Goal: Task Accomplishment & Management: Manage account settings

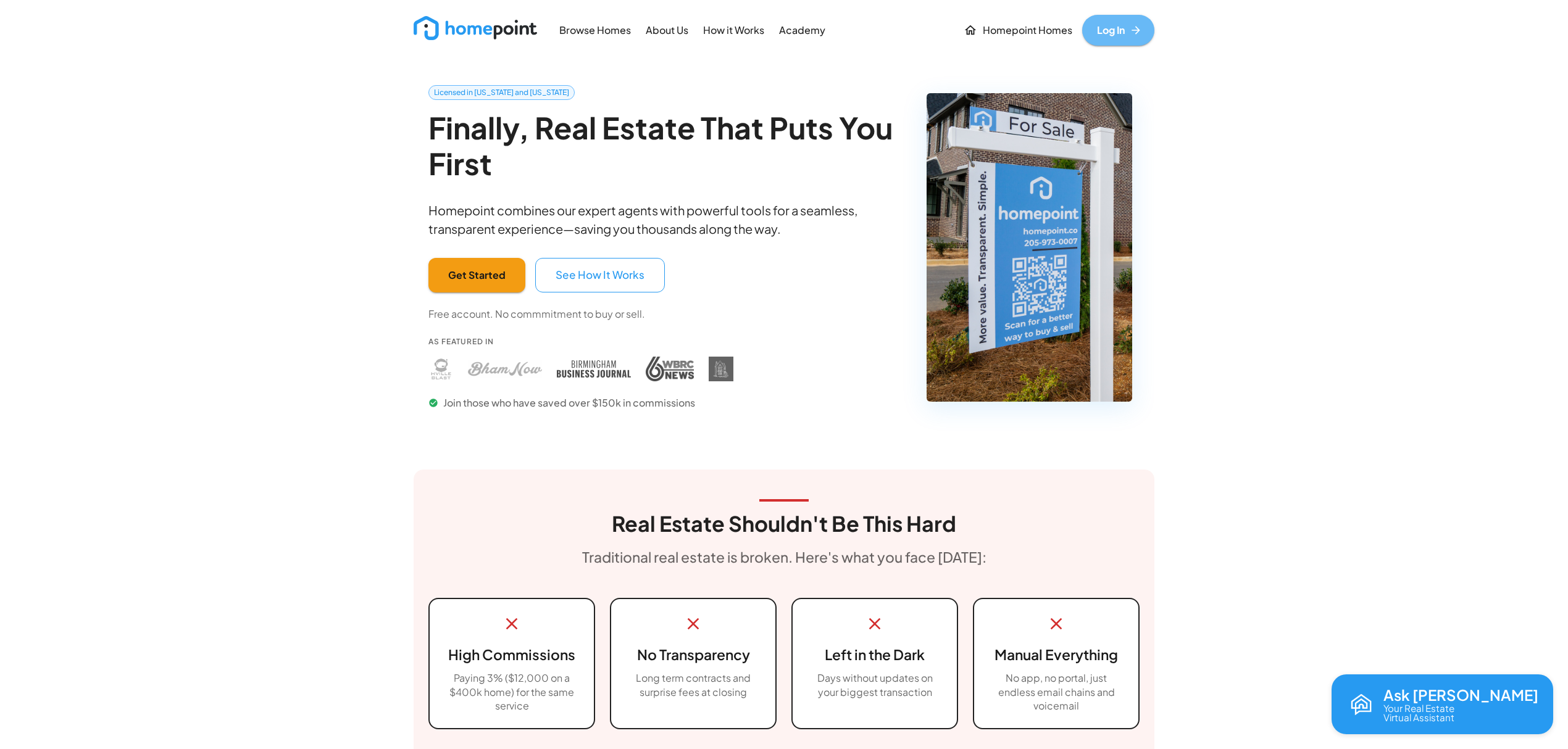
click at [1114, 20] on link "Log In" at bounding box center [1118, 30] width 73 height 31
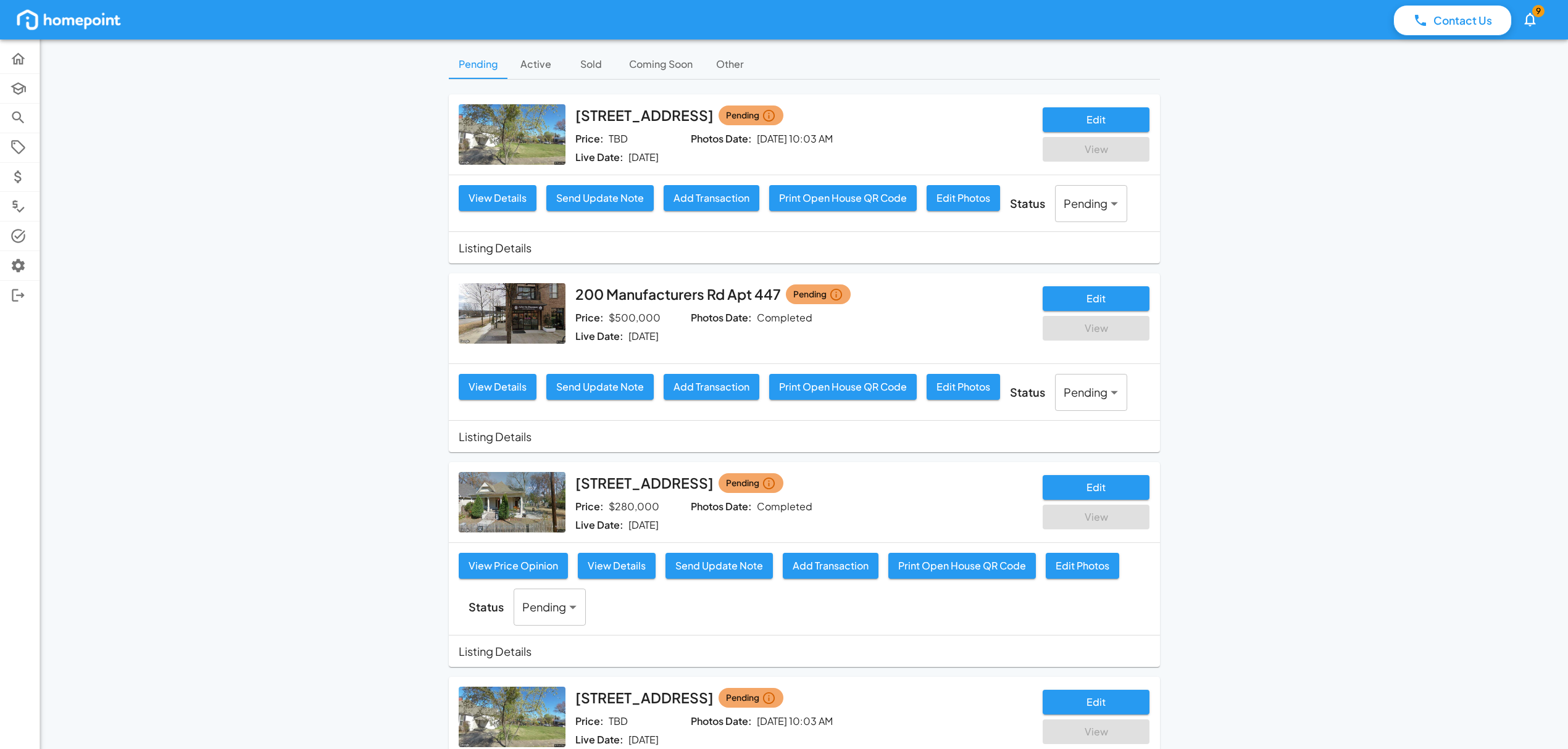
click at [526, 53] on button "Active" at bounding box center [536, 64] width 56 height 30
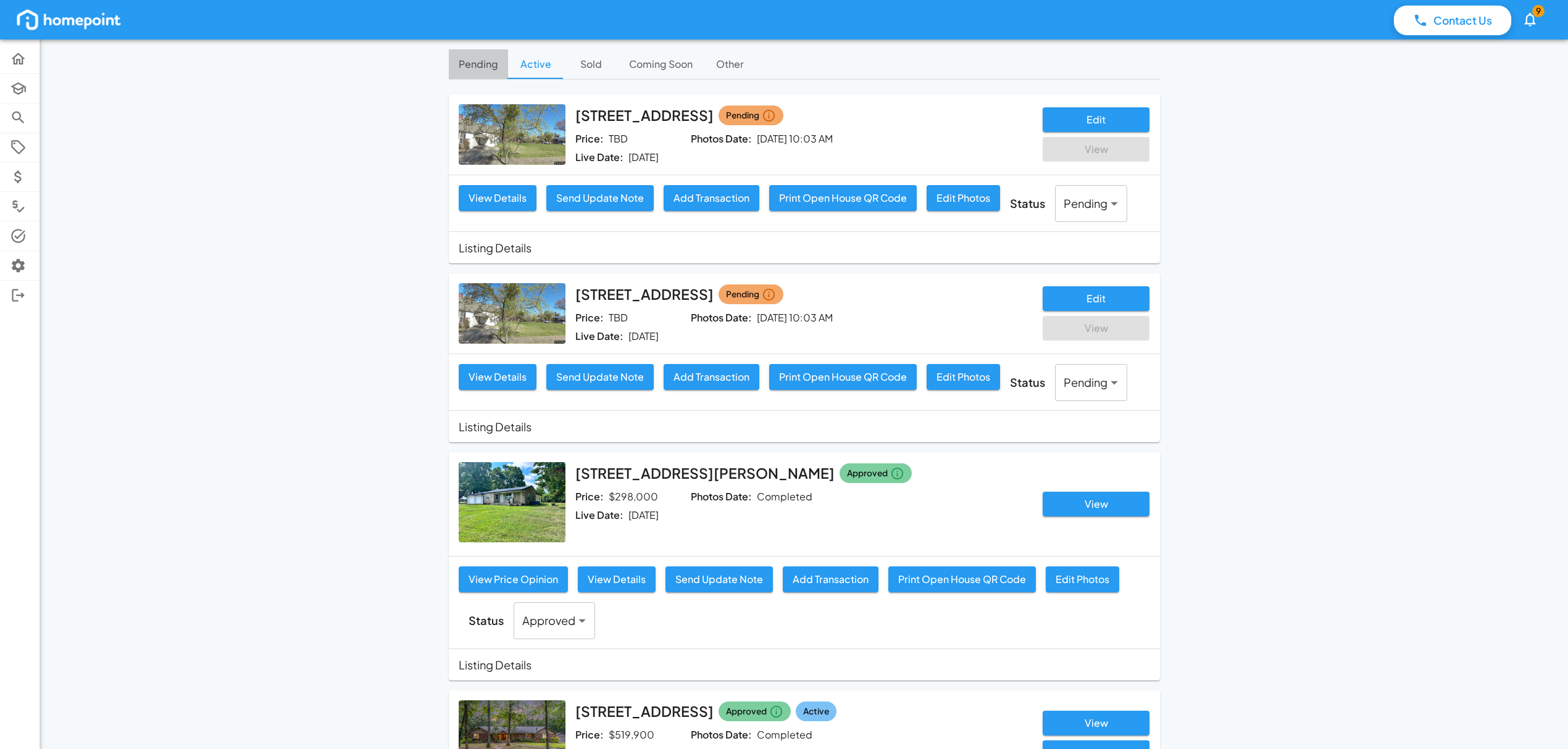
drag, startPoint x: 478, startPoint y: 74, endPoint x: 469, endPoint y: 64, distance: 13.5
click at [477, 74] on button "Pending" at bounding box center [478, 64] width 59 height 30
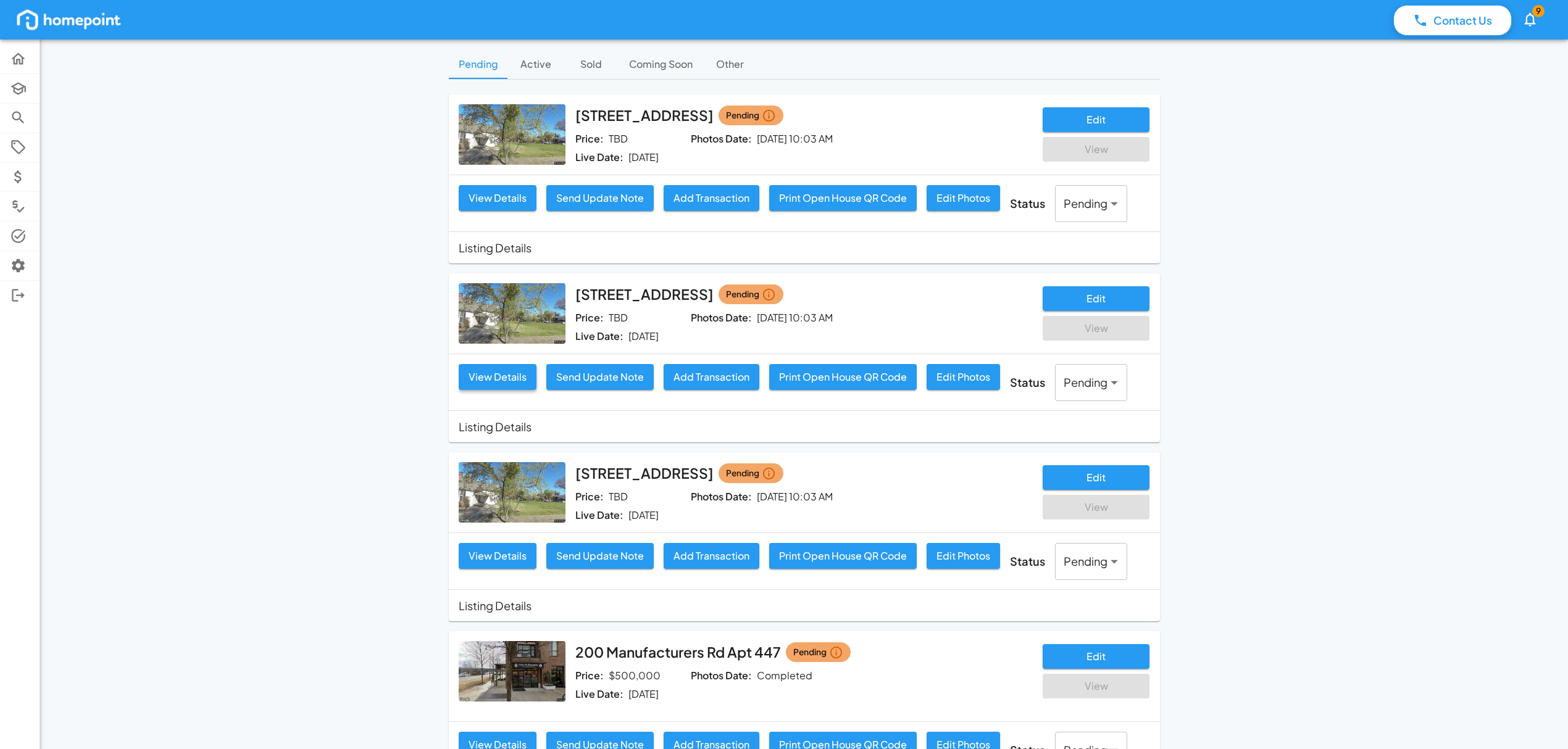
click at [511, 371] on button "View Details" at bounding box center [497, 378] width 78 height 26
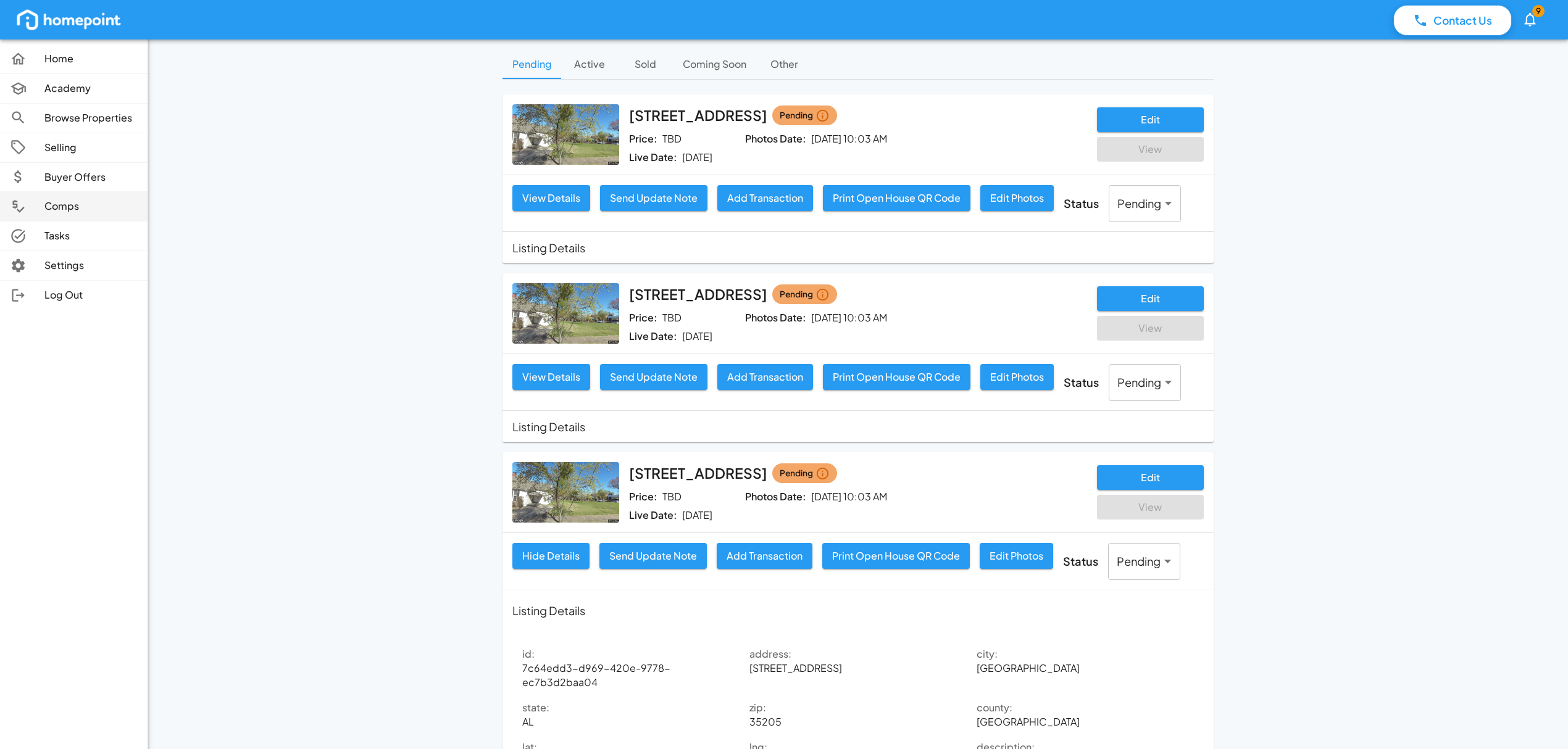
click at [75, 207] on p "Comps" at bounding box center [91, 206] width 94 height 14
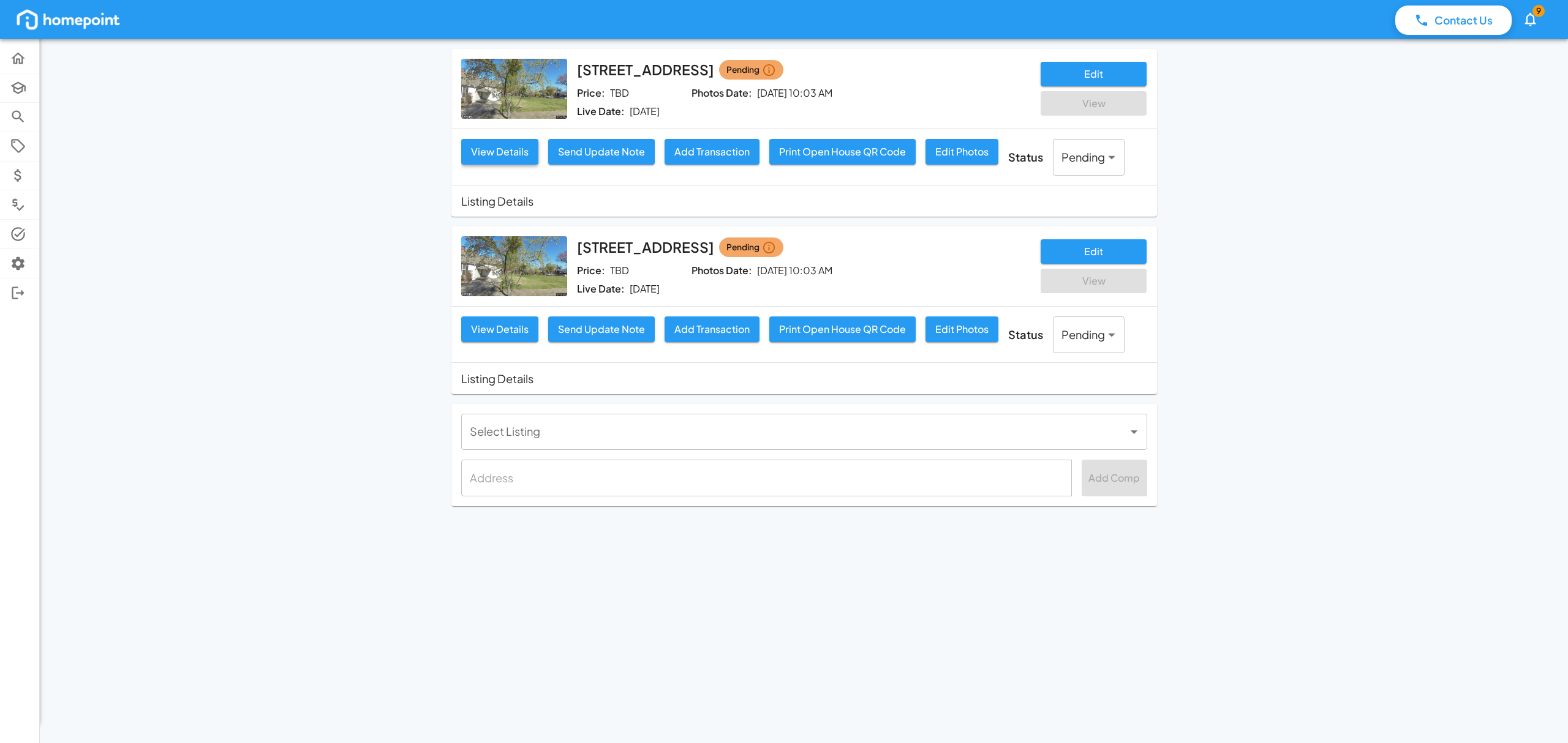
click at [498, 146] on button "View Details" at bounding box center [500, 152] width 77 height 26
click at [512, 153] on button "View Details" at bounding box center [500, 152] width 77 height 26
click at [971, 148] on button "Edit Photos" at bounding box center [962, 152] width 73 height 26
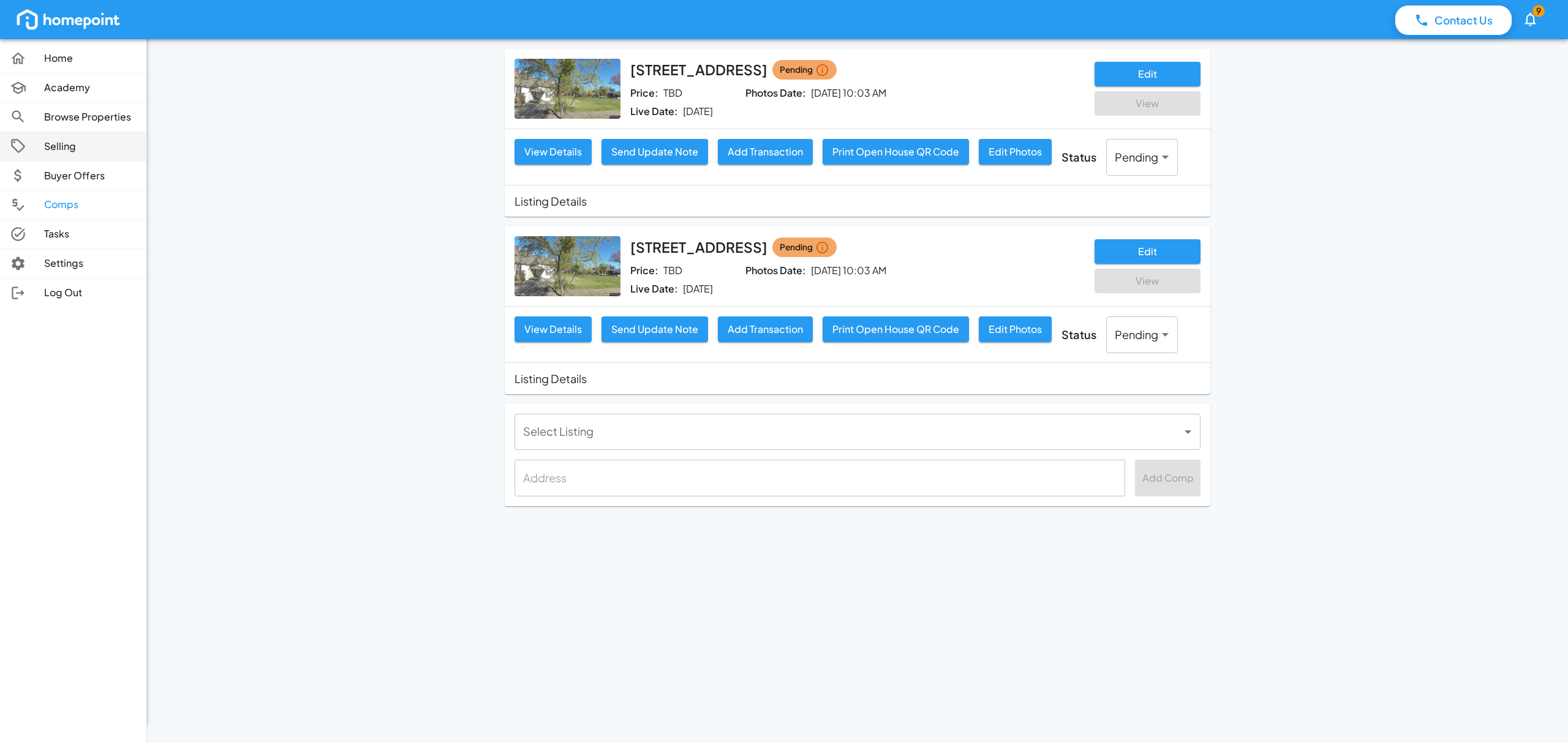
click at [59, 147] on p "Selling" at bounding box center [90, 147] width 93 height 14
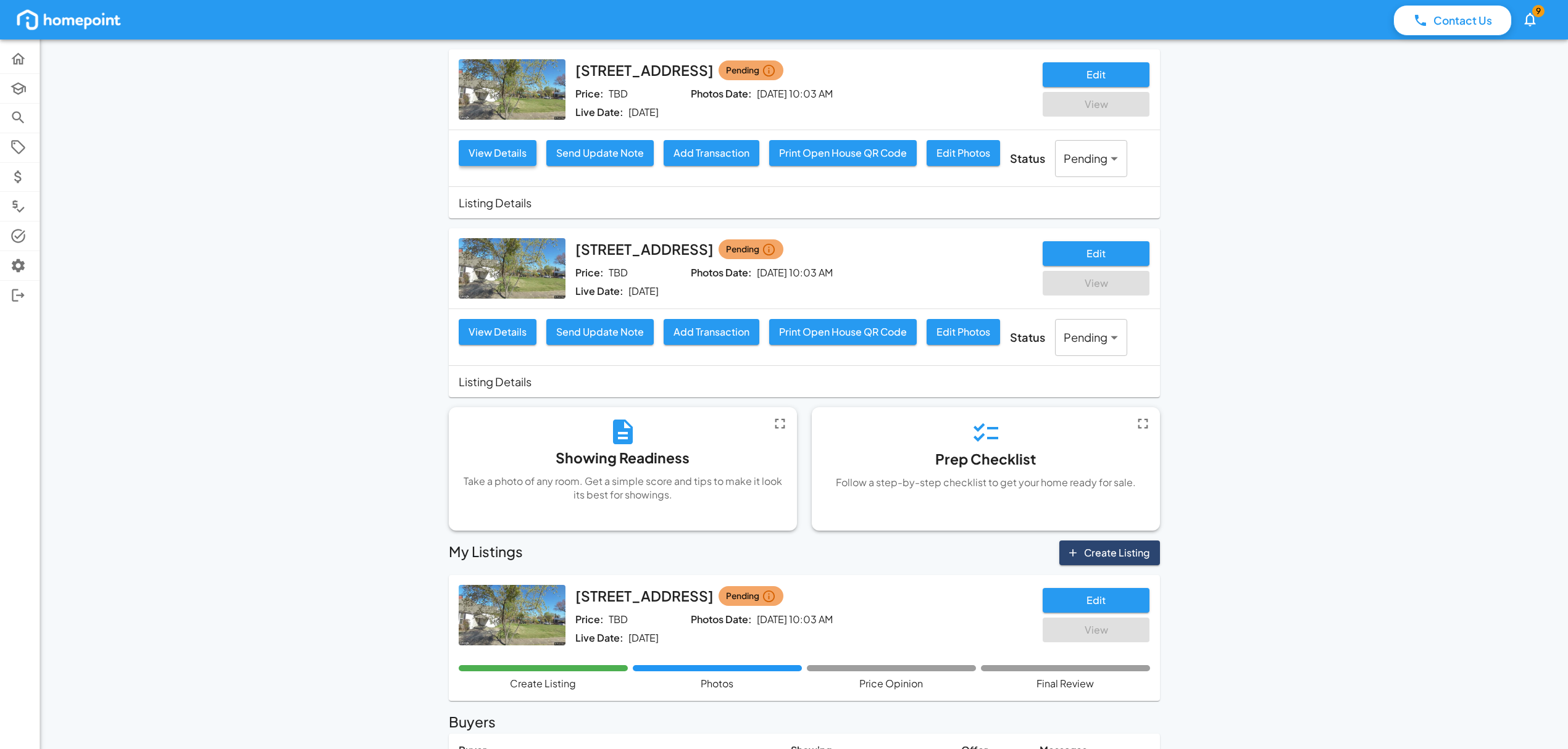
click at [510, 159] on button "View Details" at bounding box center [497, 153] width 78 height 26
click at [492, 342] on button "View Details" at bounding box center [497, 332] width 78 height 26
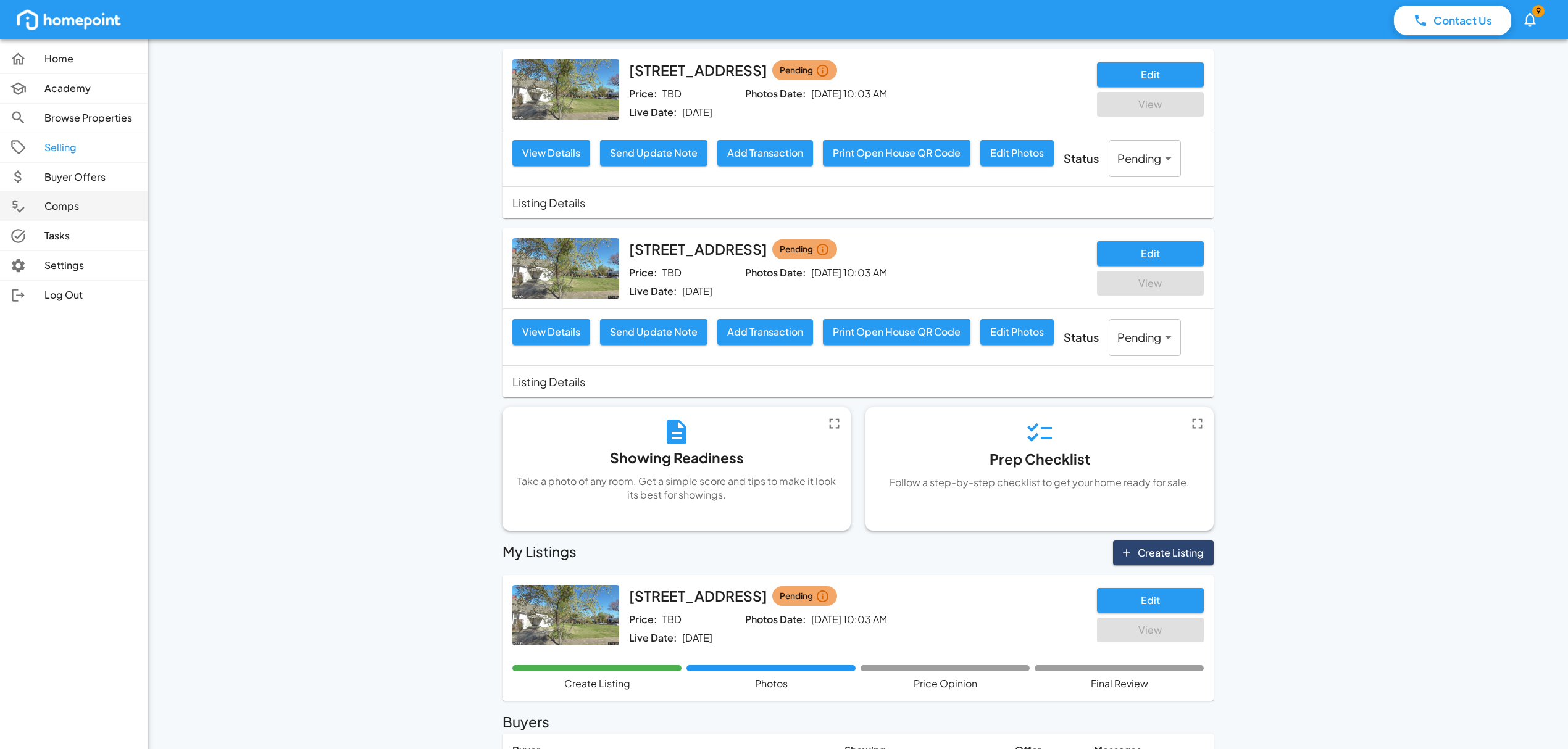
click at [66, 213] on p "Comps" at bounding box center [91, 206] width 94 height 14
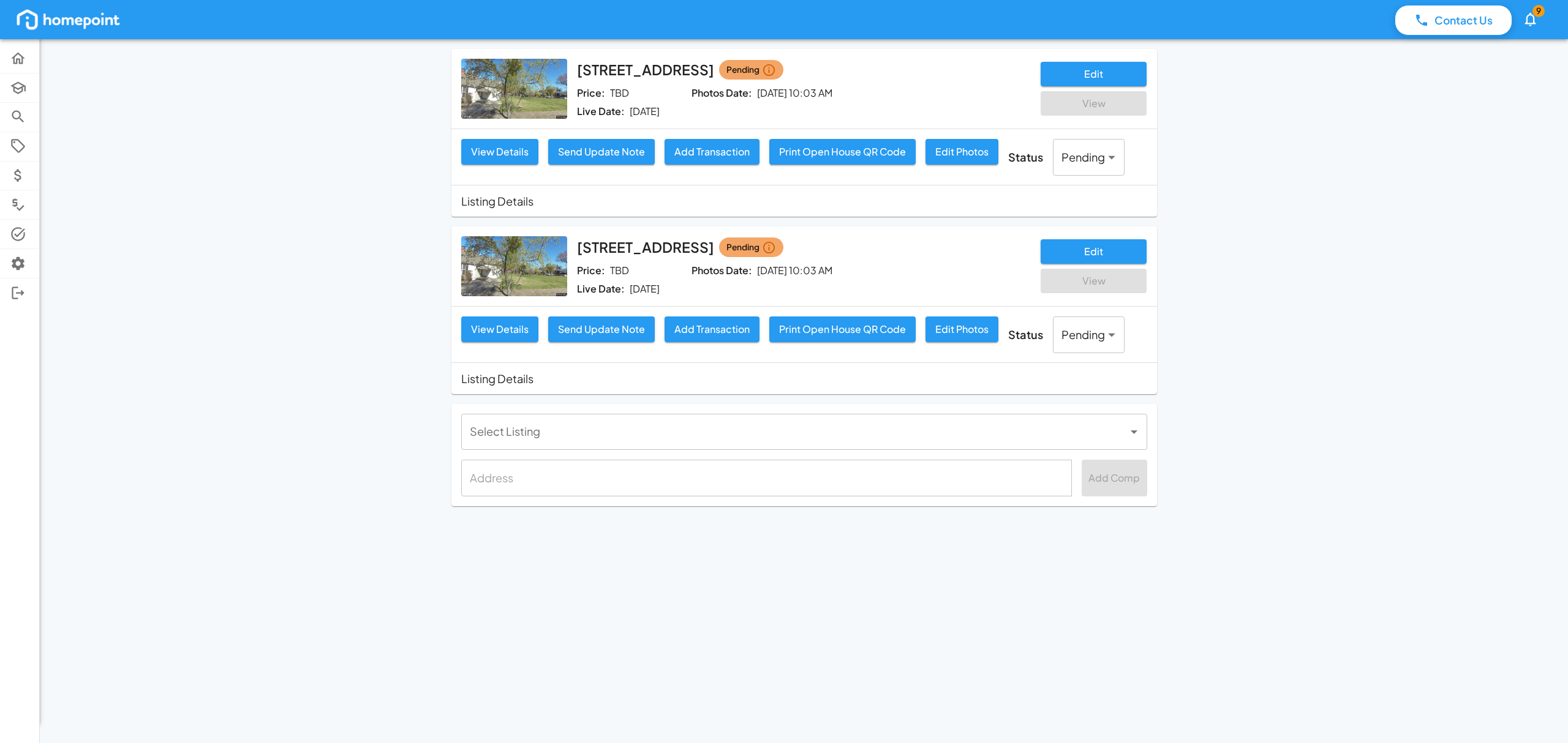
click at [816, 430] on body "Contact Us 9 Home Academy Browse Properties Selling Buyer Offers Comps Tasks Se…" at bounding box center [784, 371] width 1568 height 743
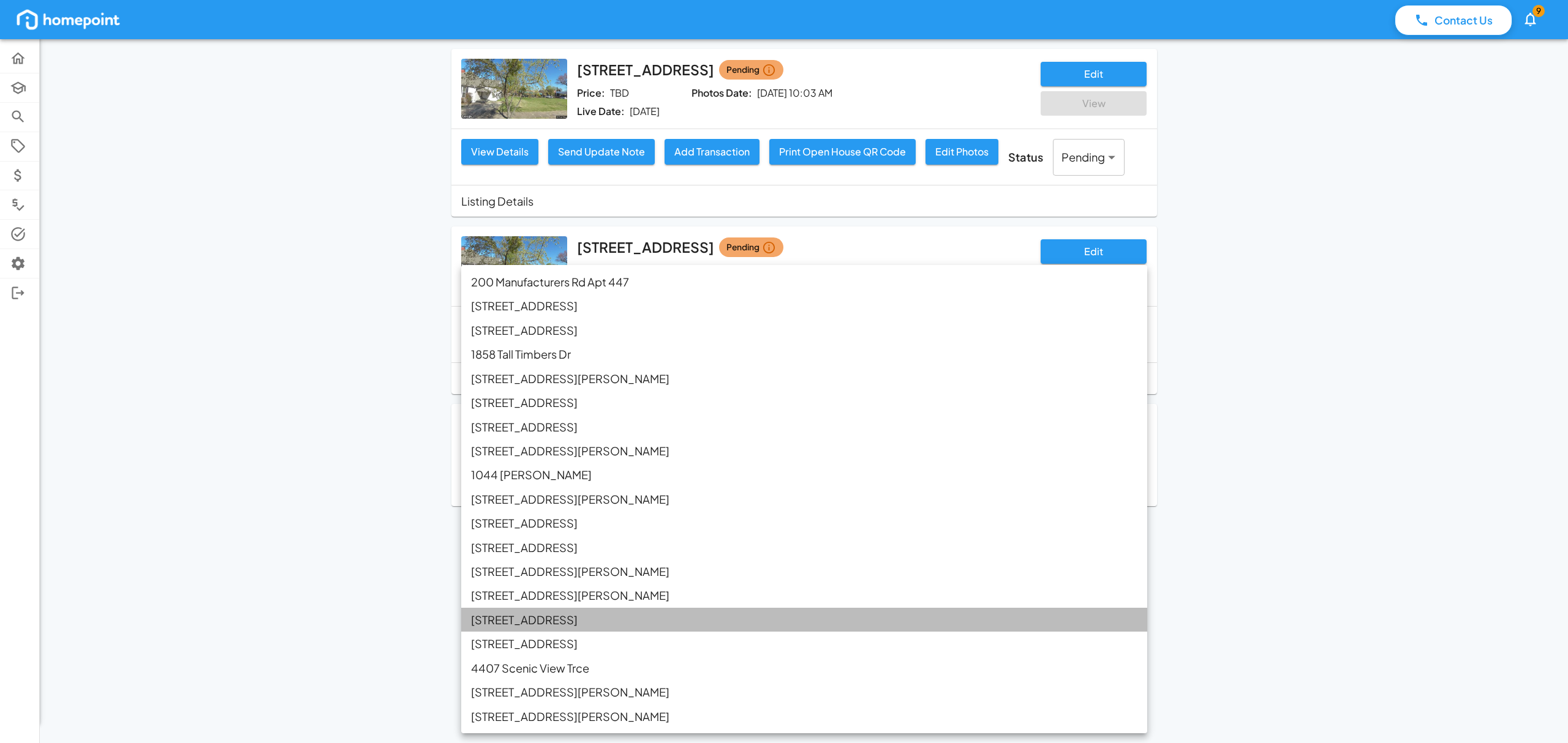
click at [532, 616] on li "[STREET_ADDRESS]" at bounding box center [804, 620] width 686 height 24
type input "**********"
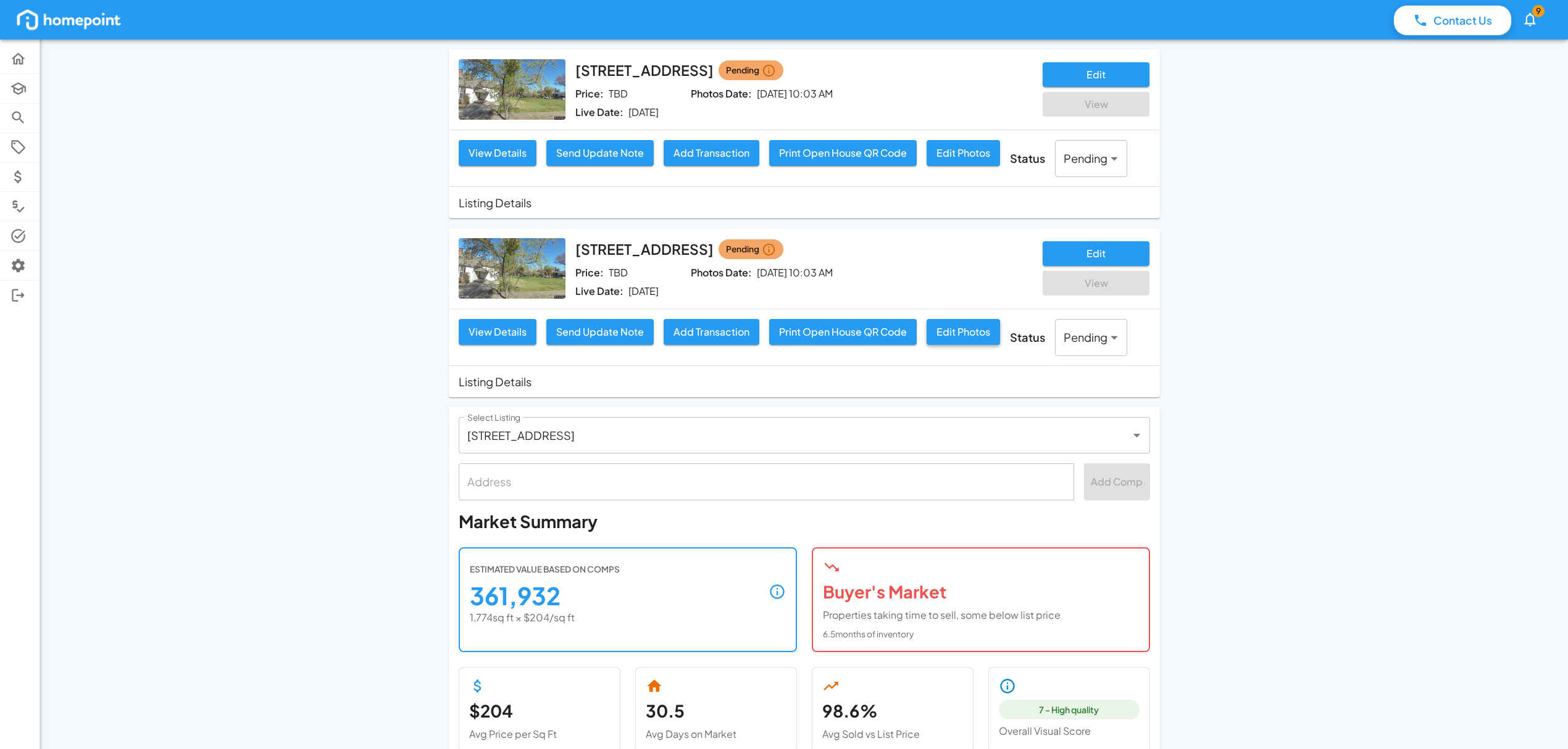
click at [966, 337] on button "Edit Photos" at bounding box center [963, 332] width 73 height 26
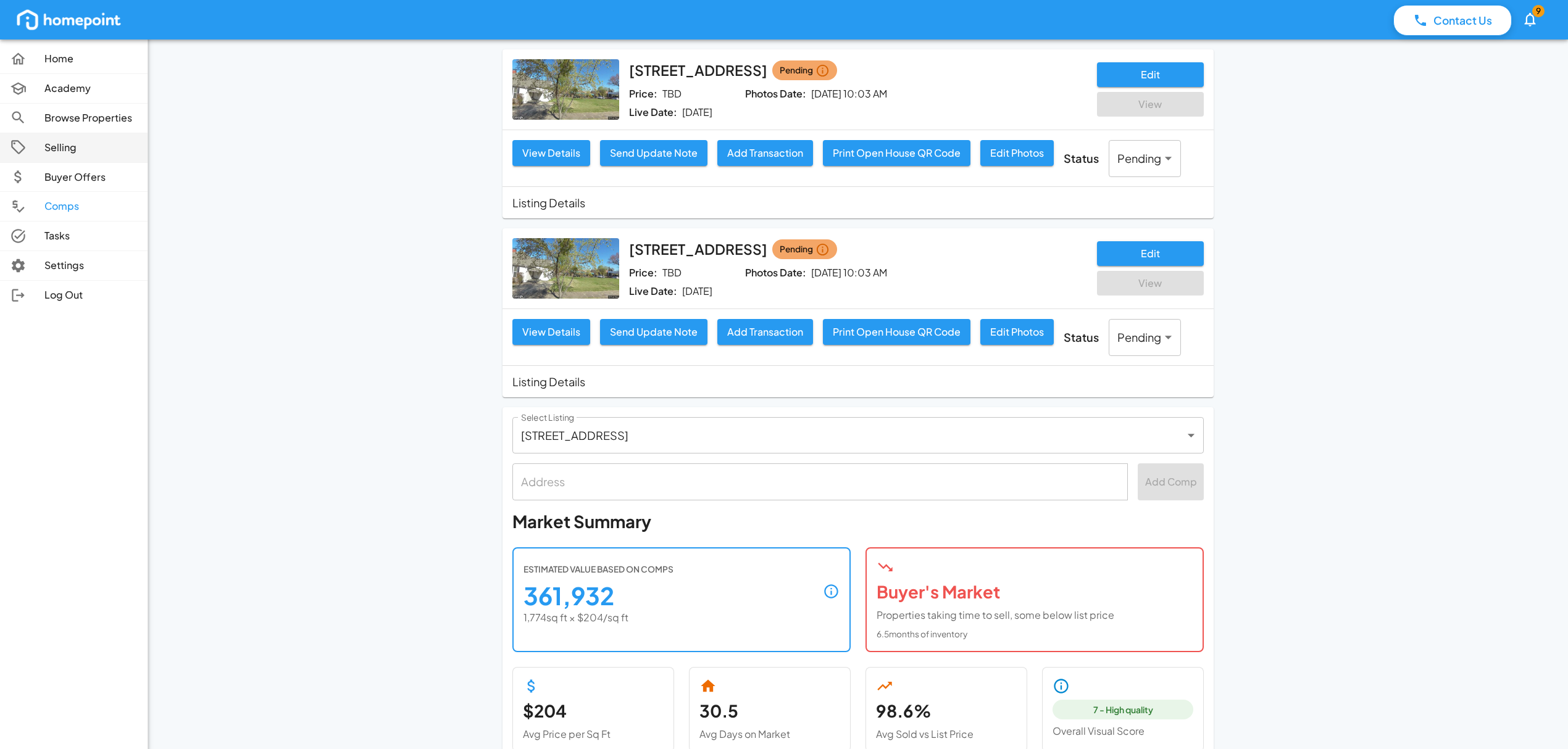
click at [68, 156] on link "Selling" at bounding box center [73, 148] width 148 height 29
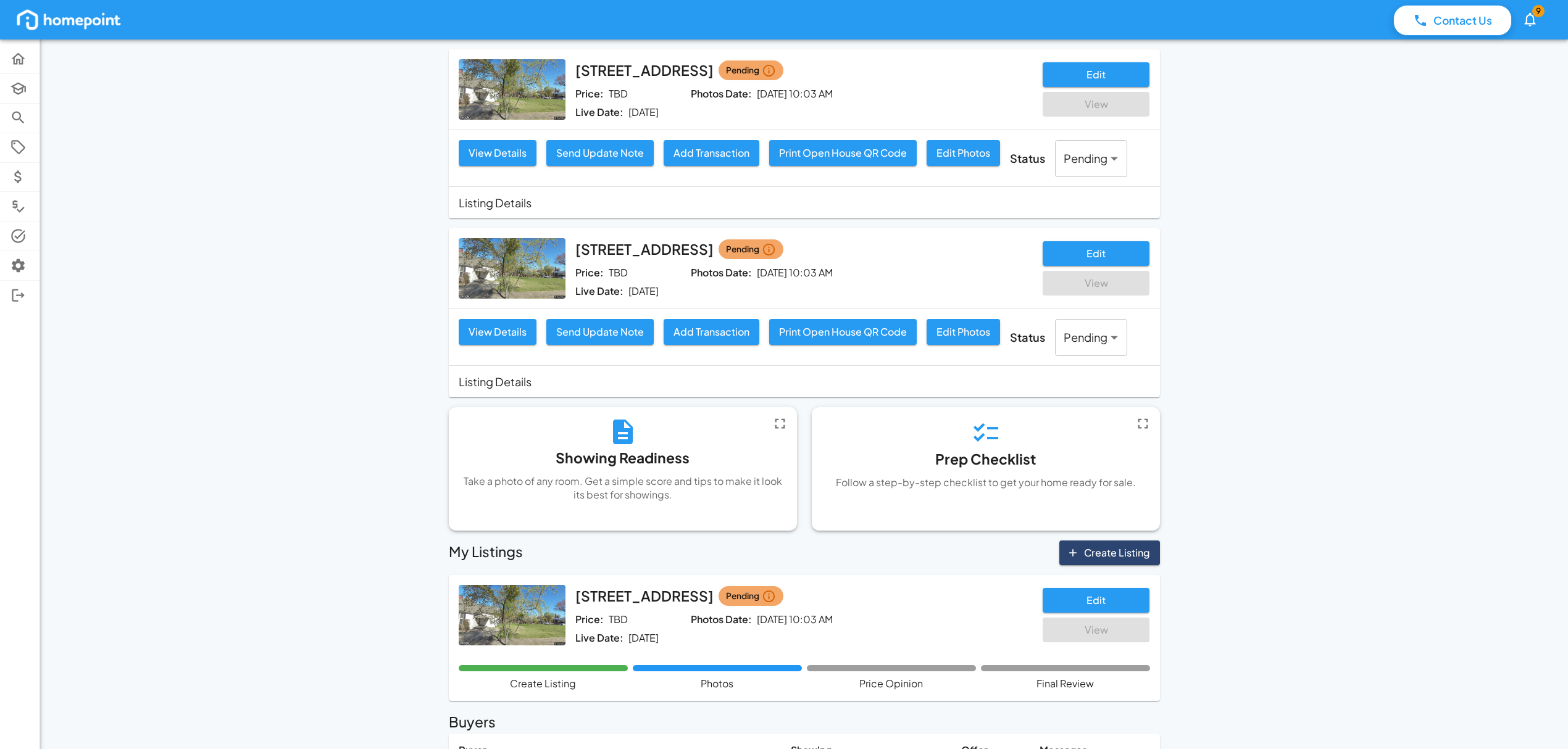
click at [487, 92] on img at bounding box center [512, 89] width 107 height 60
click at [509, 92] on img at bounding box center [512, 89] width 107 height 60
click at [1121, 254] on button "Edit" at bounding box center [1096, 253] width 107 height 24
click at [1116, 255] on button "Edit" at bounding box center [1096, 253] width 107 height 24
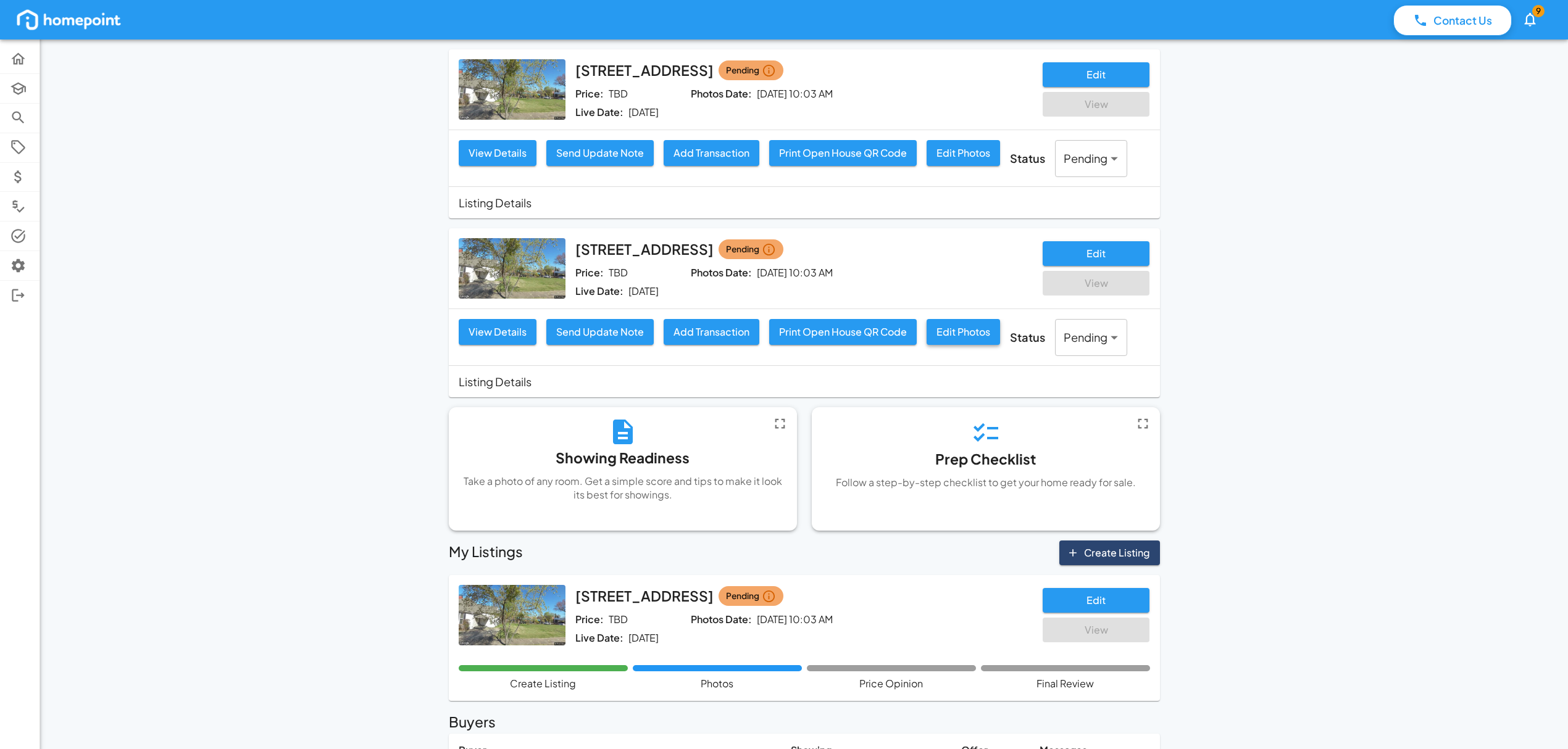
click at [966, 331] on button "Edit Photos" at bounding box center [963, 332] width 73 height 26
click at [531, 240] on img at bounding box center [512, 268] width 107 height 60
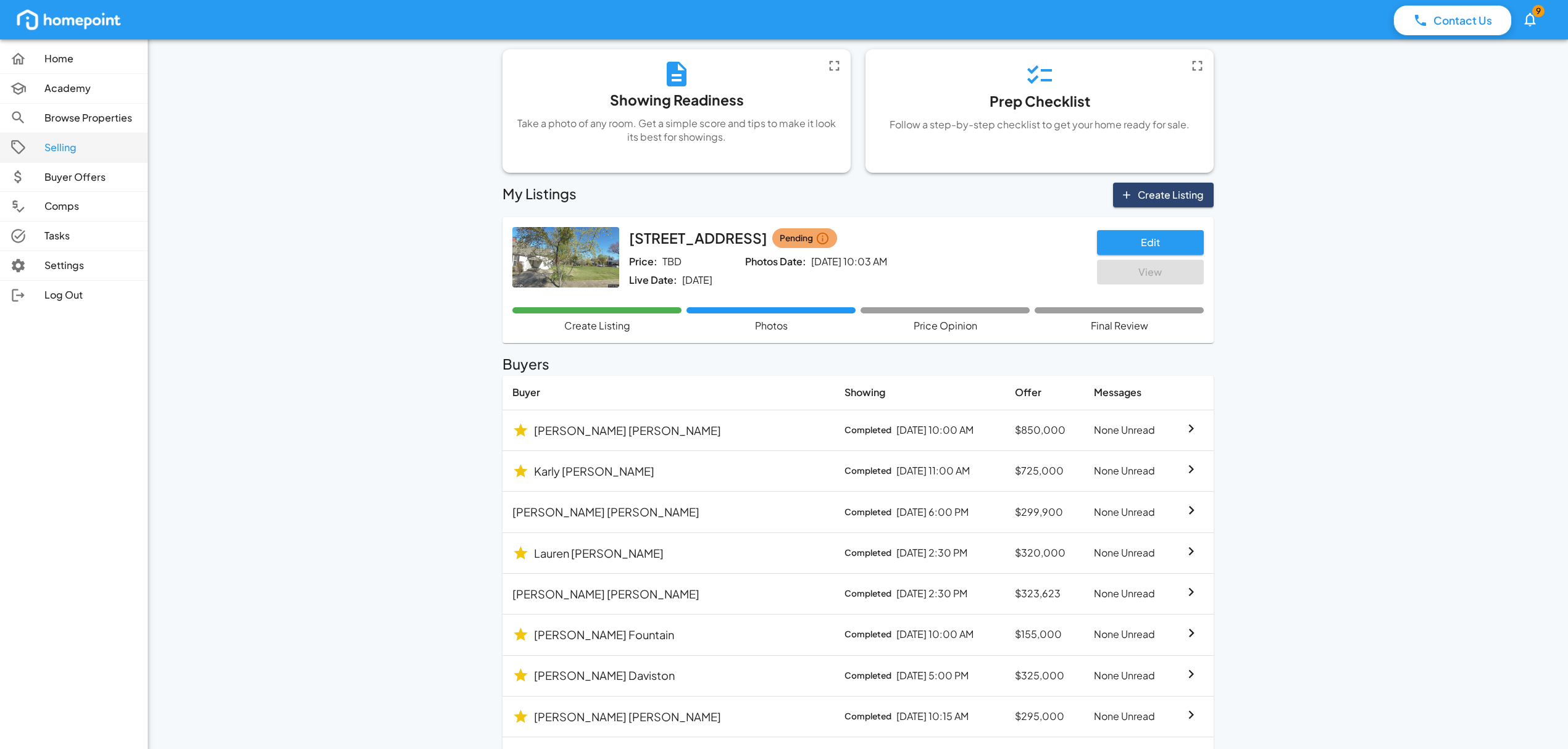
click at [51, 152] on p "Selling" at bounding box center [91, 148] width 94 height 14
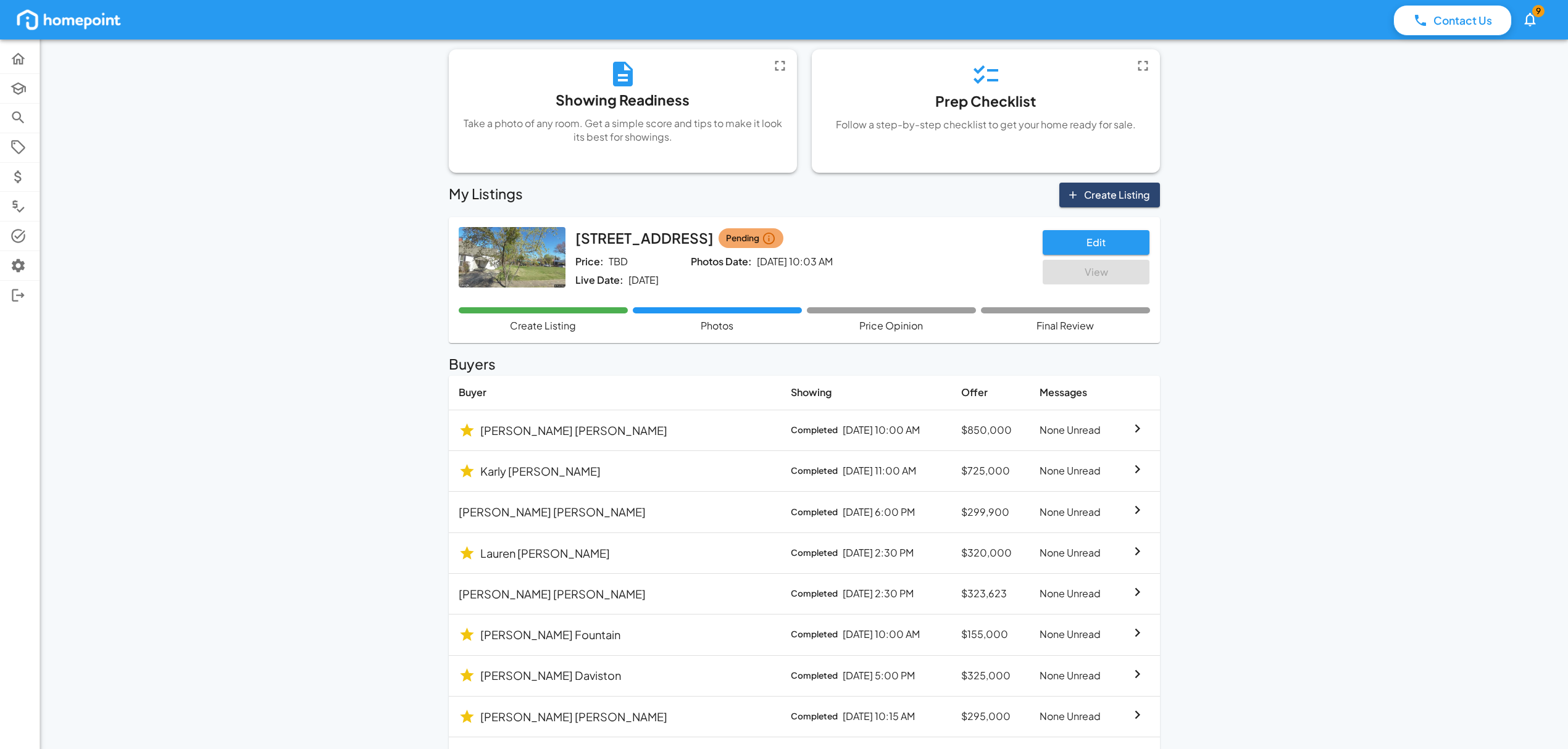
click at [1089, 245] on button "Edit" at bounding box center [1096, 242] width 107 height 24
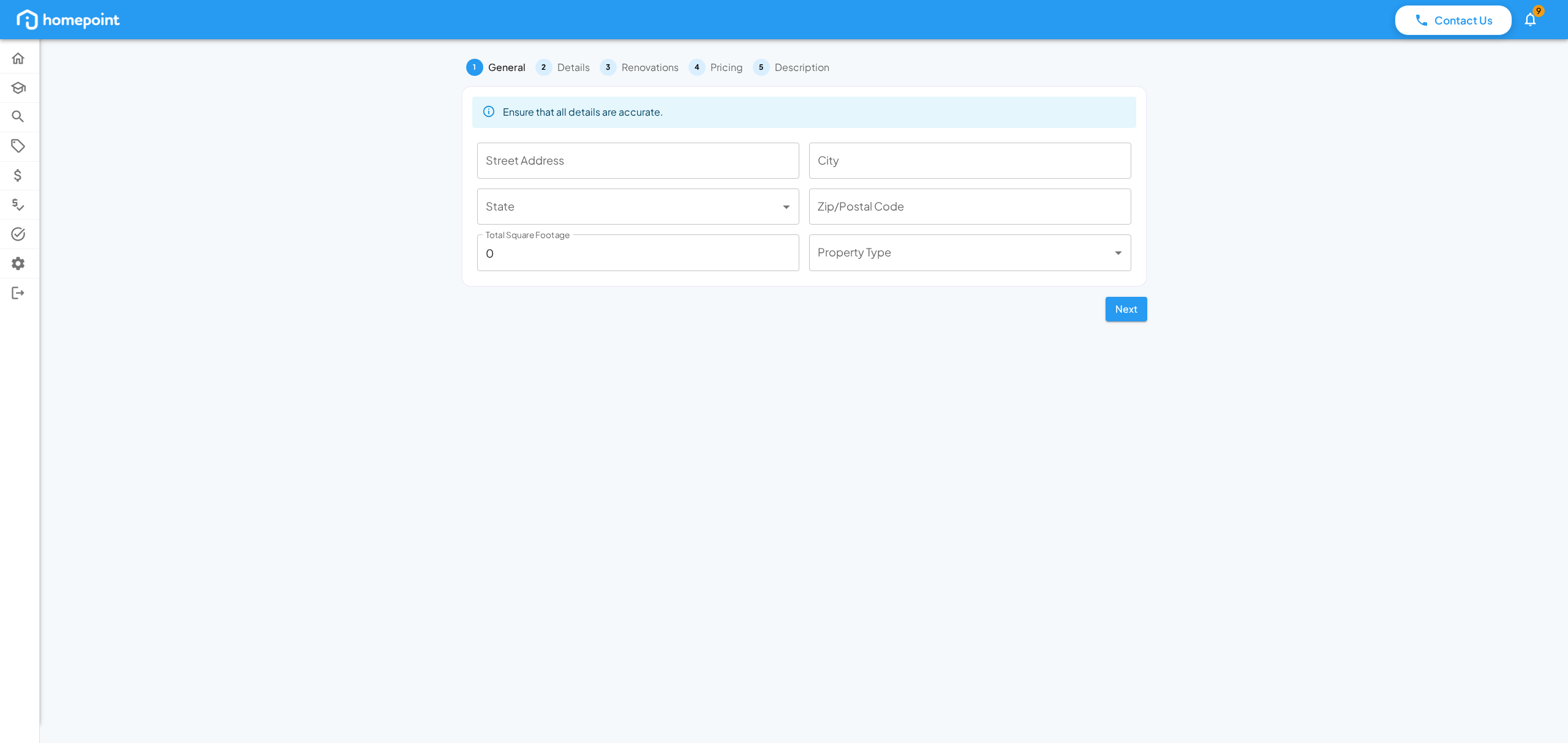
type input "[STREET_ADDRESS]"
type input "[GEOGRAPHIC_DATA]"
type input "**"
type input "35205"
type input "1774"
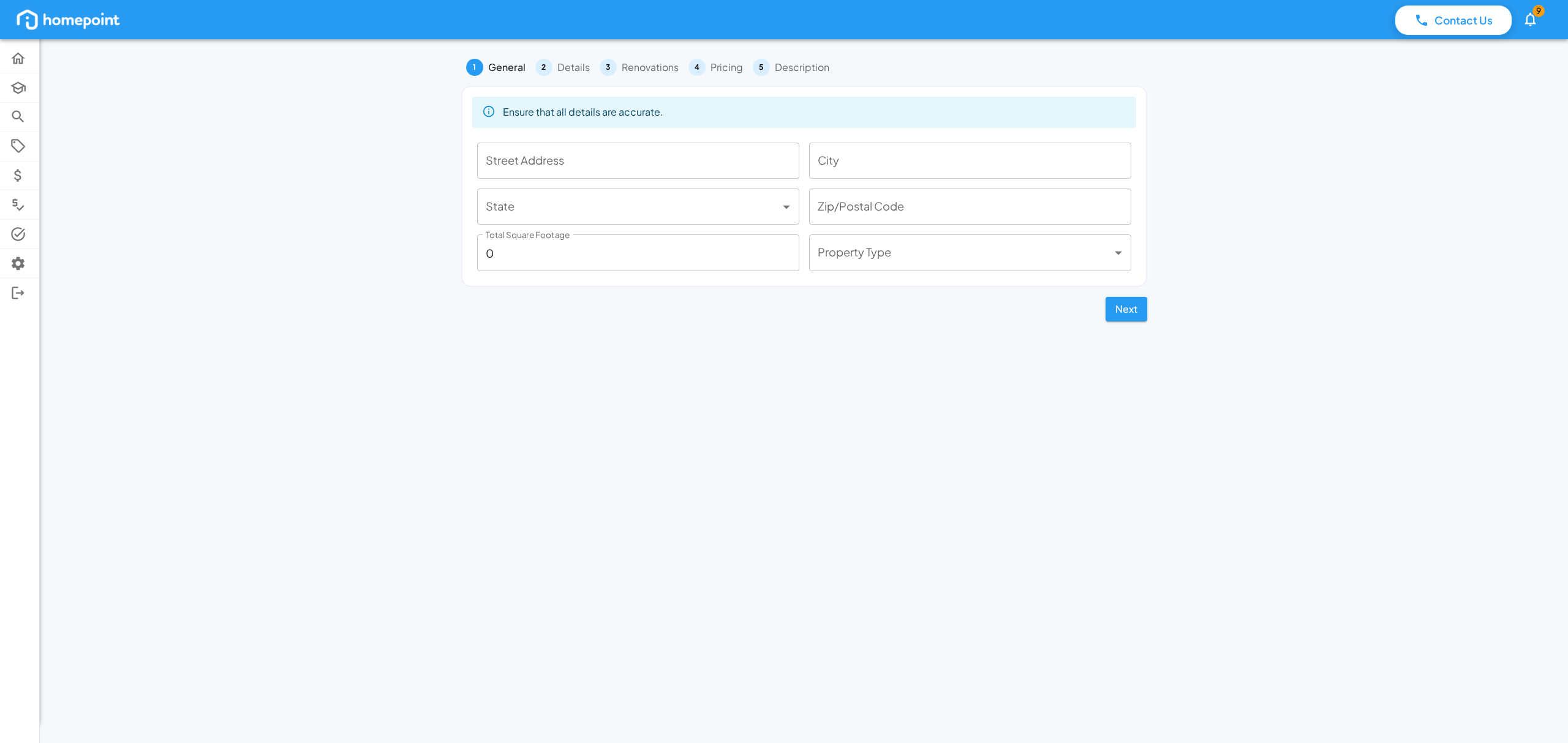
type input "***"
click at [1119, 309] on button "Next" at bounding box center [1127, 310] width 42 height 24
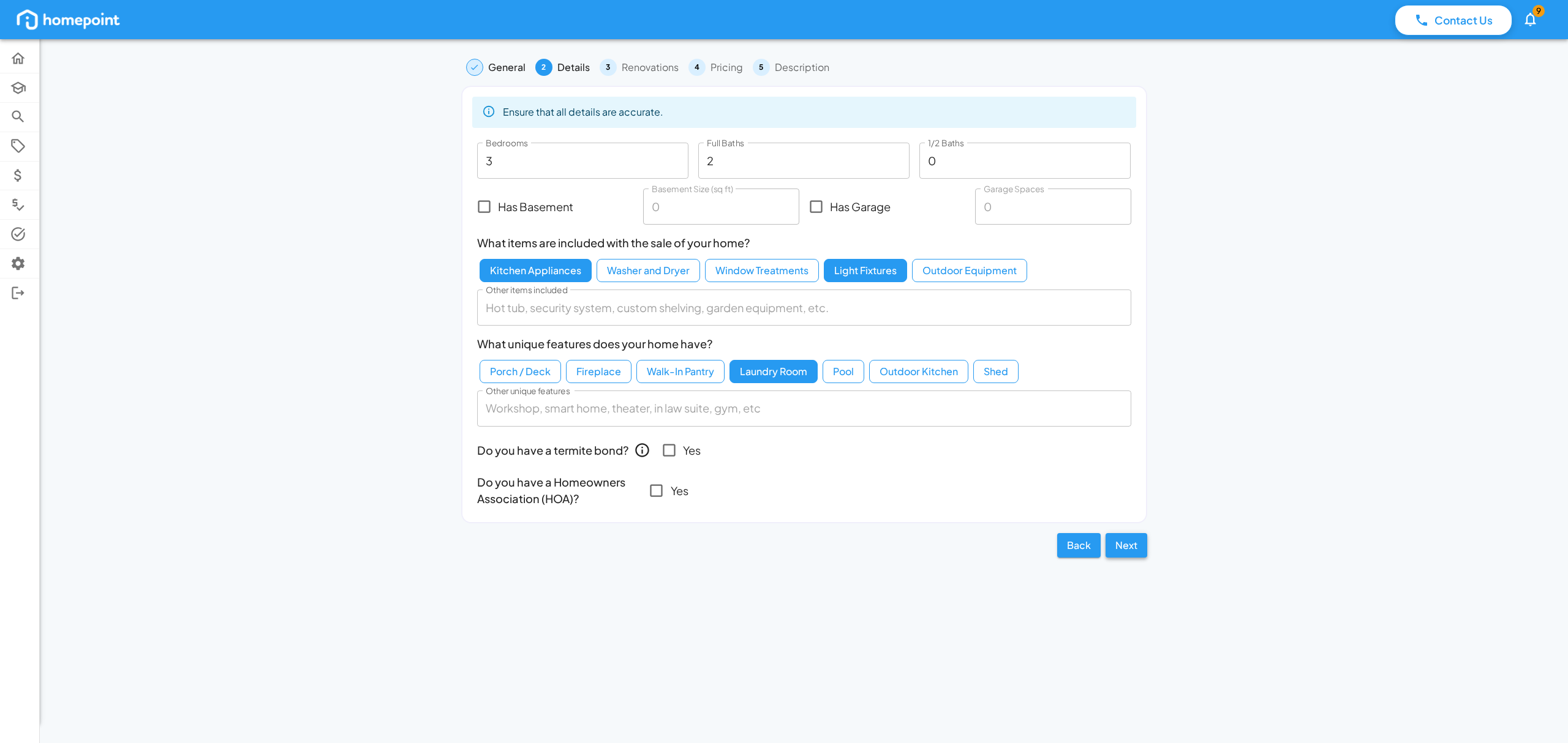
click at [1119, 309] on input "Other items included" at bounding box center [804, 308] width 654 height 36
click at [1358, 394] on div "Contact Us 9 Home Academy Browse Properties Selling Buyer Offers Comps Tasks Se…" at bounding box center [784, 371] width 1568 height 743
click at [1135, 537] on button "Next" at bounding box center [1127, 545] width 42 height 24
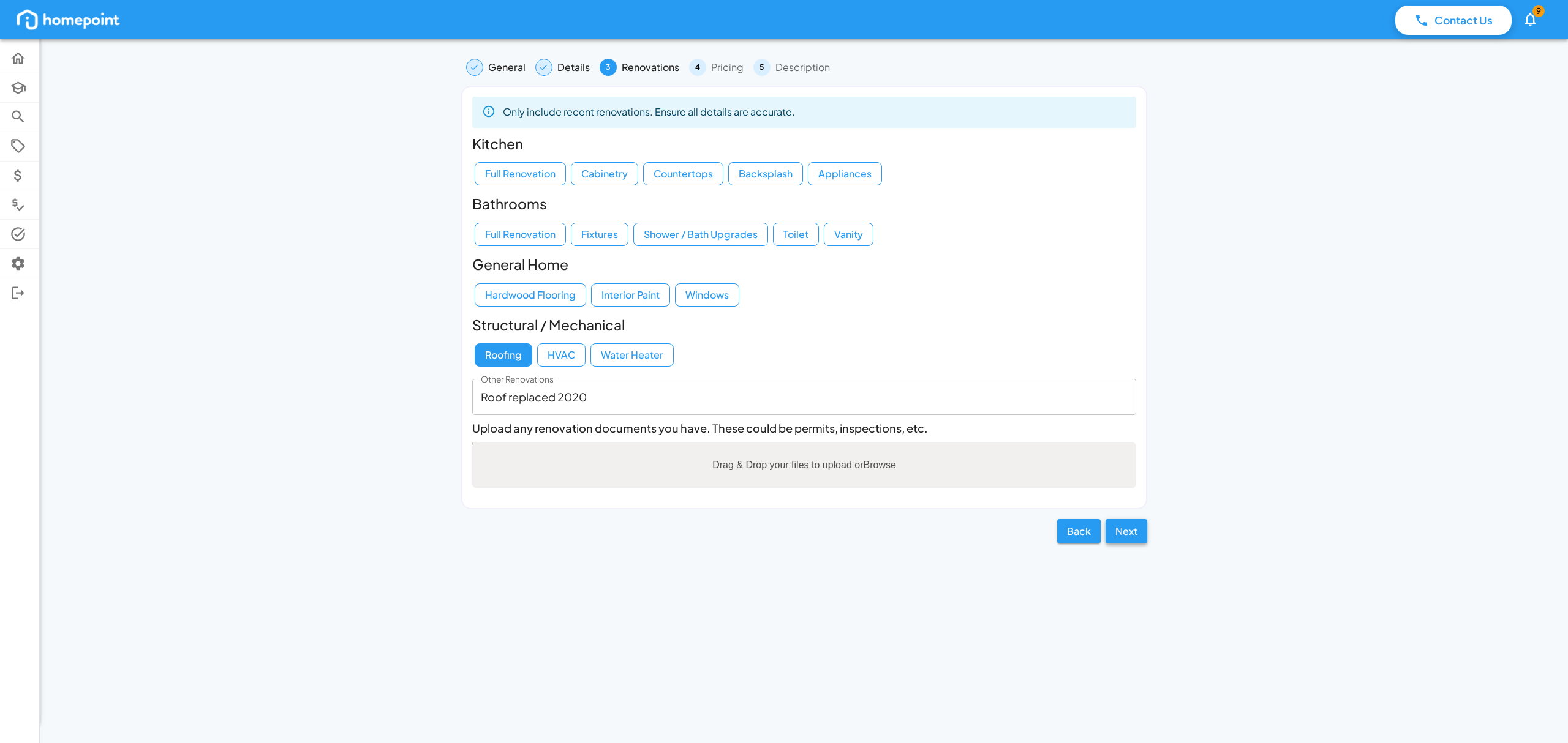
click at [1134, 530] on button "Next" at bounding box center [1127, 531] width 42 height 24
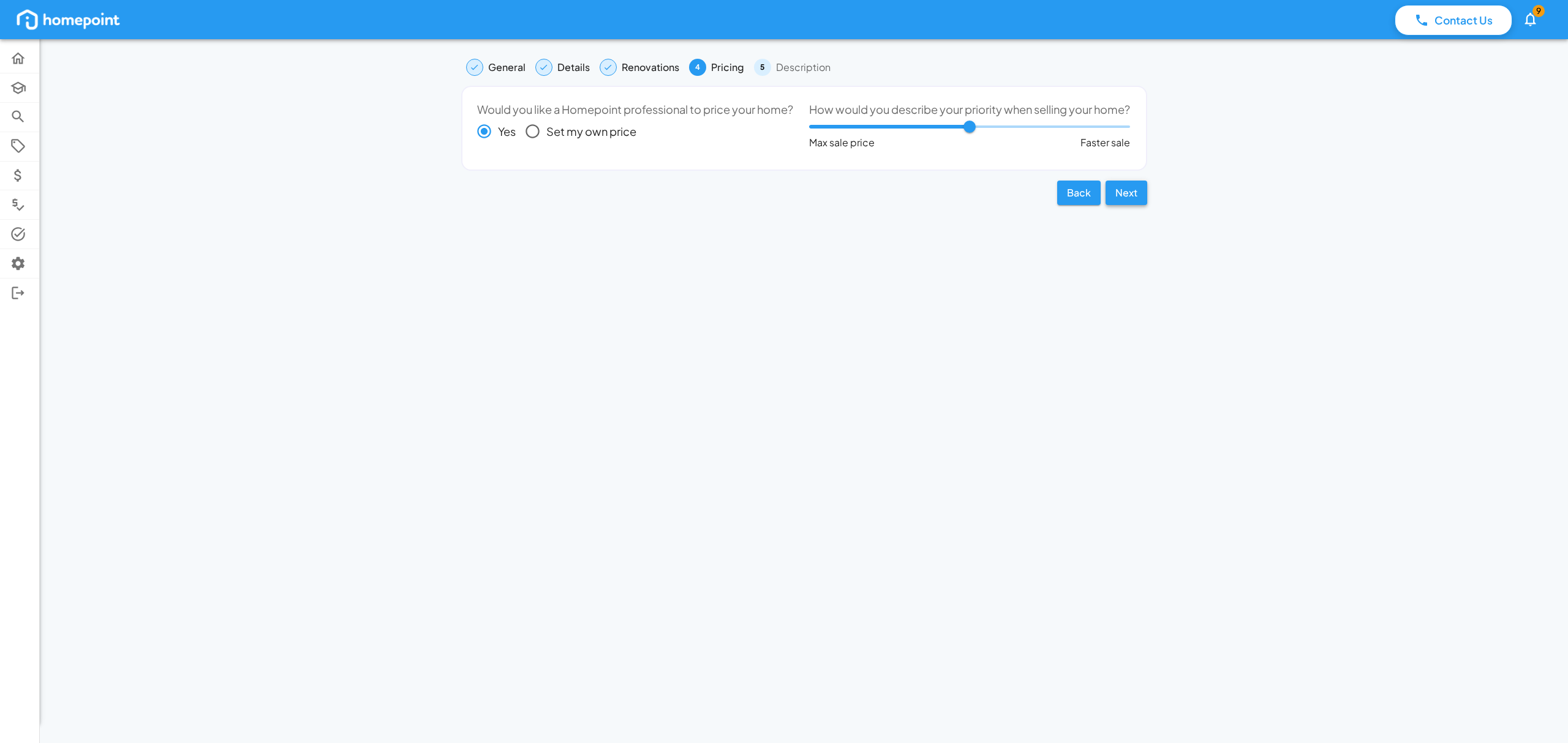
click at [1134, 203] on button "Next" at bounding box center [1127, 192] width 42 height 24
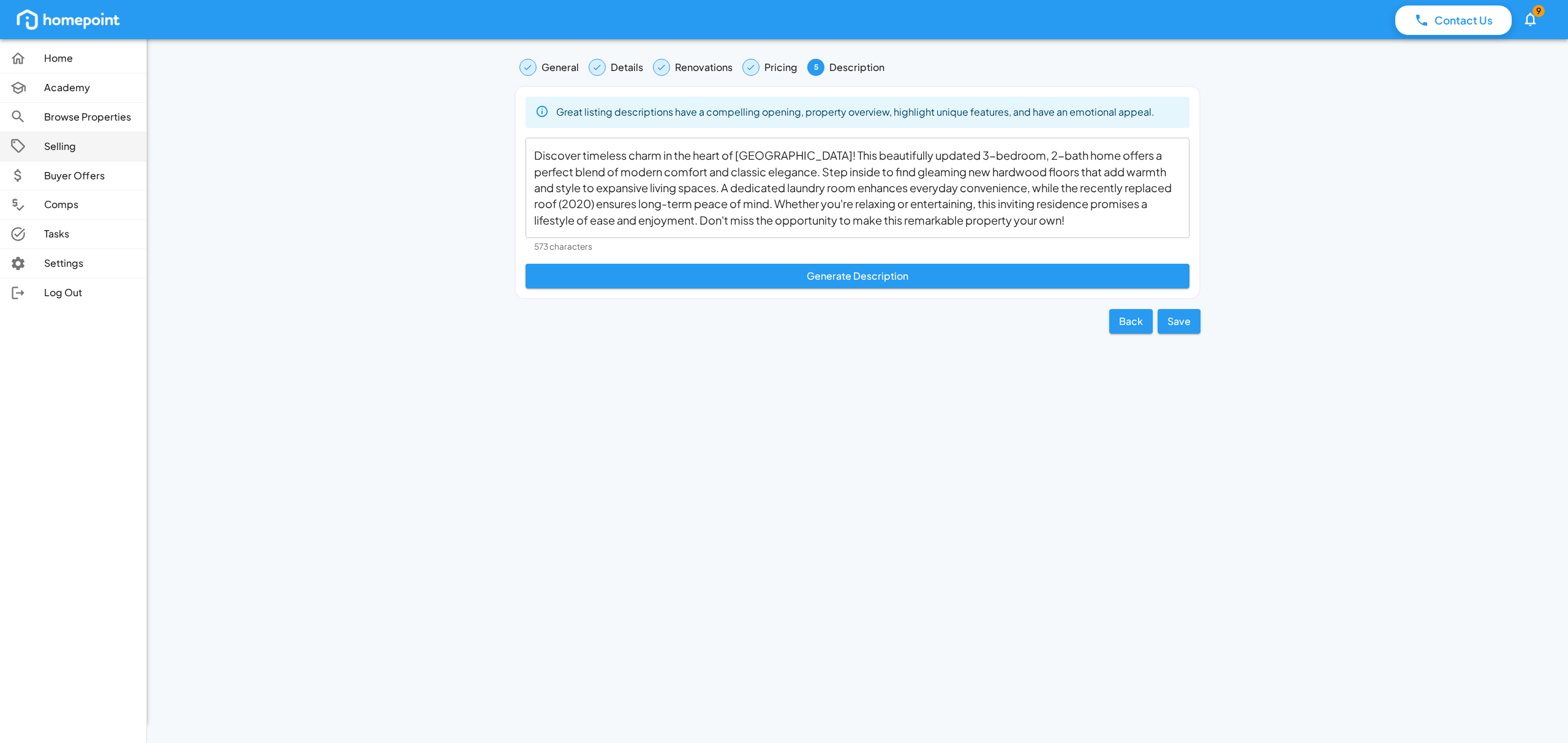
click at [71, 151] on p "Selling" at bounding box center [90, 147] width 93 height 14
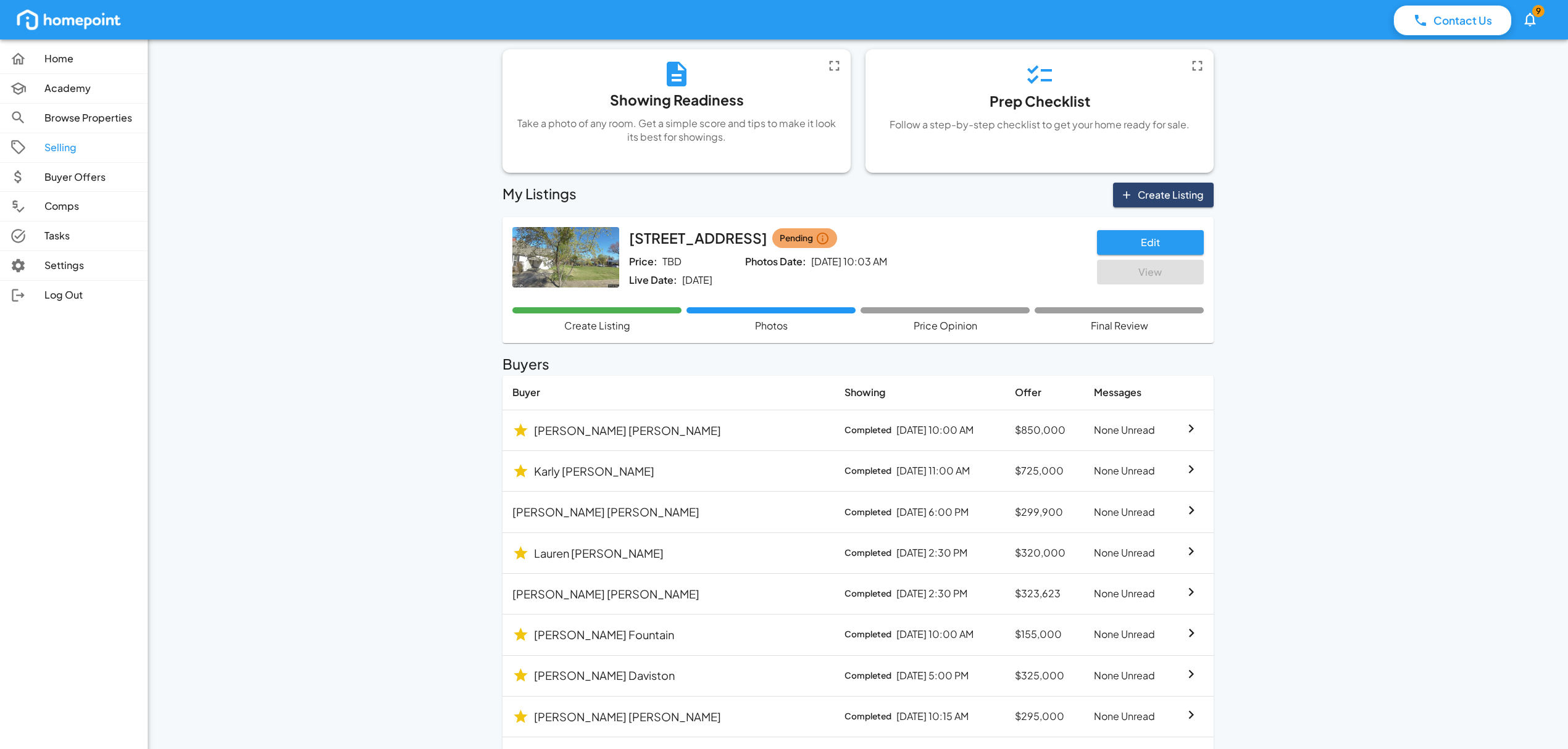
click at [47, 430] on div "Home Academy Browse Properties Selling Buyer Offers Comps Tasks Settings Log Out" at bounding box center [73, 374] width 148 height 749
click at [73, 67] on link "Home" at bounding box center [73, 59] width 148 height 29
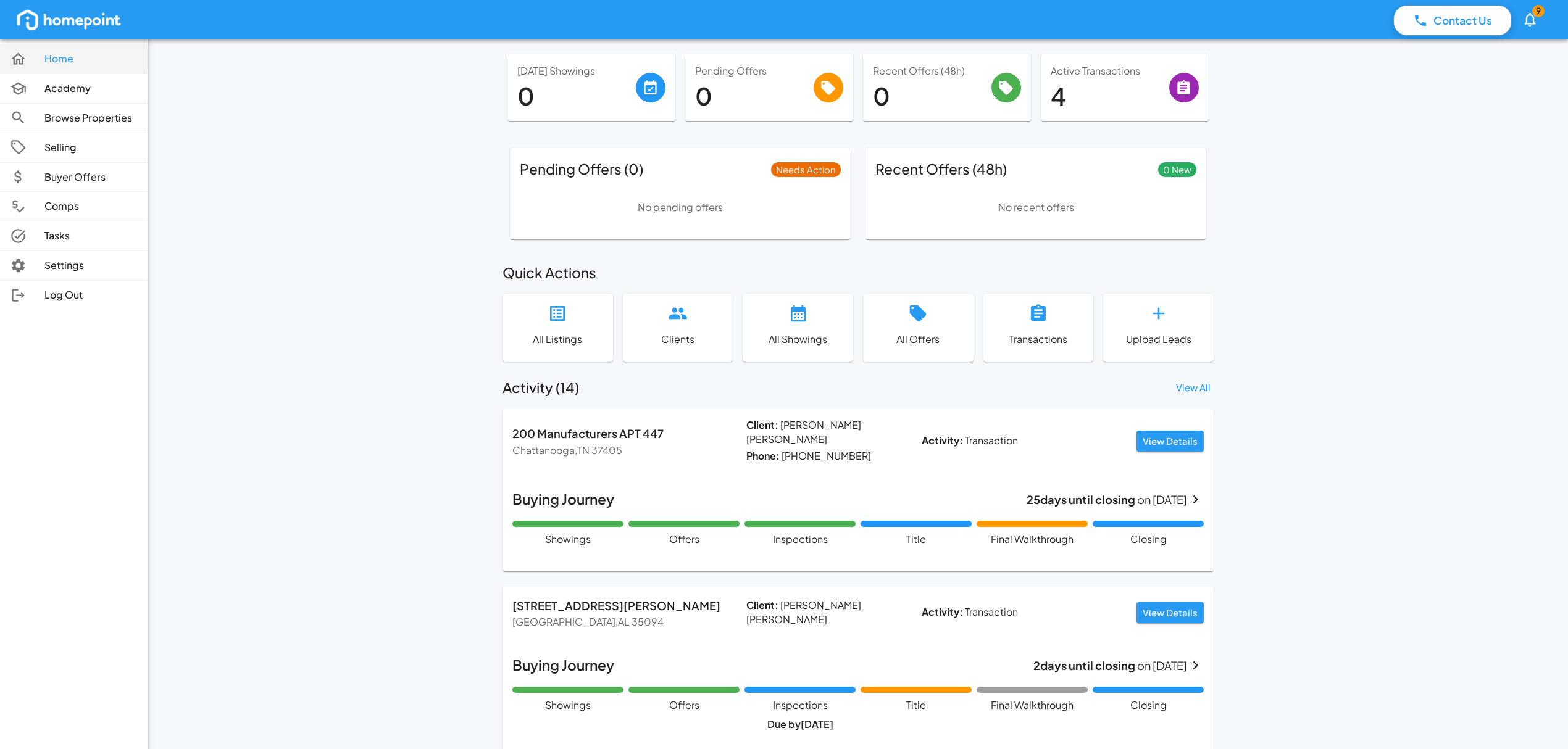
click at [64, 56] on p "Home" at bounding box center [91, 59] width 94 height 14
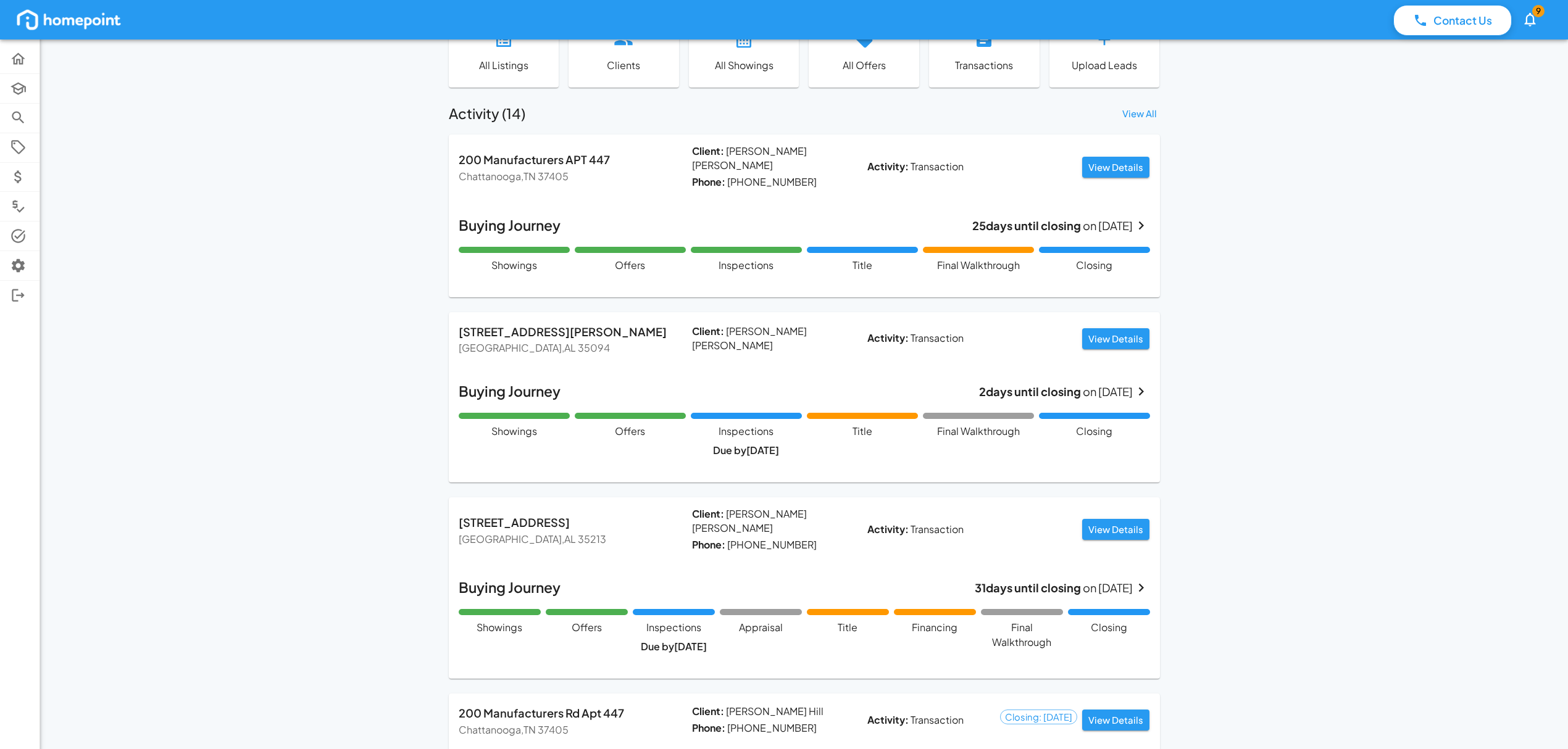
scroll to position [402, 0]
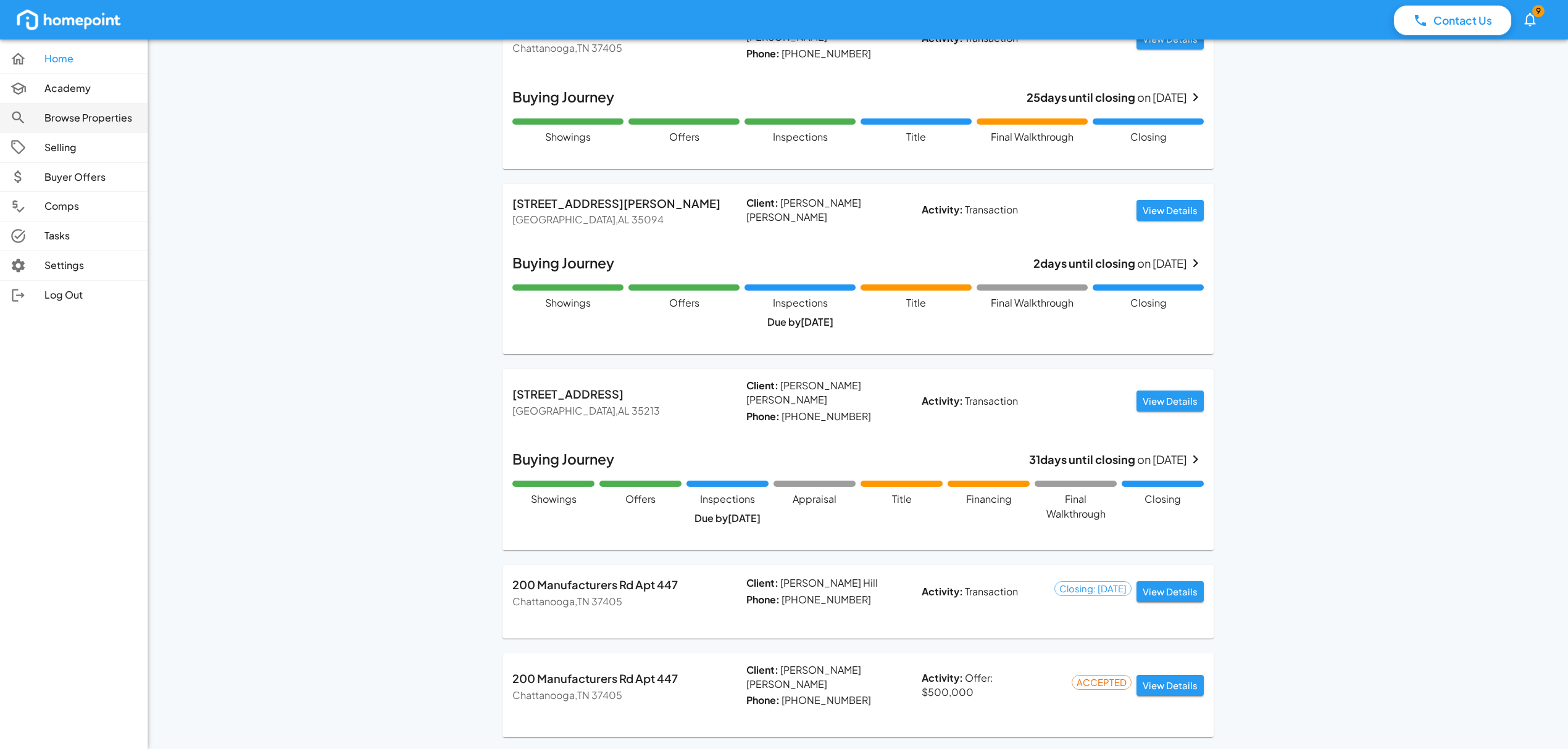
click at [74, 114] on p "Browse Properties" at bounding box center [91, 118] width 94 height 14
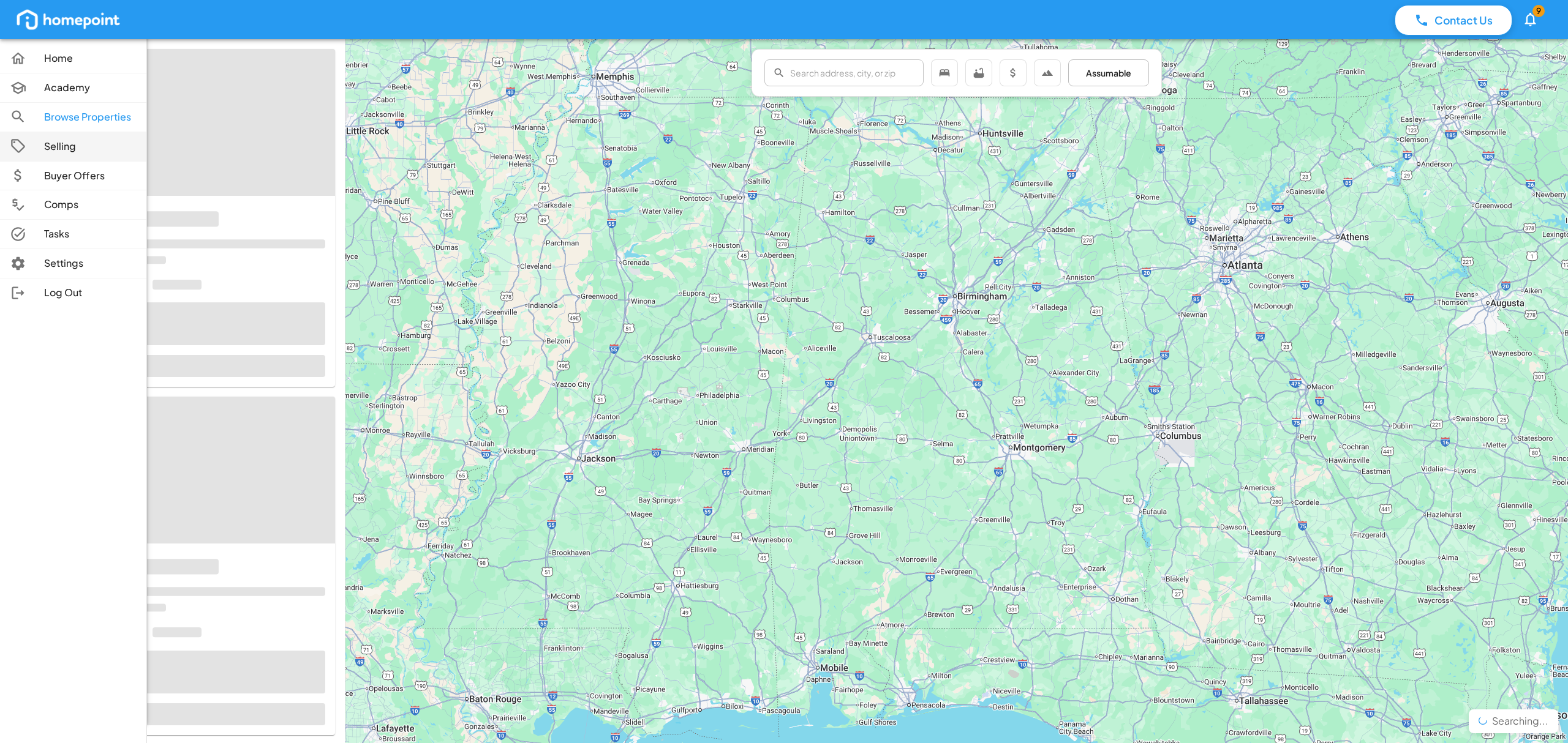
click at [74, 155] on link "Selling" at bounding box center [73, 147] width 147 height 29
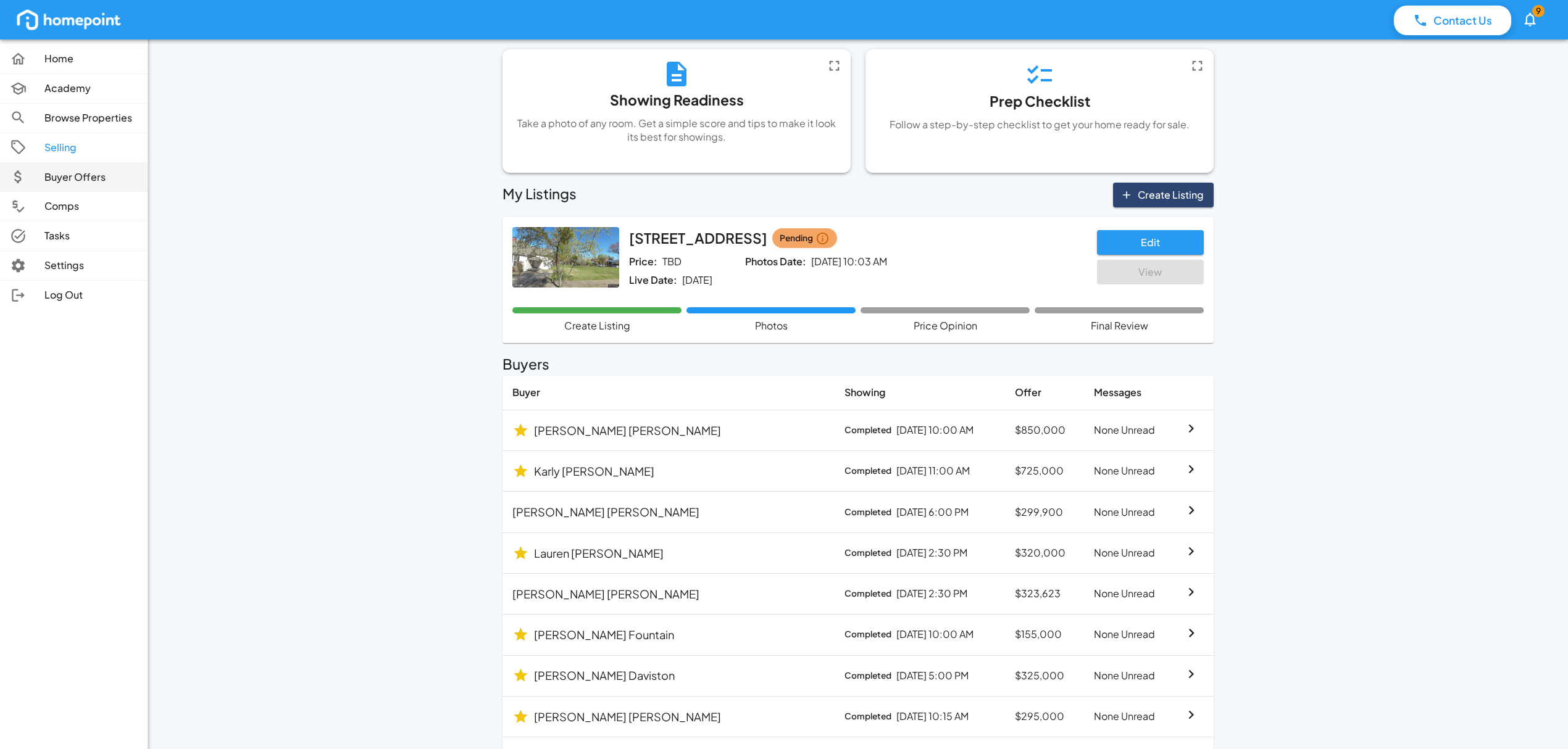
click at [45, 177] on p "Buyer Offers" at bounding box center [91, 177] width 94 height 14
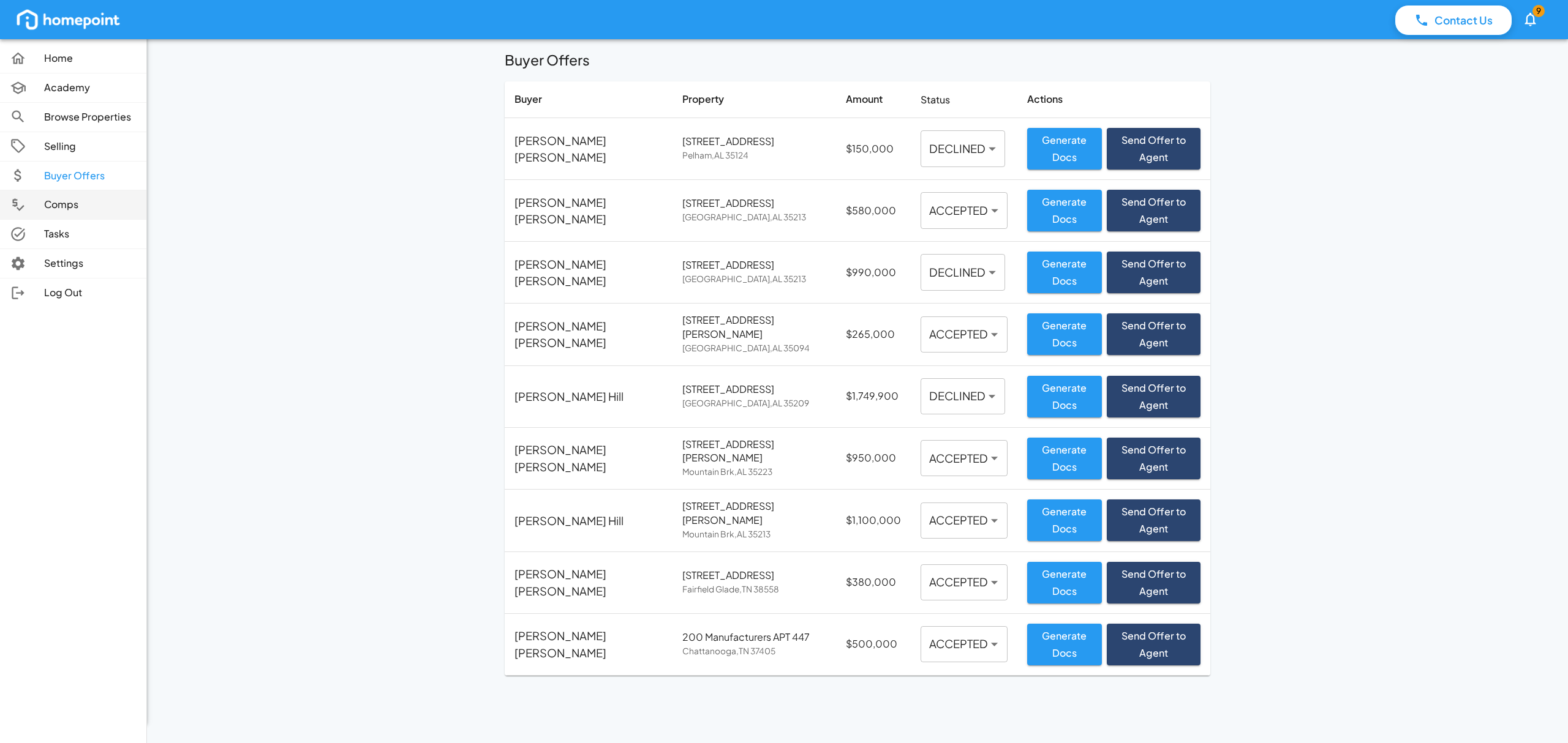
click at [56, 207] on p "Comps" at bounding box center [90, 205] width 93 height 14
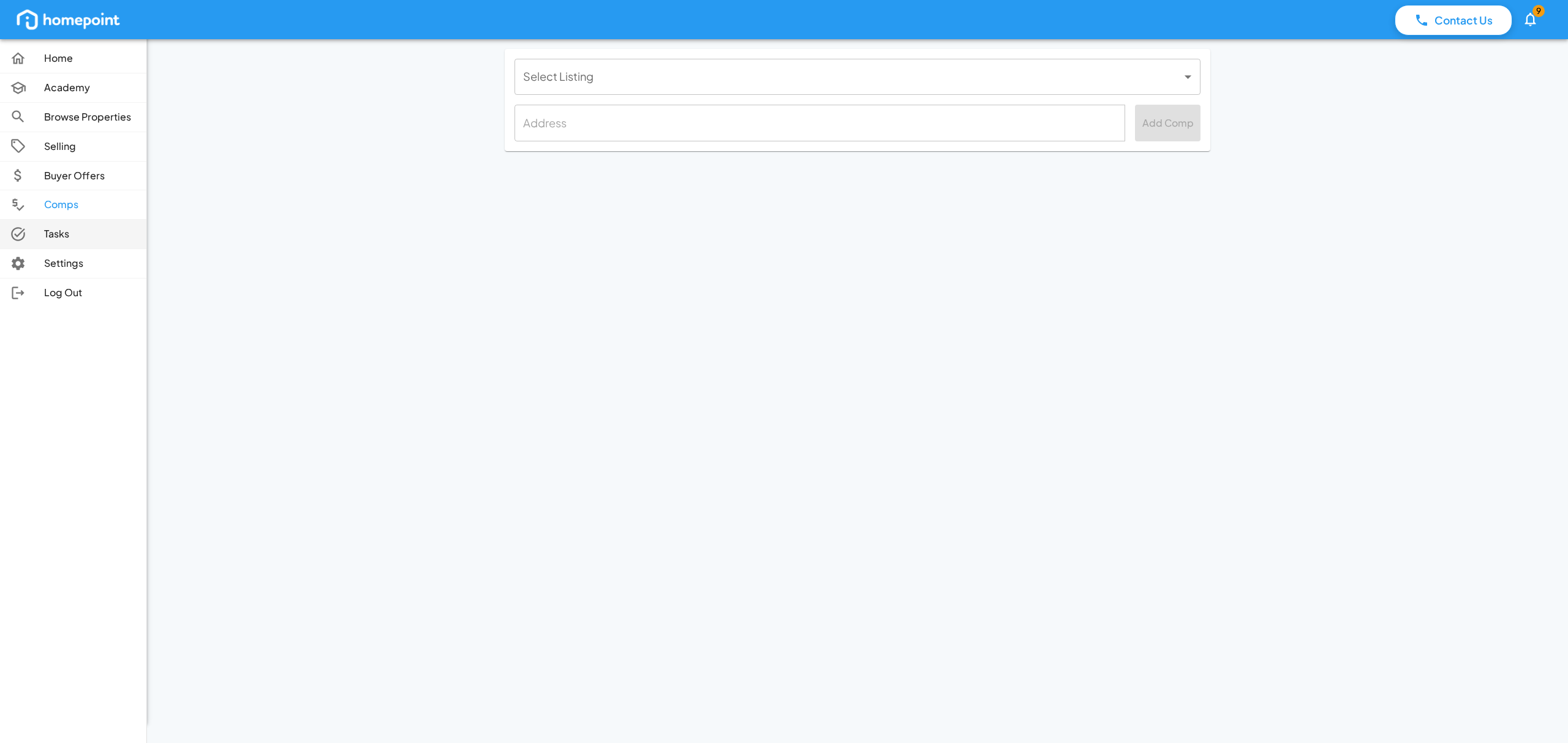
click at [49, 238] on p "Tasks" at bounding box center [90, 234] width 93 height 14
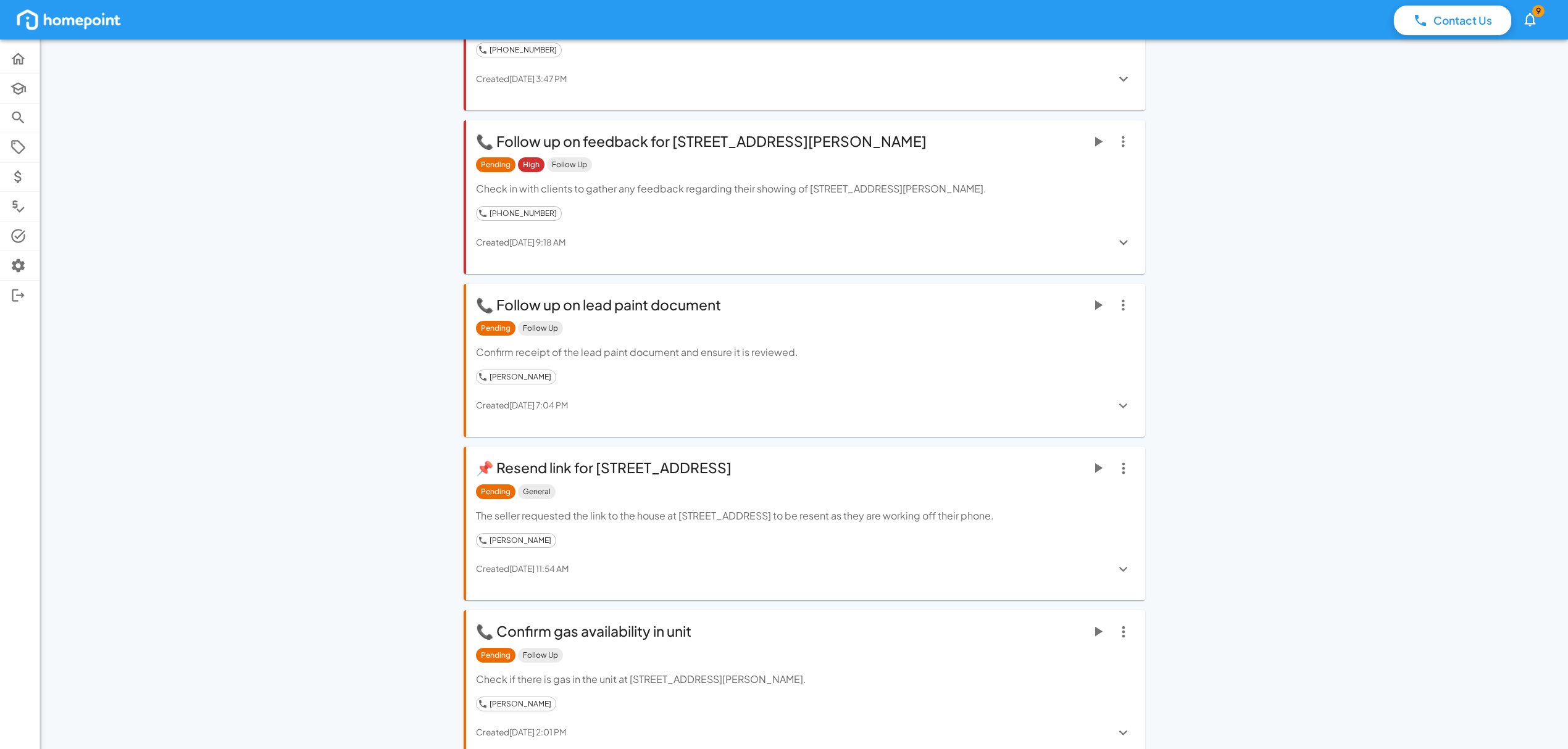
scroll to position [1891, 0]
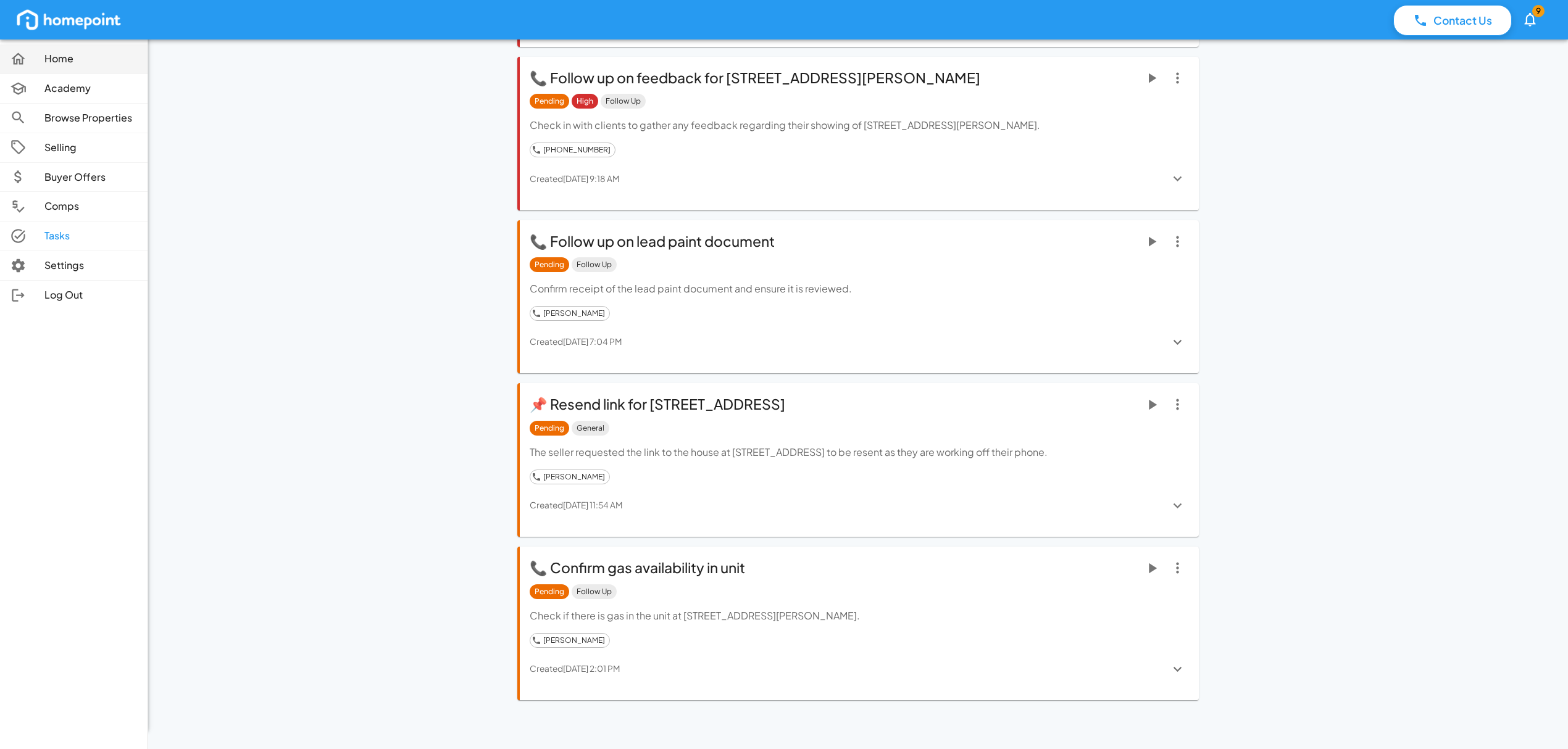
click at [50, 67] on link "Home" at bounding box center [73, 59] width 148 height 29
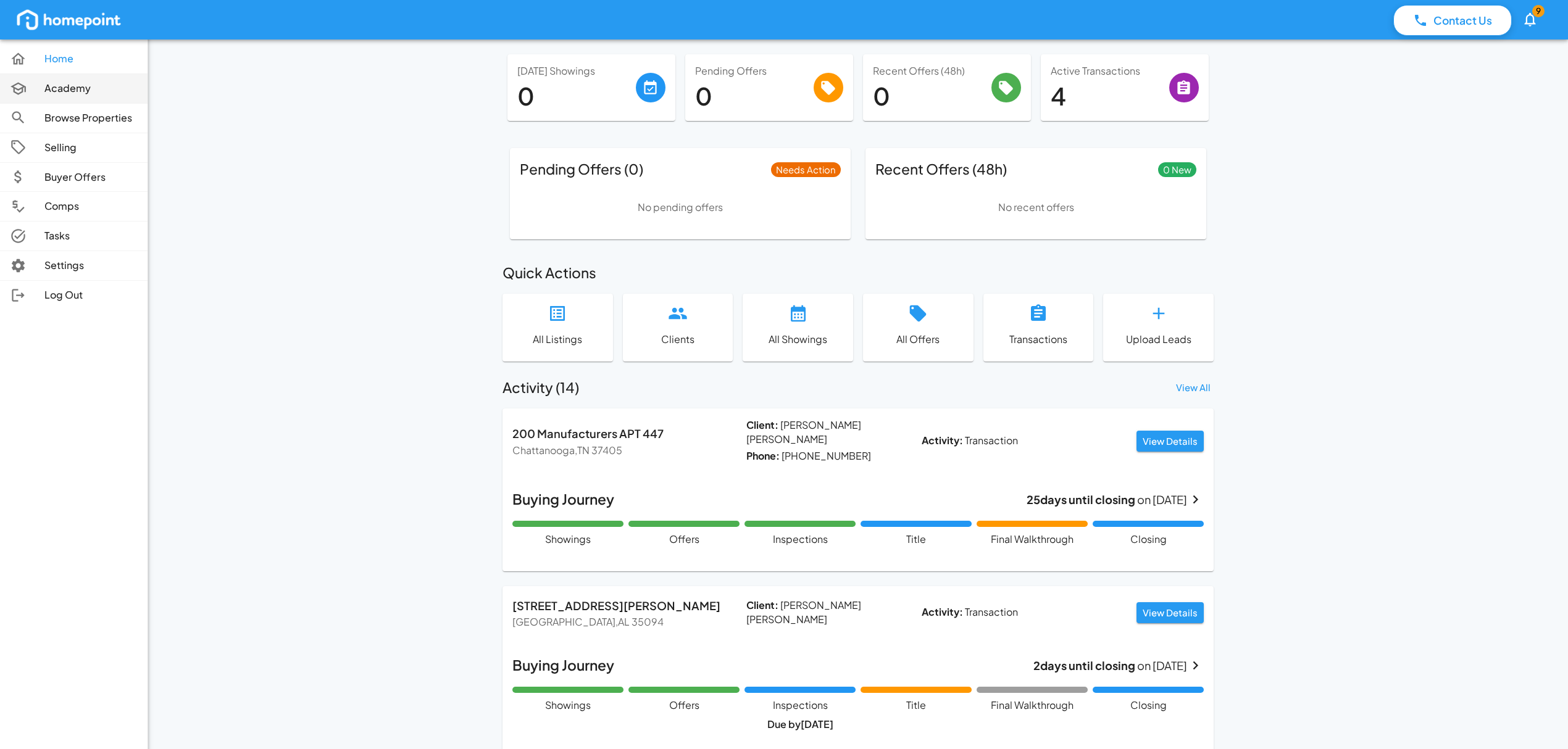
click at [27, 89] on div at bounding box center [27, 88] width 35 height 17
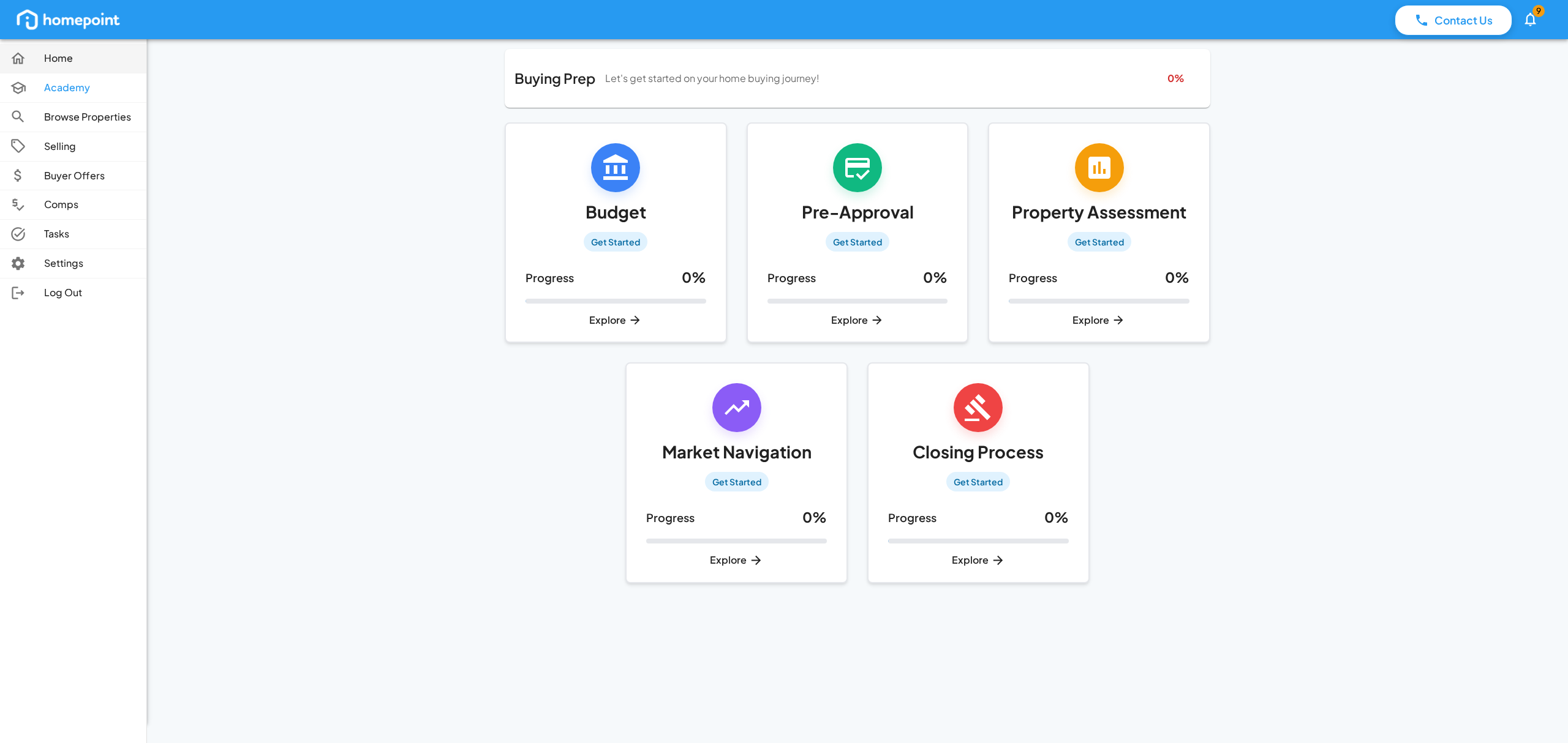
click at [49, 57] on p "Home" at bounding box center [90, 58] width 93 height 14
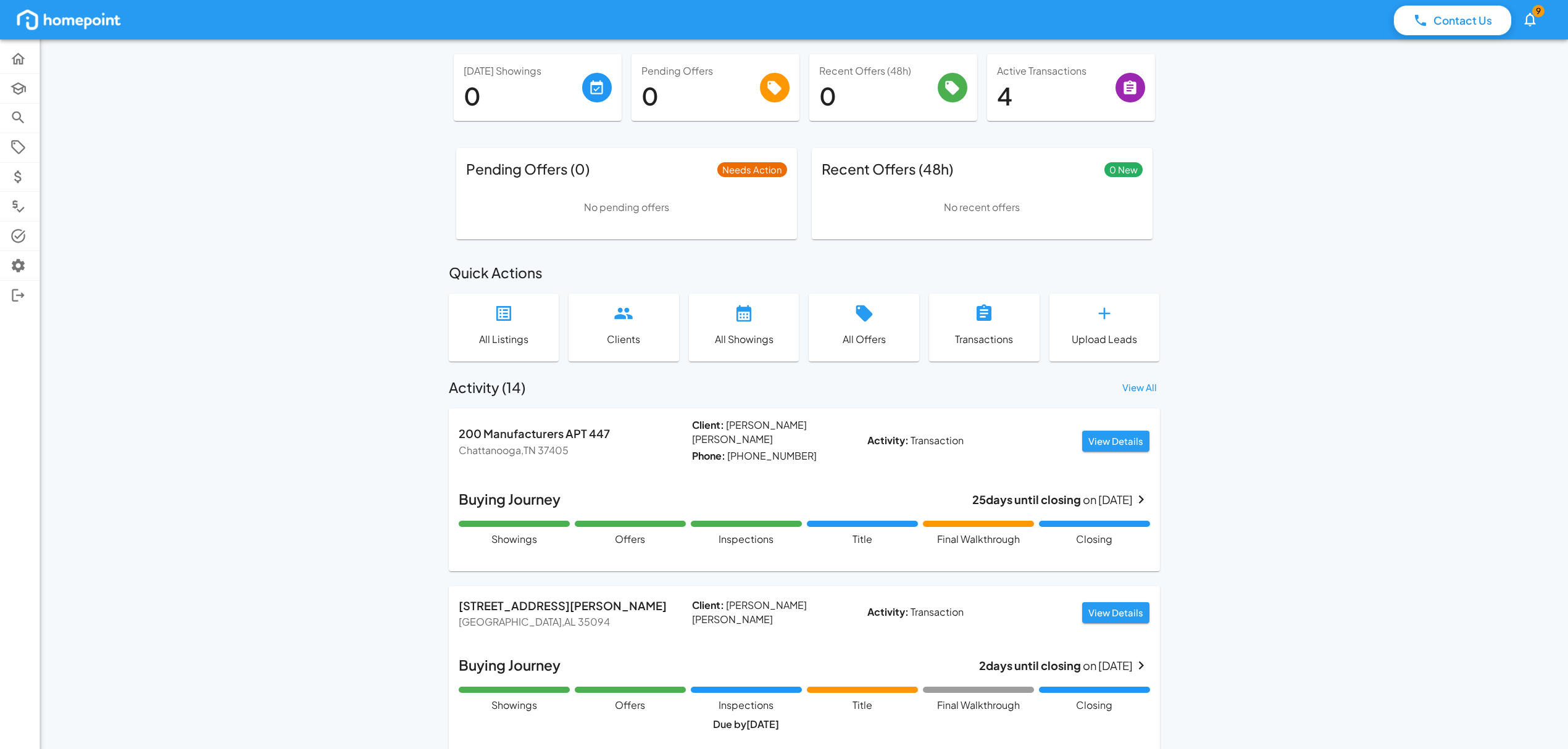
click at [63, 22] on img at bounding box center [69, 19] width 108 height 24
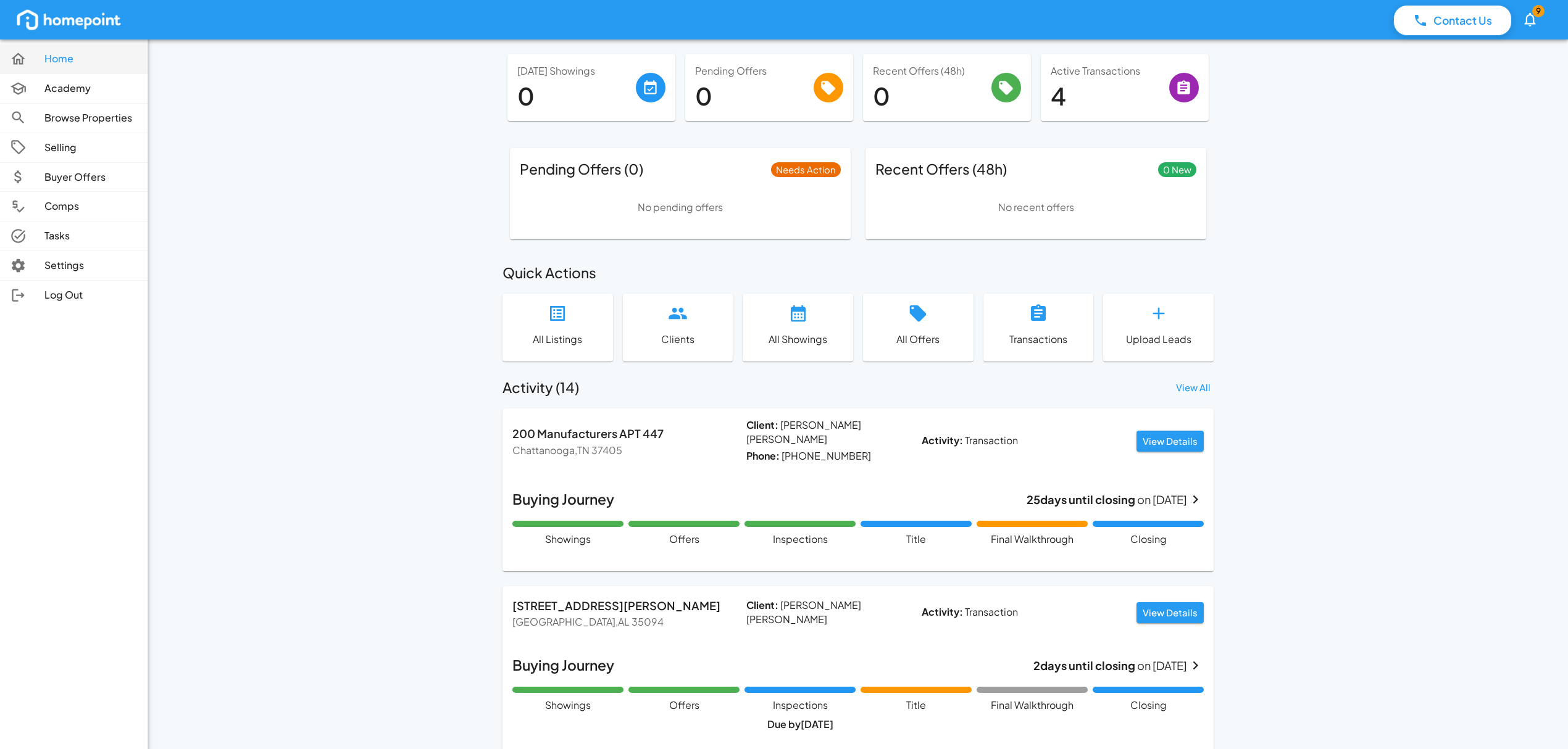
click at [28, 64] on div at bounding box center [27, 59] width 35 height 17
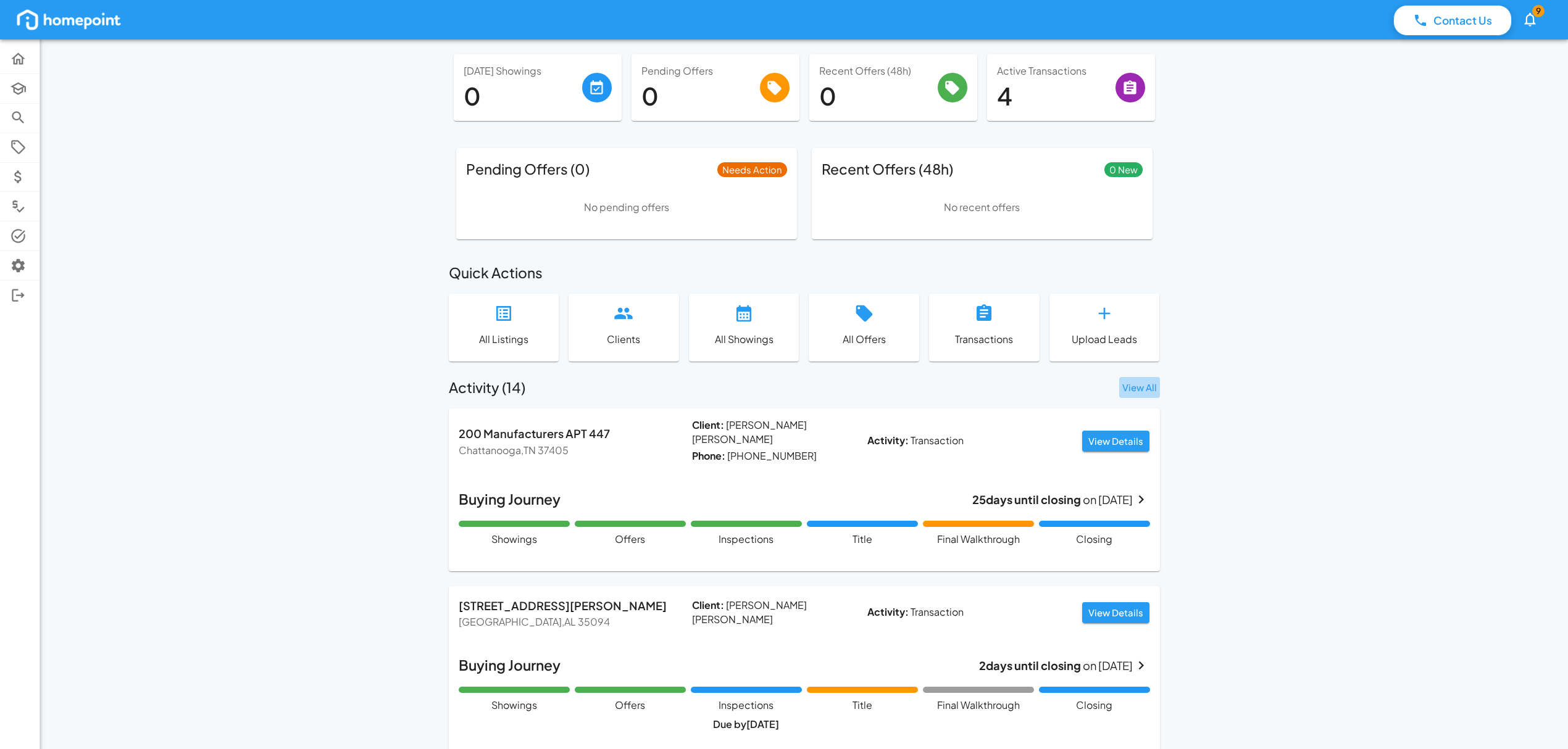
click at [1132, 392] on button "View All" at bounding box center [1139, 388] width 41 height 21
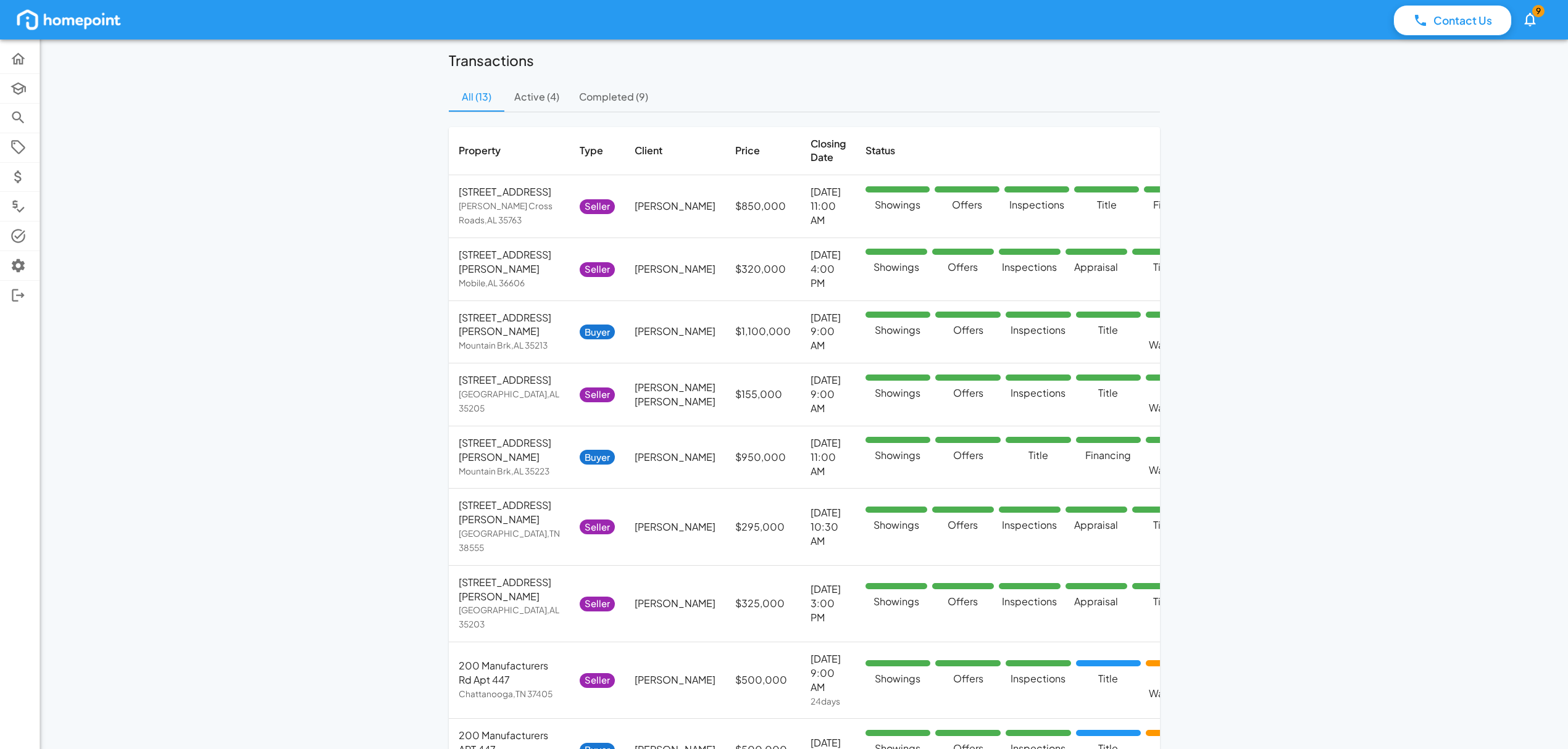
click at [526, 99] on button "Active (4)" at bounding box center [537, 97] width 65 height 30
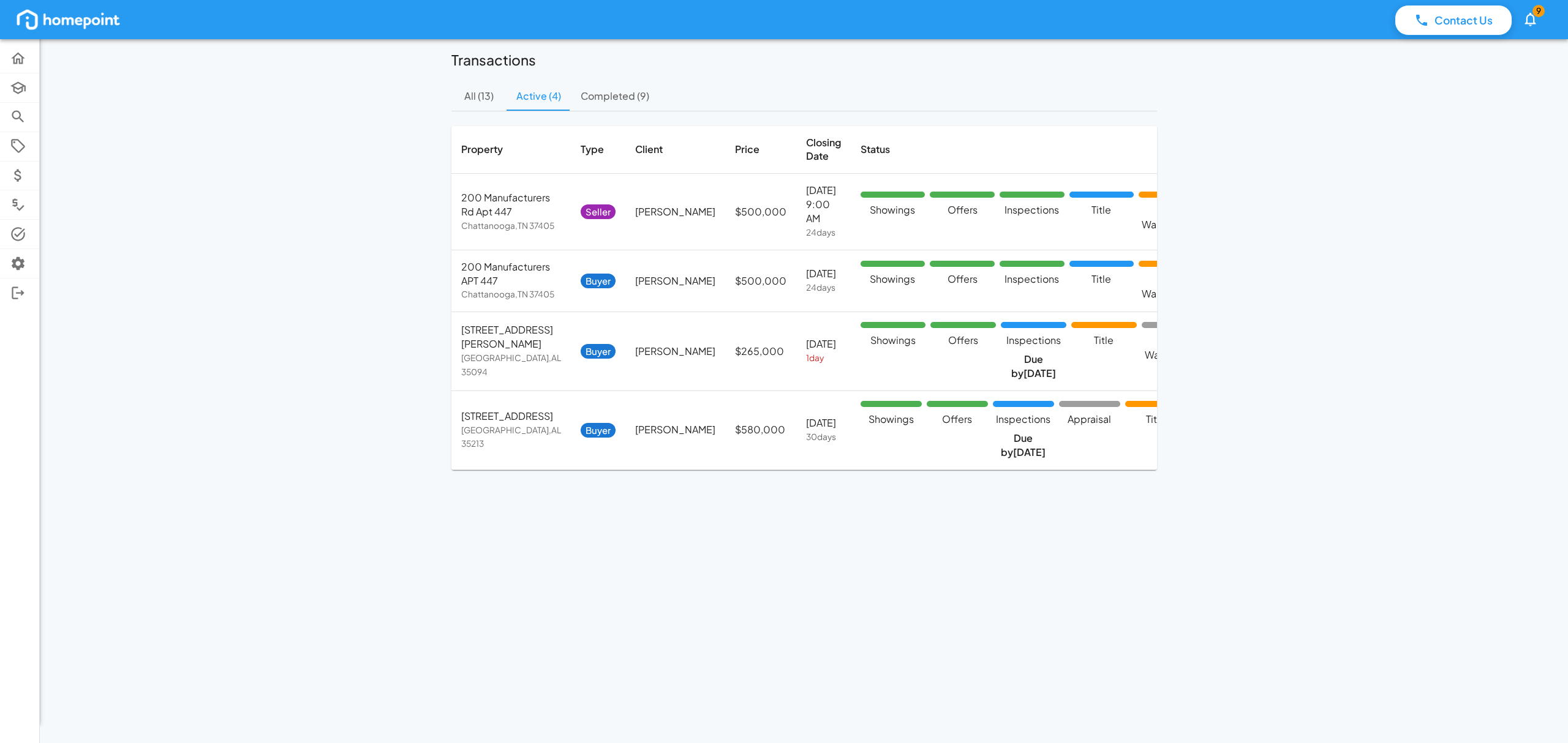
click at [614, 96] on button "Completed (9)" at bounding box center [615, 96] width 88 height 29
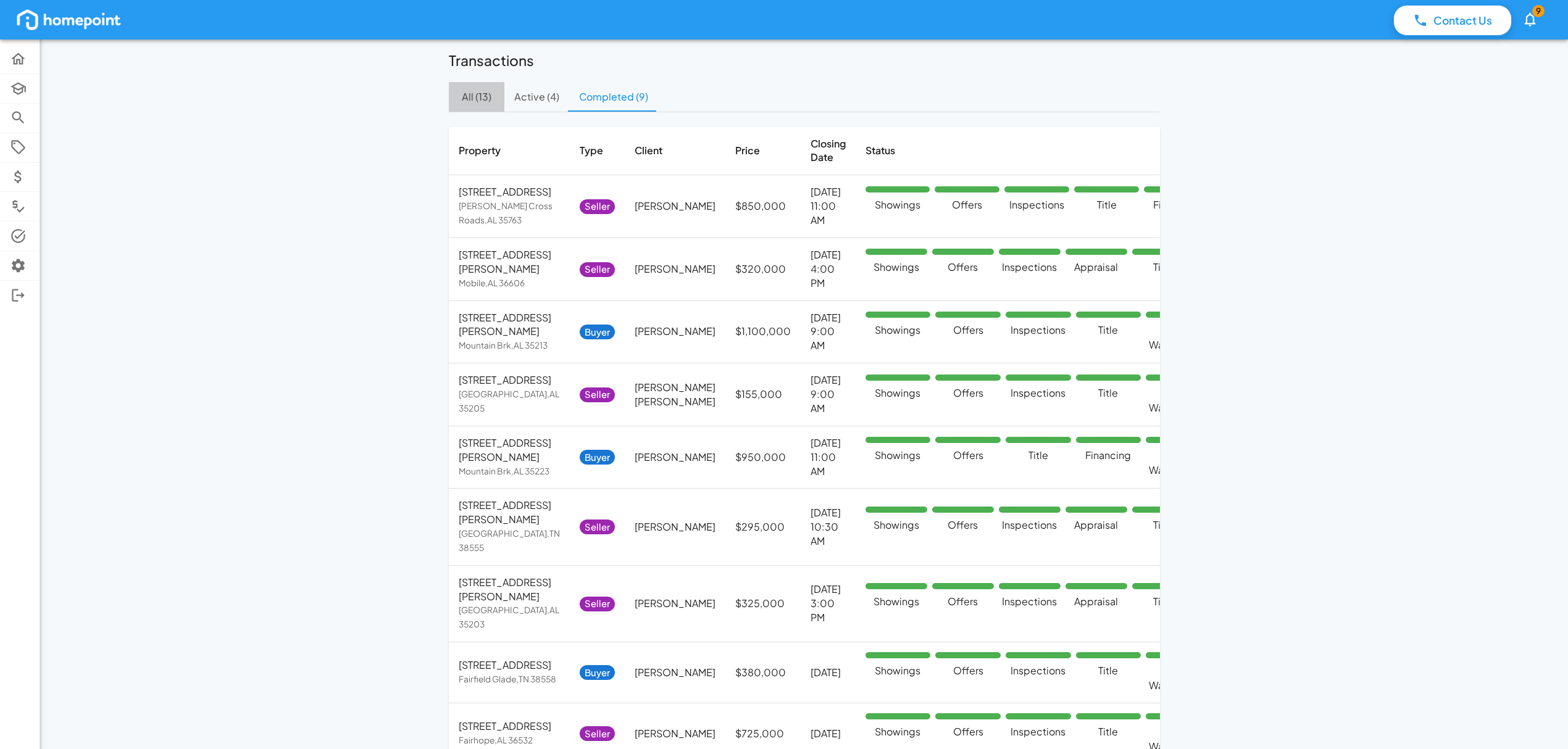
drag, startPoint x: 475, startPoint y: 97, endPoint x: 509, endPoint y: 102, distance: 34.4
click at [476, 98] on button "All (13)" at bounding box center [476, 97] width 56 height 30
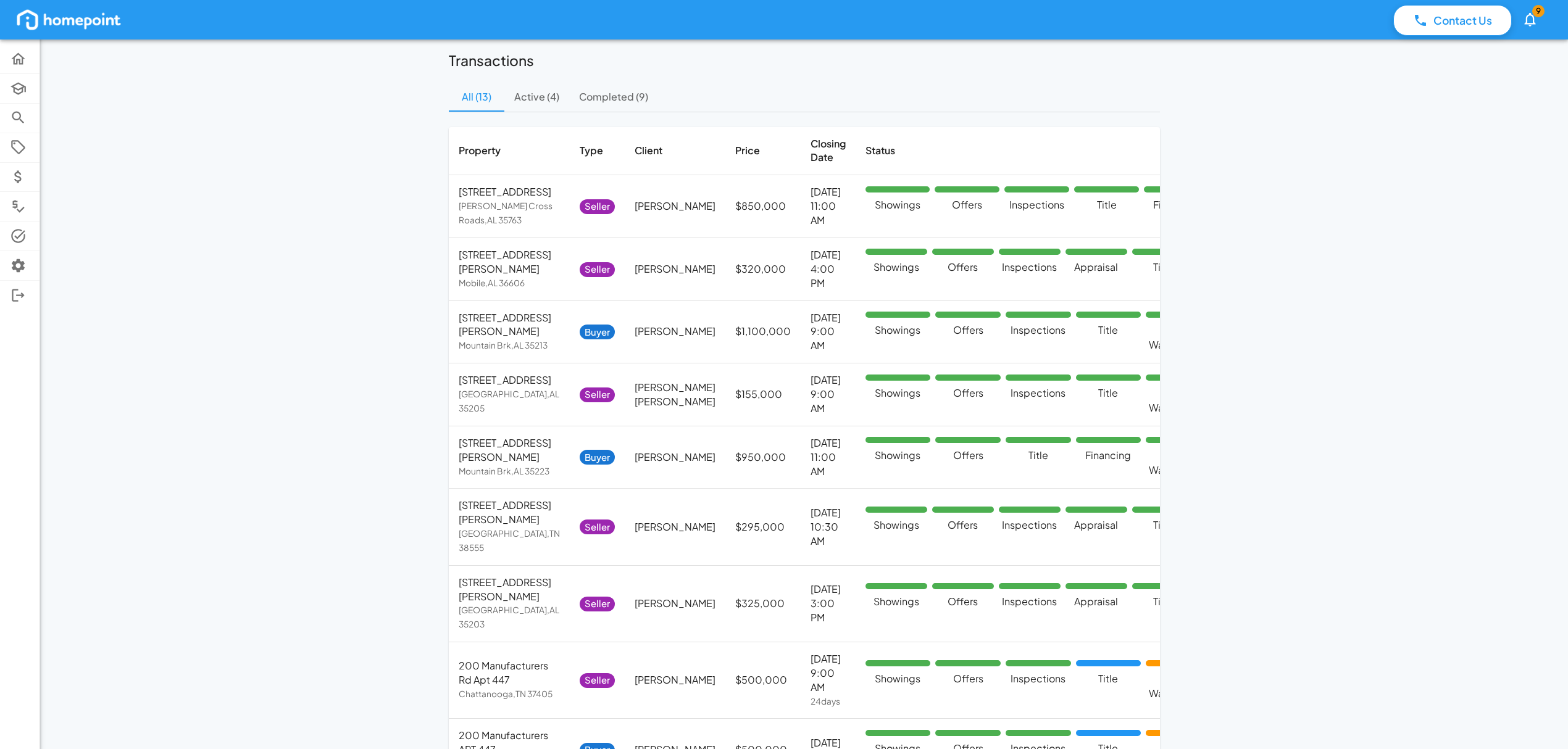
click at [531, 94] on button "Active (4)" at bounding box center [537, 97] width 65 height 30
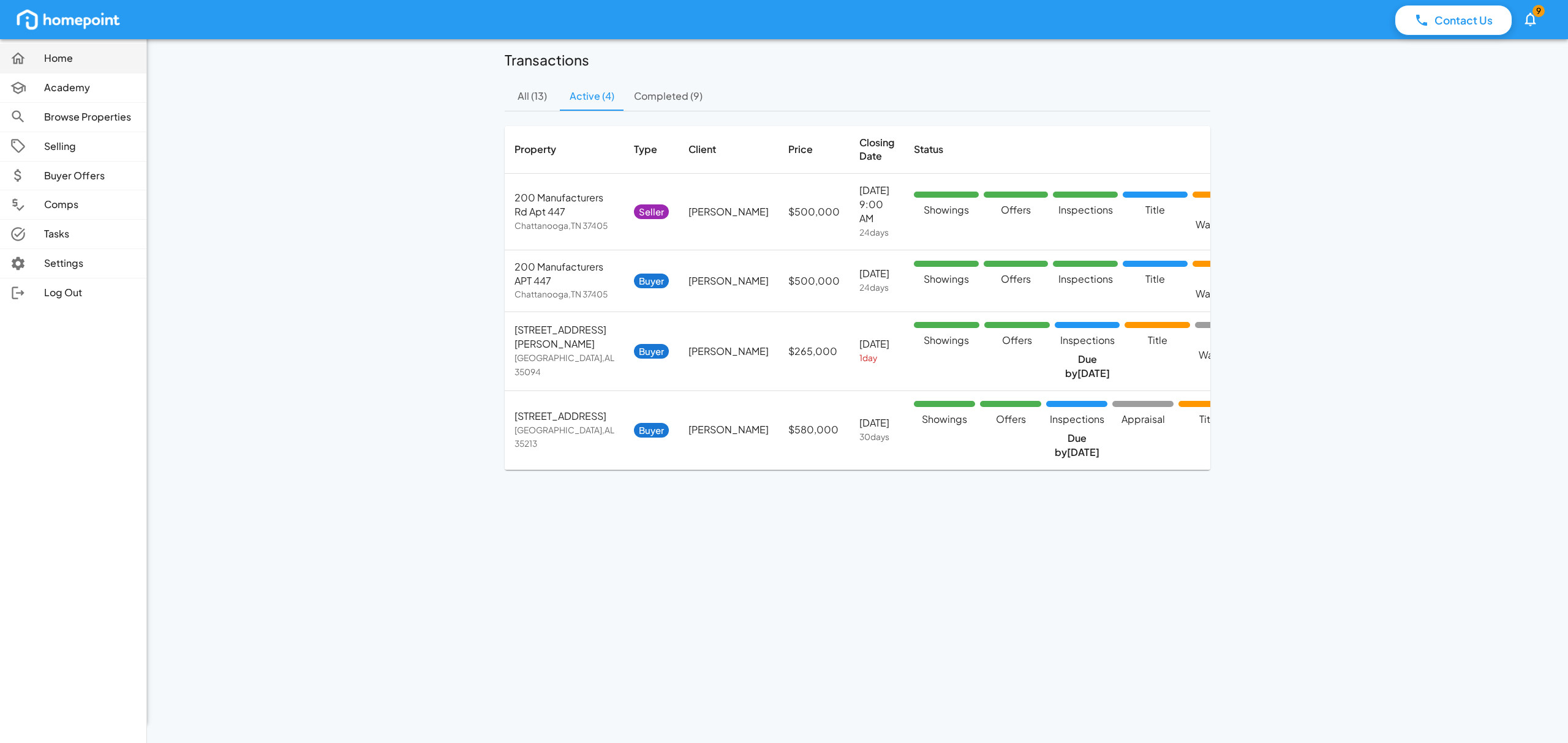
click at [50, 59] on p "Home" at bounding box center [90, 58] width 93 height 14
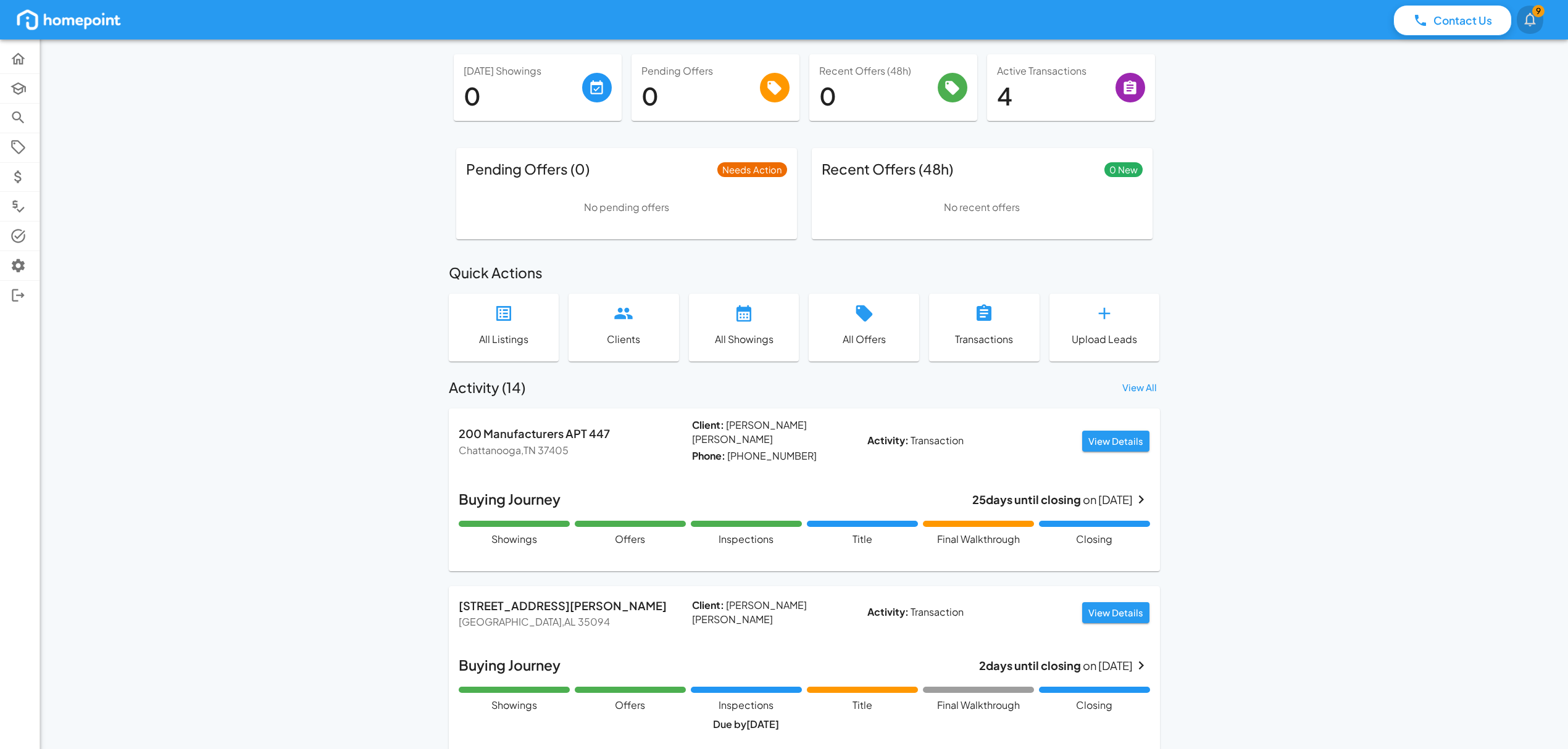
click at [1531, 24] on icon "button" at bounding box center [1530, 19] width 17 height 17
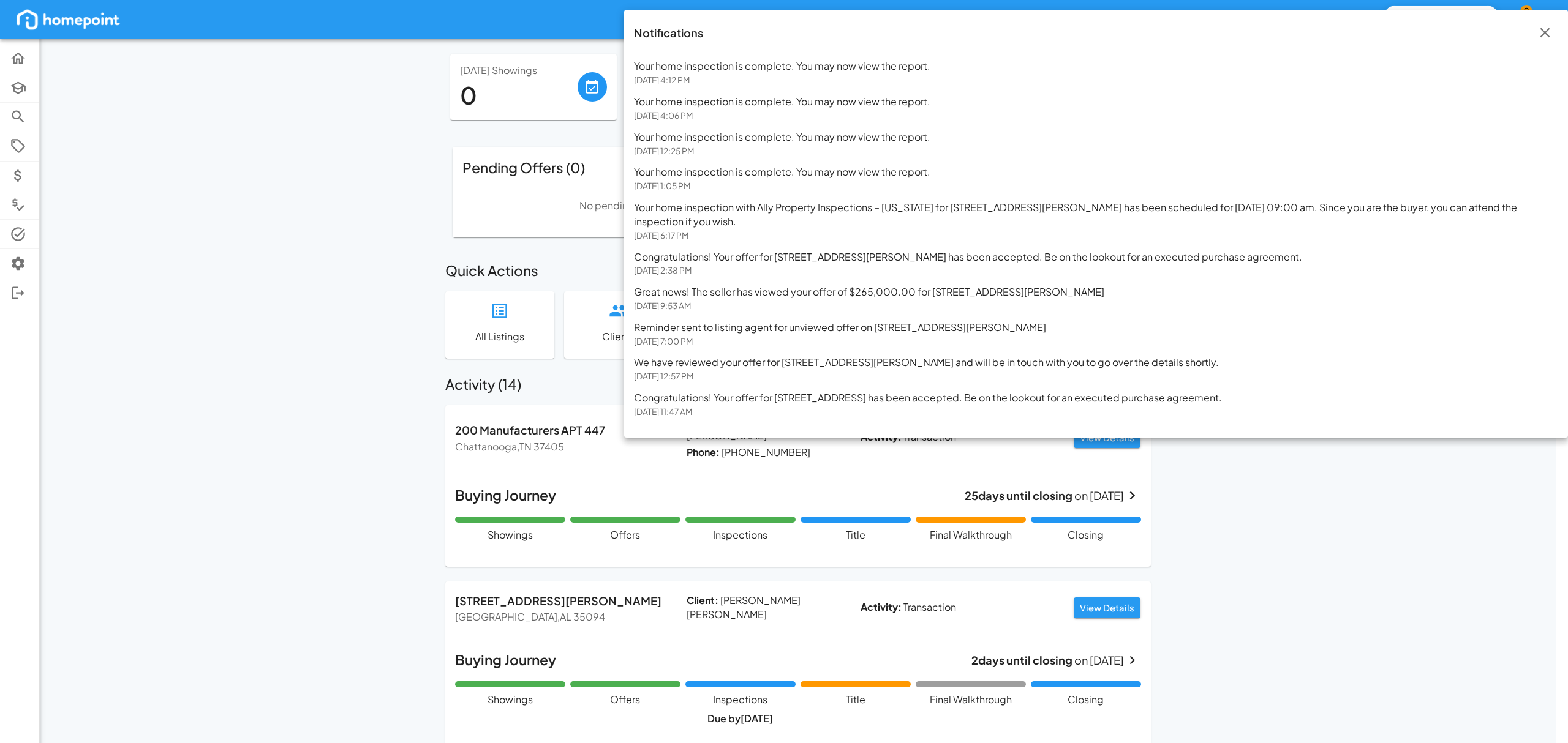
drag, startPoint x: 1353, startPoint y: 456, endPoint x: 1334, endPoint y: 449, distance: 20.2
click at [1353, 455] on div at bounding box center [784, 371] width 1568 height 743
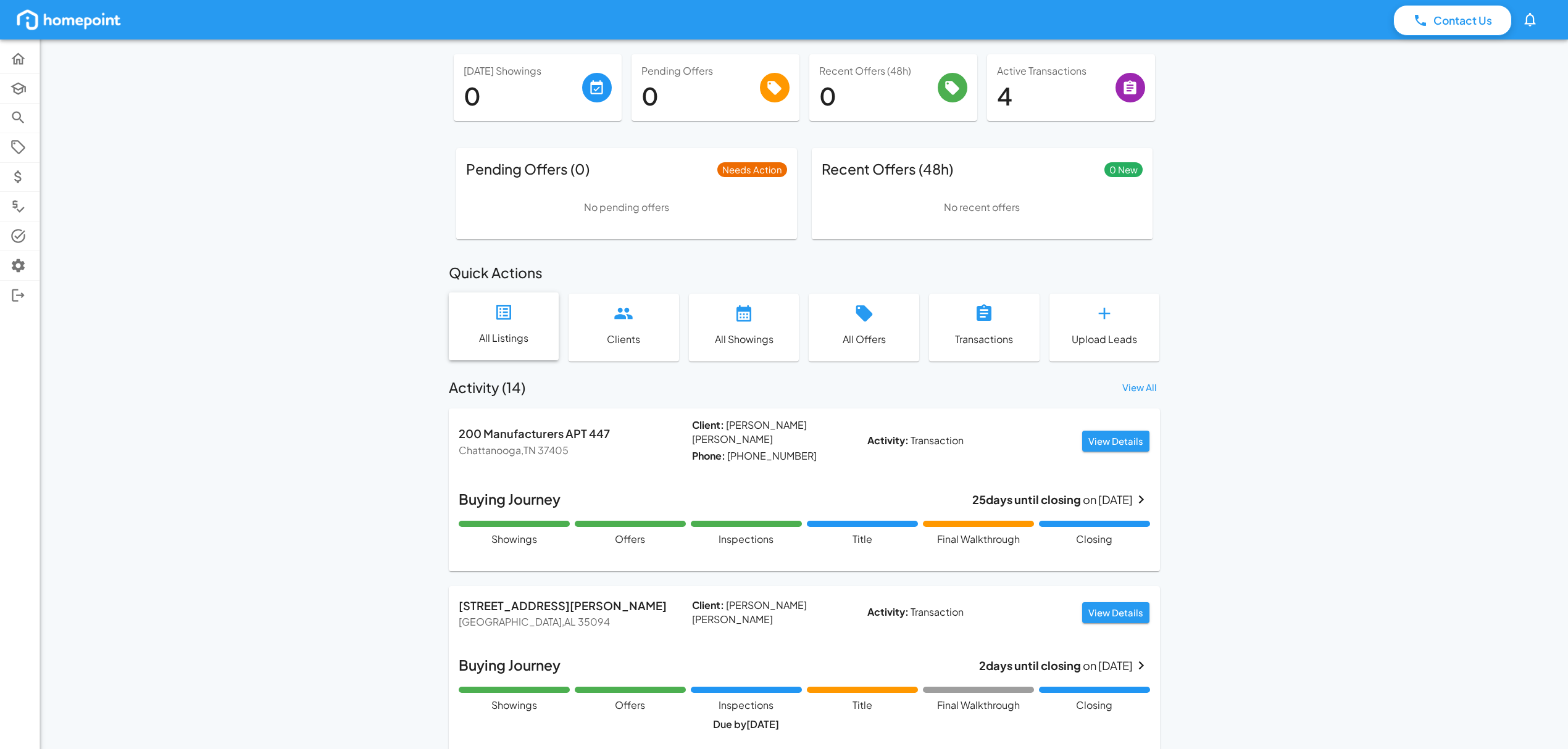
click at [505, 342] on p "All Listings" at bounding box center [504, 338] width 91 height 14
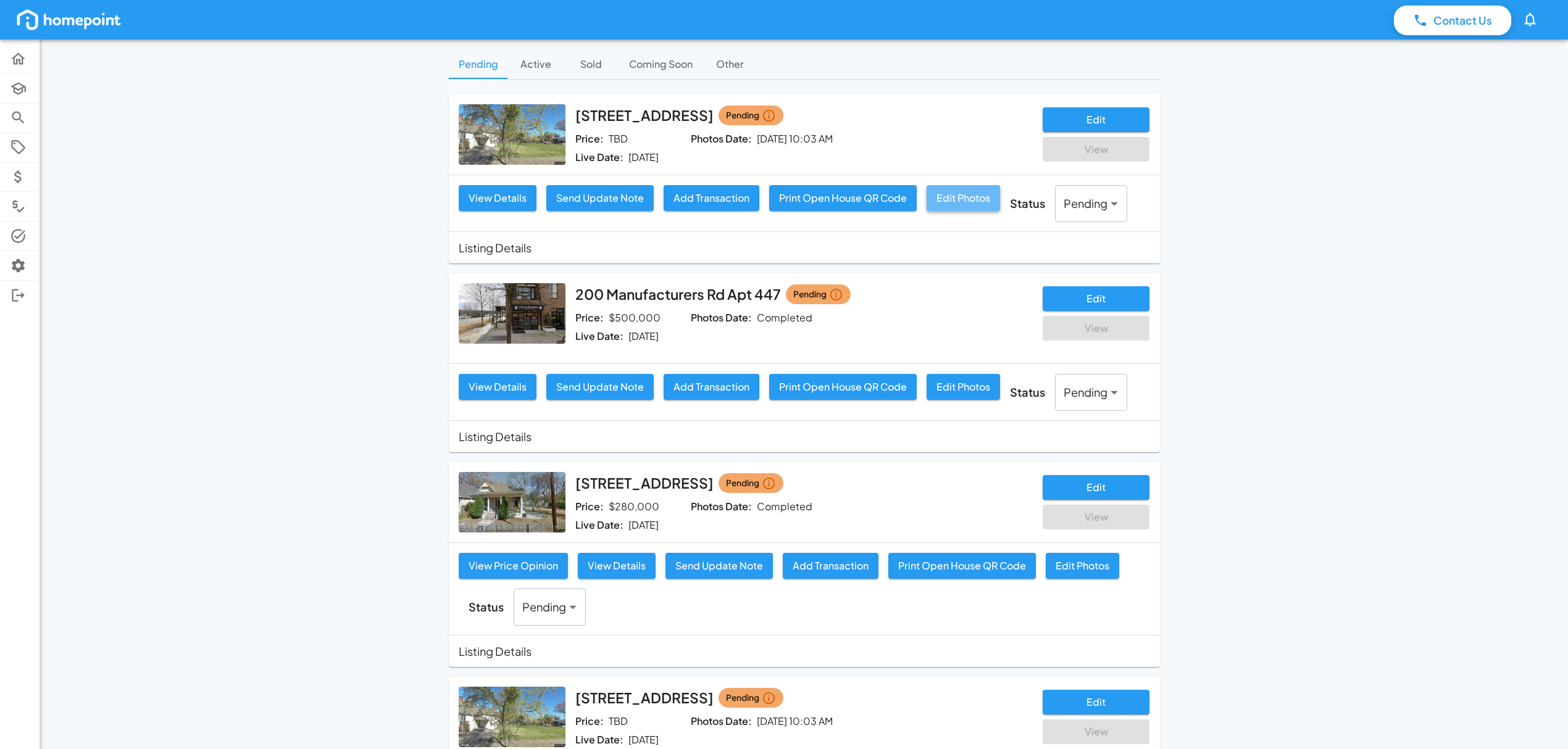
click at [984, 204] on button "Edit Photos" at bounding box center [963, 198] width 73 height 26
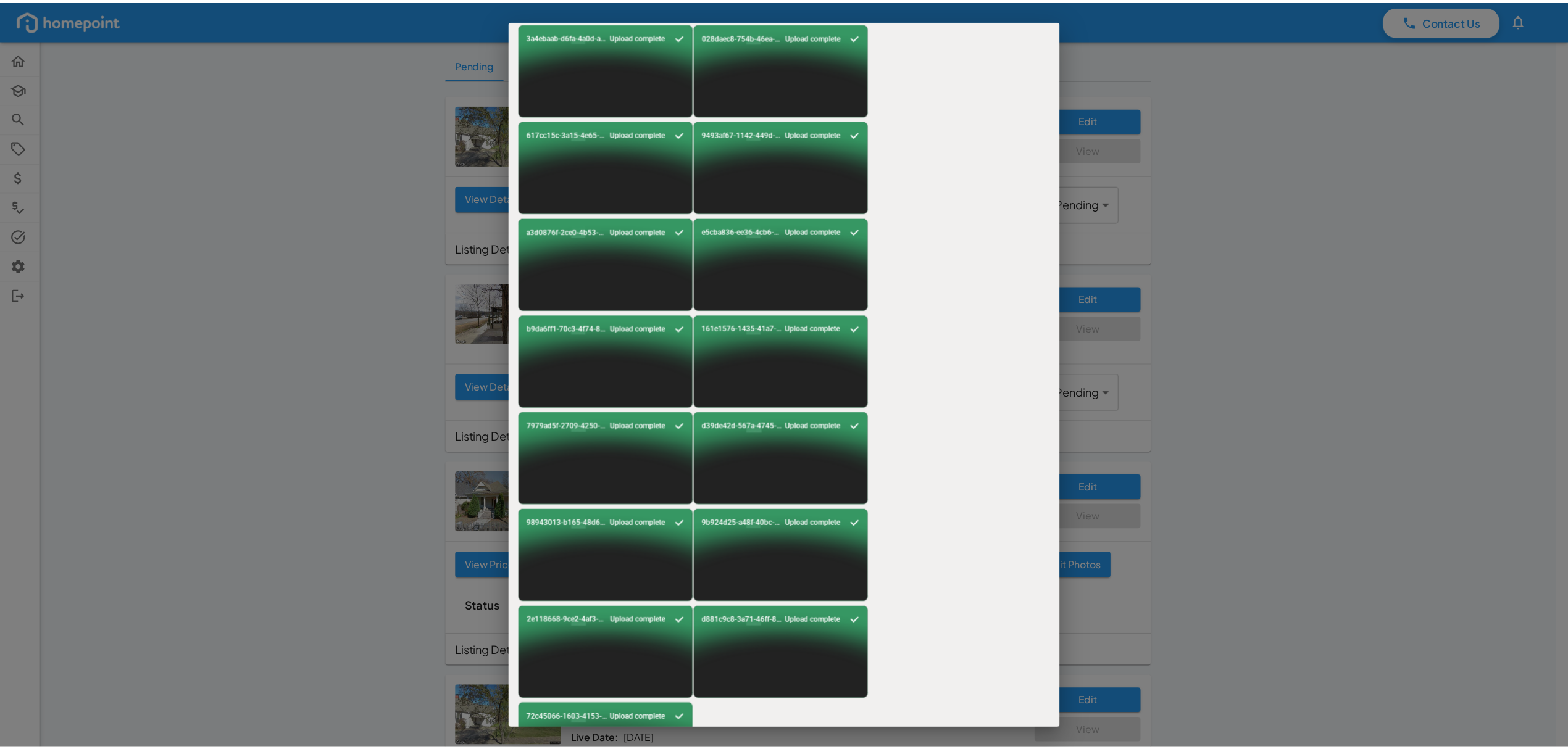
scroll to position [230, 0]
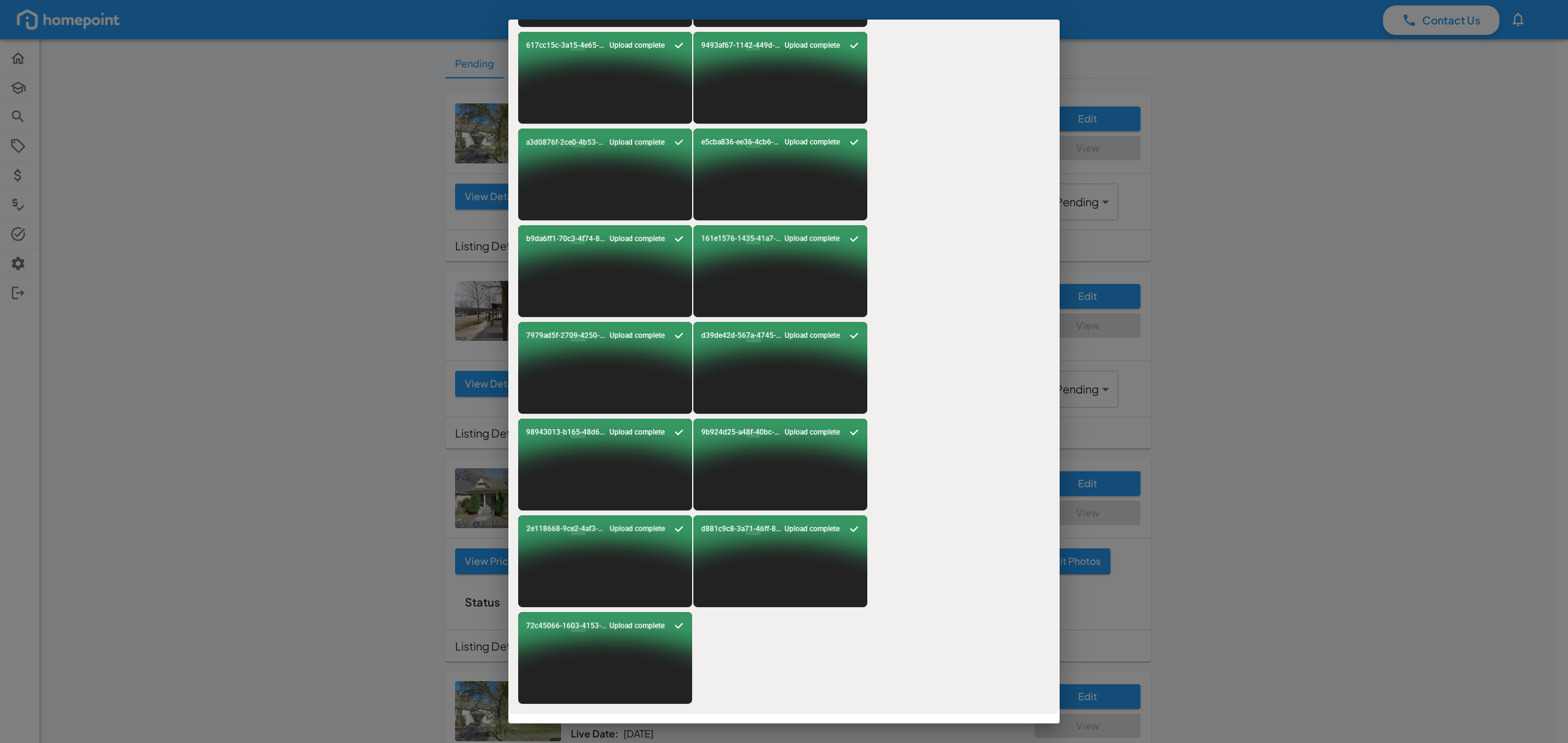
click at [1444, 415] on div "Drag & Drop your files or Browse 3fdc62b6-55d2-4c39-8cf0-f8d91f4b7539.jpg Abort…" at bounding box center [784, 371] width 1568 height 743
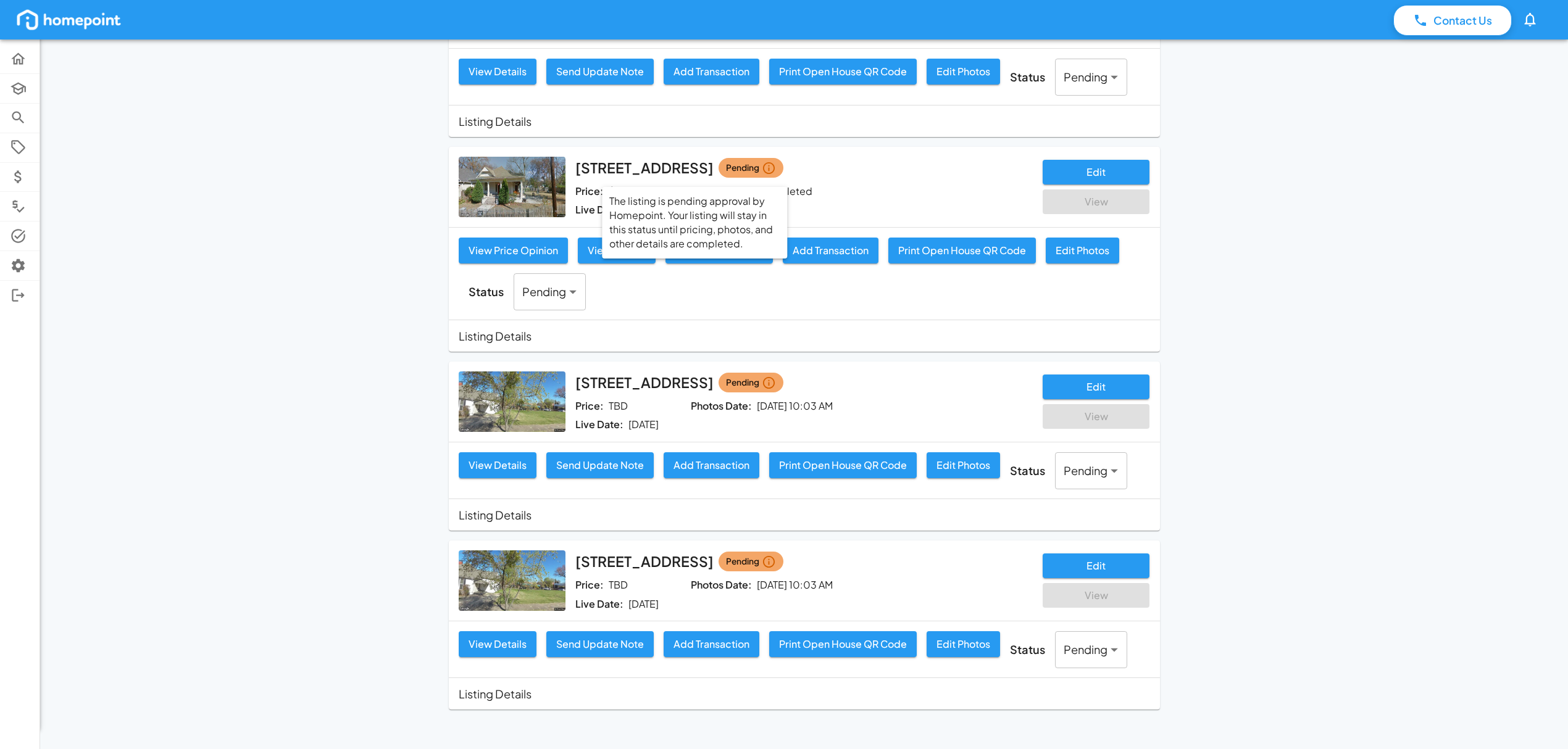
scroll to position [0, 0]
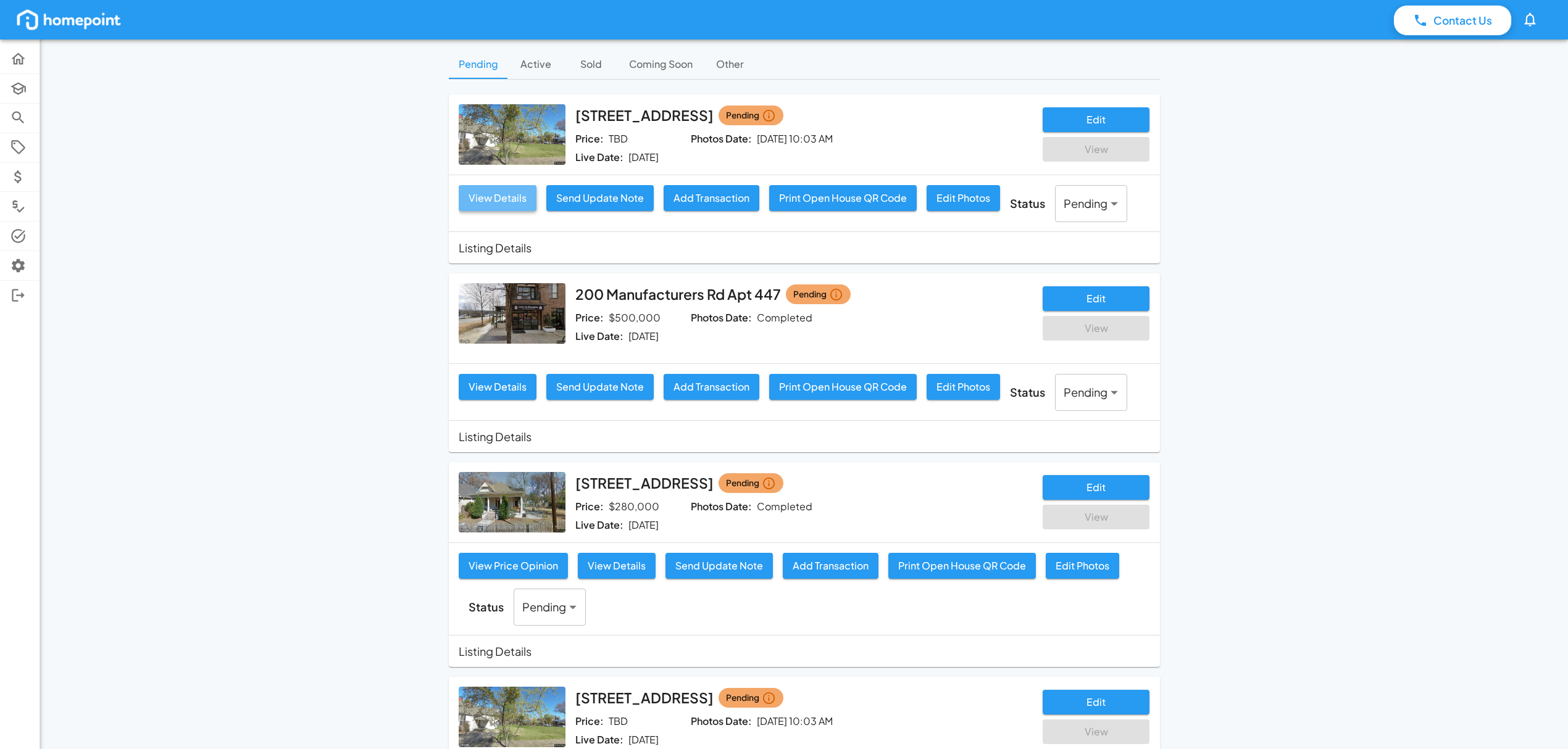
click at [506, 196] on button "View Details" at bounding box center [497, 198] width 78 height 26
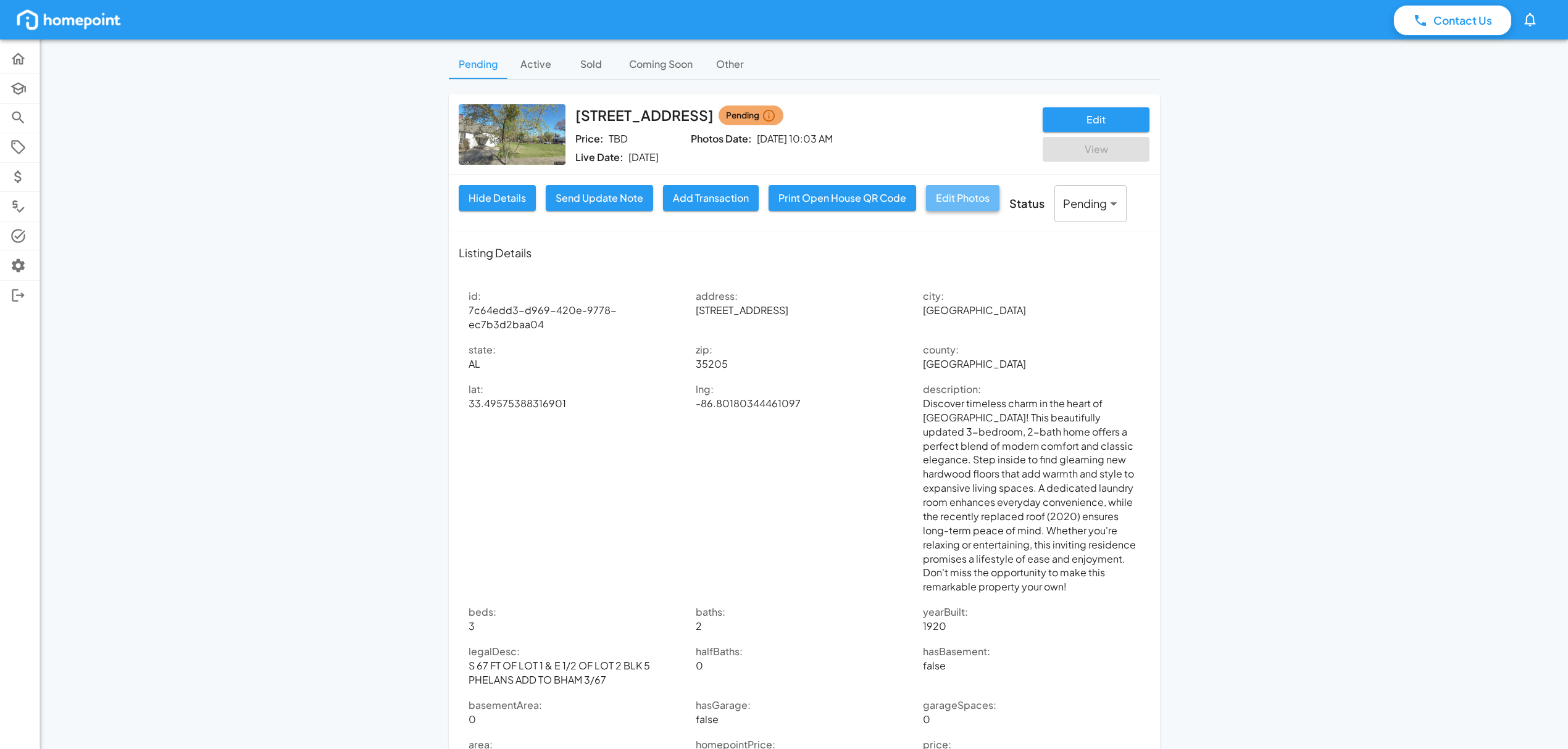
click at [961, 192] on button "Edit Photos" at bounding box center [962, 198] width 73 height 26
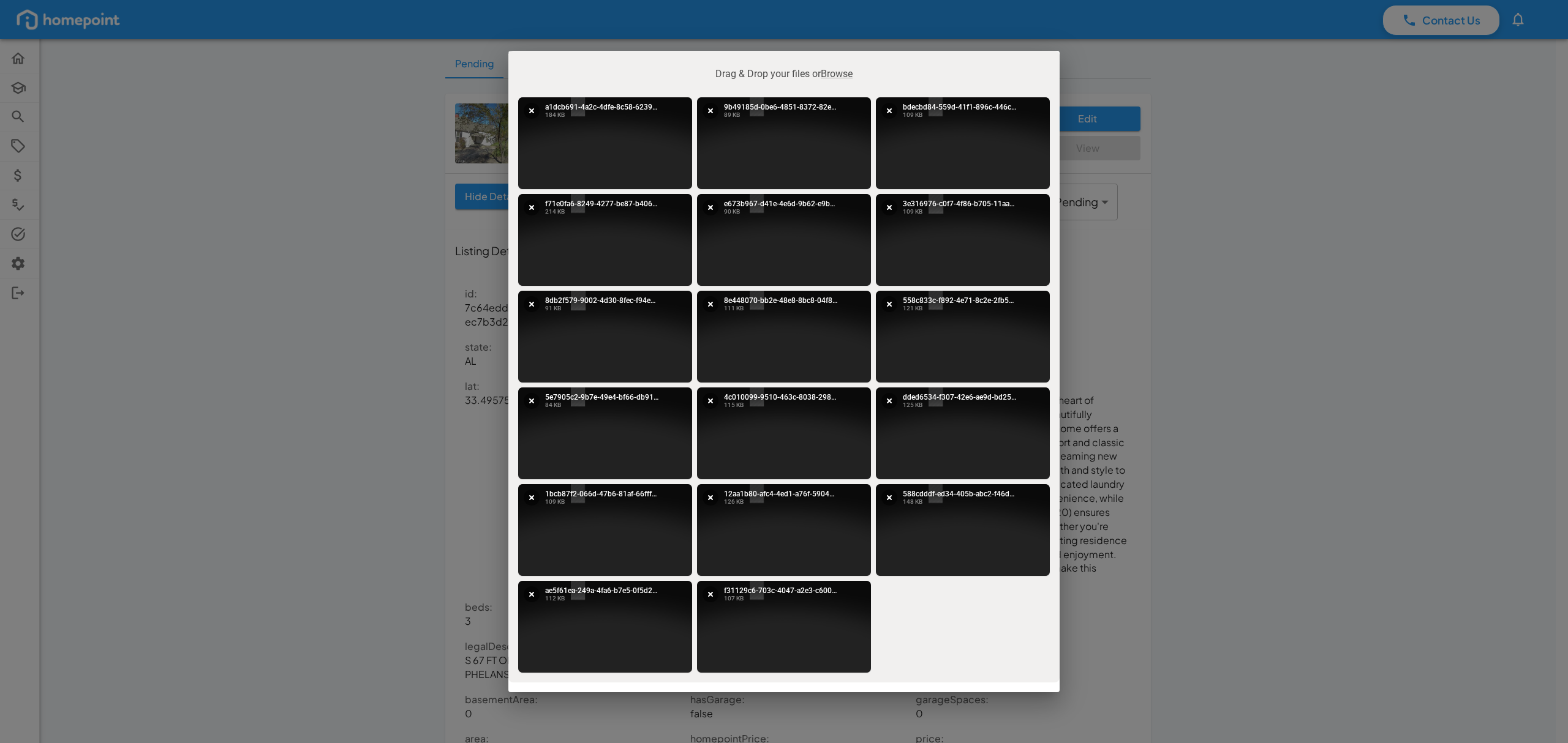
click at [911, 641] on div "Drag & Drop your files or Browse a1dcb691-4a2c-4dfe-8c58-6239ef56b17d Abort Ret…" at bounding box center [784, 367] width 552 height 632
click at [1338, 472] on div "Drag & Drop your files or Browse a1dcb691-4a2c-4dfe-8c58-6239ef56b17d Abort Ret…" at bounding box center [784, 371] width 1568 height 743
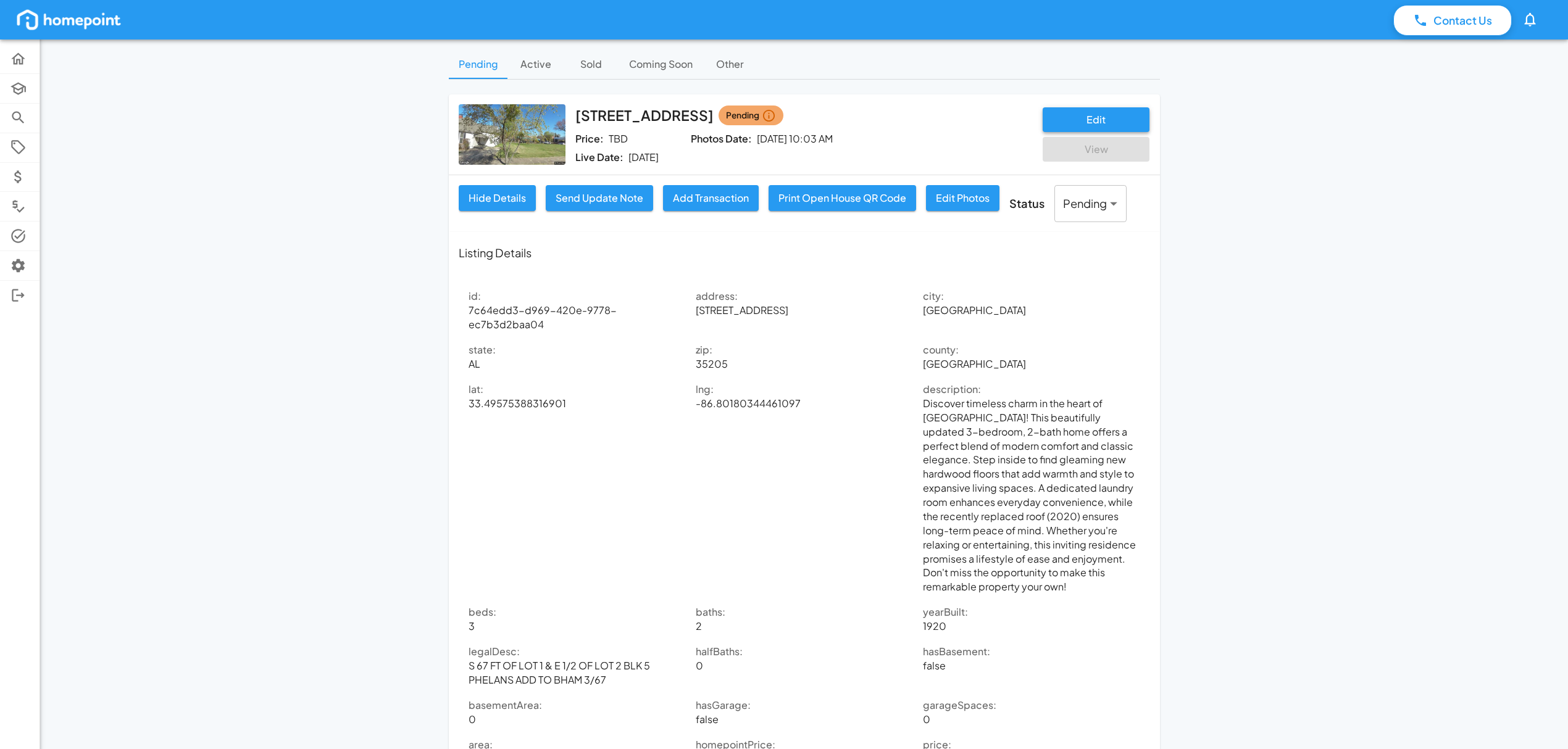
click at [1093, 114] on button "Edit" at bounding box center [1096, 120] width 107 height 24
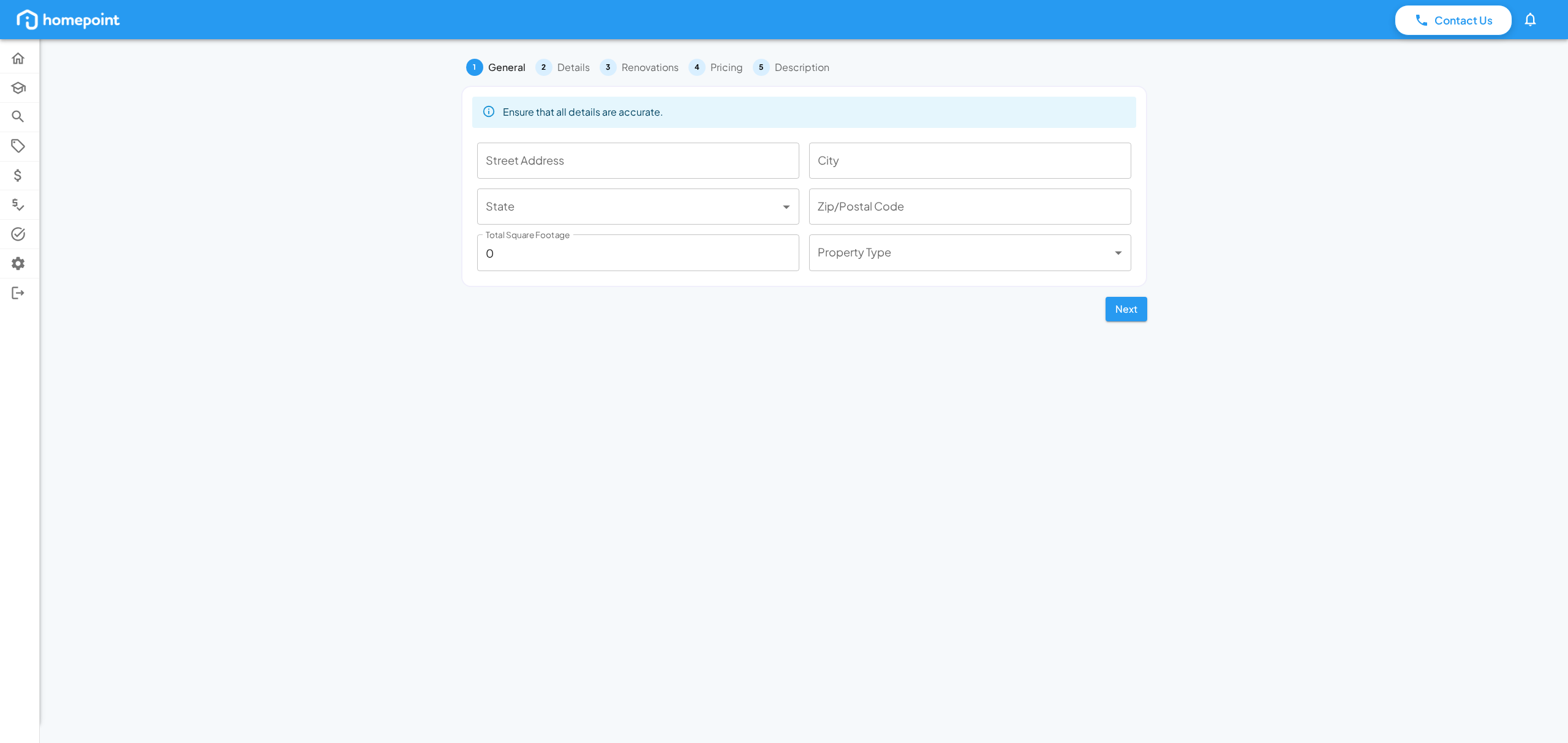
type input "[STREET_ADDRESS]"
type input "[GEOGRAPHIC_DATA]"
type input "**"
type input "35205"
type input "1774"
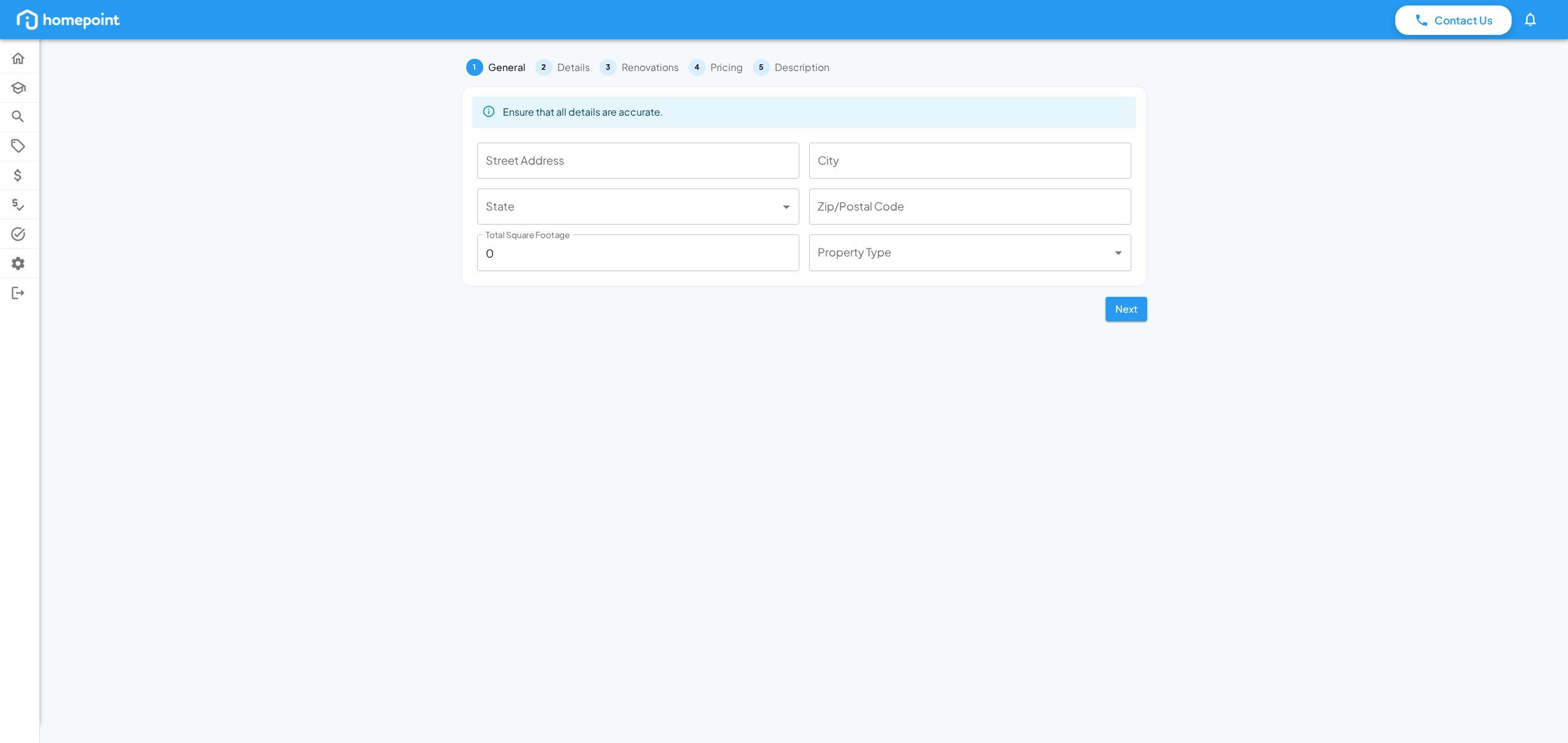
type input "***"
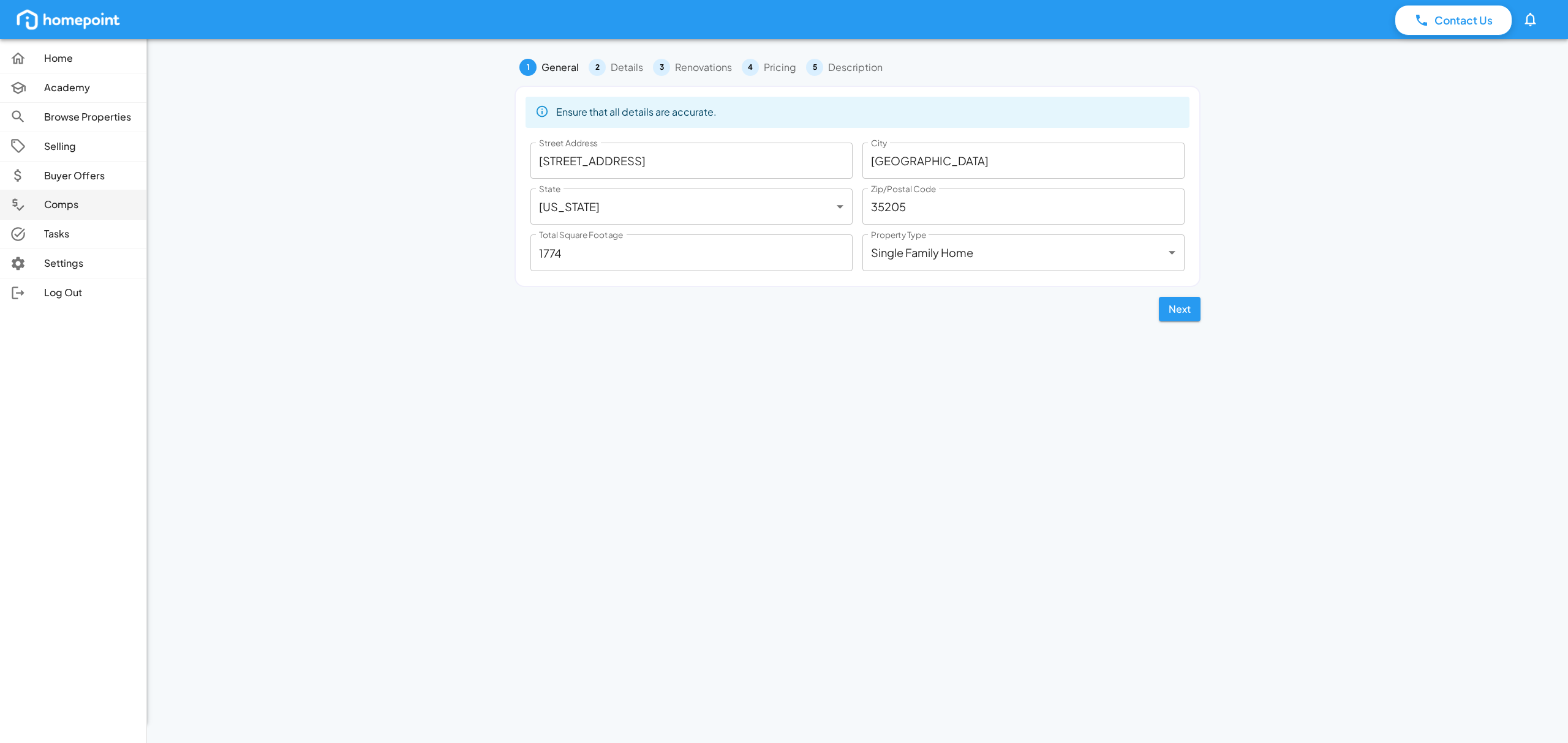
click at [62, 203] on p "Comps" at bounding box center [90, 205] width 93 height 14
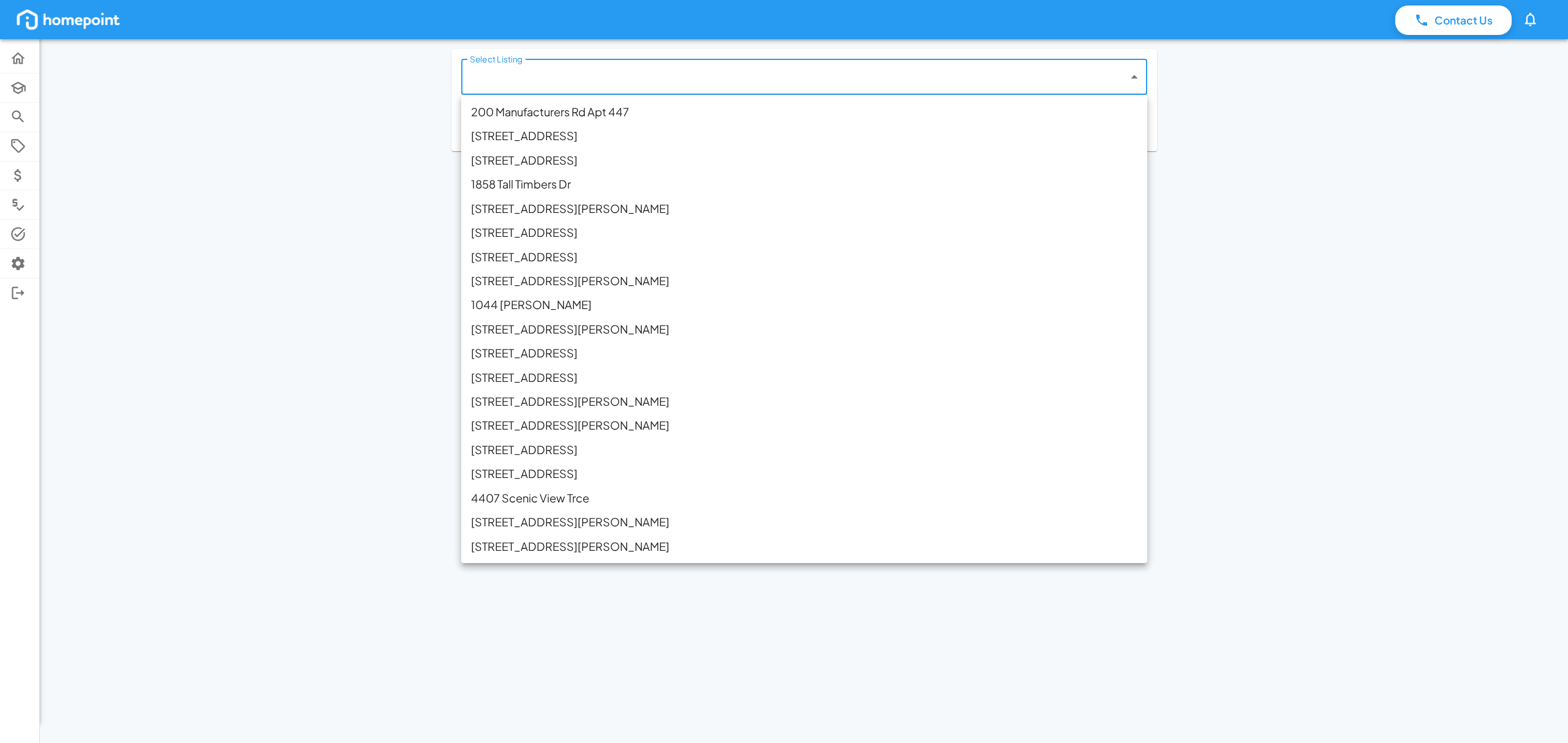
click at [846, 74] on body "Contact Us 0 Home Academy Browse Properties Selling Buyer Offers Comps Tasks Se…" at bounding box center [784, 371] width 1568 height 743
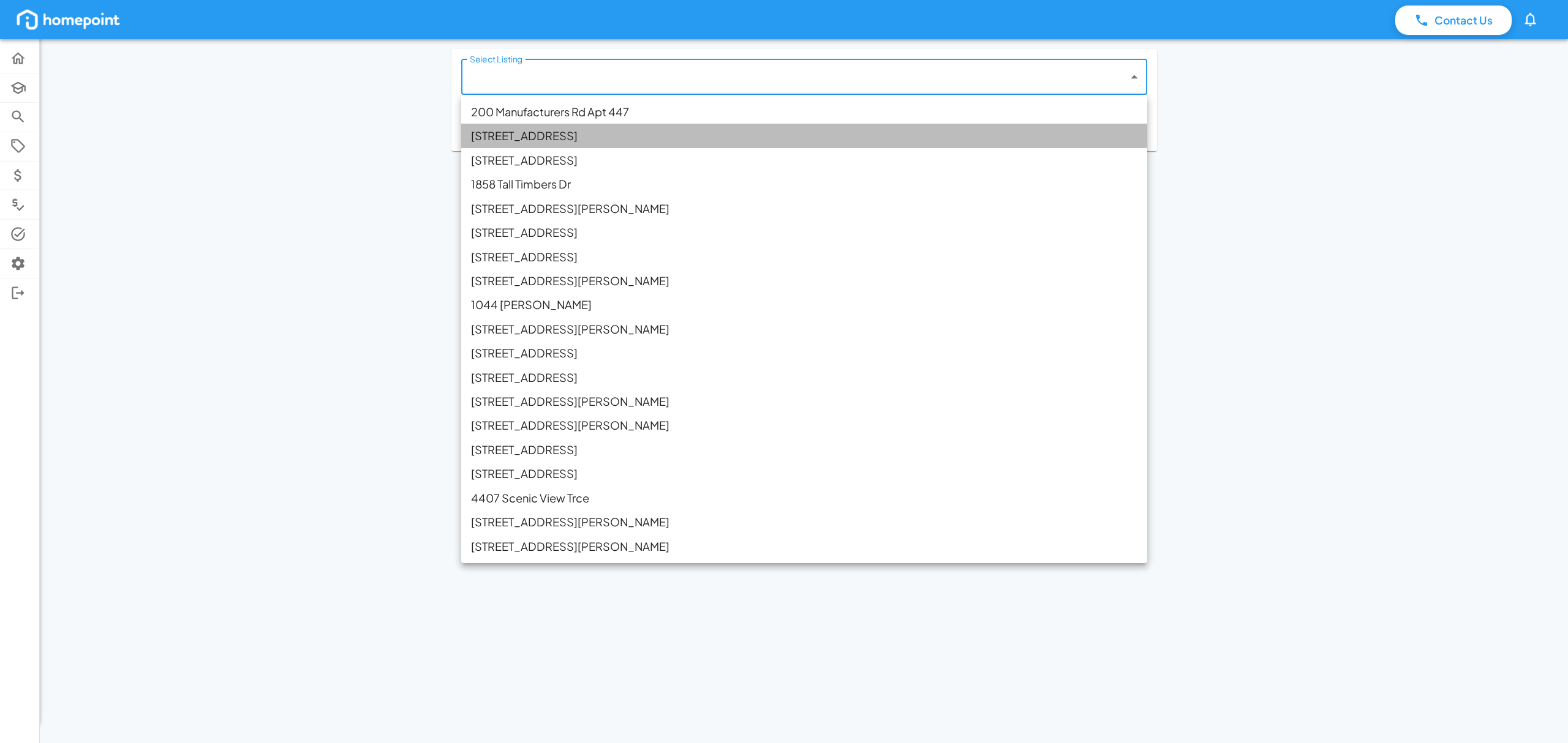
click at [530, 138] on li "[STREET_ADDRESS]" at bounding box center [804, 136] width 686 height 24
type input "**********"
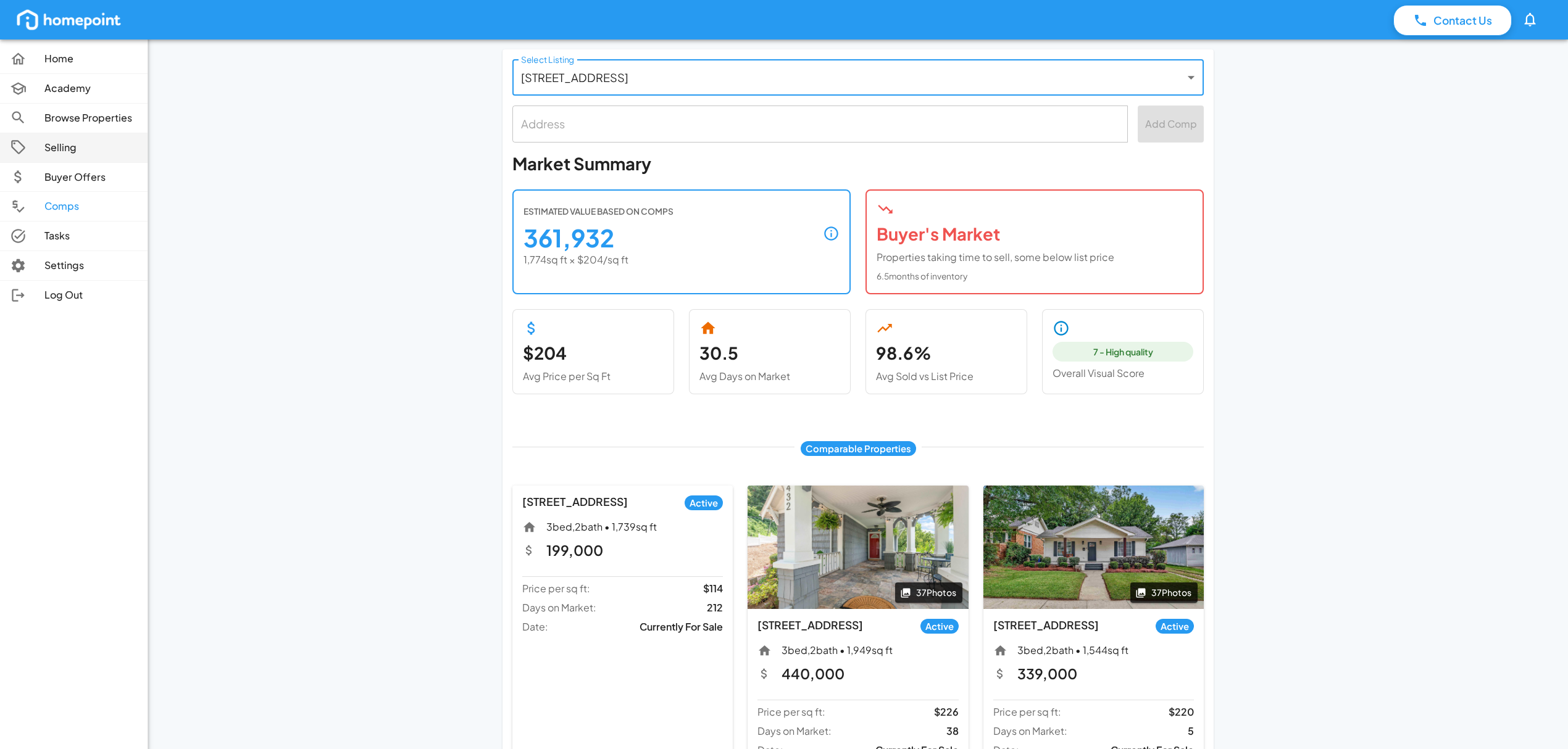
click at [69, 158] on link "Selling" at bounding box center [73, 148] width 148 height 29
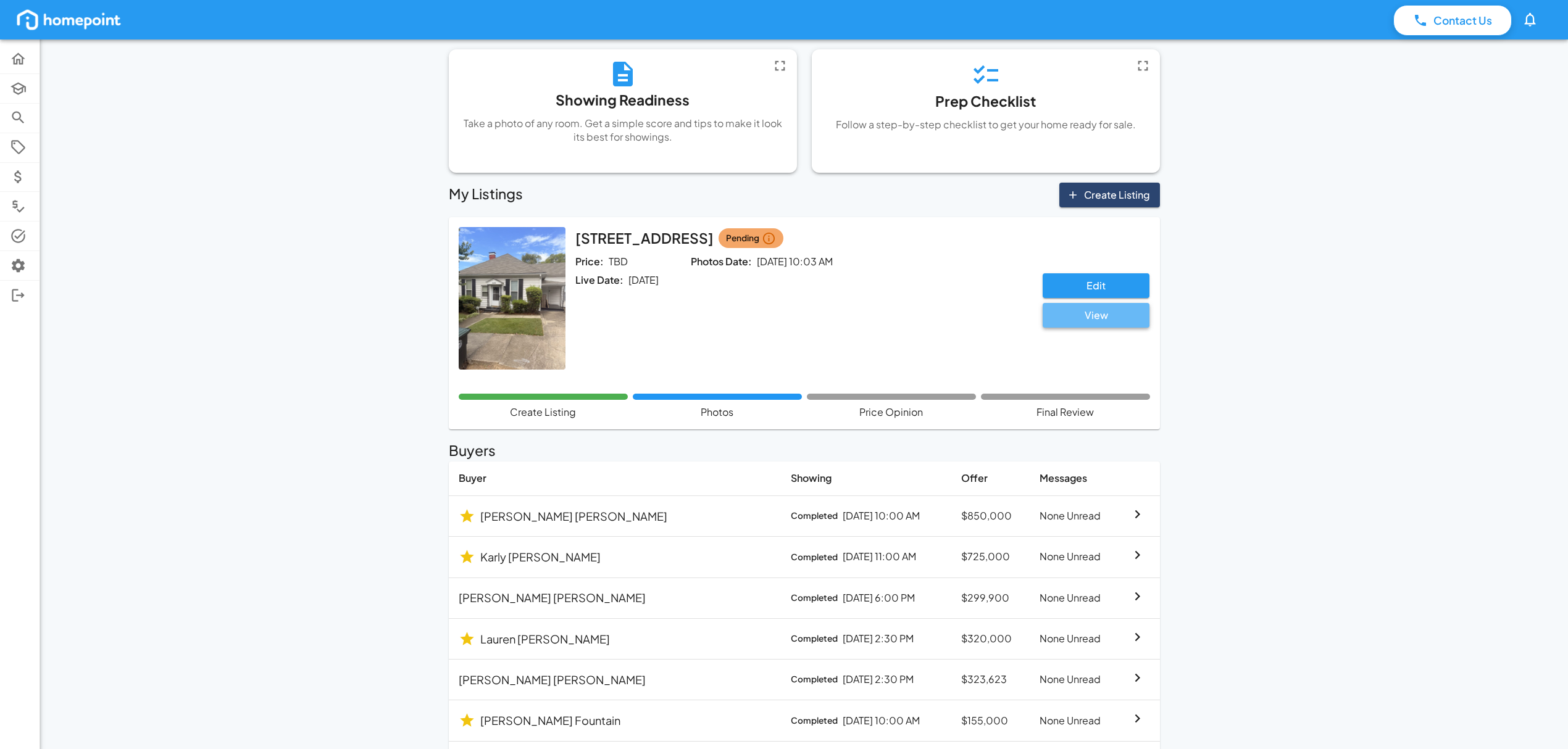
click at [1107, 320] on button "View" at bounding box center [1096, 316] width 107 height 24
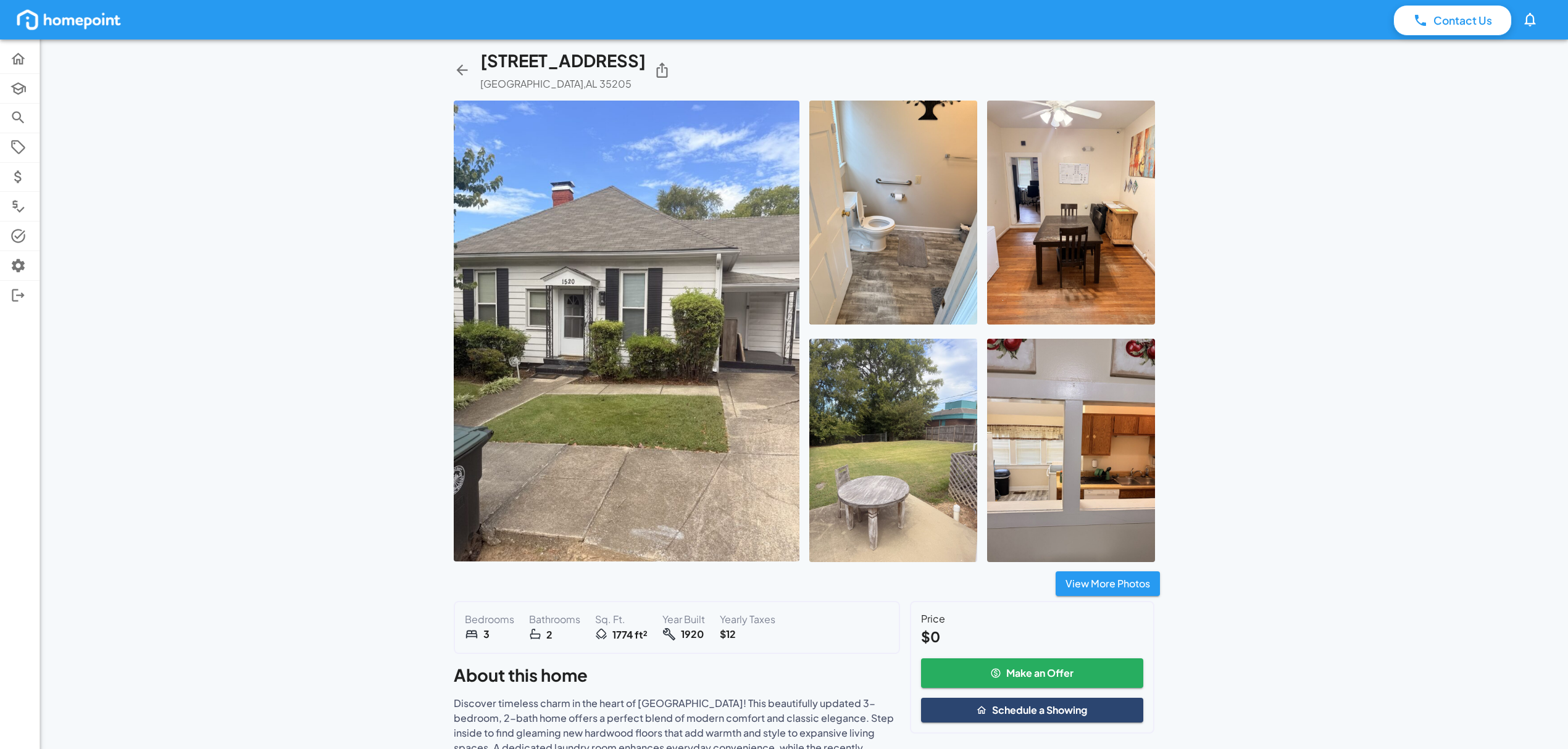
click at [618, 350] on img at bounding box center [626, 331] width 345 height 461
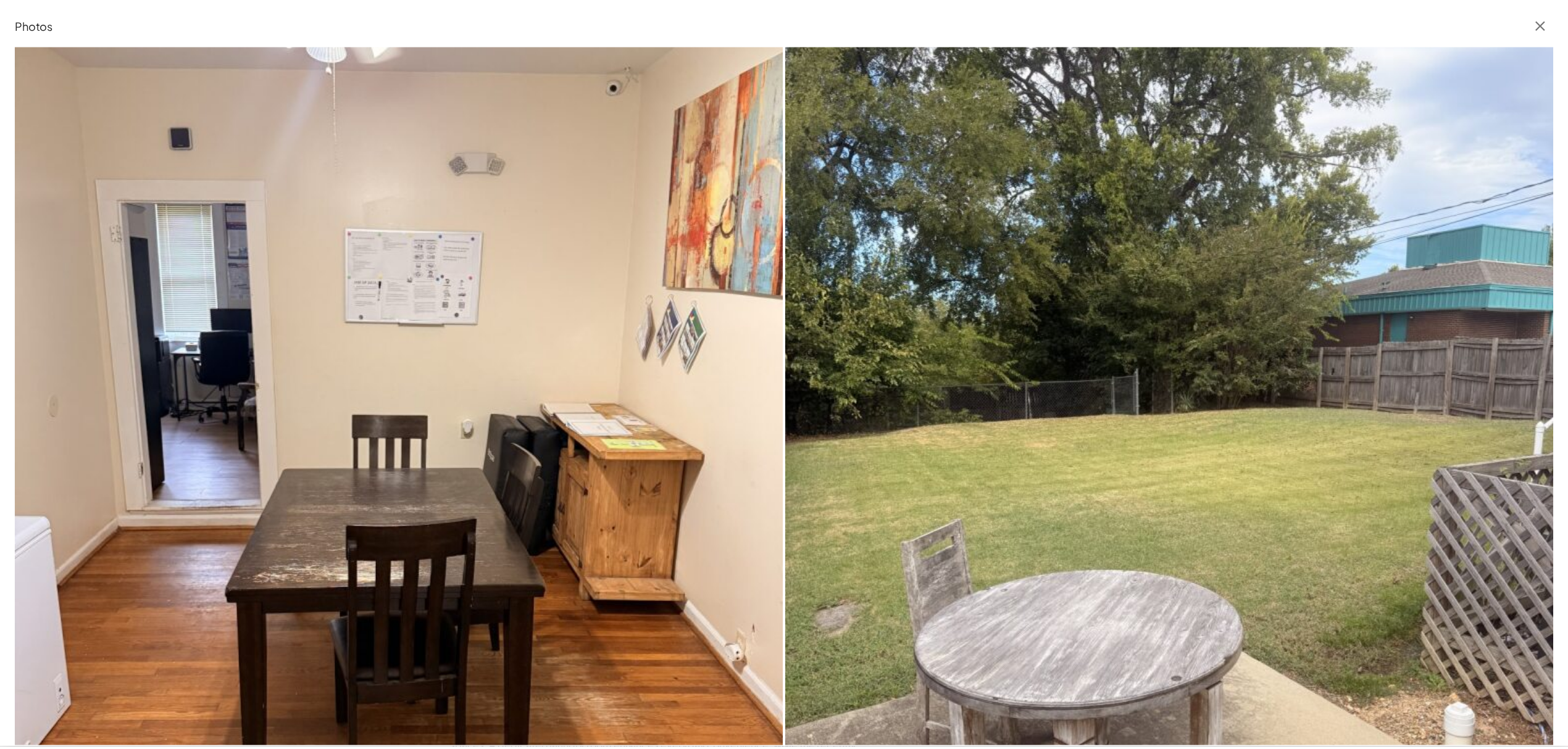
scroll to position [958, 0]
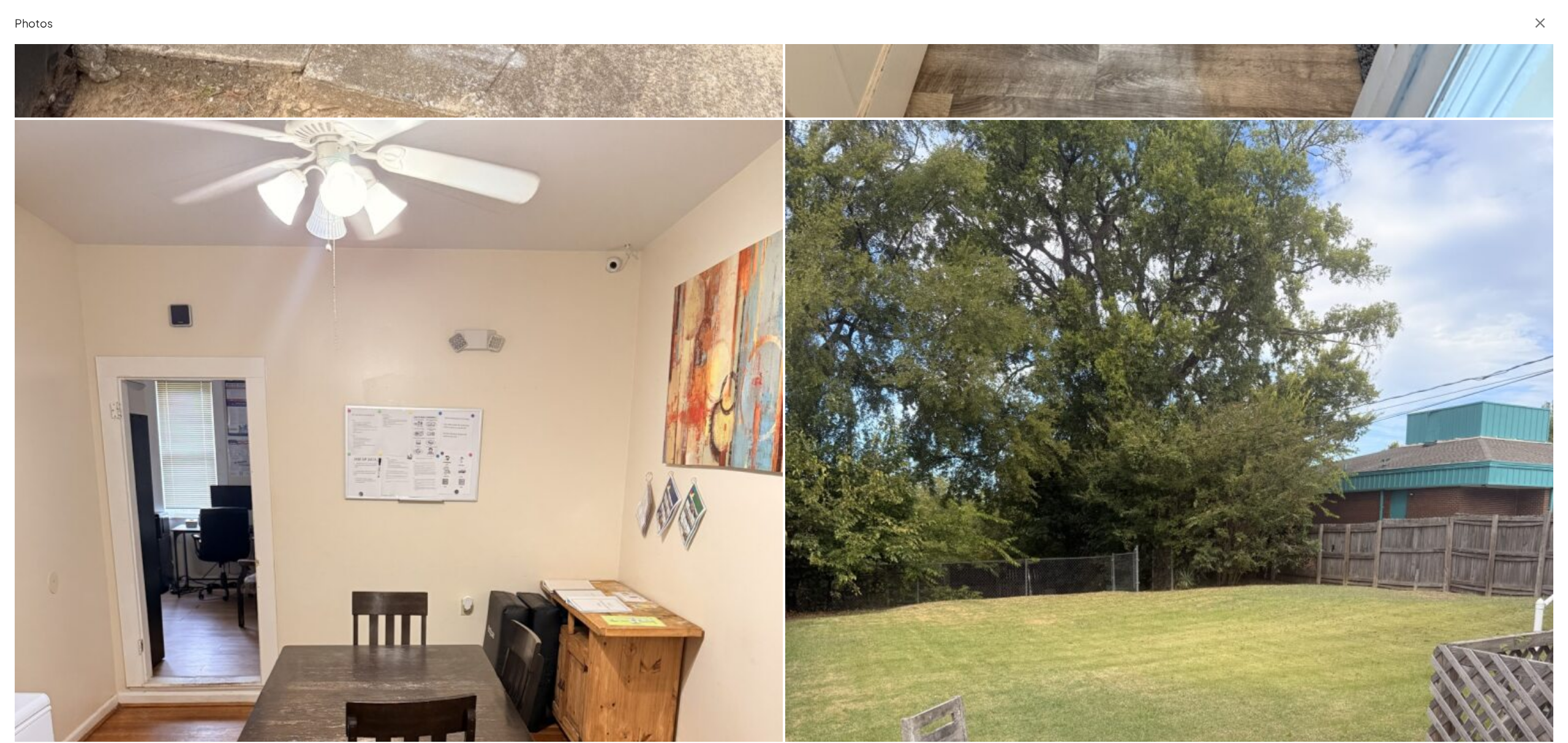
click at [1539, 17] on icon "button" at bounding box center [1539, 23] width 16 height 16
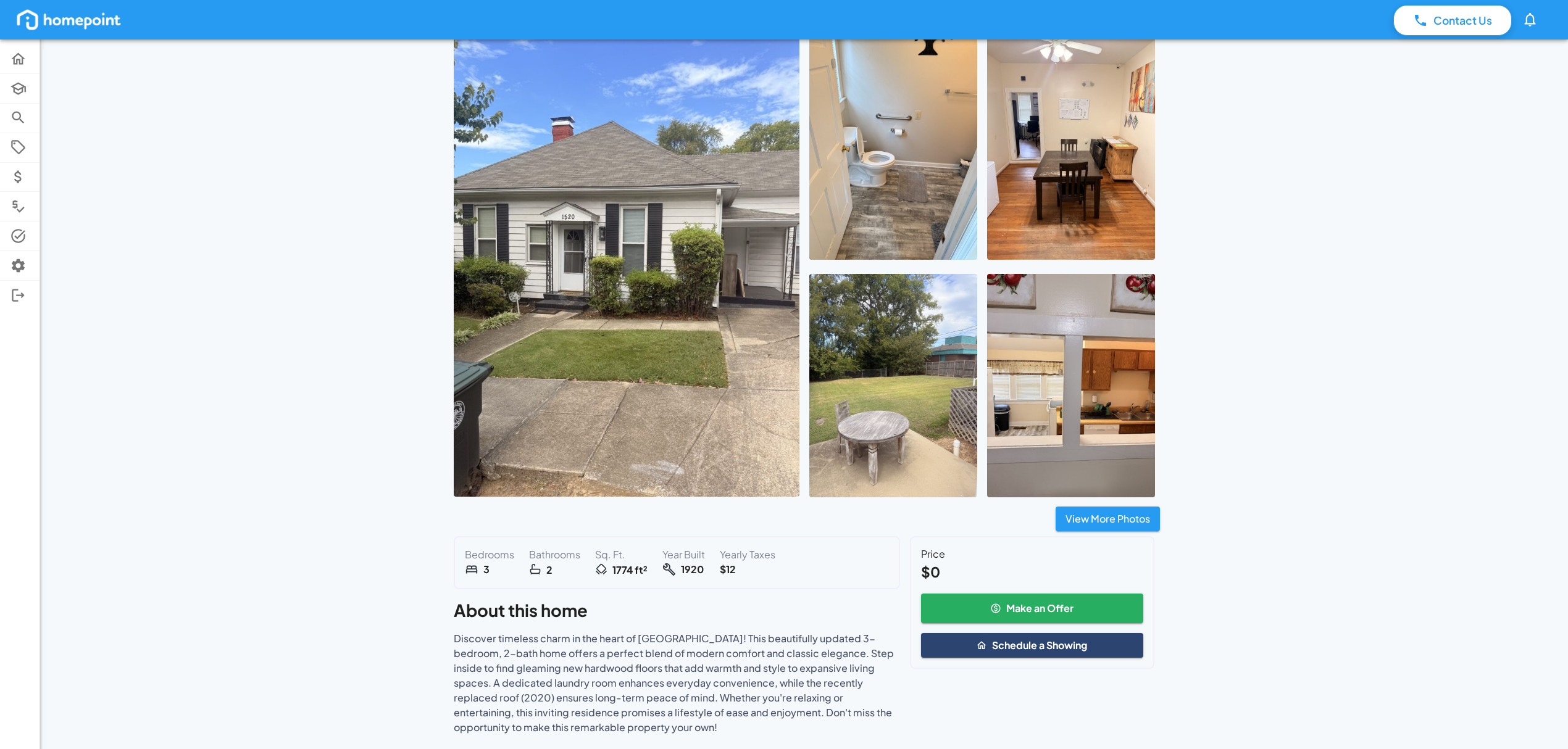
scroll to position [0, 0]
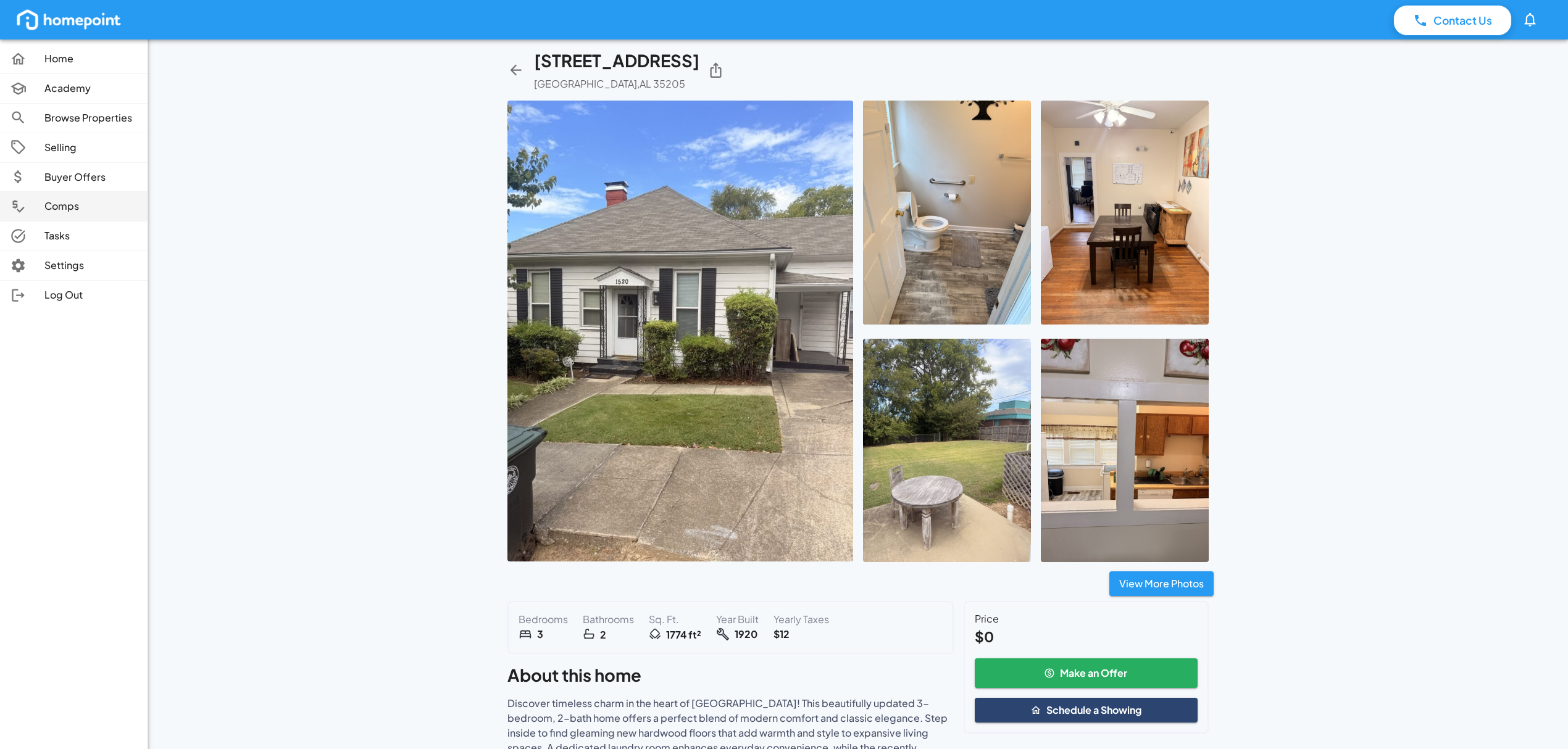
click at [62, 212] on p "Comps" at bounding box center [91, 206] width 94 height 14
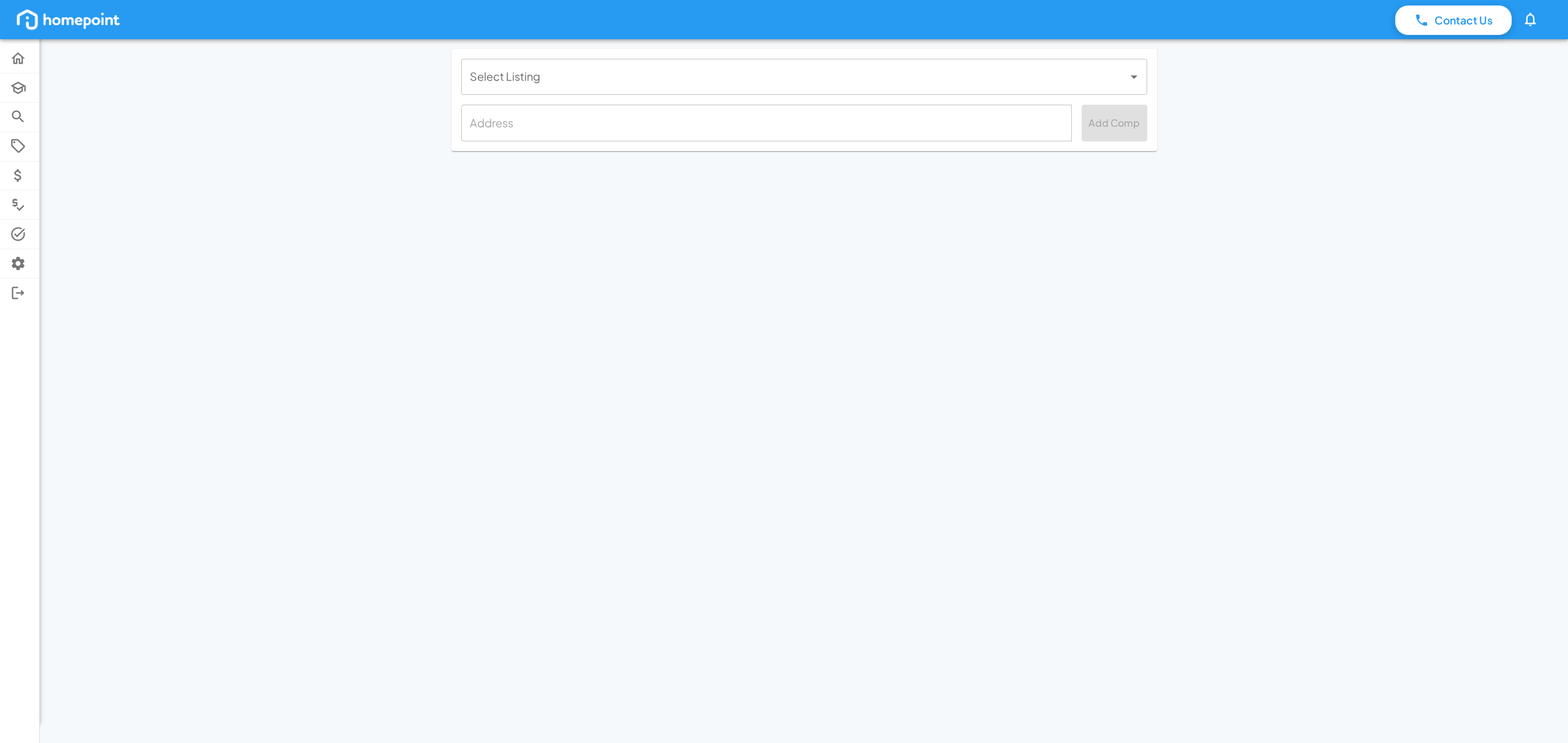
click at [831, 75] on body "Contact Us 0 Home Academy Browse Properties Selling Buyer Offers Comps Tasks Se…" at bounding box center [784, 371] width 1568 height 743
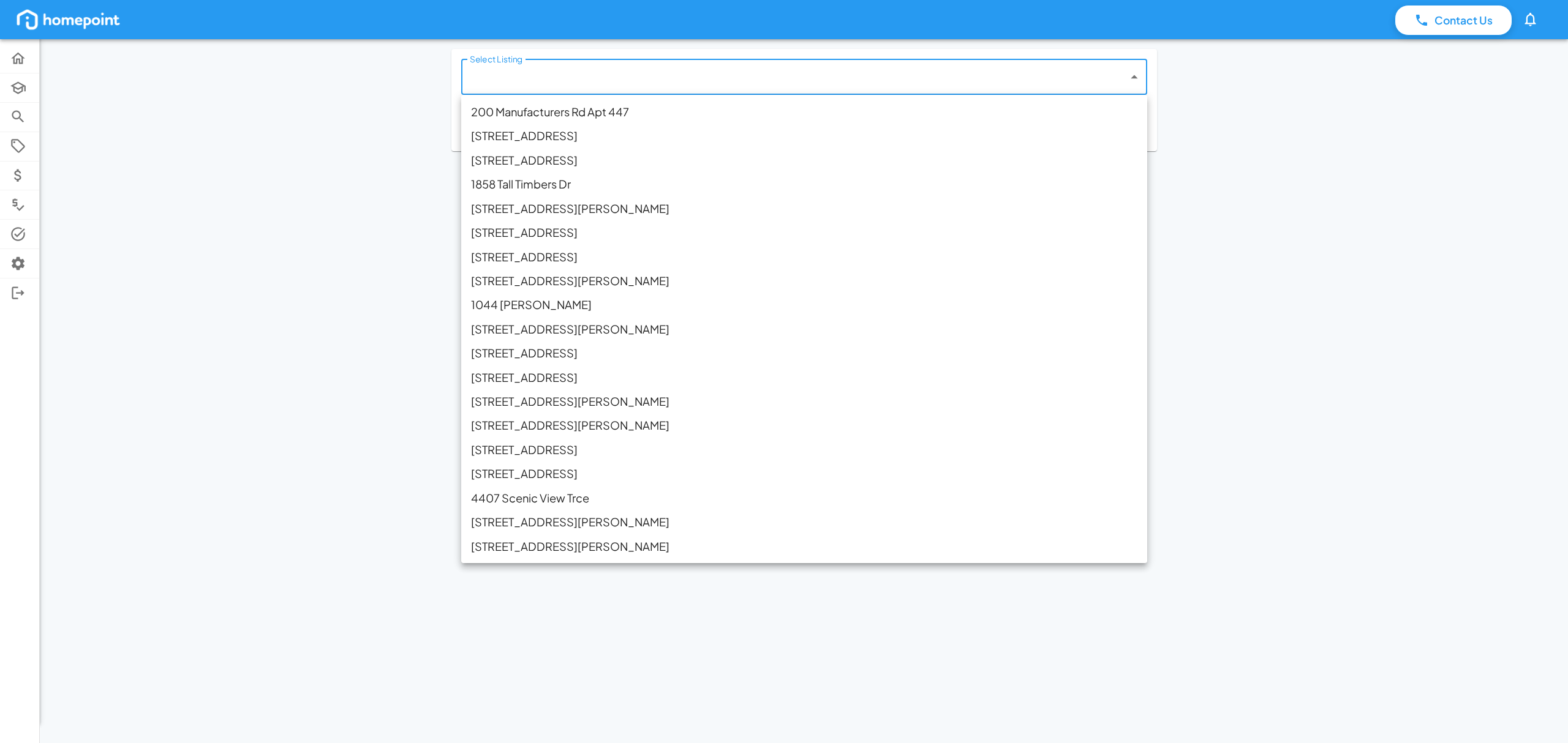
click at [528, 134] on li "[STREET_ADDRESS]" at bounding box center [804, 136] width 686 height 24
type input "**********"
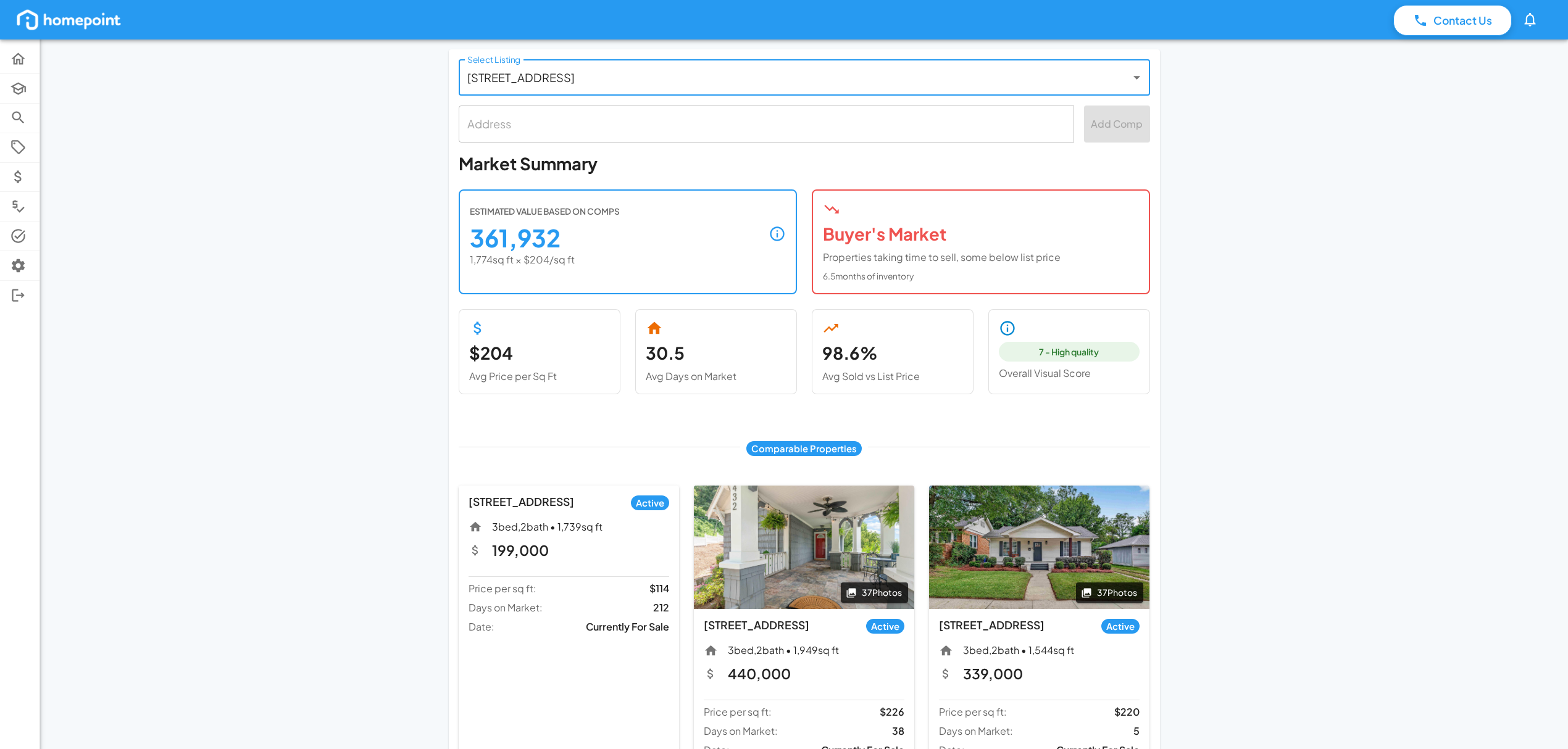
click at [1006, 324] on icon at bounding box center [1007, 329] width 14 height 14
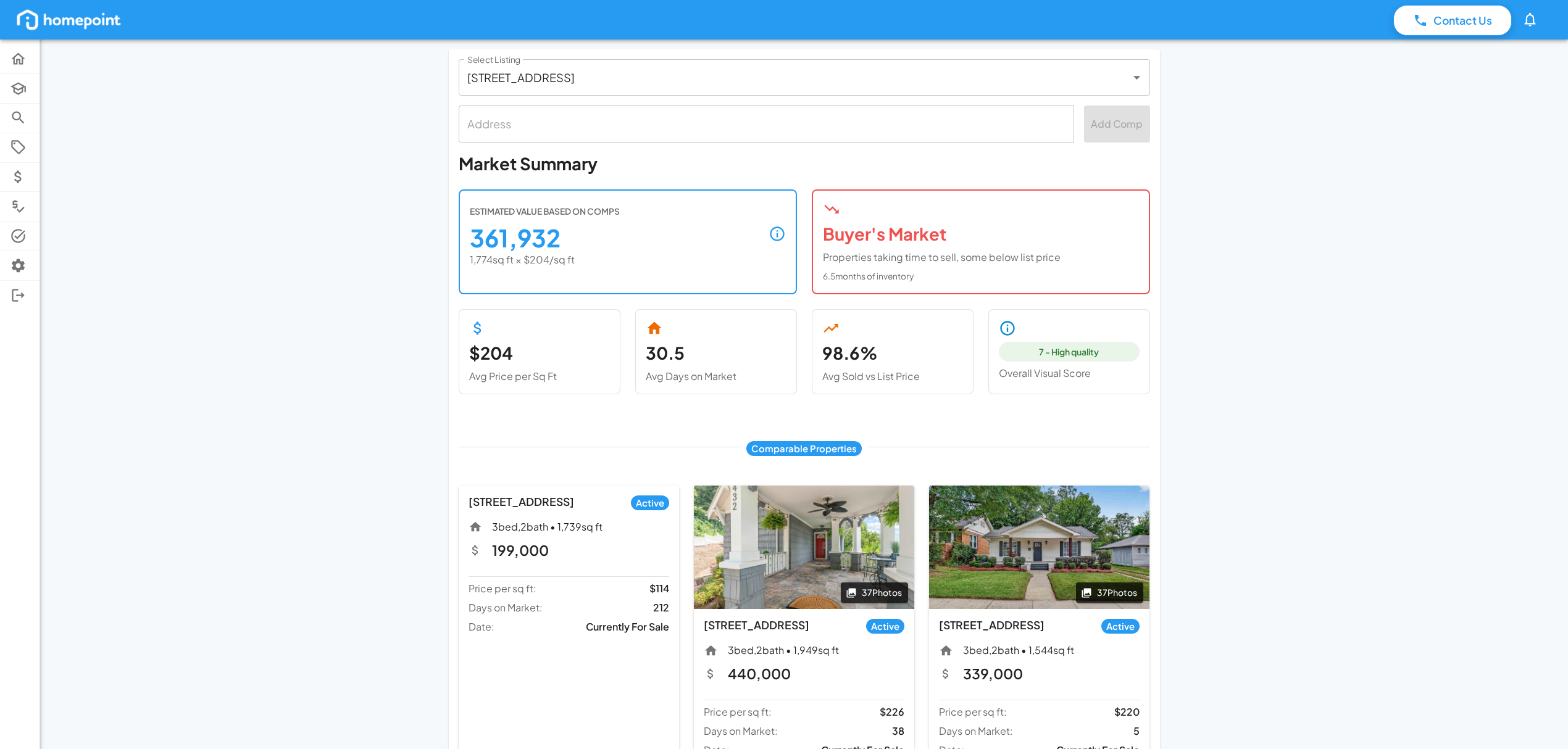
click at [1043, 356] on span "7 - High quality" at bounding box center [1068, 351] width 74 height 13
click at [1005, 323] on icon at bounding box center [1008, 329] width 17 height 17
click at [1071, 352] on span "7 - High quality" at bounding box center [1068, 351] width 74 height 13
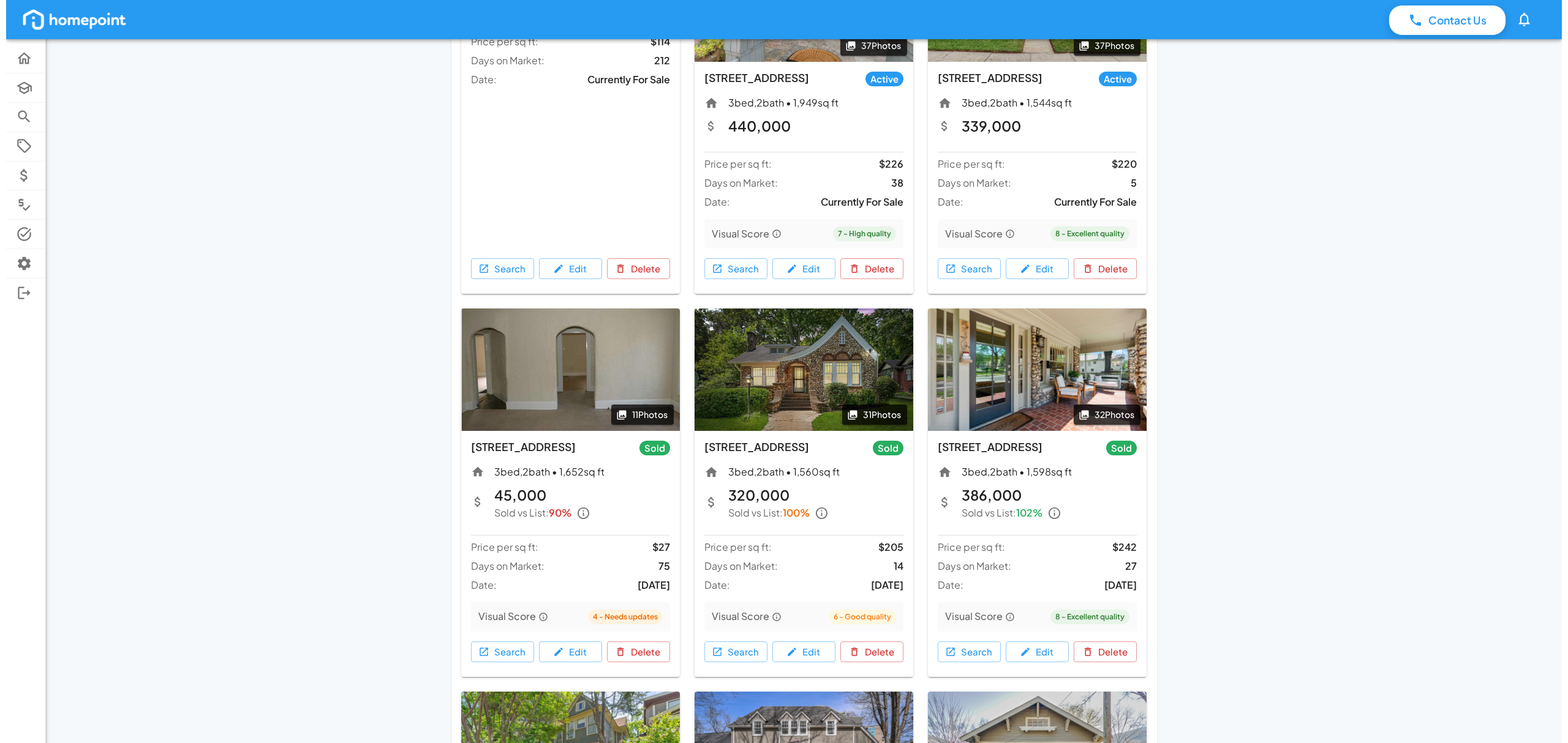
scroll to position [571, 0]
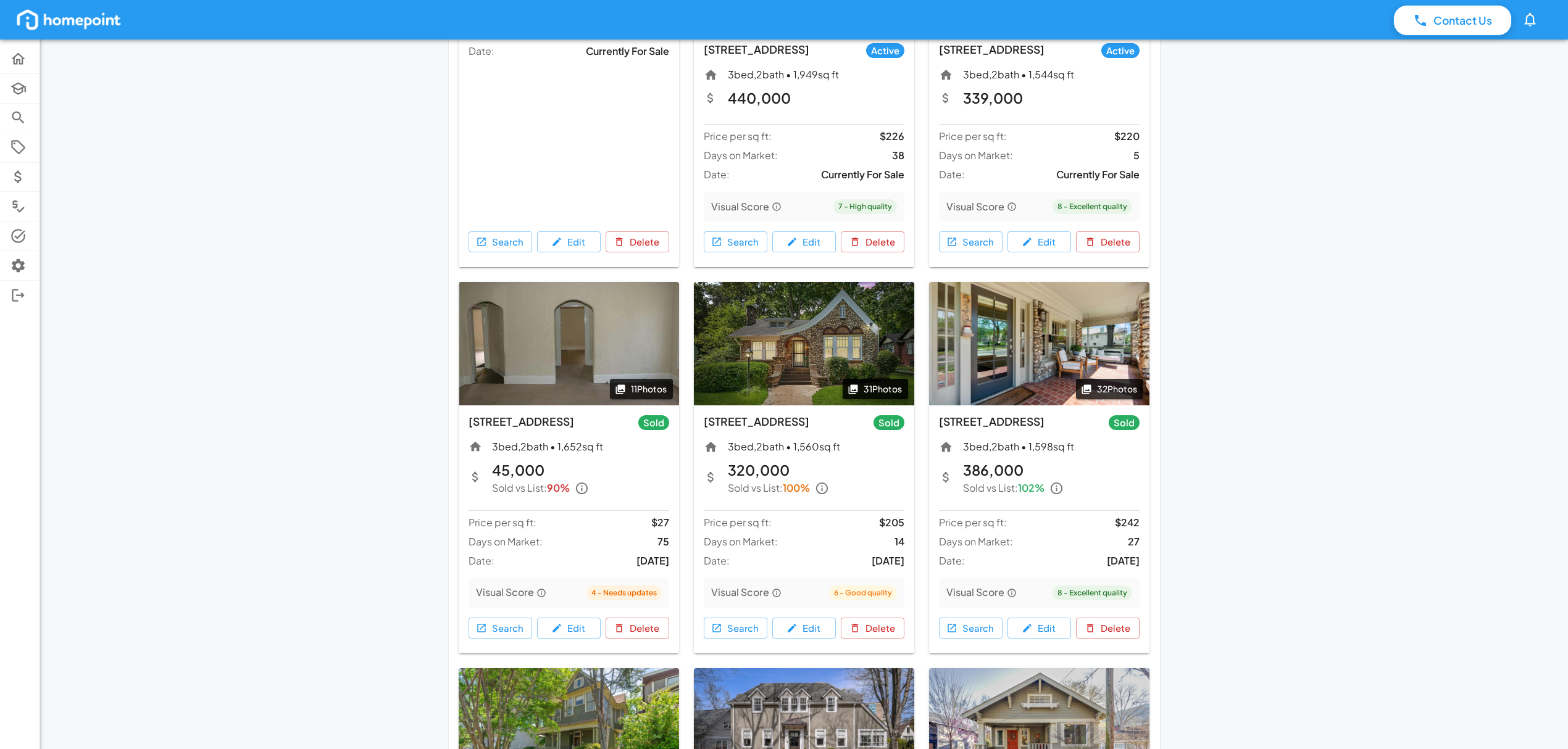
click at [869, 383] on button "31 Photos" at bounding box center [875, 389] width 66 height 20
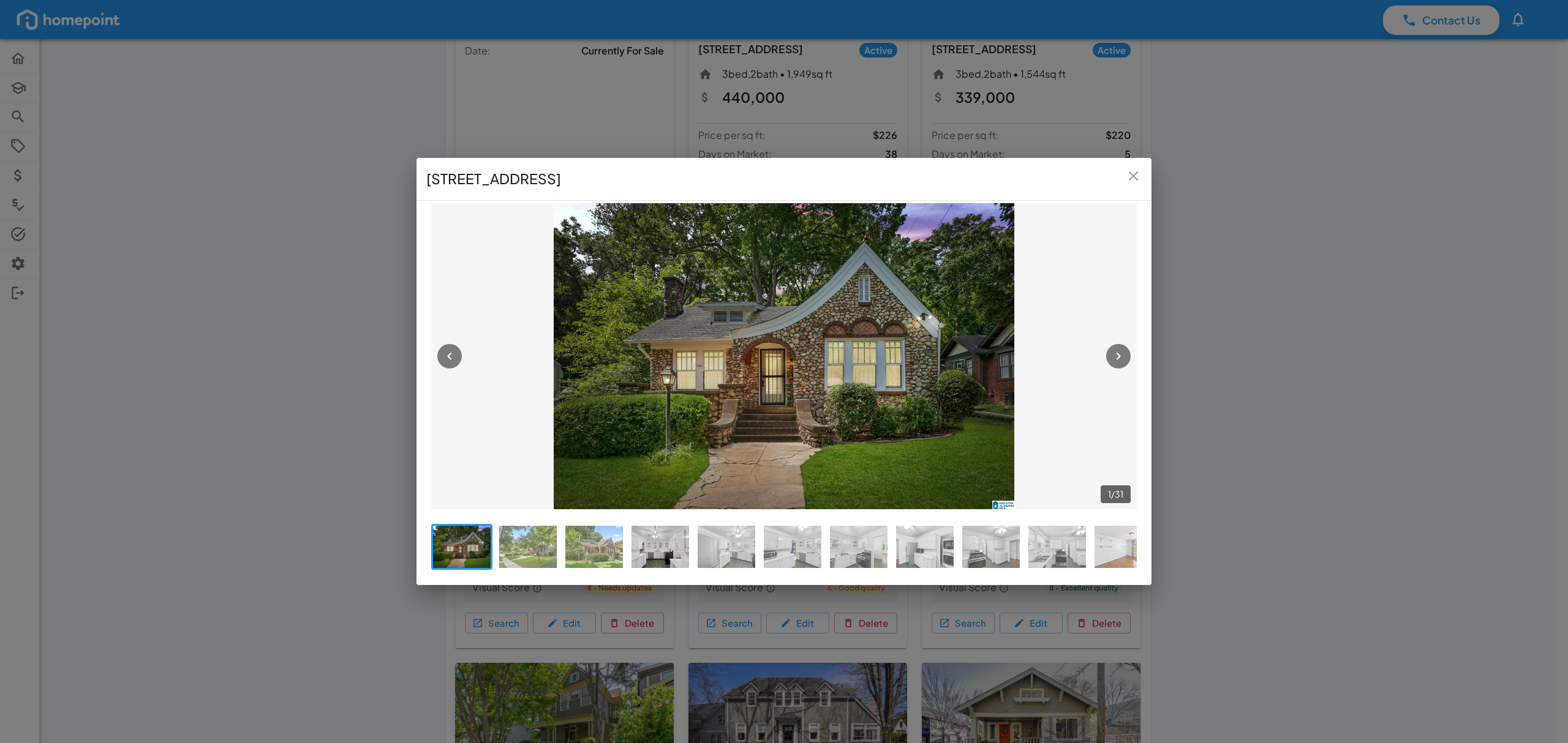
click at [654, 546] on img at bounding box center [660, 547] width 57 height 42
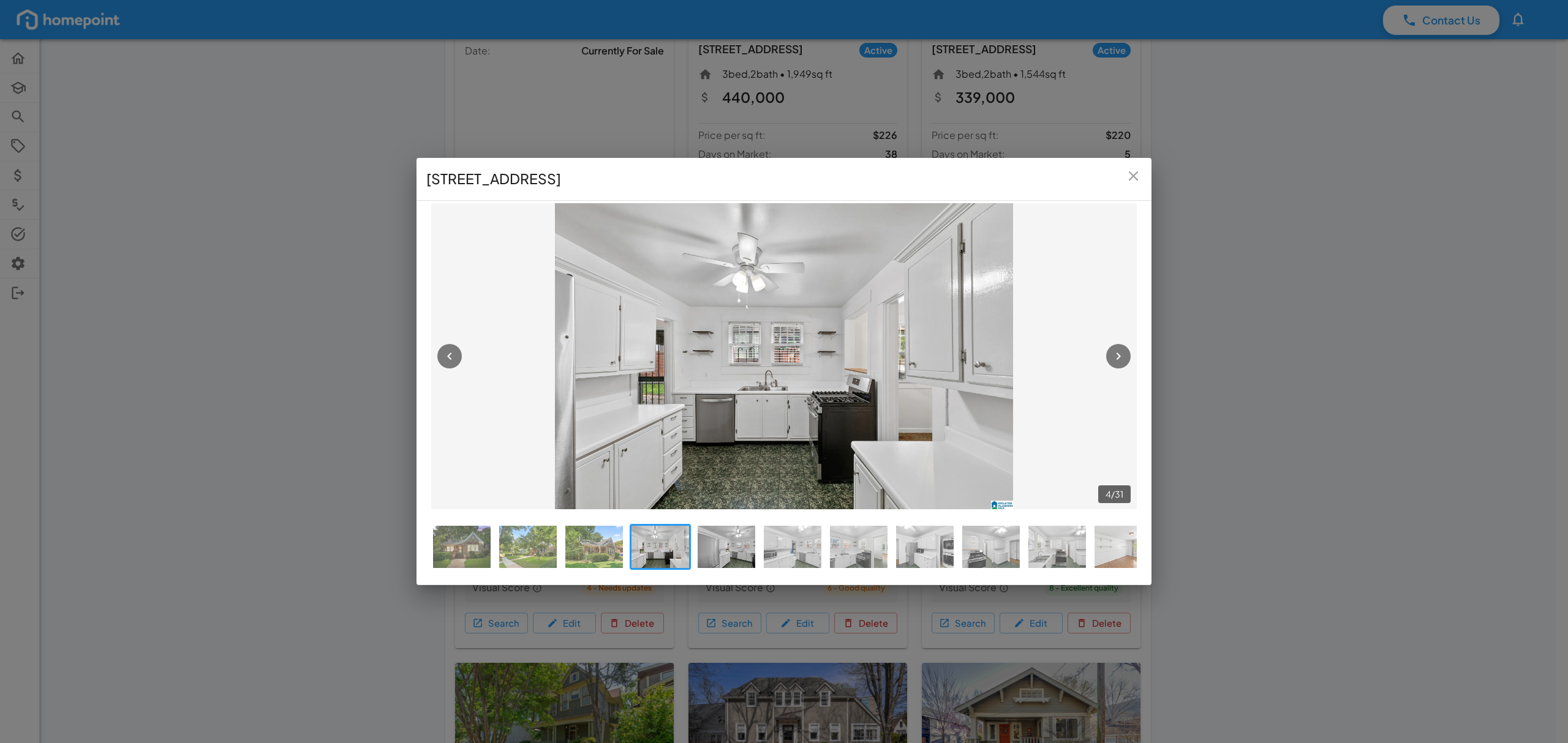
click at [737, 538] on img at bounding box center [726, 547] width 57 height 42
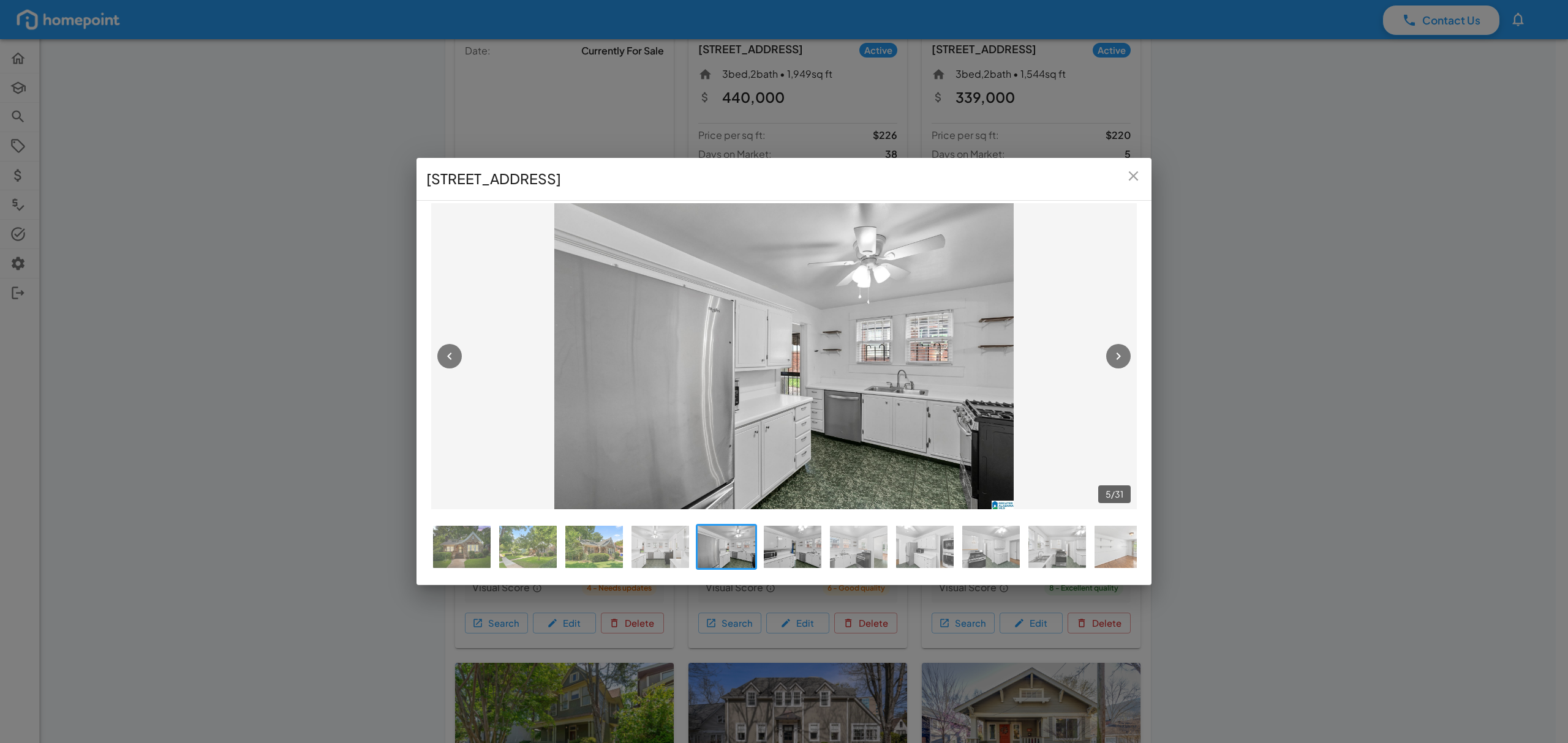
click at [800, 549] on img at bounding box center [793, 547] width 57 height 42
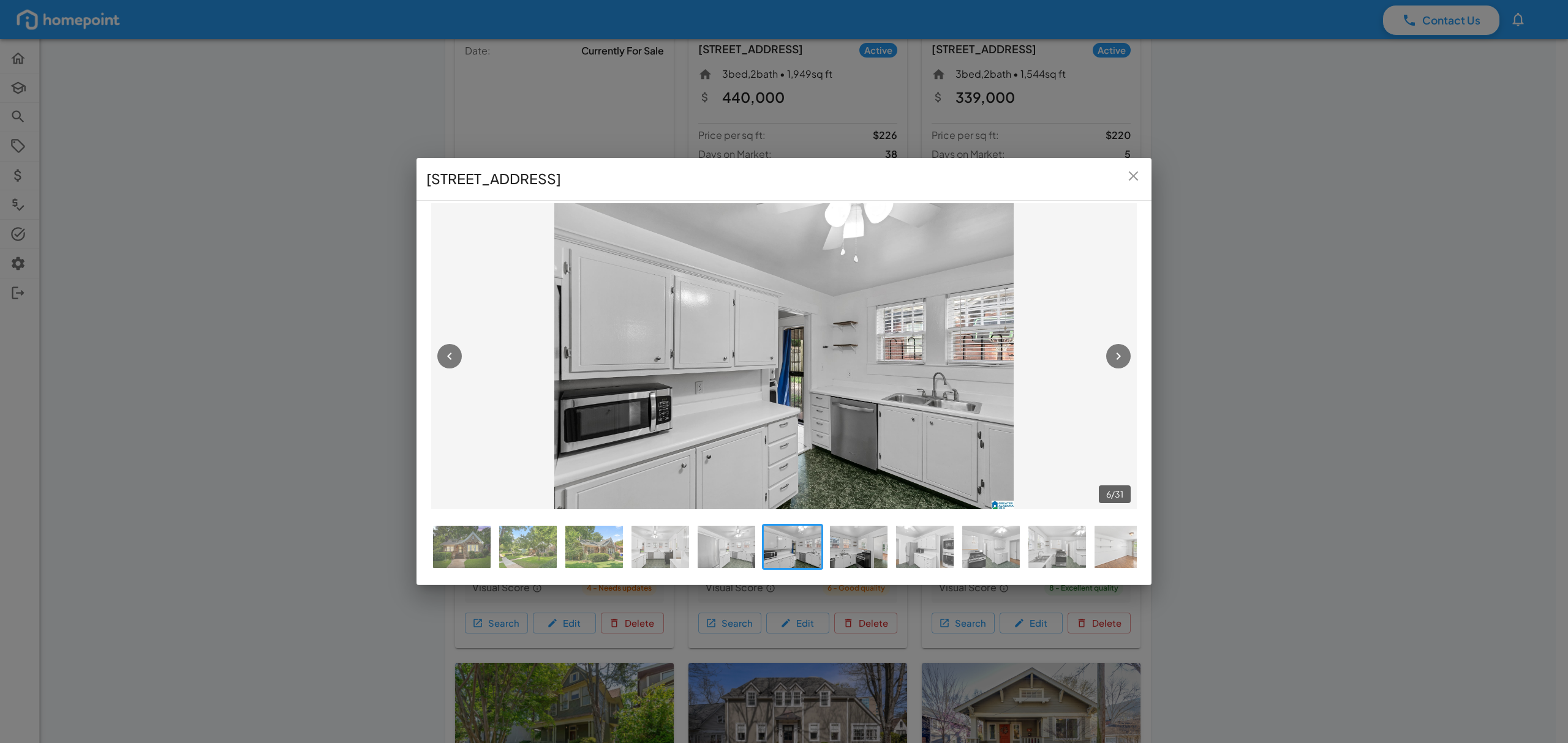
click at [858, 549] on img at bounding box center [859, 547] width 57 height 42
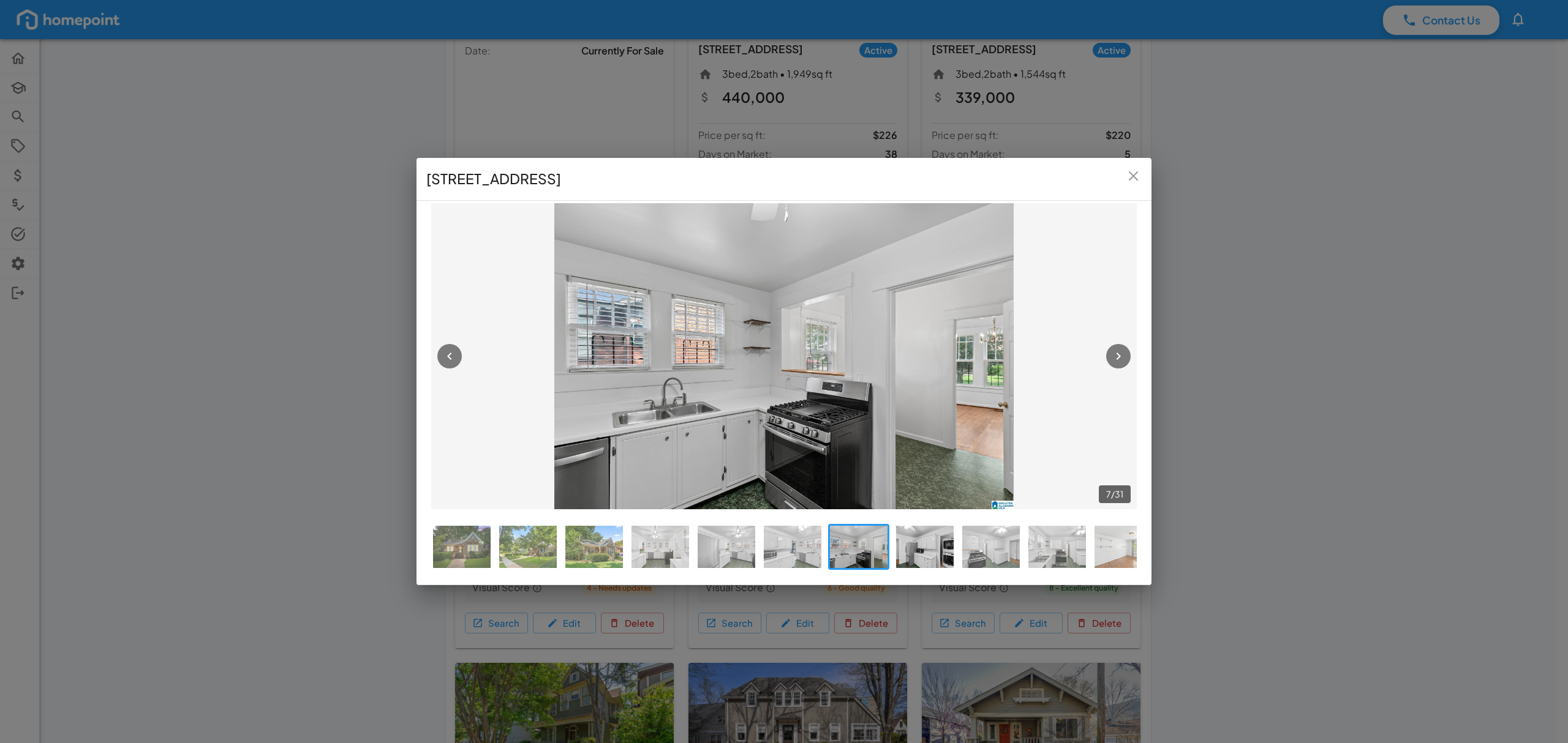
click at [922, 546] on img at bounding box center [924, 547] width 57 height 42
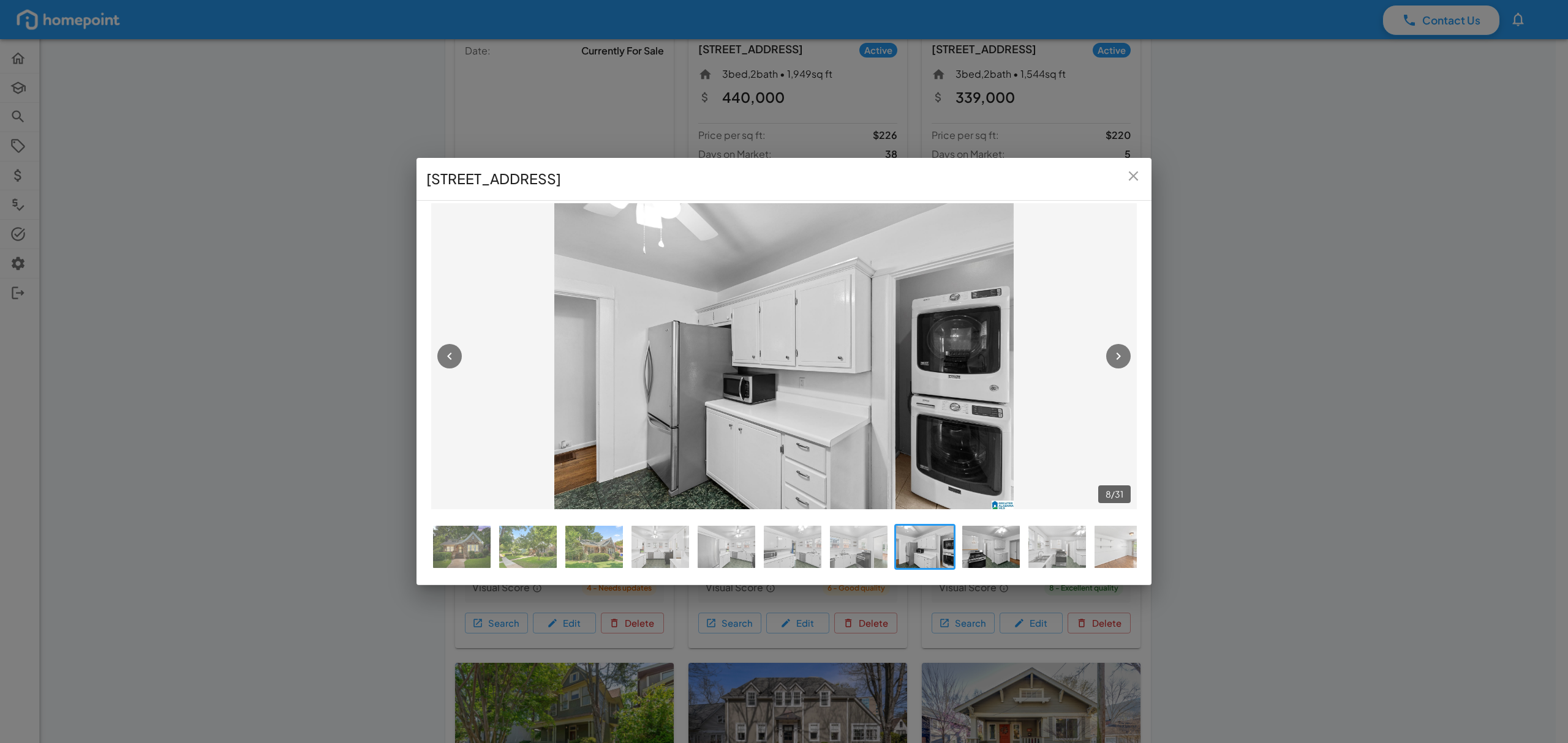
click at [1002, 552] on img at bounding box center [990, 547] width 57 height 42
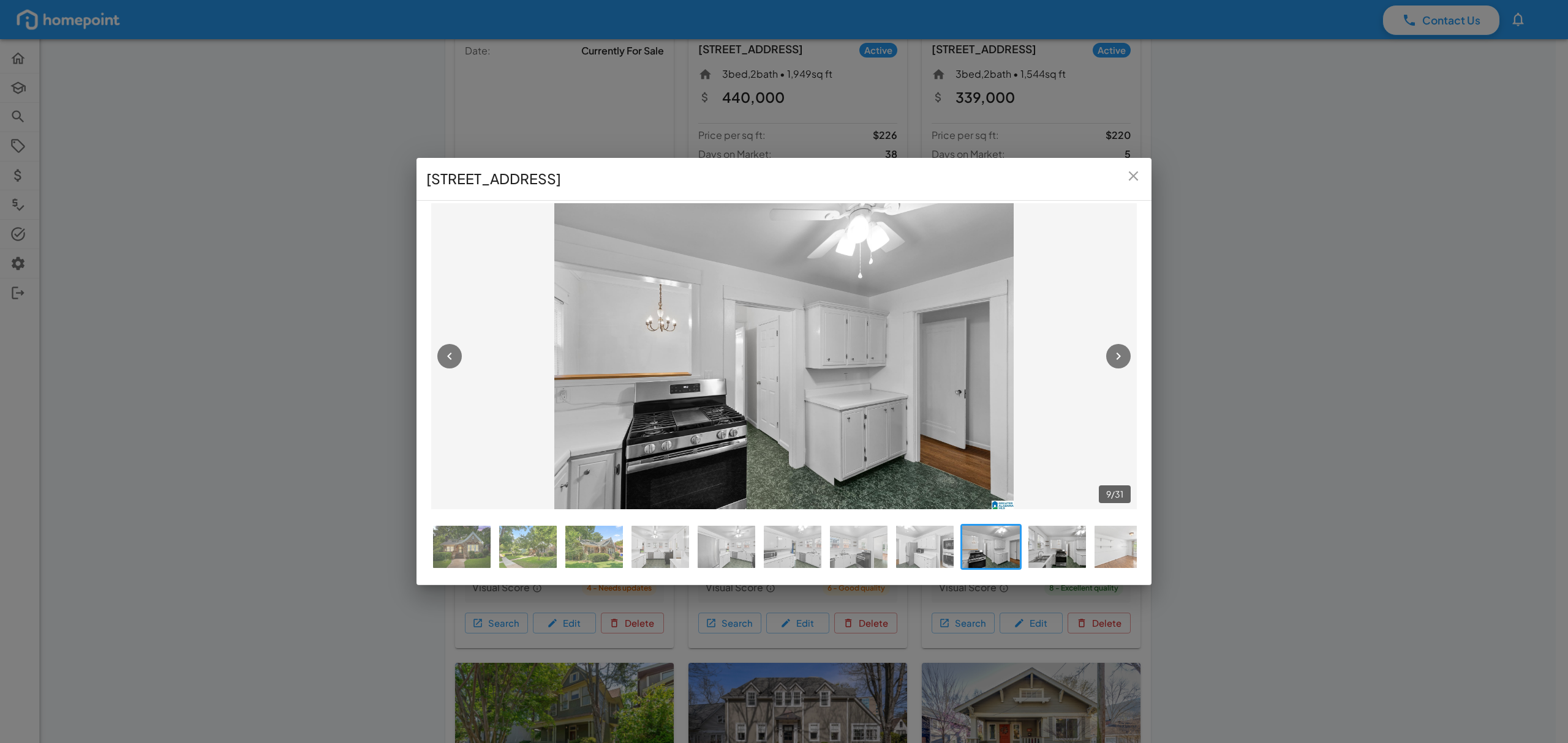
click at [1052, 556] on img at bounding box center [1057, 547] width 57 height 42
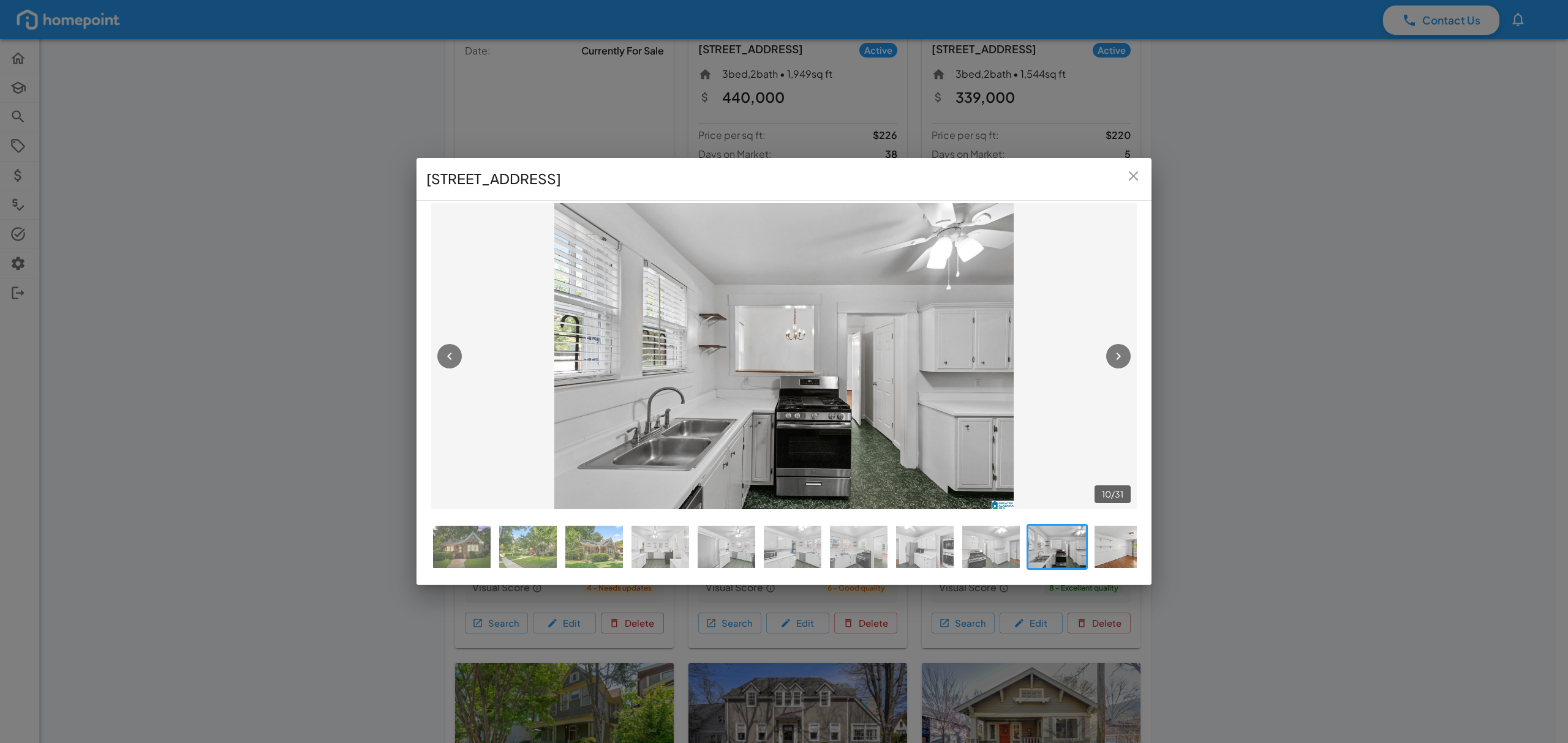
click at [1106, 549] on img at bounding box center [1123, 547] width 57 height 42
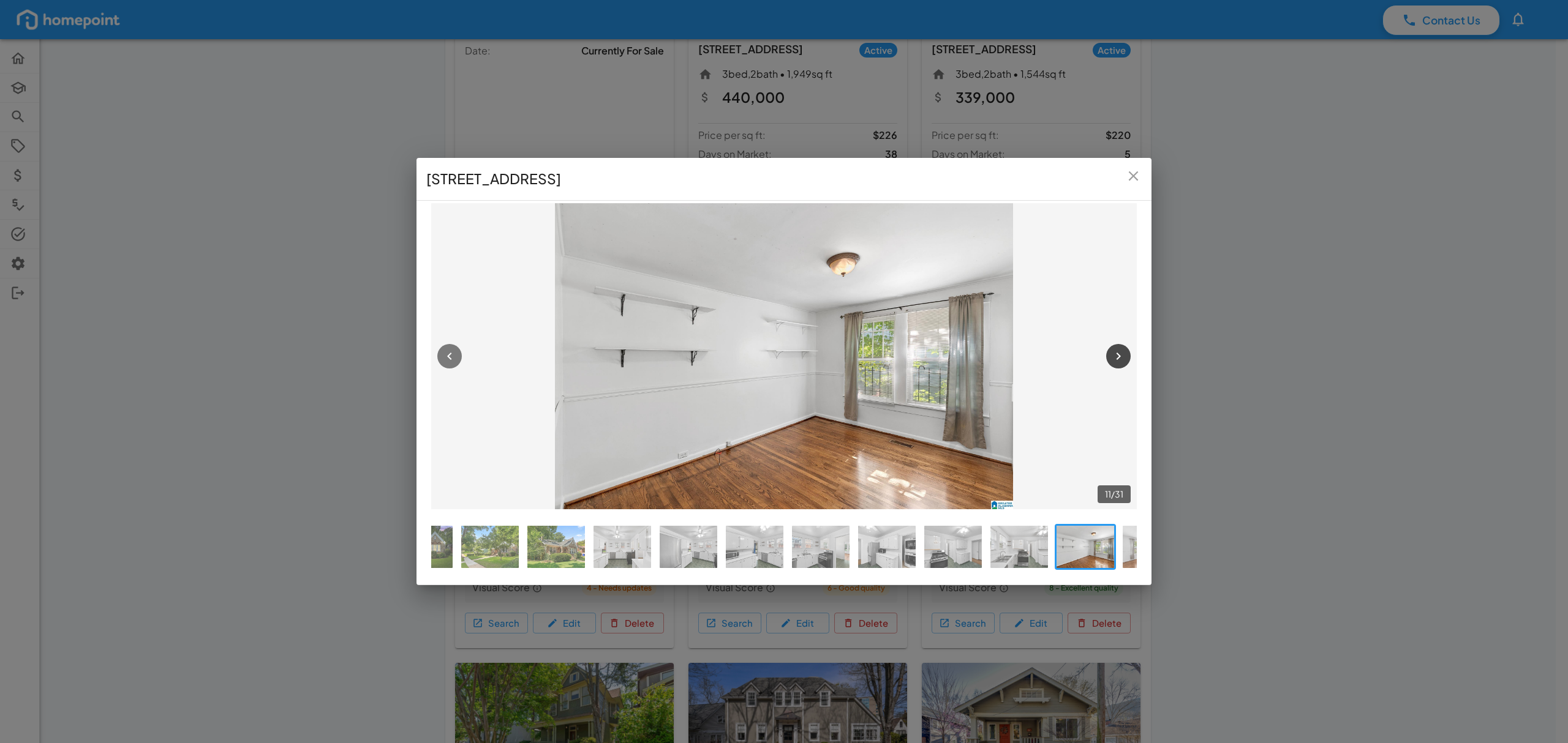
click at [1114, 349] on icon "button" at bounding box center [1118, 356] width 15 height 15
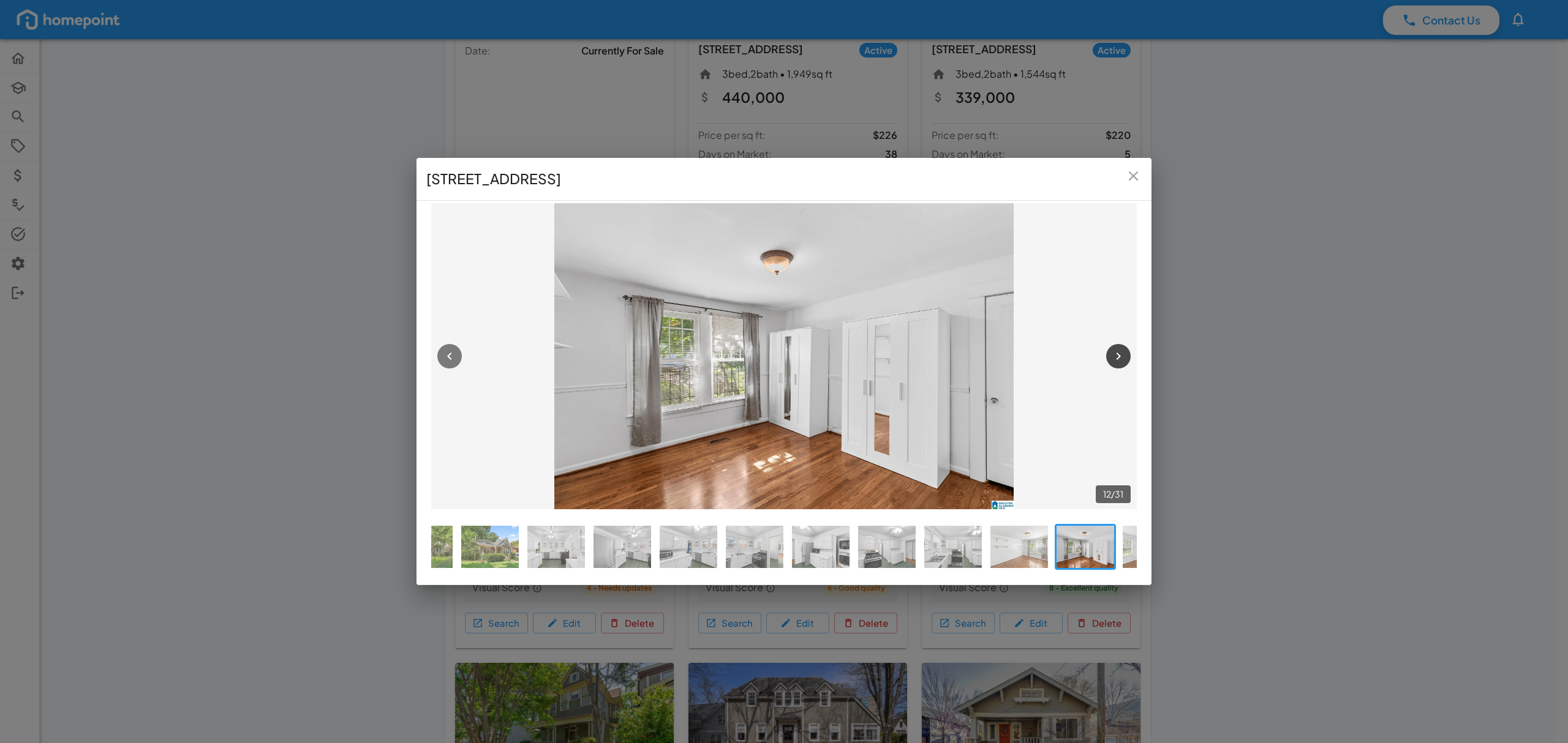
click at [1116, 349] on icon "button" at bounding box center [1118, 356] width 15 height 15
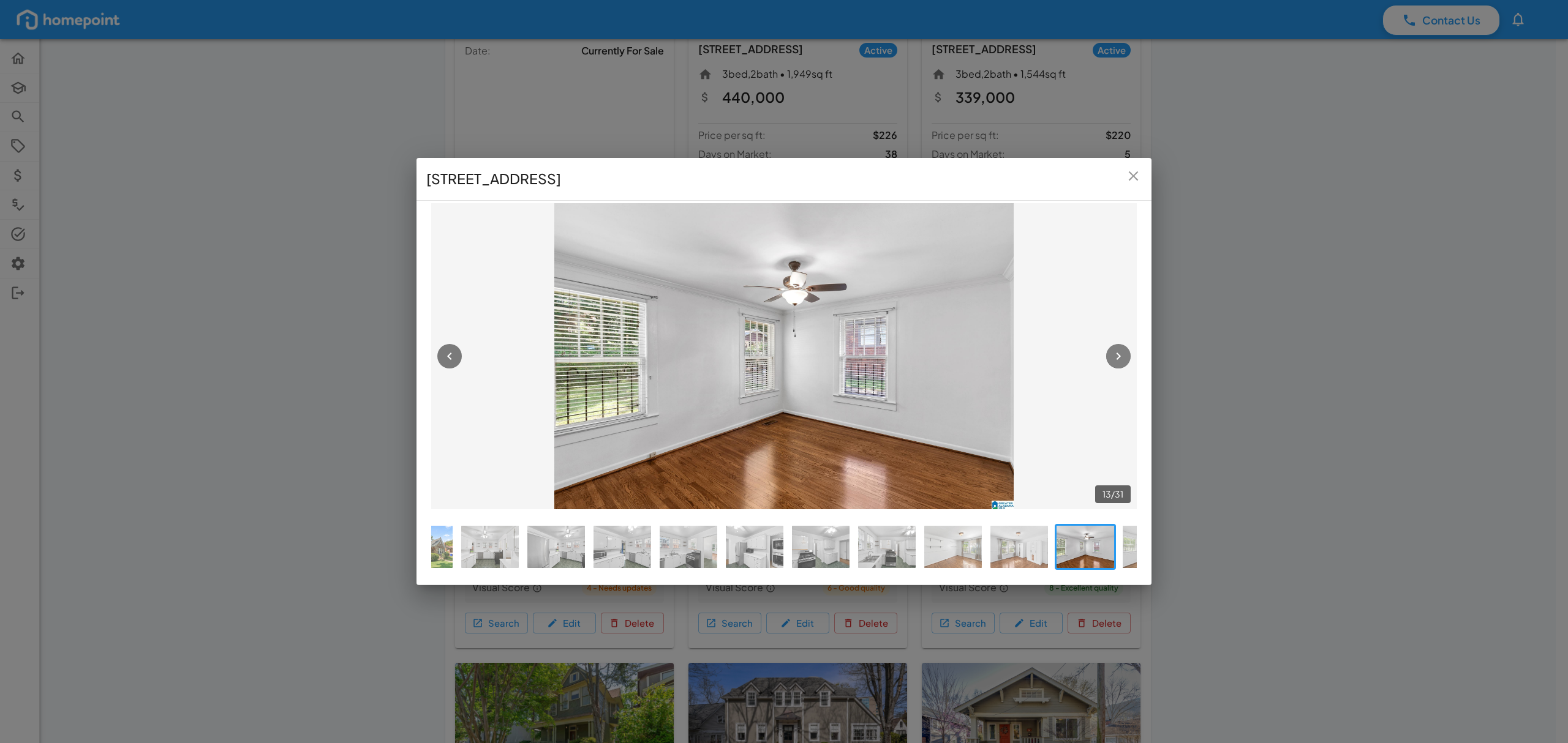
click at [1118, 350] on icon "button" at bounding box center [1118, 356] width 15 height 15
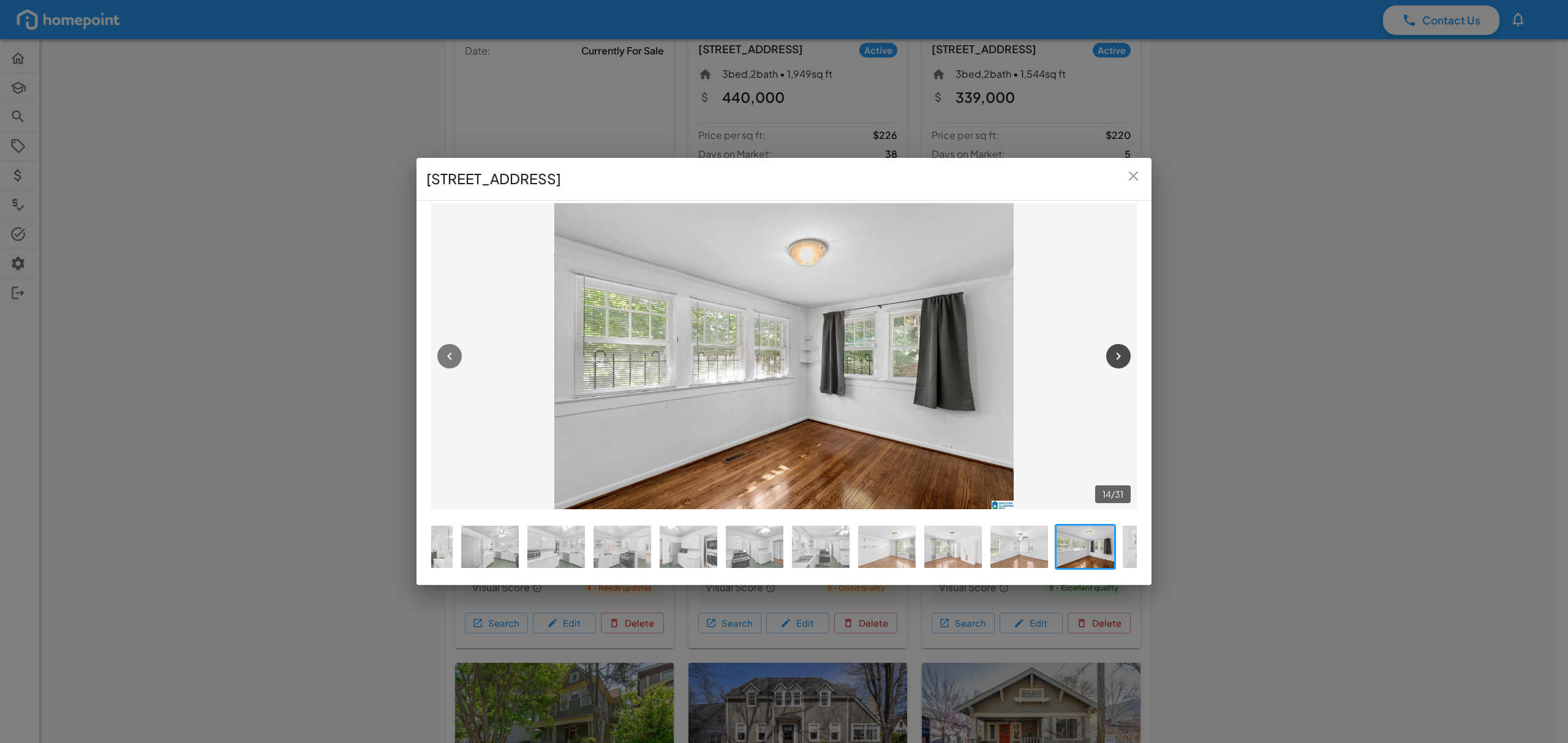
click at [1120, 351] on icon "button" at bounding box center [1118, 356] width 15 height 15
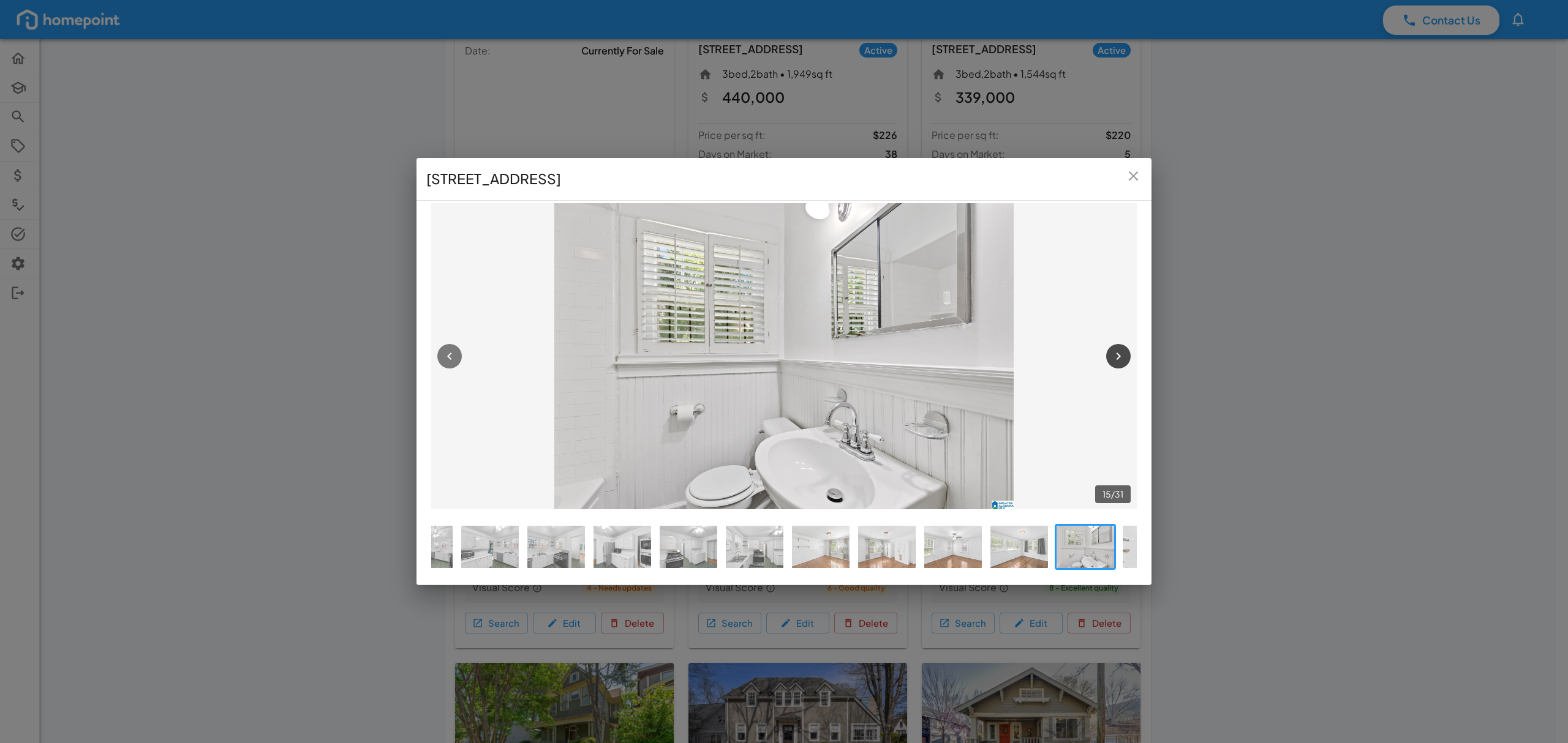
click at [1120, 351] on icon "button" at bounding box center [1118, 356] width 15 height 15
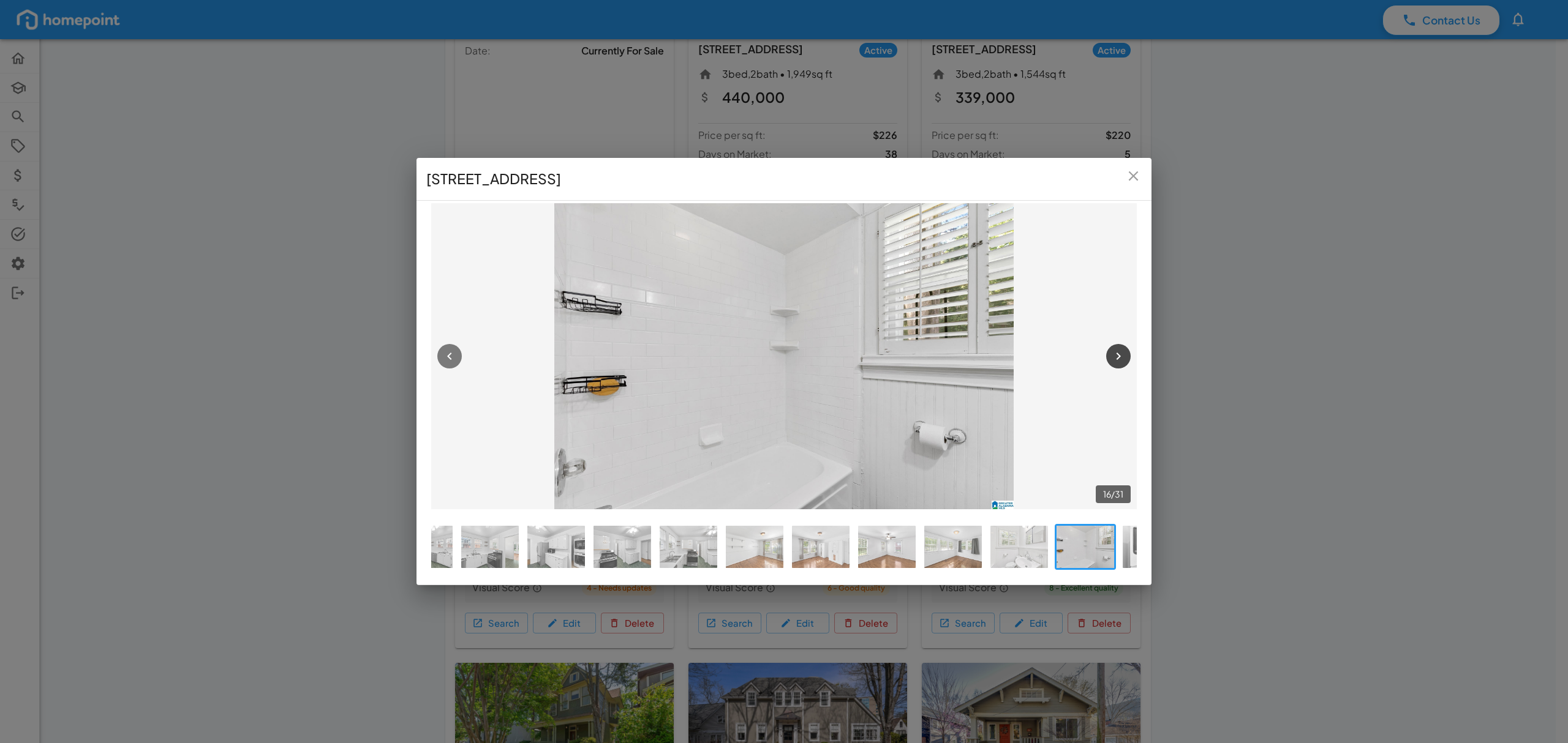
click at [1120, 351] on icon "button" at bounding box center [1118, 356] width 15 height 15
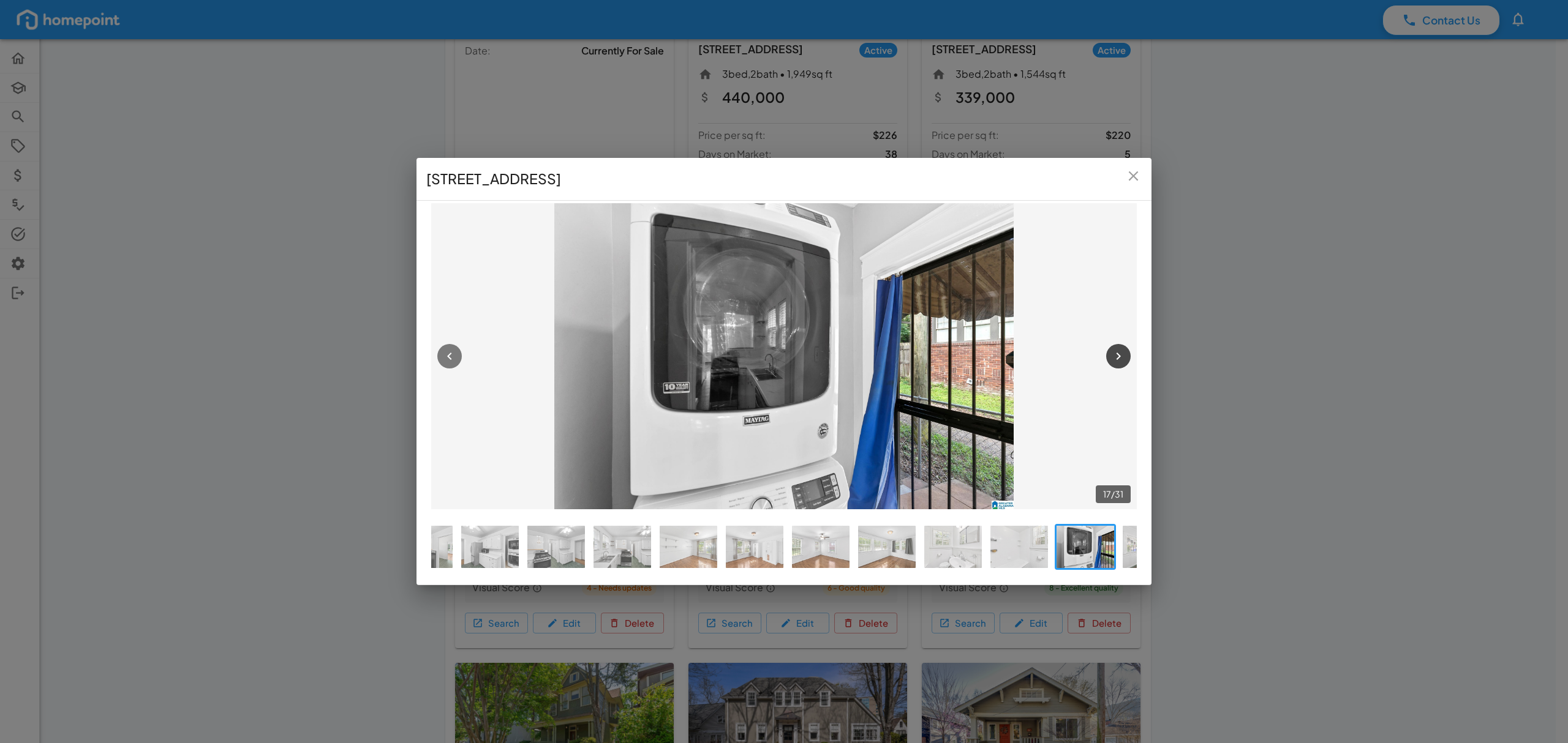
click at [1120, 351] on icon "button" at bounding box center [1118, 356] width 15 height 15
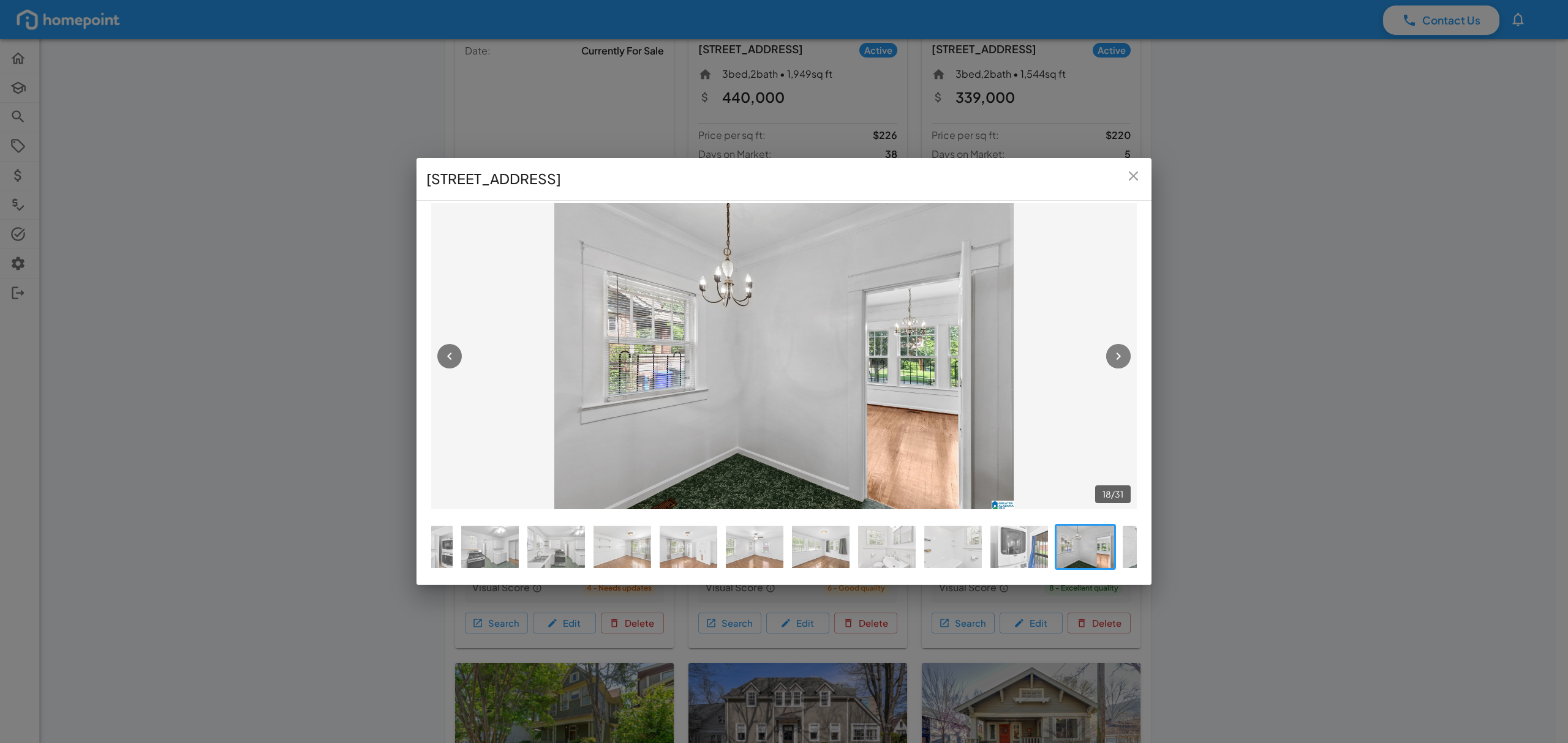
click at [1120, 351] on icon "button" at bounding box center [1118, 356] width 15 height 15
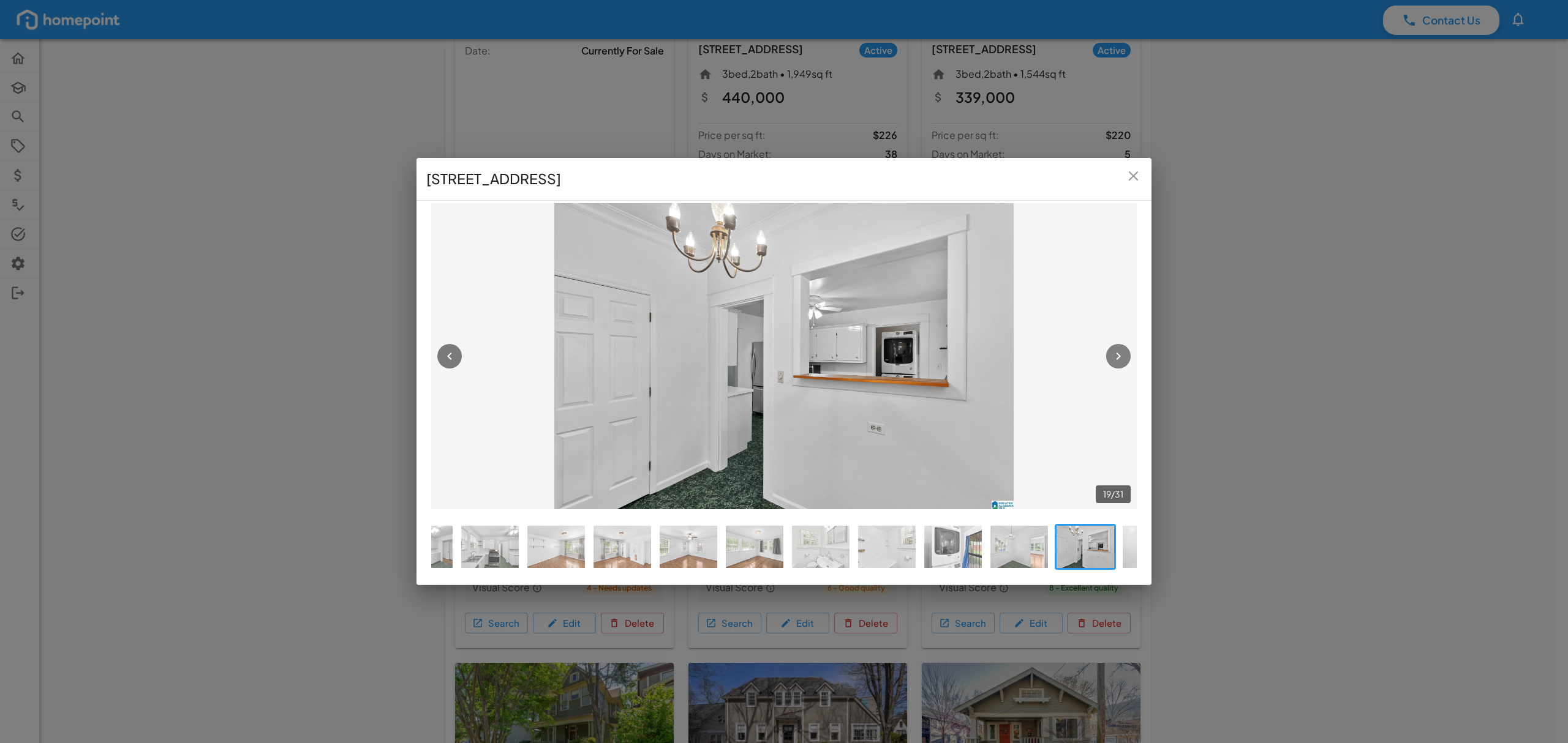
click at [1120, 351] on icon "button" at bounding box center [1118, 356] width 15 height 15
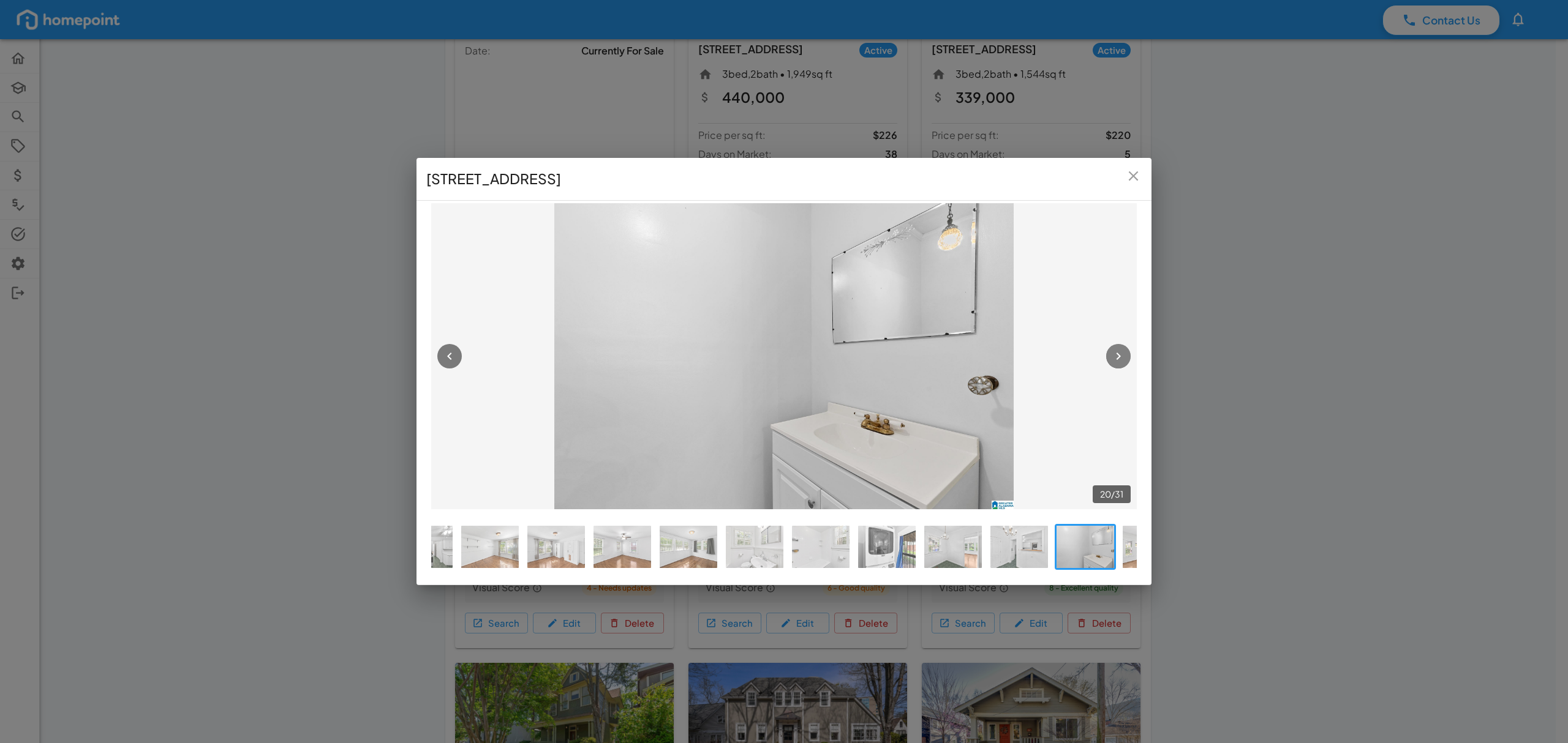
click at [1120, 351] on icon "button" at bounding box center [1118, 356] width 15 height 15
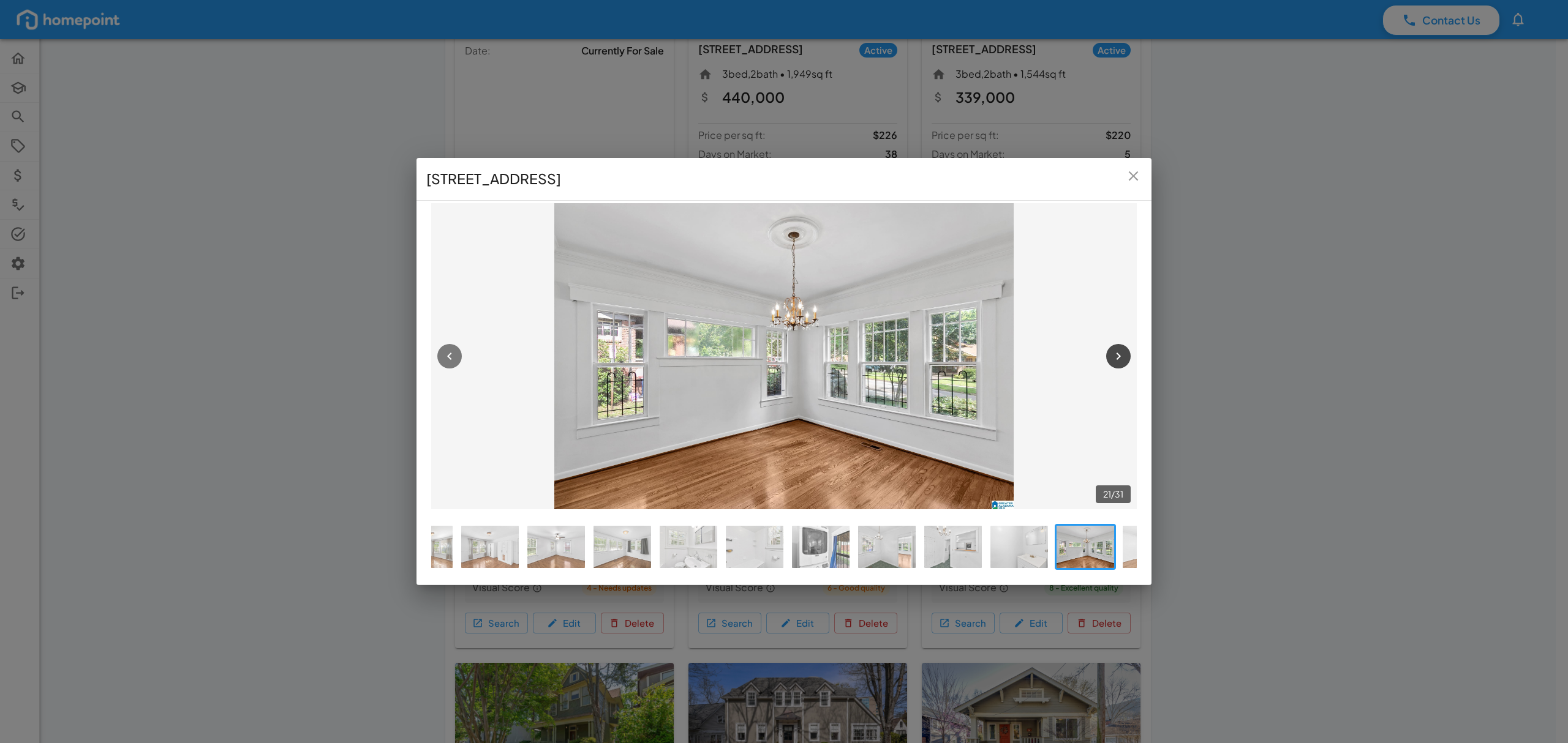
click at [1120, 351] on icon "button" at bounding box center [1118, 356] width 15 height 15
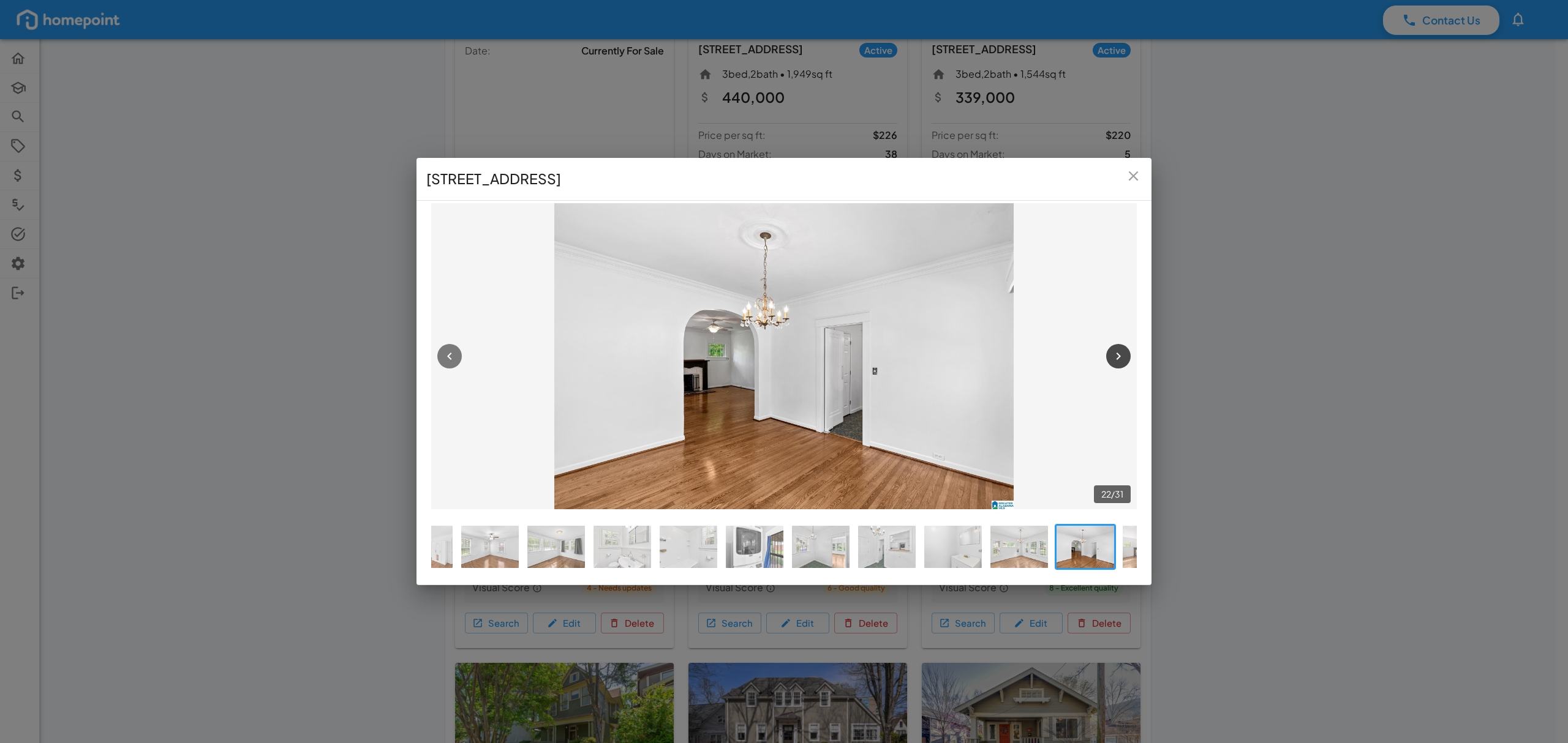
click at [1120, 351] on icon "button" at bounding box center [1118, 356] width 15 height 15
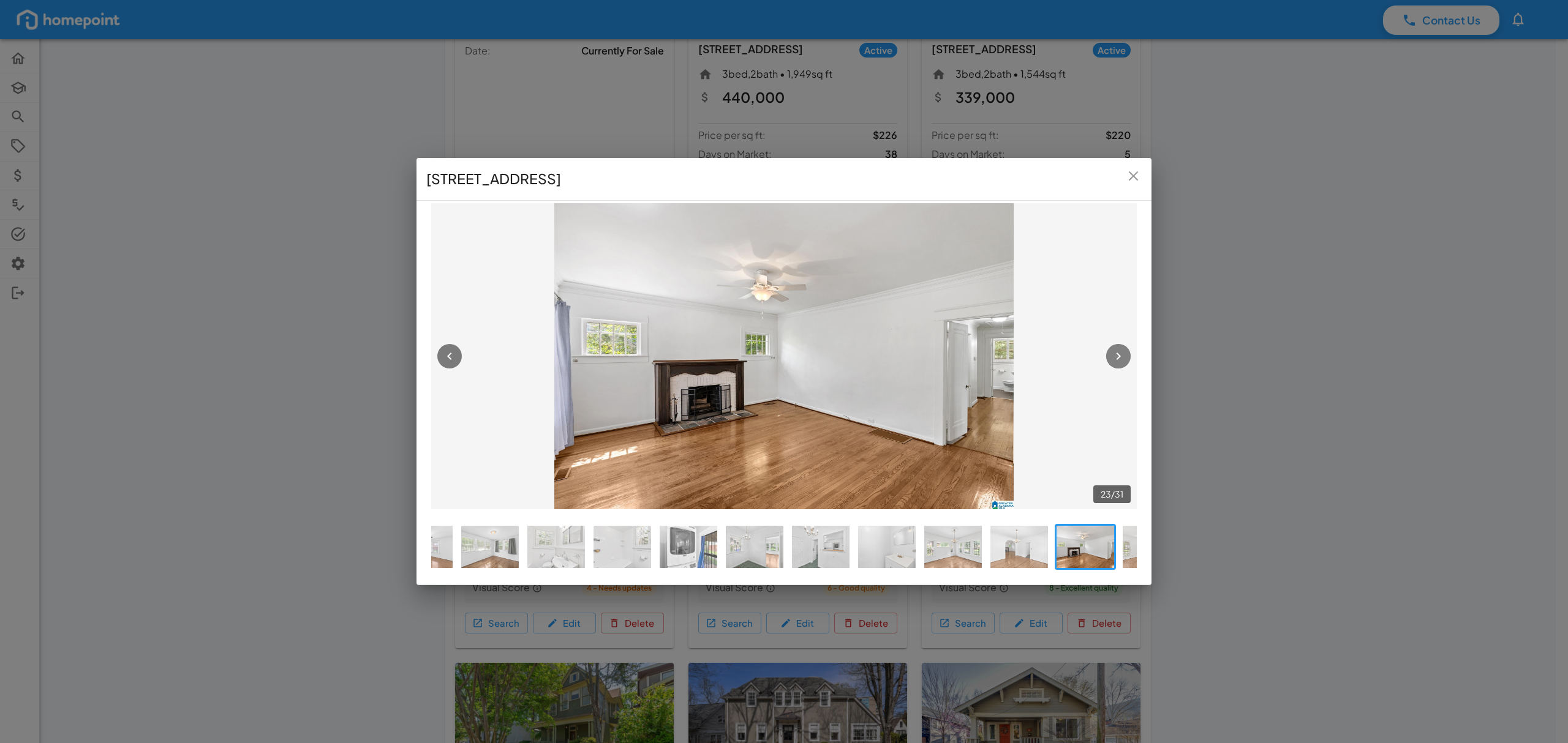
click at [1120, 351] on icon "button" at bounding box center [1118, 356] width 15 height 15
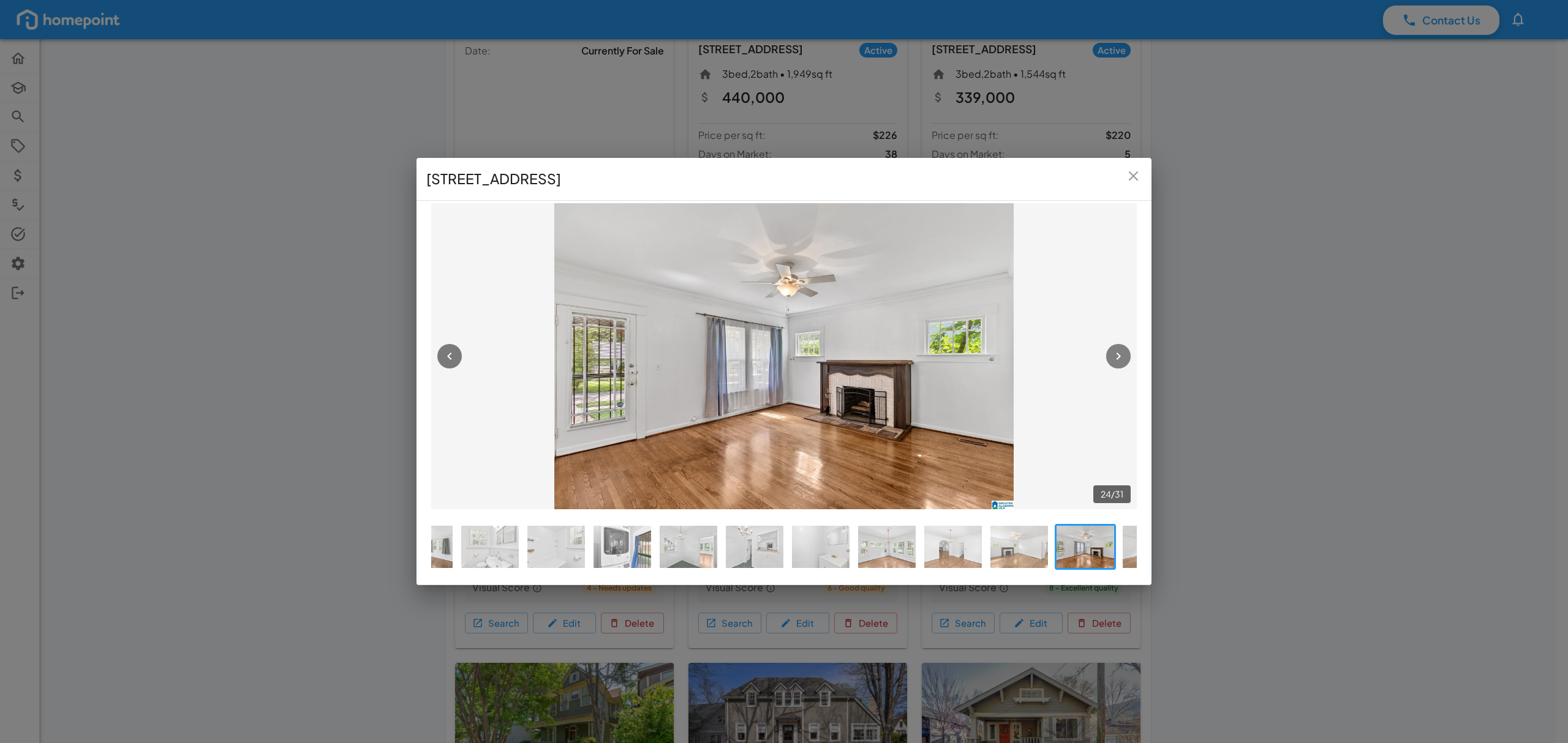
click at [1120, 351] on icon "button" at bounding box center [1118, 356] width 15 height 15
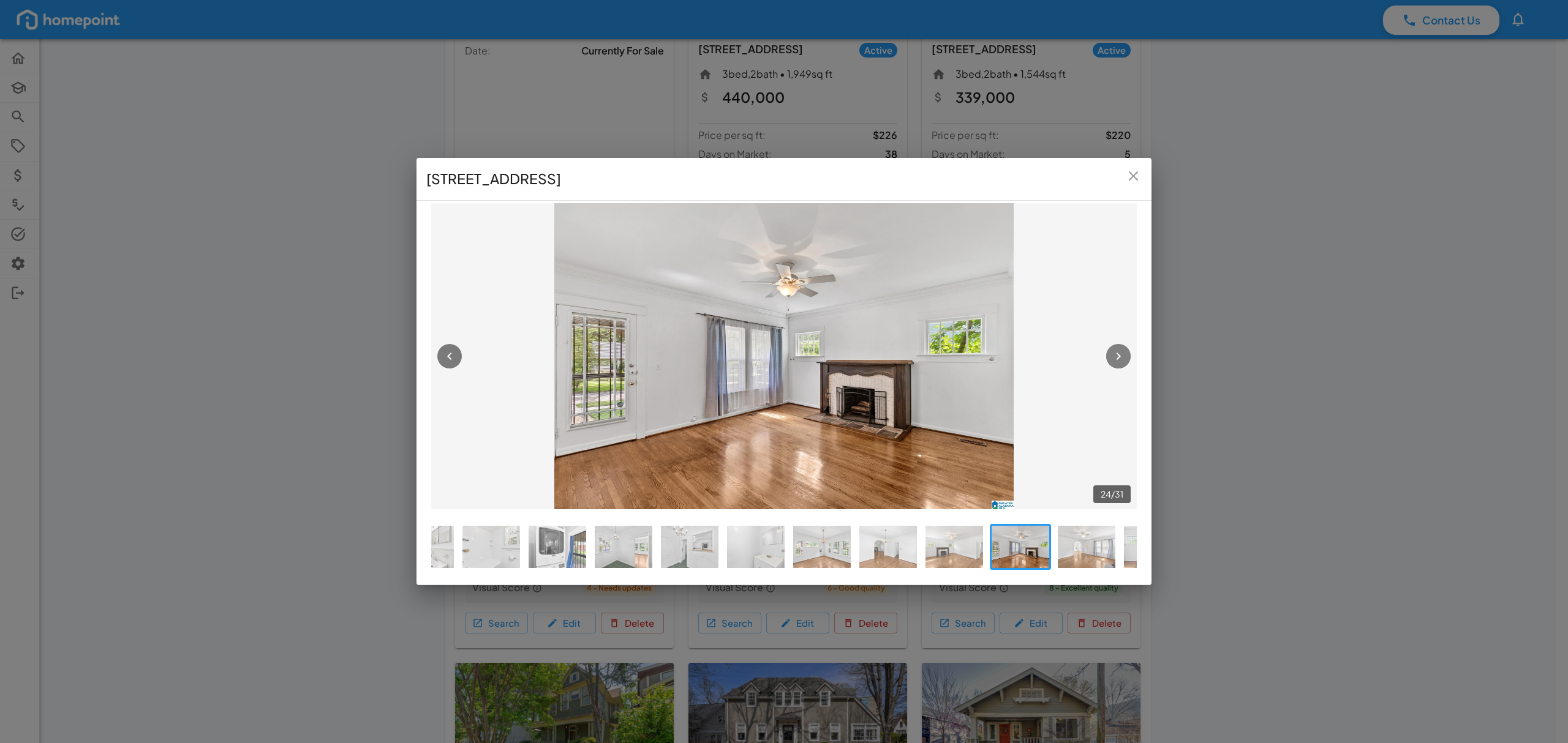
click at [1120, 351] on icon "button" at bounding box center [1118, 356] width 15 height 15
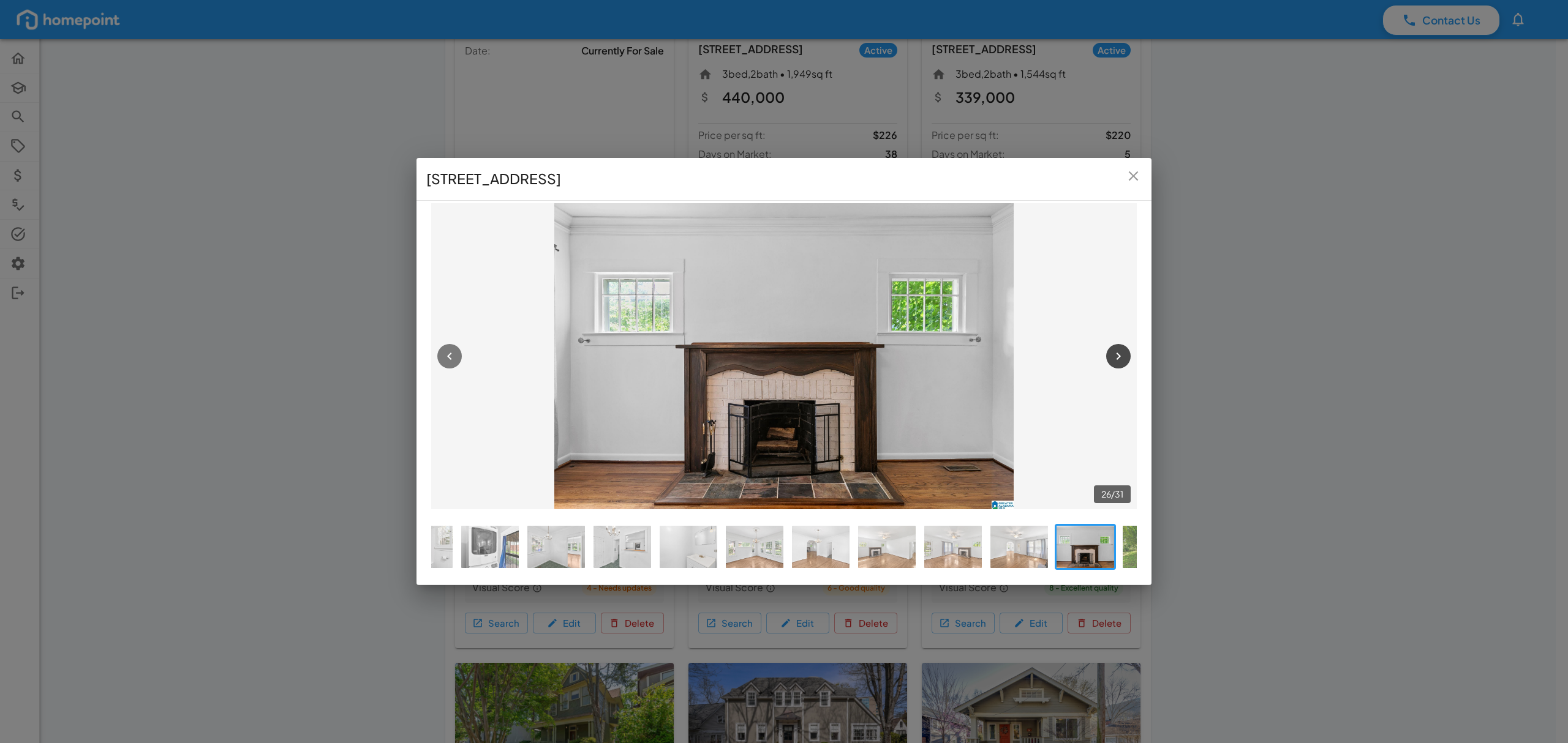
click at [1120, 351] on icon "button" at bounding box center [1118, 356] width 15 height 15
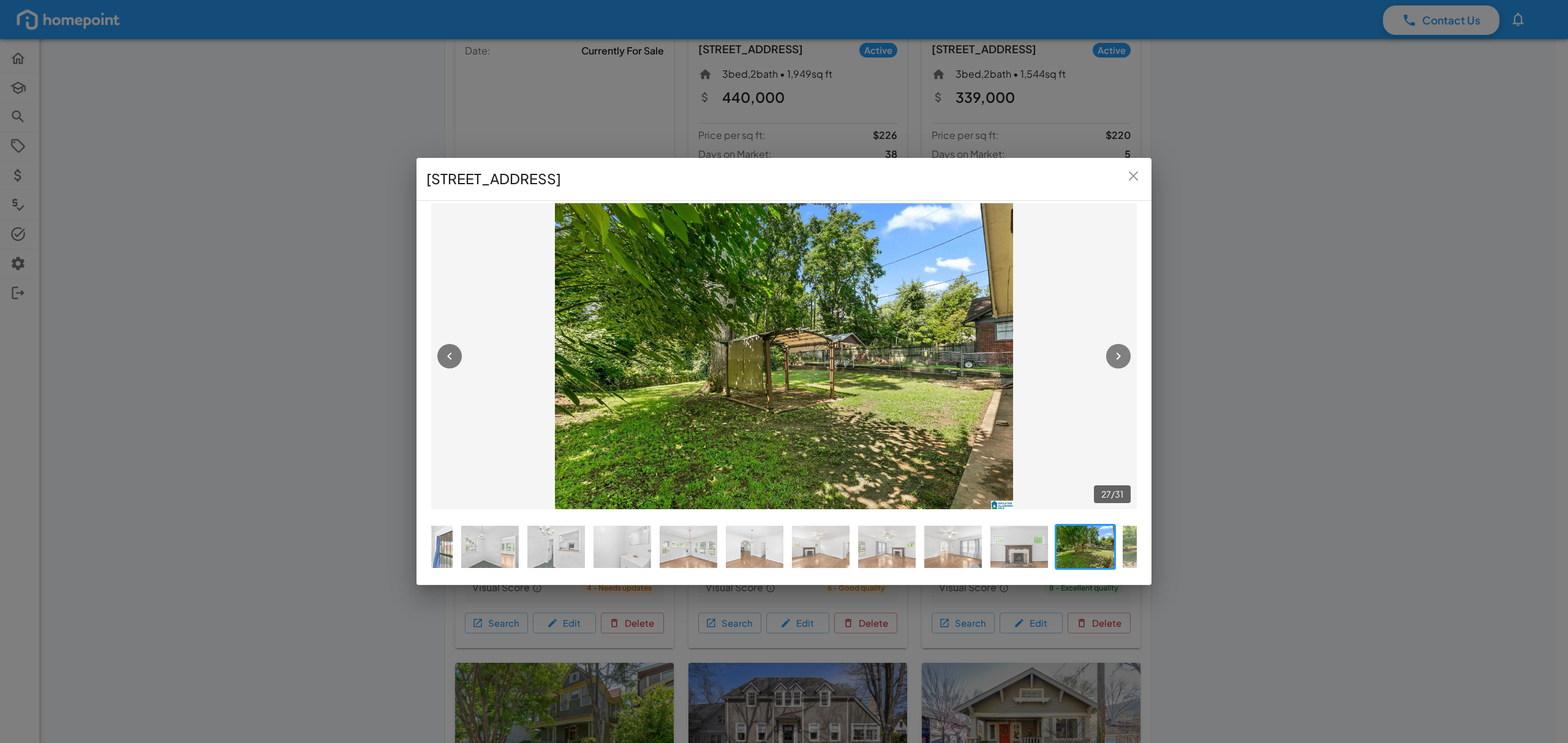
click at [1120, 351] on icon "button" at bounding box center [1118, 356] width 15 height 15
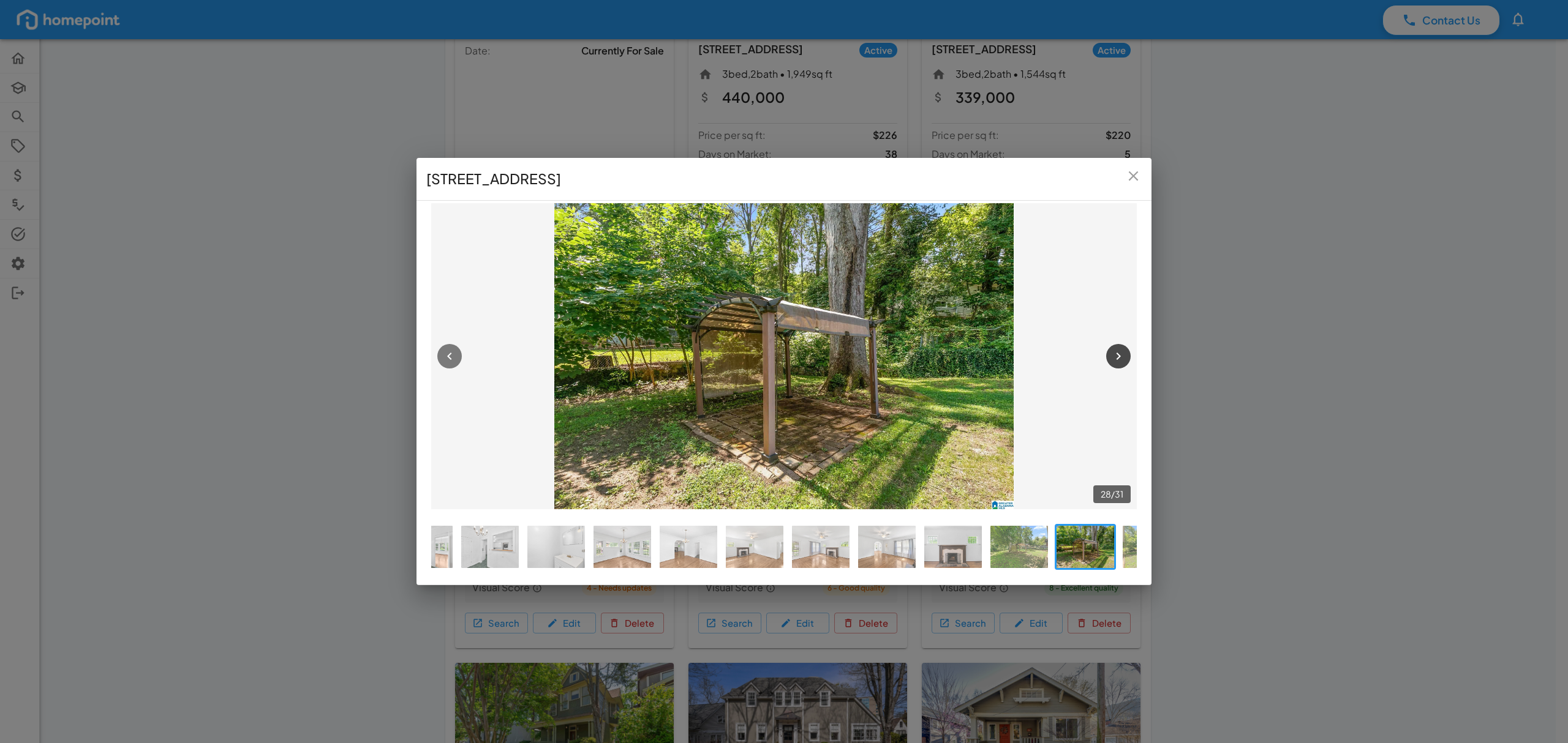
click at [1120, 351] on icon "button" at bounding box center [1118, 356] width 15 height 15
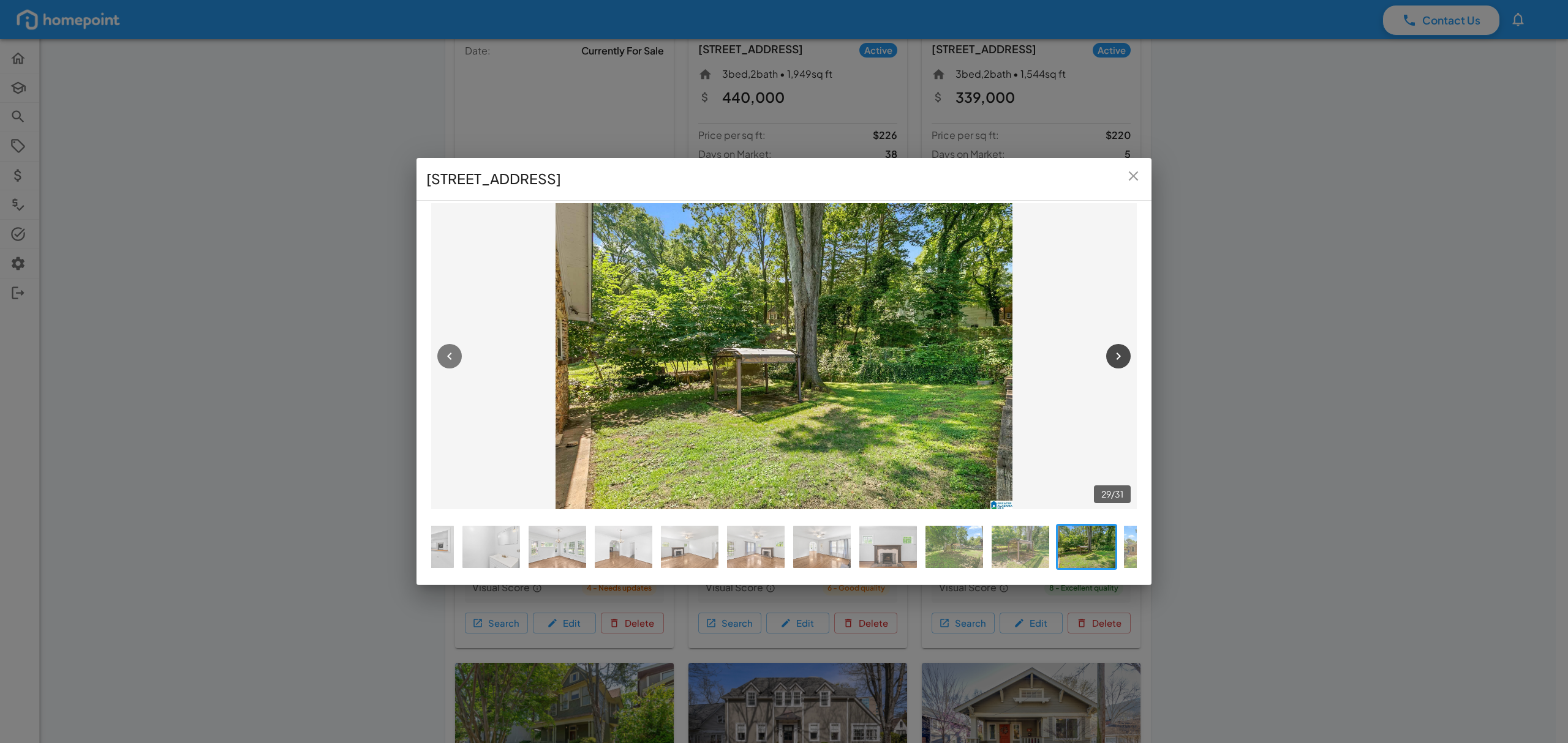
click at [1120, 351] on icon "button" at bounding box center [1118, 356] width 15 height 15
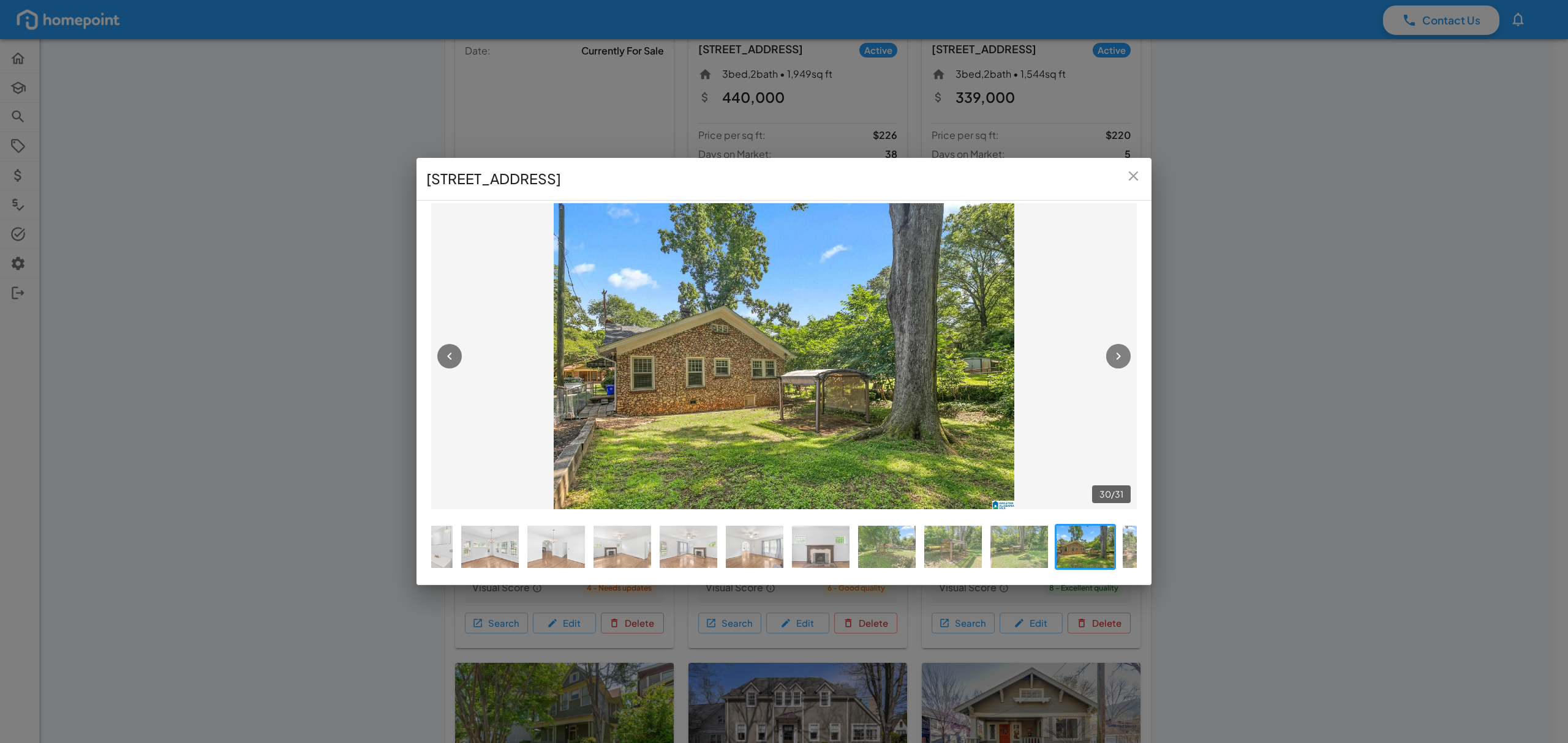
click at [1120, 351] on icon "button" at bounding box center [1118, 356] width 15 height 15
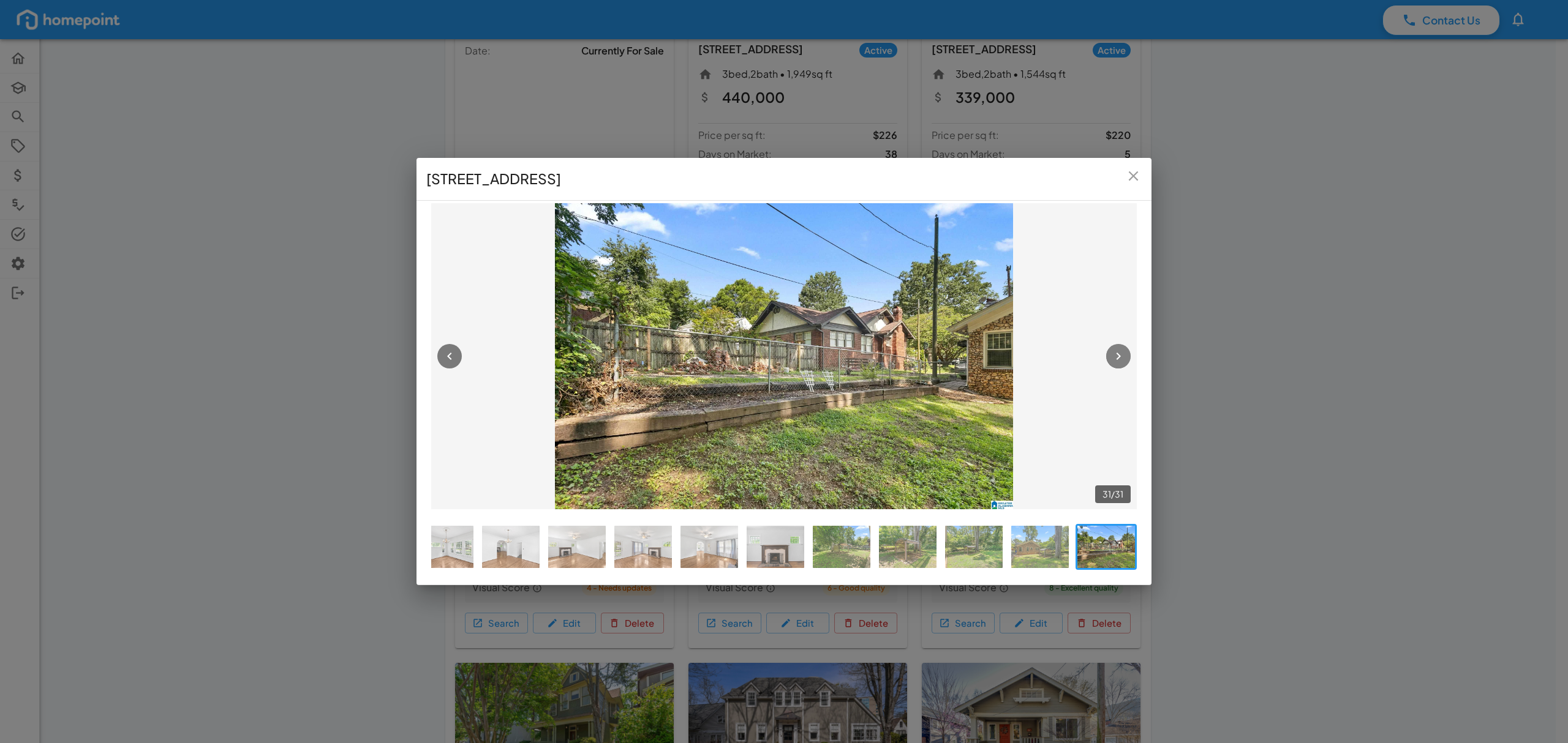
click at [1120, 351] on icon "button" at bounding box center [1118, 356] width 15 height 15
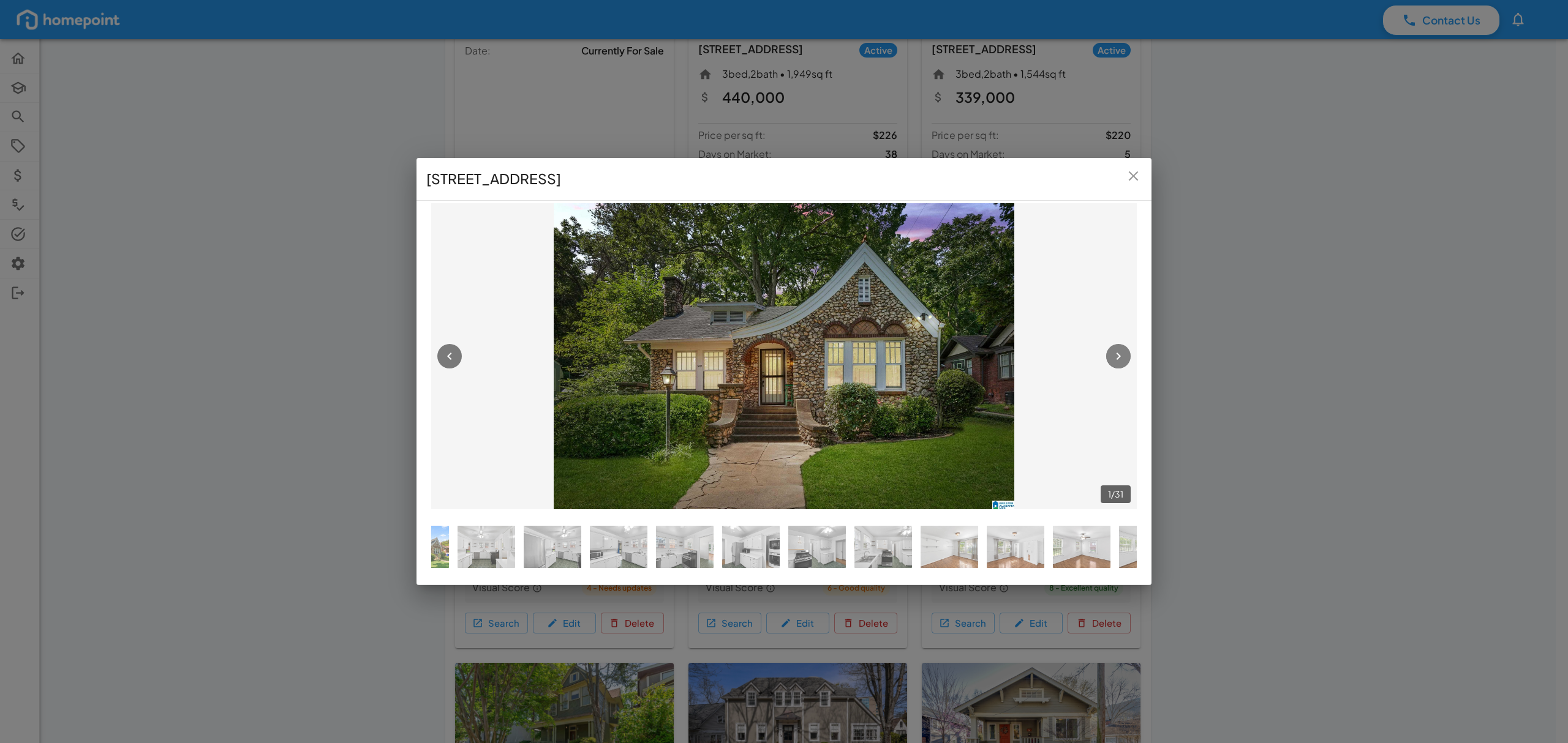
click at [1120, 351] on icon "button" at bounding box center [1118, 356] width 15 height 15
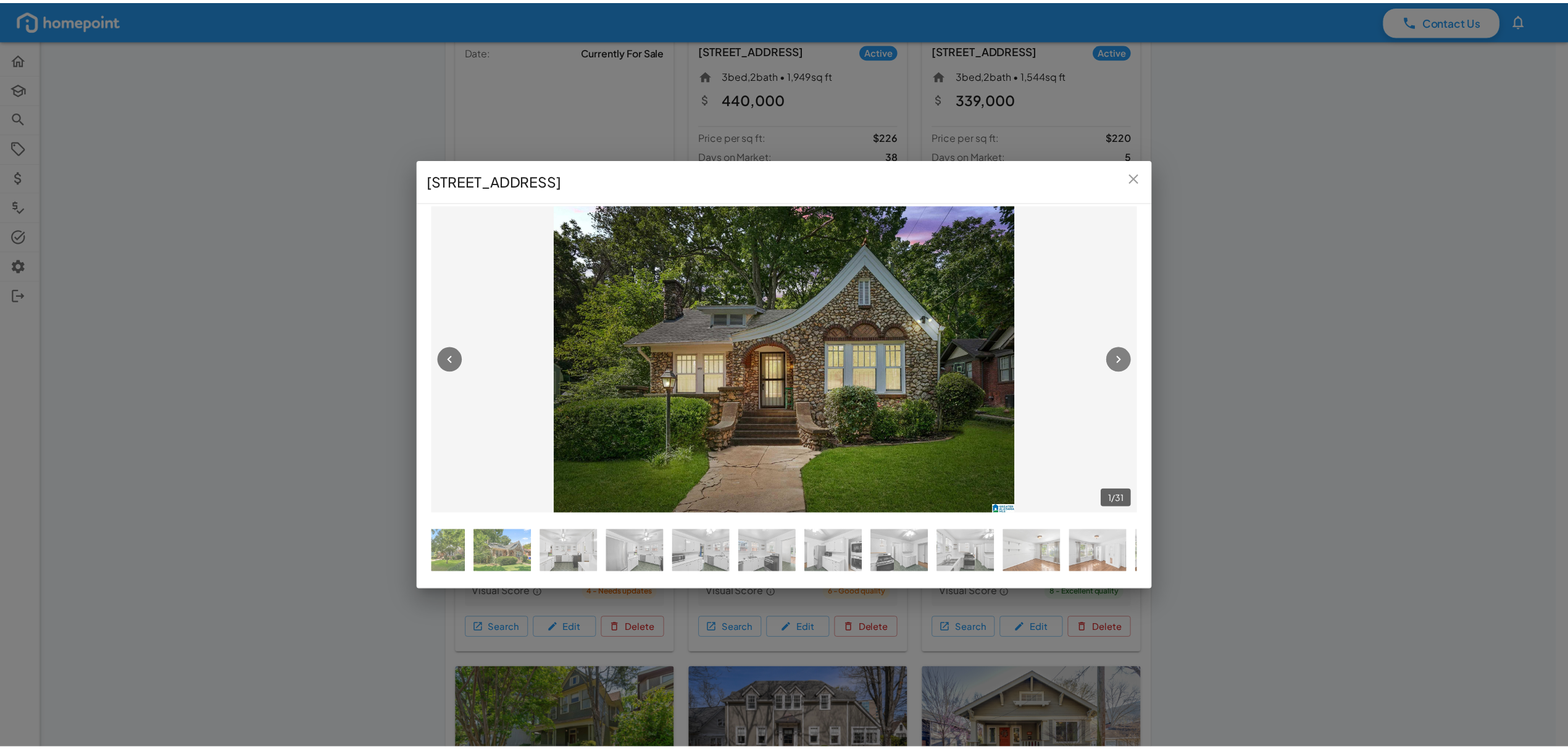
scroll to position [0, 75]
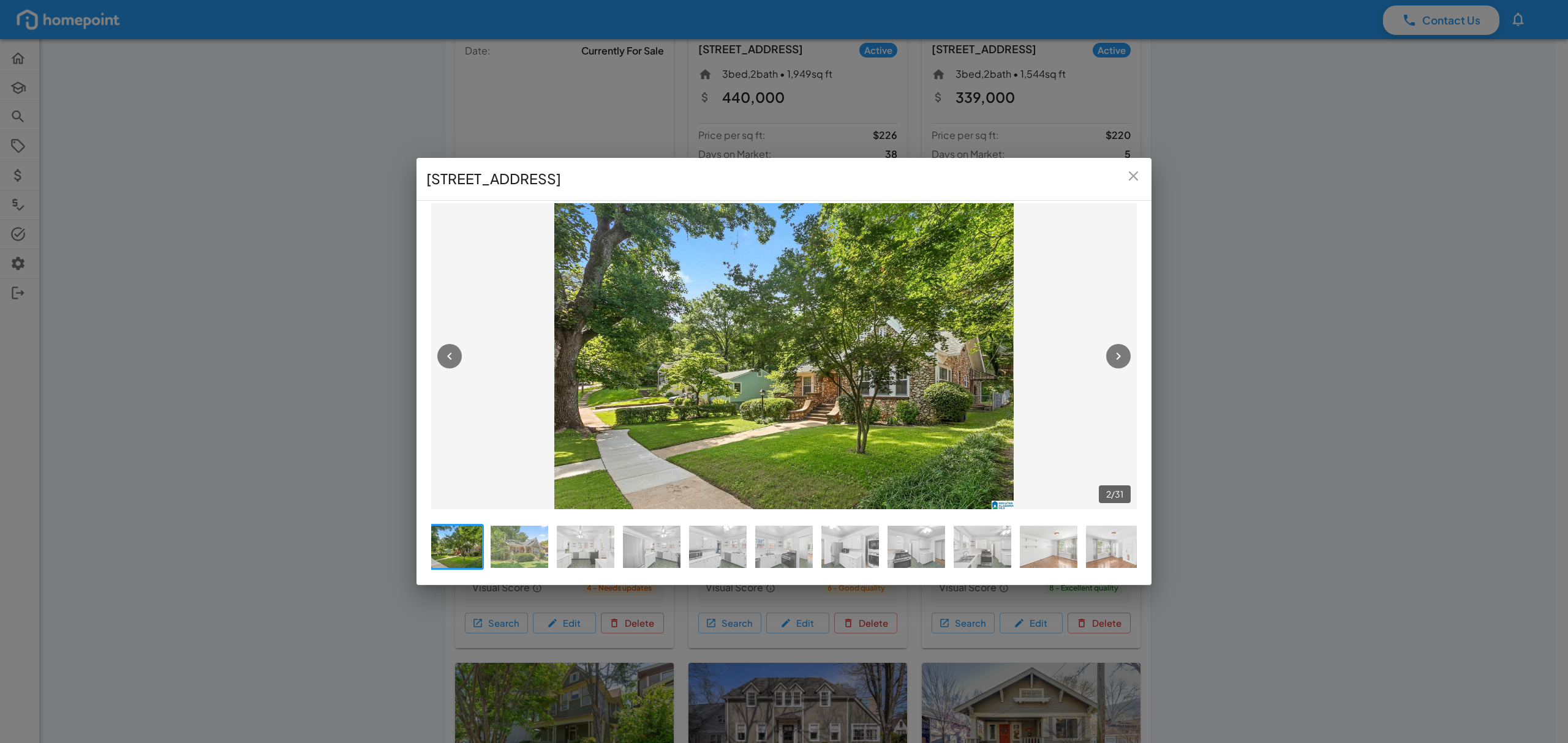
click at [1137, 173] on icon "close" at bounding box center [1133, 176] width 16 height 16
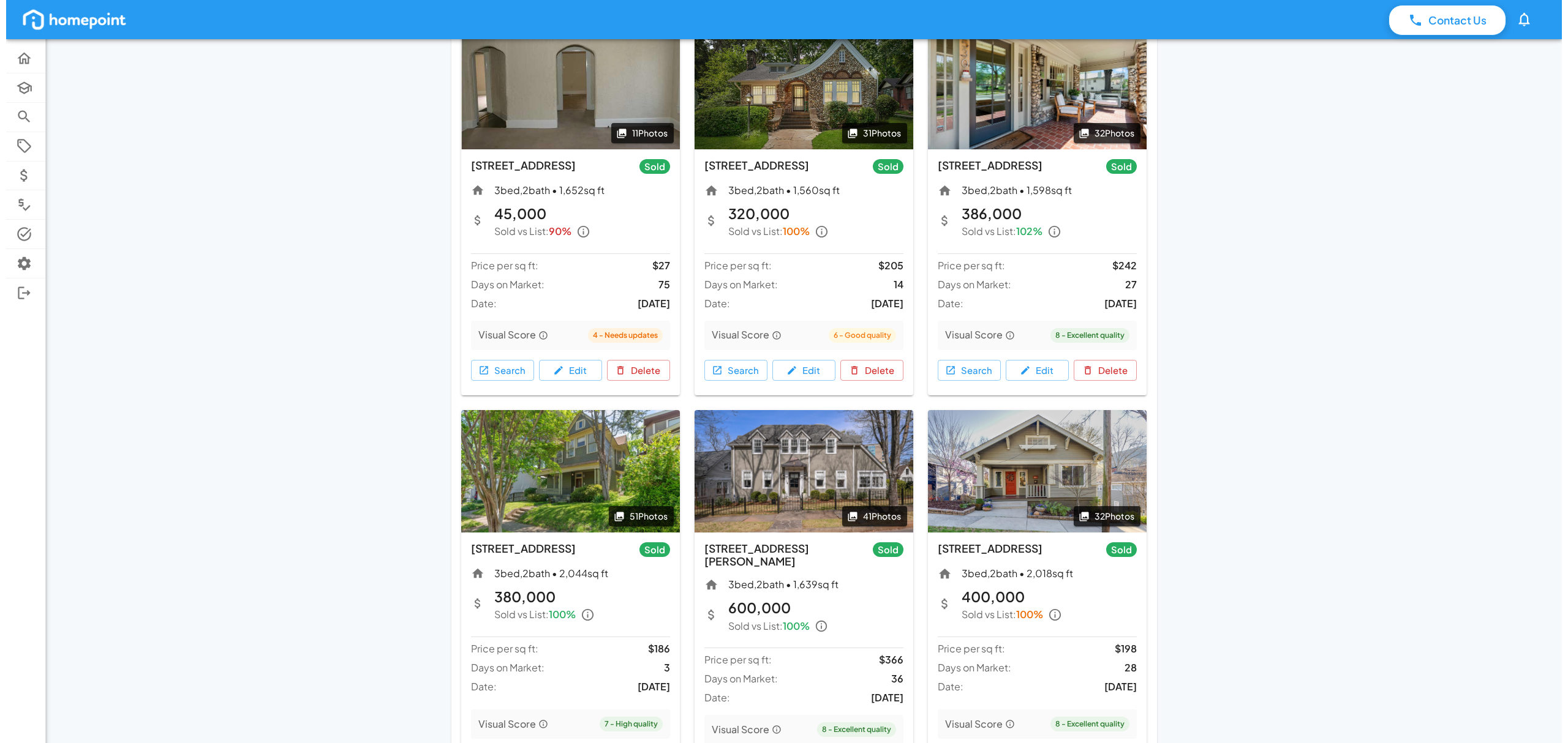
scroll to position [897, 0]
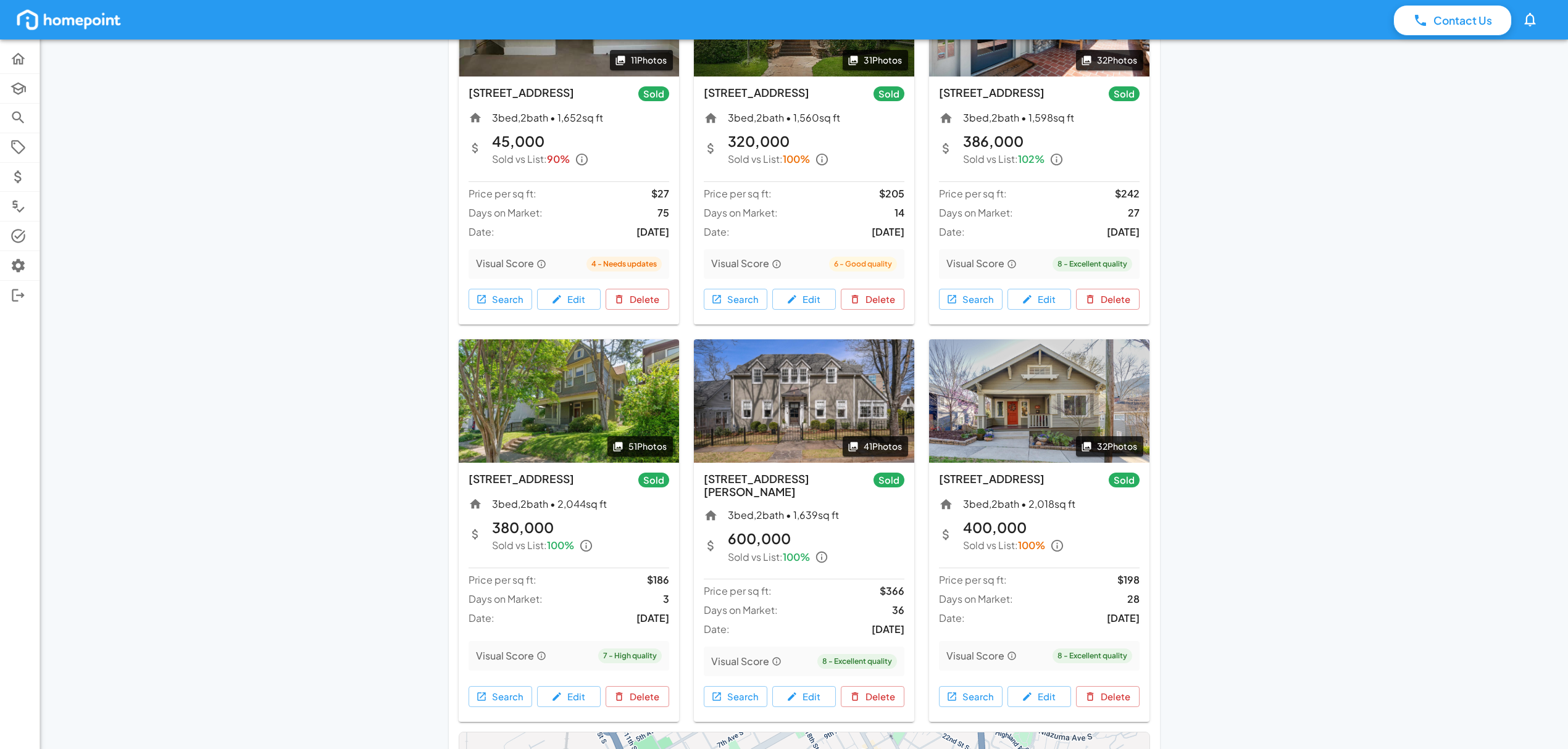
click at [1075, 410] on img at bounding box center [1039, 400] width 220 height 123
click at [1117, 448] on button "32 Photos" at bounding box center [1109, 446] width 67 height 20
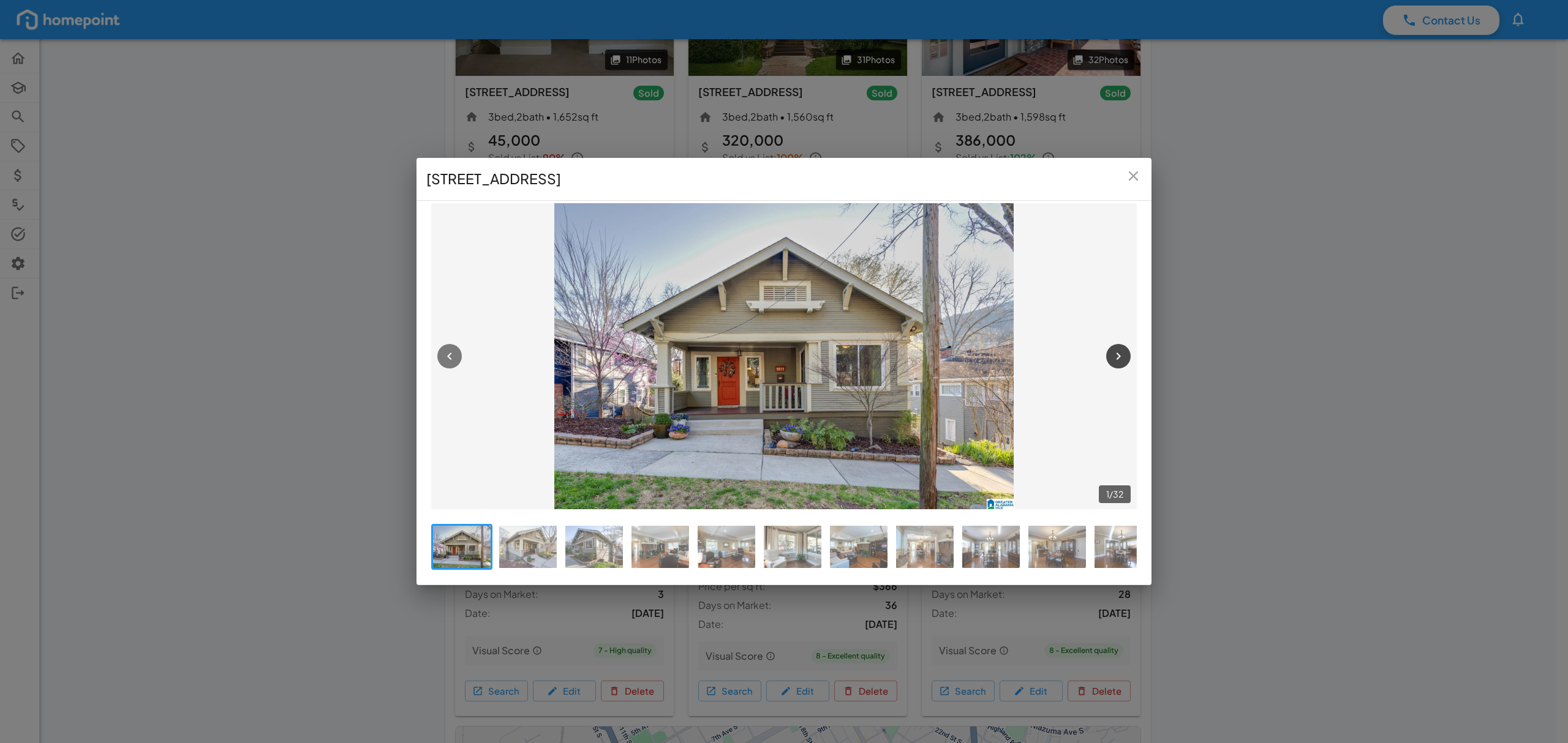
click at [1117, 349] on icon "button" at bounding box center [1118, 356] width 15 height 15
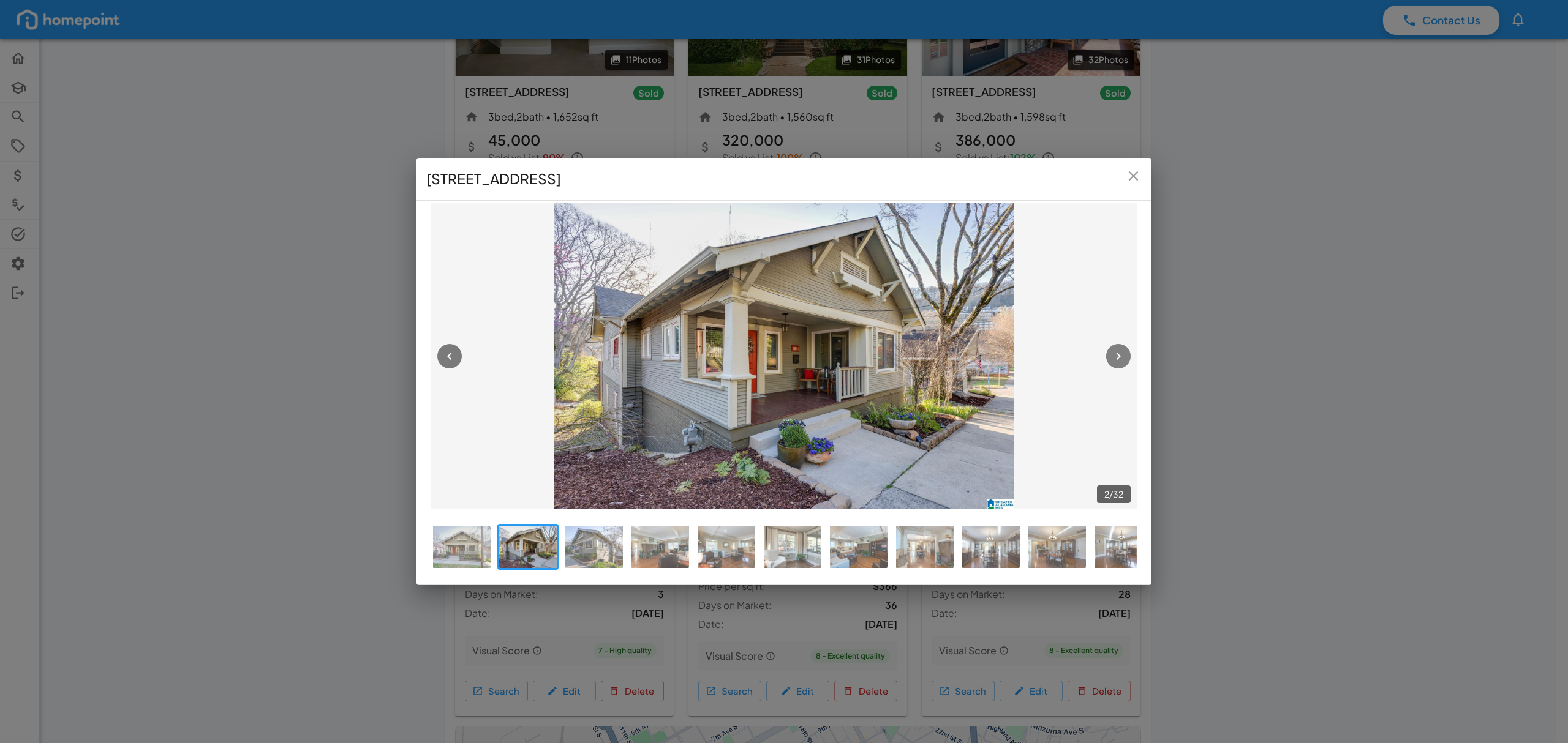
click at [1117, 349] on icon "button" at bounding box center [1118, 356] width 15 height 15
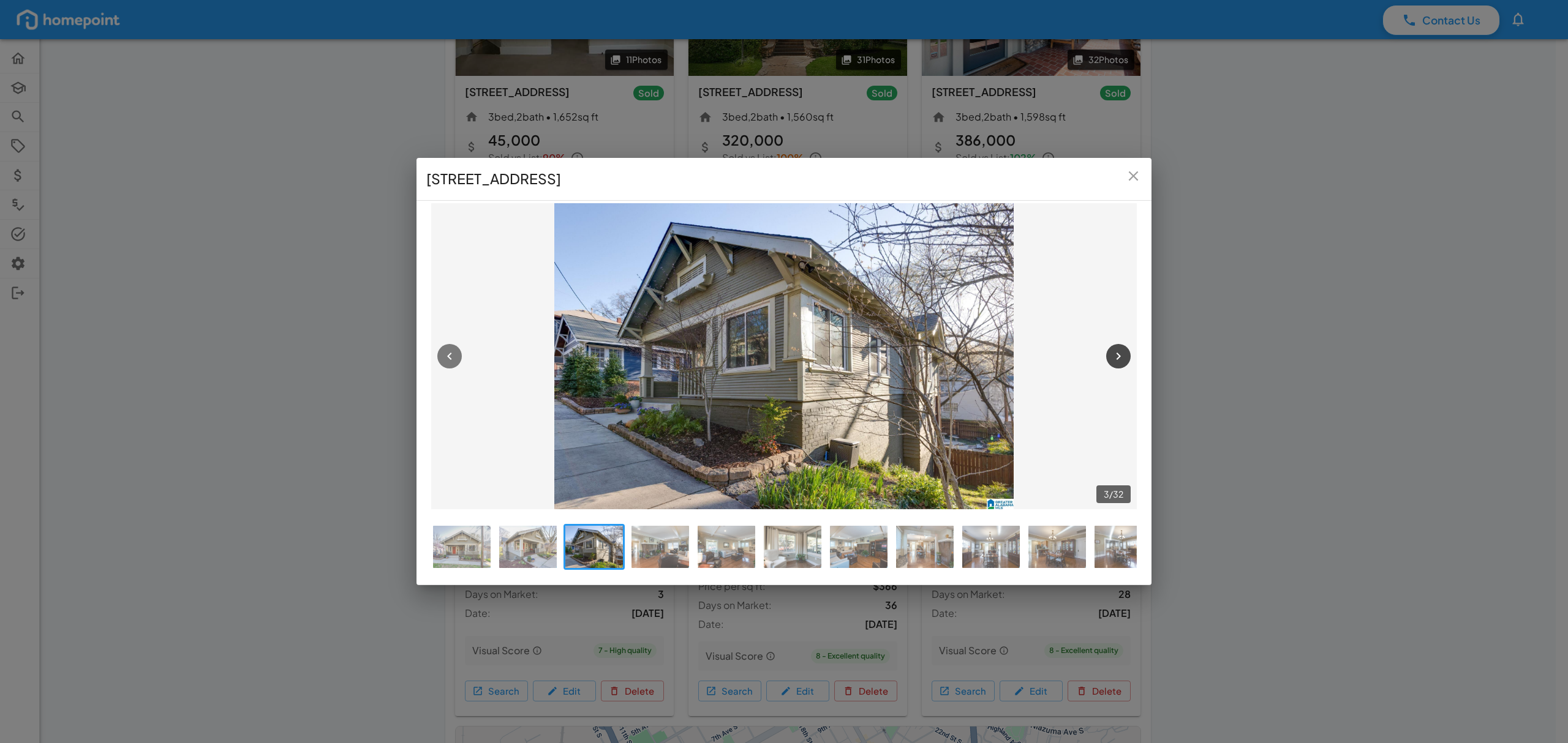
click at [1117, 349] on icon "button" at bounding box center [1118, 356] width 15 height 15
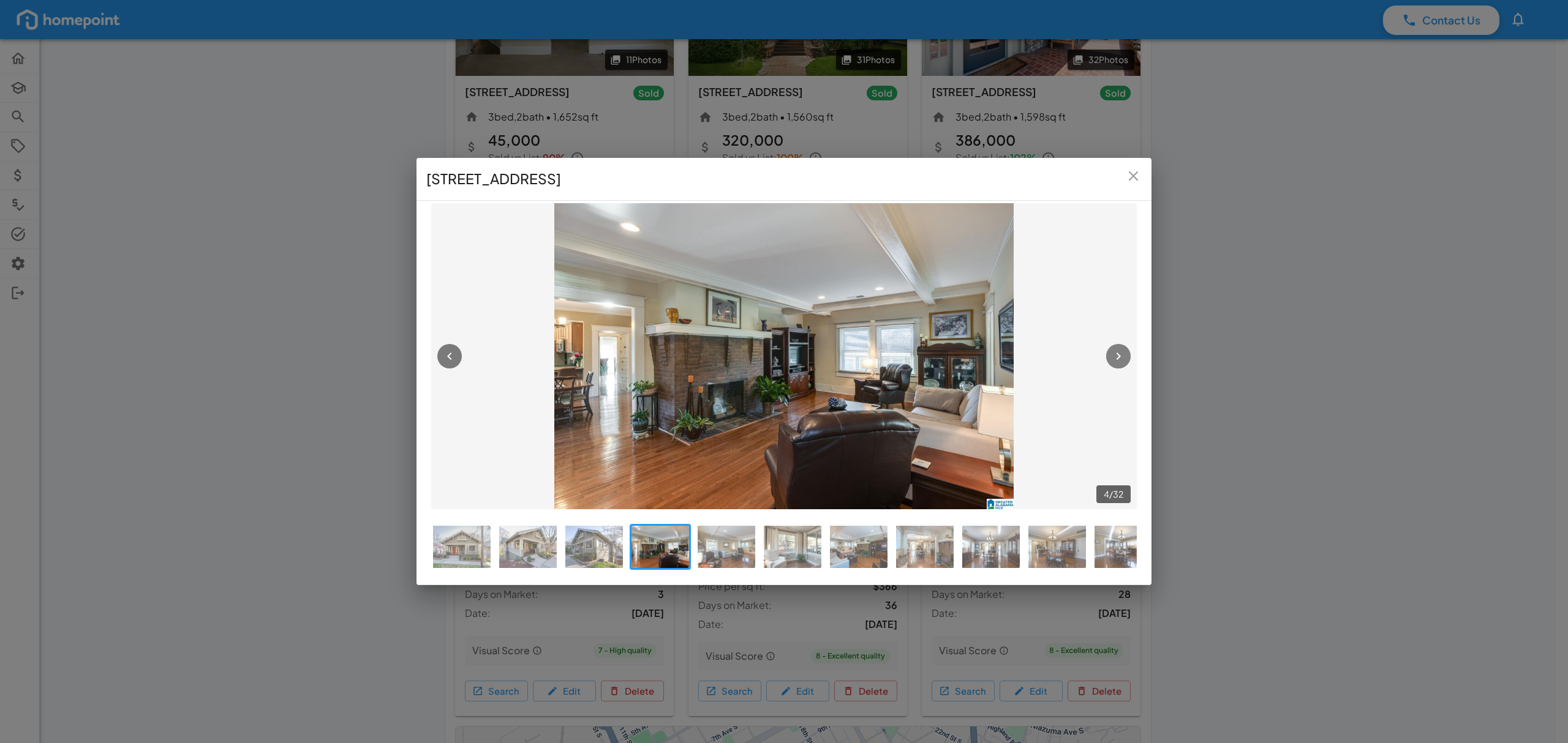
click at [1117, 349] on icon "button" at bounding box center [1118, 356] width 15 height 15
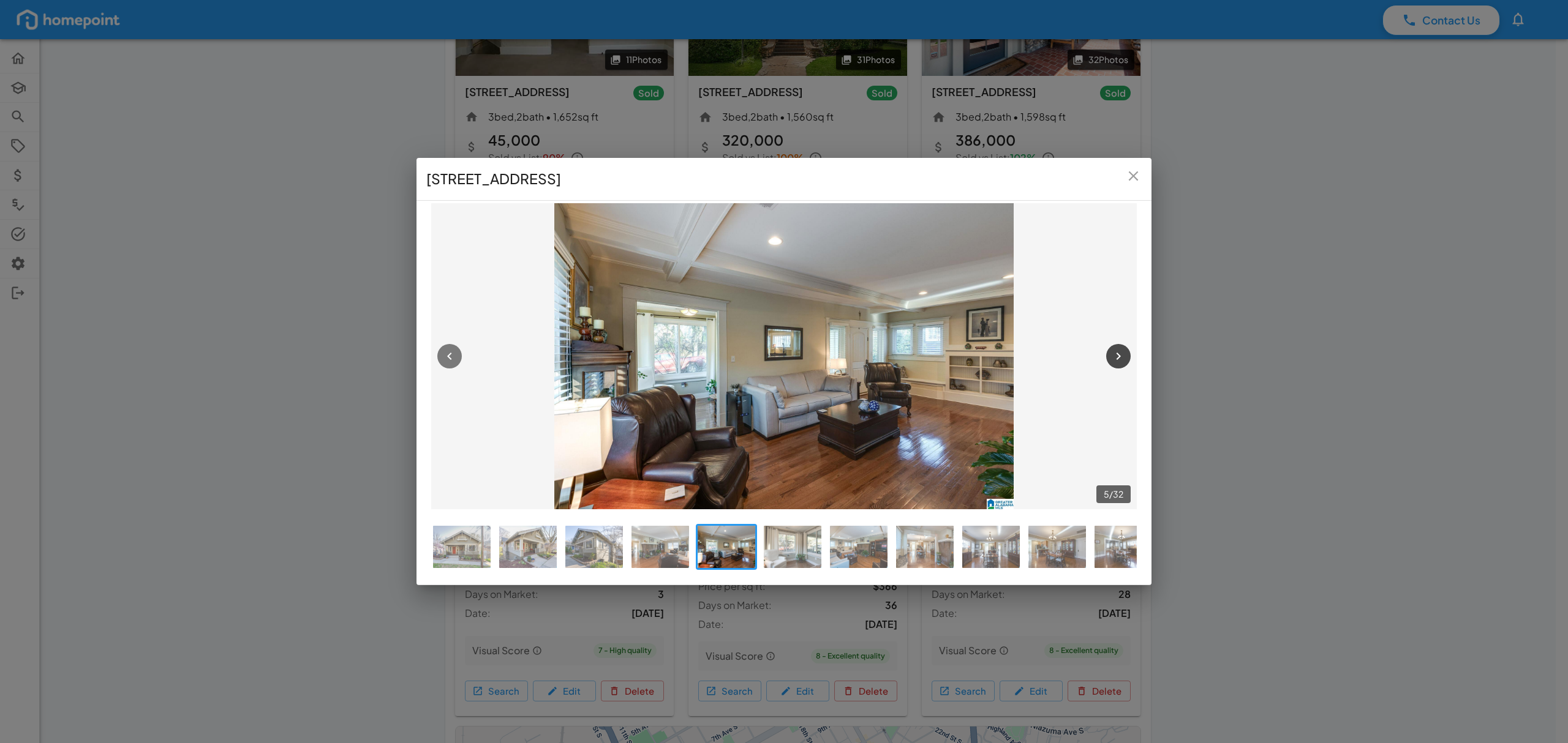
click at [1117, 349] on icon "button" at bounding box center [1118, 356] width 15 height 15
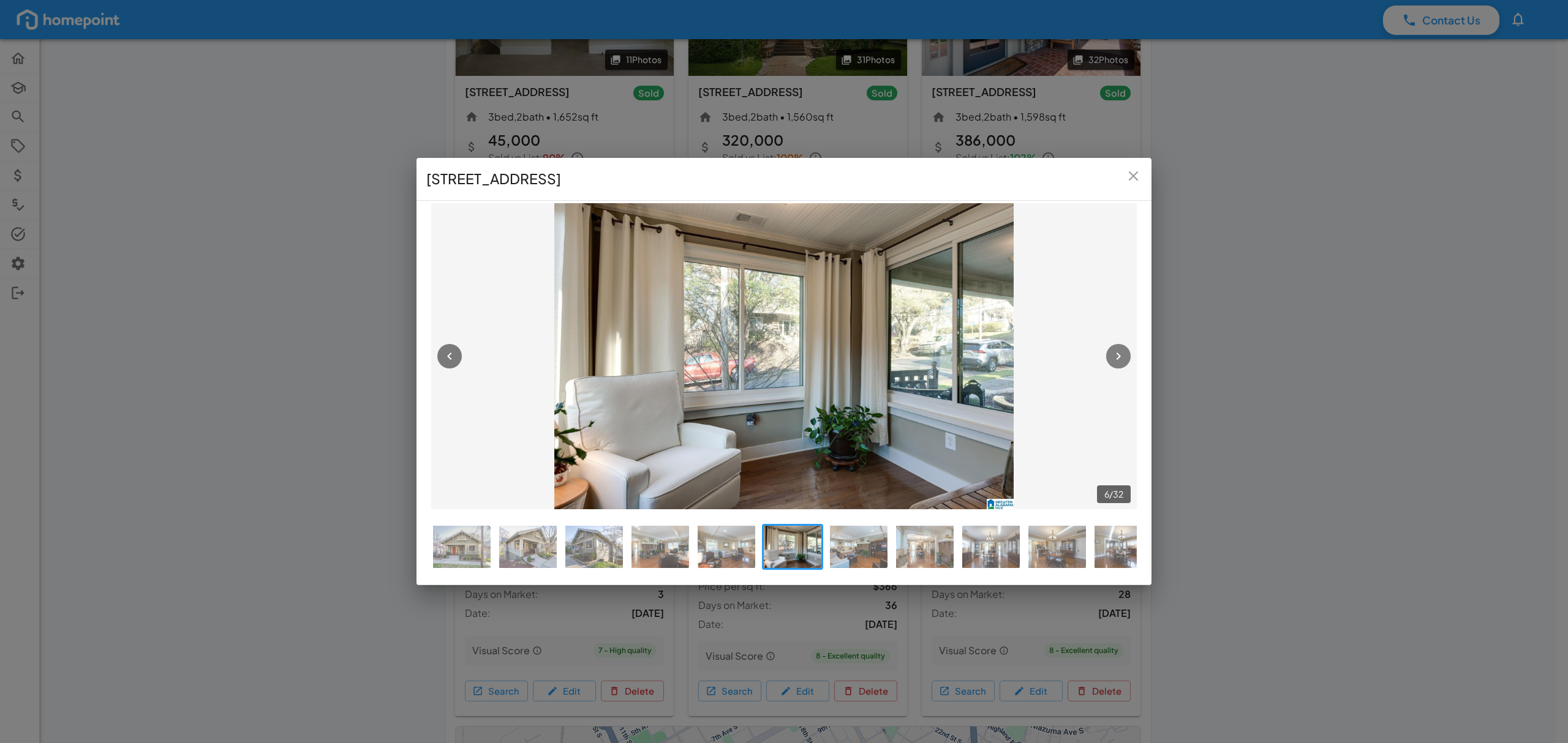
click at [1117, 349] on icon "button" at bounding box center [1118, 356] width 15 height 15
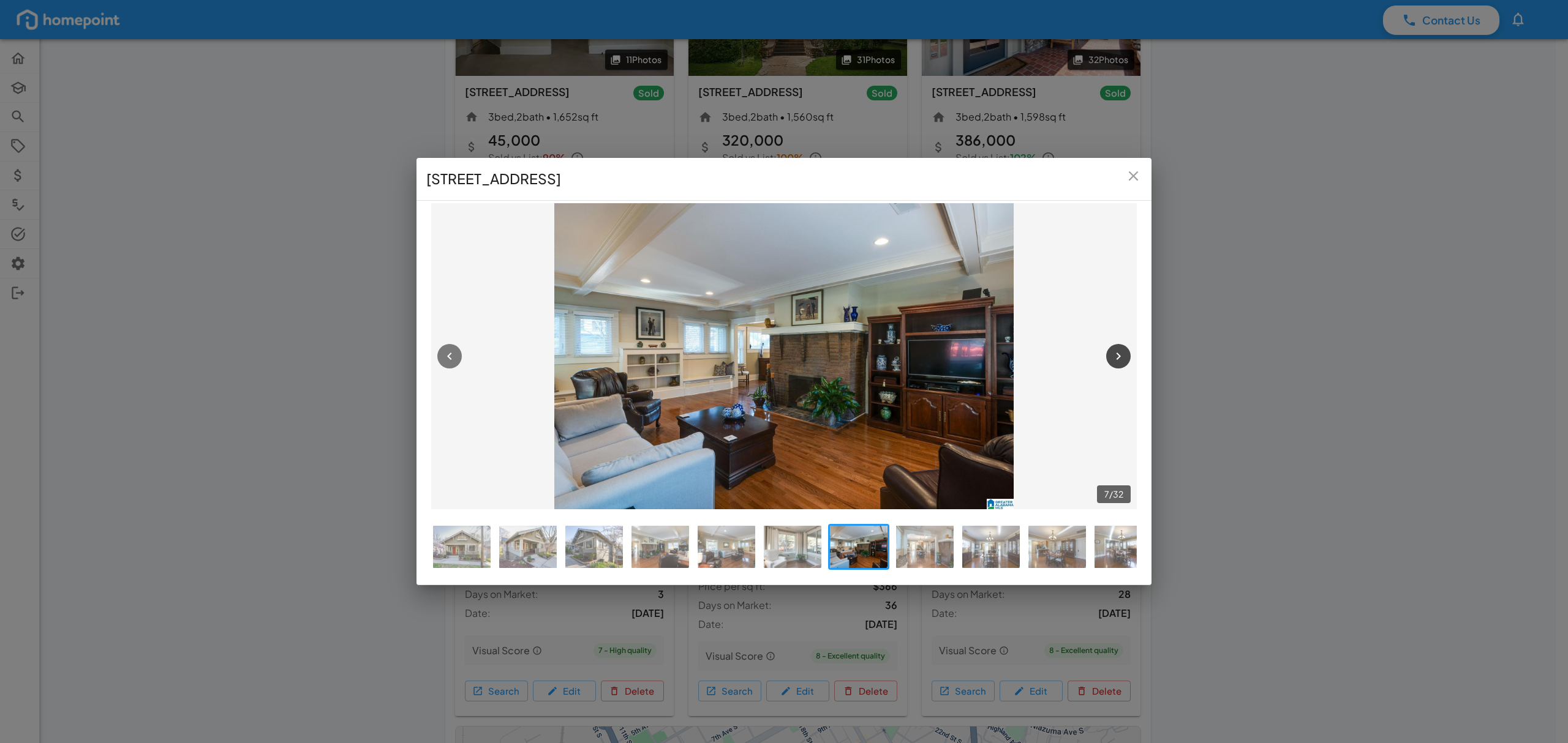
click at [1117, 349] on icon "button" at bounding box center [1118, 356] width 15 height 15
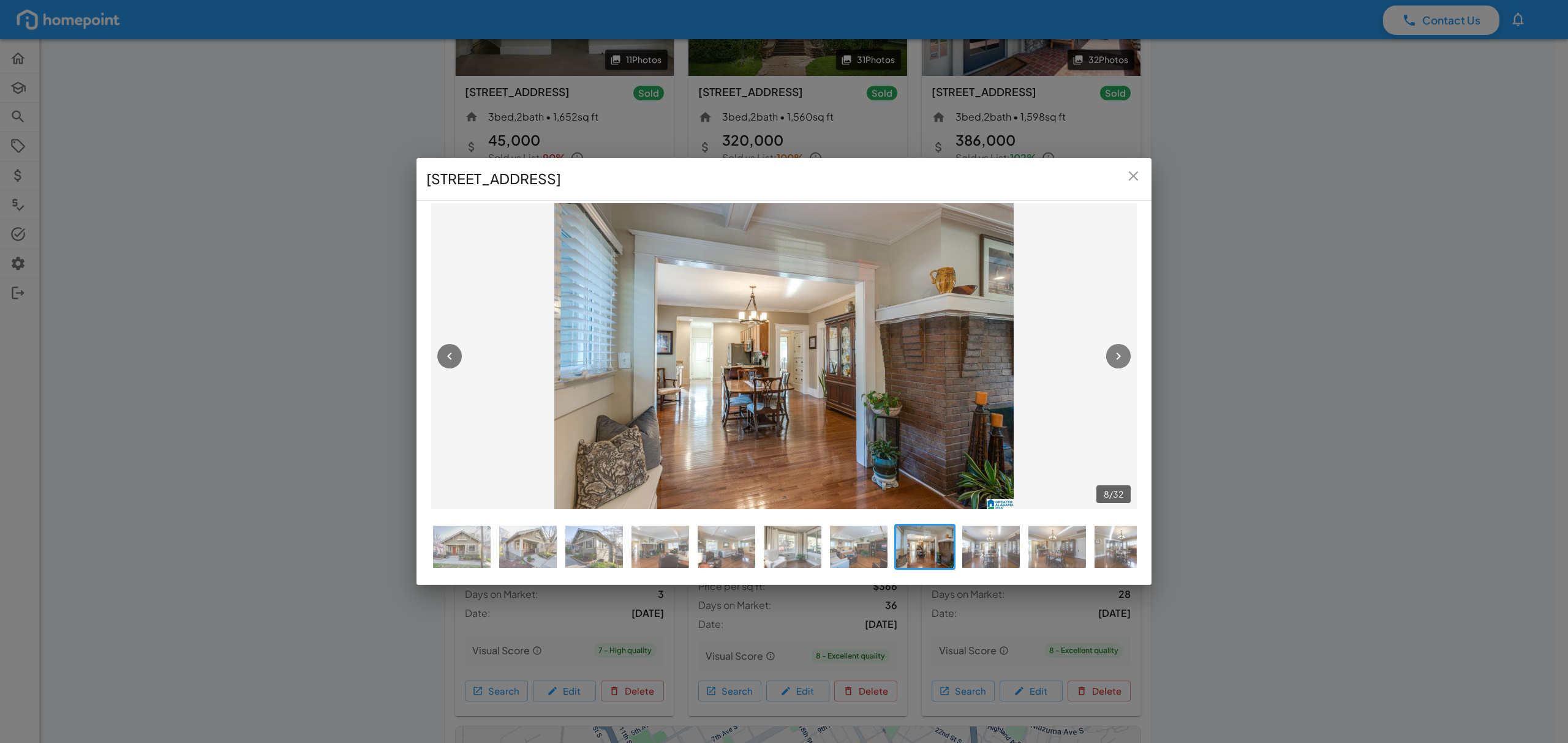
click at [1117, 349] on icon "button" at bounding box center [1118, 356] width 15 height 15
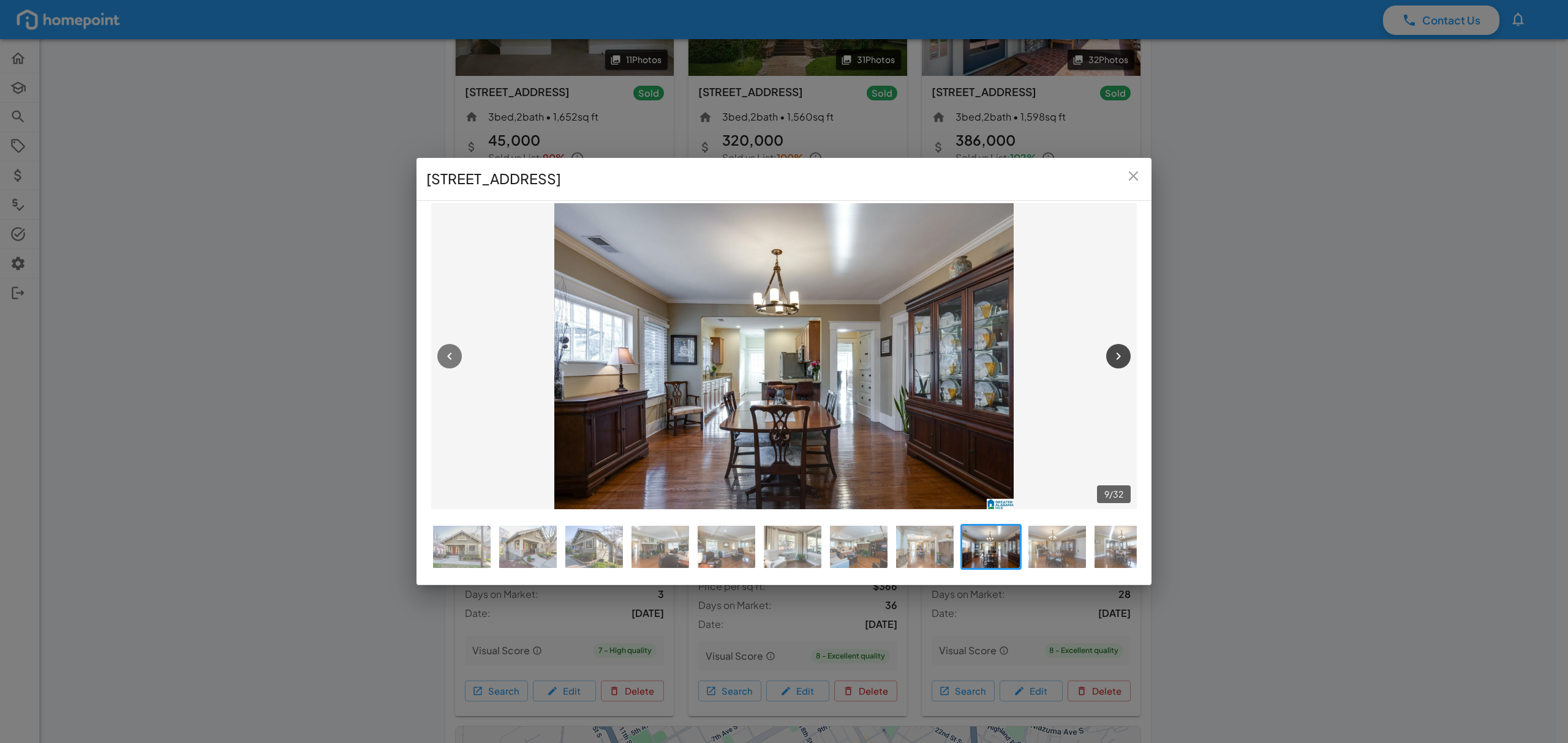
click at [1117, 349] on icon "button" at bounding box center [1118, 356] width 15 height 15
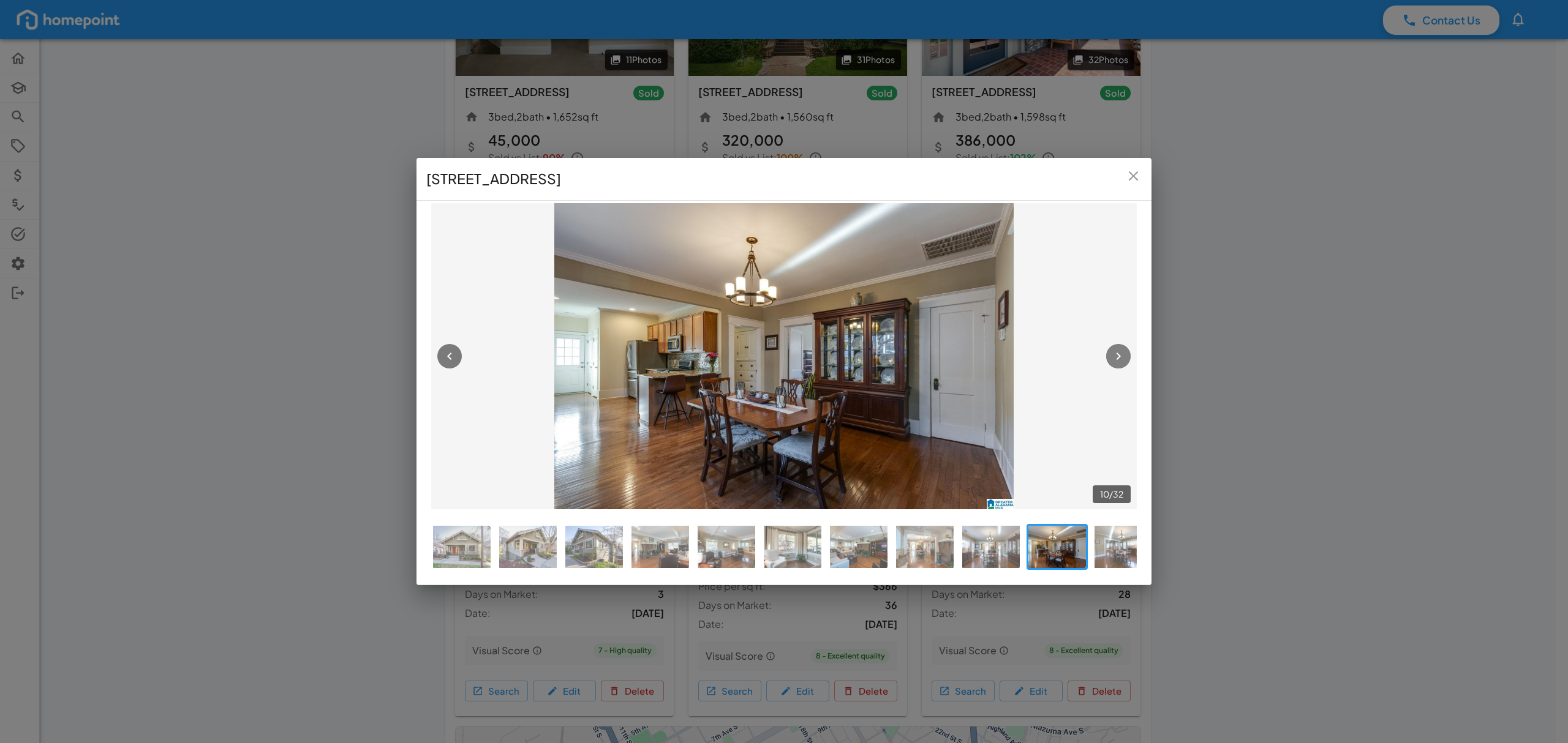
click at [1117, 349] on icon "button" at bounding box center [1118, 356] width 15 height 15
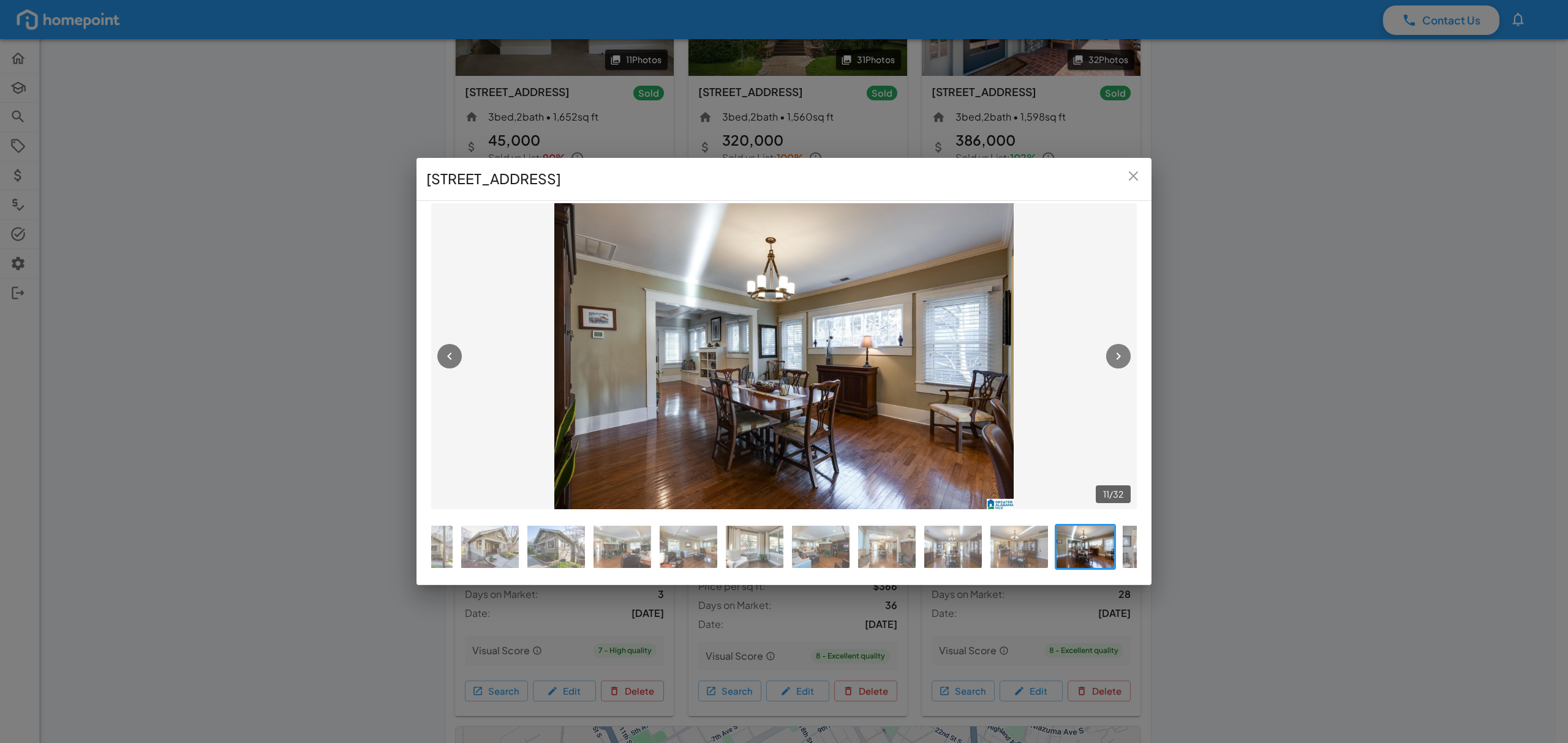
click at [1117, 349] on icon "button" at bounding box center [1118, 356] width 15 height 15
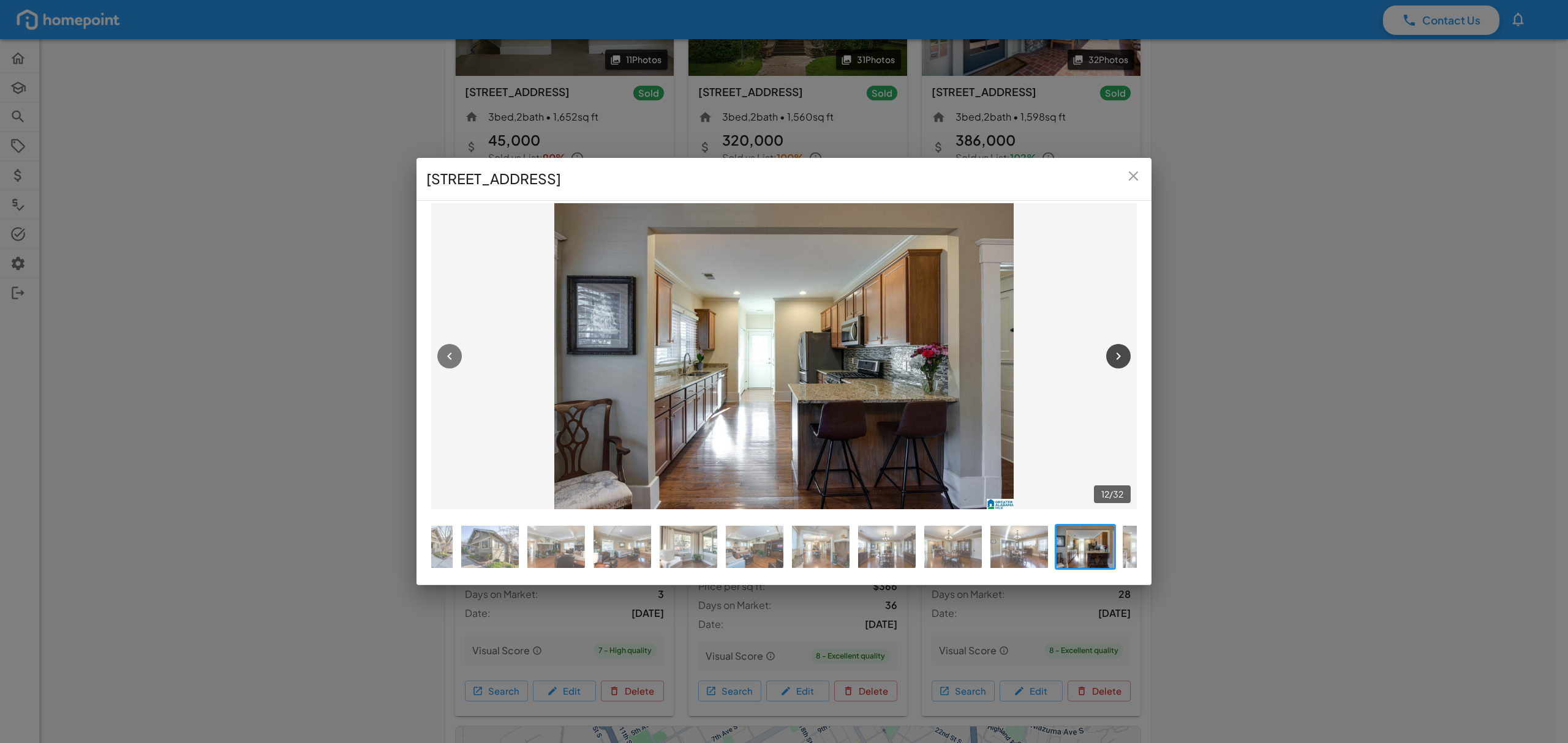
click at [1117, 349] on icon "button" at bounding box center [1118, 356] width 15 height 15
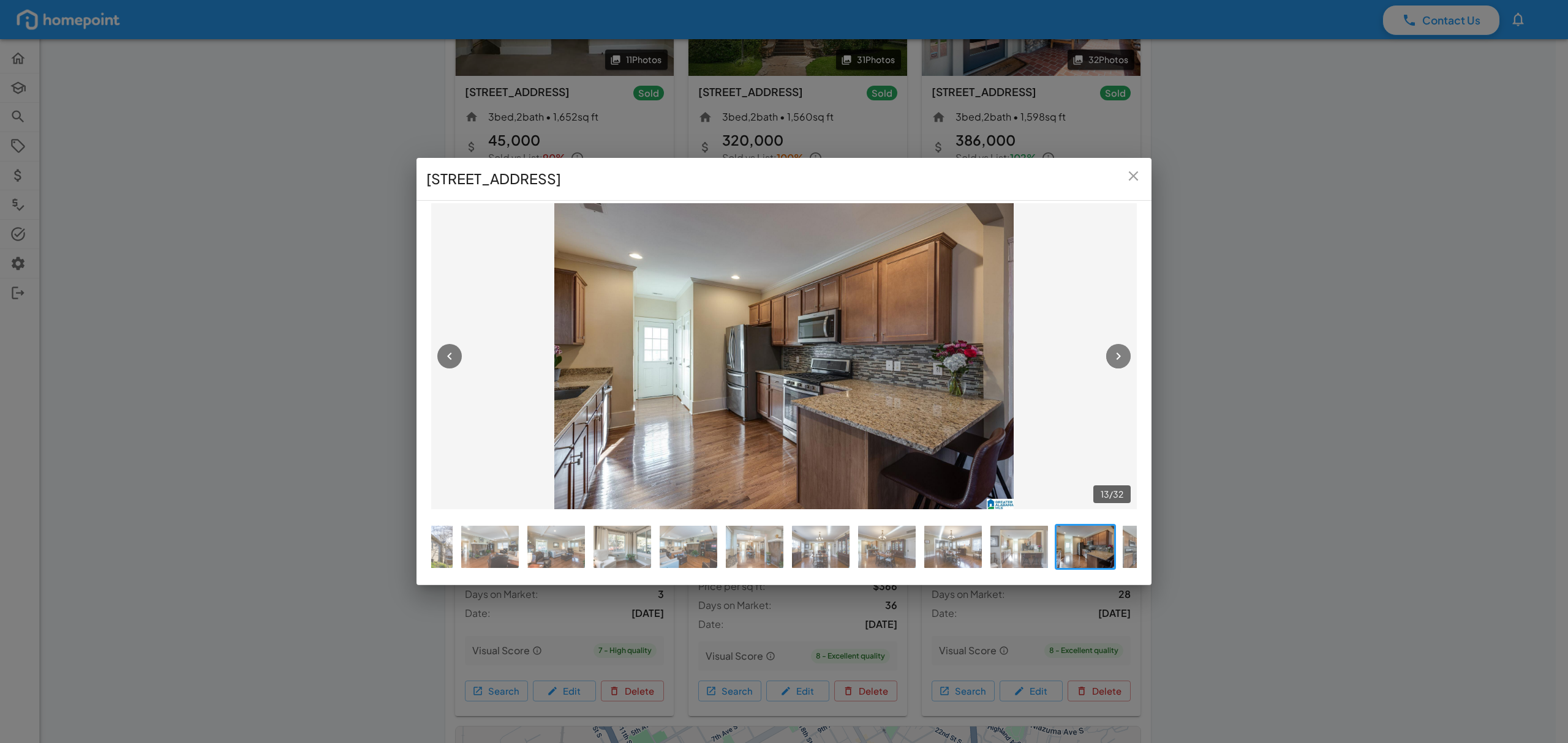
click at [1117, 349] on icon "button" at bounding box center [1118, 356] width 15 height 15
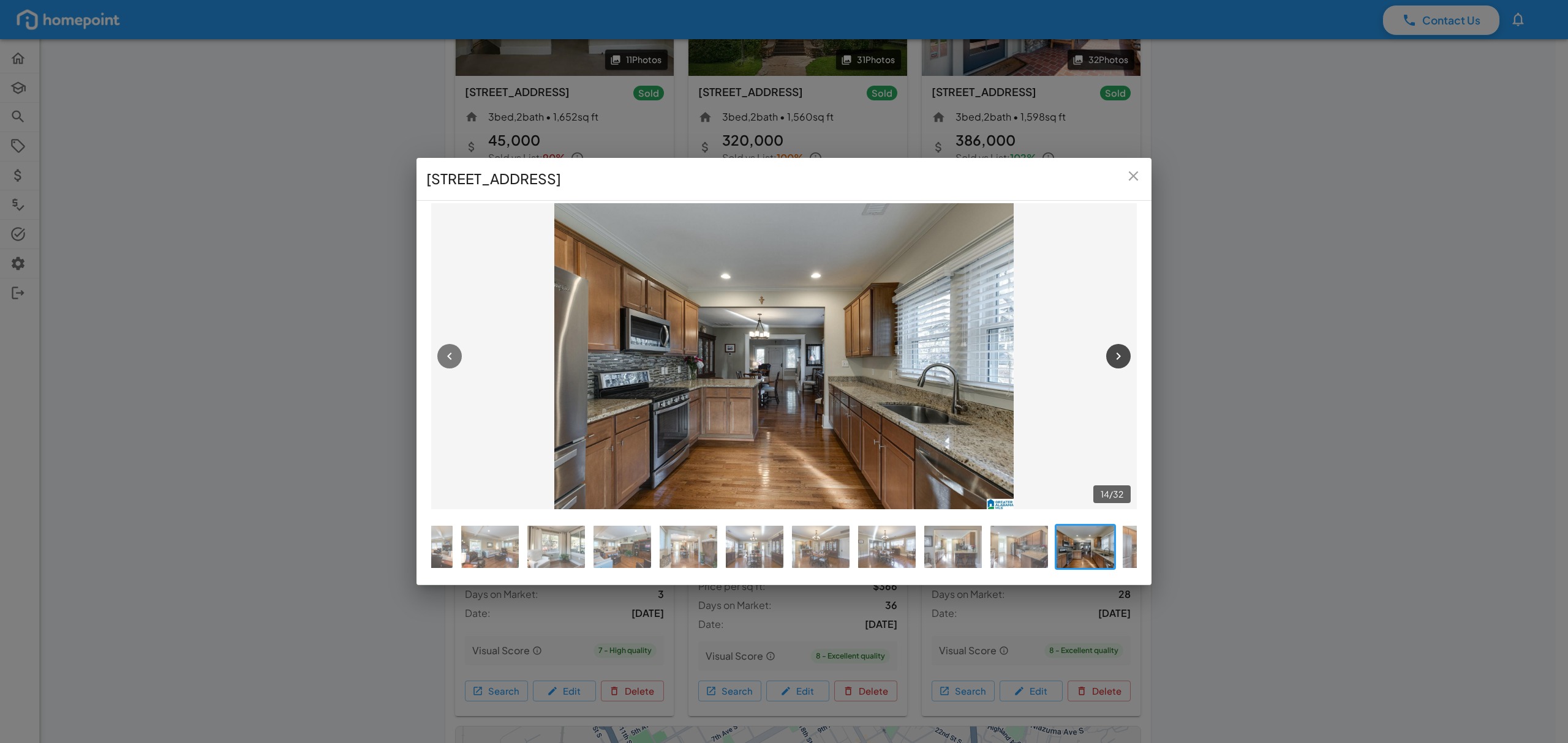
click at [1117, 349] on icon "button" at bounding box center [1118, 356] width 15 height 15
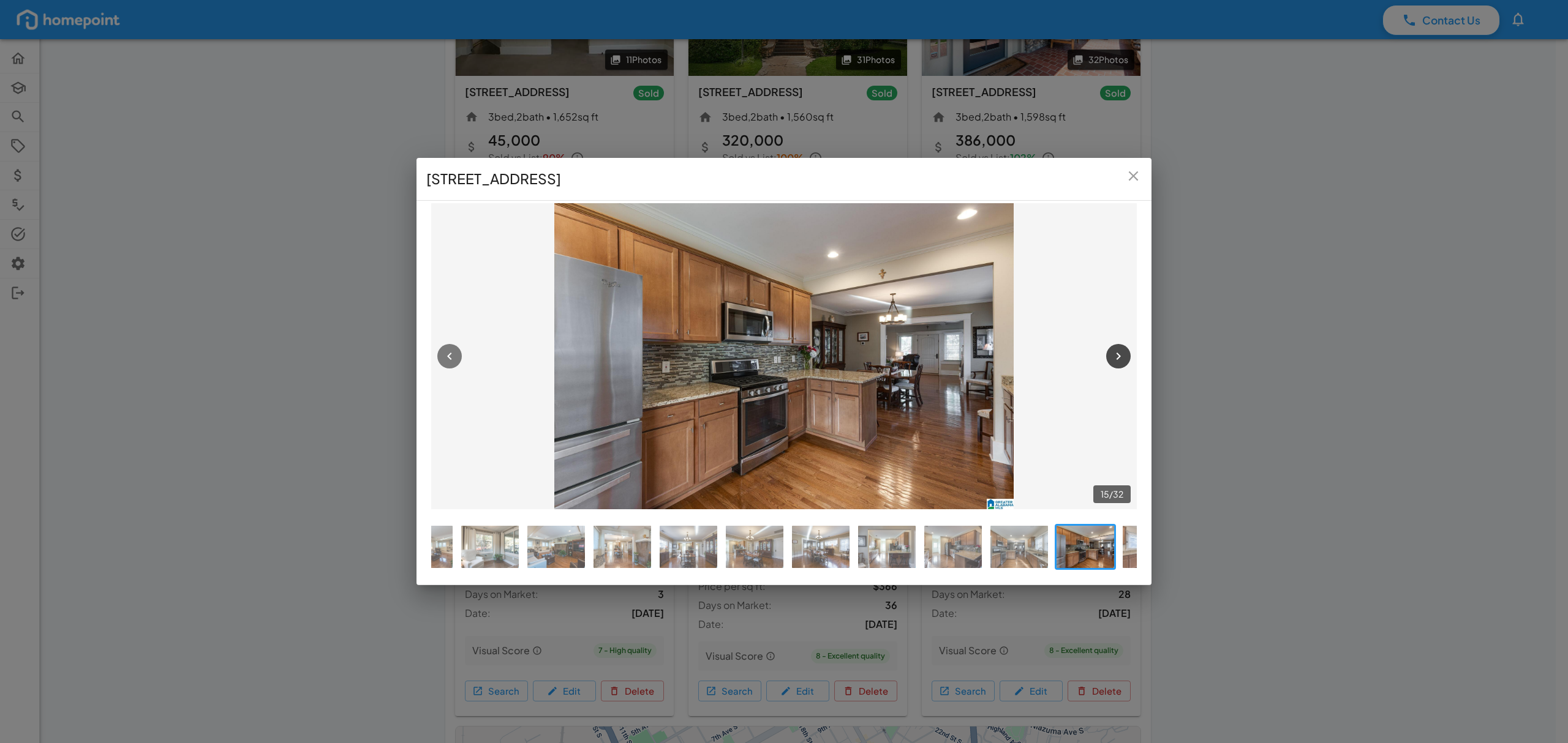
click at [1117, 349] on icon "button" at bounding box center [1118, 356] width 15 height 15
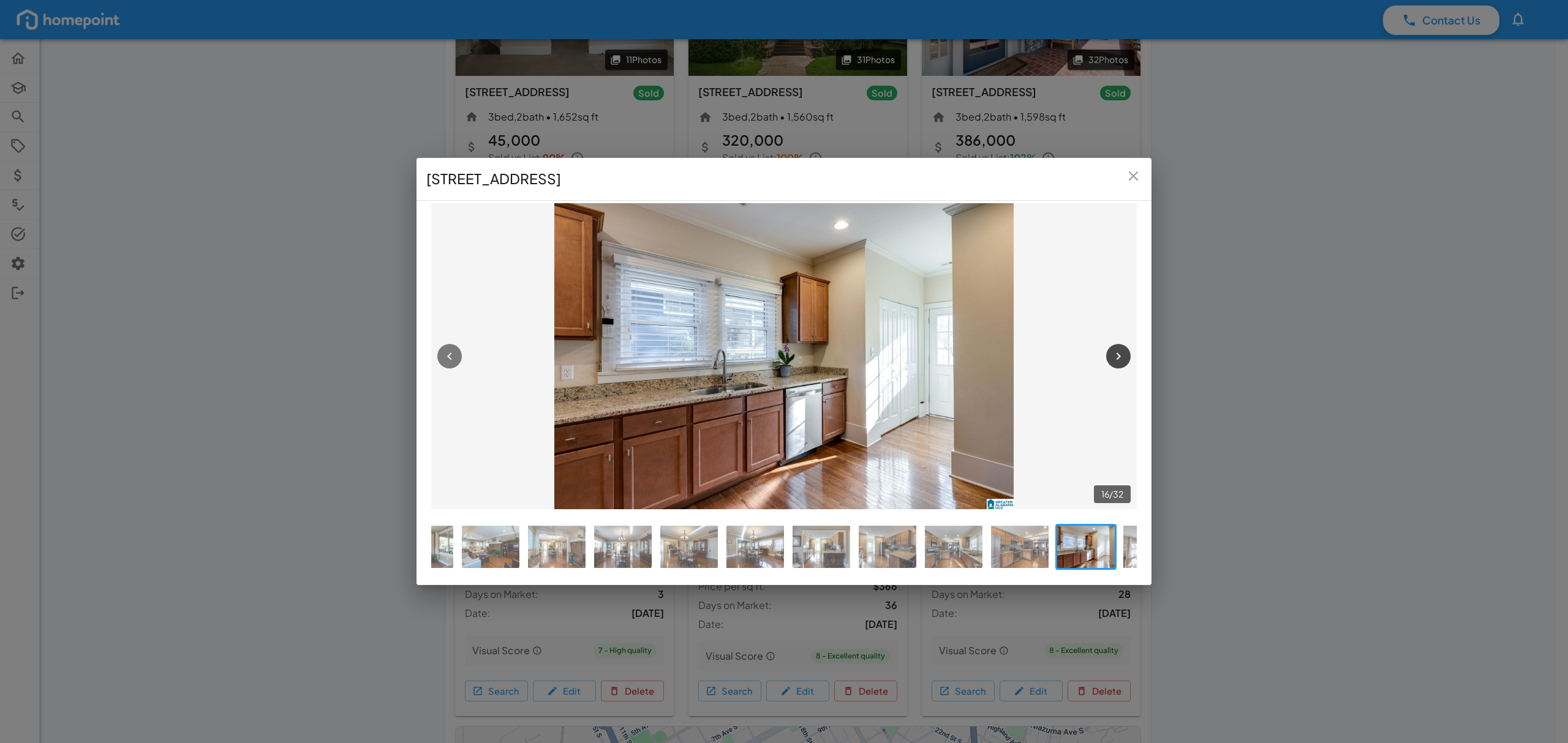
click at [1117, 349] on icon "button" at bounding box center [1118, 356] width 15 height 15
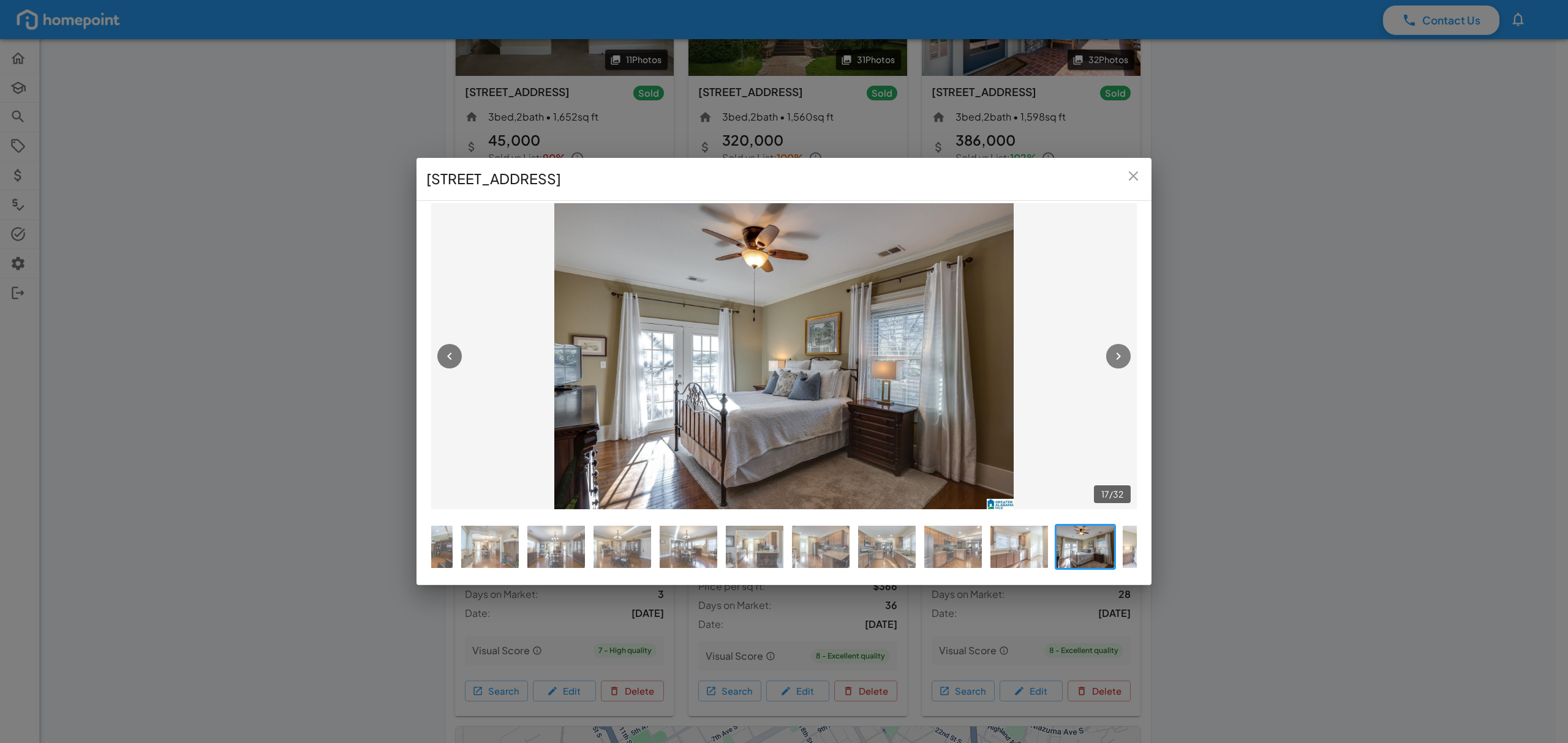
click at [1117, 349] on icon "button" at bounding box center [1118, 356] width 15 height 15
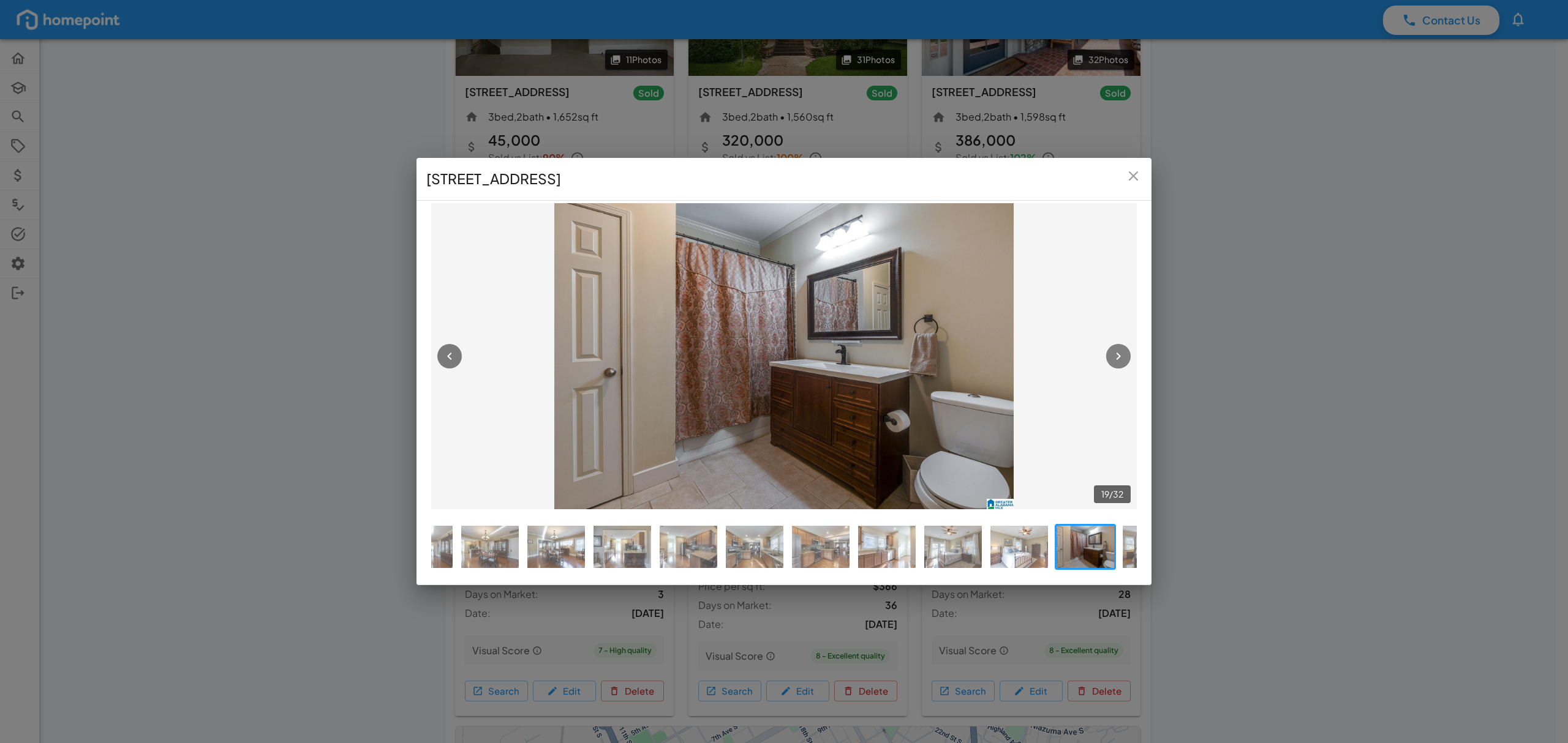
click at [1117, 349] on icon "button" at bounding box center [1118, 356] width 15 height 15
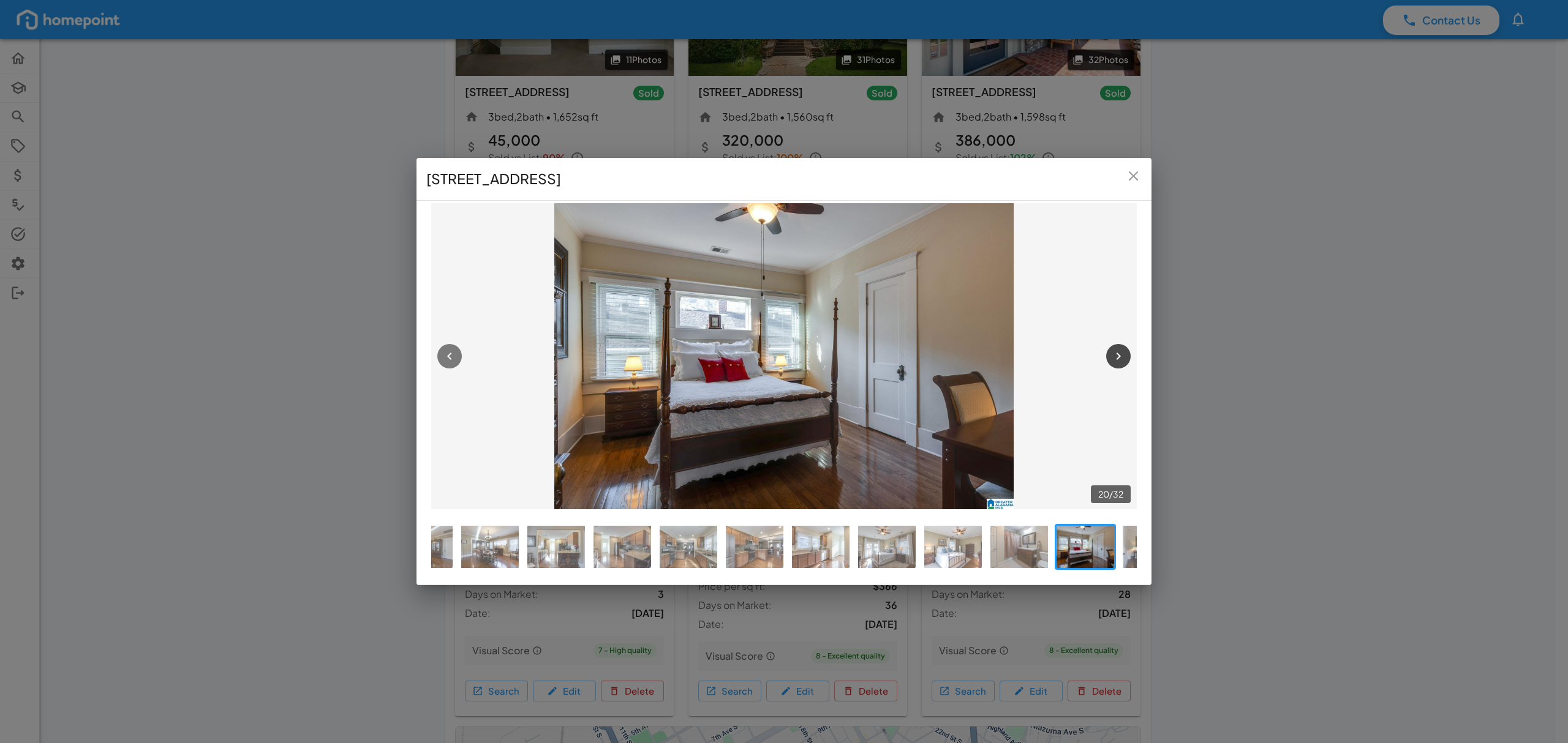
click at [1117, 349] on icon "button" at bounding box center [1118, 356] width 15 height 15
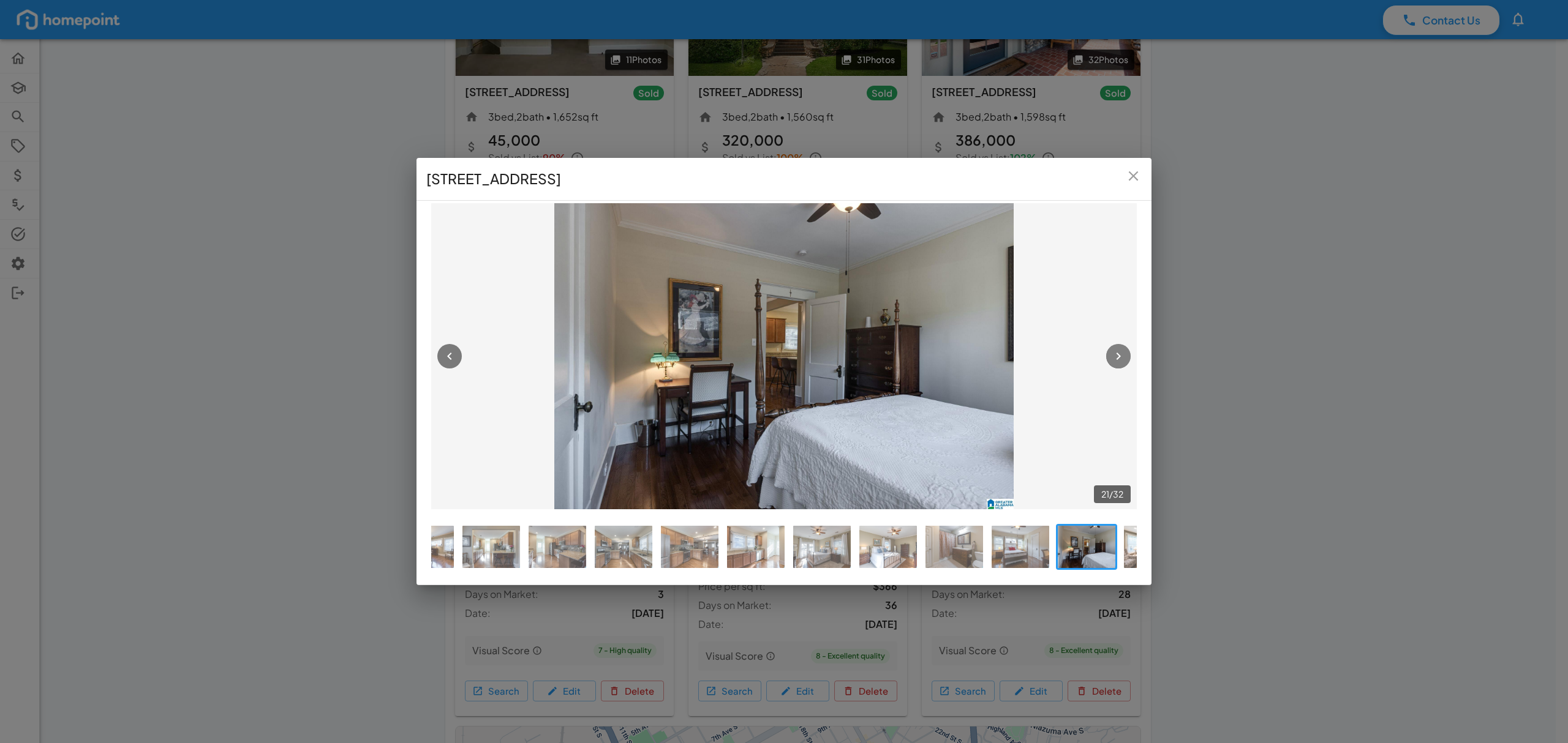
click at [1117, 349] on icon "button" at bounding box center [1118, 356] width 15 height 15
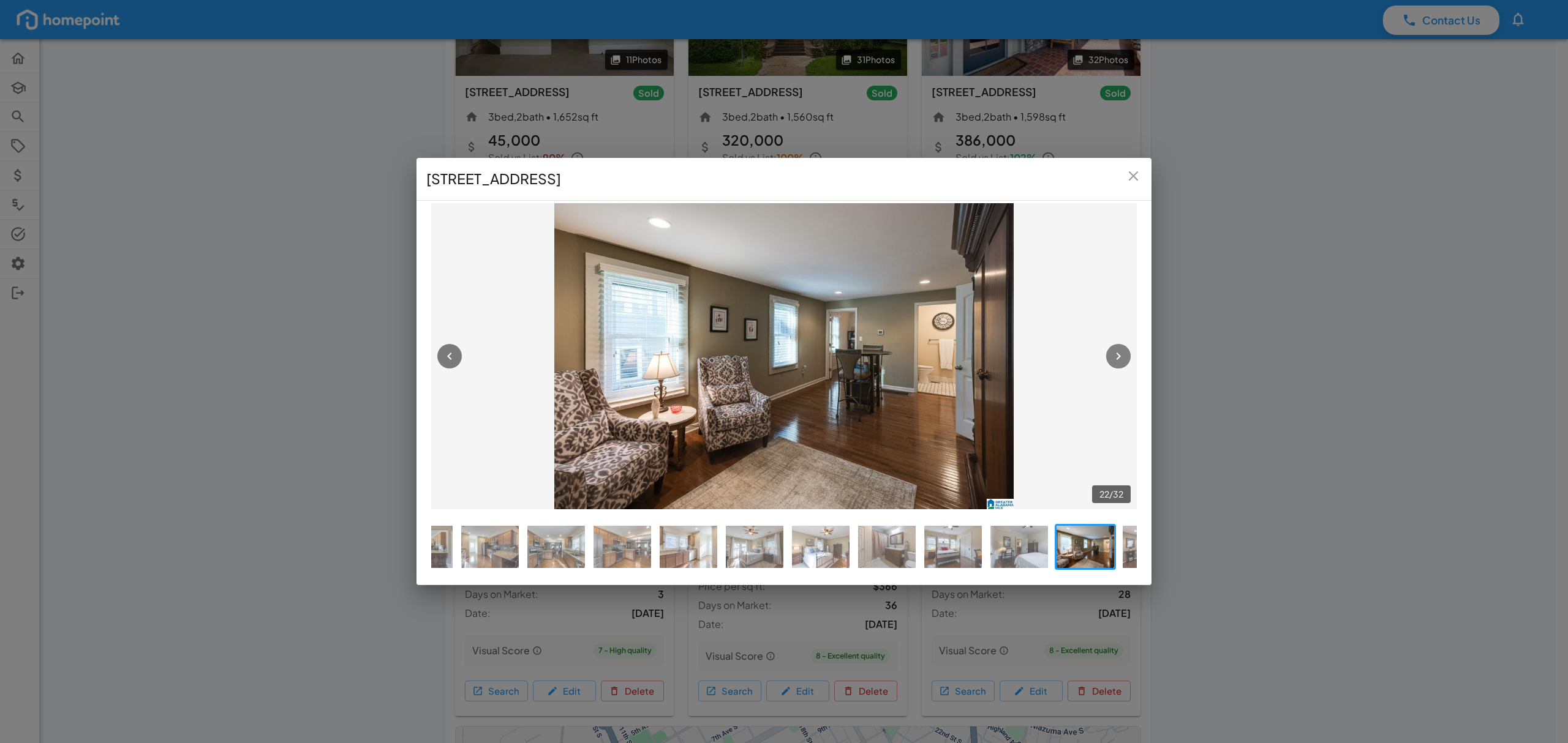
click at [1117, 349] on icon "button" at bounding box center [1118, 356] width 15 height 15
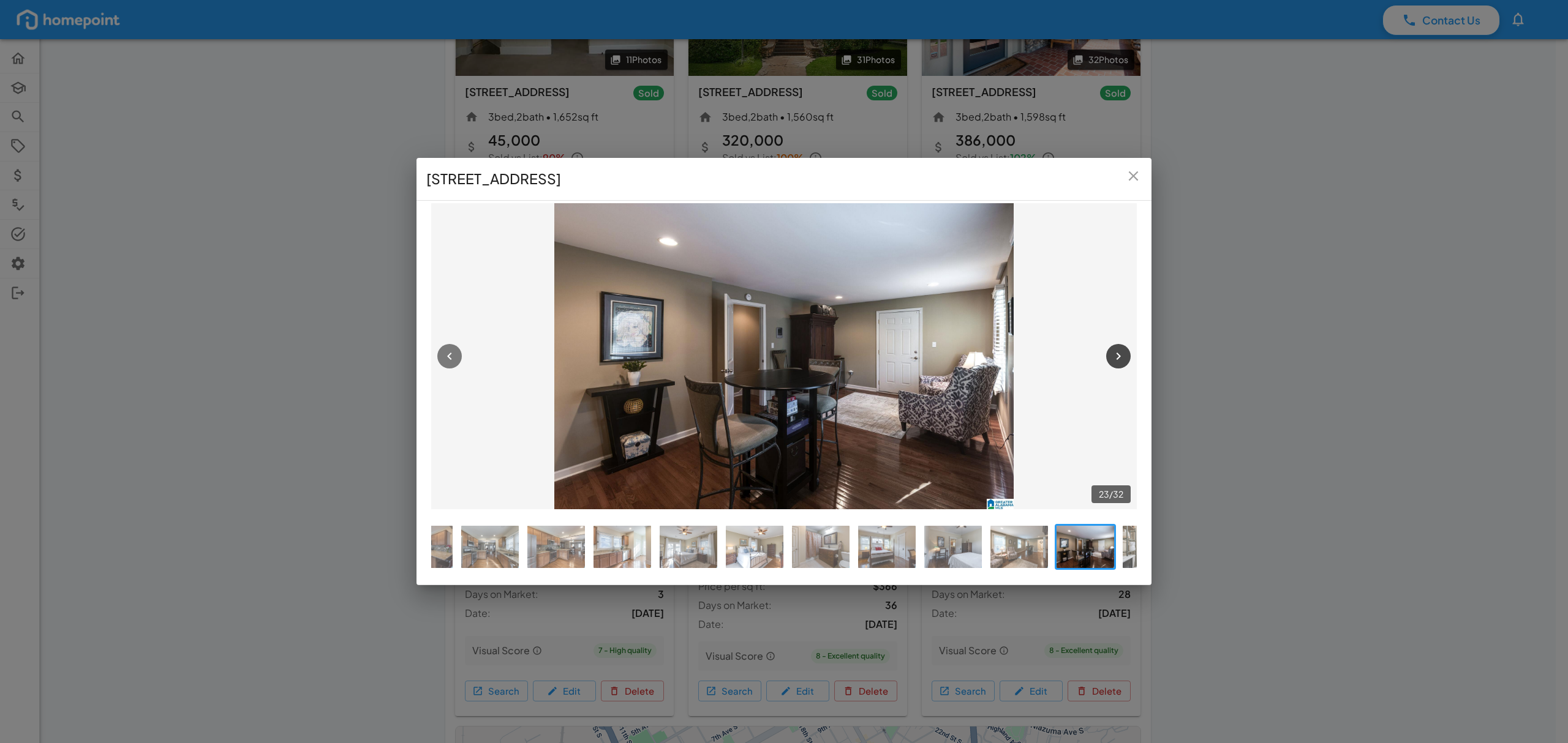
click at [1117, 349] on icon "button" at bounding box center [1118, 356] width 15 height 15
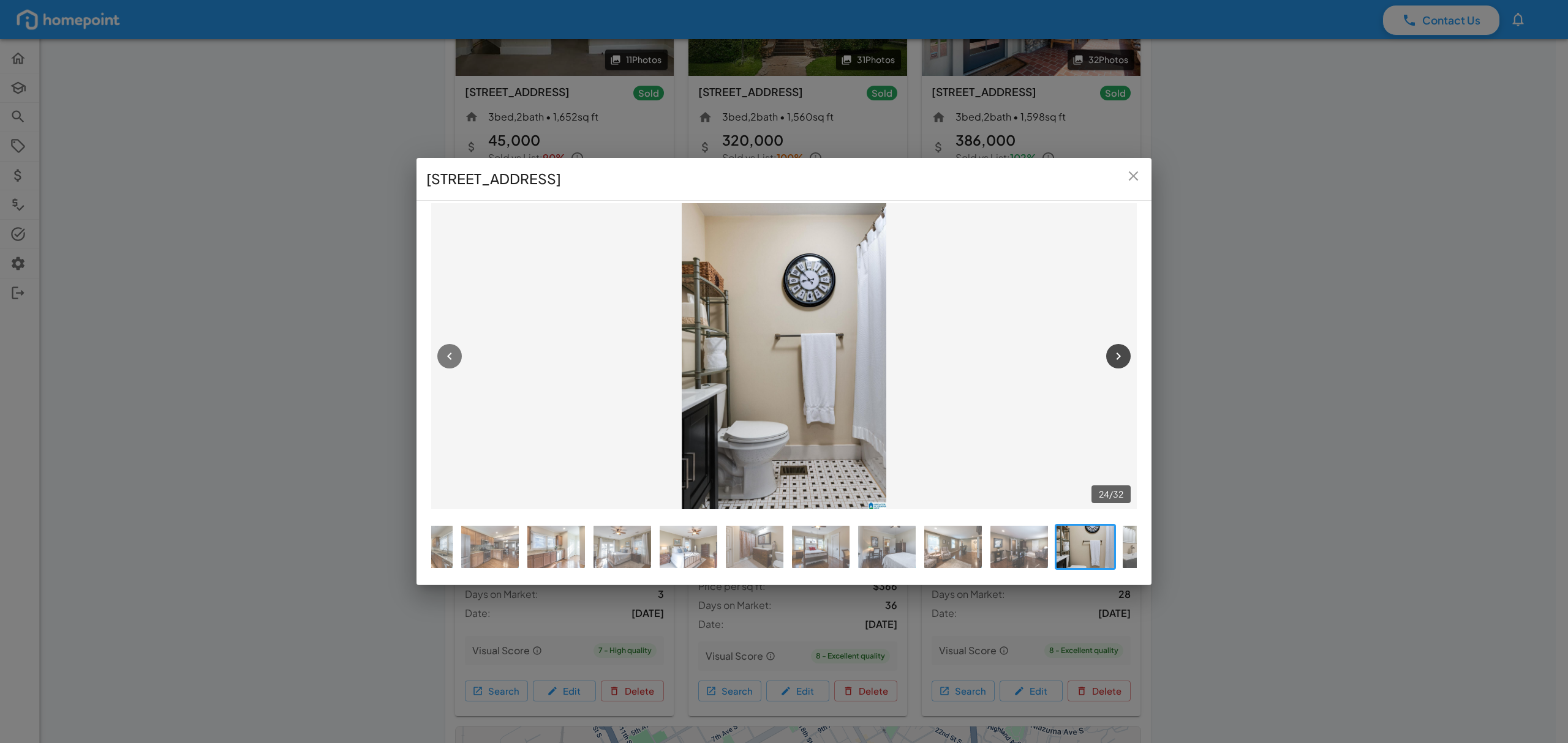
click at [1117, 349] on icon "button" at bounding box center [1118, 356] width 15 height 15
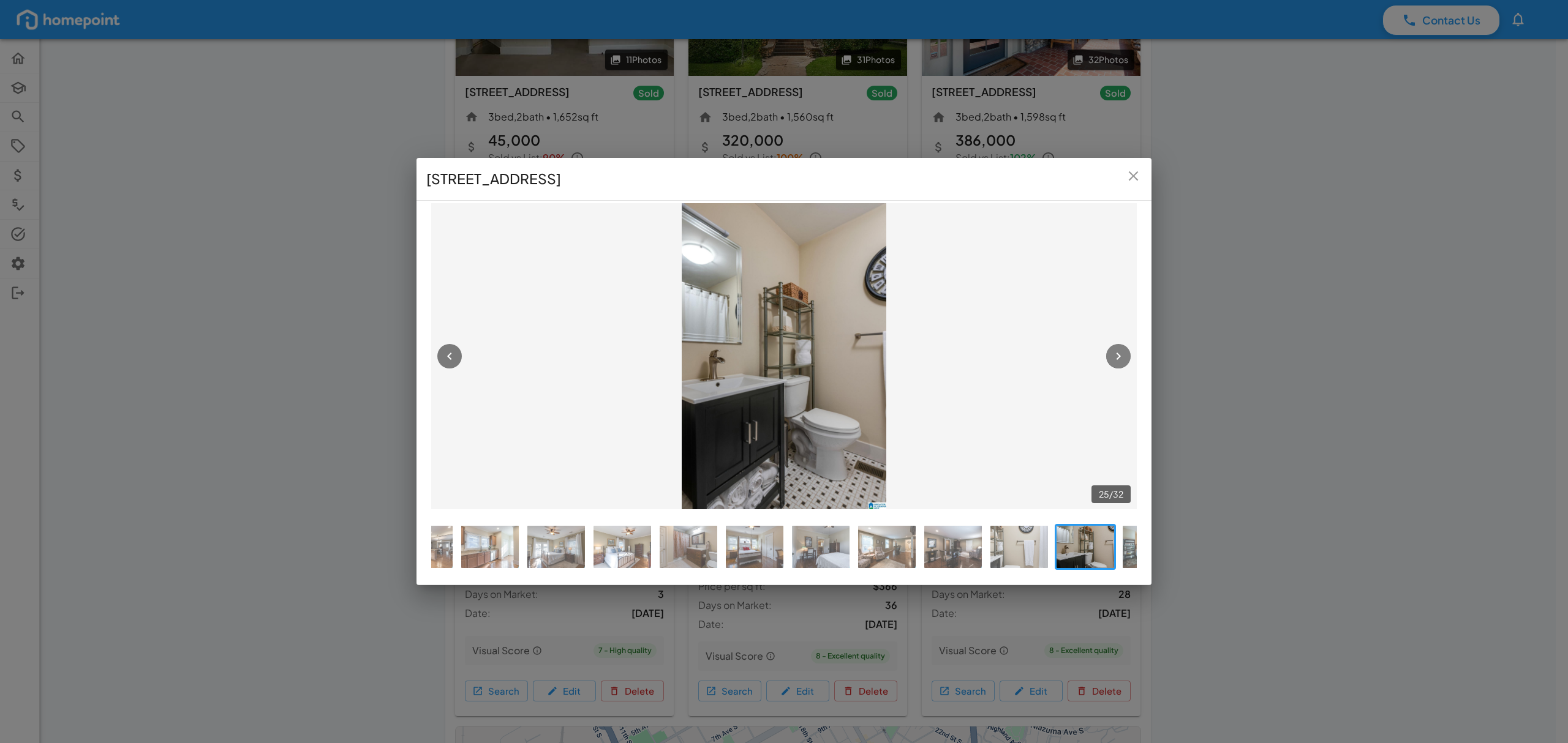
click at [1117, 349] on icon "button" at bounding box center [1118, 356] width 15 height 15
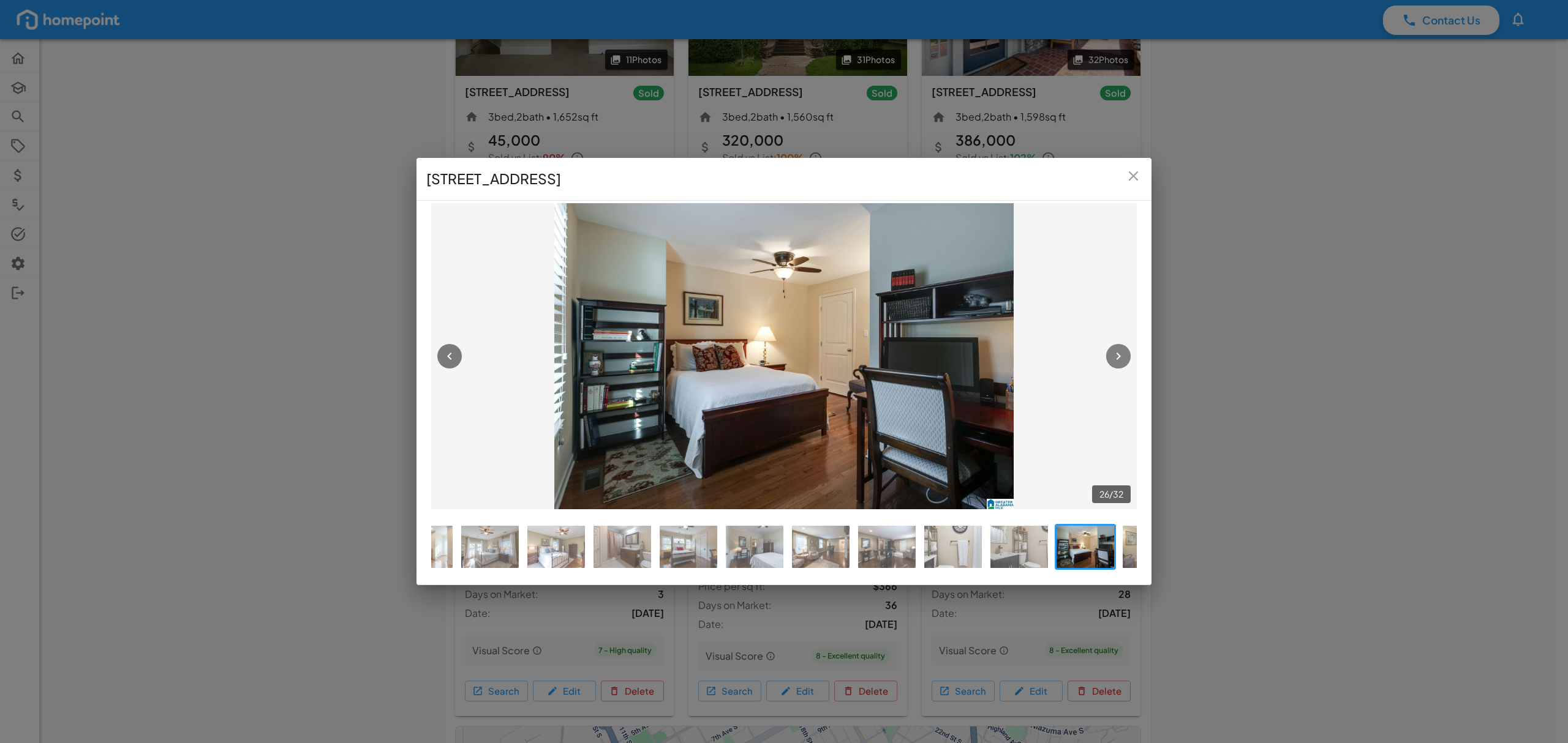
click at [1117, 349] on icon "button" at bounding box center [1118, 356] width 15 height 15
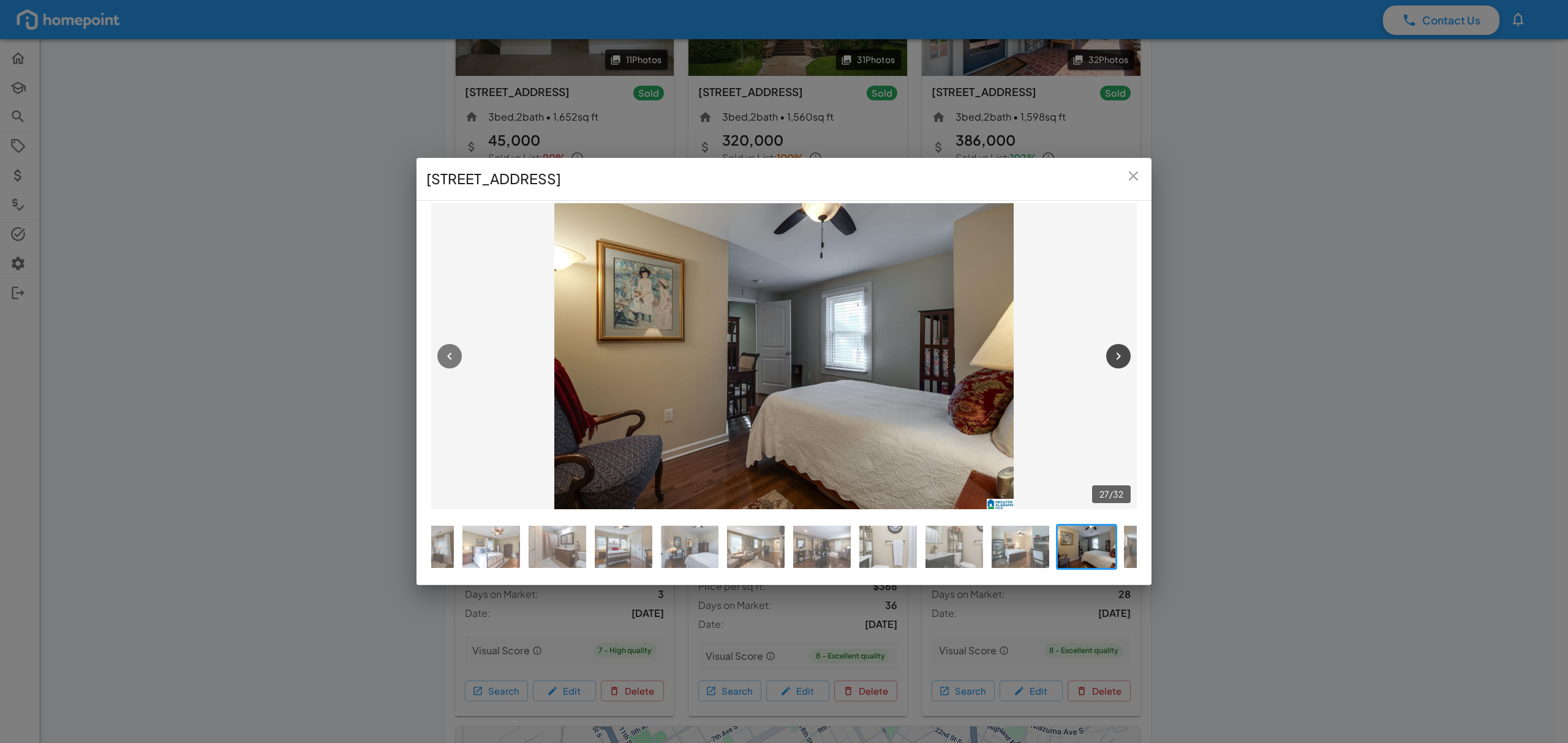
scroll to position [0, 1096]
click at [1123, 355] on icon "button" at bounding box center [1118, 356] width 15 height 15
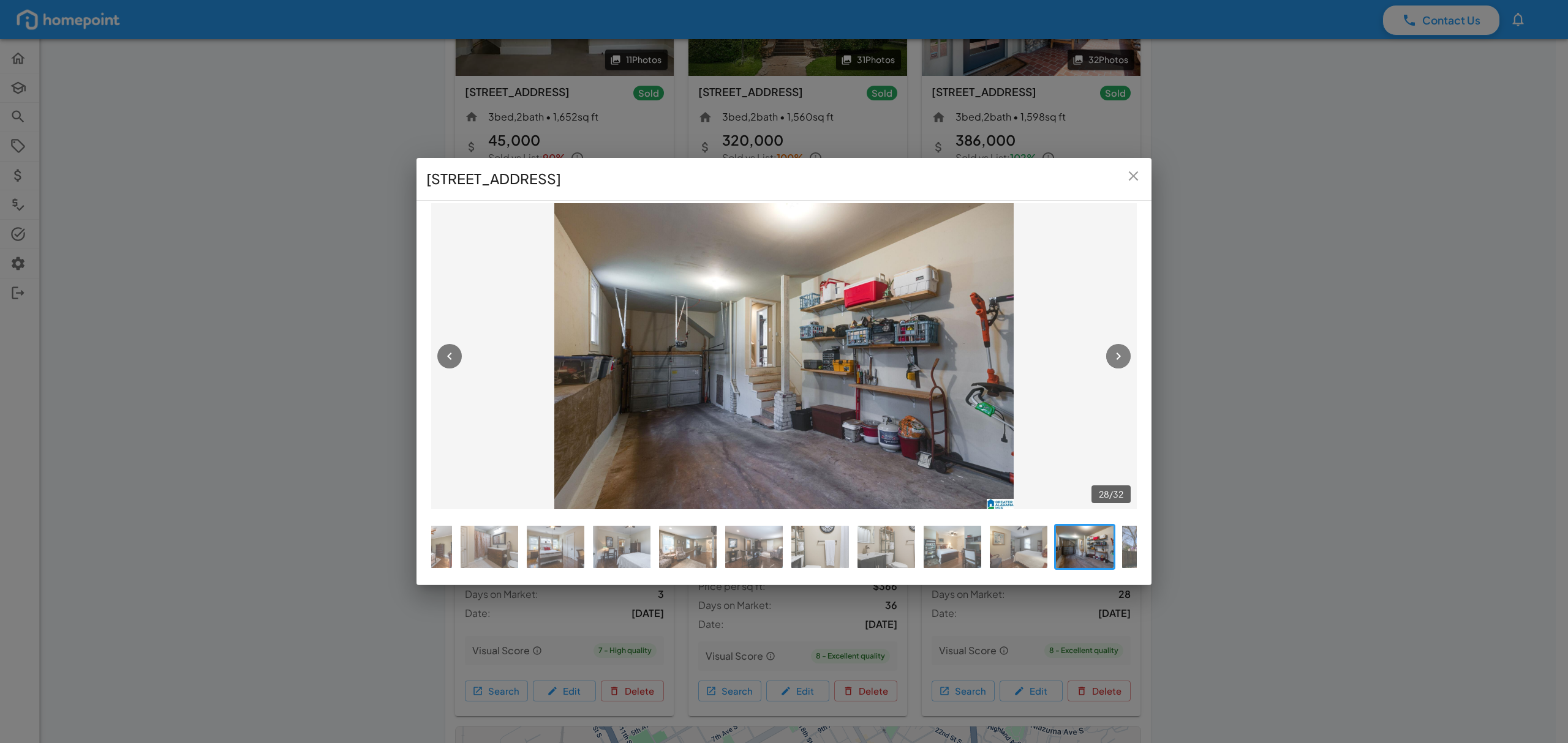
click at [1123, 355] on icon "button" at bounding box center [1118, 356] width 15 height 15
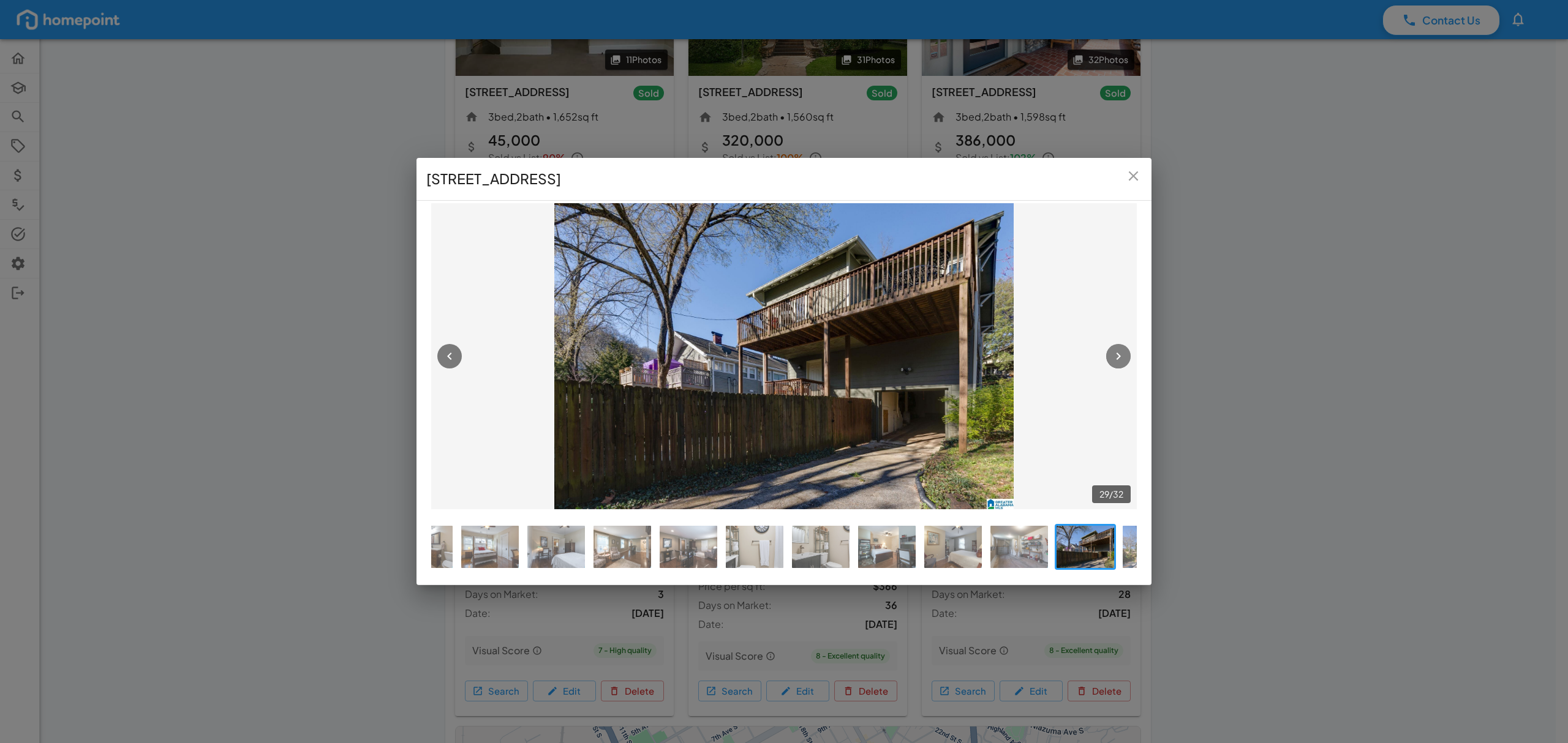
click at [1123, 355] on icon "button" at bounding box center [1118, 356] width 15 height 15
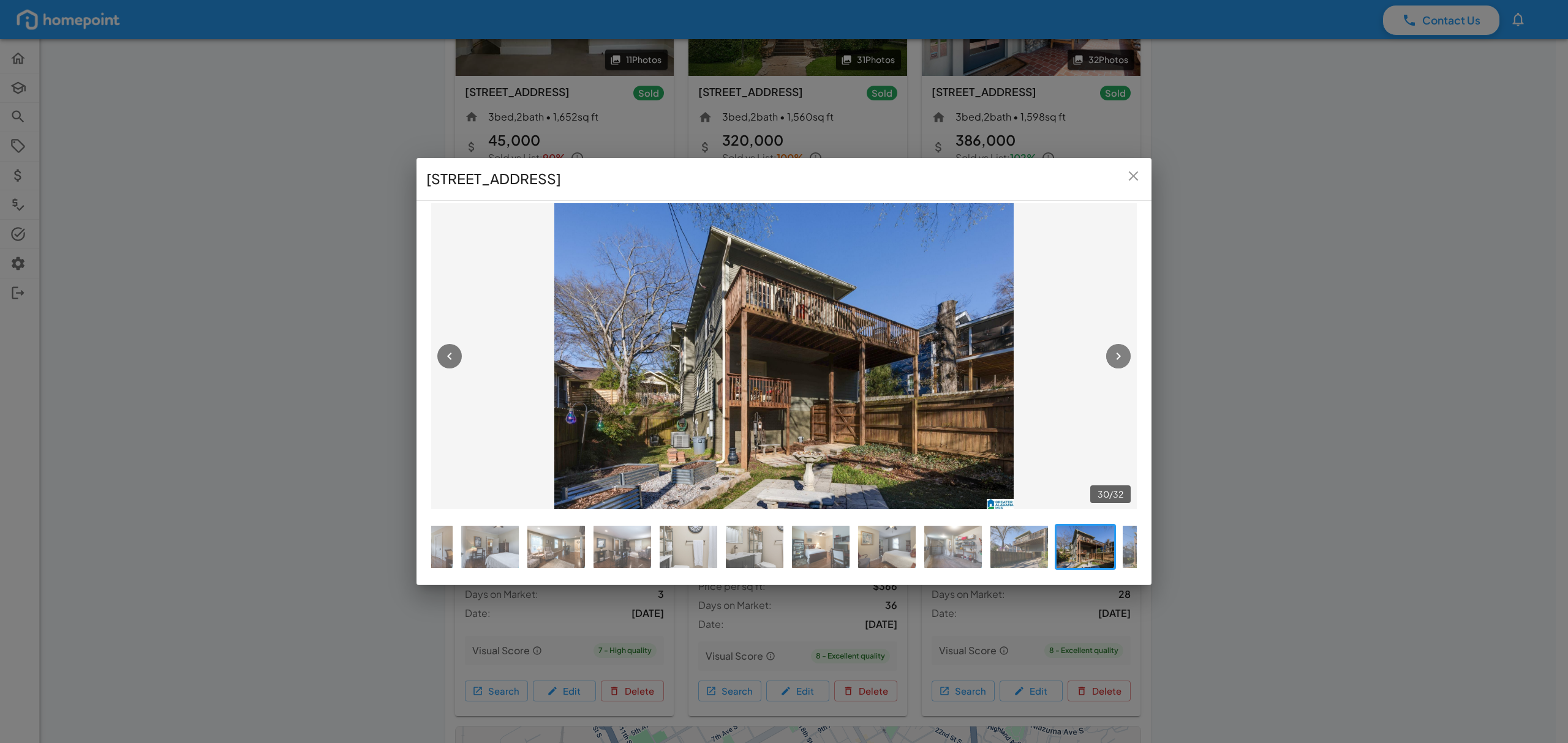
click at [1115, 349] on icon "button" at bounding box center [1118, 356] width 15 height 15
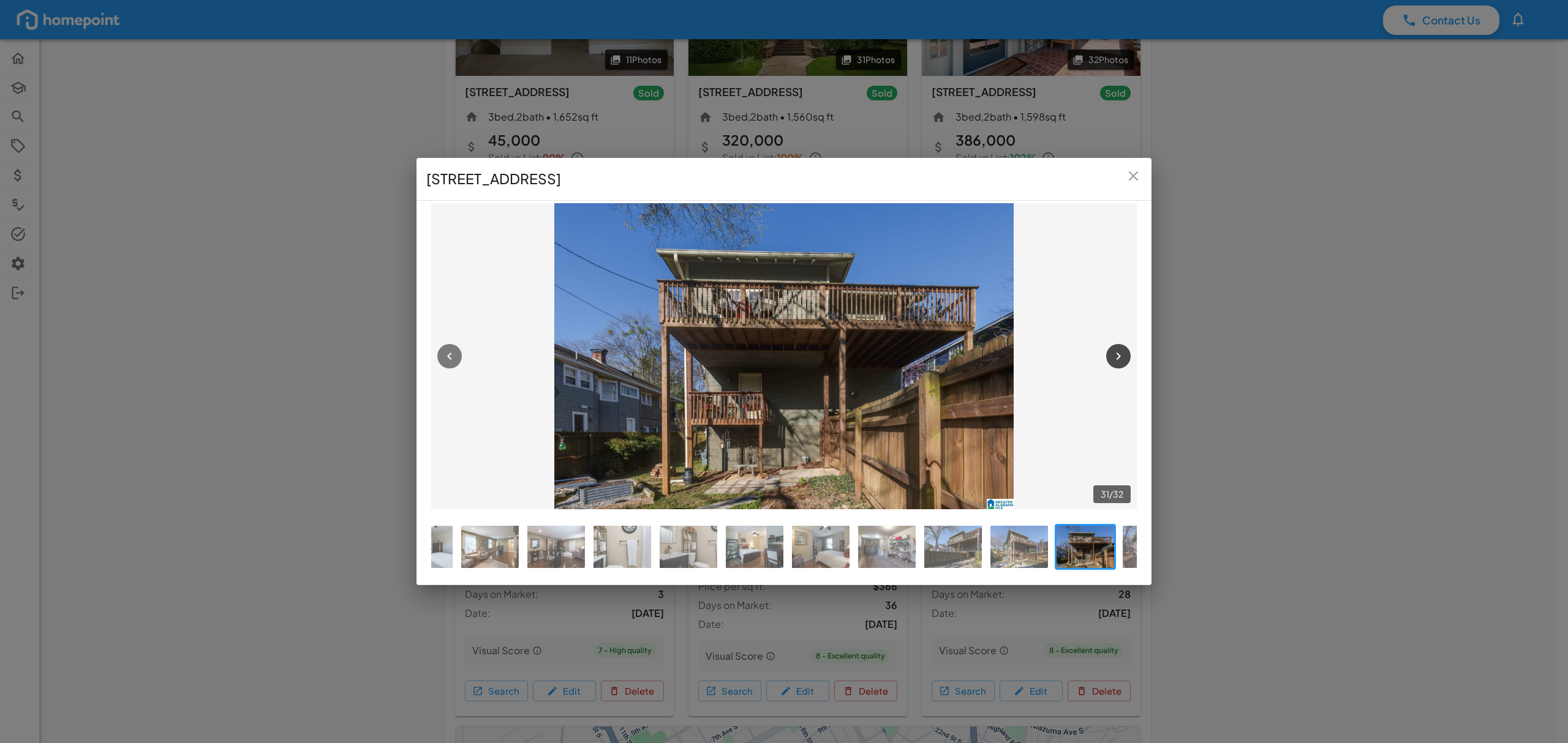
click at [1115, 349] on icon "button" at bounding box center [1118, 356] width 15 height 15
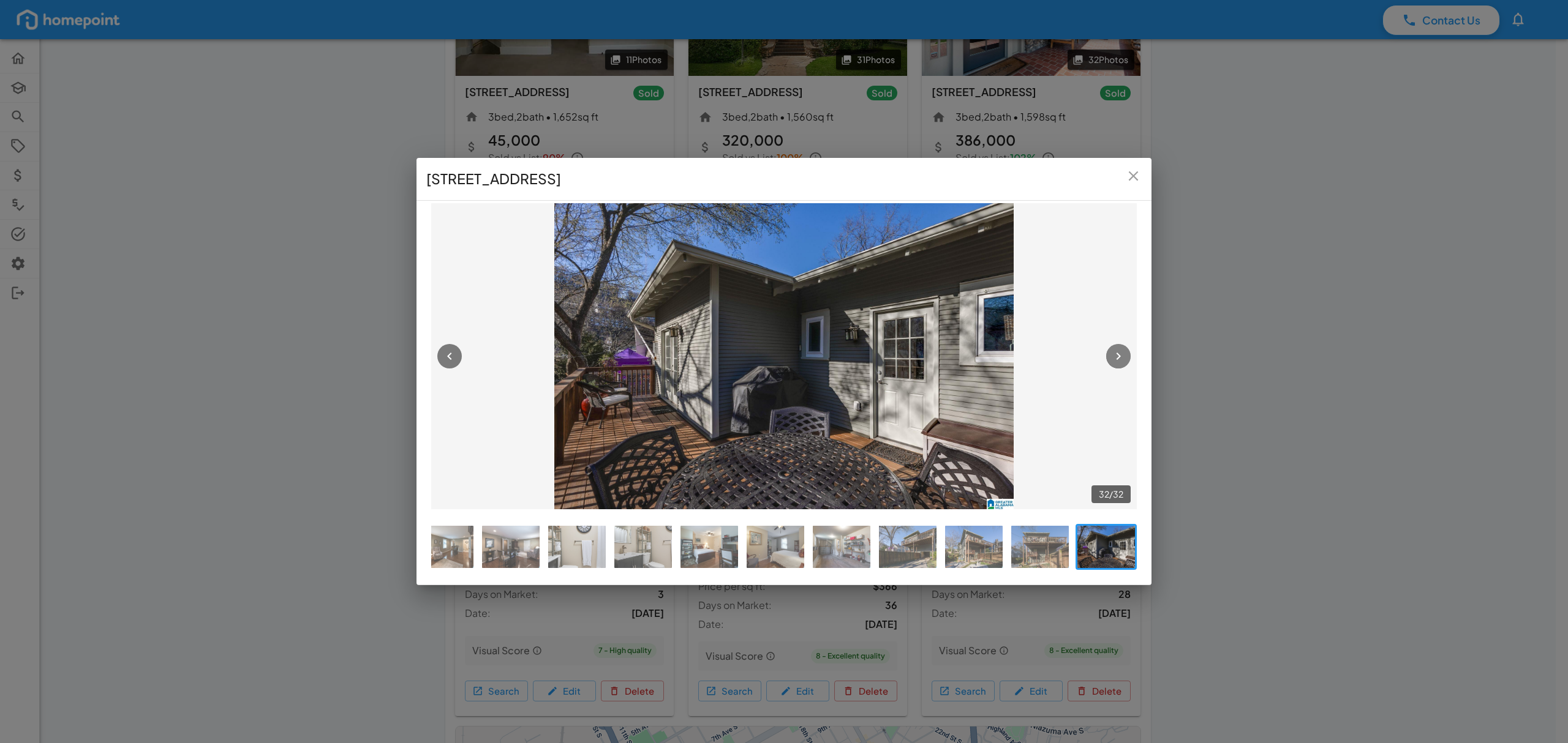
click at [1115, 349] on icon "button" at bounding box center [1118, 356] width 15 height 15
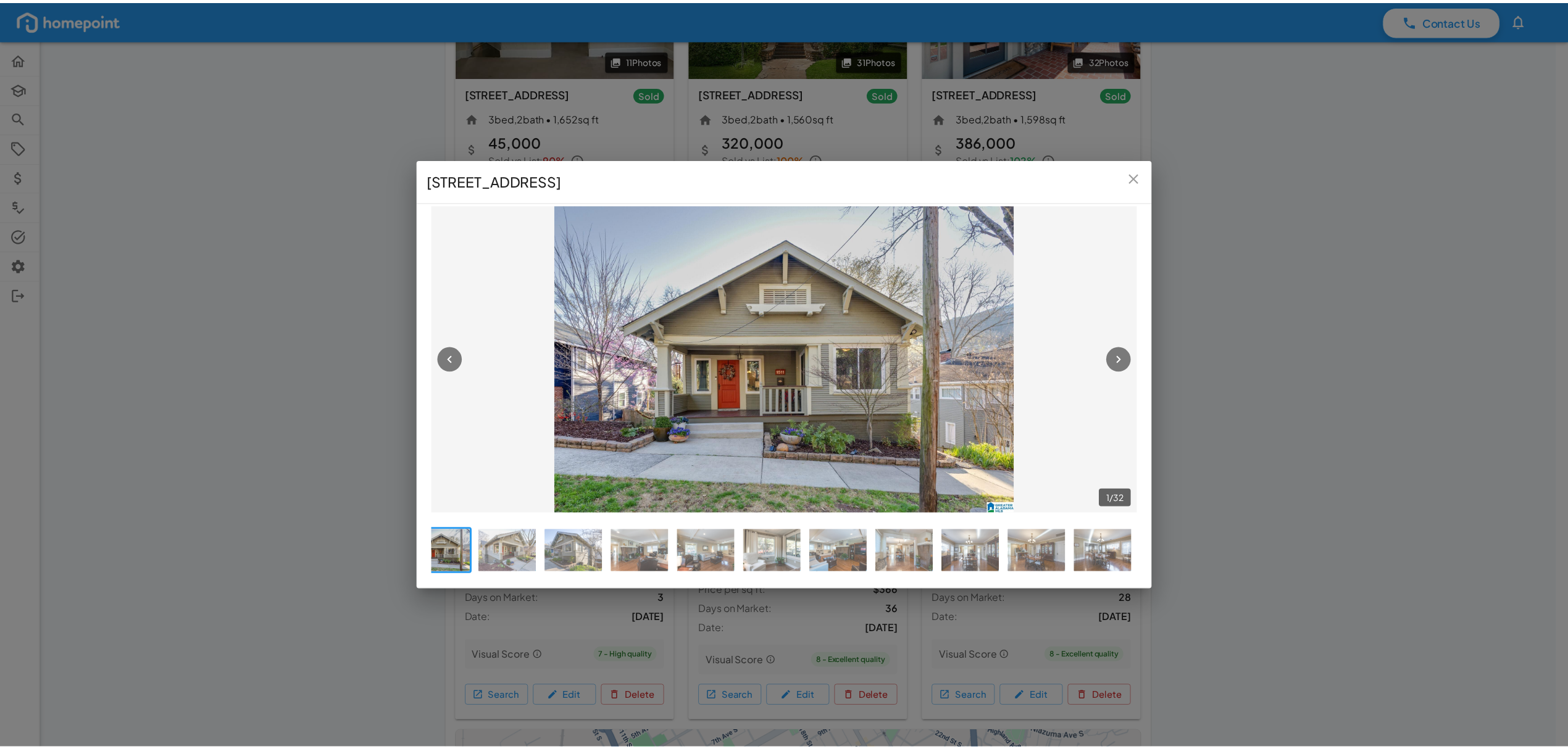
scroll to position [0, 9]
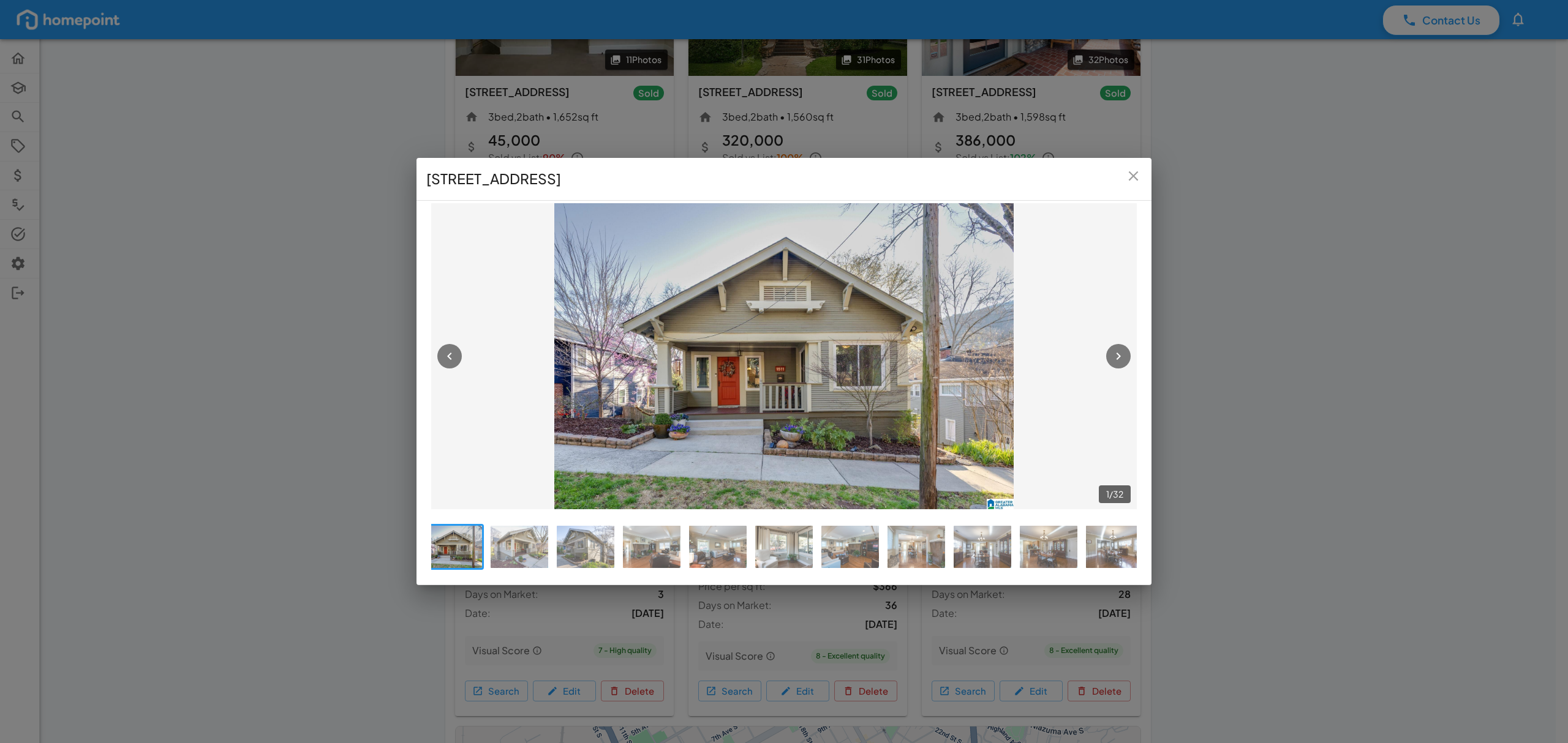
click at [1128, 174] on icon "close" at bounding box center [1133, 176] width 16 height 16
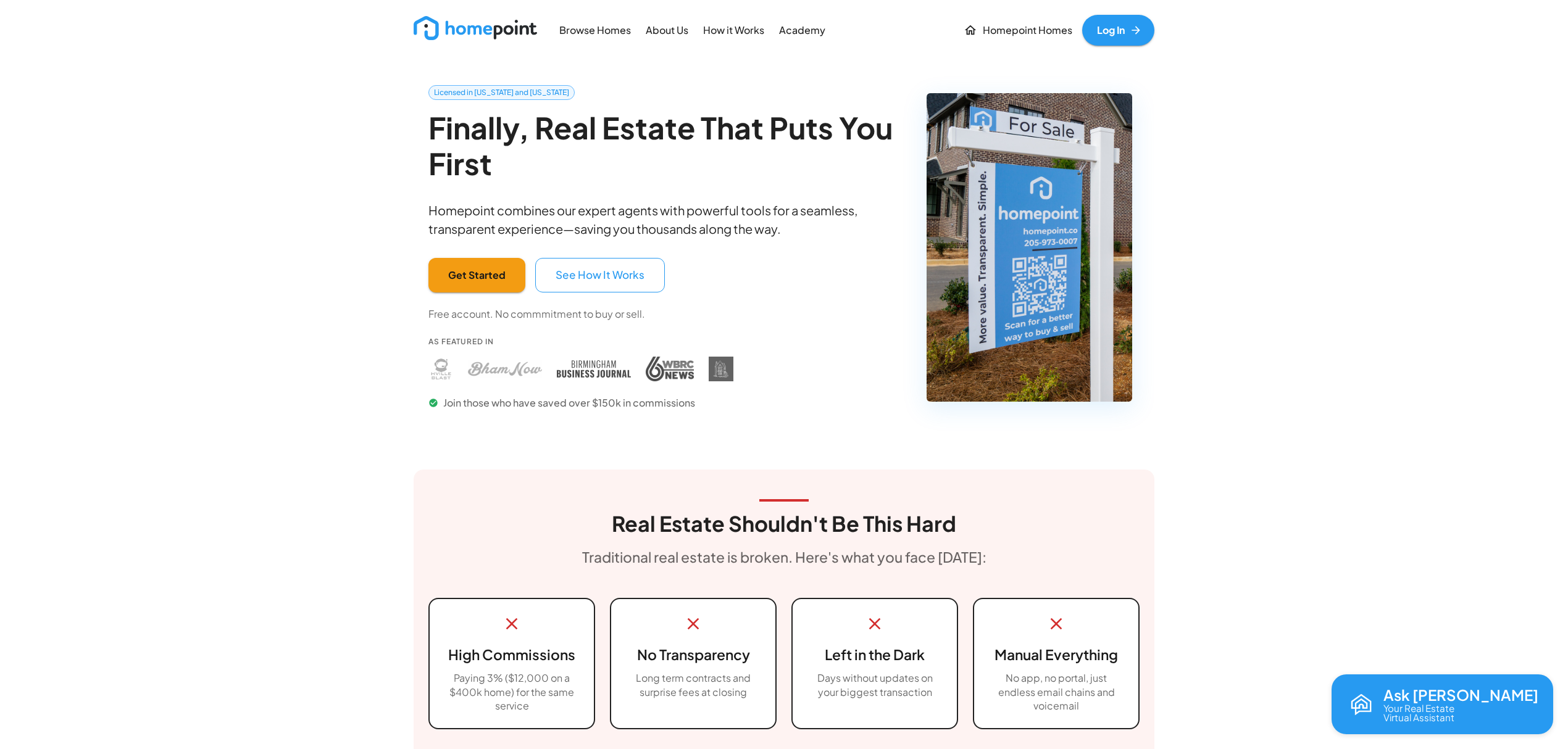
click at [1117, 23] on link "Log In" at bounding box center [1118, 30] width 73 height 31
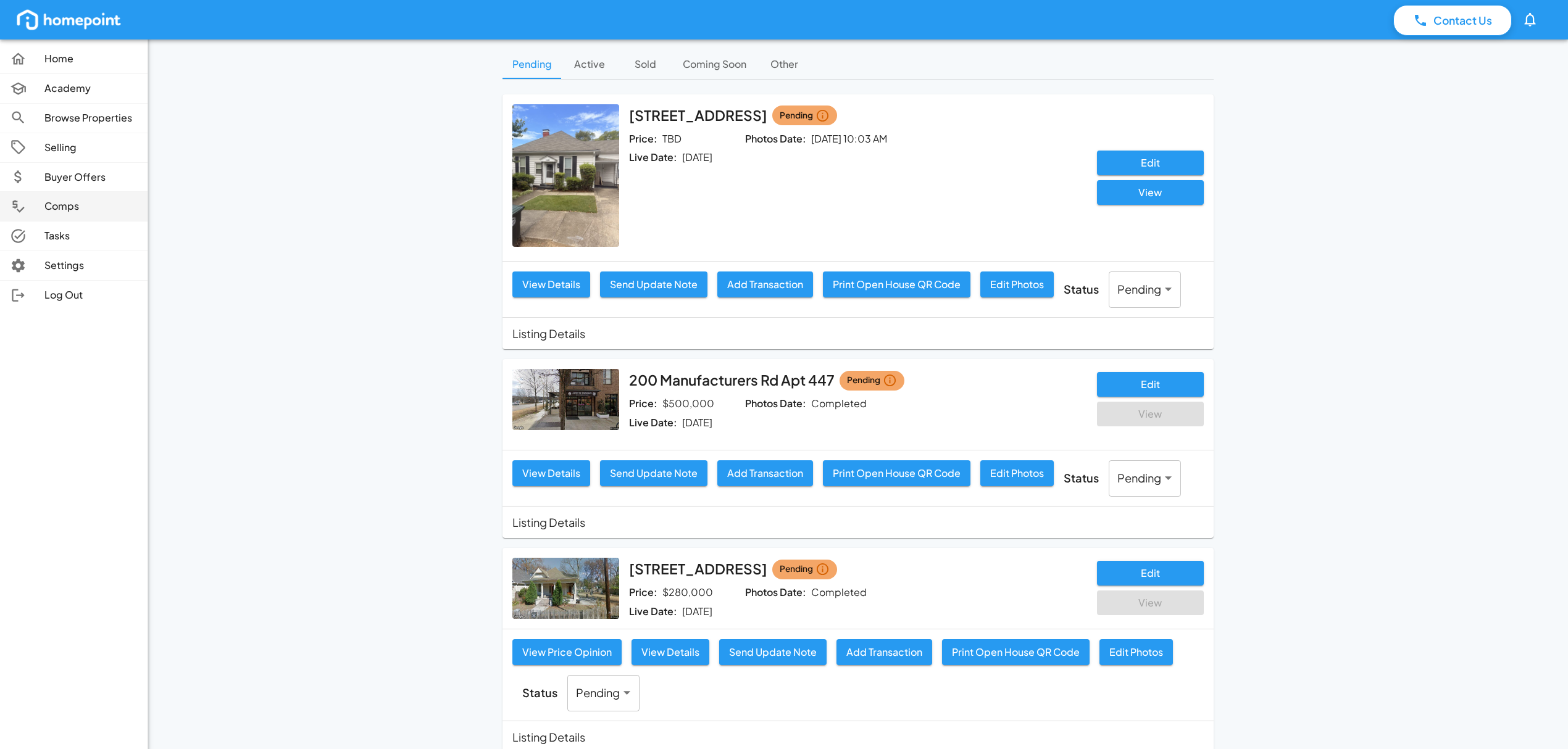
click at [94, 209] on p "Comps" at bounding box center [91, 206] width 94 height 14
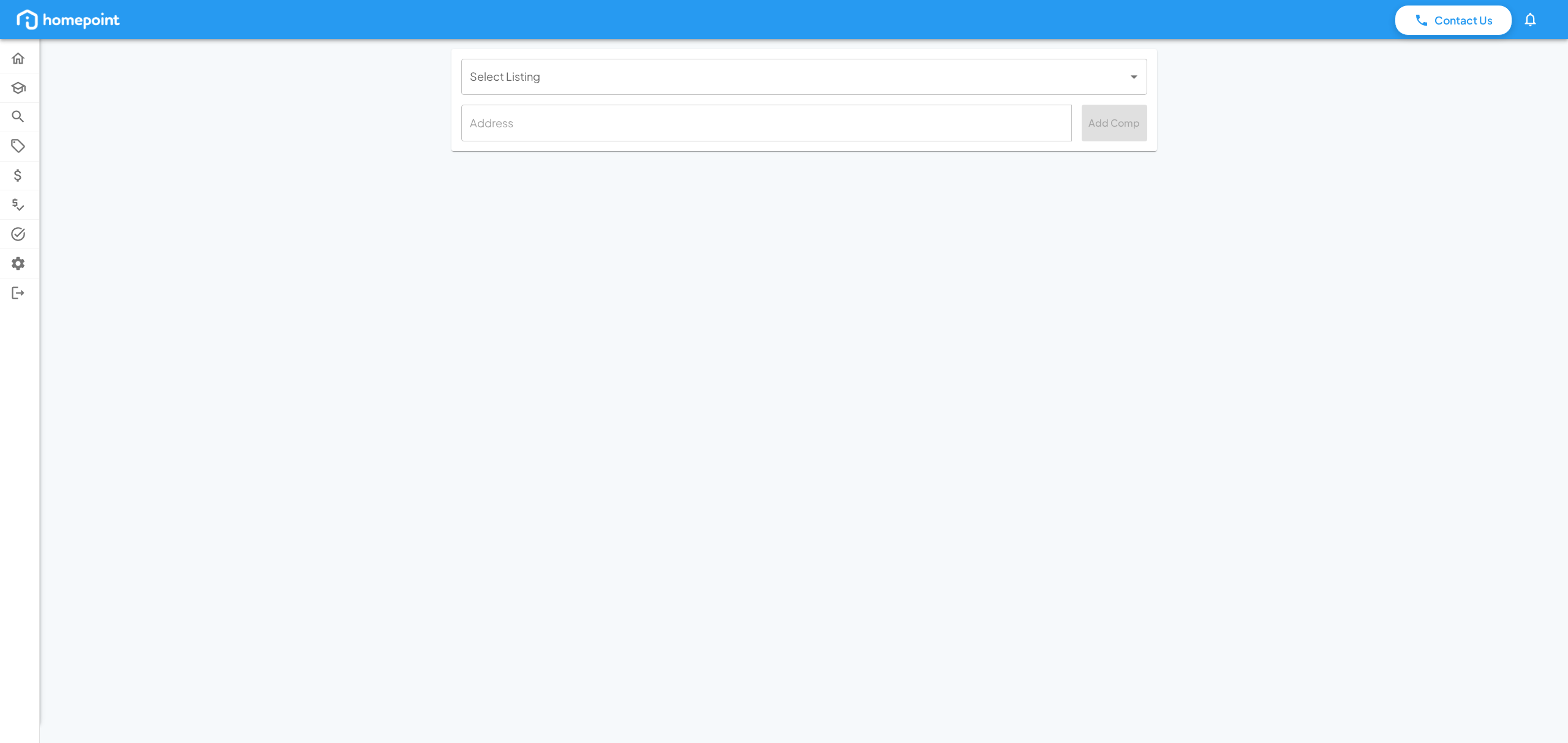
click at [777, 78] on body "Contact Us 0 Home Academy Browse Properties Selling Buyer Offers Comps Tasks Se…" at bounding box center [784, 371] width 1568 height 743
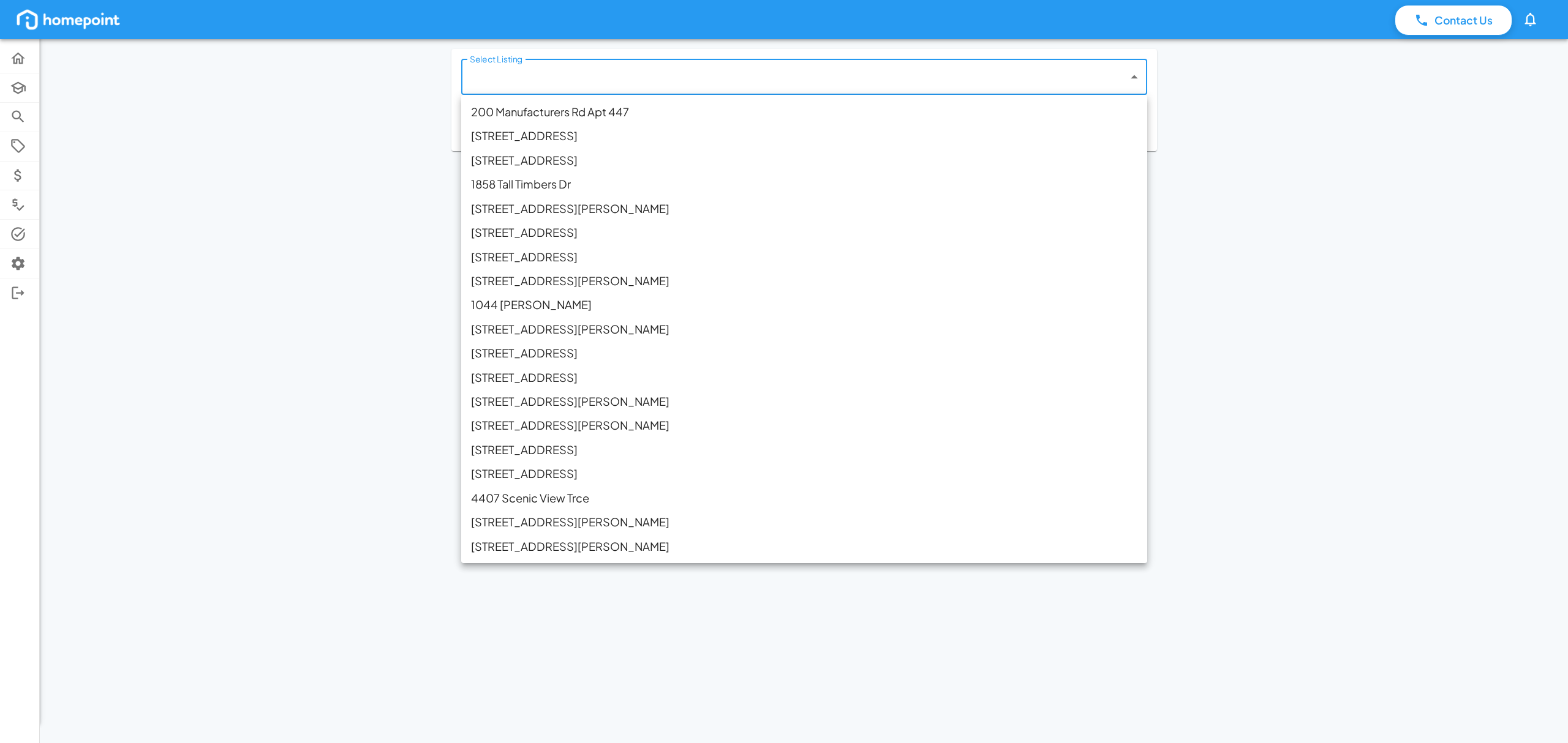
click at [525, 445] on li "[STREET_ADDRESS]" at bounding box center [804, 450] width 686 height 24
type input "**********"
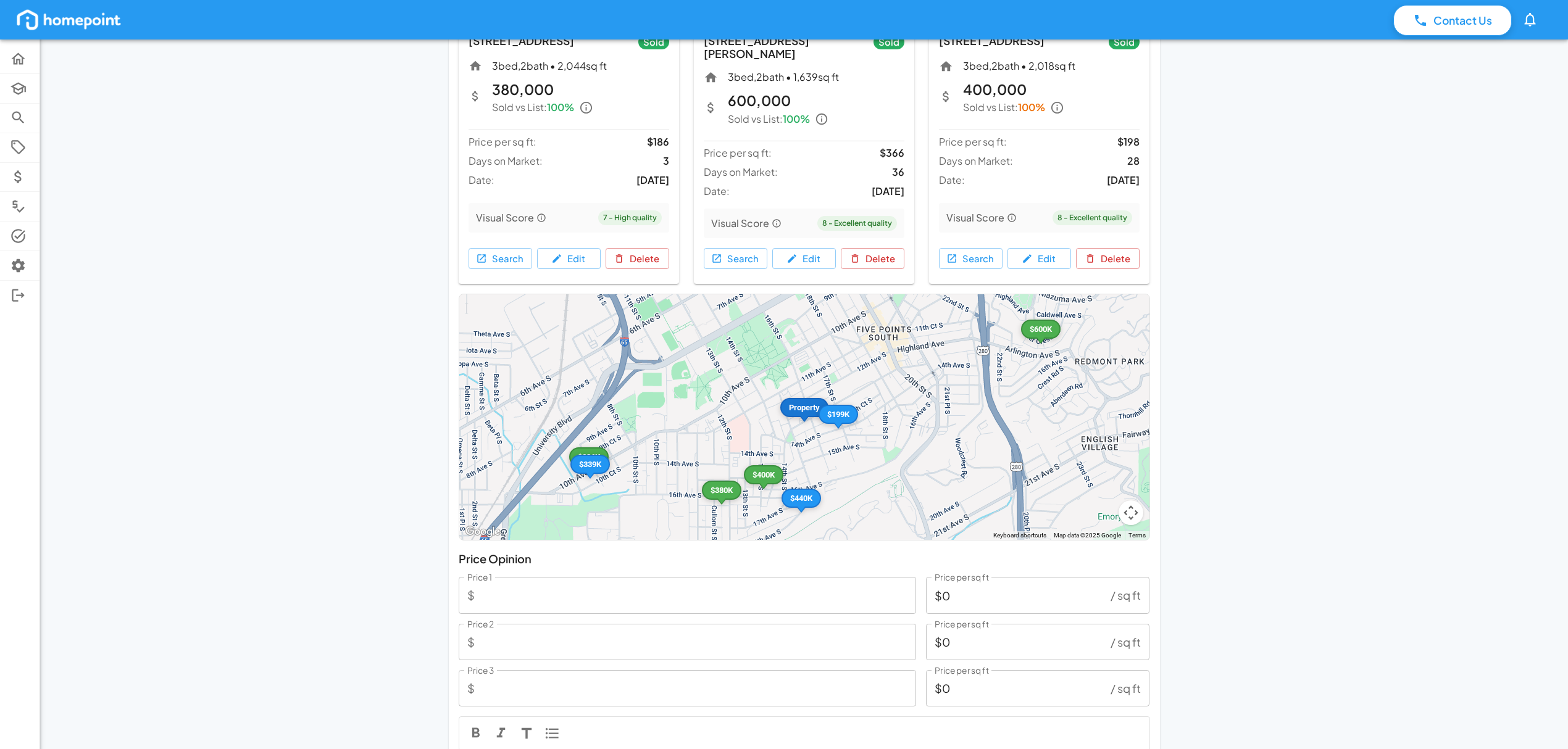
scroll to position [1460, 0]
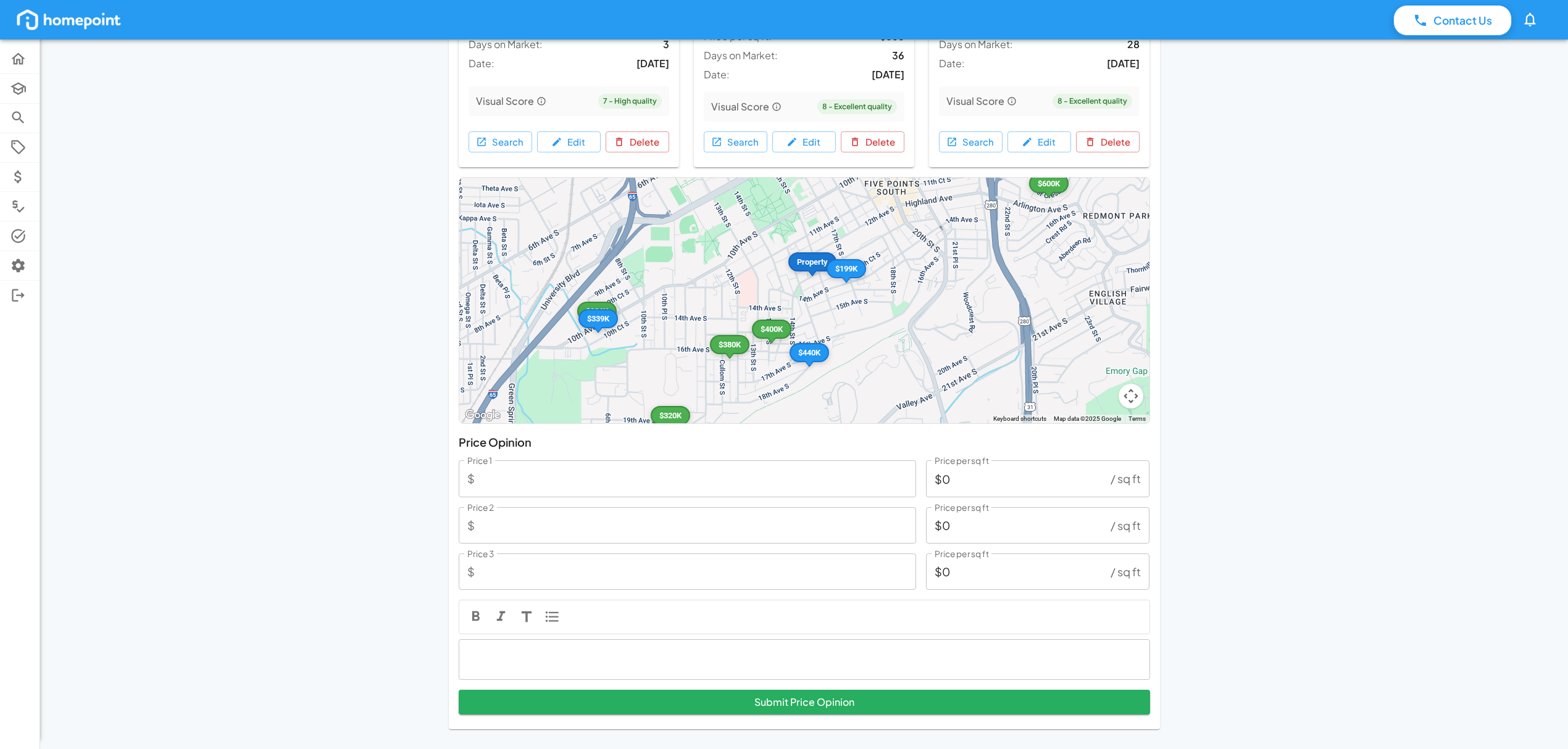
drag, startPoint x: 843, startPoint y: 332, endPoint x: 850, endPoint y: 300, distance: 32.8
click at [850, 300] on div "Property $199K $440K $600K $45K $386K $400K $320K $380K $339K" at bounding box center [804, 300] width 690 height 246
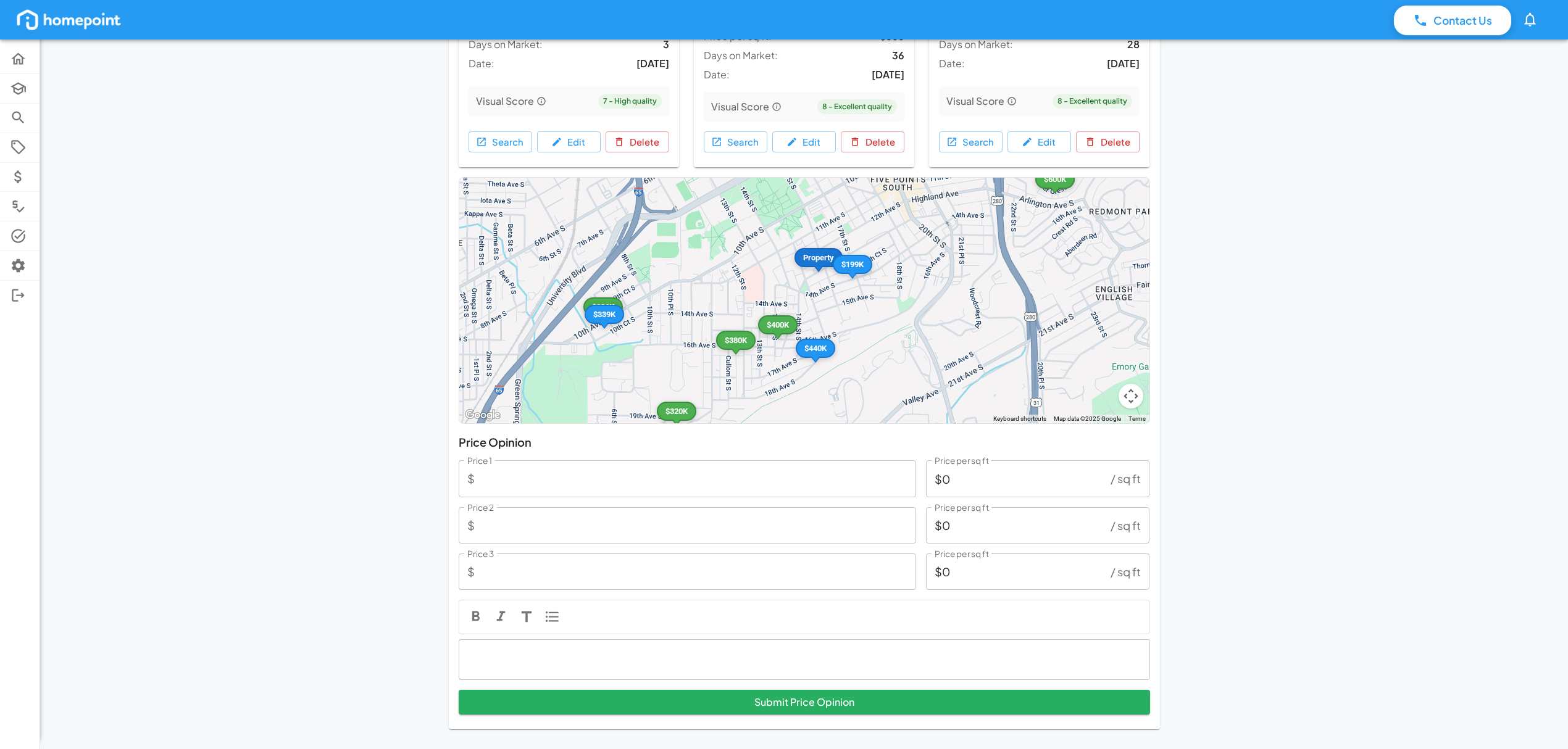
drag, startPoint x: 850, startPoint y: 319, endPoint x: 860, endPoint y: 317, distance: 10.2
click at [860, 317] on div "Property $199K $440K $600K $45K $386K $400K $320K $380K $339K" at bounding box center [804, 300] width 690 height 246
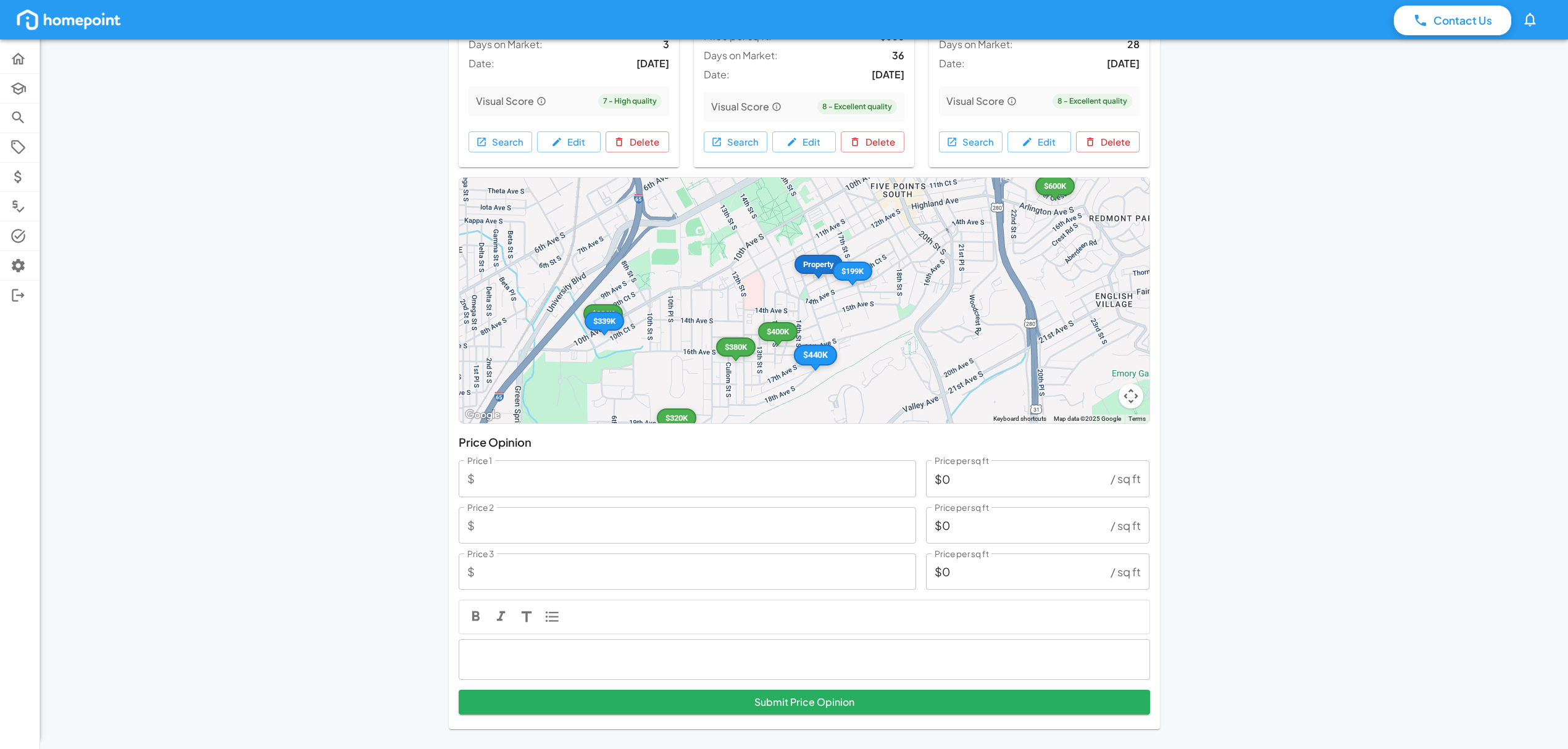
click at [815, 346] on div "$440K" at bounding box center [814, 356] width 43 height 21
click at [844, 291] on button "Close" at bounding box center [845, 306] width 30 height 30
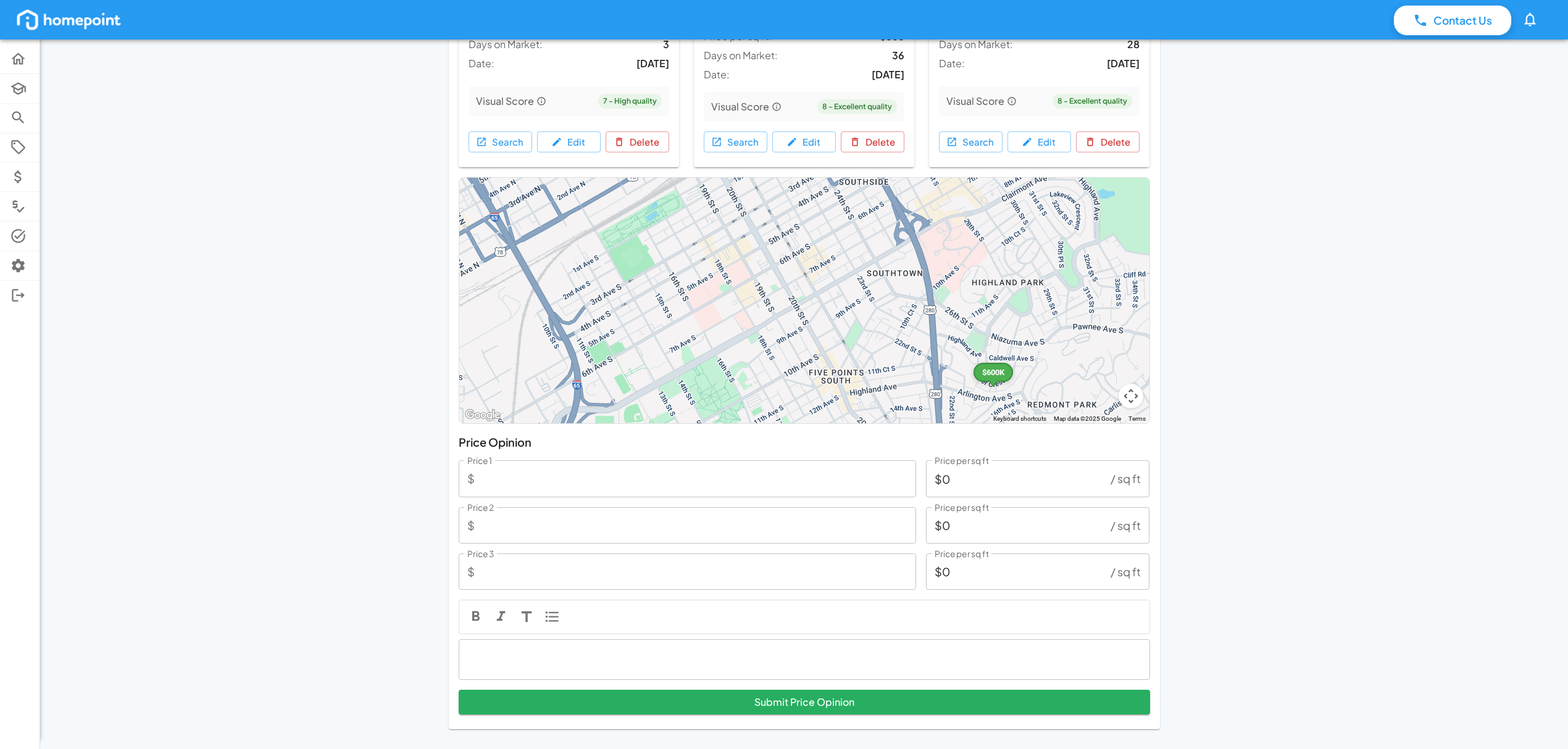
drag, startPoint x: 961, startPoint y: 228, endPoint x: 894, endPoint y: 409, distance: 193.0
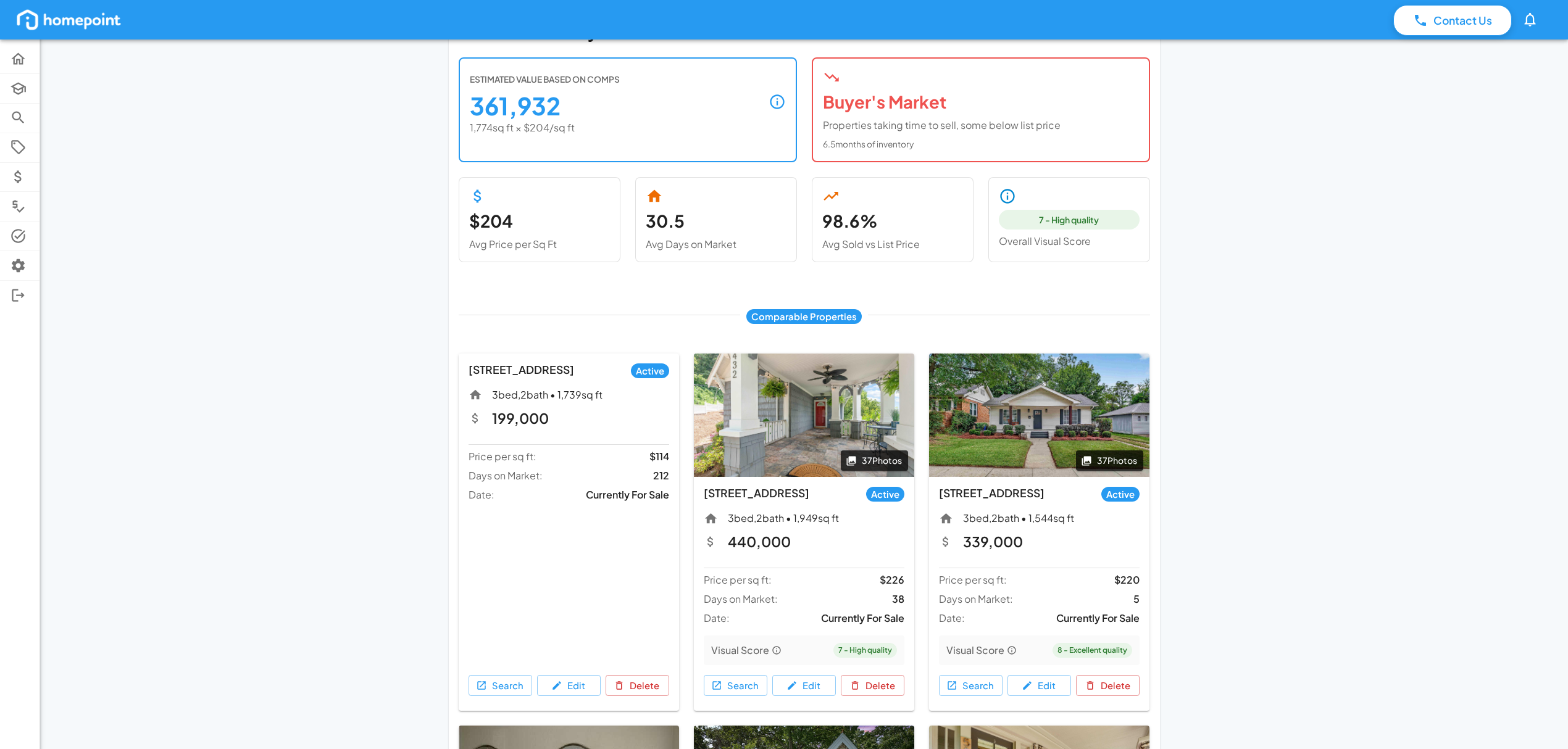
scroll to position [246, 0]
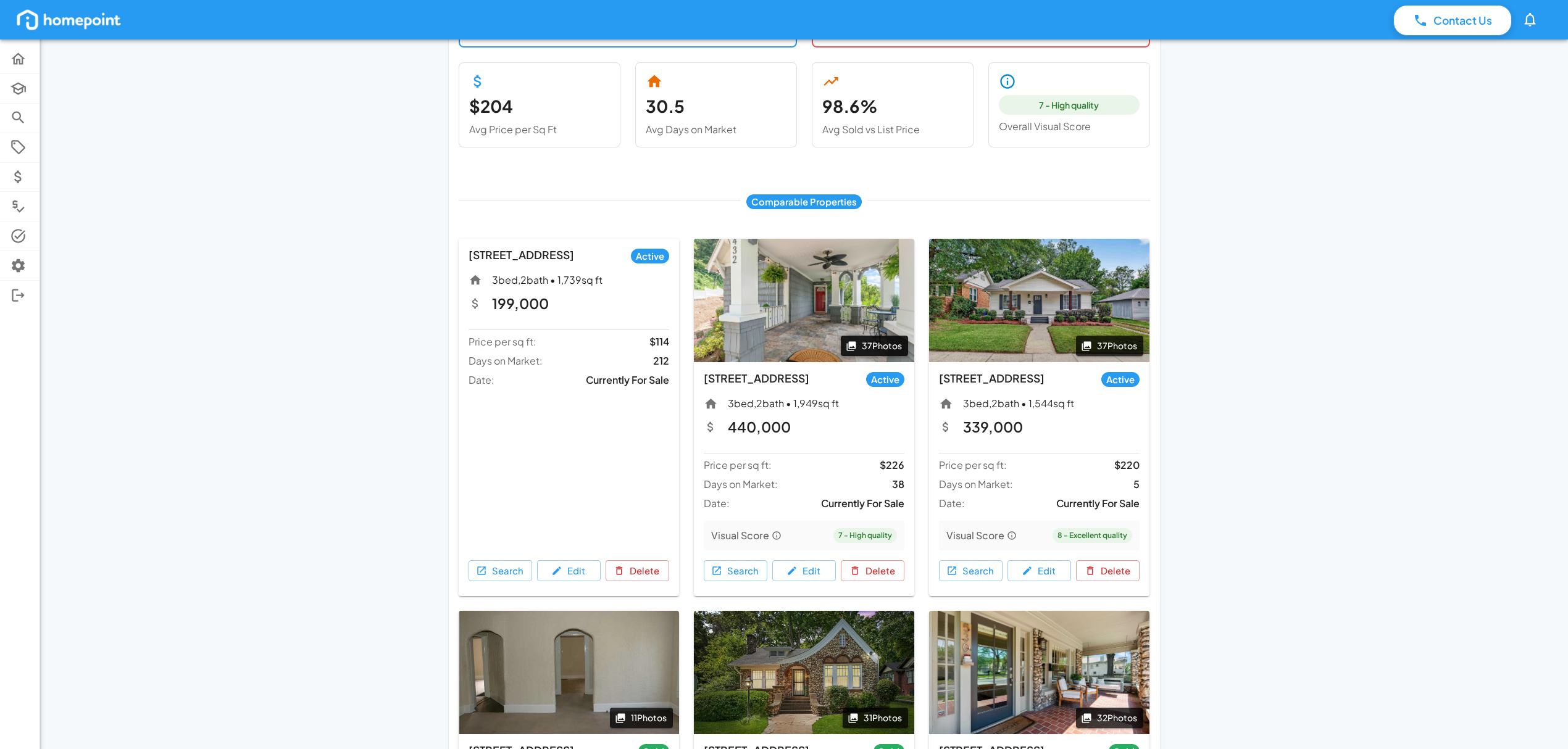
click at [871, 348] on button "37 Photos" at bounding box center [874, 345] width 67 height 20
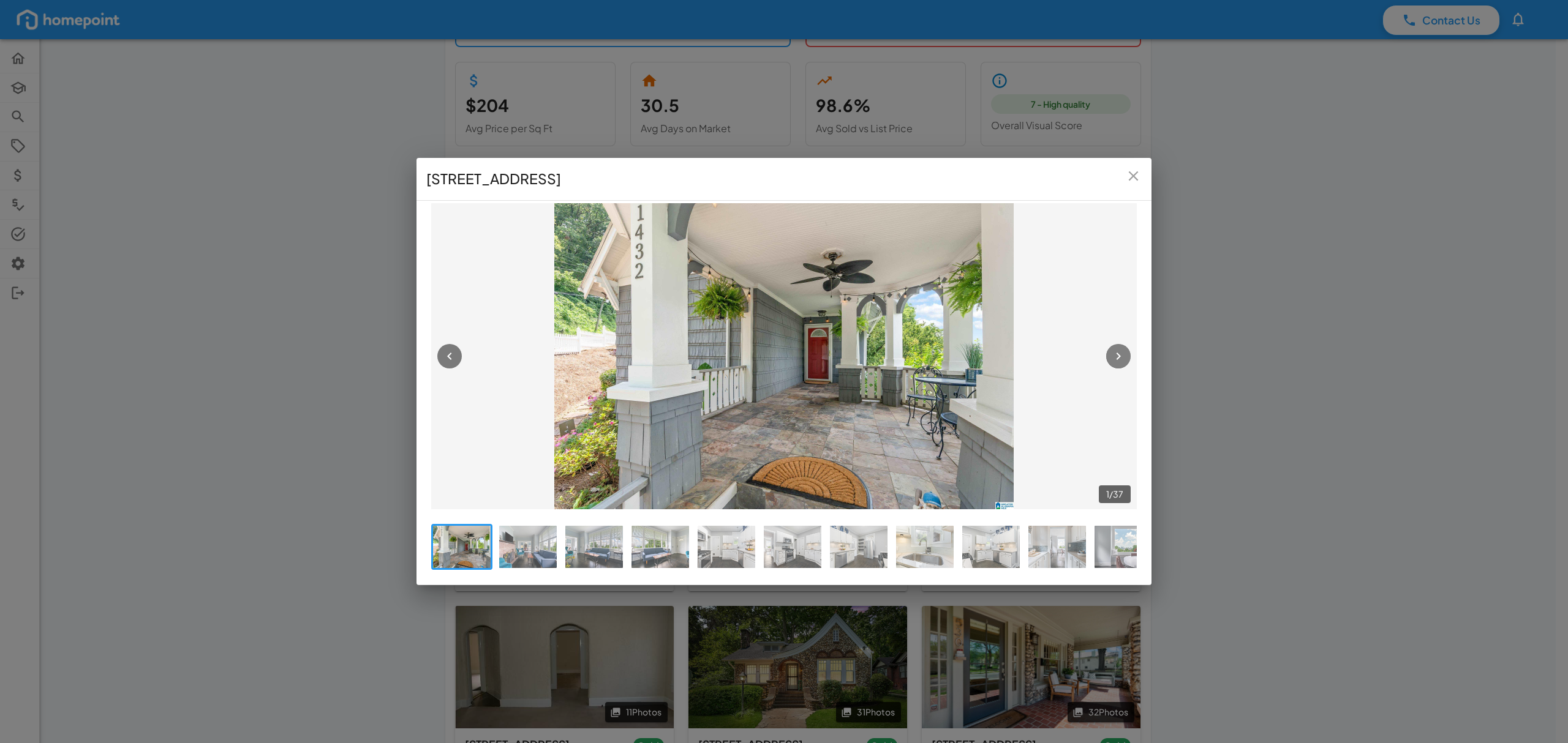
click at [1117, 355] on icon "button" at bounding box center [1118, 356] width 15 height 15
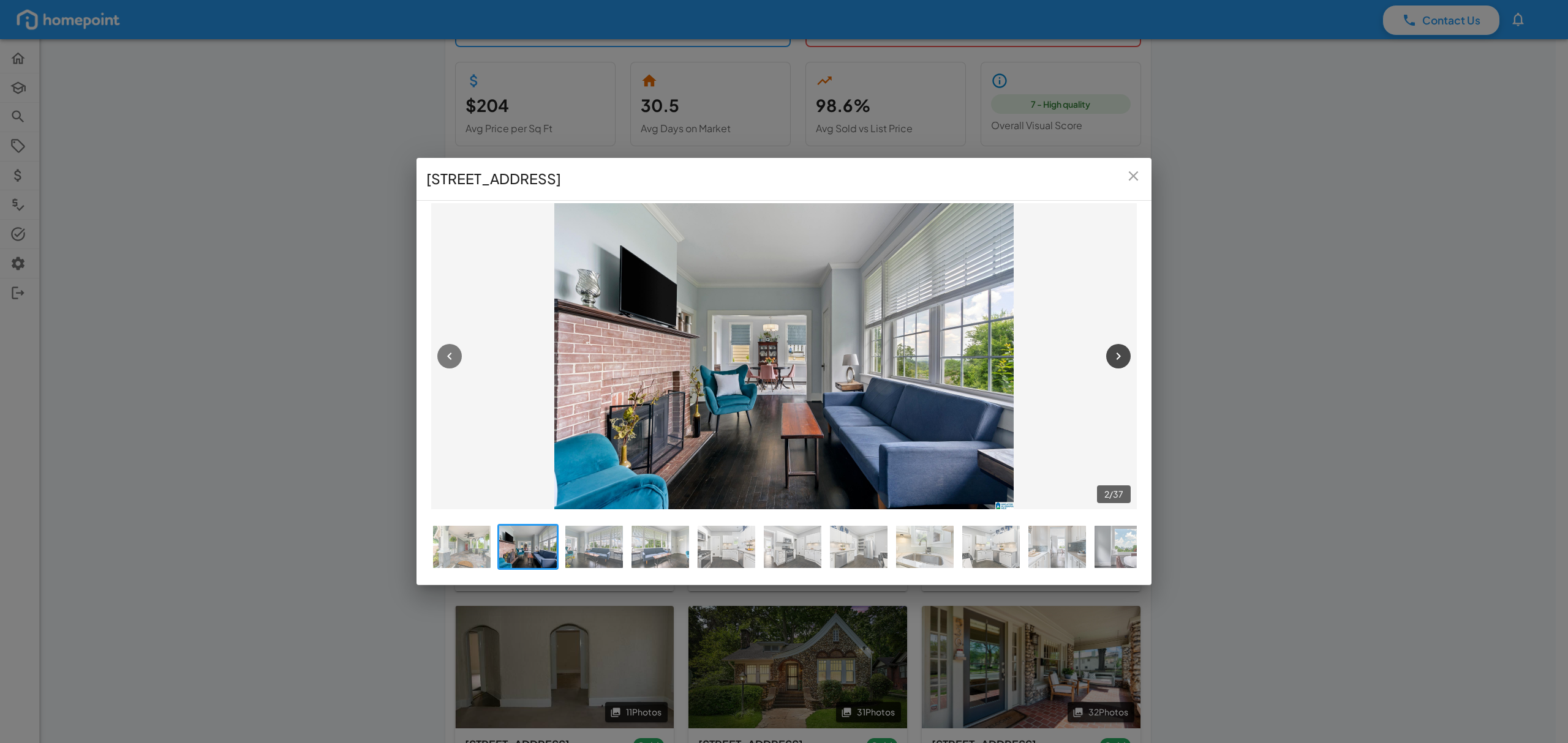
click at [1117, 355] on icon "button" at bounding box center [1118, 356] width 15 height 15
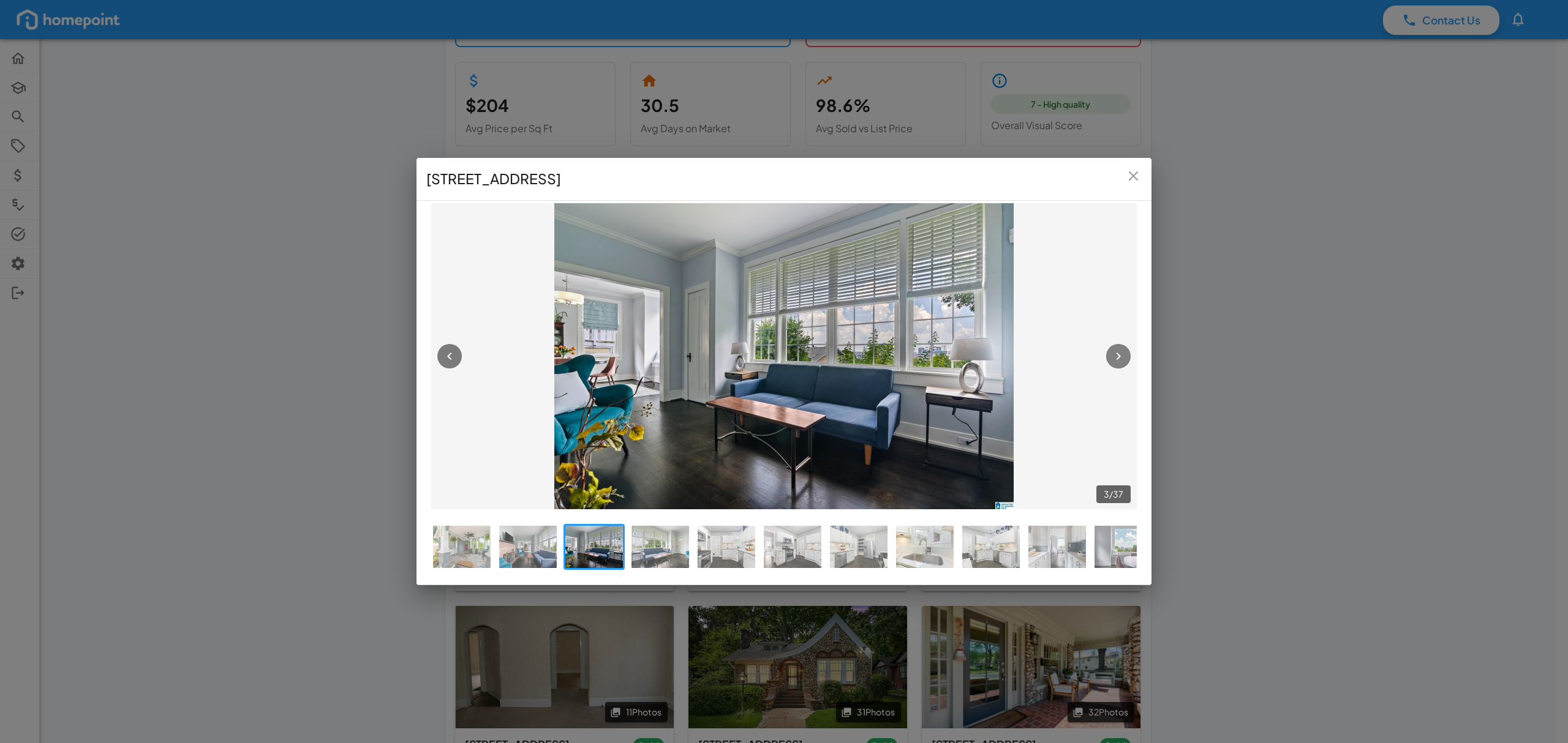
click at [1117, 355] on icon "button" at bounding box center [1118, 356] width 15 height 15
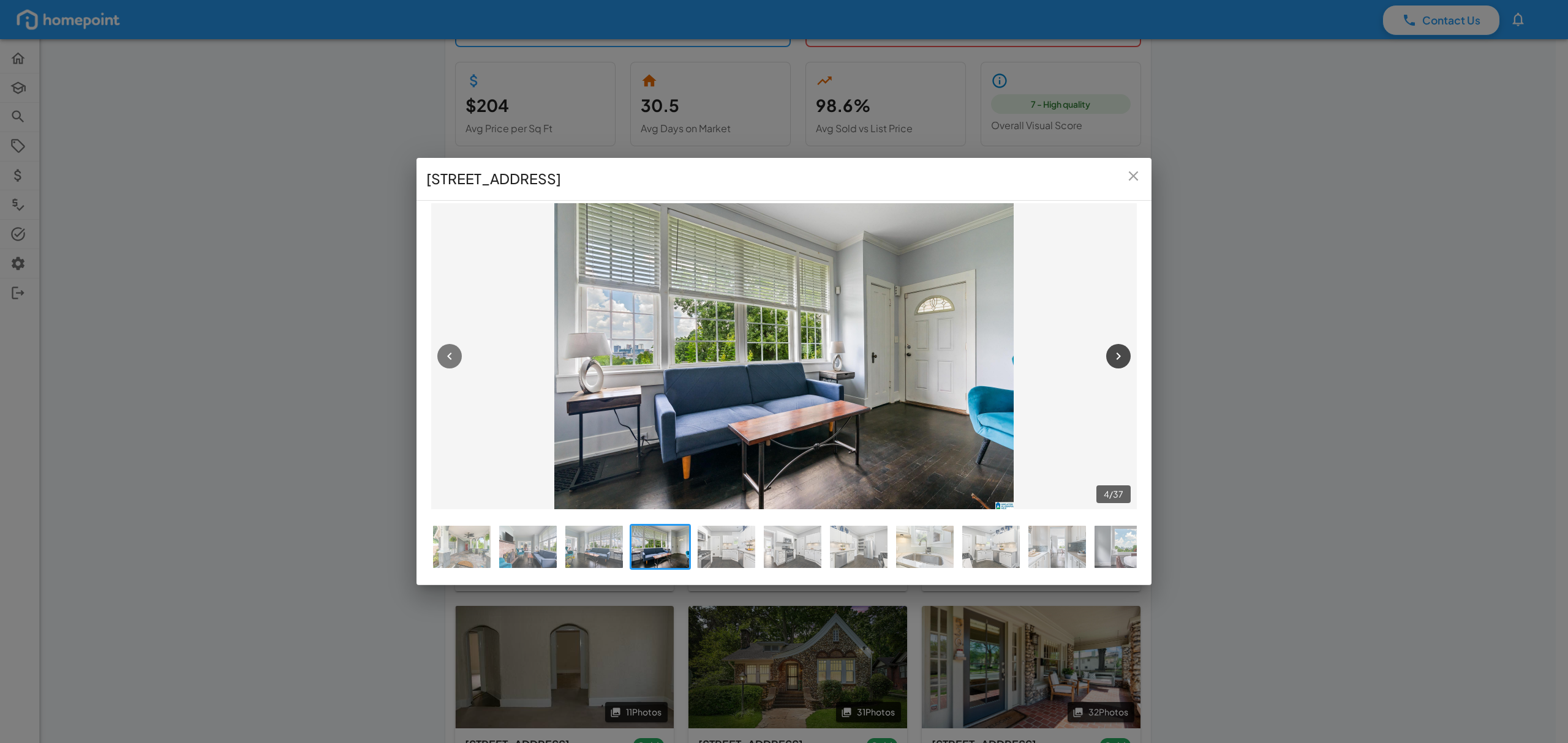
click at [1117, 355] on icon "button" at bounding box center [1118, 356] width 15 height 15
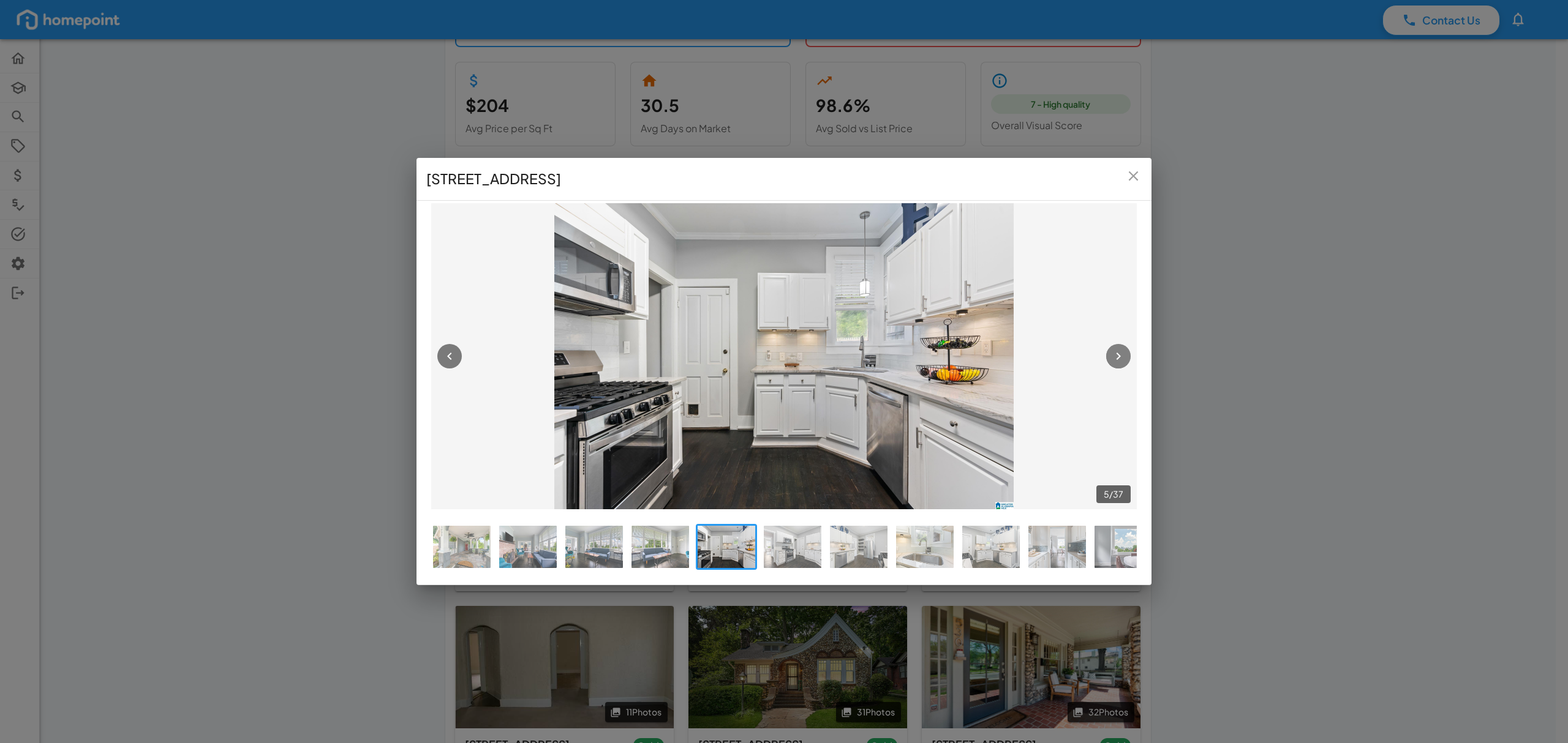
click at [1117, 355] on icon "button" at bounding box center [1118, 356] width 15 height 15
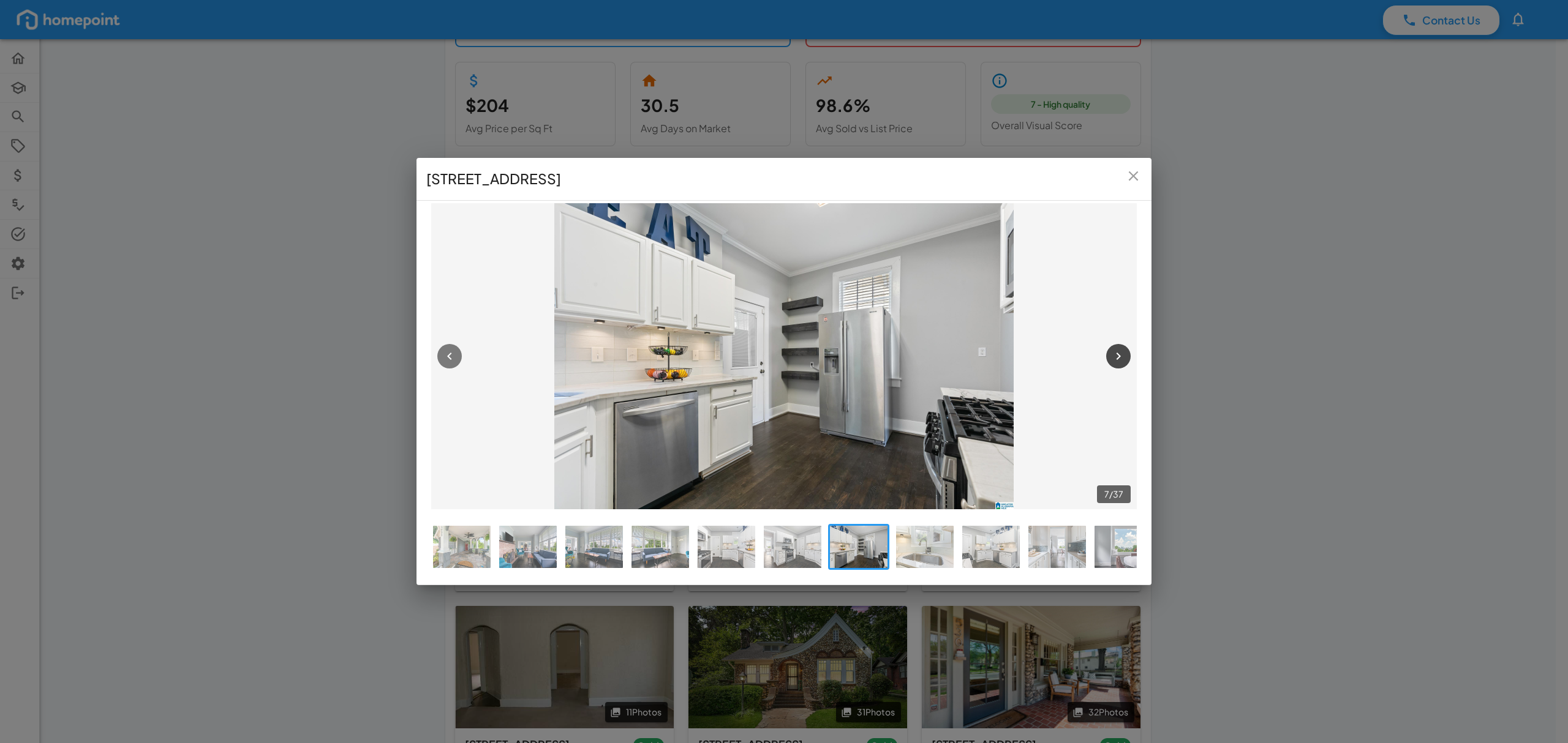
click at [1117, 355] on icon "button" at bounding box center [1118, 356] width 15 height 15
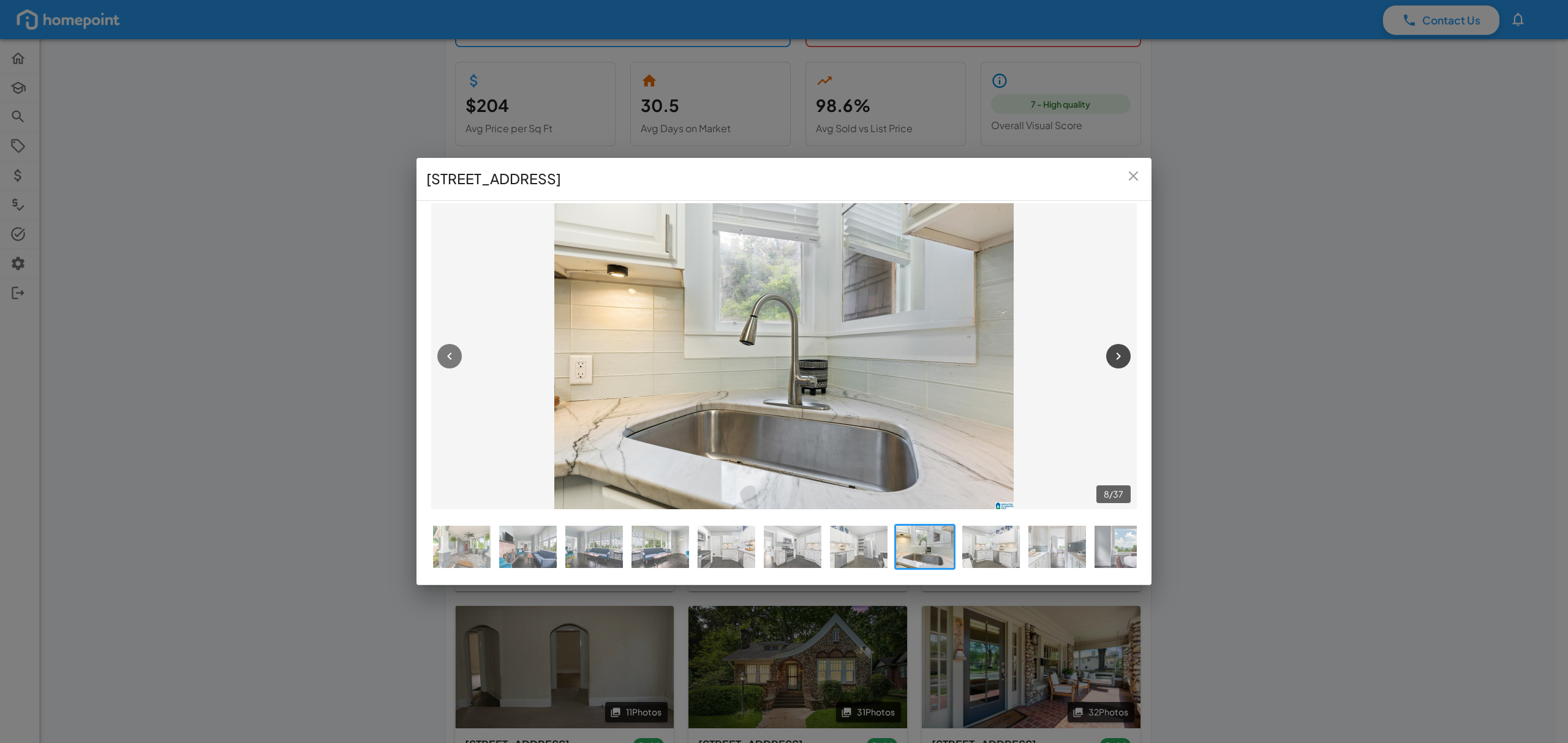
click at [1117, 355] on icon "button" at bounding box center [1118, 356] width 15 height 15
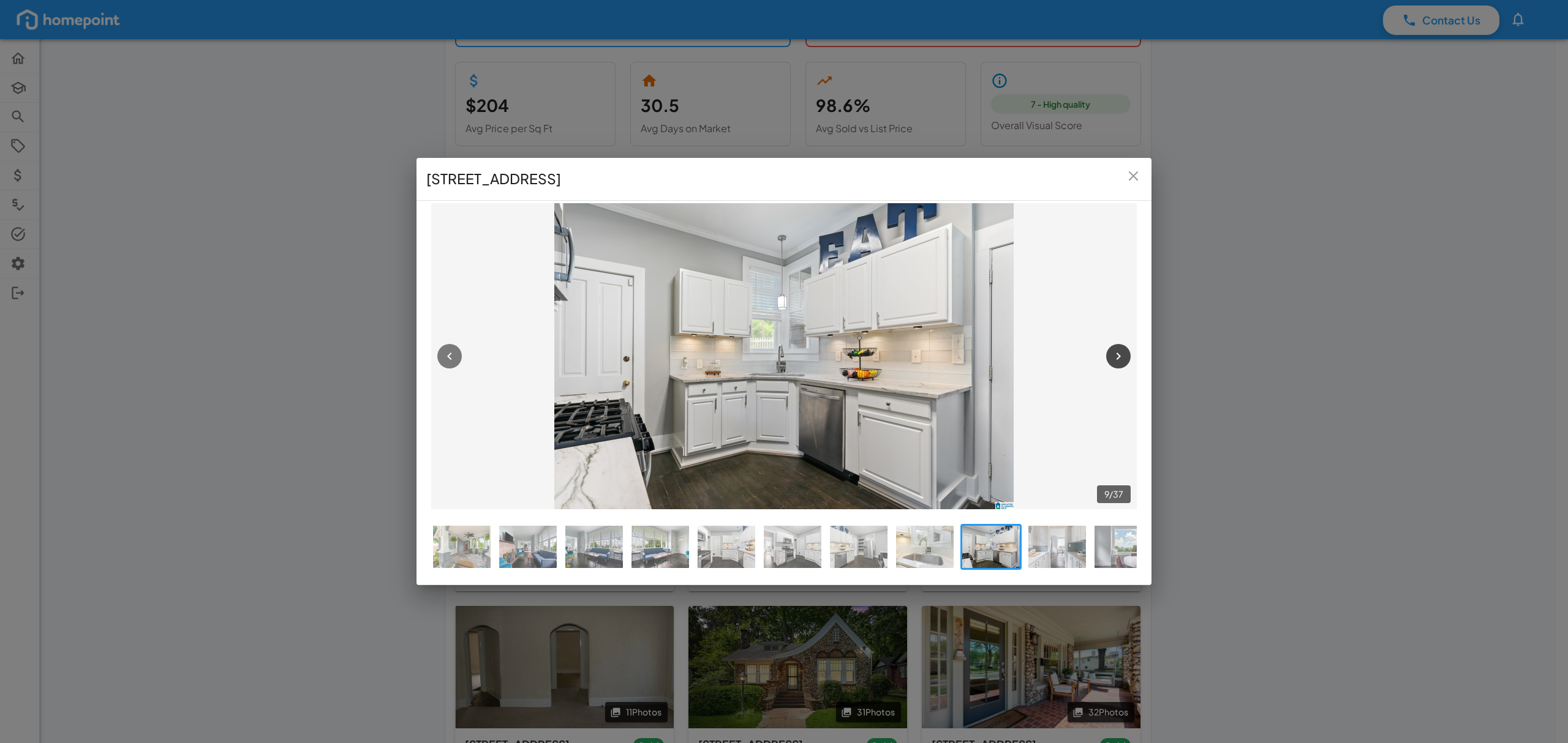
click at [1117, 355] on icon "button" at bounding box center [1118, 356] width 15 height 15
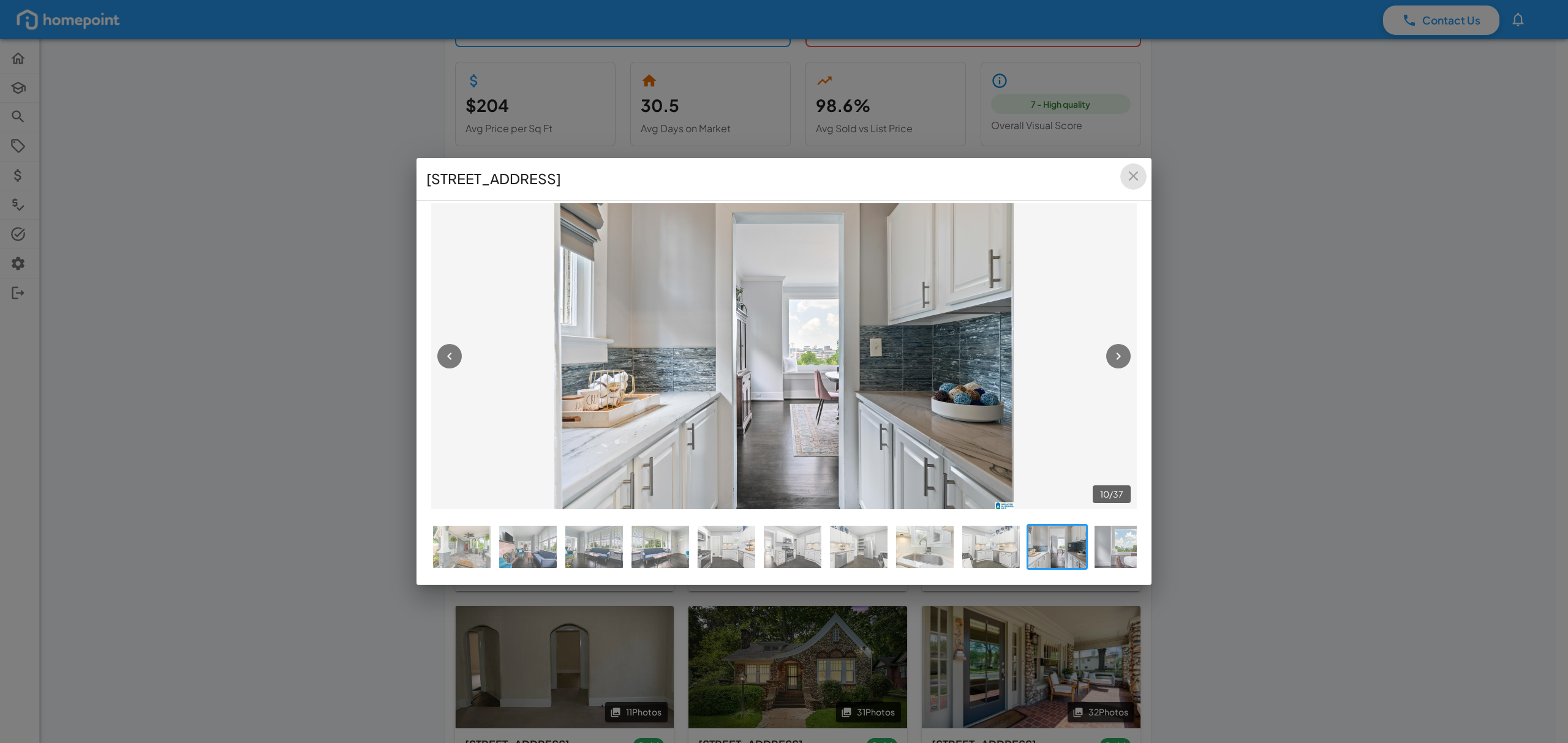
click at [1135, 174] on icon "close" at bounding box center [1133, 176] width 16 height 16
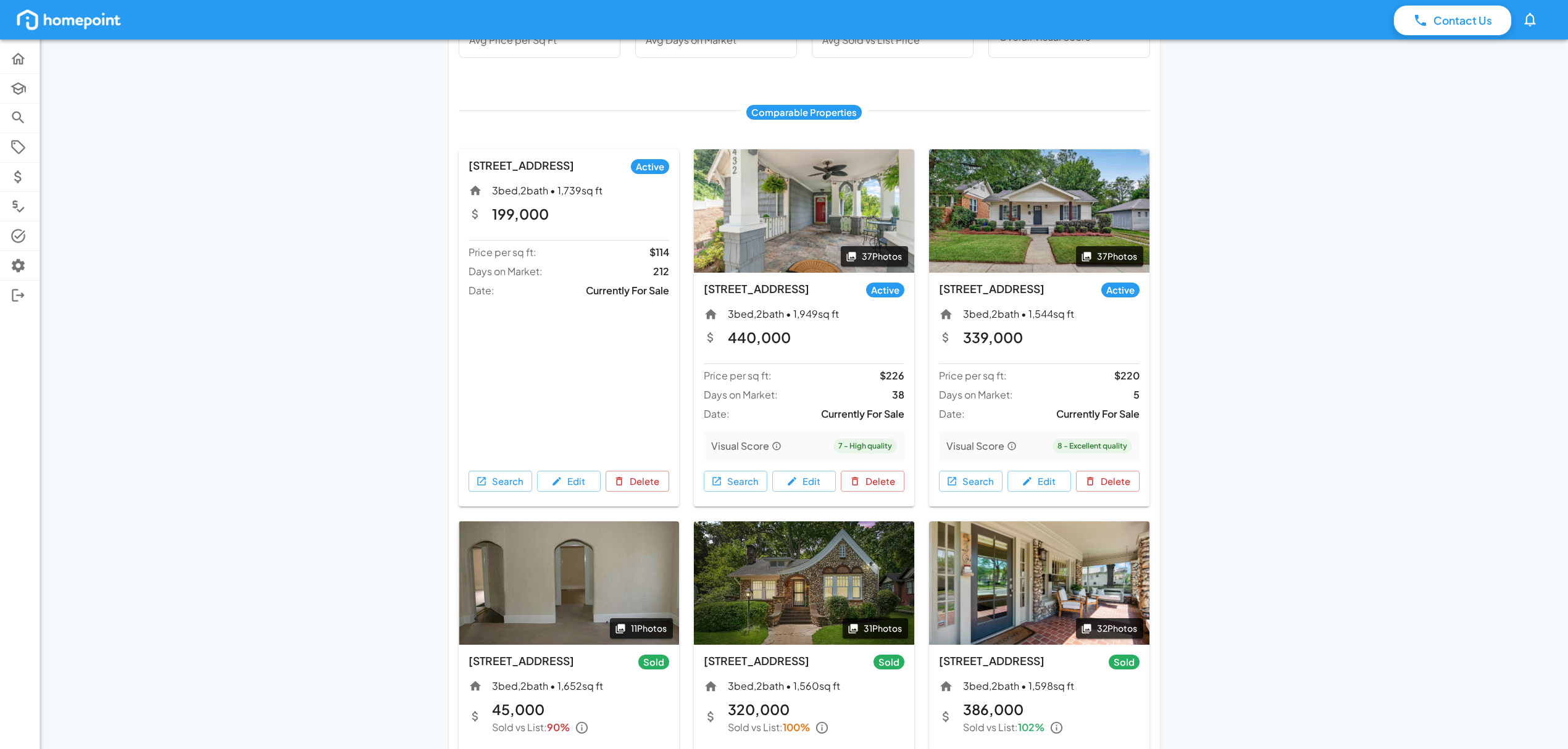
scroll to position [329, 0]
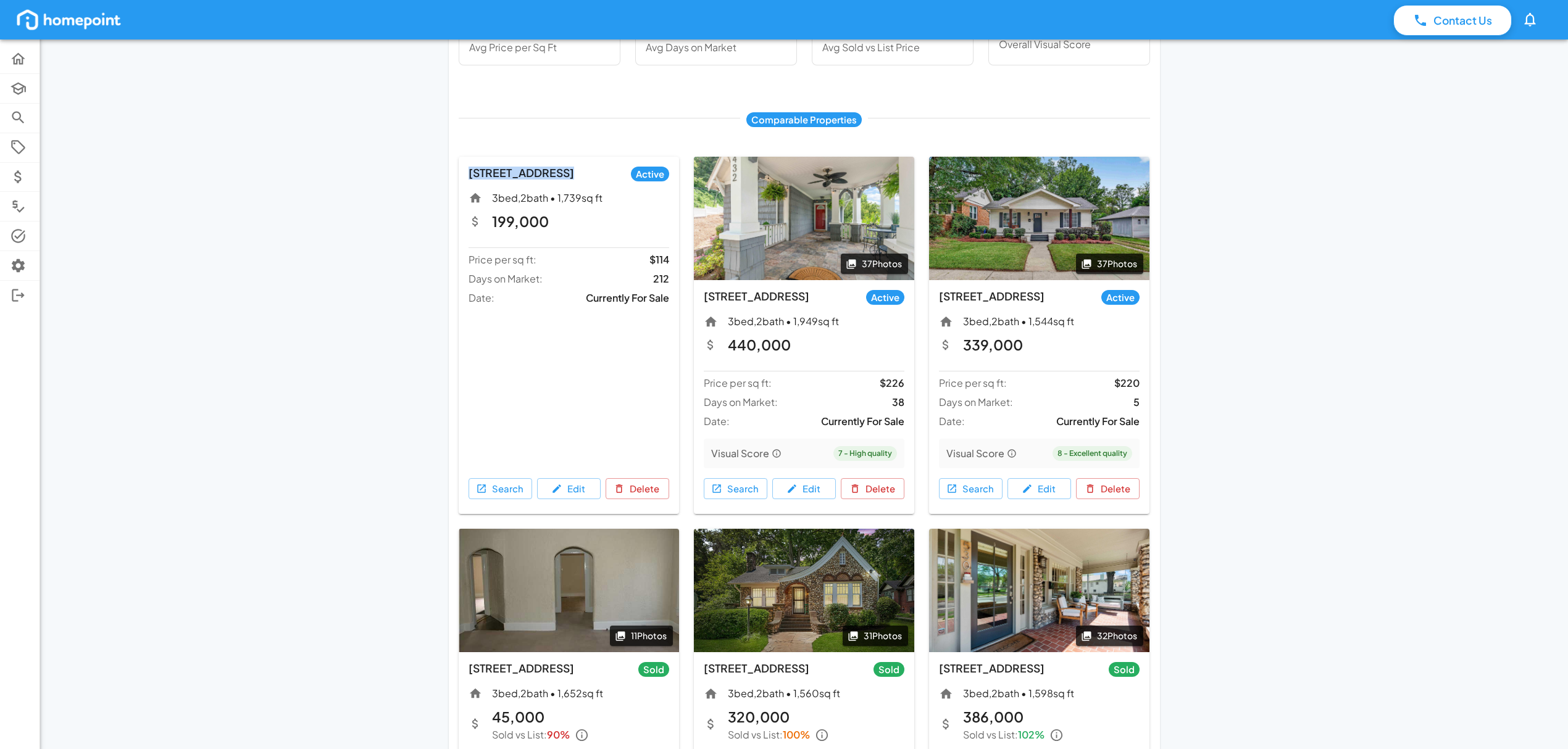
drag, startPoint x: 469, startPoint y: 170, endPoint x: 541, endPoint y: 163, distance: 72.3
click at [551, 153] on div "[STREET_ADDRESS] Active 3 bed, 2 bath • 1,739 sq ft 199,000 Price per sq ft: $1…" at bounding box center [568, 336] width 235 height 372
copy h3 "[STREET_ADDRESS]"
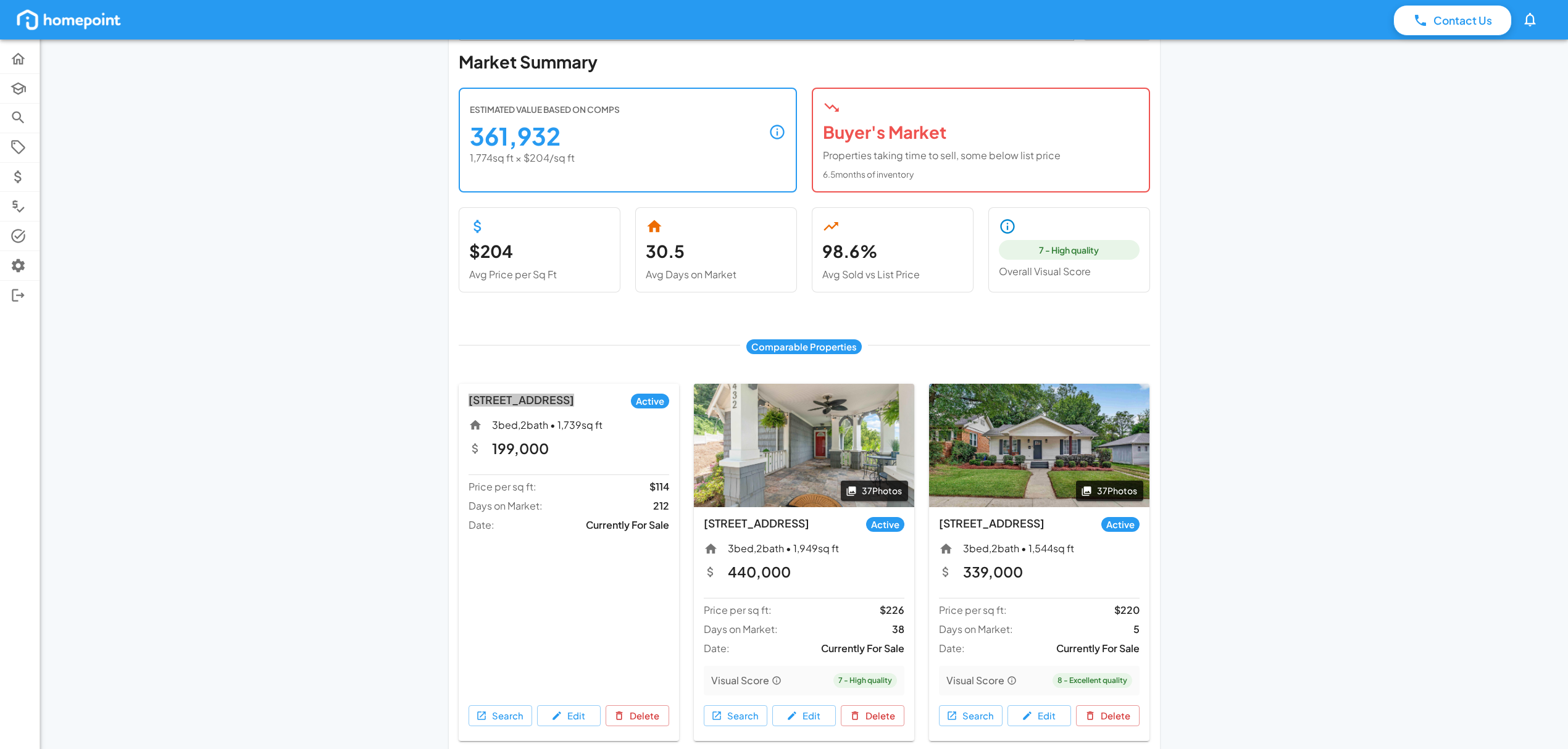
scroll to position [0, 0]
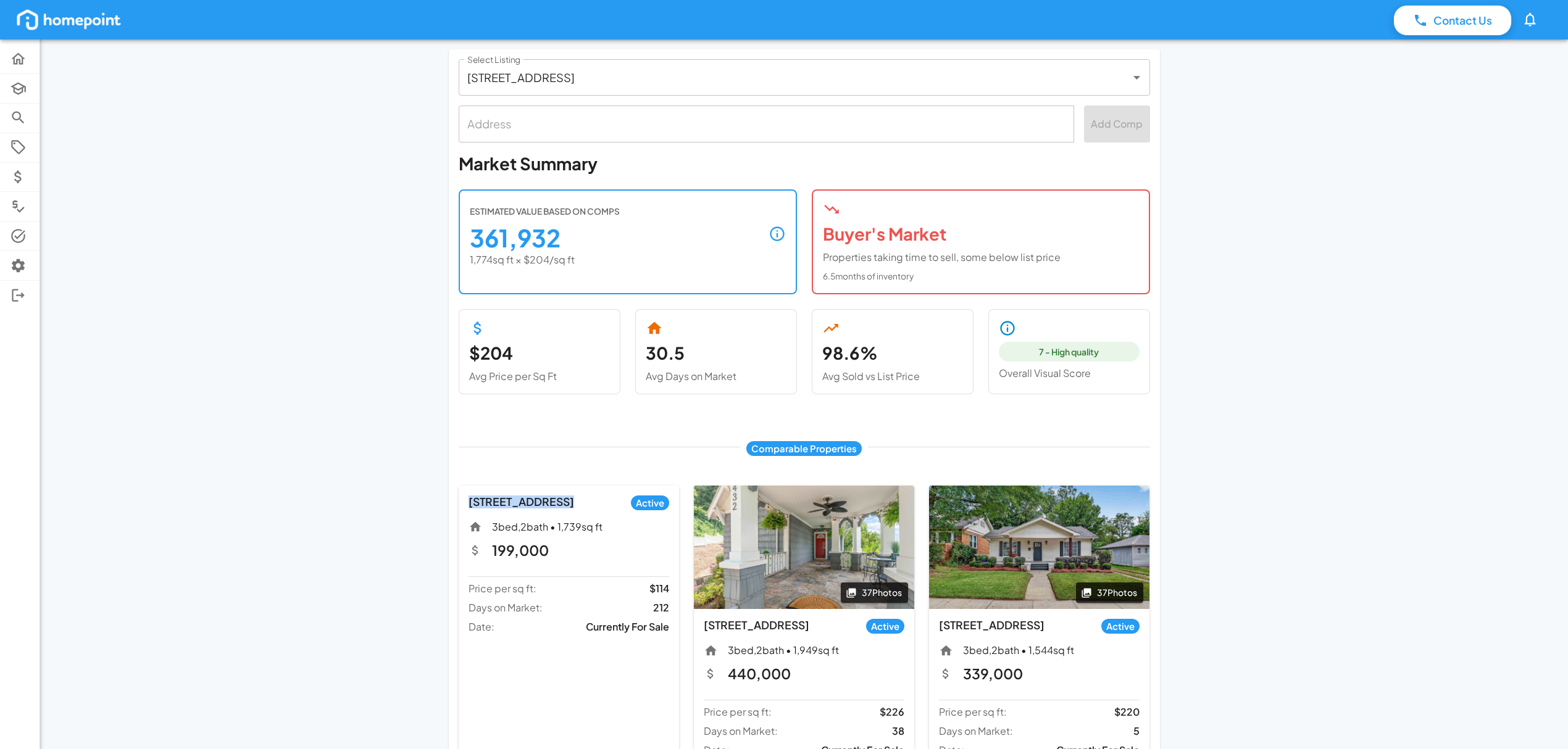
click at [1003, 324] on icon at bounding box center [1008, 329] width 17 height 17
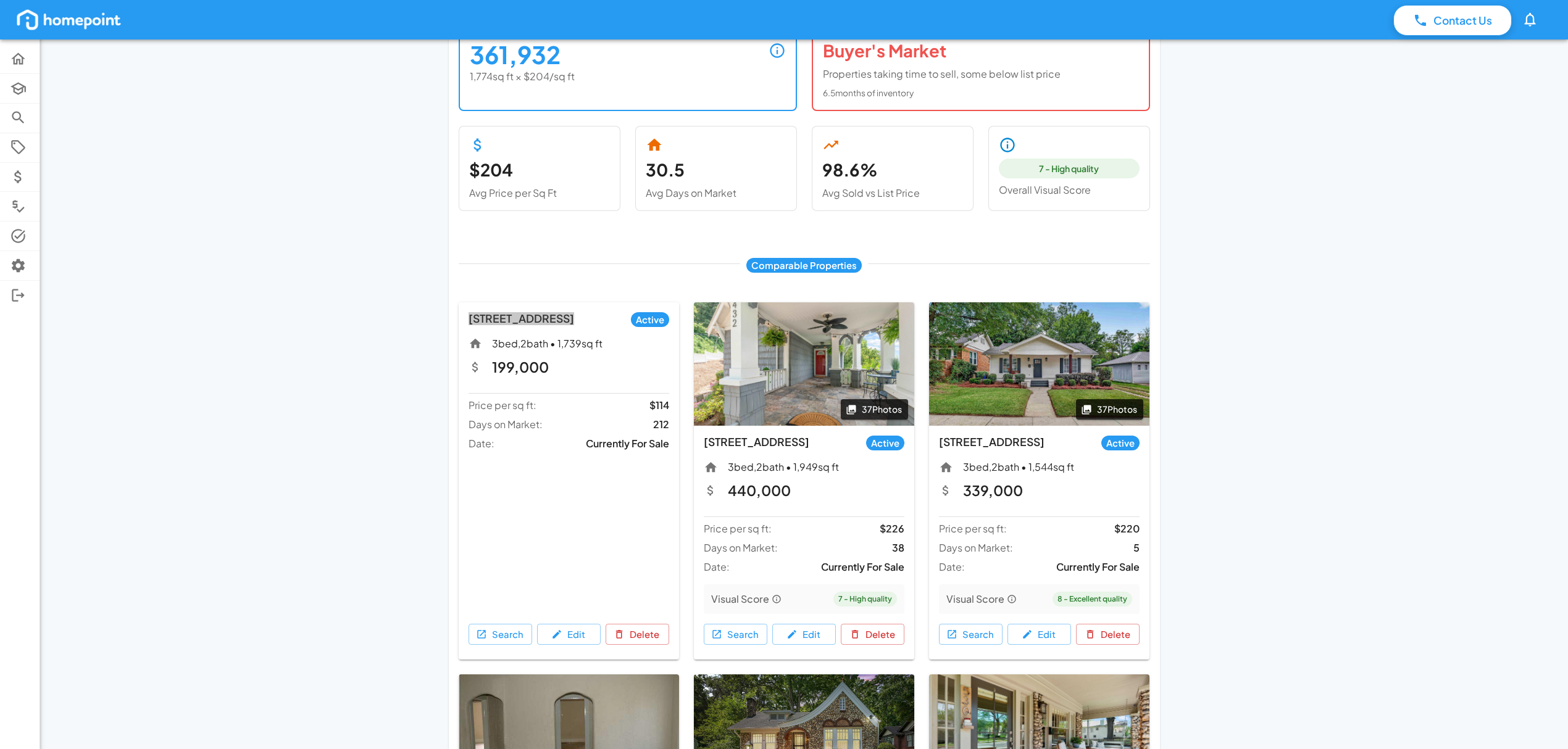
scroll to position [246, 0]
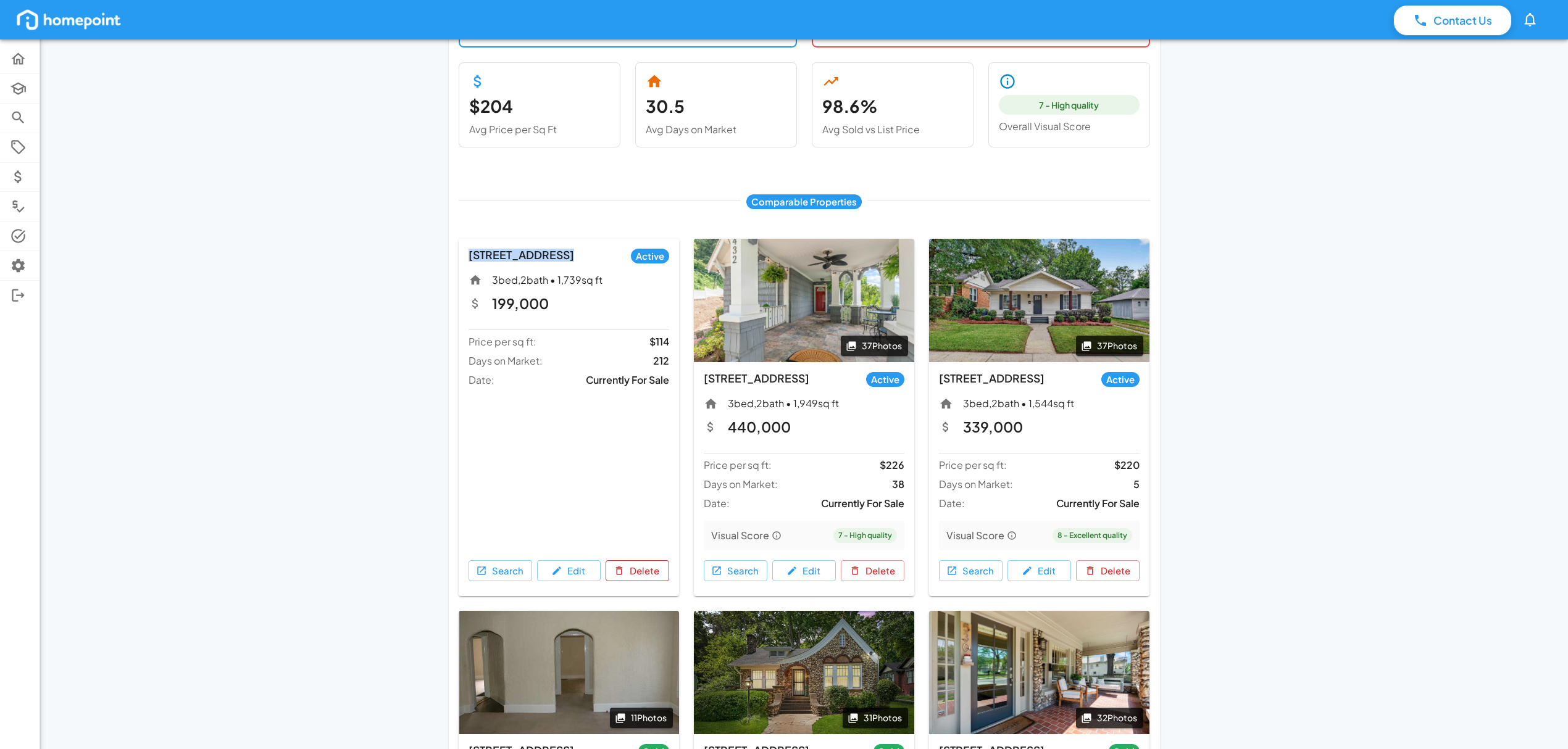
click at [640, 571] on button "Delete" at bounding box center [637, 571] width 64 height 21
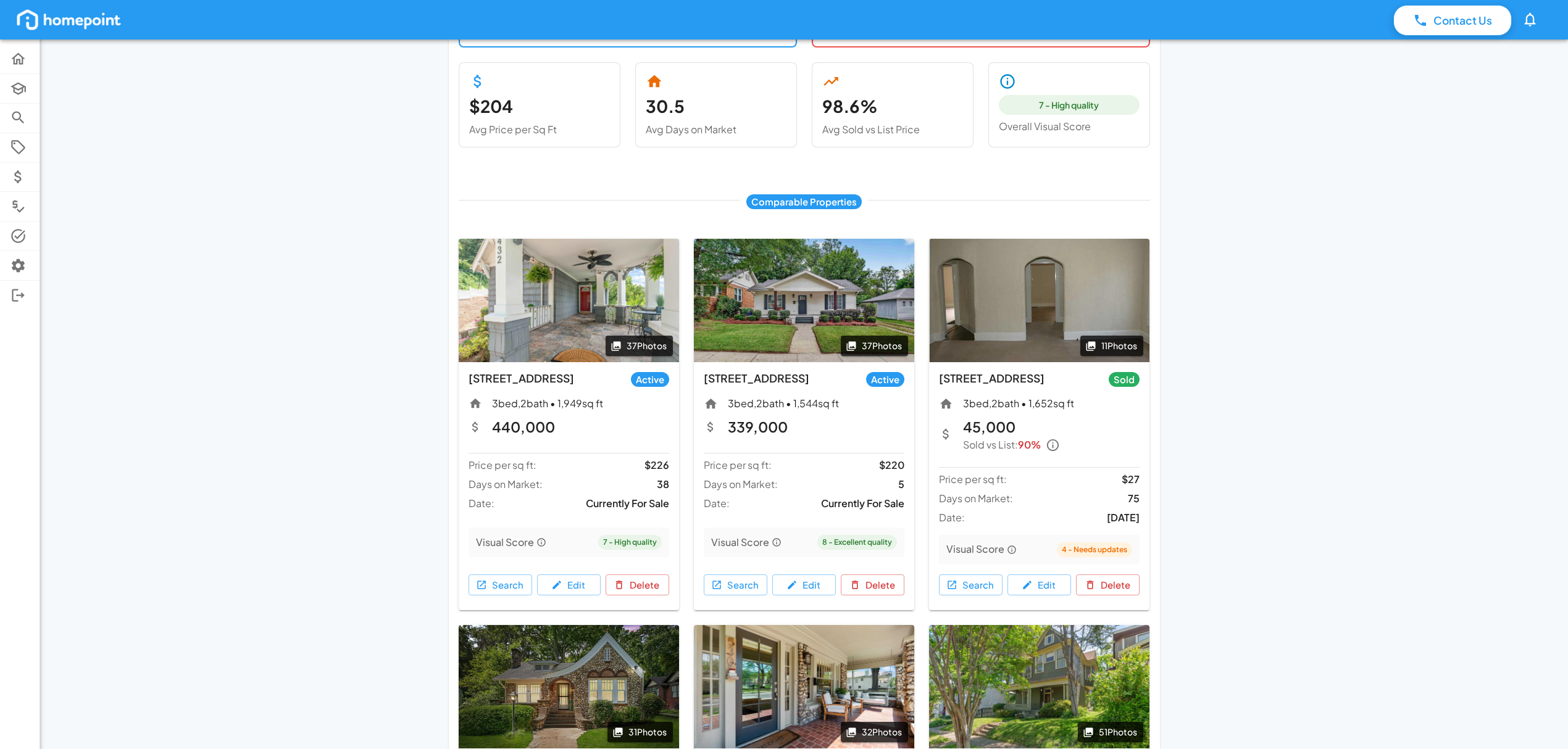
scroll to position [0, 0]
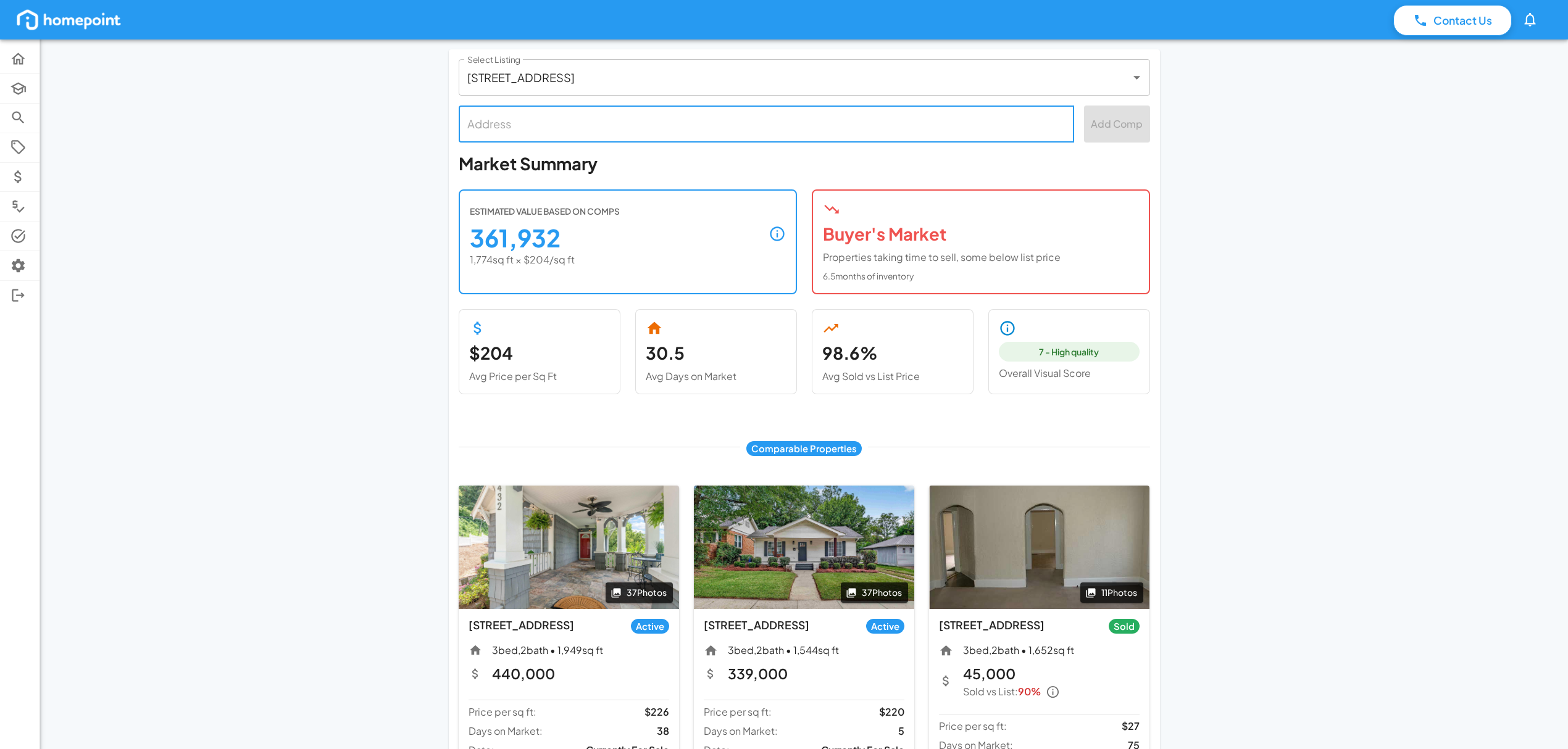
click at [788, 119] on input "text" at bounding box center [766, 123] width 604 height 25
type input "1"
drag, startPoint x: 1377, startPoint y: 610, endPoint x: 1363, endPoint y: 607, distance: 14.3
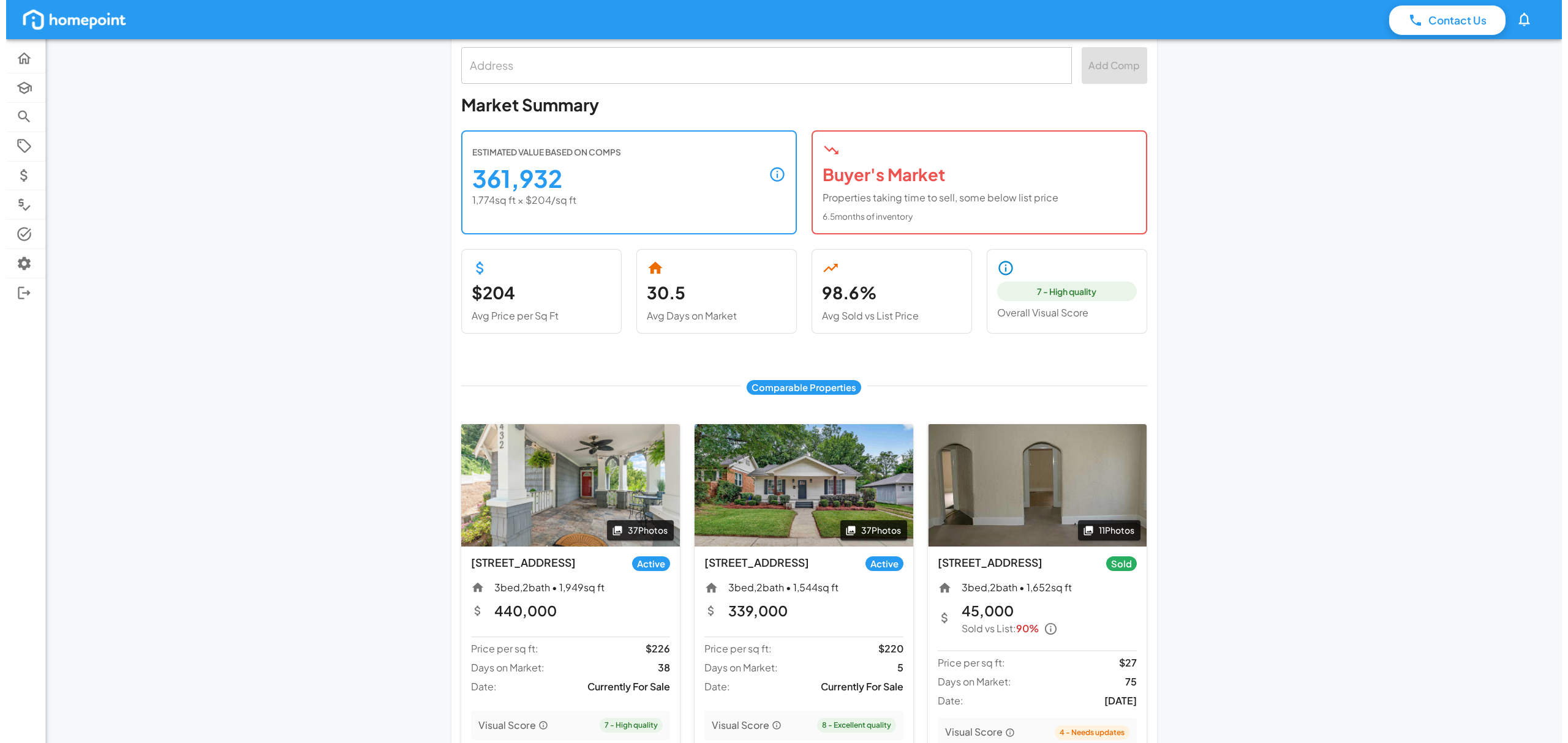
scroll to position [163, 0]
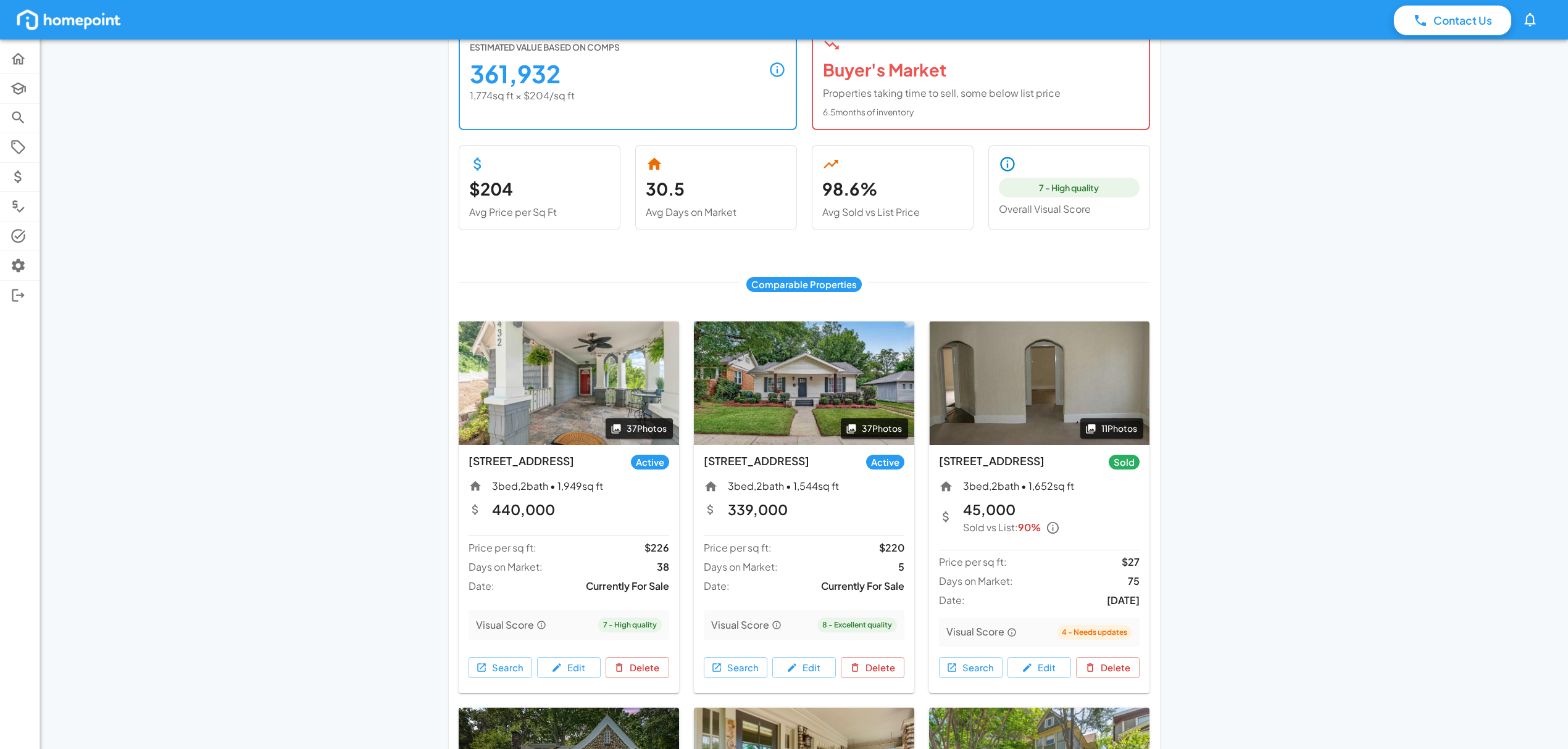
click at [1026, 420] on img at bounding box center [1039, 383] width 220 height 123
click at [1122, 433] on button "11 Photos" at bounding box center [1112, 428] width 63 height 20
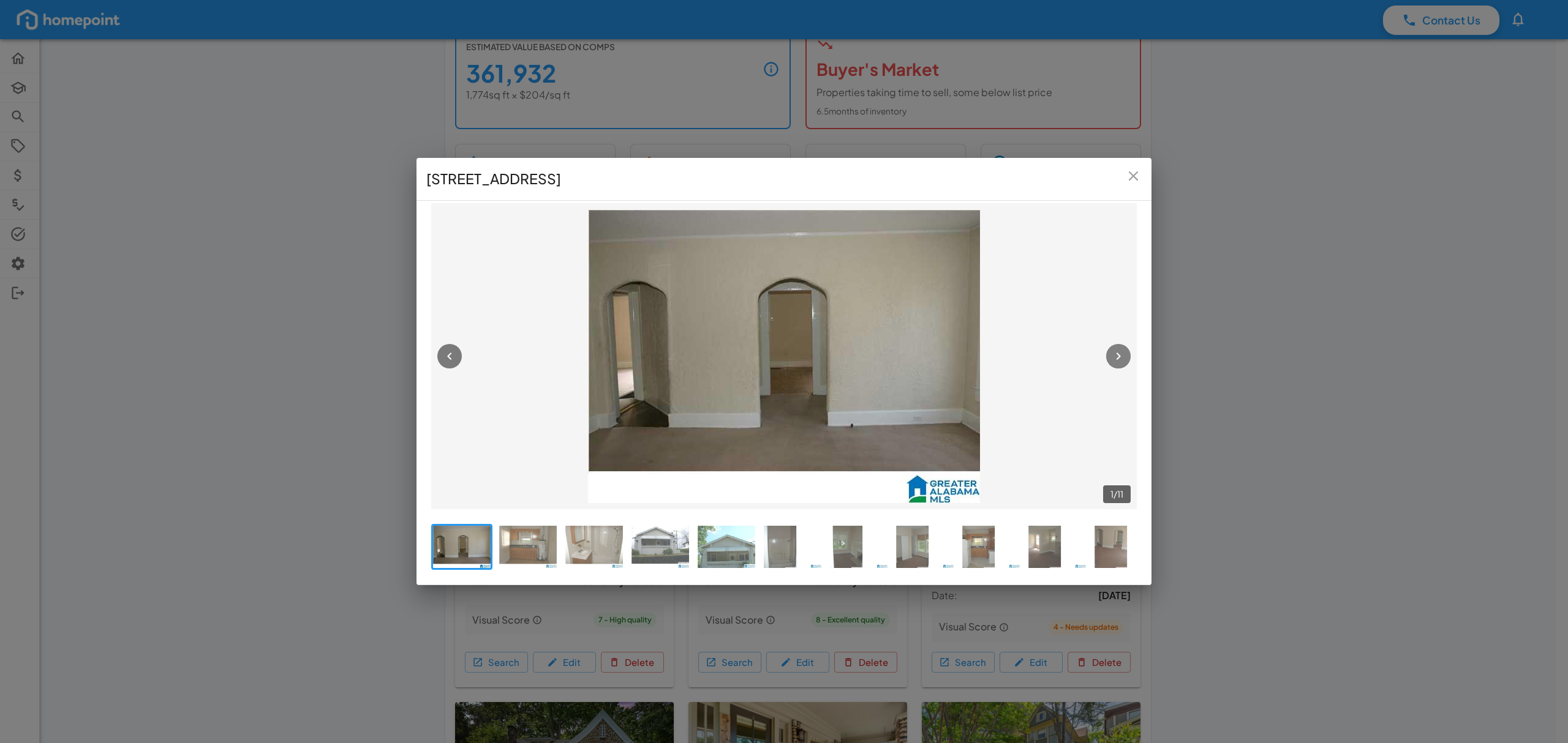
click at [1108, 354] on button "button" at bounding box center [1118, 356] width 24 height 24
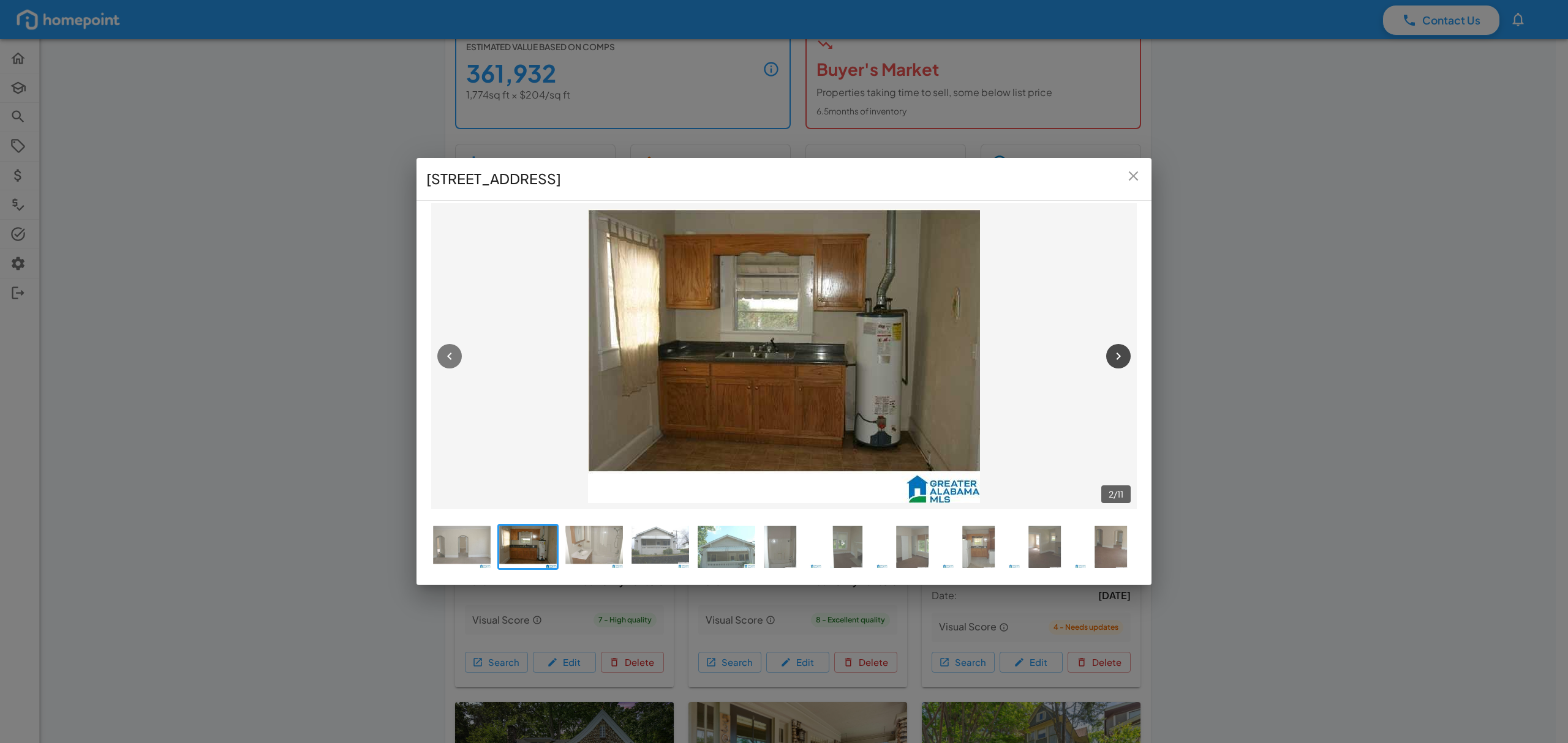
click at [1108, 354] on button "button" at bounding box center [1118, 356] width 24 height 24
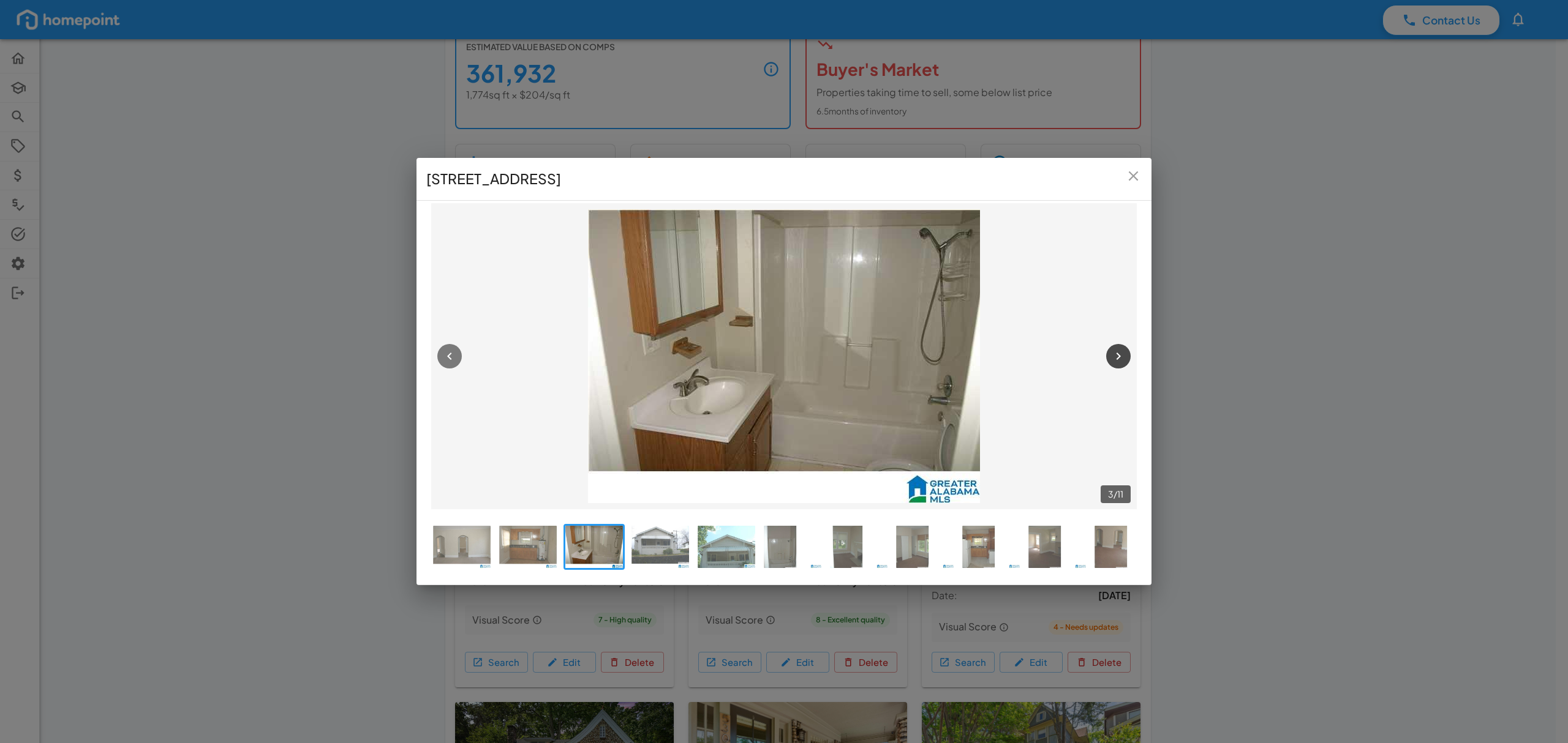
click at [1108, 354] on button "button" at bounding box center [1118, 356] width 24 height 24
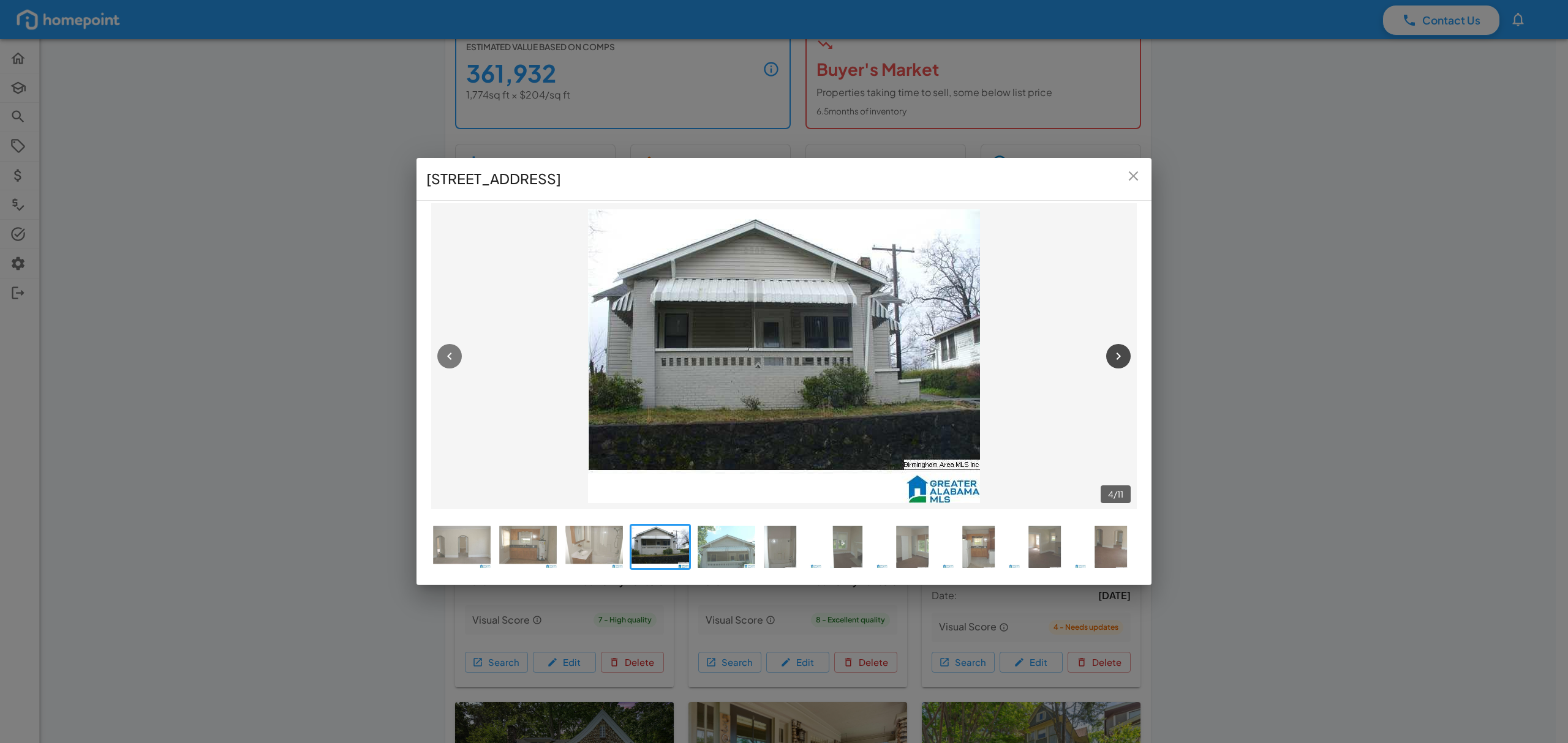
click at [1108, 354] on button "button" at bounding box center [1118, 356] width 24 height 24
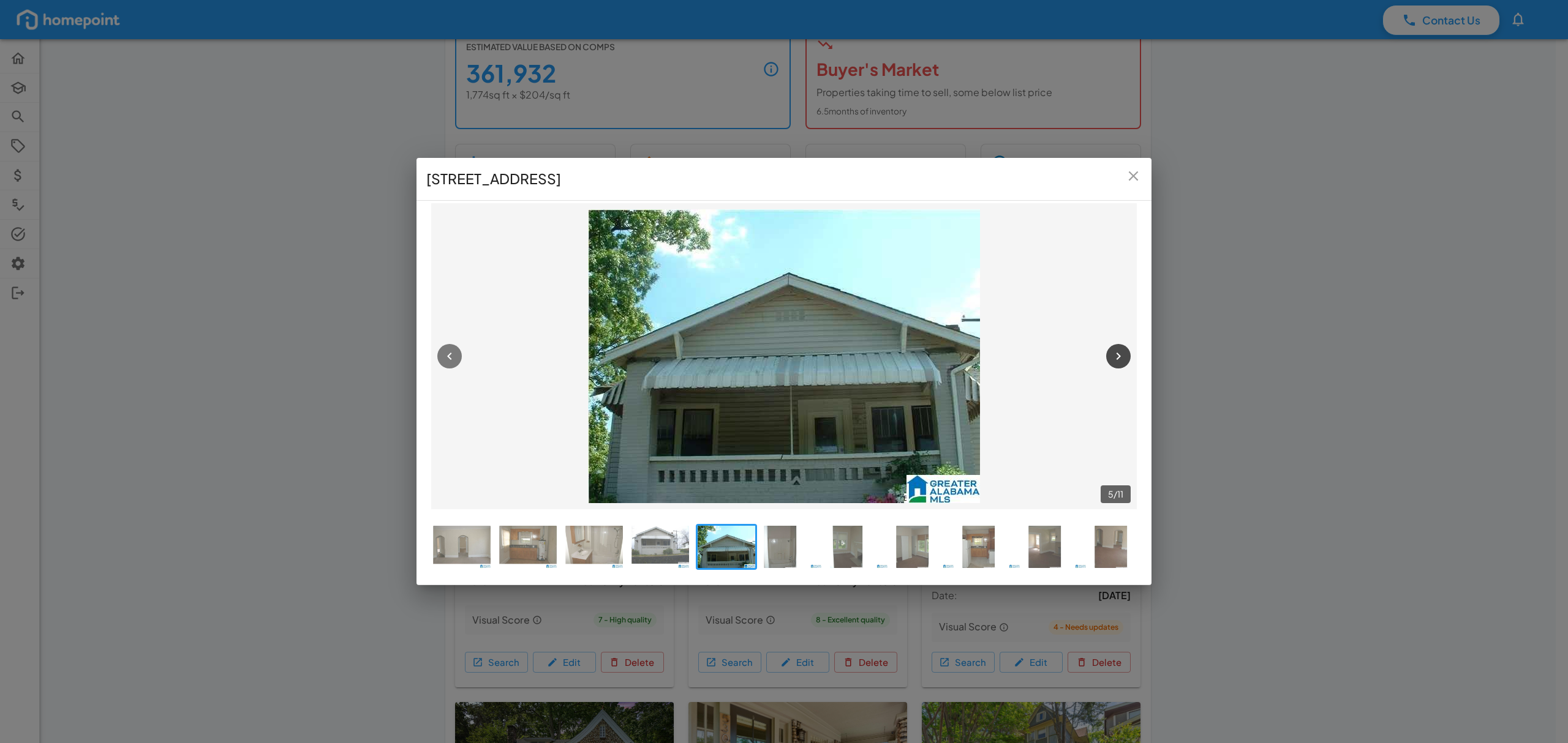
click at [1108, 354] on button "button" at bounding box center [1118, 356] width 24 height 24
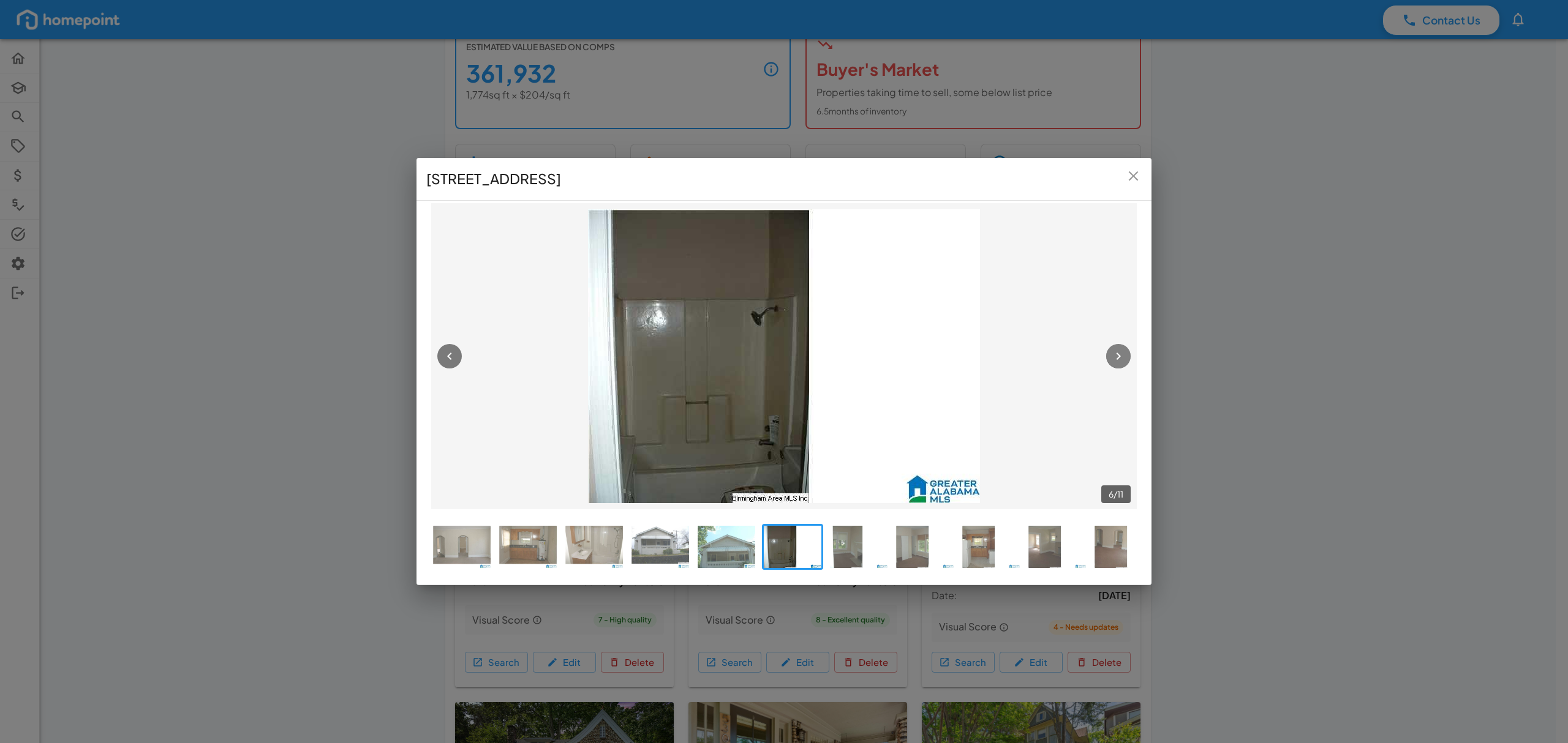
click at [1108, 354] on button "button" at bounding box center [1118, 356] width 24 height 24
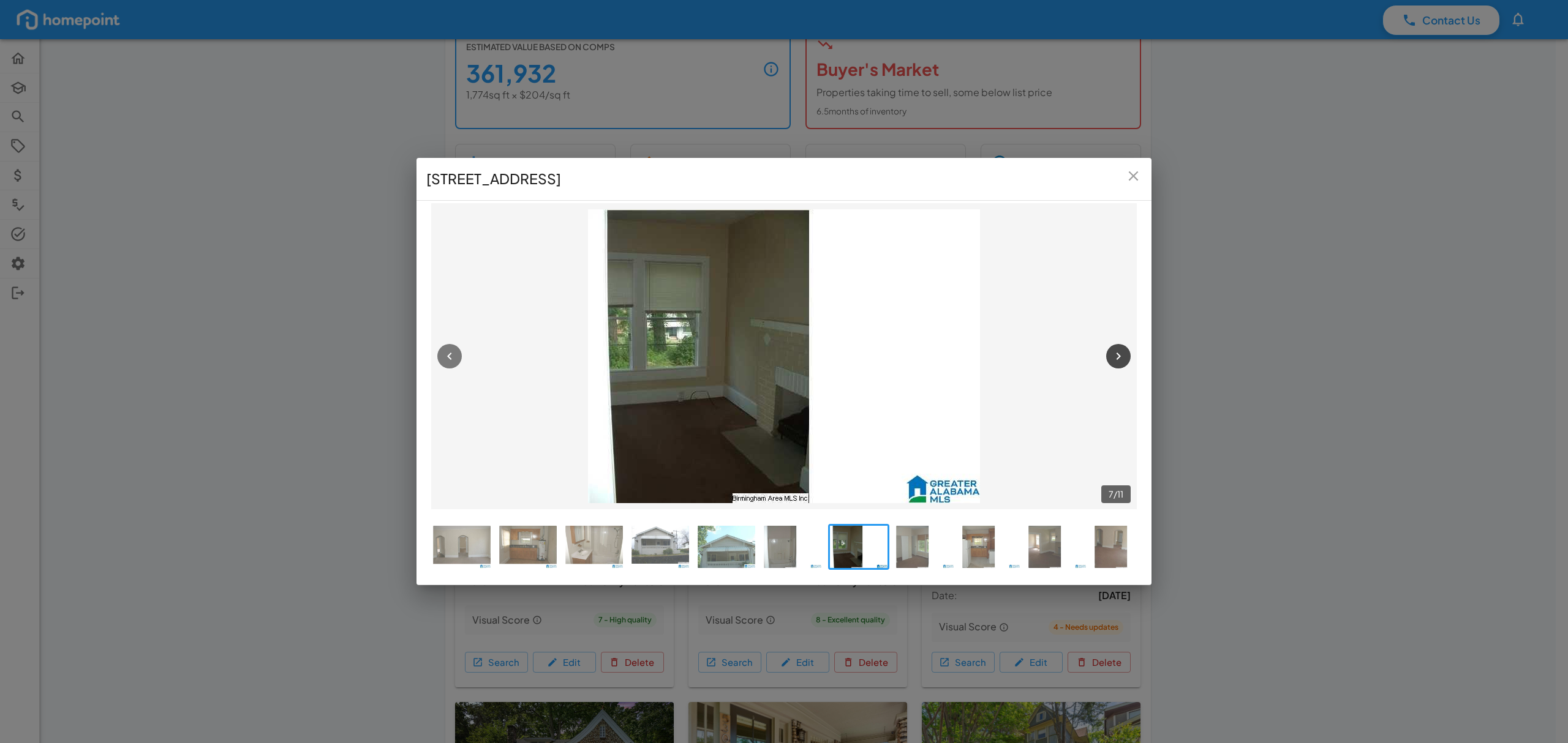
click at [1108, 354] on button "button" at bounding box center [1118, 356] width 24 height 24
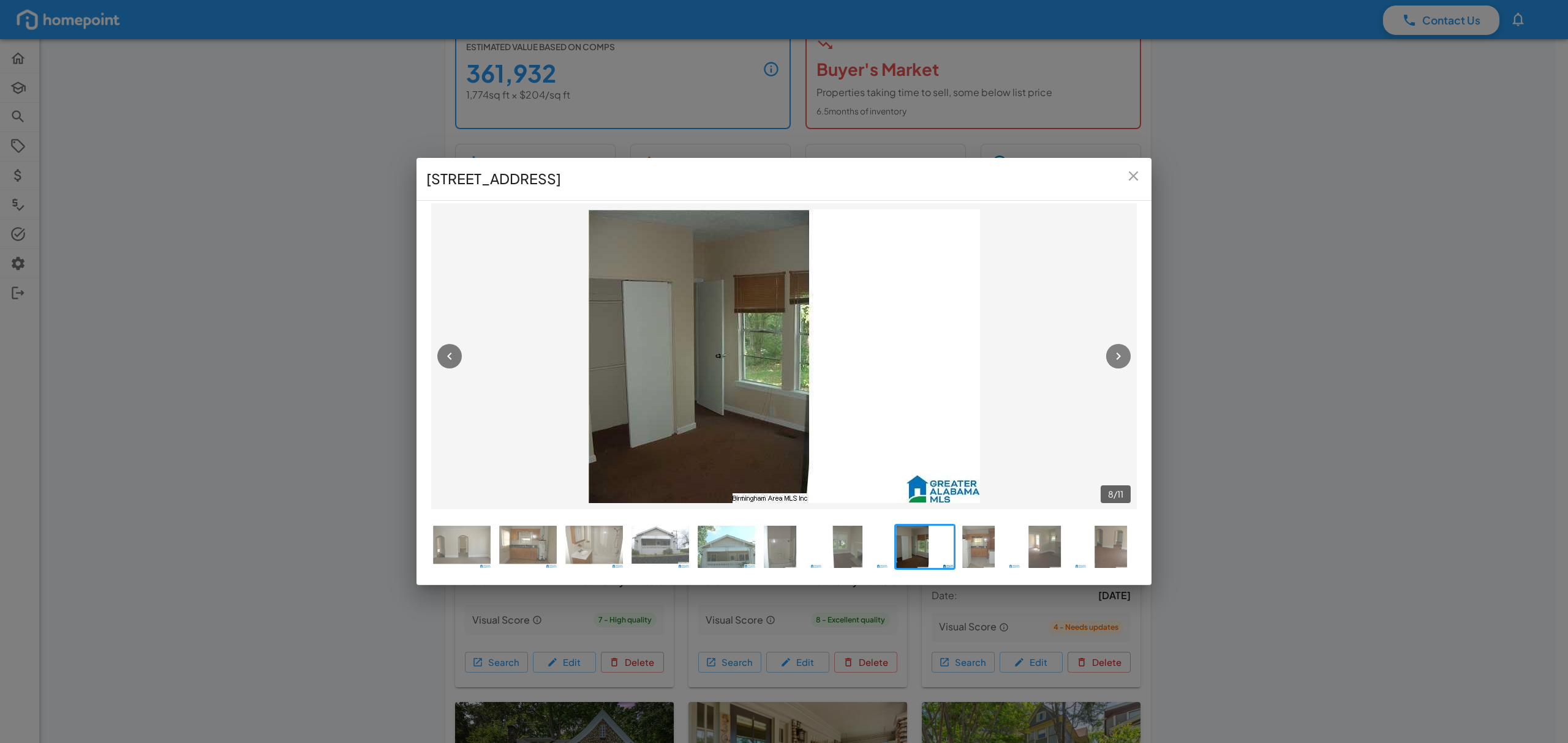
click at [1108, 354] on button "button" at bounding box center [1118, 356] width 24 height 24
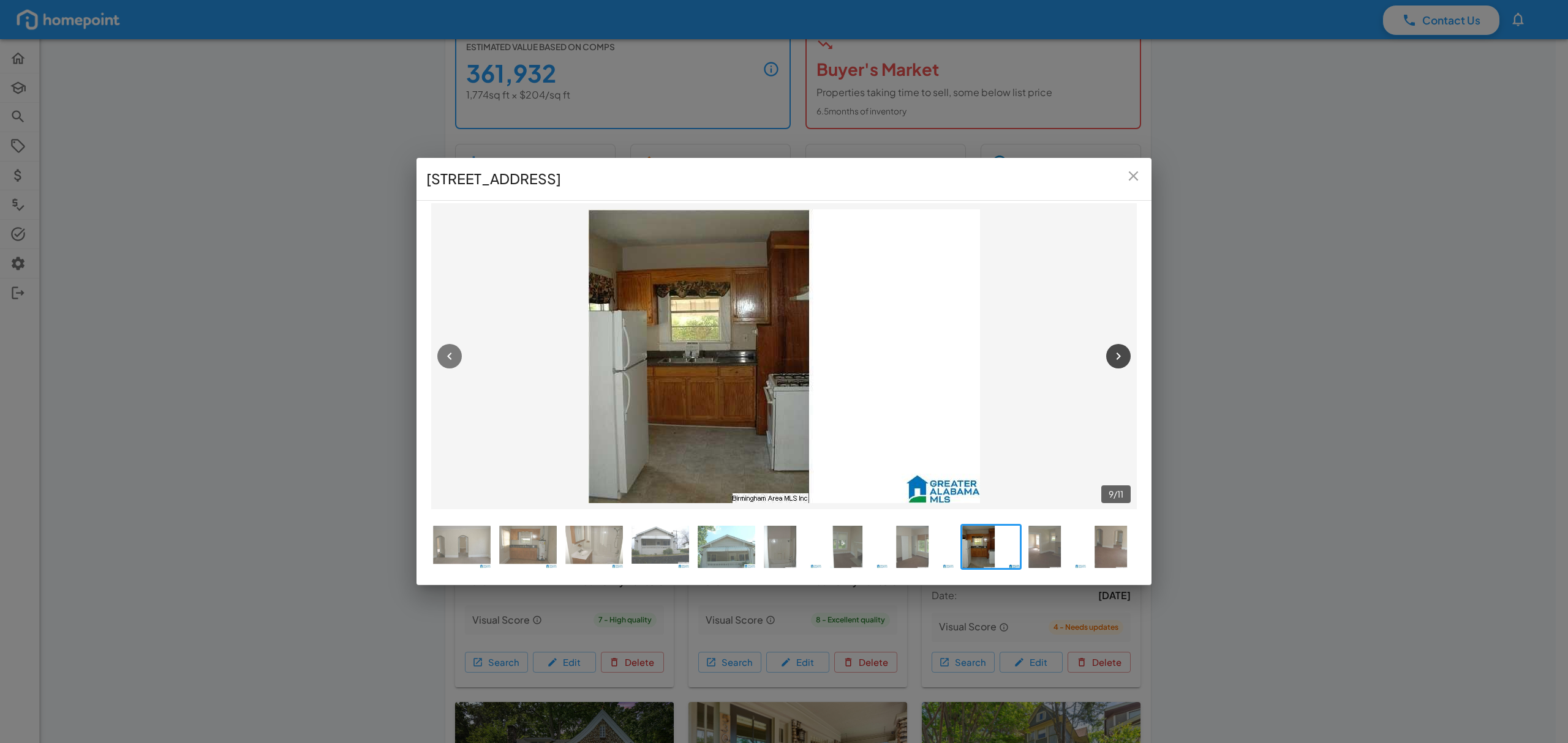
click at [1108, 354] on button "button" at bounding box center [1118, 356] width 24 height 24
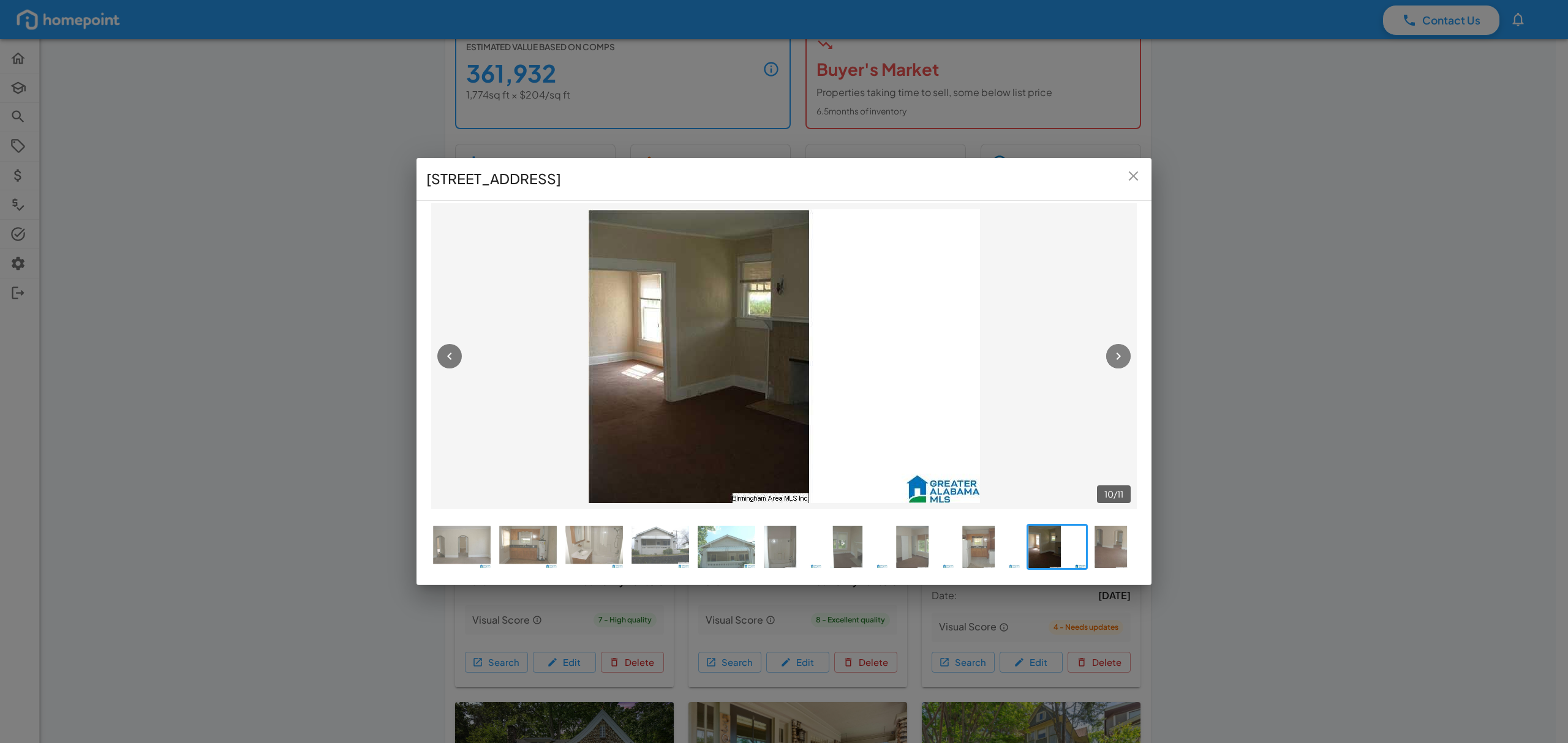
click at [1108, 354] on button "button" at bounding box center [1118, 356] width 24 height 24
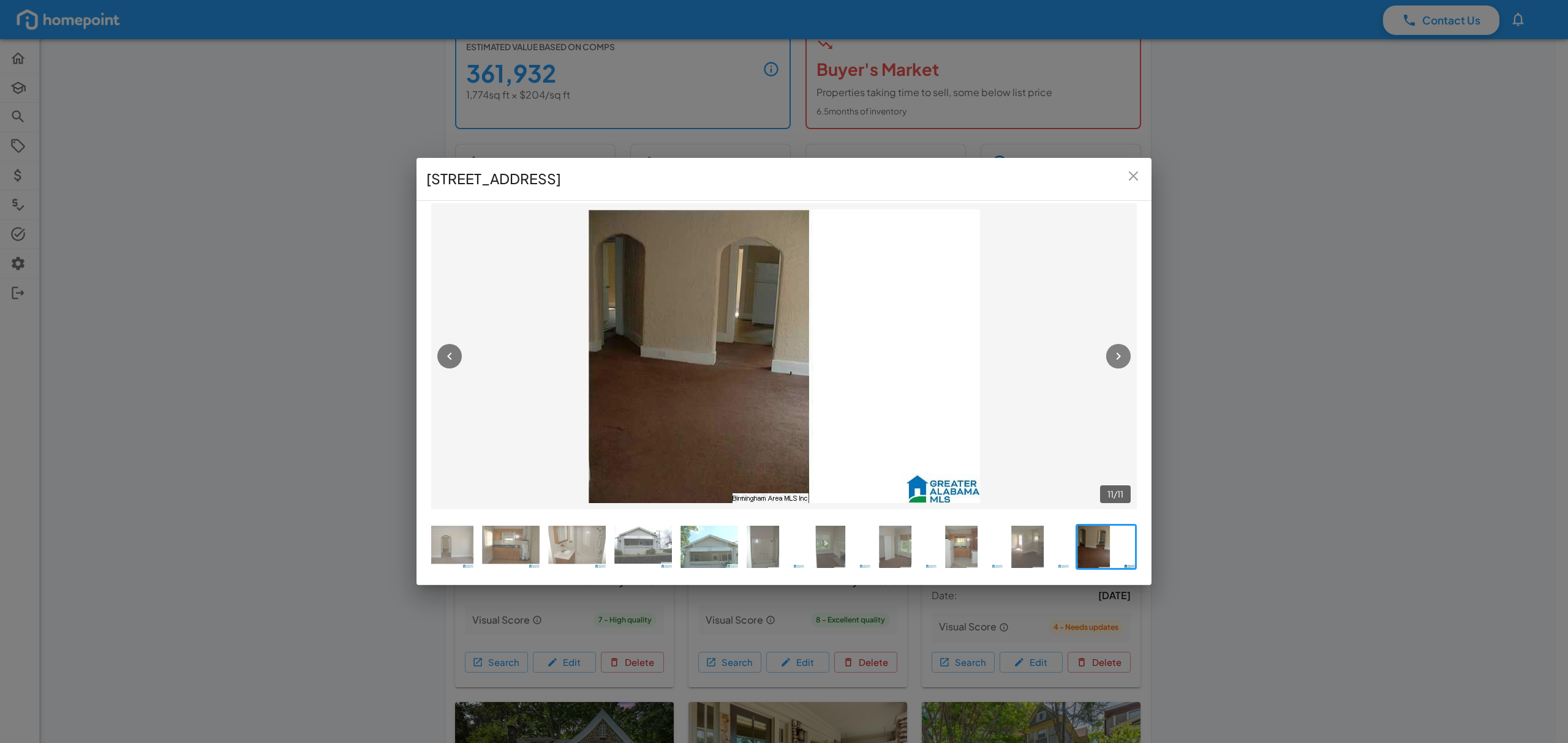
click at [1108, 354] on button "button" at bounding box center [1118, 356] width 24 height 24
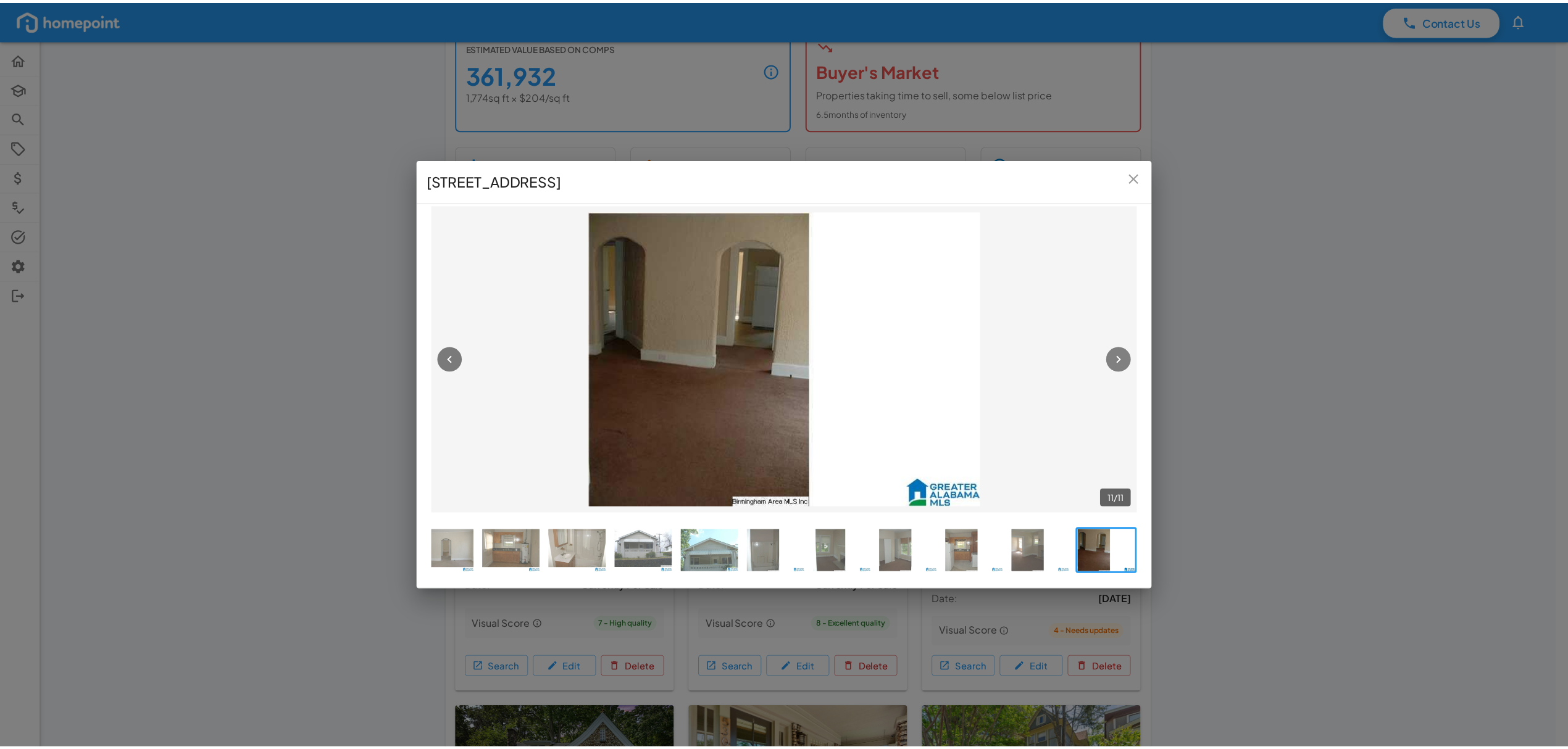
scroll to position [0, 9]
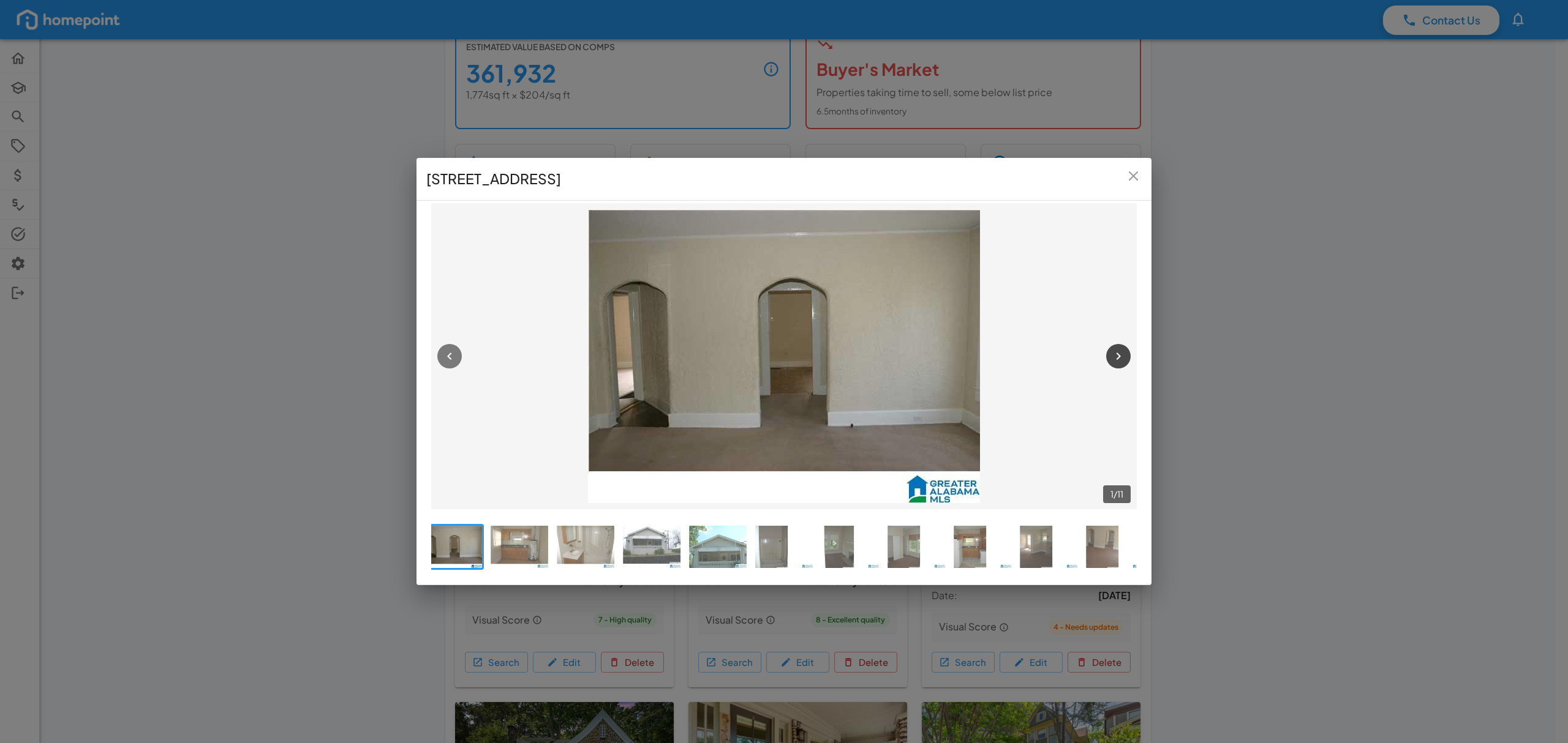
click at [1108, 354] on button "button" at bounding box center [1118, 356] width 24 height 24
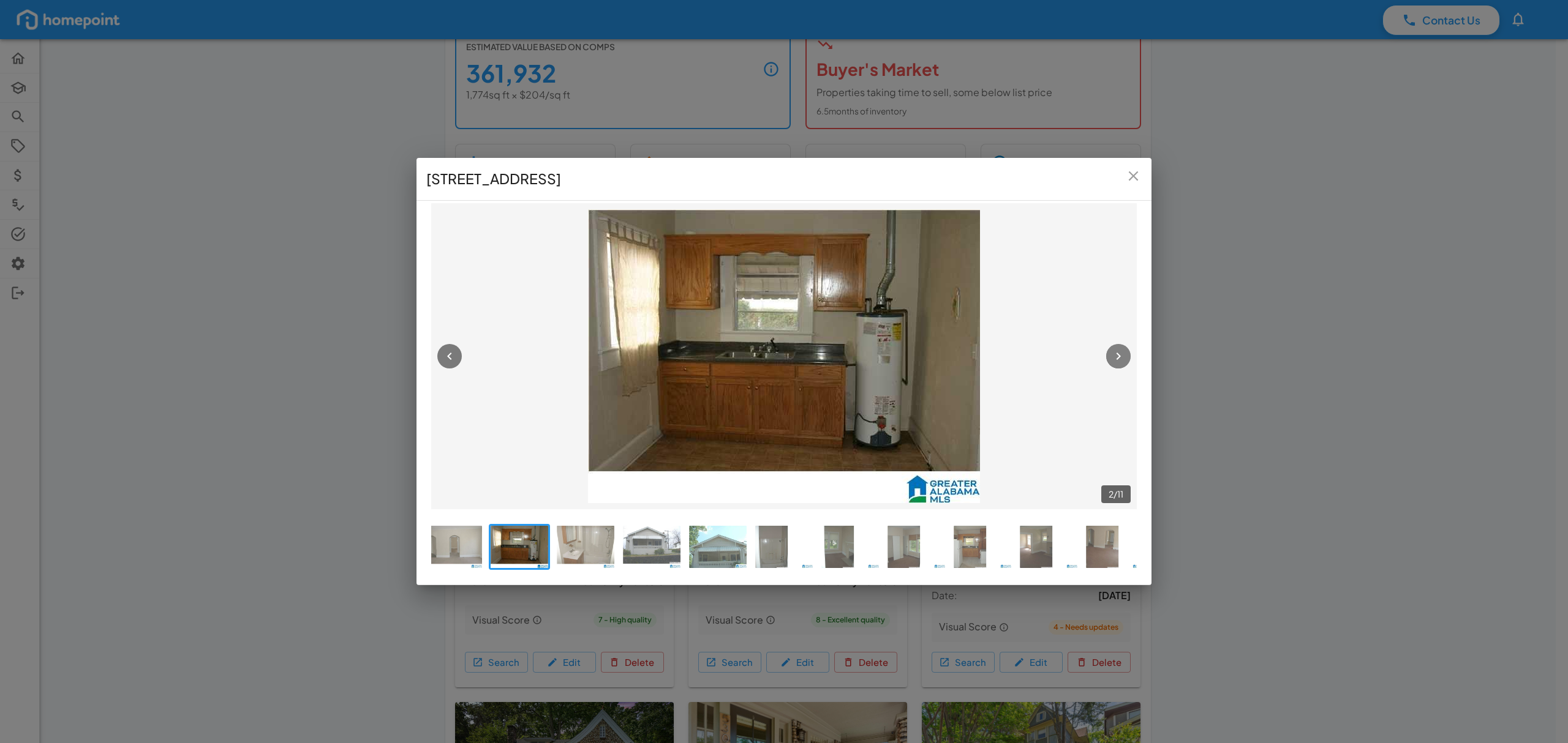
click at [1108, 354] on button "button" at bounding box center [1118, 356] width 24 height 24
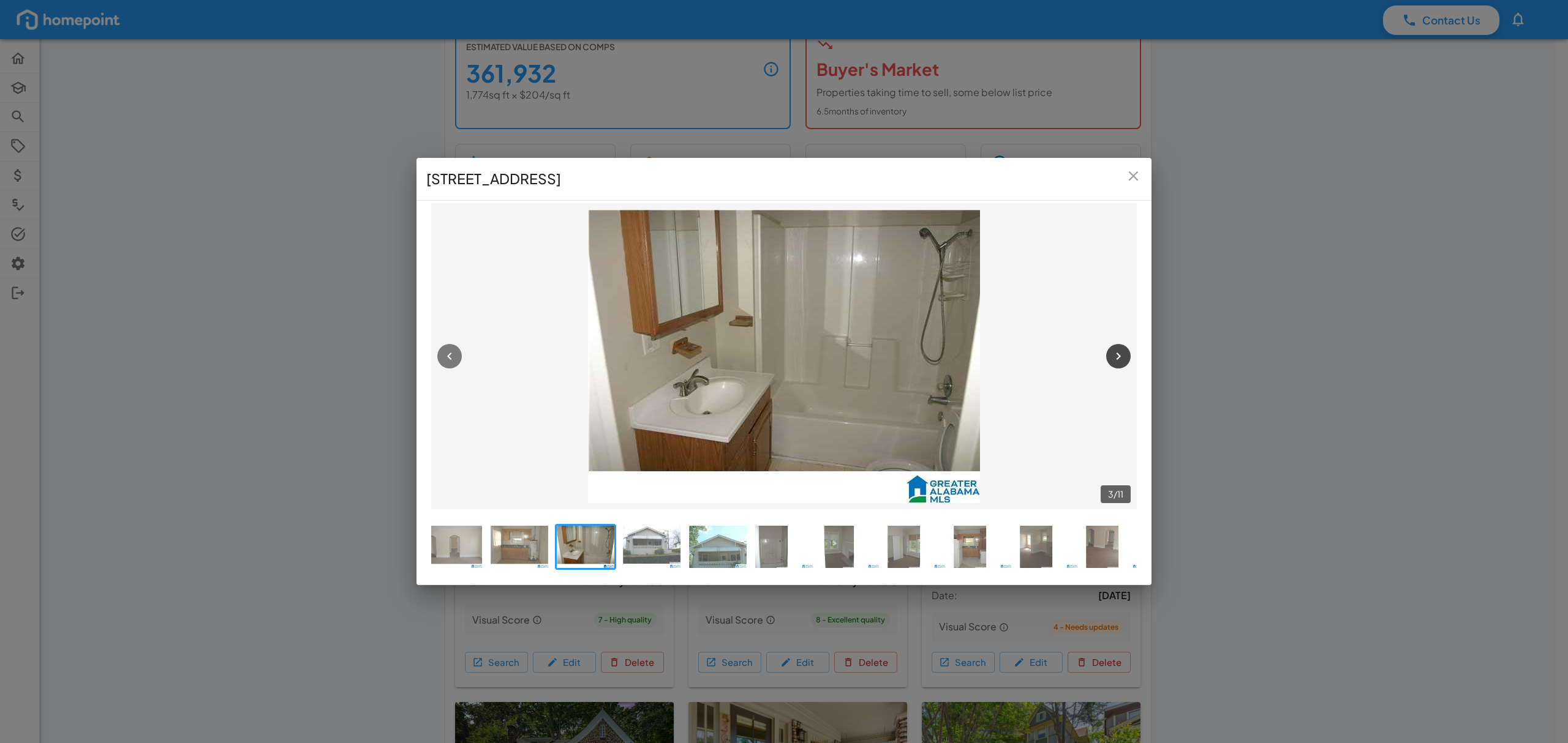
click at [1108, 354] on button "button" at bounding box center [1118, 356] width 24 height 24
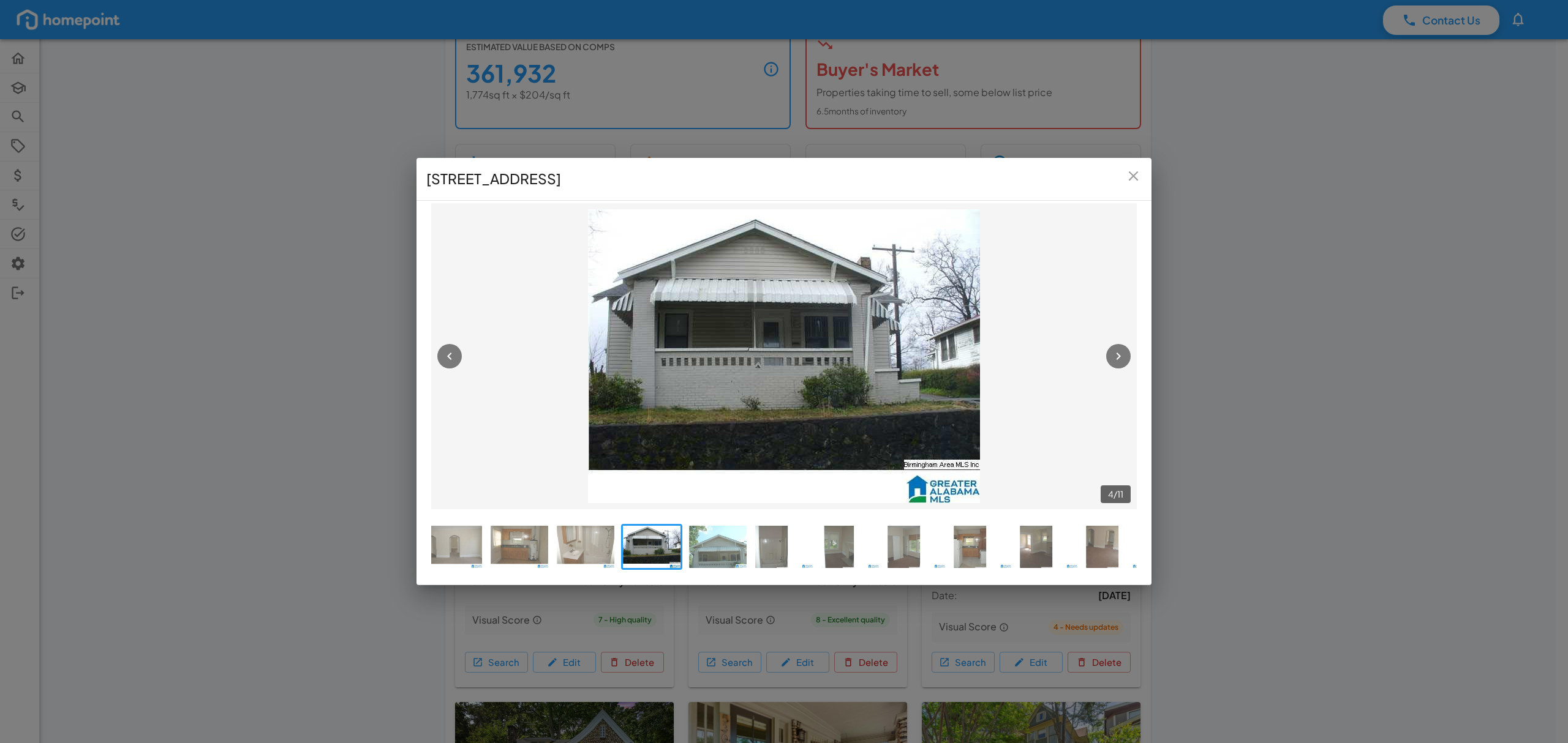
click at [1135, 168] on icon "close" at bounding box center [1133, 176] width 16 height 16
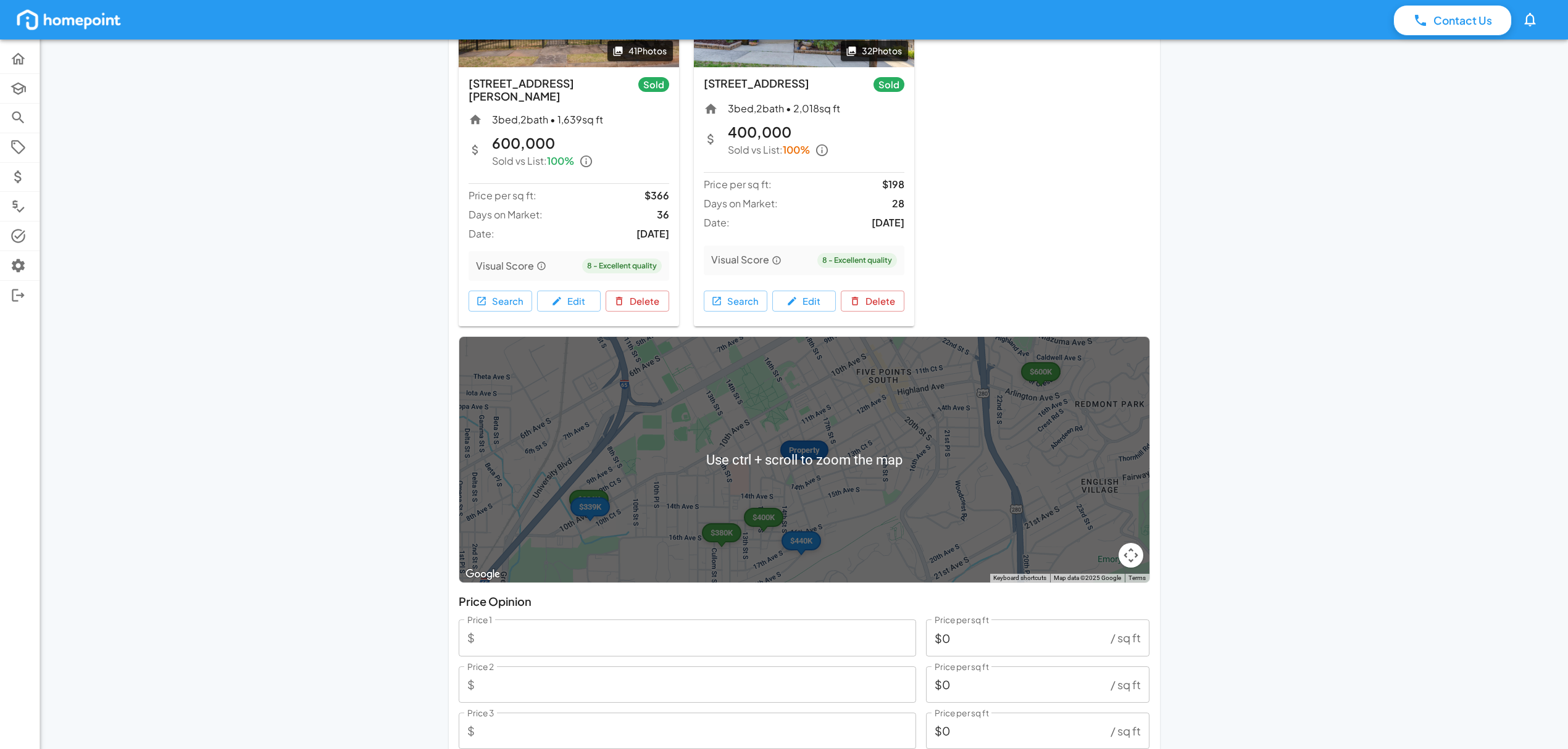
scroll to position [1316, 0]
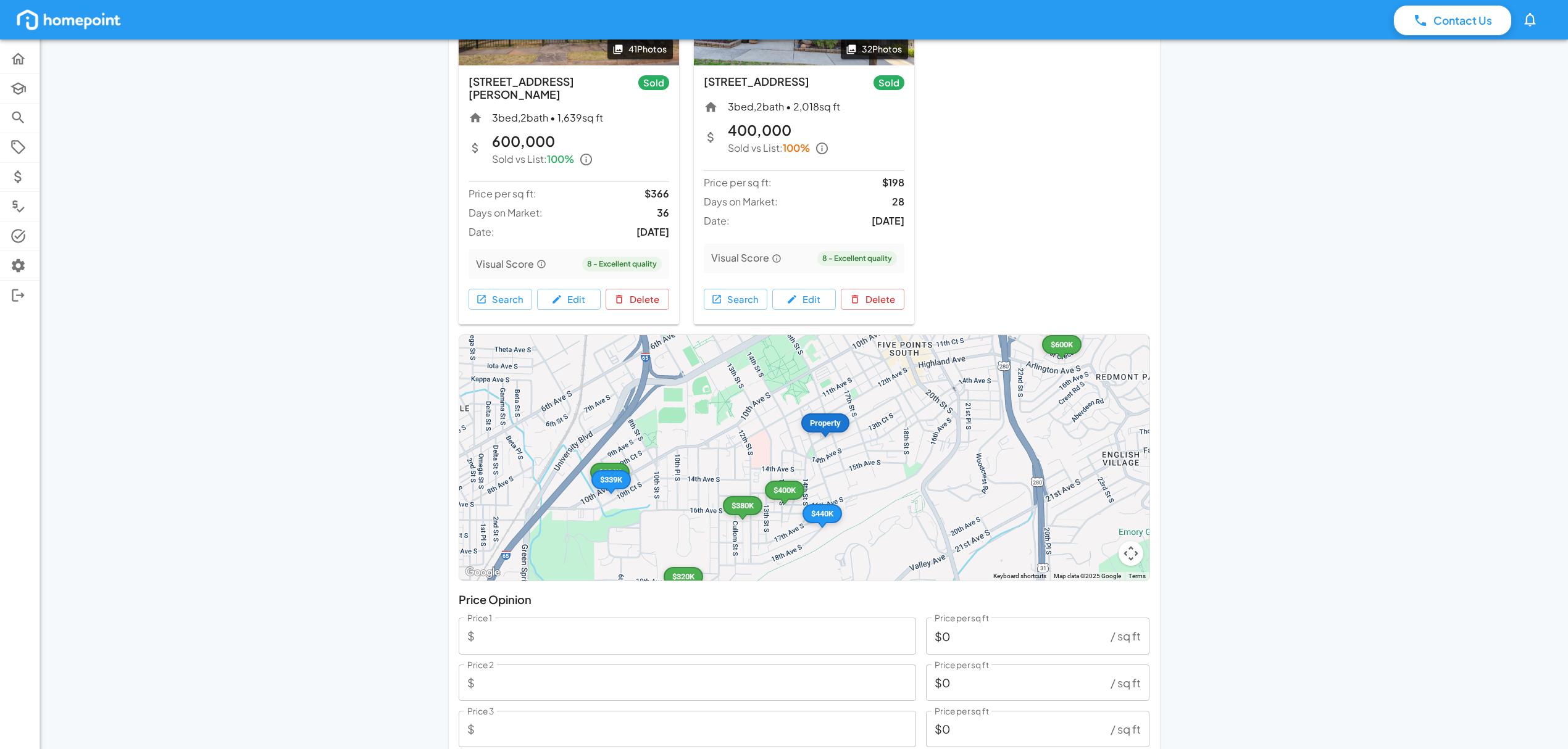
drag, startPoint x: 884, startPoint y: 524, endPoint x: 919, endPoint y: 469, distance: 65.2
click at [925, 470] on div "Property $440K $600K $45K $386K $400K $320K $380K $339K" at bounding box center [804, 457] width 690 height 246
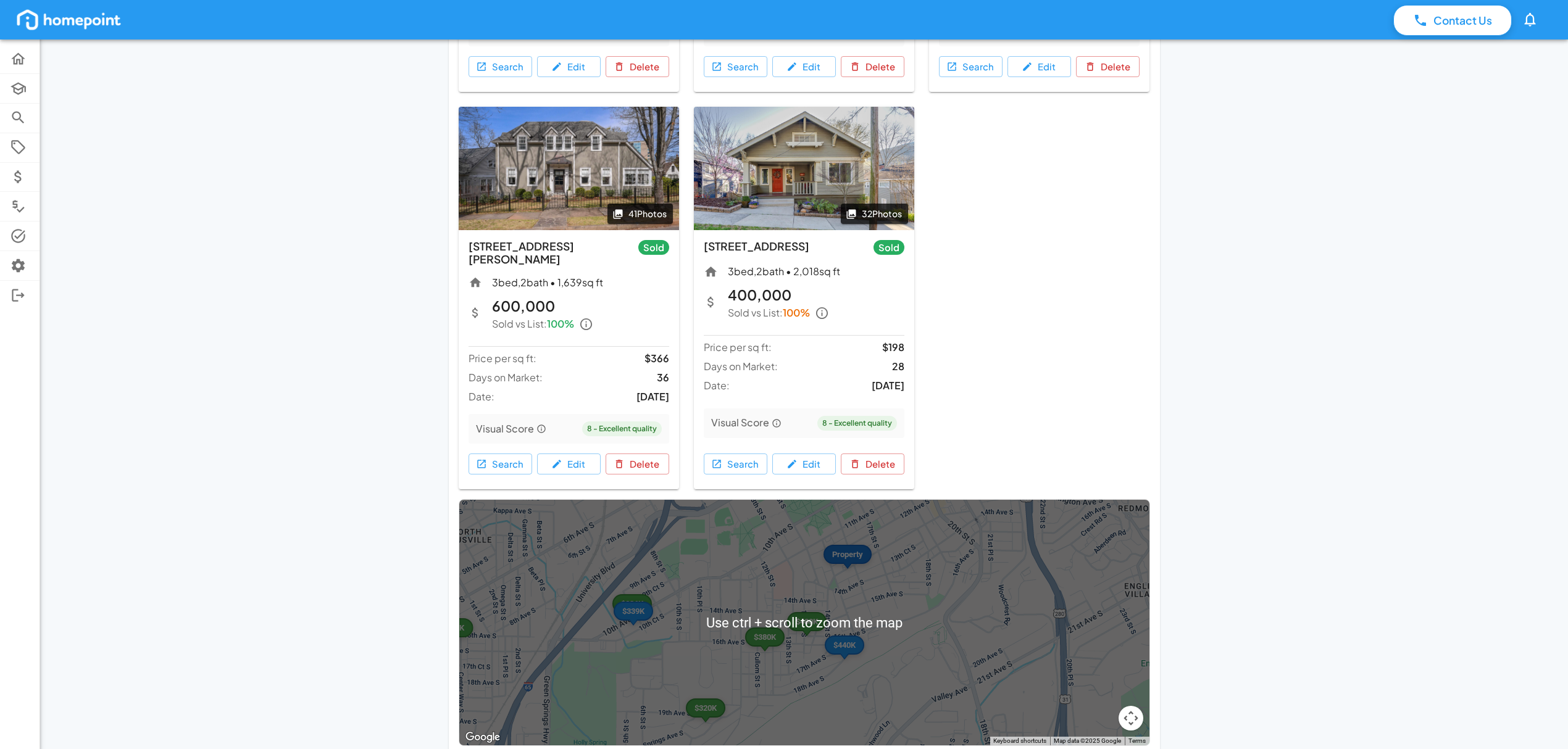
scroll to position [1398, 0]
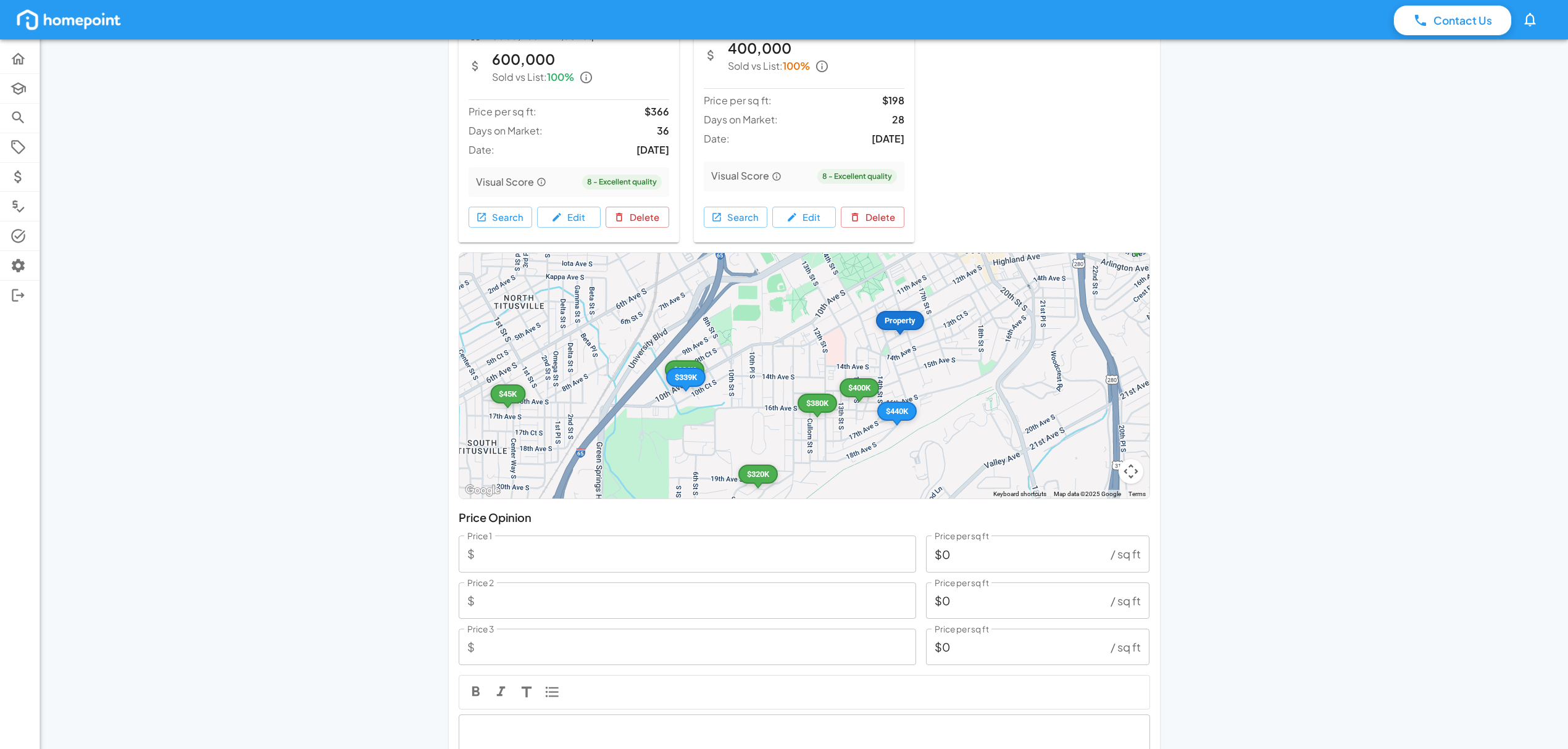
drag, startPoint x: 822, startPoint y: 427, endPoint x: 887, endPoint y: 443, distance: 66.9
click at [887, 443] on div "Property $440K $600K $45K $386K $400K $320K $380K $339K" at bounding box center [804, 376] width 690 height 246
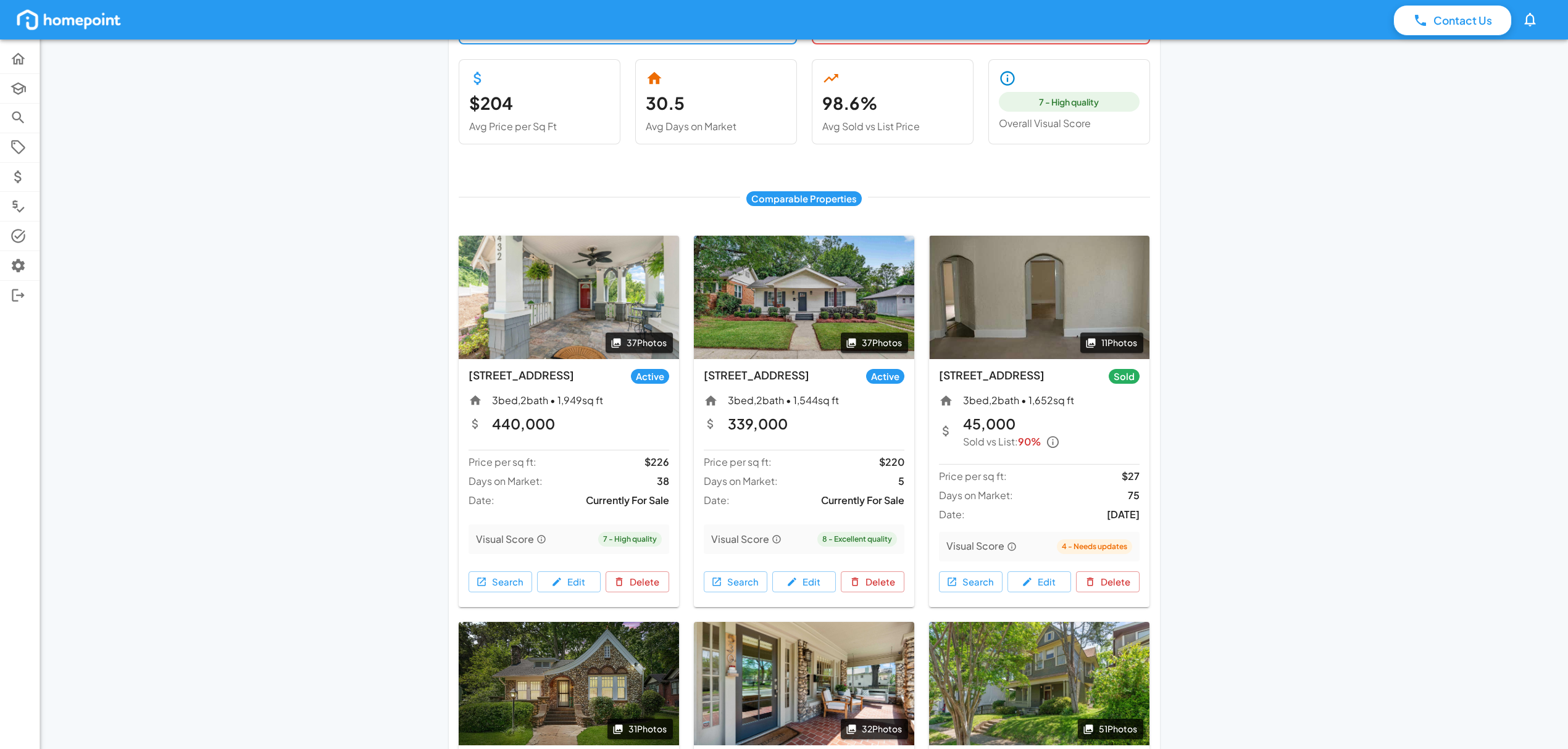
scroll to position [246, 0]
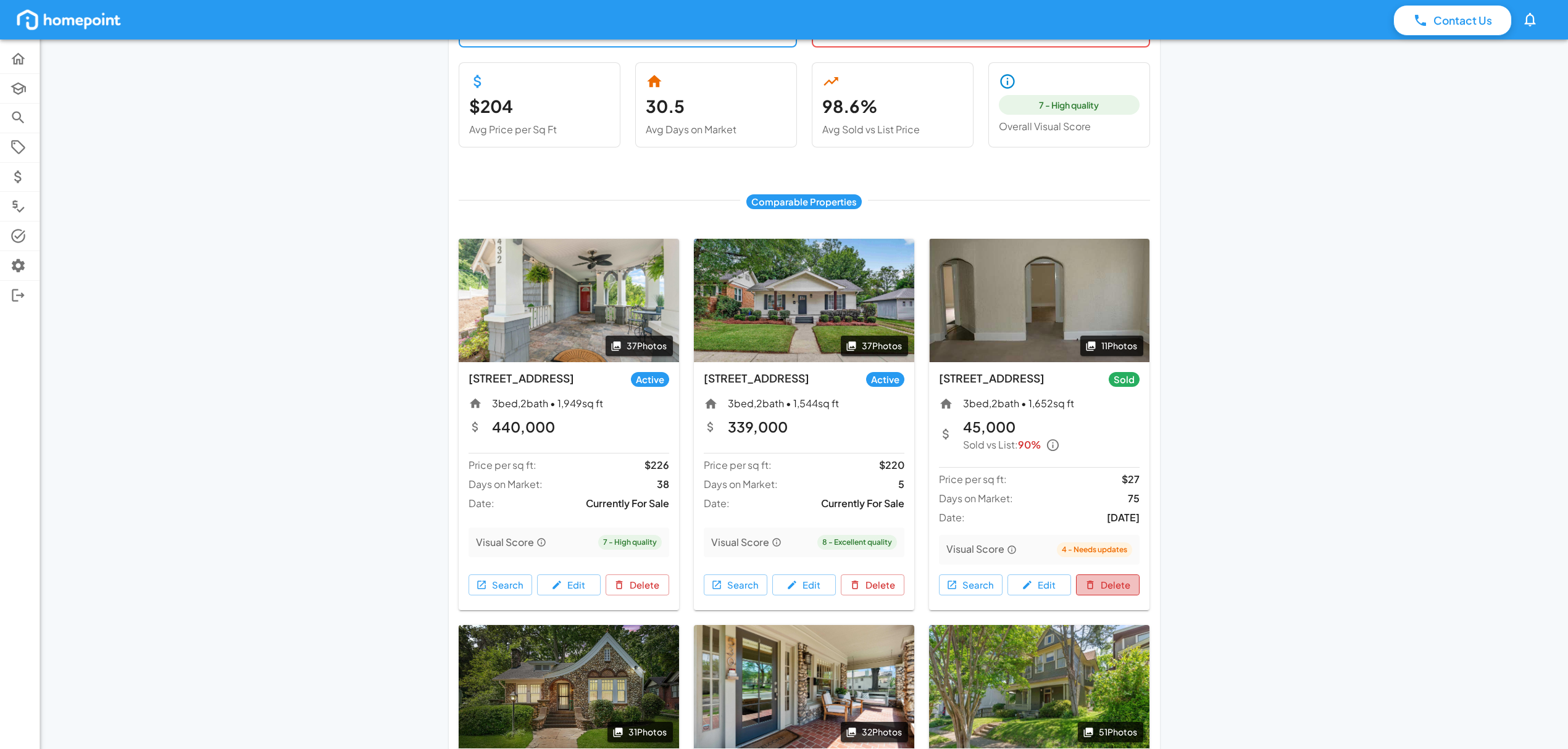
click at [1109, 583] on button "Delete" at bounding box center [1107, 585] width 64 height 21
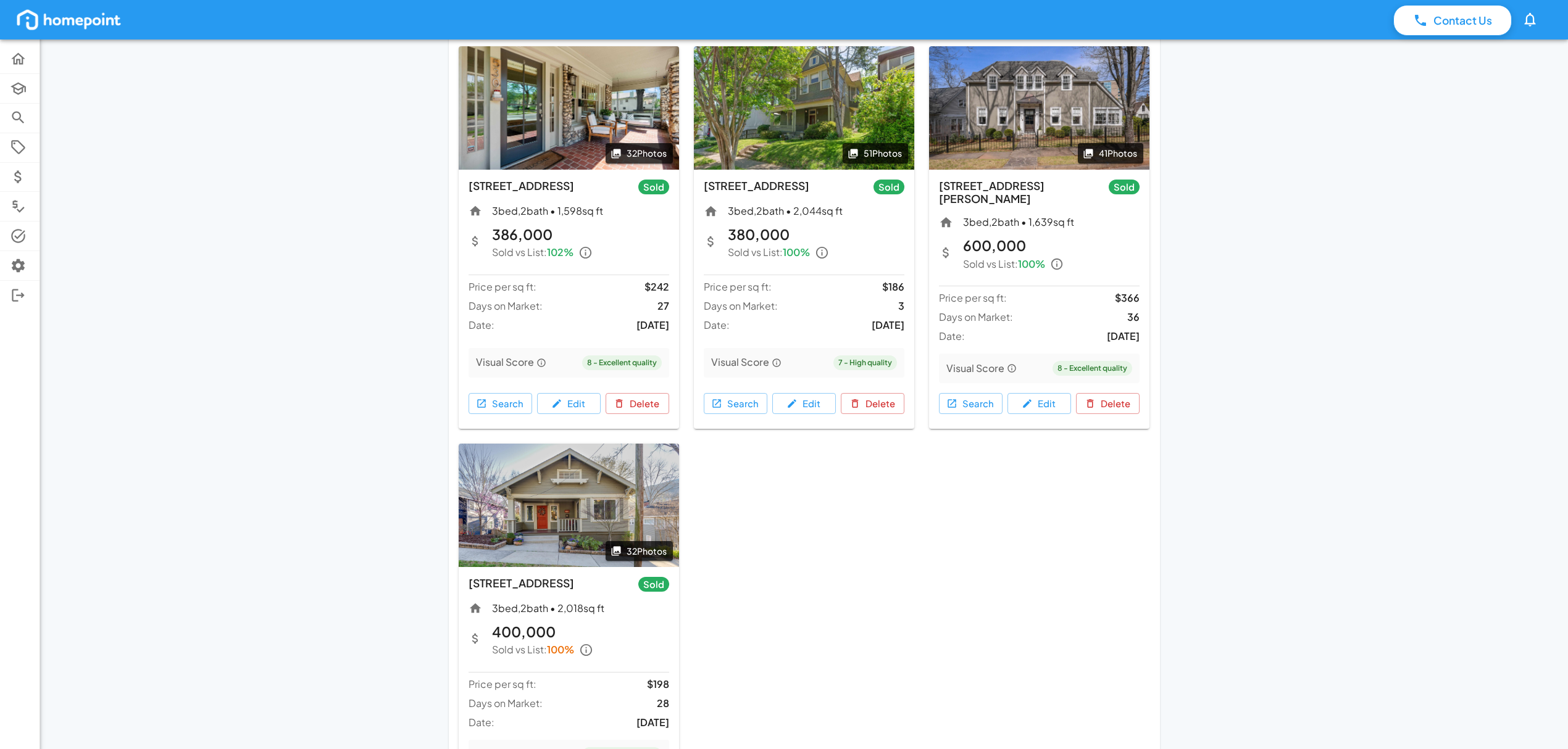
scroll to position [740, 0]
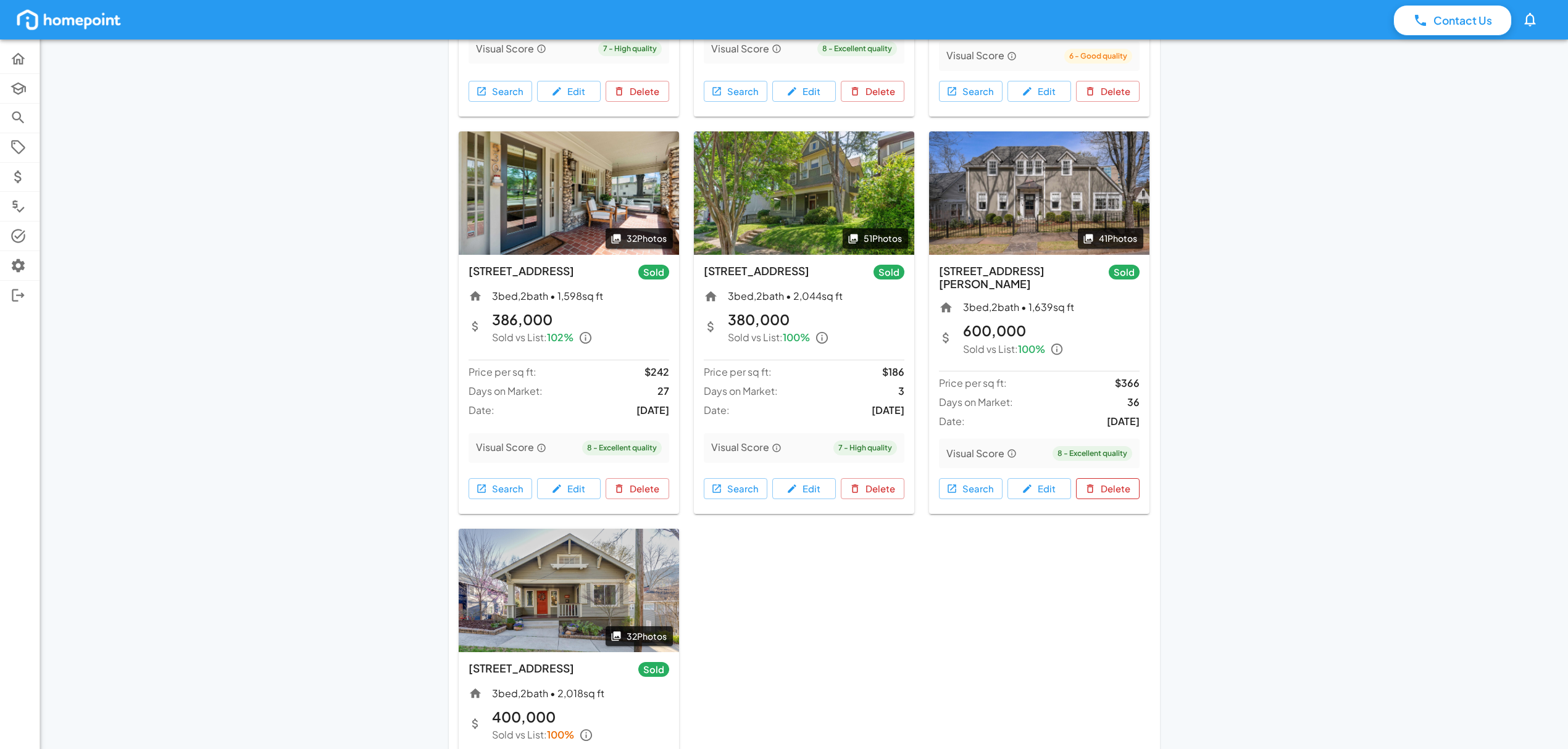
click at [1107, 478] on button "Delete" at bounding box center [1107, 489] width 64 height 21
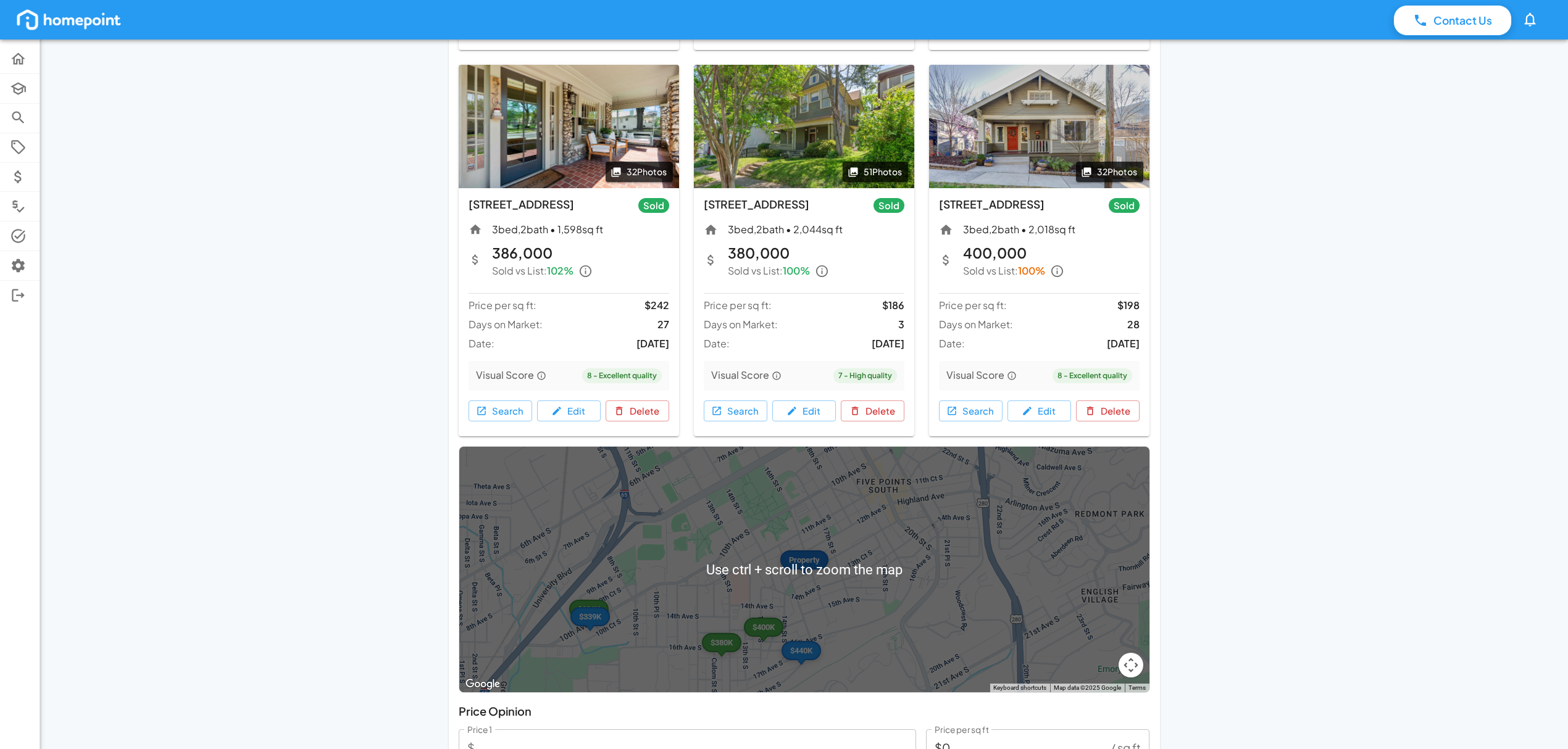
scroll to position [822, 0]
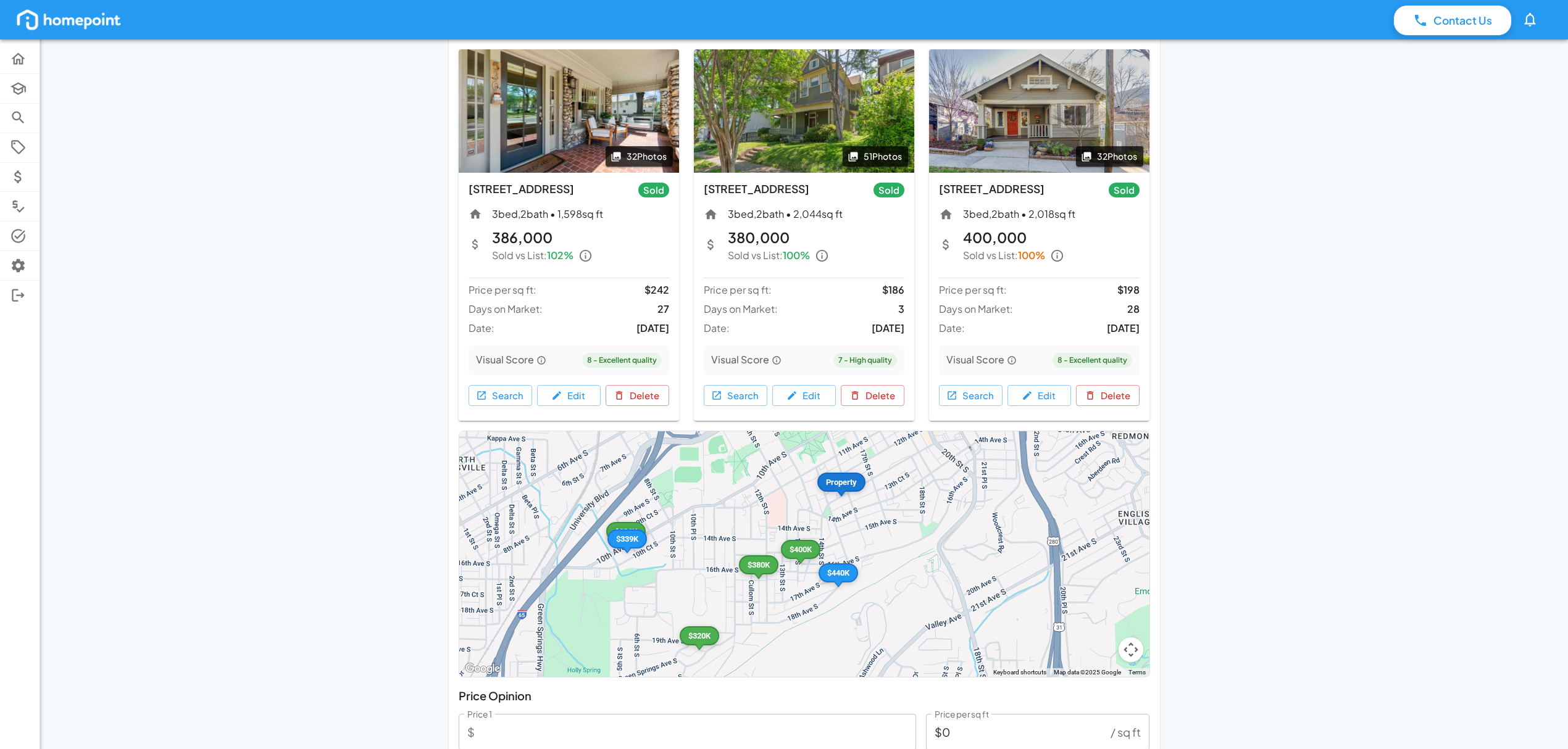
drag, startPoint x: 979, startPoint y: 604, endPoint x: 1016, endPoint y: 541, distance: 73.1
click at [1016, 541] on div "Property $440K $386K $400K $320K $380K $339K" at bounding box center [804, 554] width 690 height 246
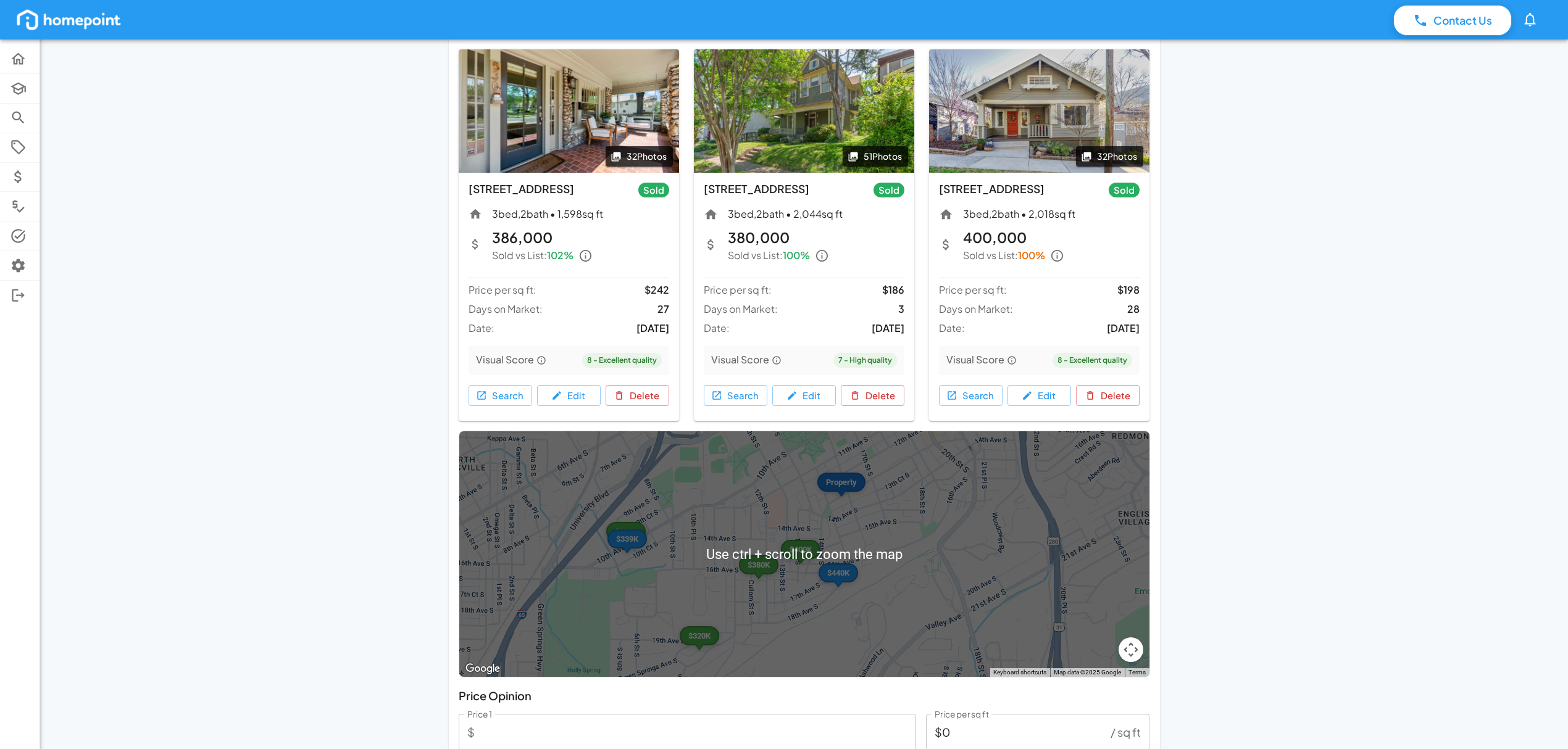
scroll to position [905, 0]
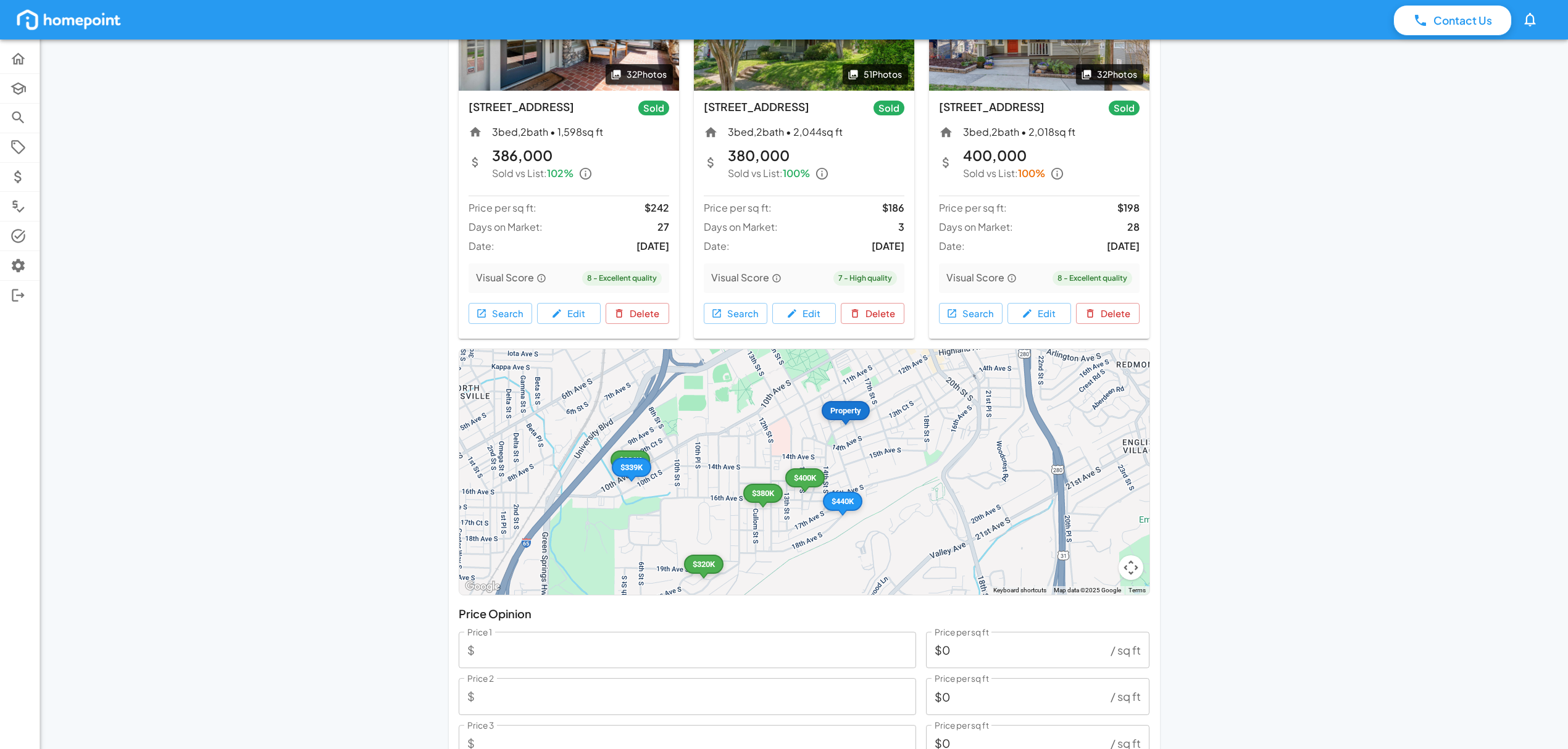
drag, startPoint x: 997, startPoint y: 458, endPoint x: 1005, endPoint y: 470, distance: 14.4
click at [1005, 470] on div "Property $440K $386K $400K $320K $380K $339K" at bounding box center [804, 472] width 690 height 246
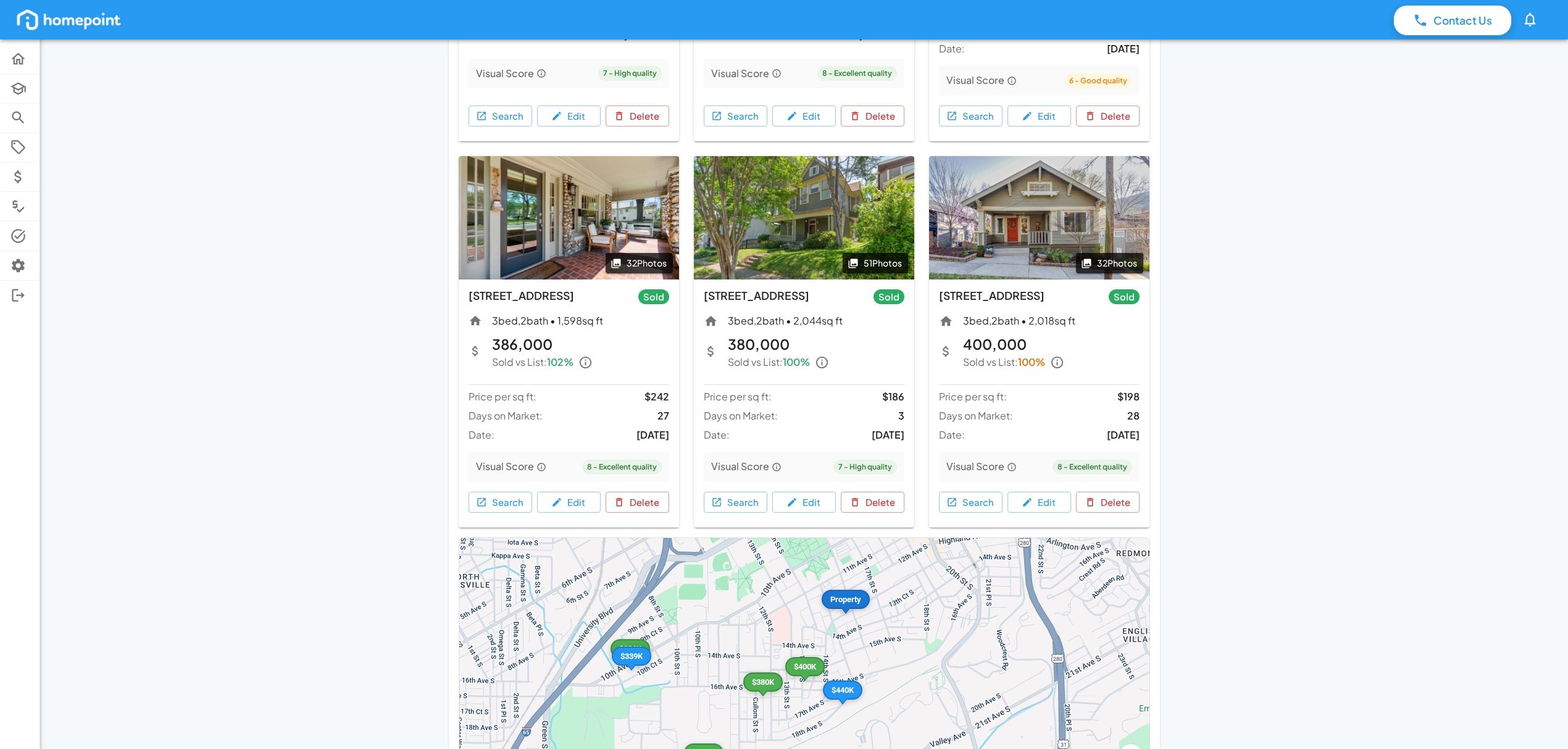
scroll to position [740, 0]
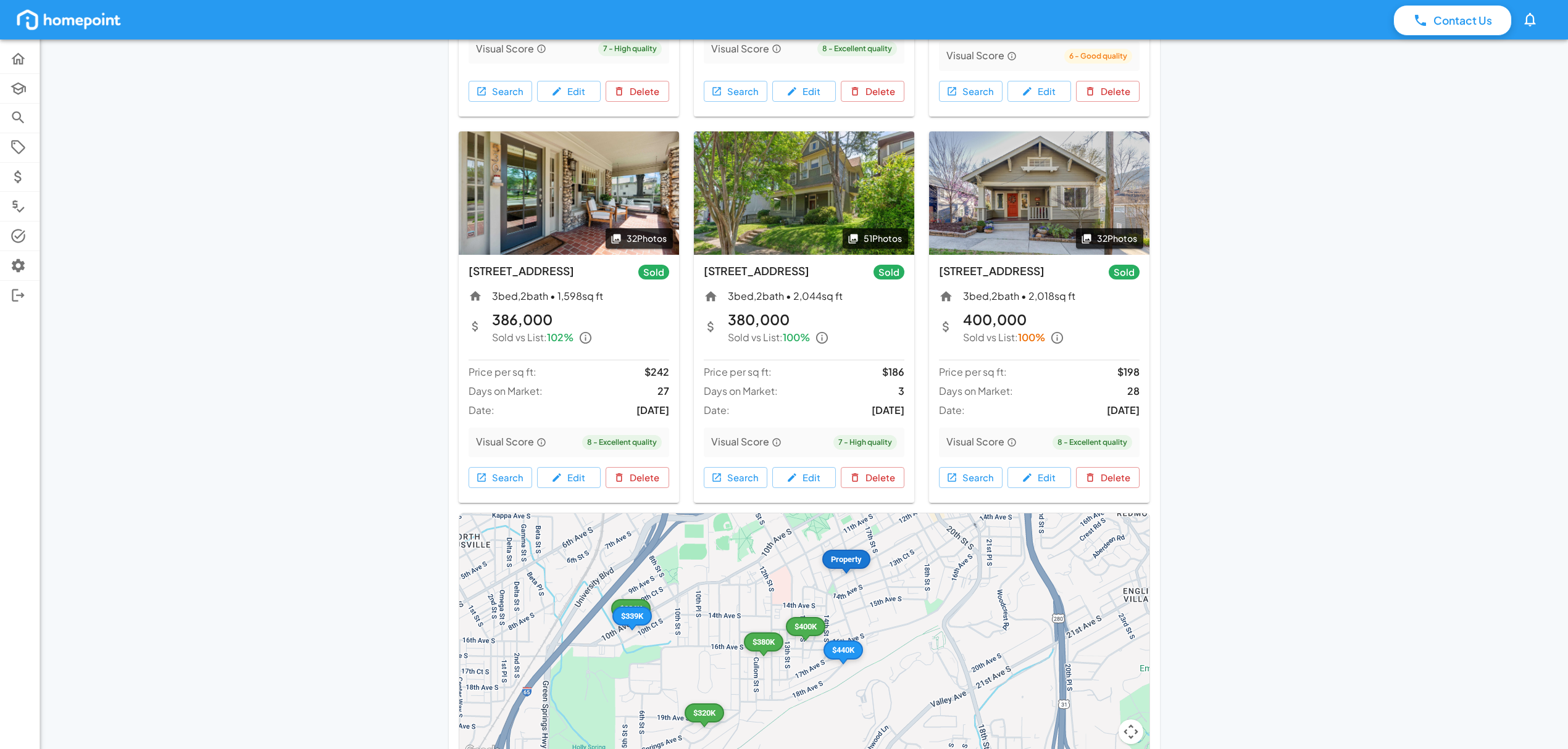
drag, startPoint x: 906, startPoint y: 596, endPoint x: 909, endPoint y: 572, distance: 24.2
click at [909, 572] on div "Property $440K $386K $400K $320K $380K $339K" at bounding box center [804, 636] width 690 height 246
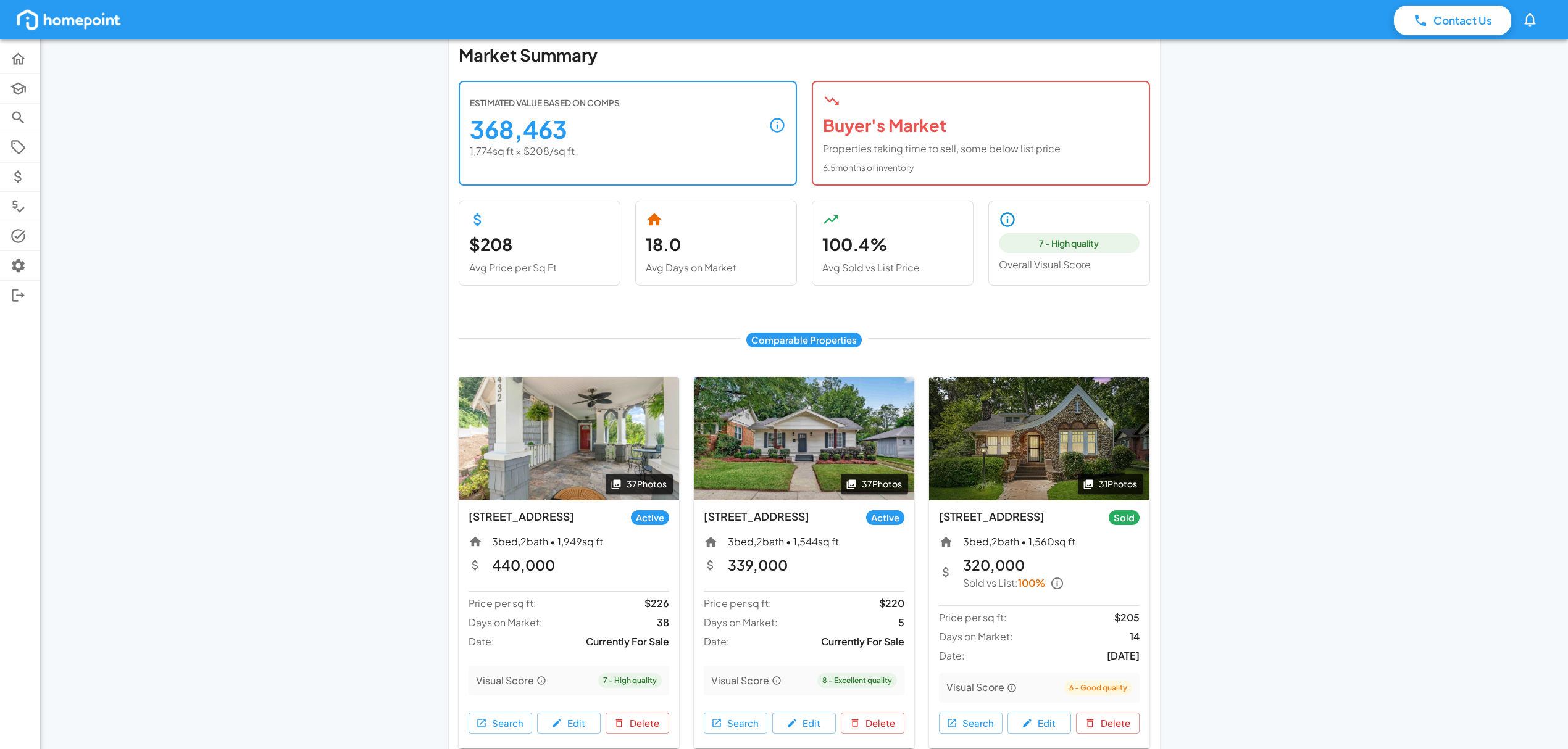
scroll to position [0, 0]
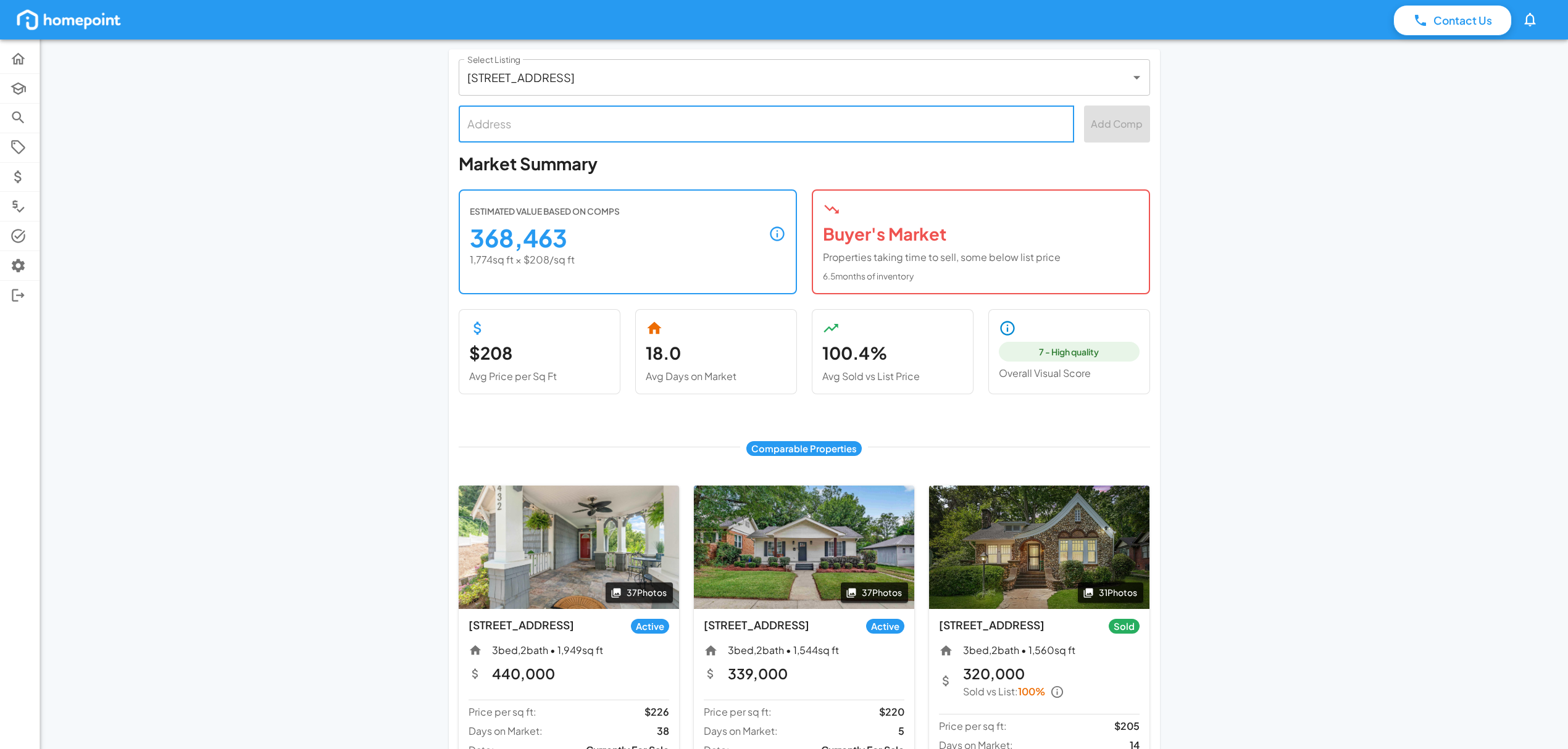
click at [615, 121] on input "text" at bounding box center [766, 123] width 604 height 25
click at [707, 163] on li "[STREET_ADDRESS]" at bounding box center [767, 160] width 616 height 24
type input "[STREET_ADDRESS]"
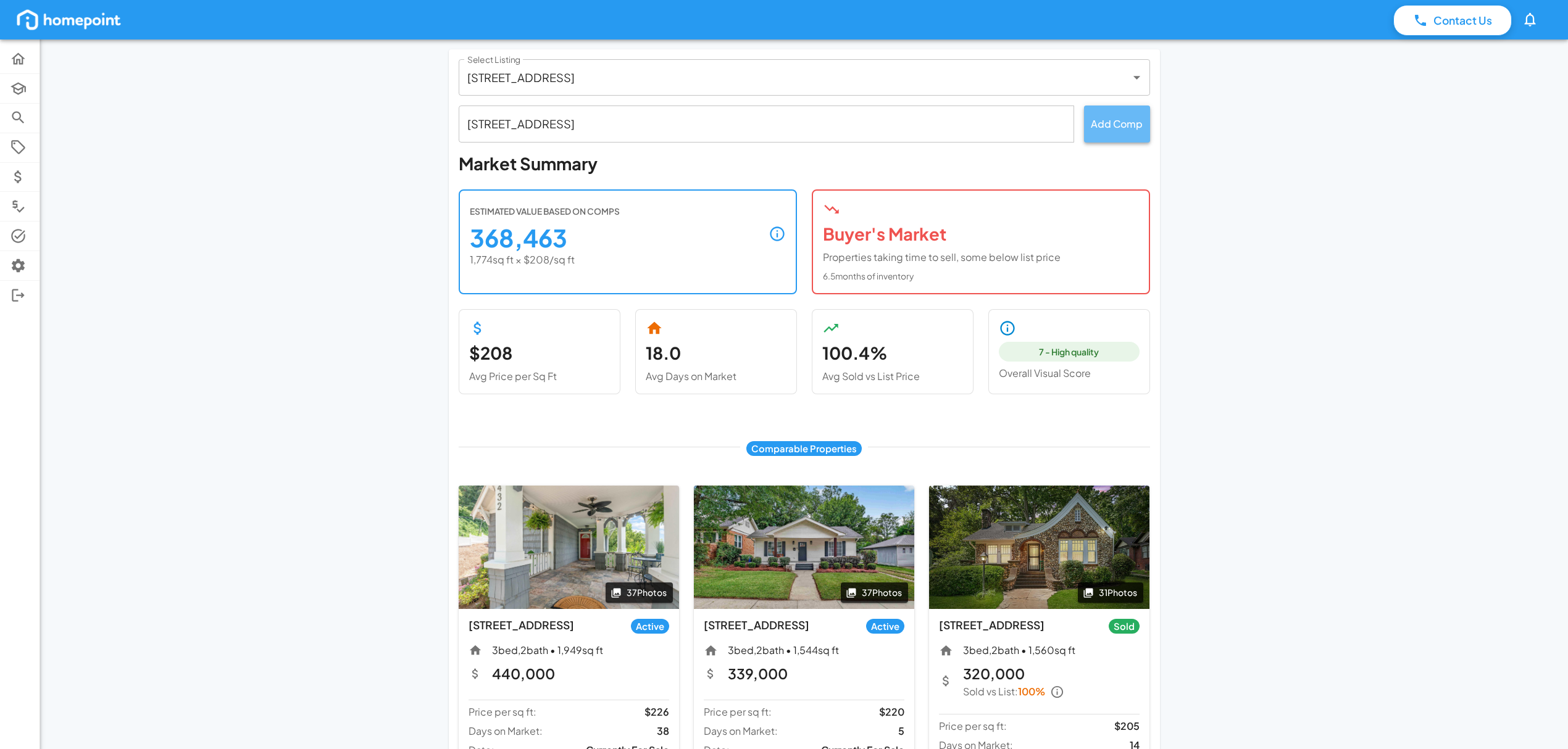
click at [1127, 116] on button "Add Comp" at bounding box center [1117, 124] width 66 height 37
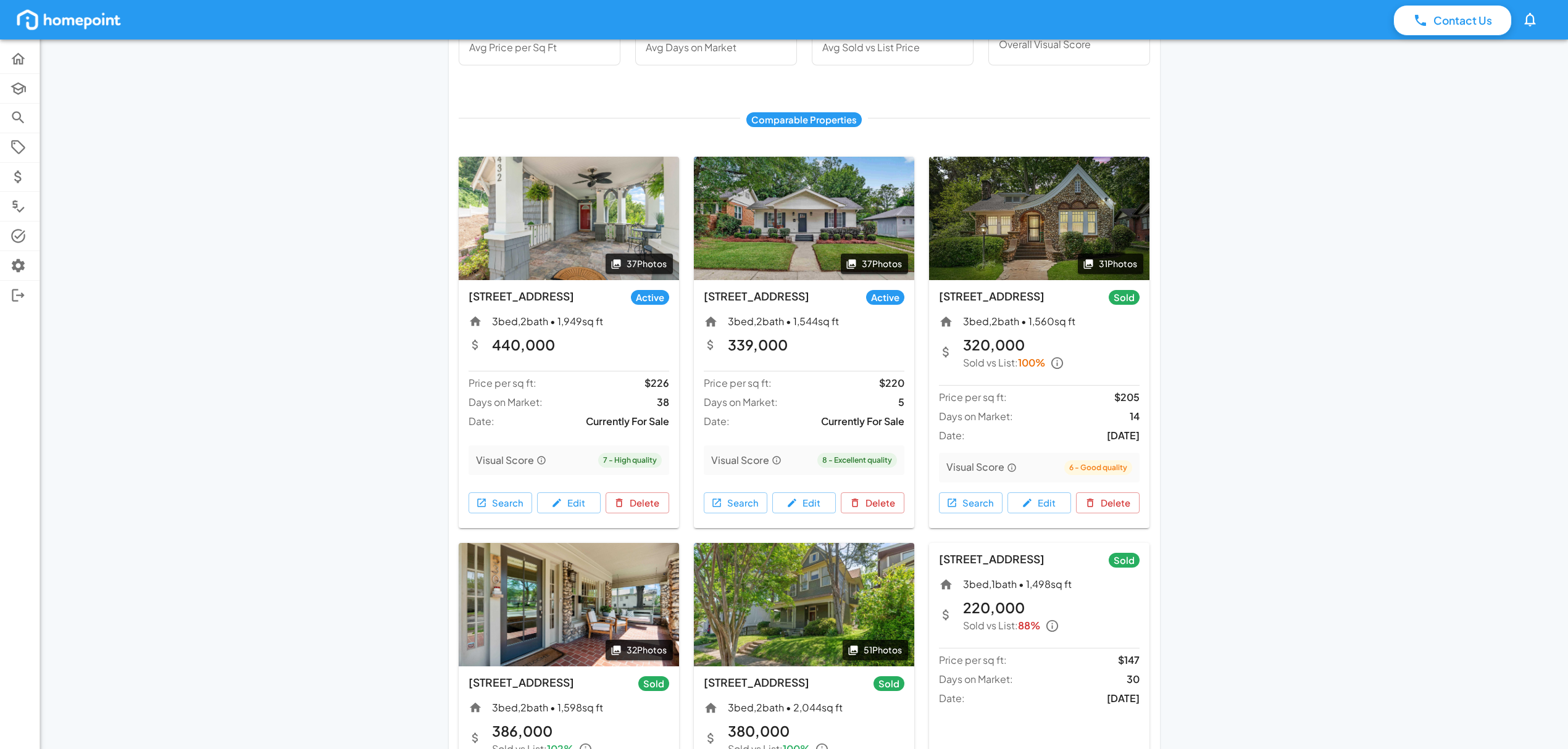
scroll to position [576, 0]
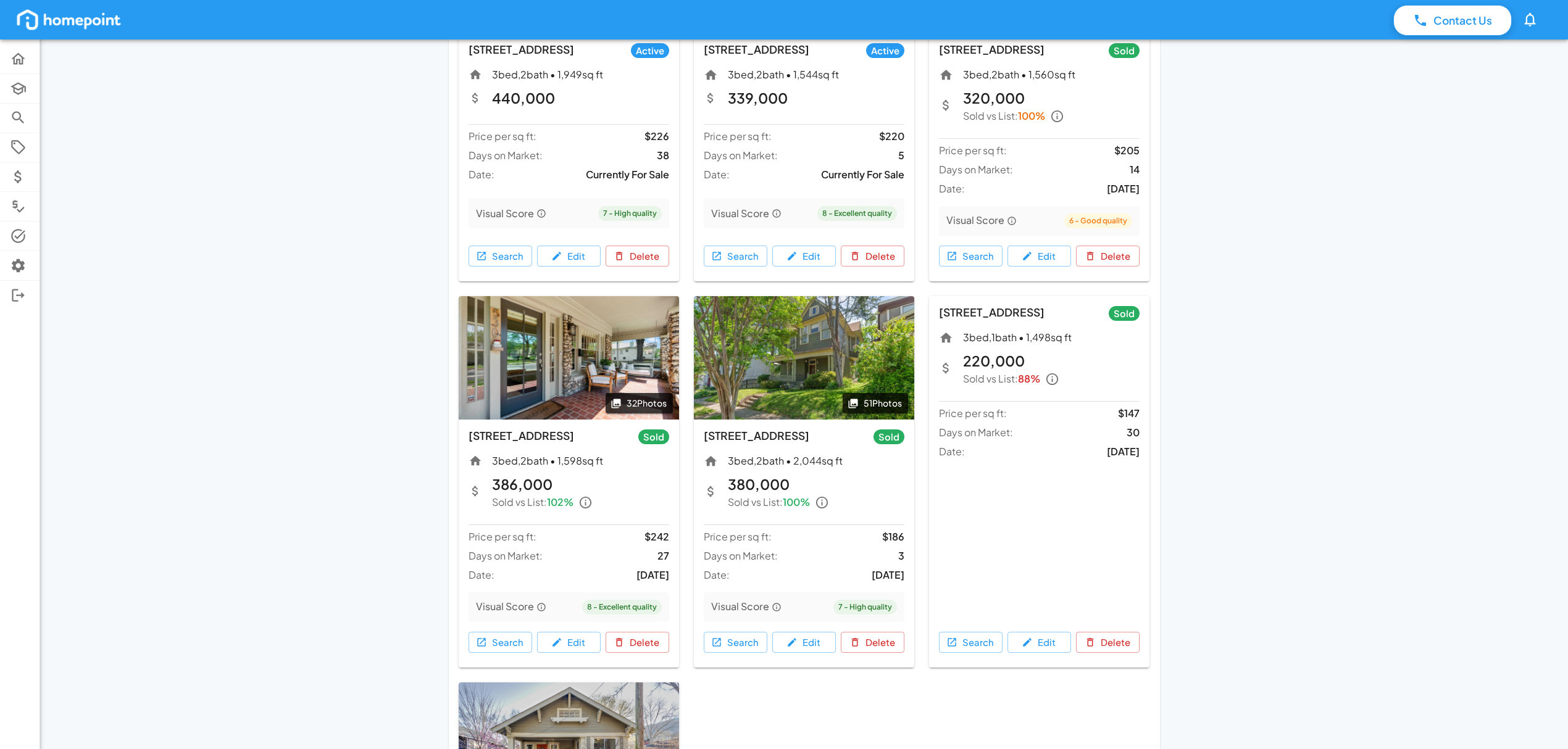
click at [1431, 378] on div "**********" at bounding box center [784, 535] width 1568 height 2222
click at [1381, 321] on div "**********" at bounding box center [784, 535] width 1568 height 2222
click at [974, 642] on button "Search" at bounding box center [970, 642] width 64 height 21
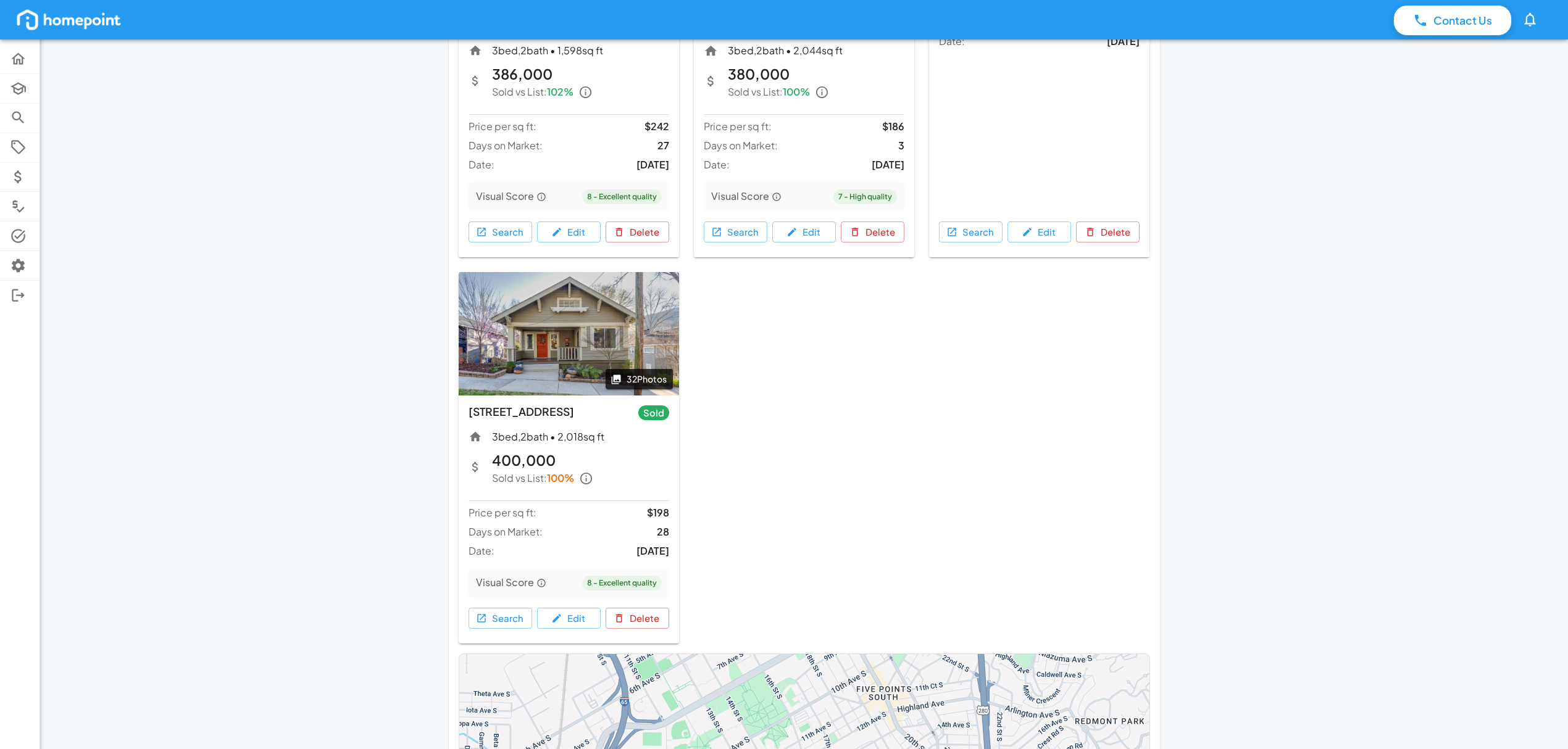
scroll to position [1152, 0]
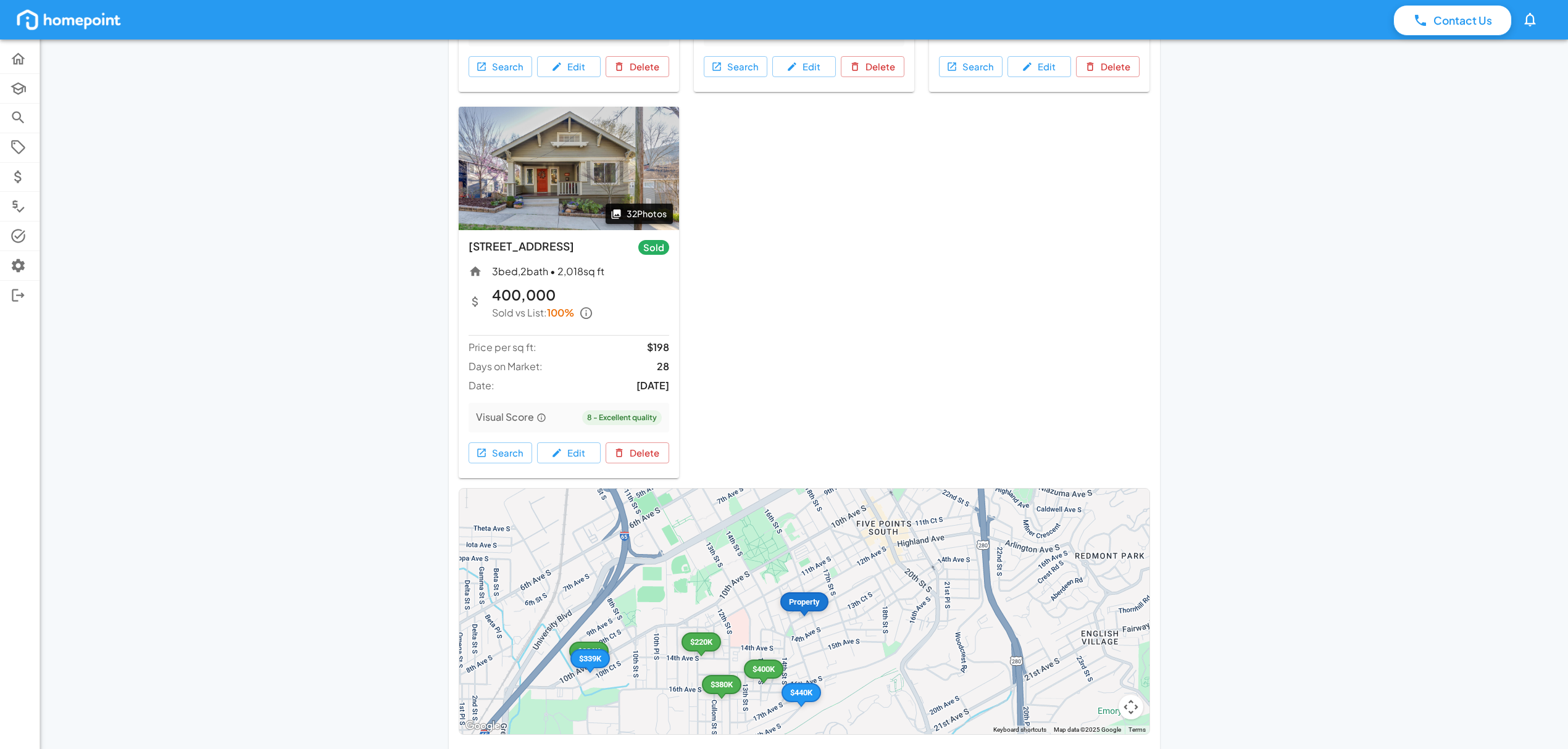
click at [635, 215] on button "32 Photos" at bounding box center [639, 213] width 67 height 20
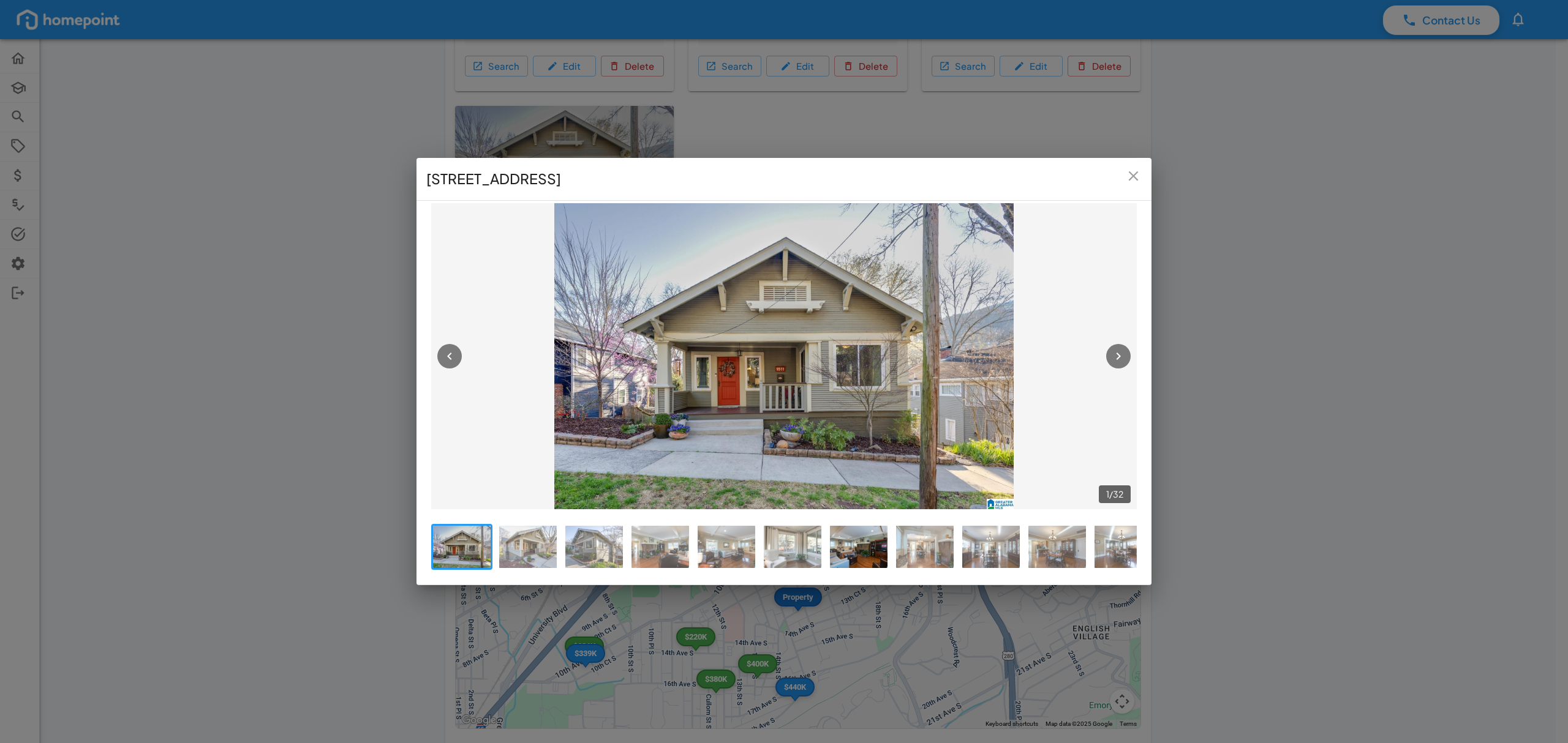
click at [861, 541] on img at bounding box center [859, 547] width 57 height 42
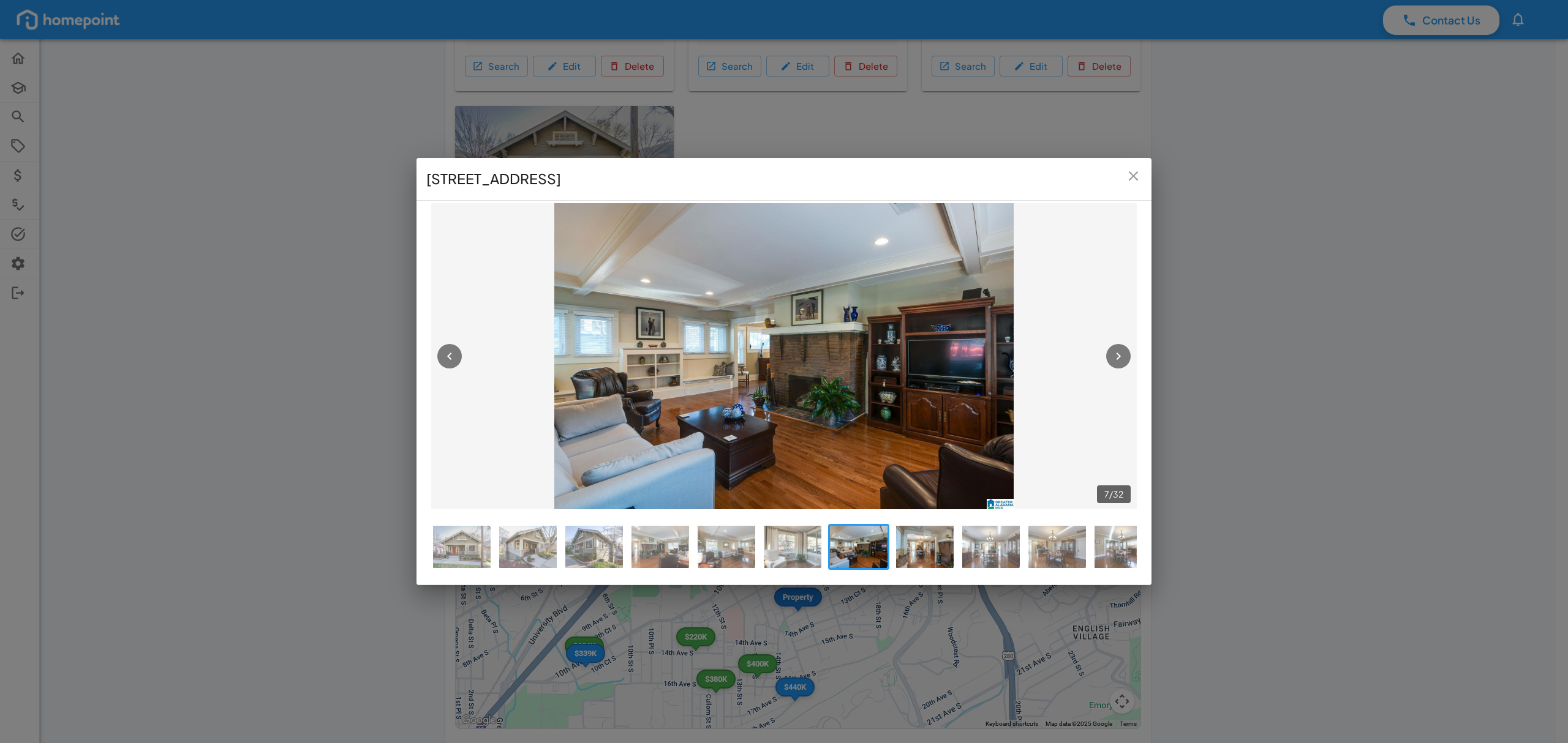
click at [918, 557] on img at bounding box center [924, 547] width 57 height 42
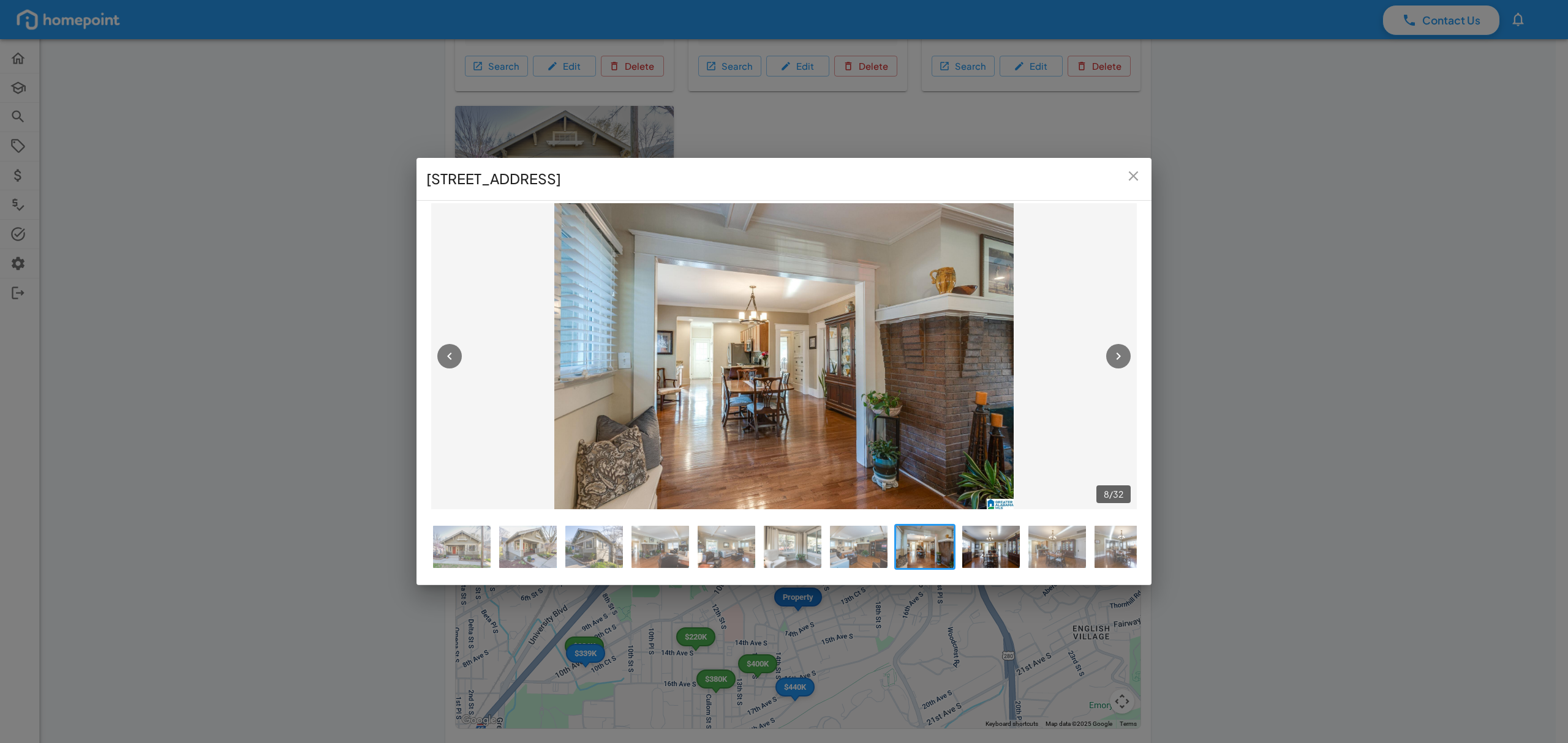
click at [964, 551] on img at bounding box center [990, 547] width 57 height 42
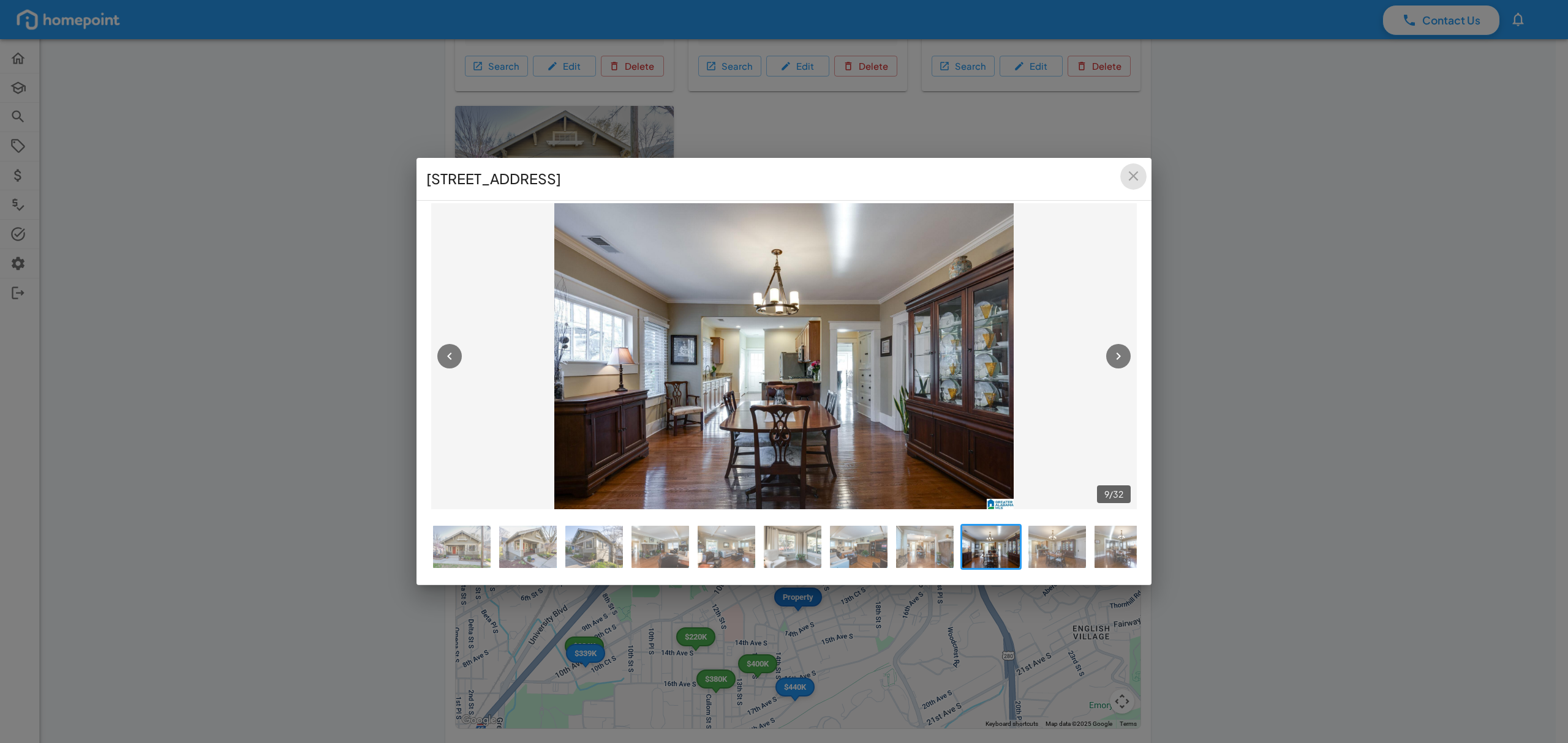
click at [1129, 172] on icon "close" at bounding box center [1133, 176] width 16 height 16
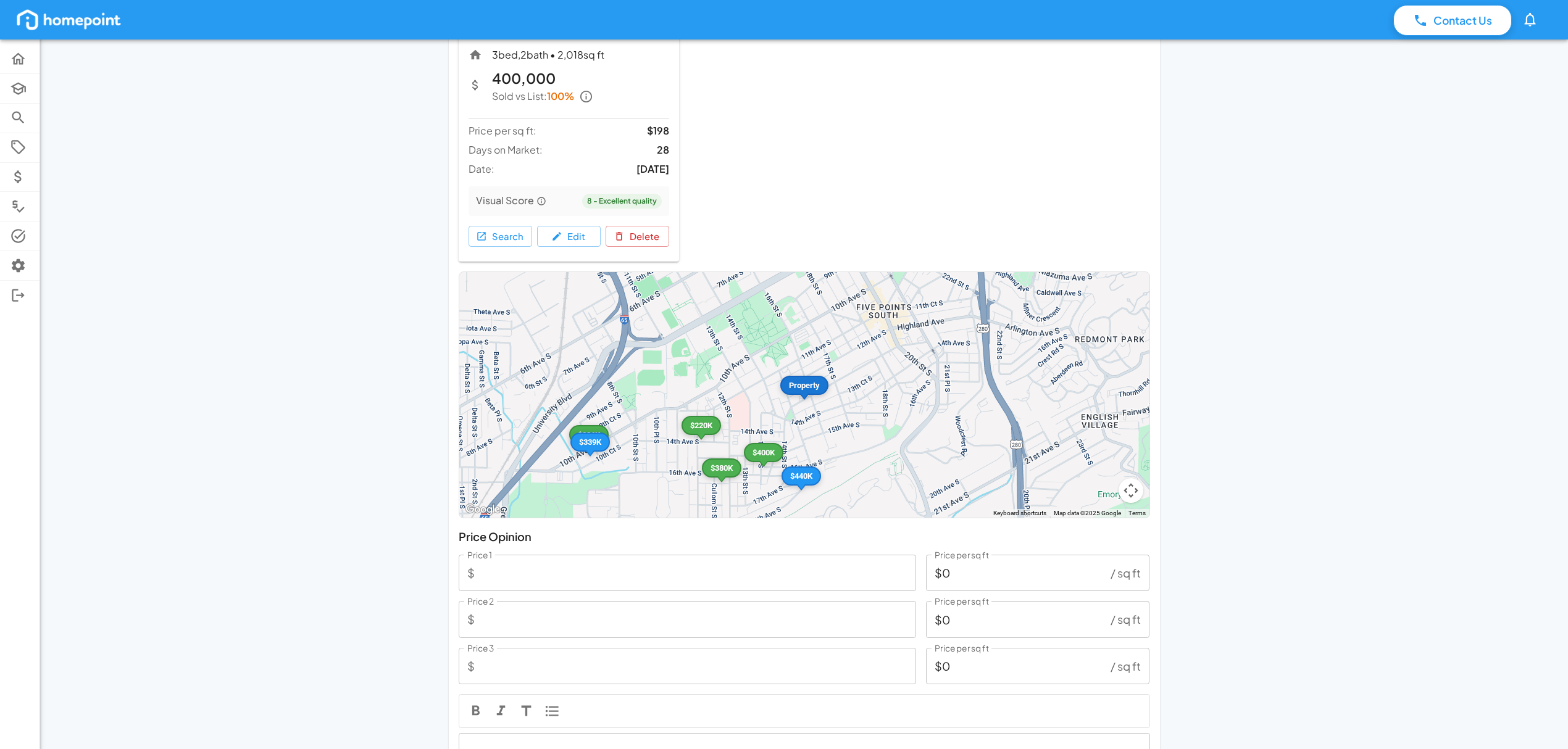
scroll to position [1474, 0]
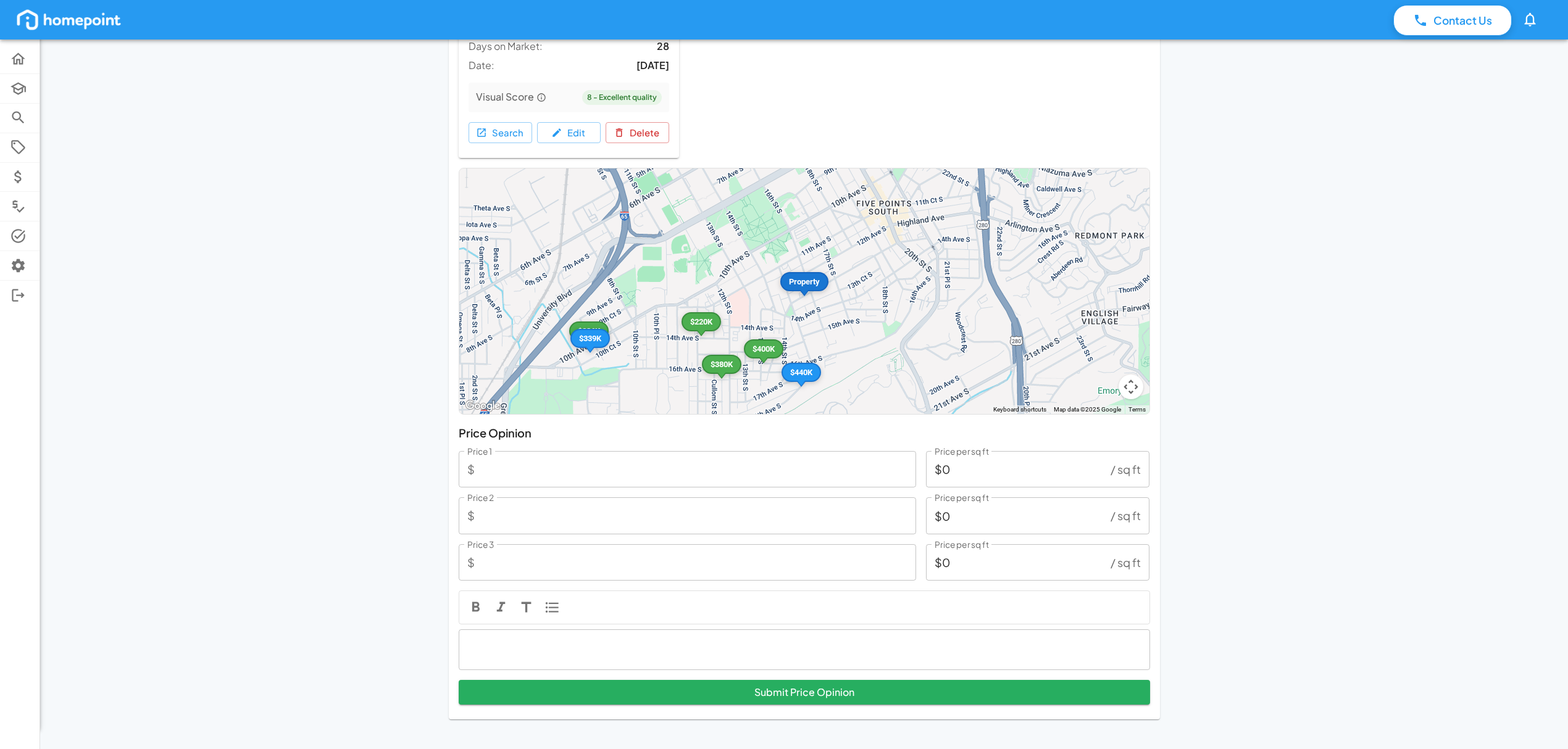
click at [963, 465] on input "$0" at bounding box center [1016, 469] width 180 height 37
type input "$1"
type input "1,774"
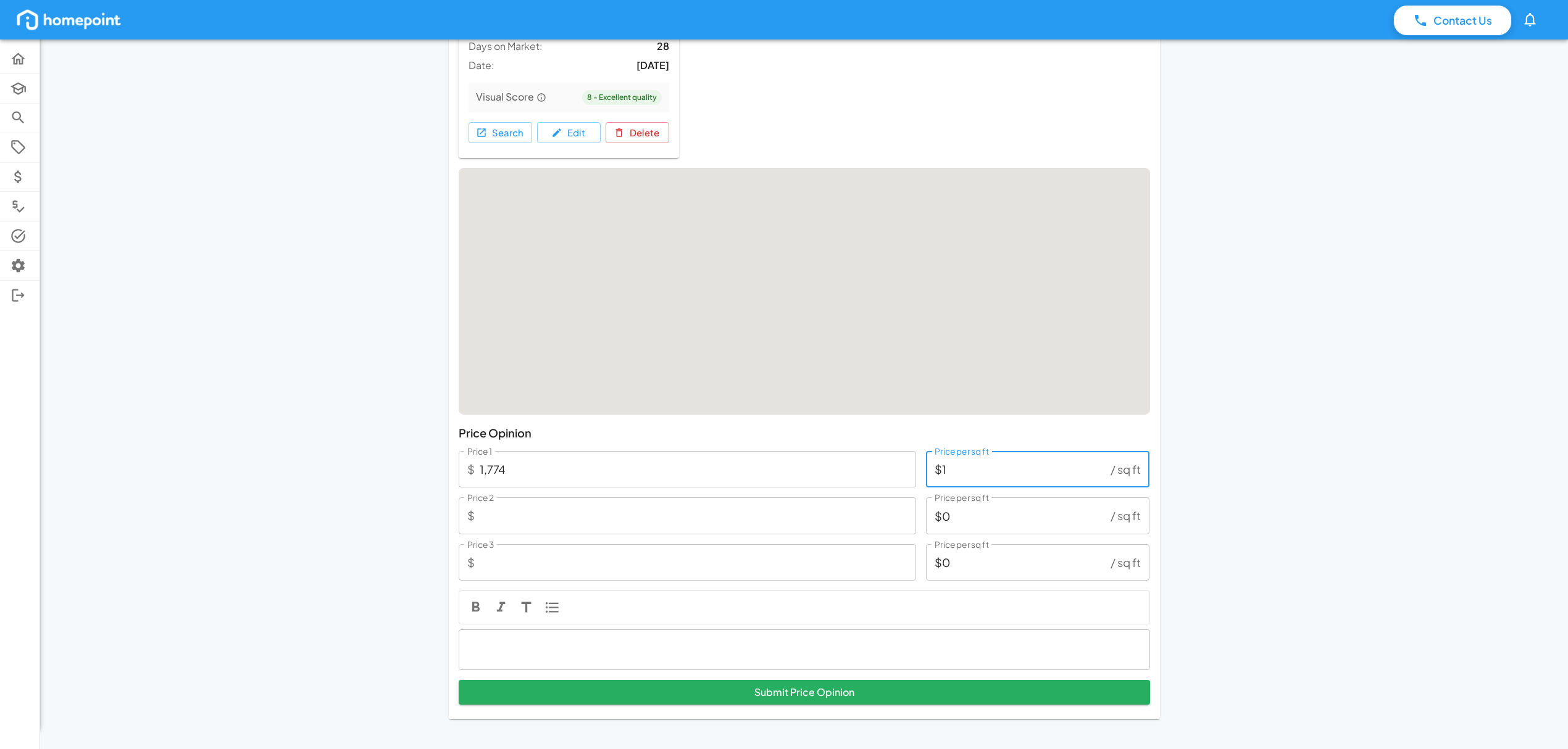
type input "$14"
type input "24,836"
type input "$147"
type input "260,778"
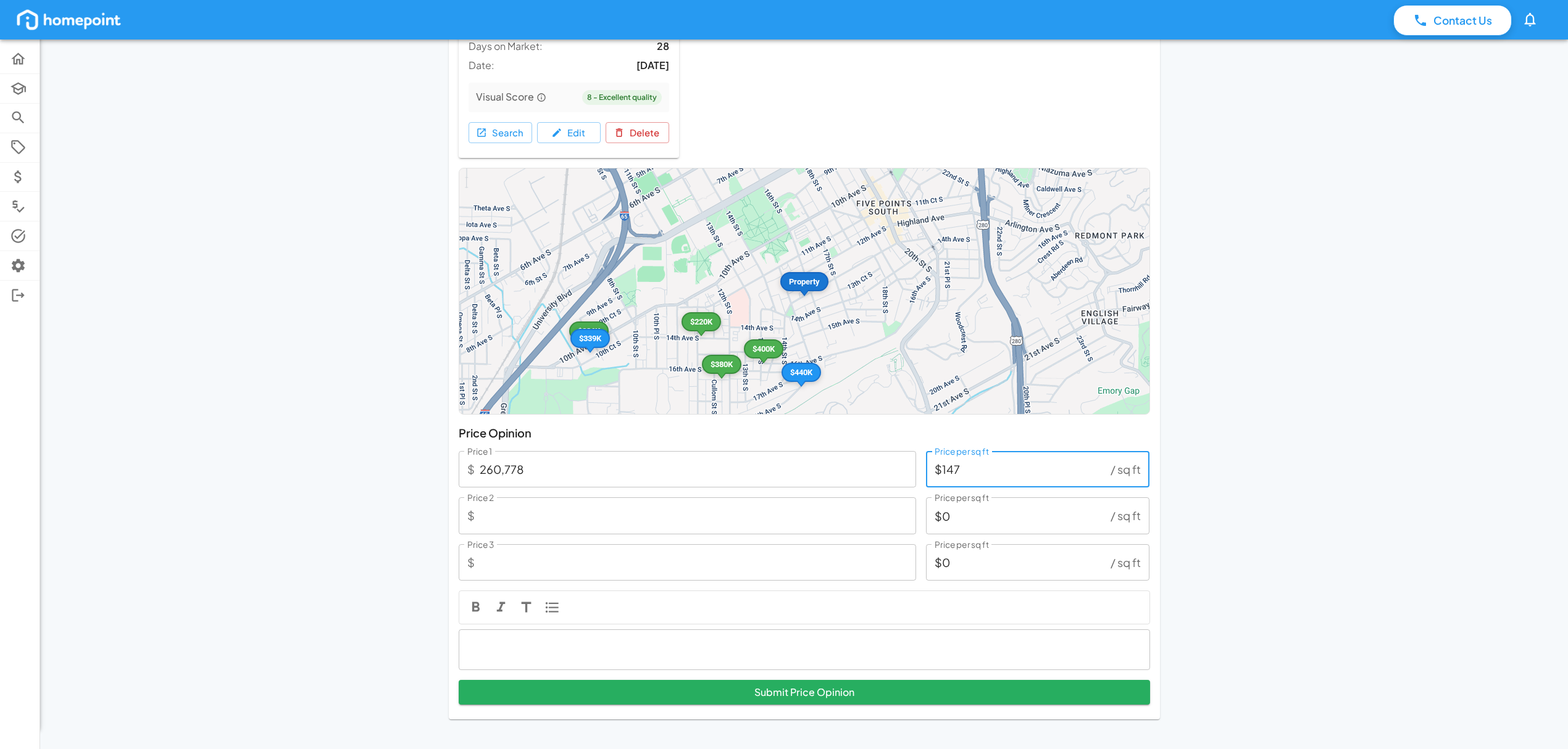
type input "$147"
click at [459, 680] on button "Submit Price Opinion" at bounding box center [804, 692] width 691 height 24
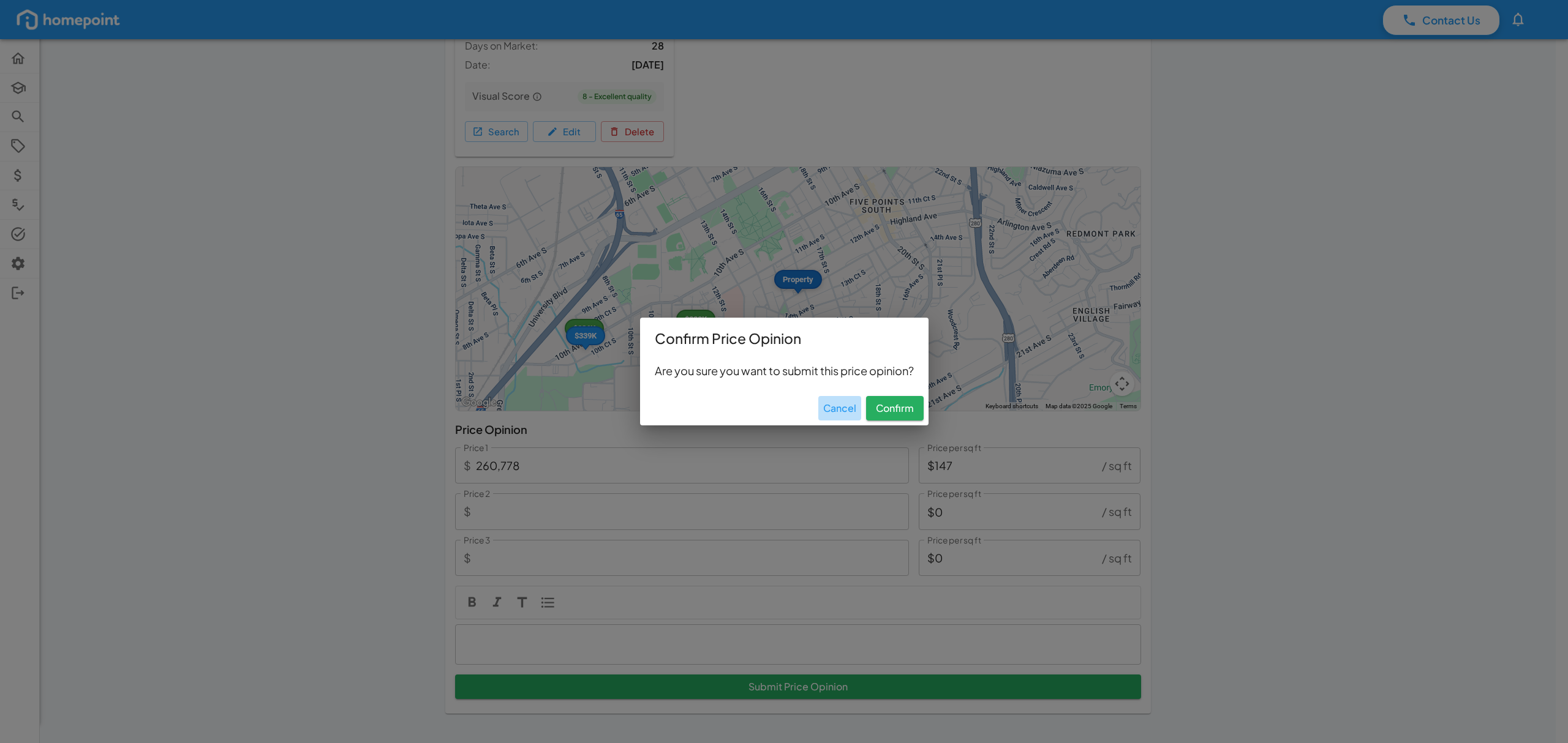
click at [839, 407] on button "Cancel" at bounding box center [840, 408] width 42 height 24
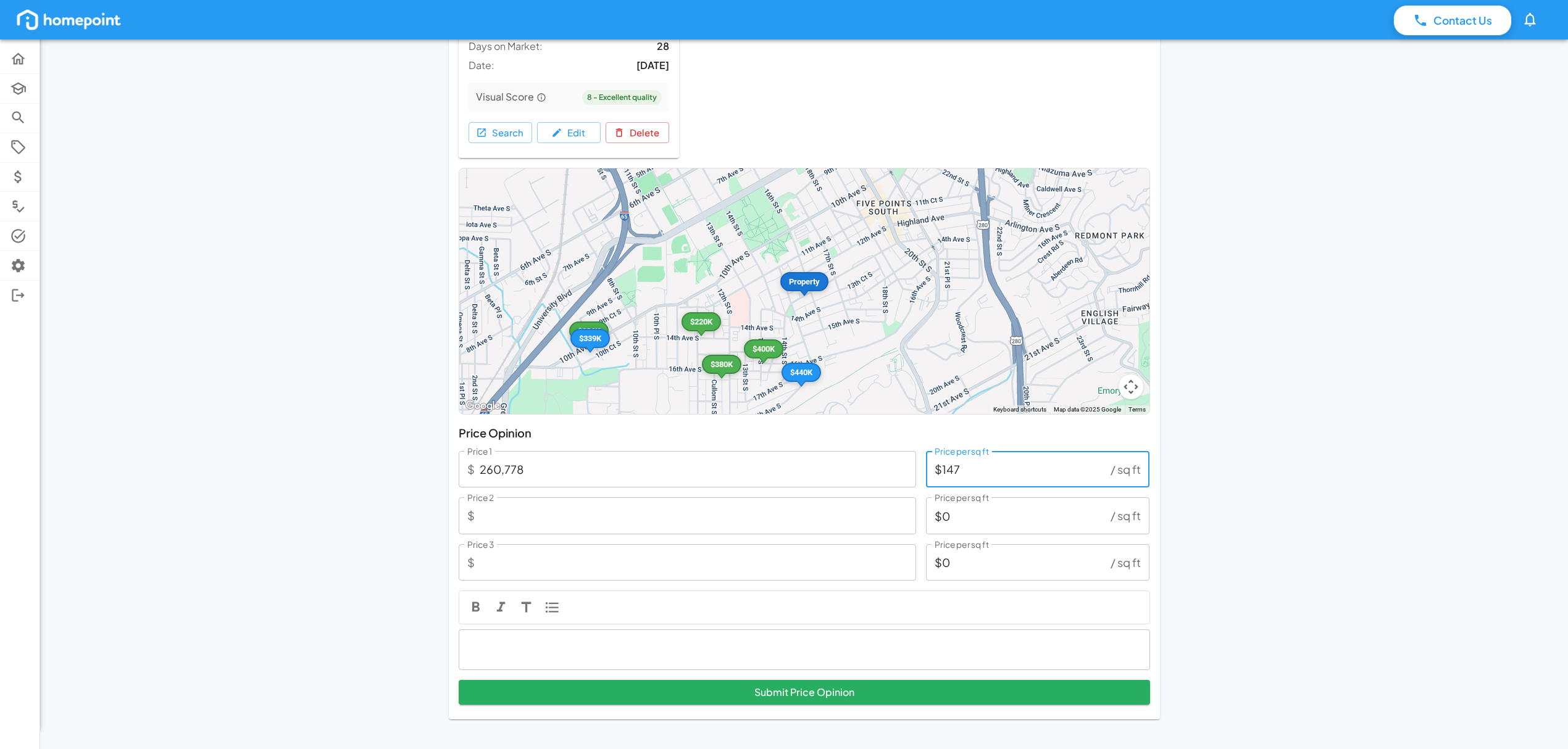
click at [993, 511] on input "$0" at bounding box center [1016, 516] width 180 height 37
type input "1,774"
type input "$1"
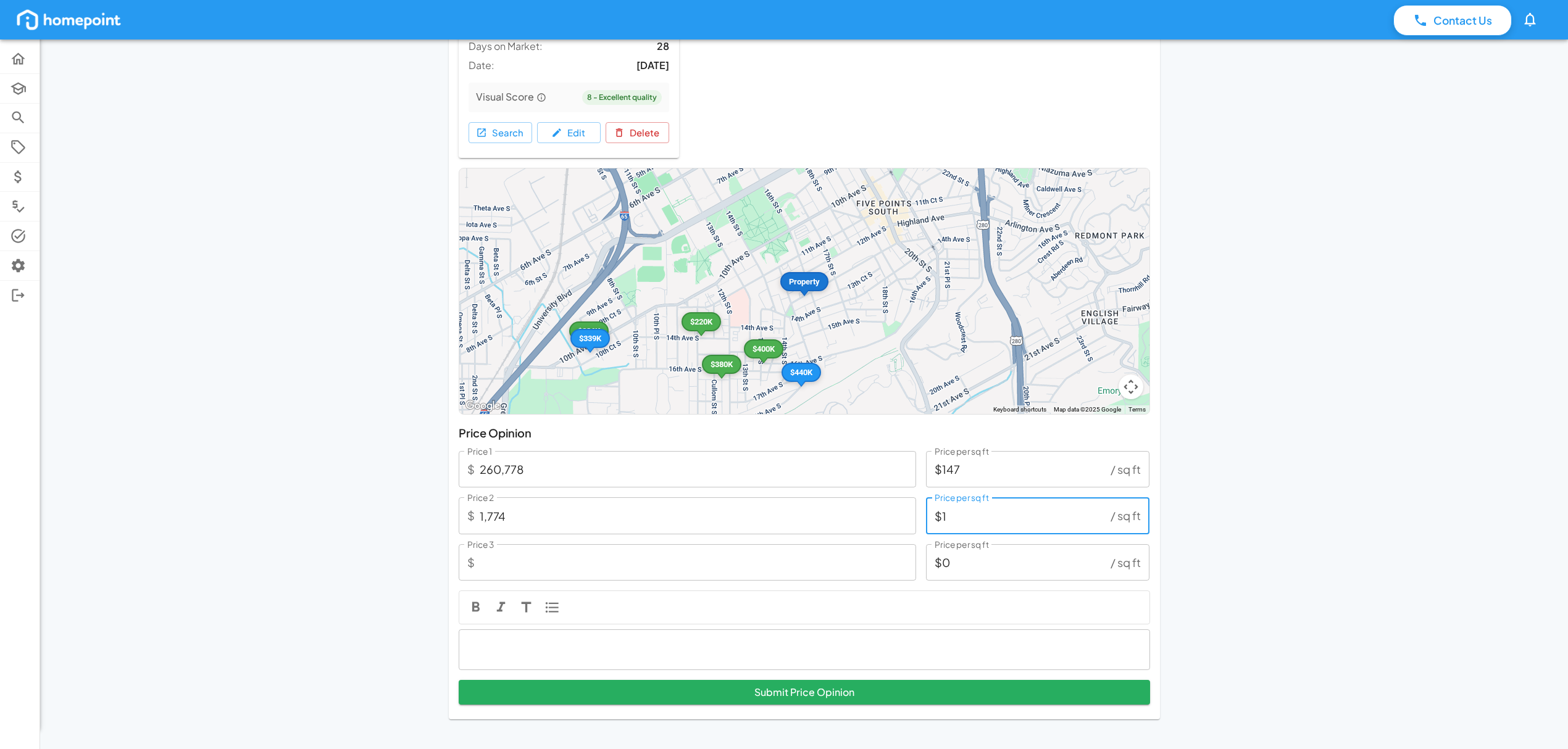
type input "26,610"
type input "$15"
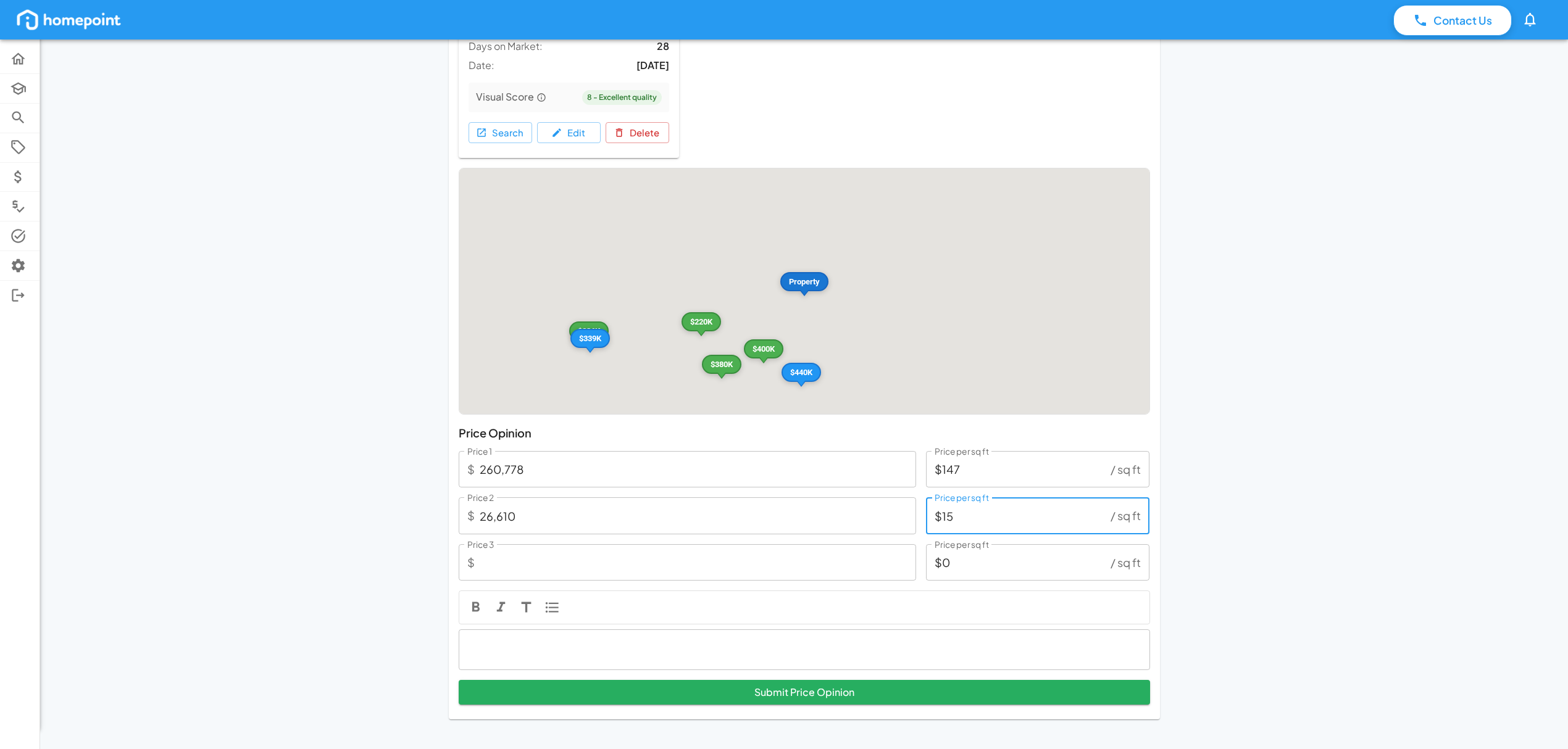
type input "266,100"
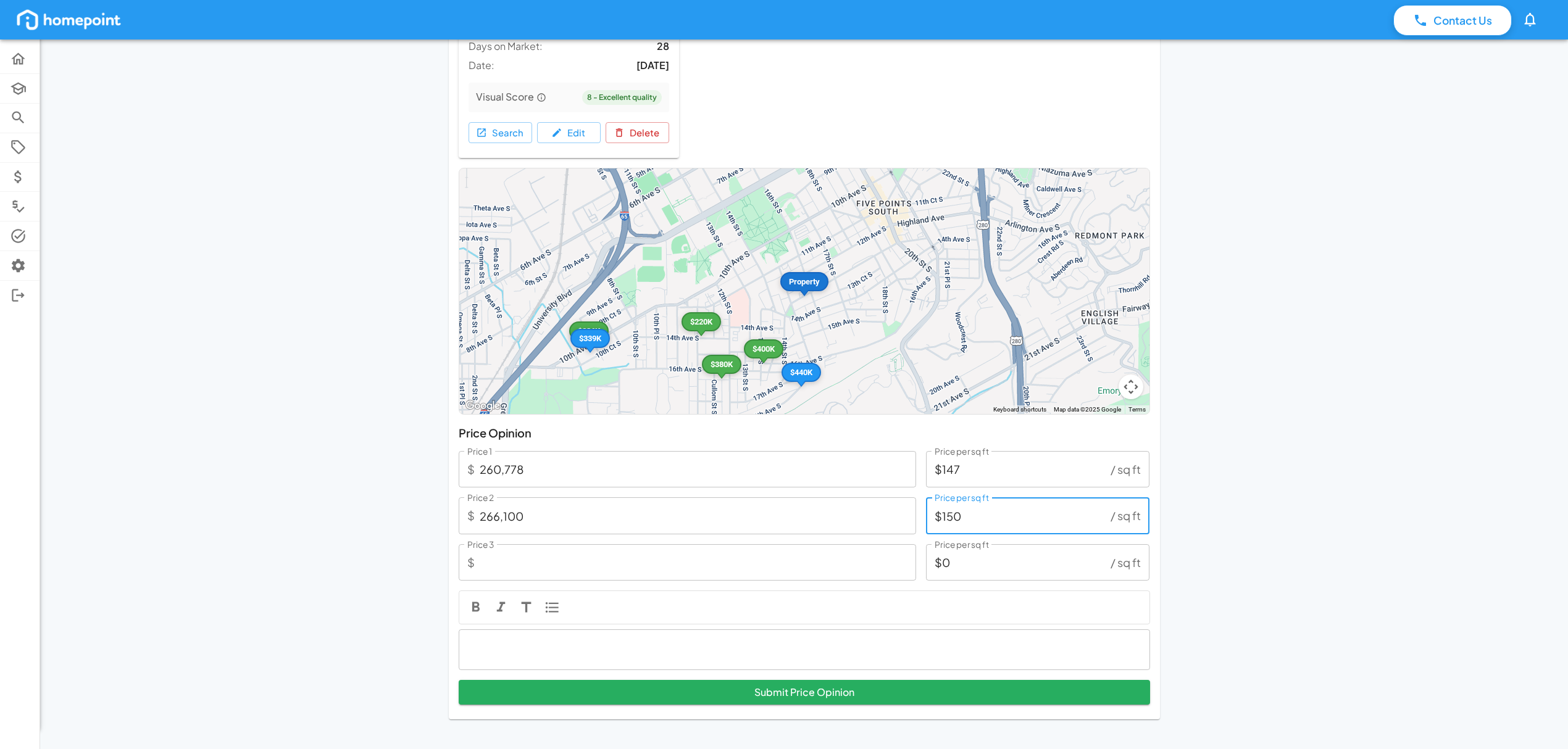
type input "$150"
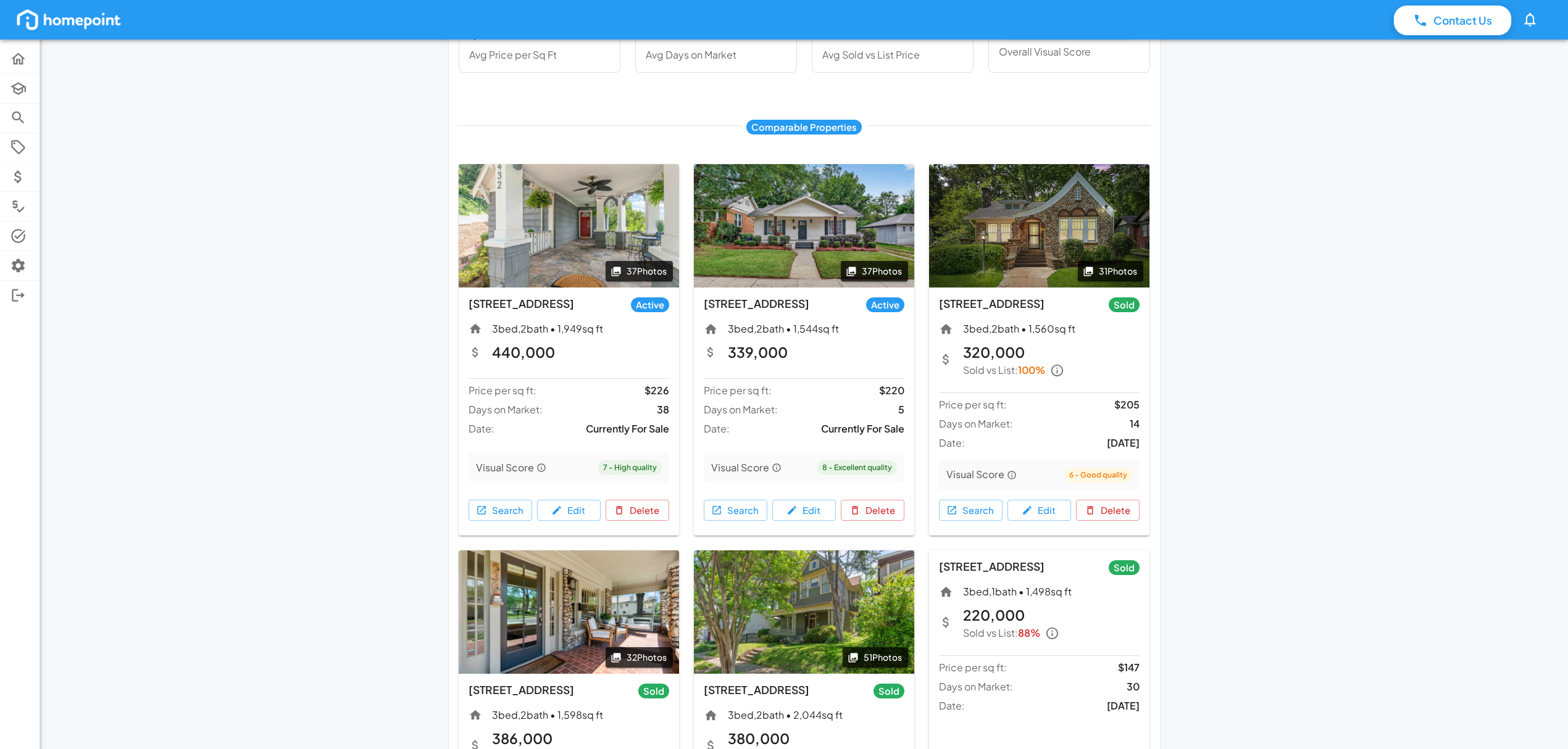
scroll to position [0, 0]
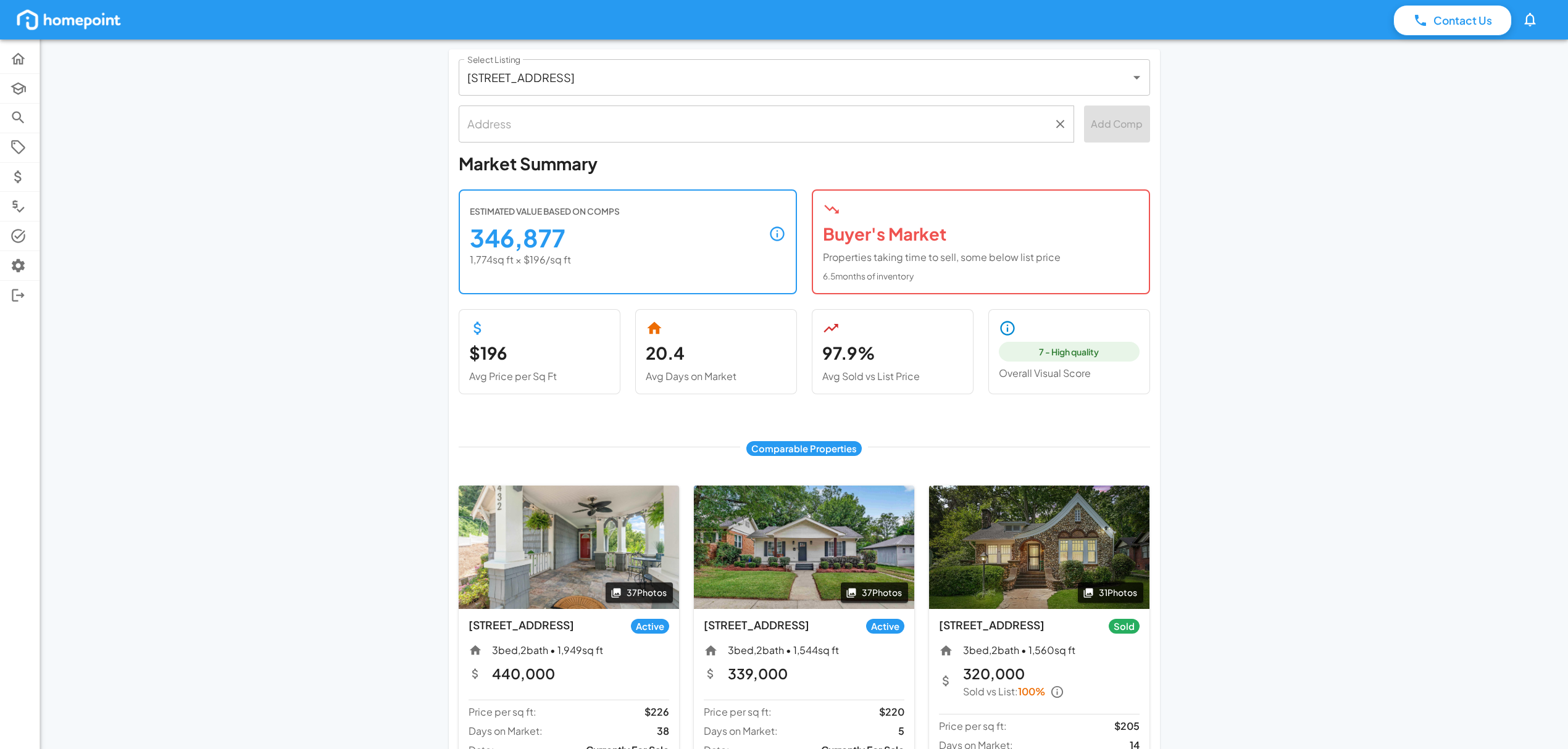
click at [655, 135] on input "text" at bounding box center [757, 123] width 586 height 25
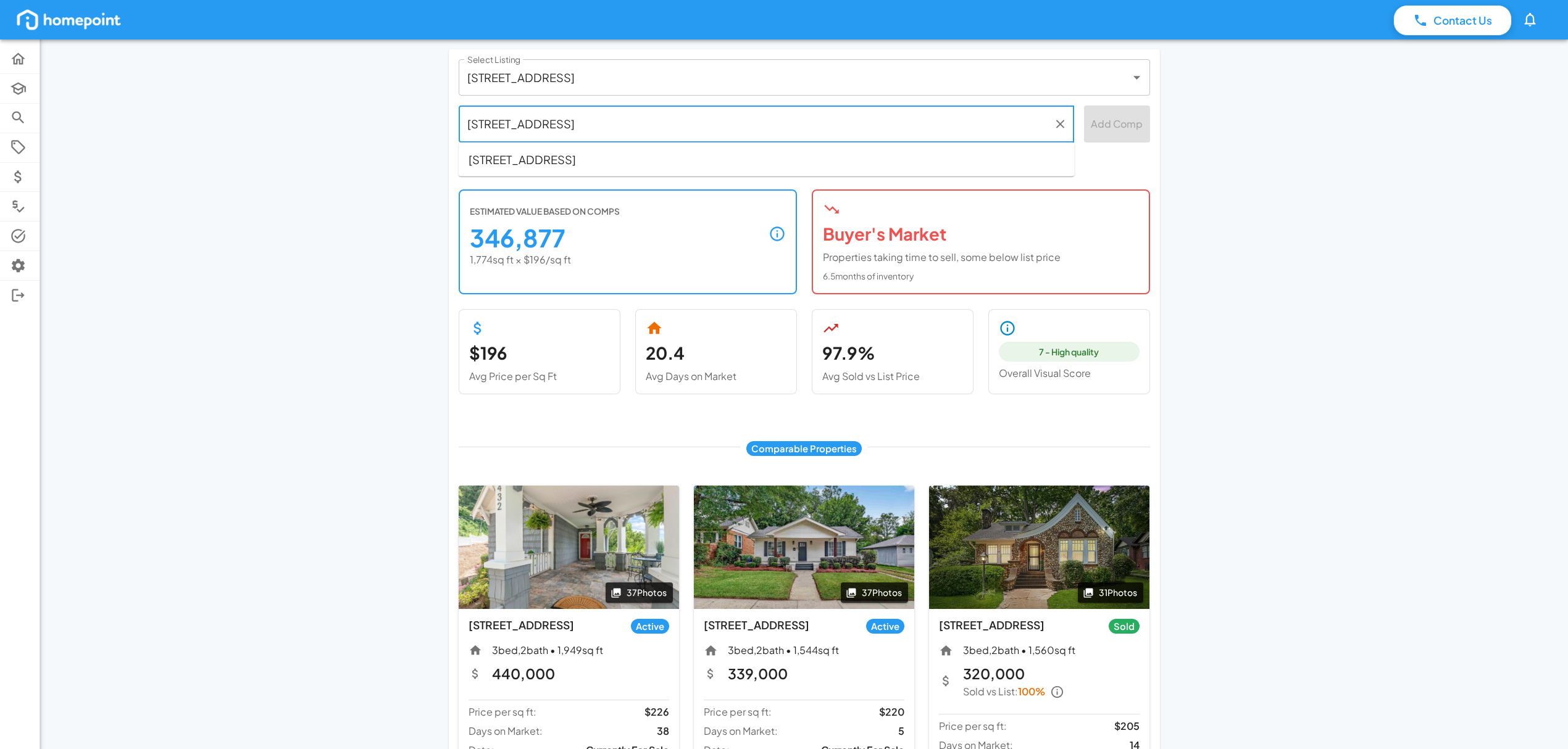
click at [576, 161] on span "[STREET_ADDRESS]" at bounding box center [522, 159] width 108 height 17
type input "[STREET_ADDRESS]"
click at [1108, 123] on button "Add Comp" at bounding box center [1117, 124] width 66 height 37
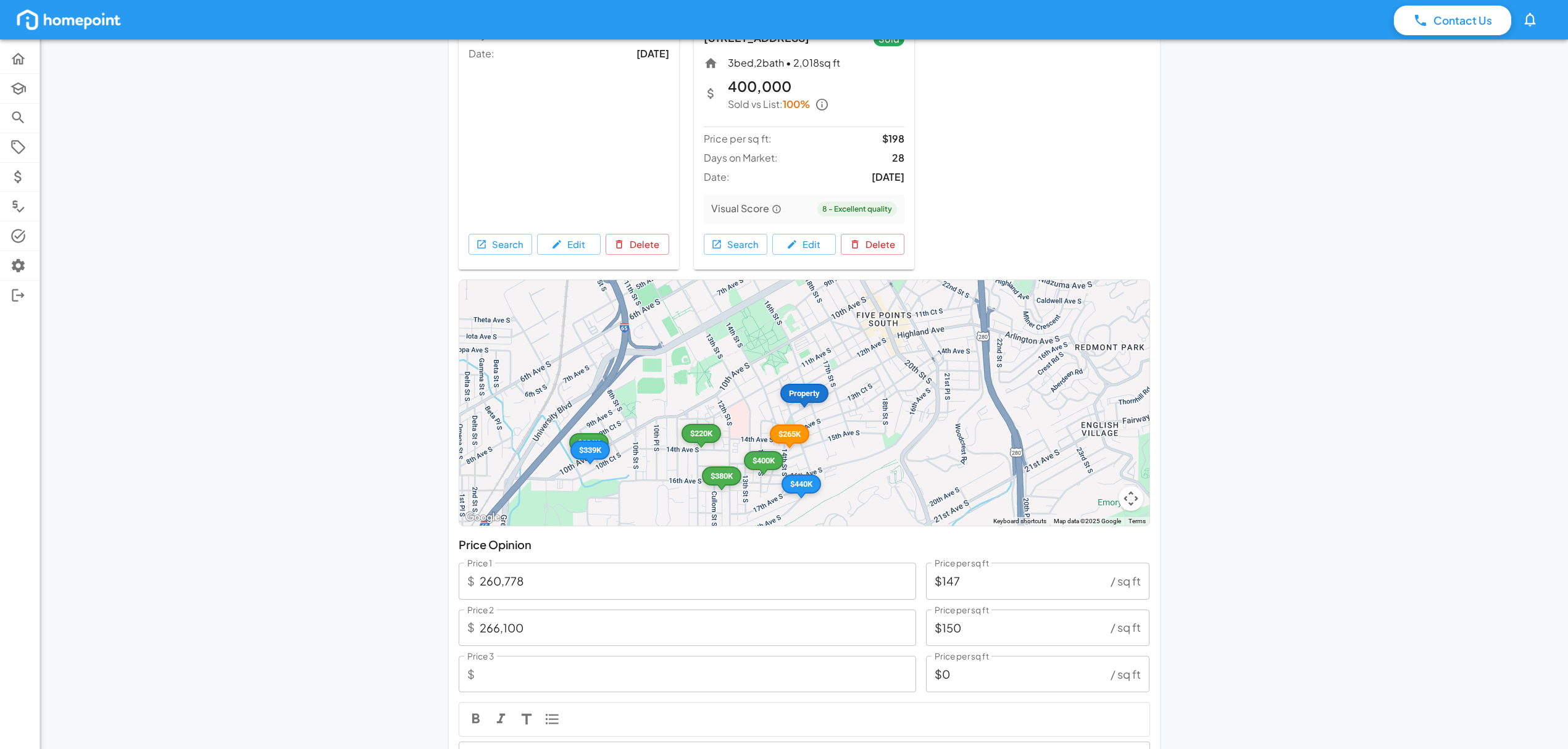
scroll to position [1460, 0]
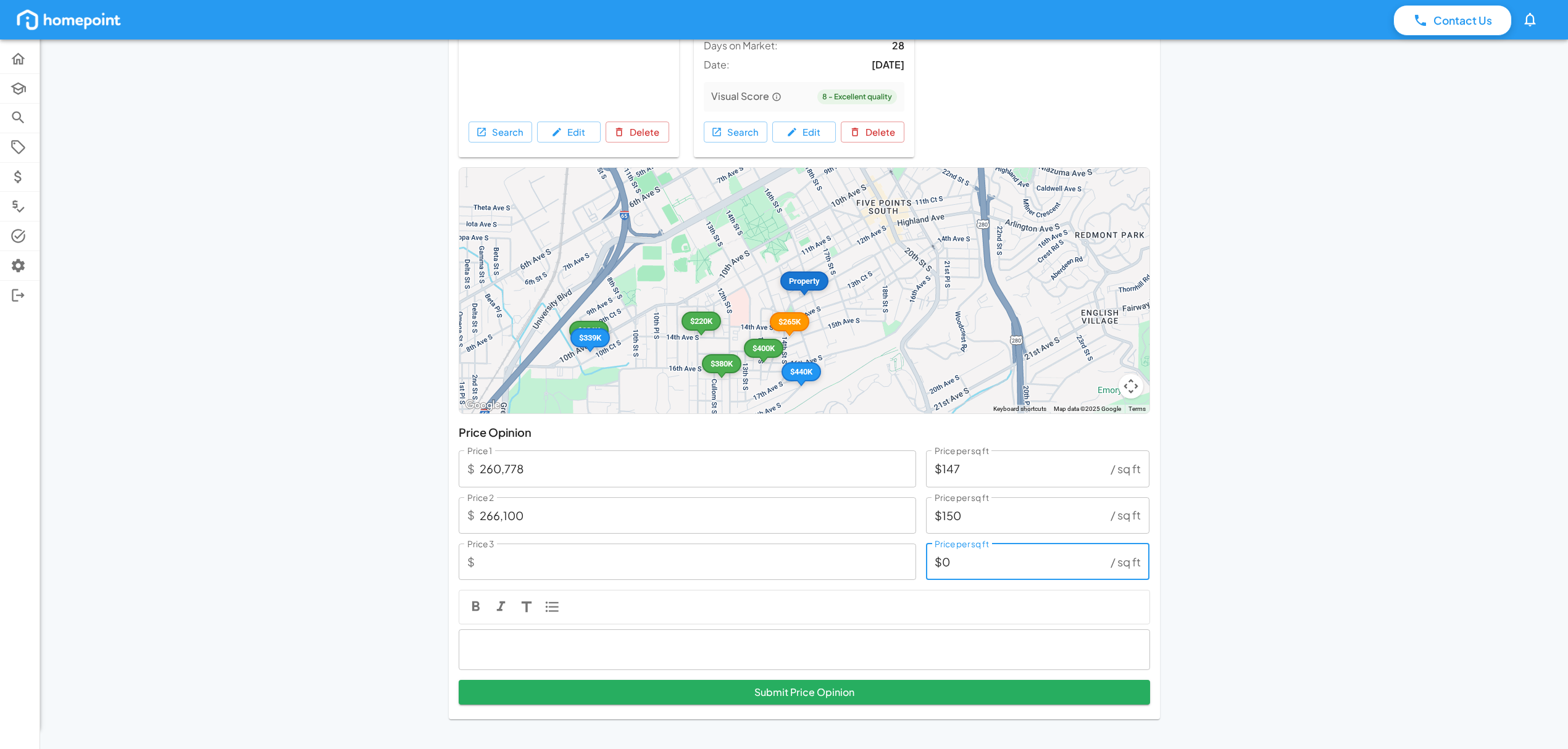
click at [1005, 563] on input "$0" at bounding box center [1016, 562] width 180 height 37
click at [976, 468] on input "$147" at bounding box center [1016, 469] width 180 height 37
click at [978, 469] on input "$147" at bounding box center [1016, 469] width 180 height 37
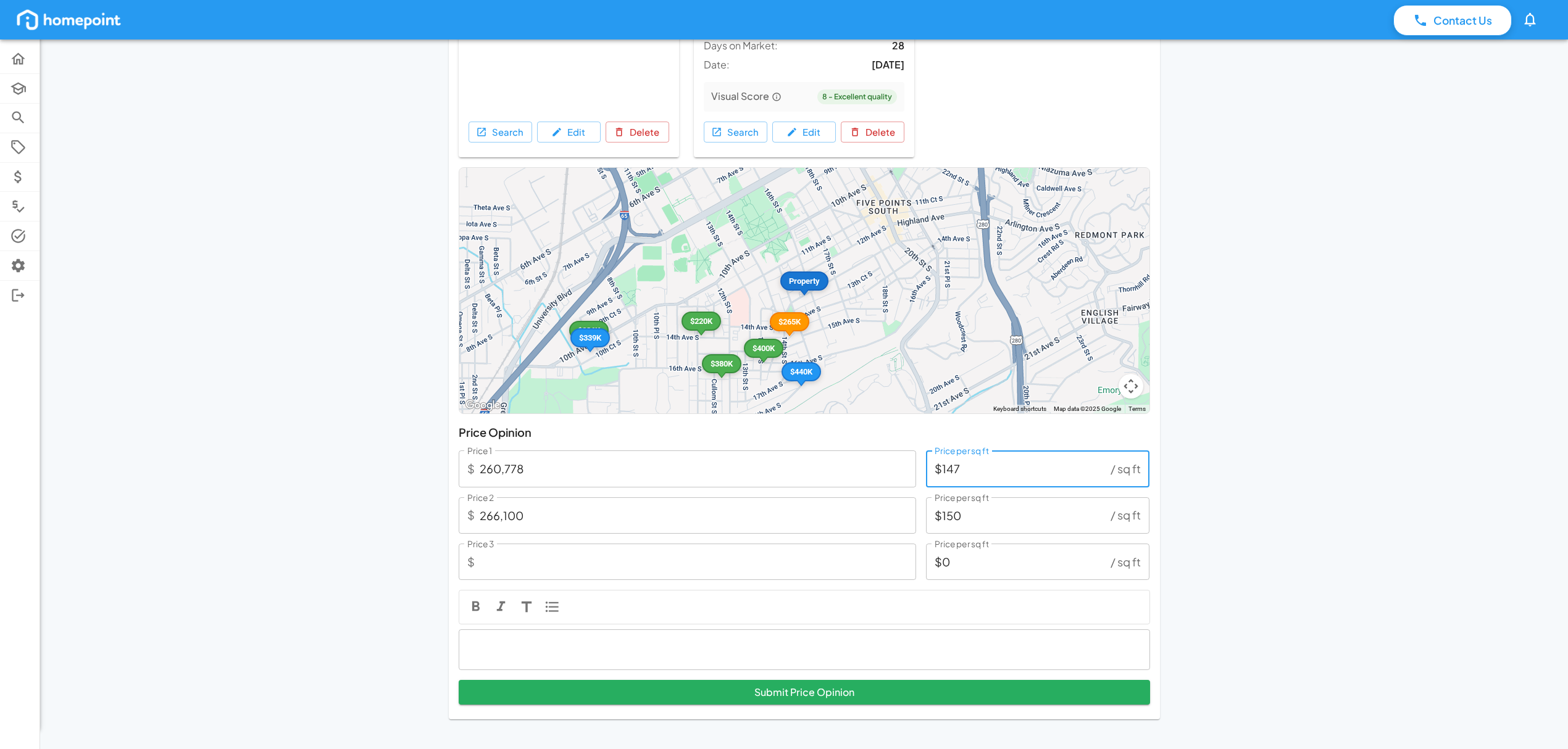
type input "1,774"
type input "$13"
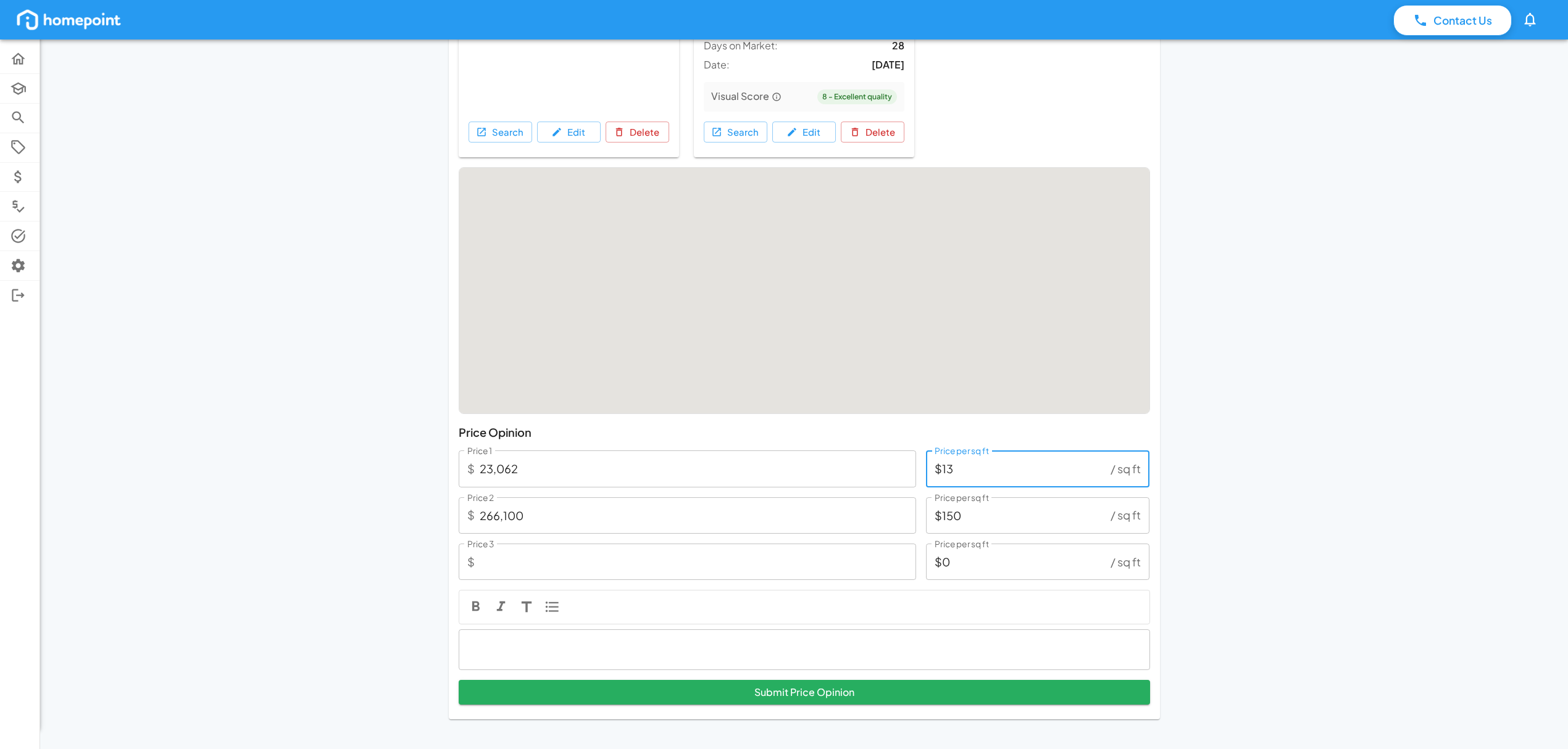
type input "239,490"
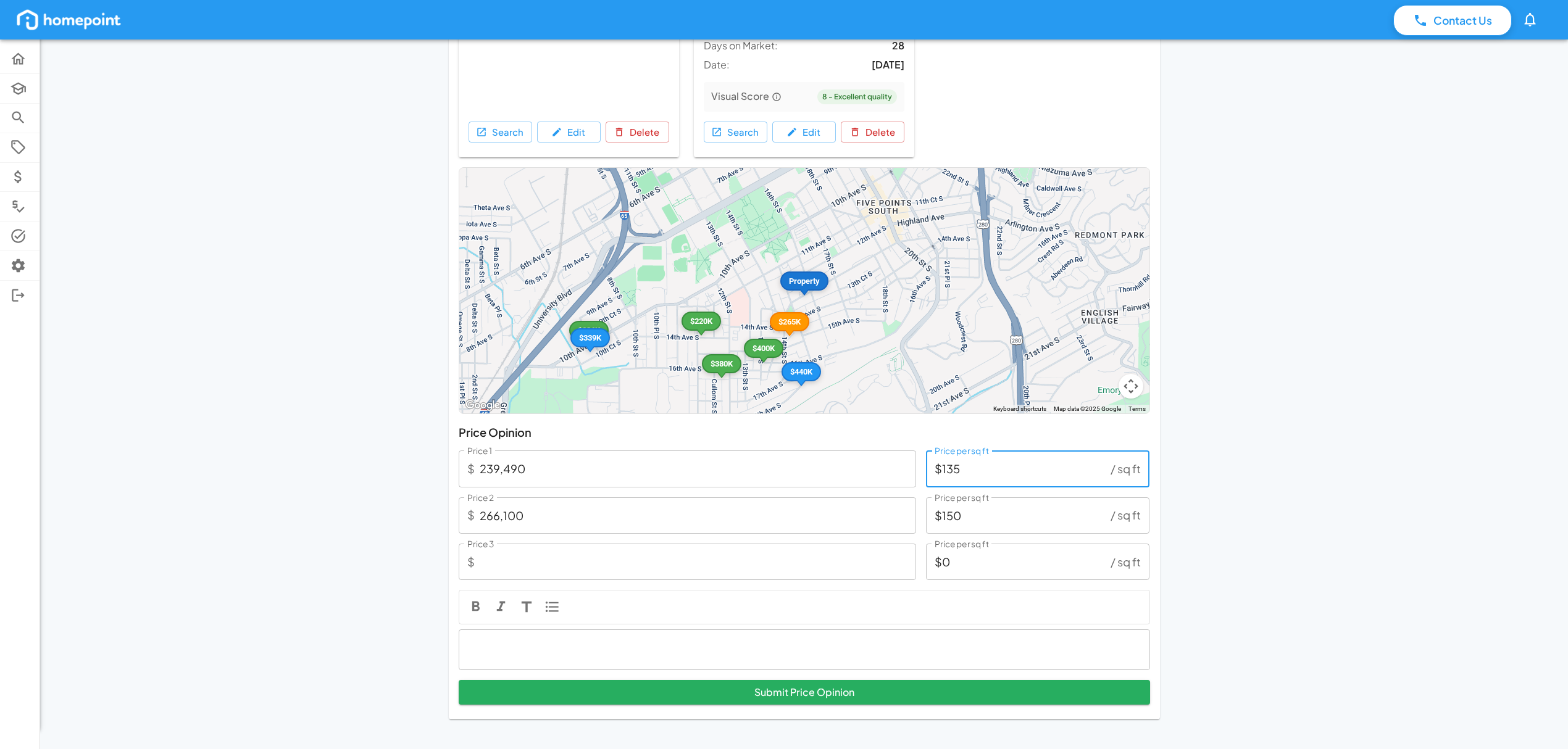
click at [982, 472] on input "$135" at bounding box center [1016, 469] width 180 height 37
click at [982, 470] on input "$135" at bounding box center [1016, 469] width 180 height 37
type input "$1"
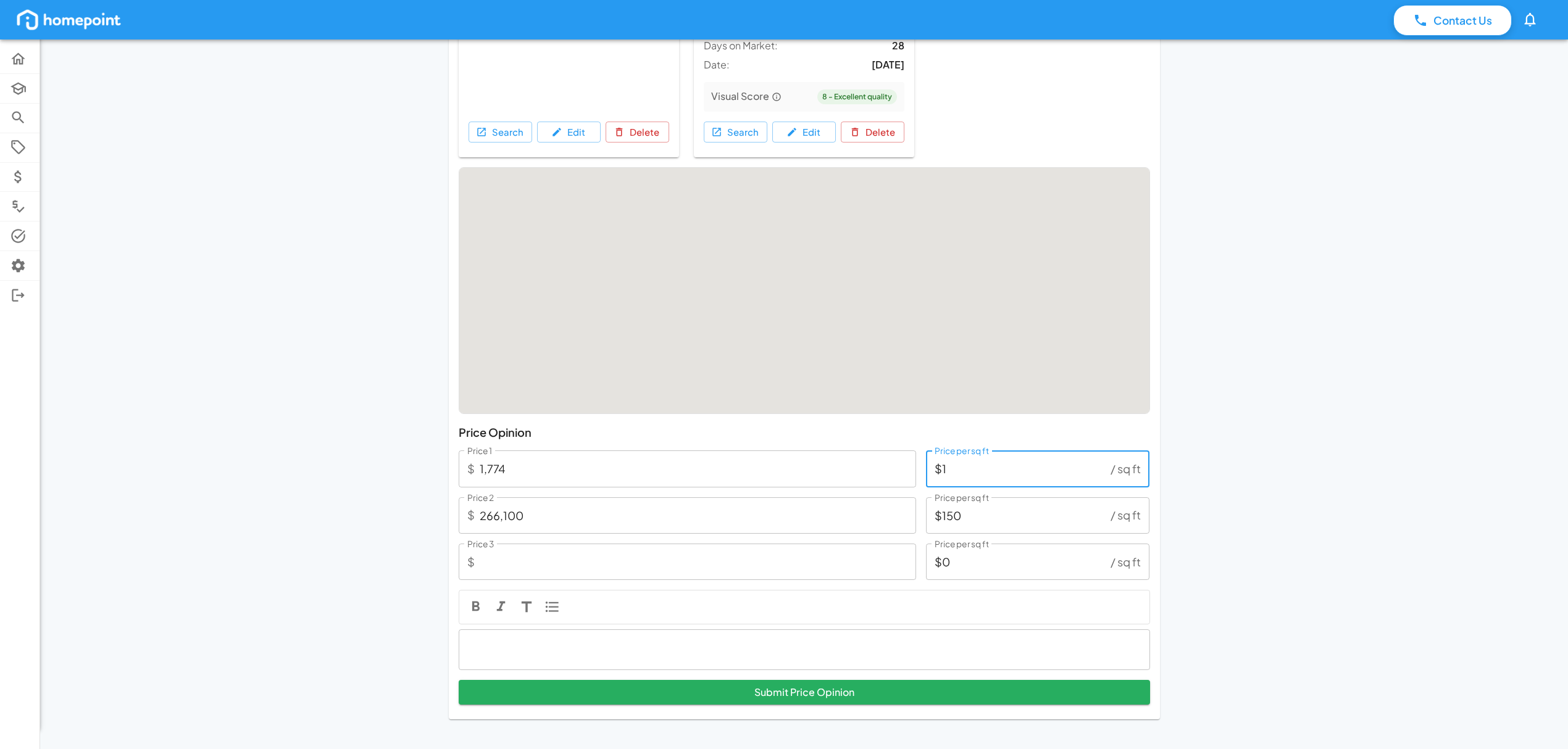
type input "24,836"
type input "$14"
type input "248,360"
type input "$140"
click at [459, 680] on button "Submit Price Opinion" at bounding box center [804, 692] width 691 height 24
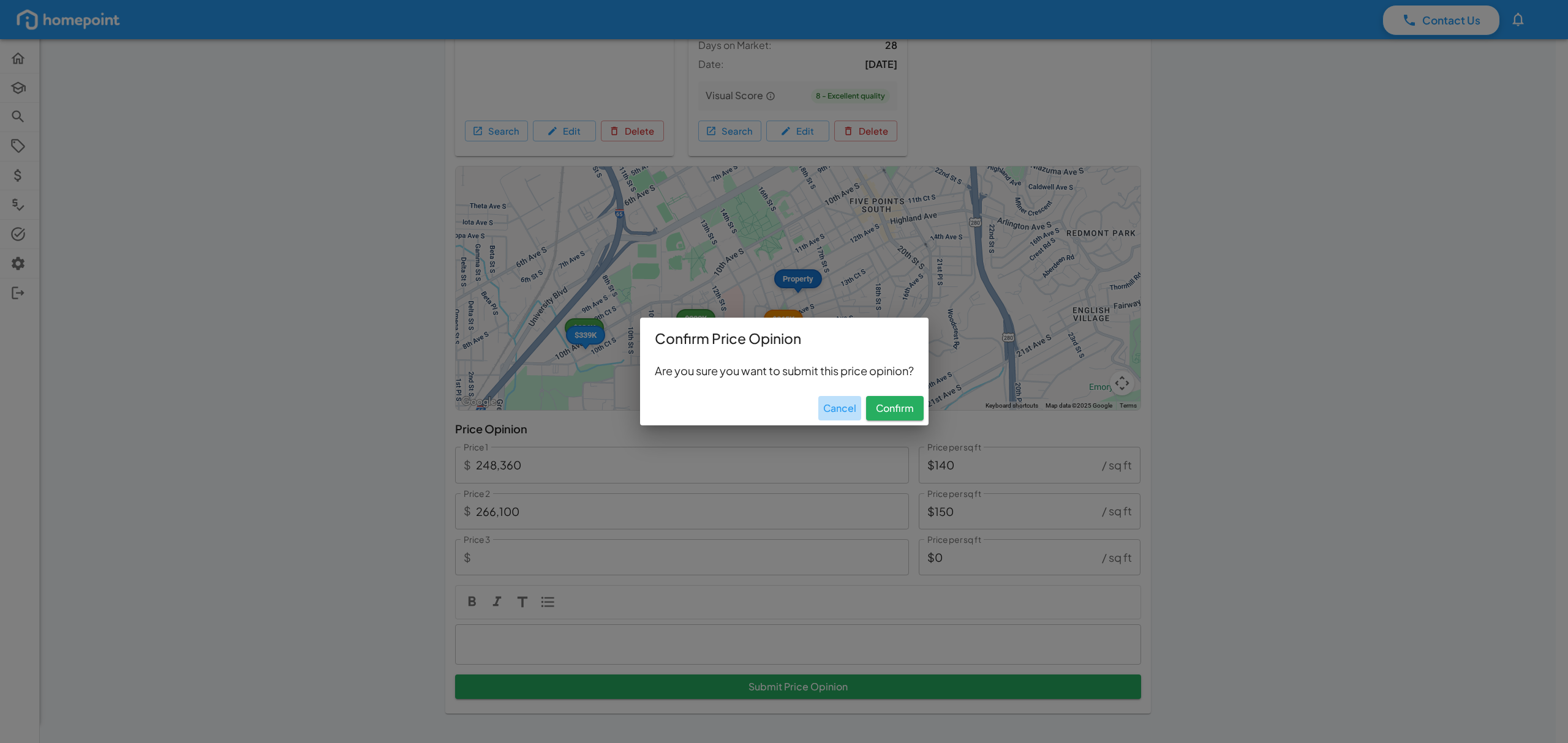
click at [841, 401] on button "Cancel" at bounding box center [840, 408] width 42 height 24
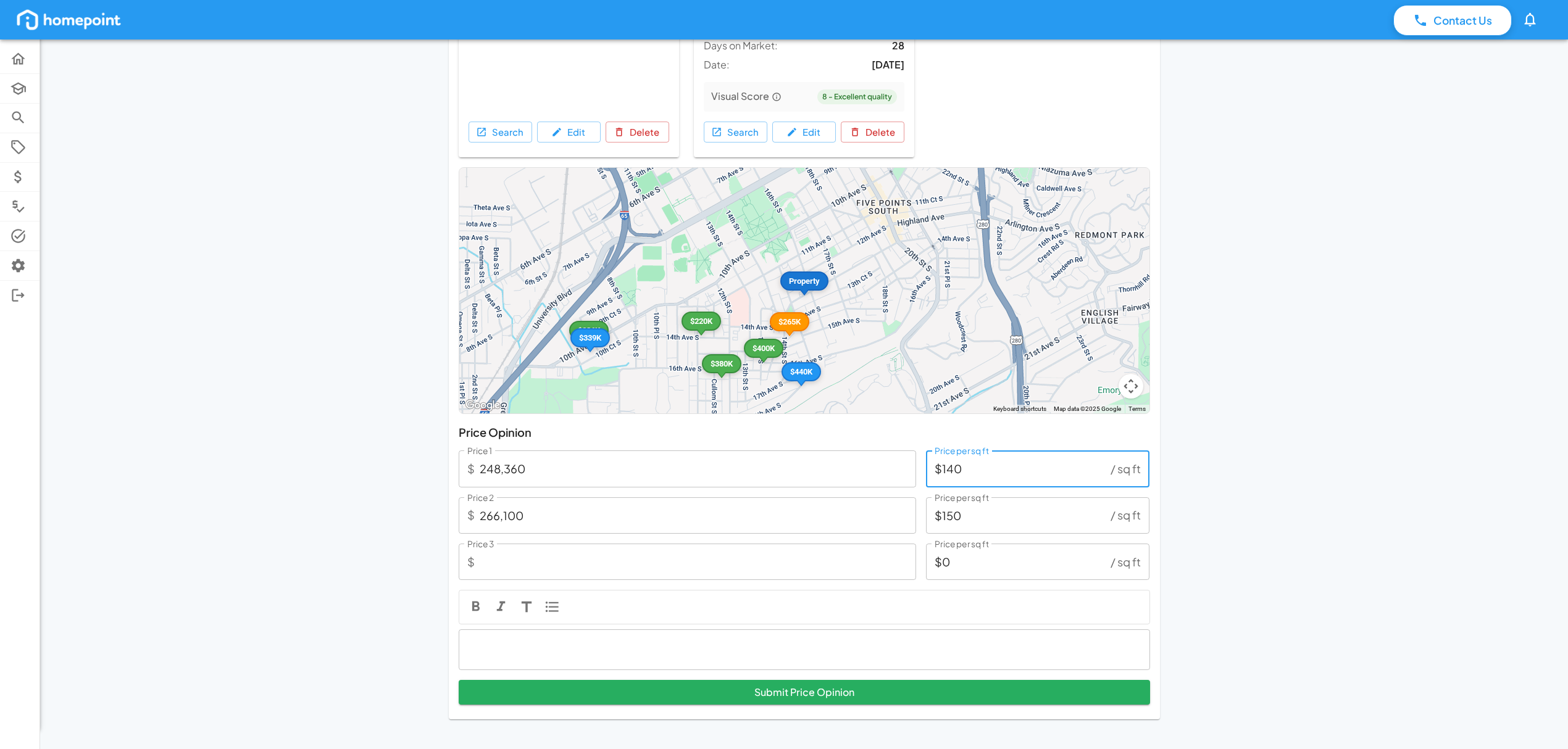
click at [614, 467] on input "248,360" at bounding box center [697, 469] width 436 height 37
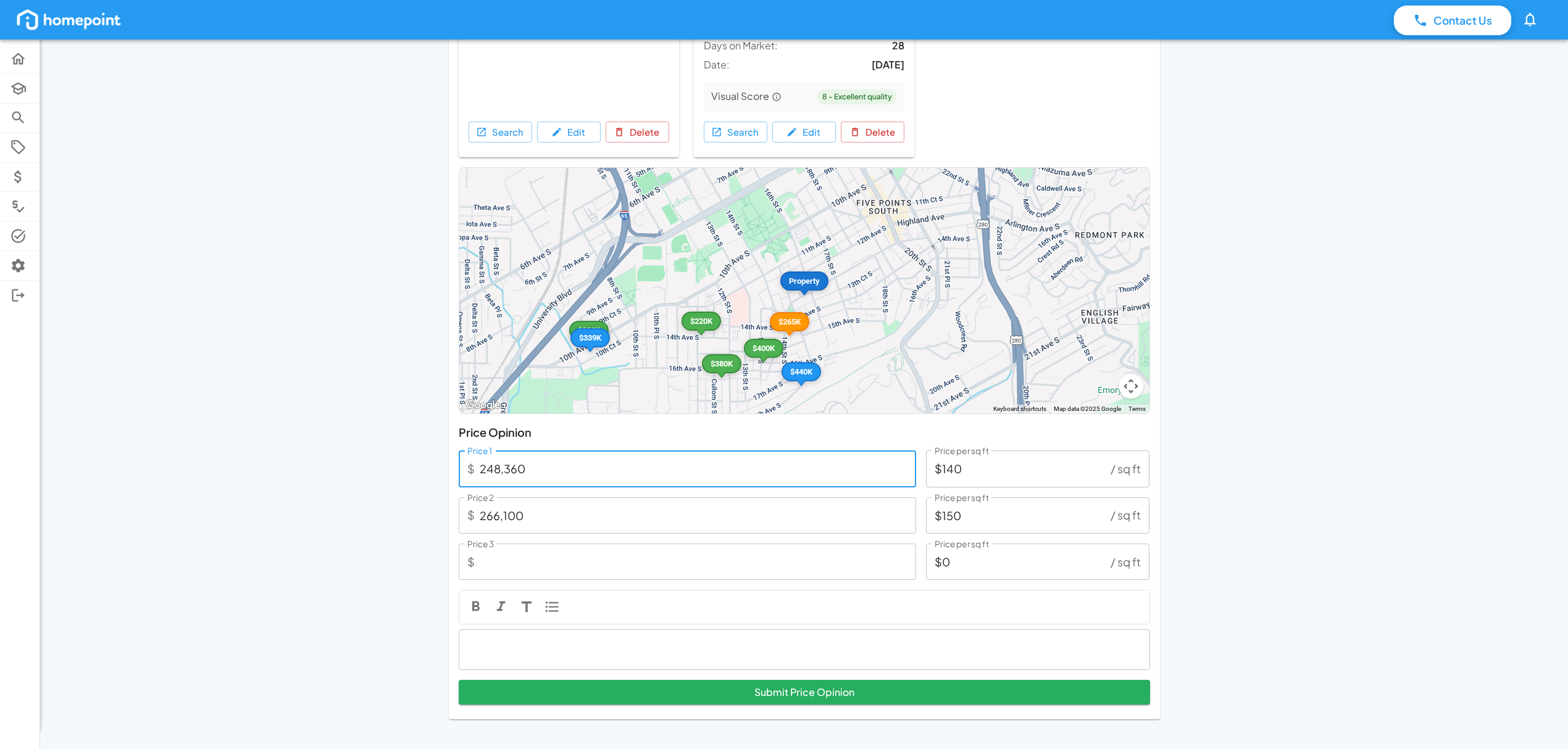
click at [986, 510] on input "$150" at bounding box center [1016, 516] width 180 height 37
click at [972, 562] on input "$0" at bounding box center [1016, 562] width 180 height 37
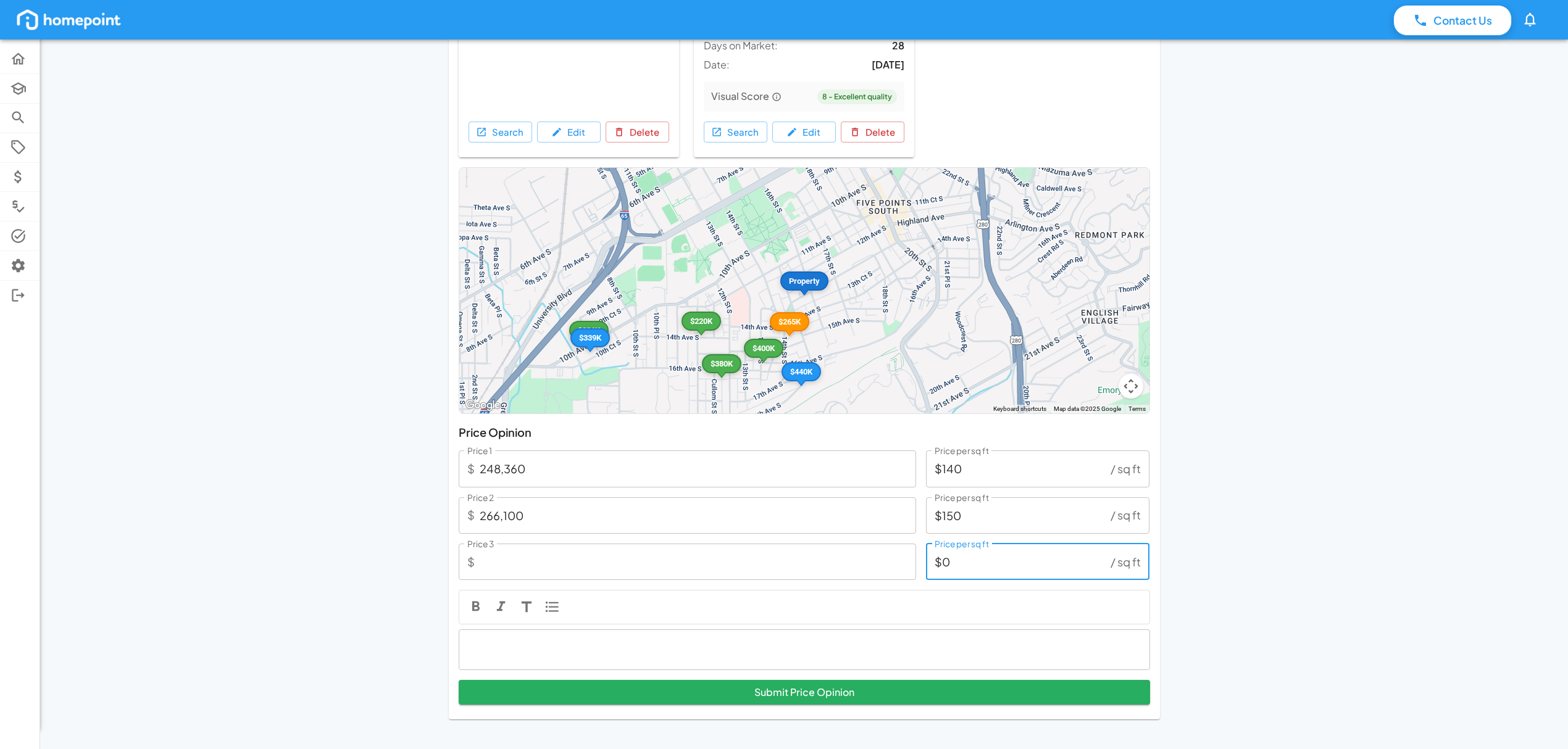
click at [972, 562] on input "$0" at bounding box center [1016, 562] width 180 height 37
type input "$1"
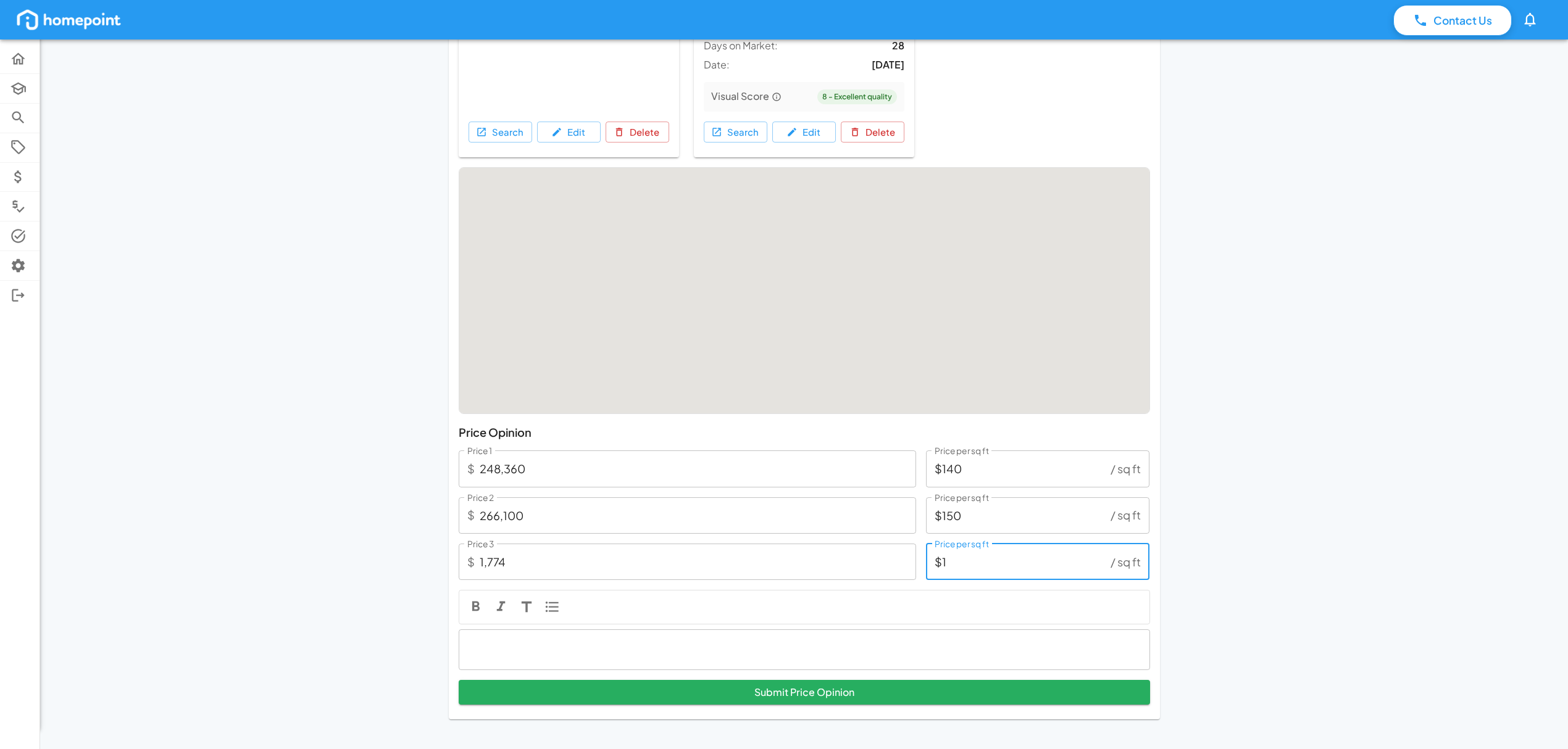
type input "26,610"
type input "$150"
type input "266,100"
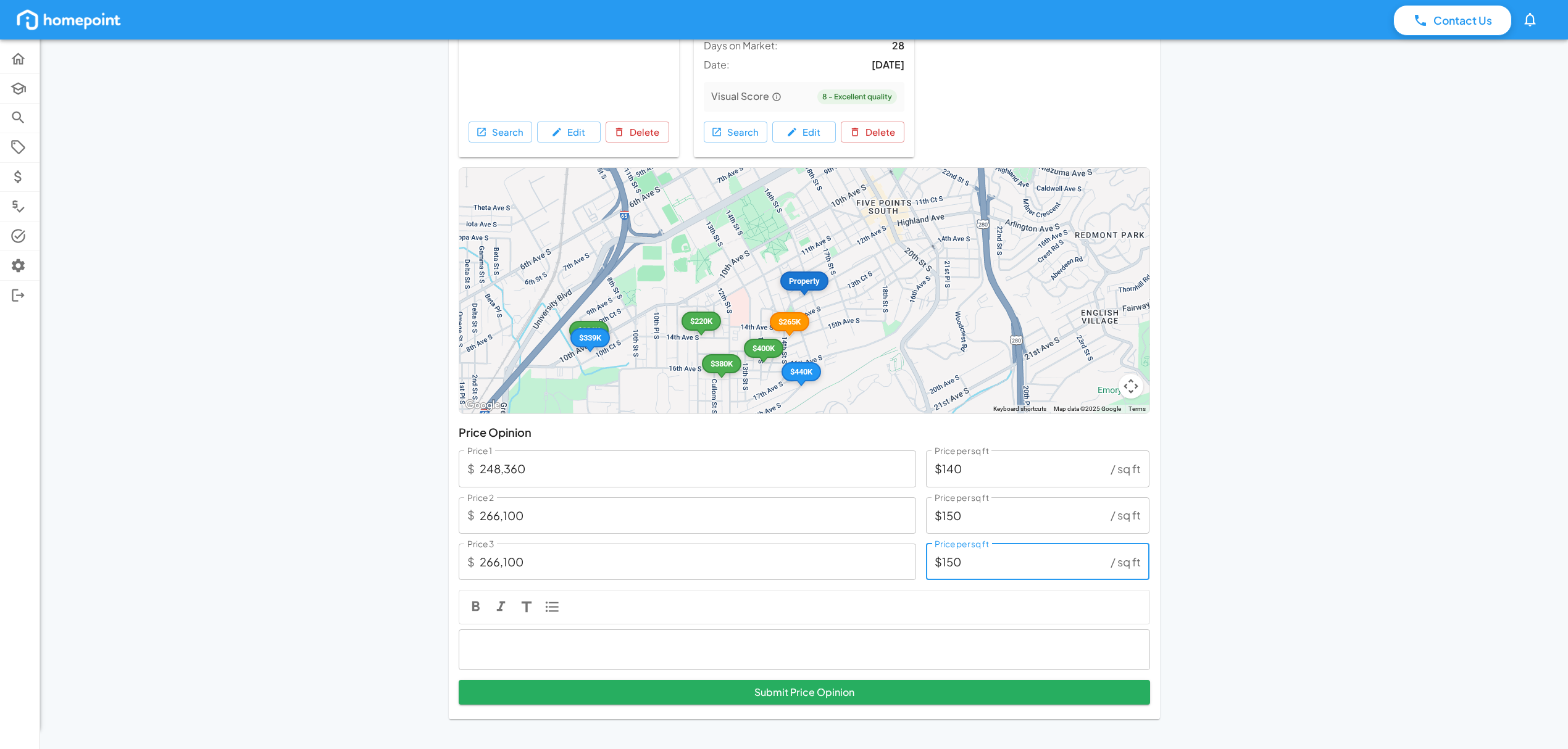
type input "$150"
click at [984, 475] on input "$140" at bounding box center [1016, 469] width 180 height 37
click at [984, 474] on input "$140" at bounding box center [1016, 469] width 180 height 37
type input "$1"
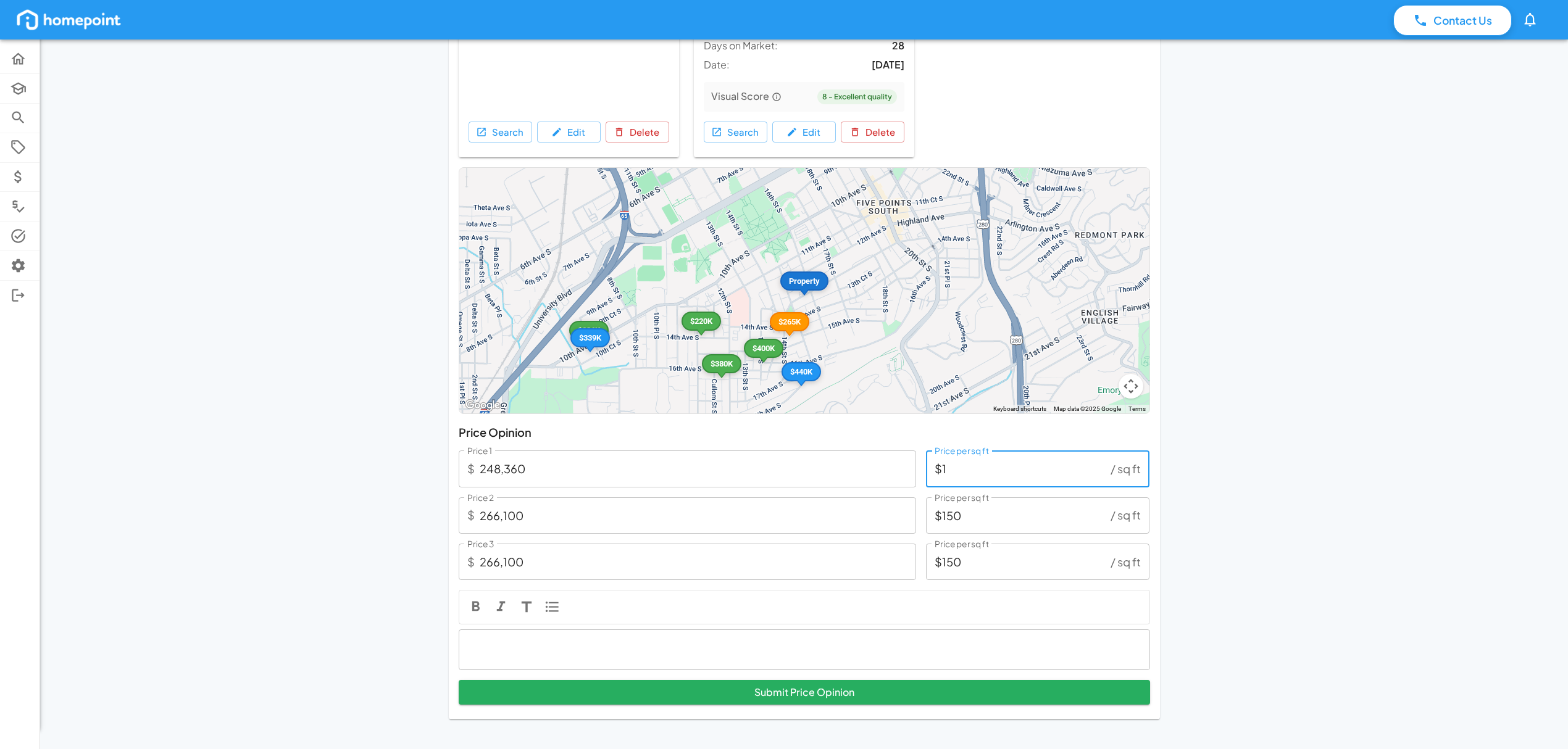
type input "1,774"
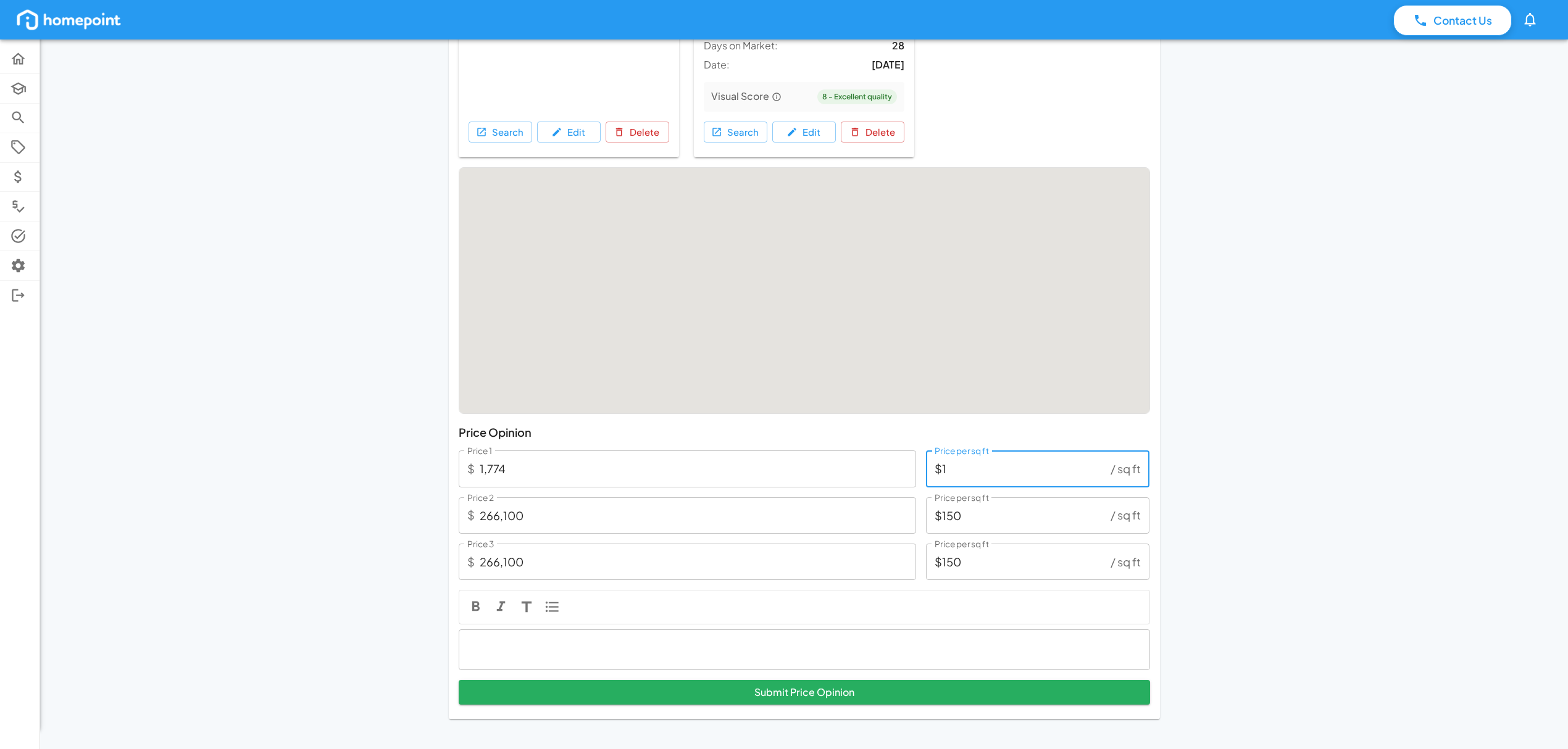
type input "$12"
type input "21,288"
type input "$120"
type input "212,880"
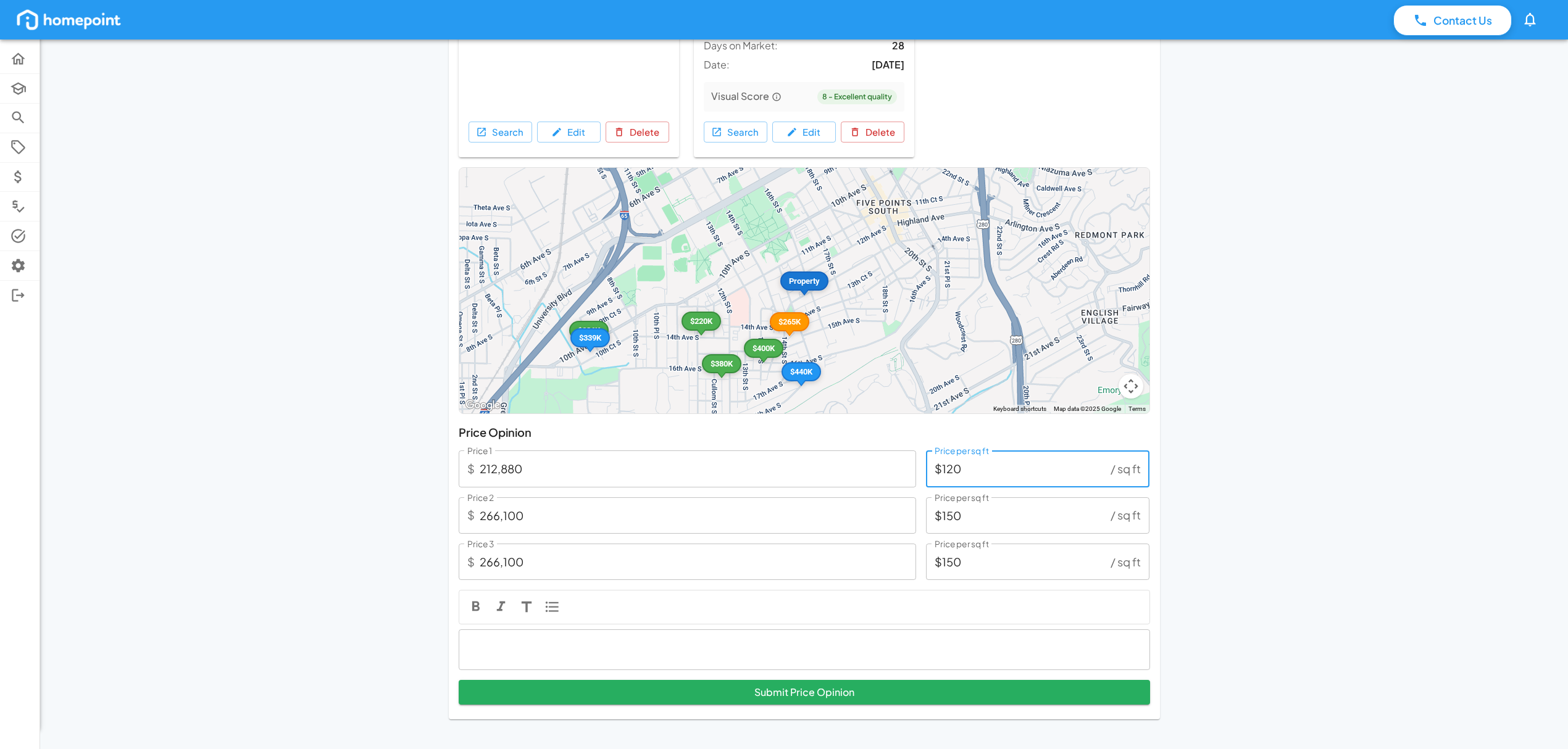
type input "$120"
click at [982, 511] on input "$150" at bounding box center [1016, 516] width 180 height 37
type input "$1"
type input "23,062"
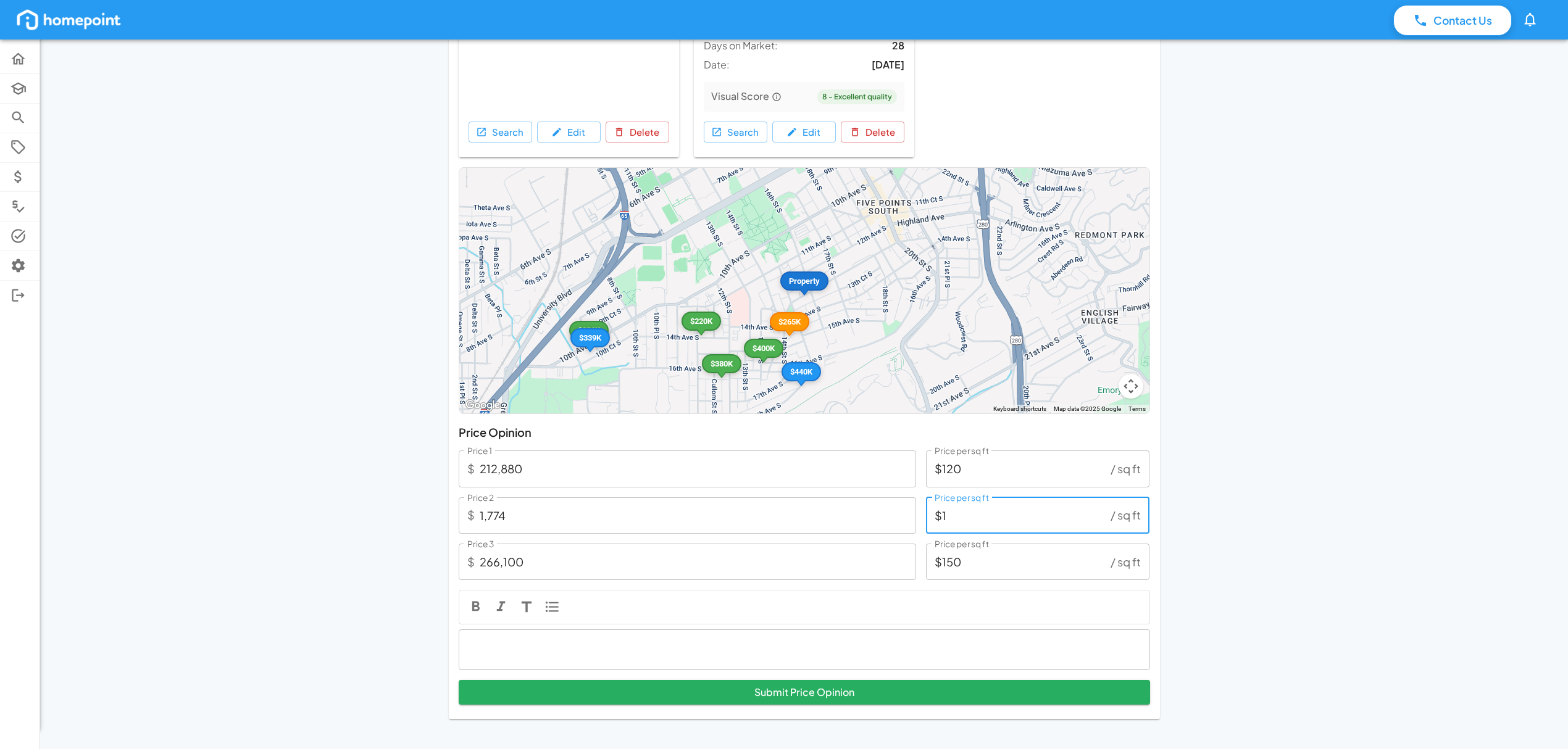
type input "$13"
type input "230,620"
type input "$130"
click at [668, 638] on div at bounding box center [804, 649] width 691 height 41
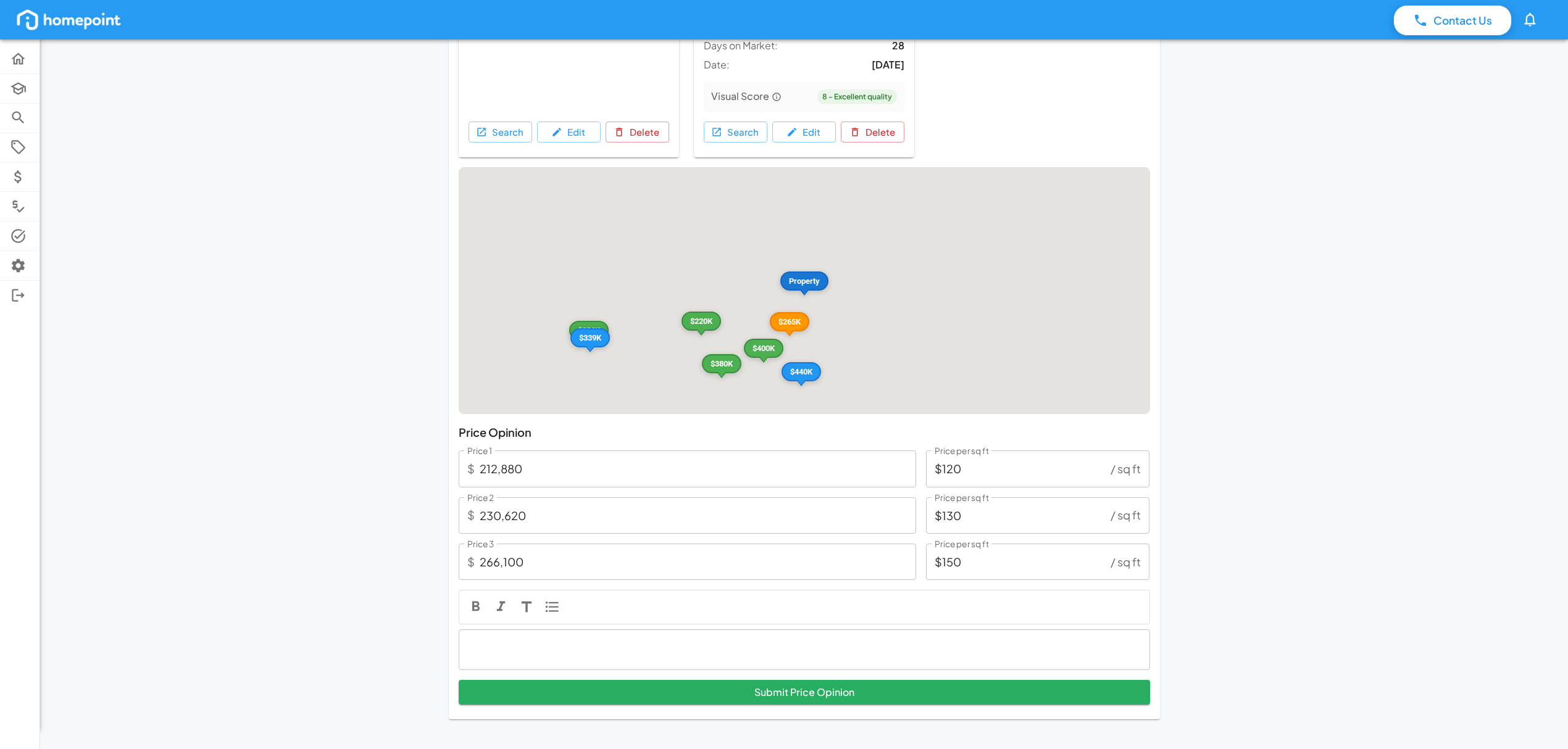
click at [667, 648] on p at bounding box center [804, 649] width 670 height 17
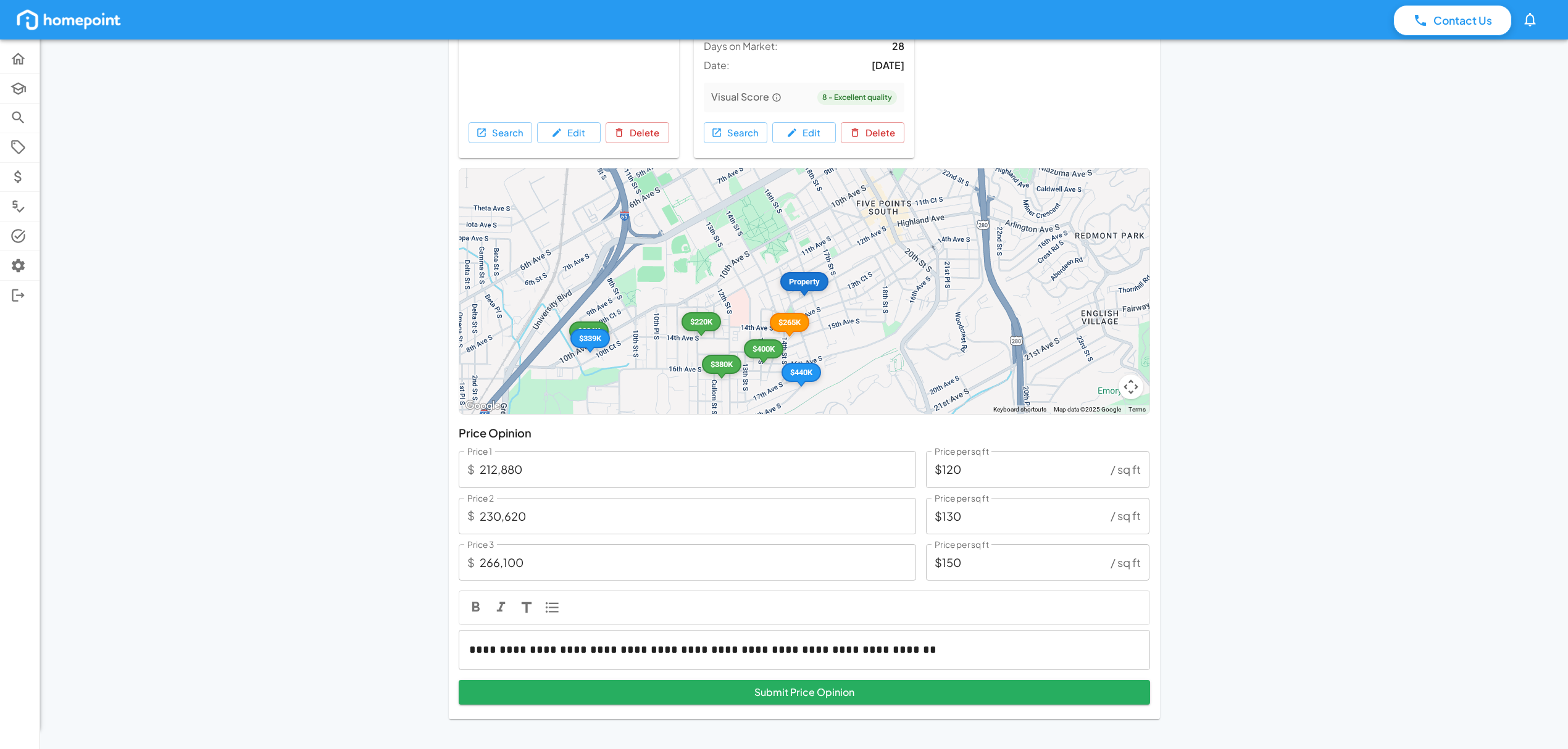
click at [909, 645] on p "**********" at bounding box center [804, 649] width 670 height 17
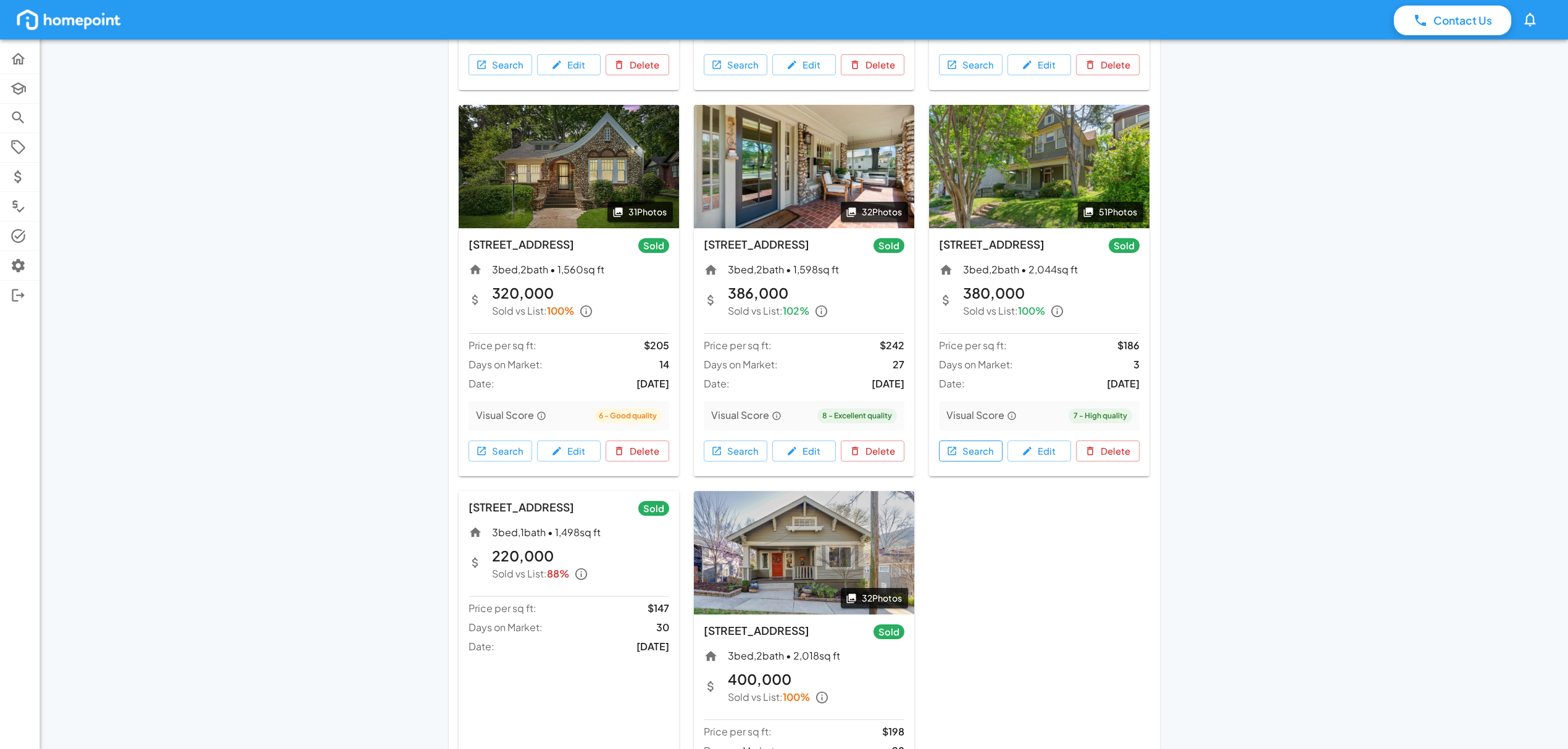
scroll to position [1152, 0]
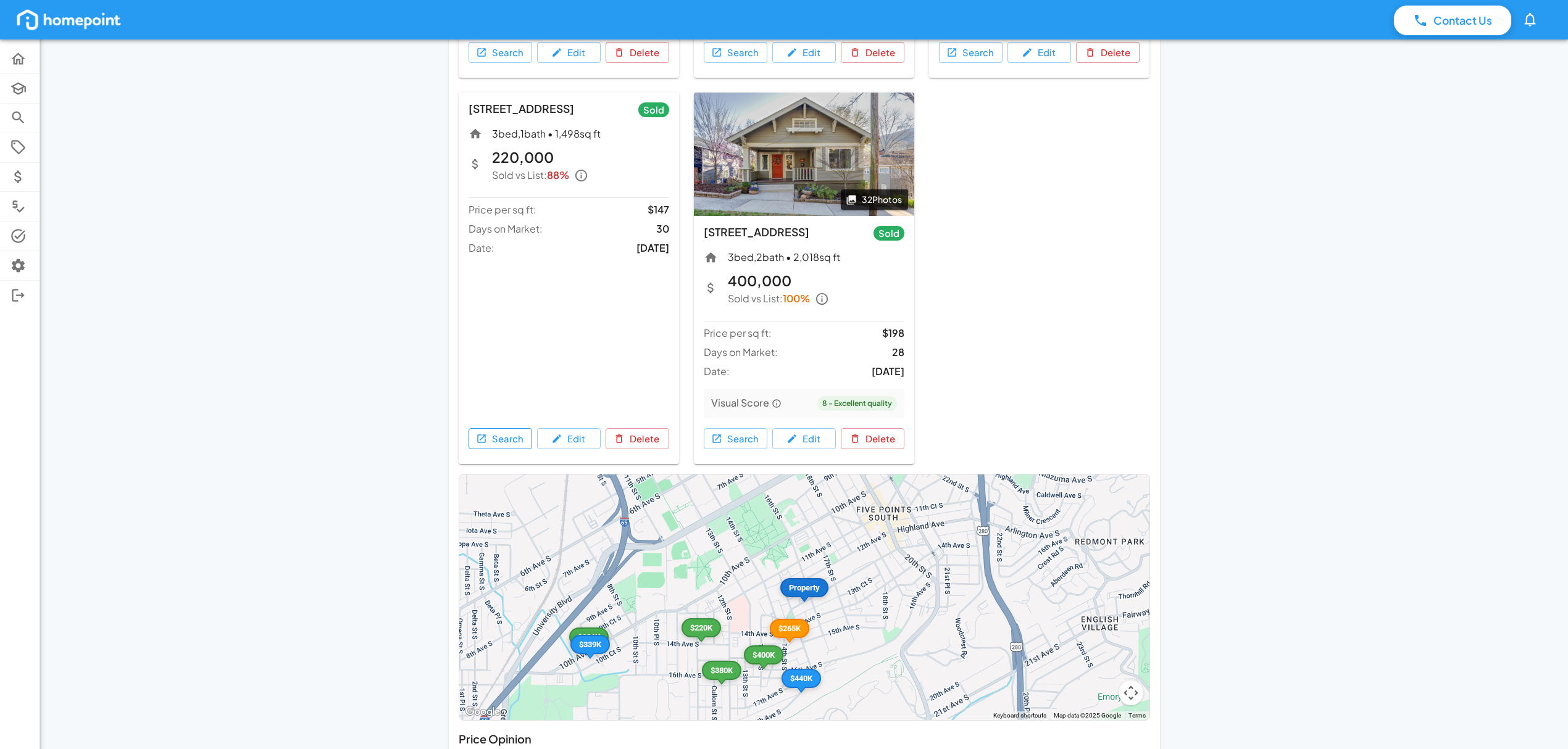
click at [495, 438] on button "Search" at bounding box center [500, 439] width 64 height 21
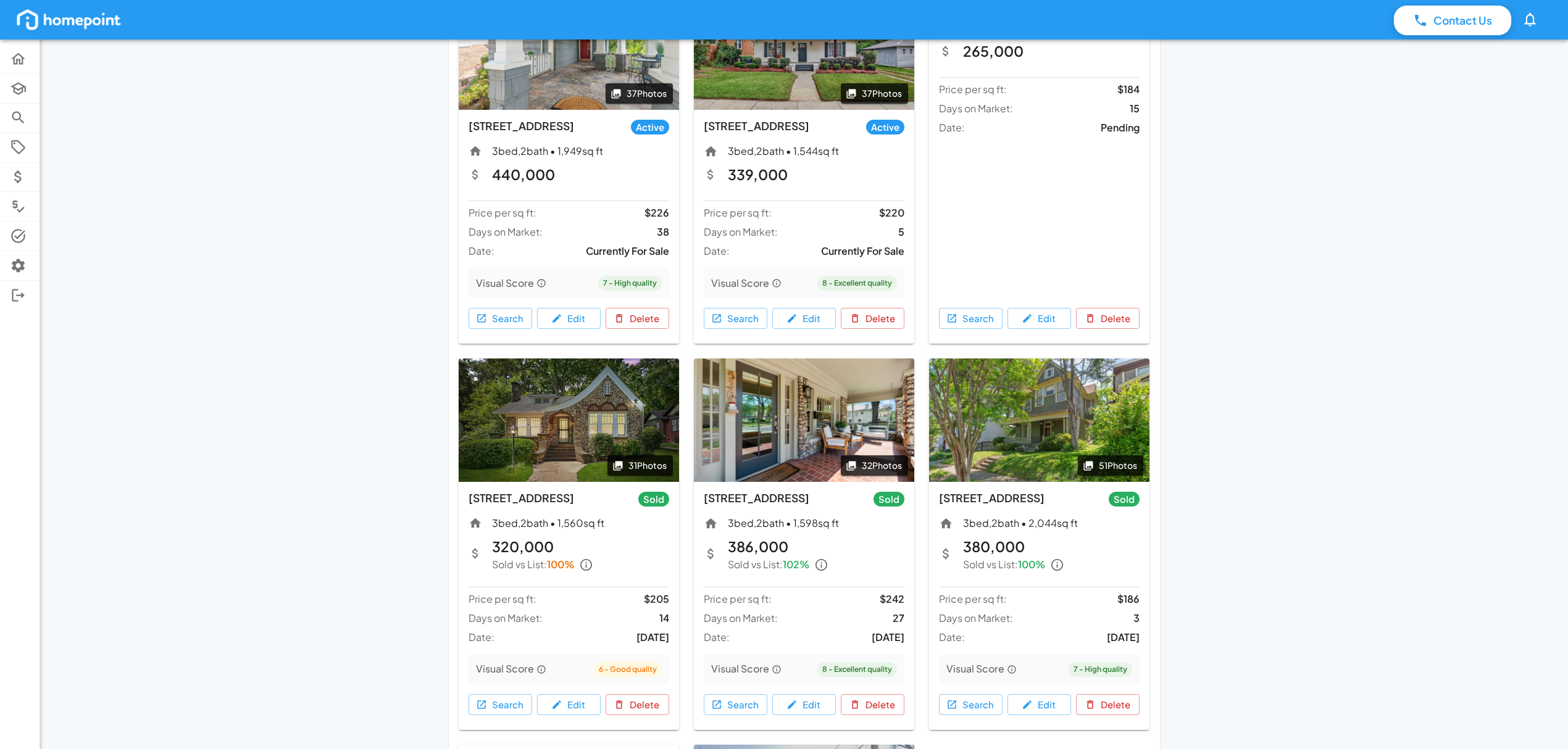
scroll to position [411, 0]
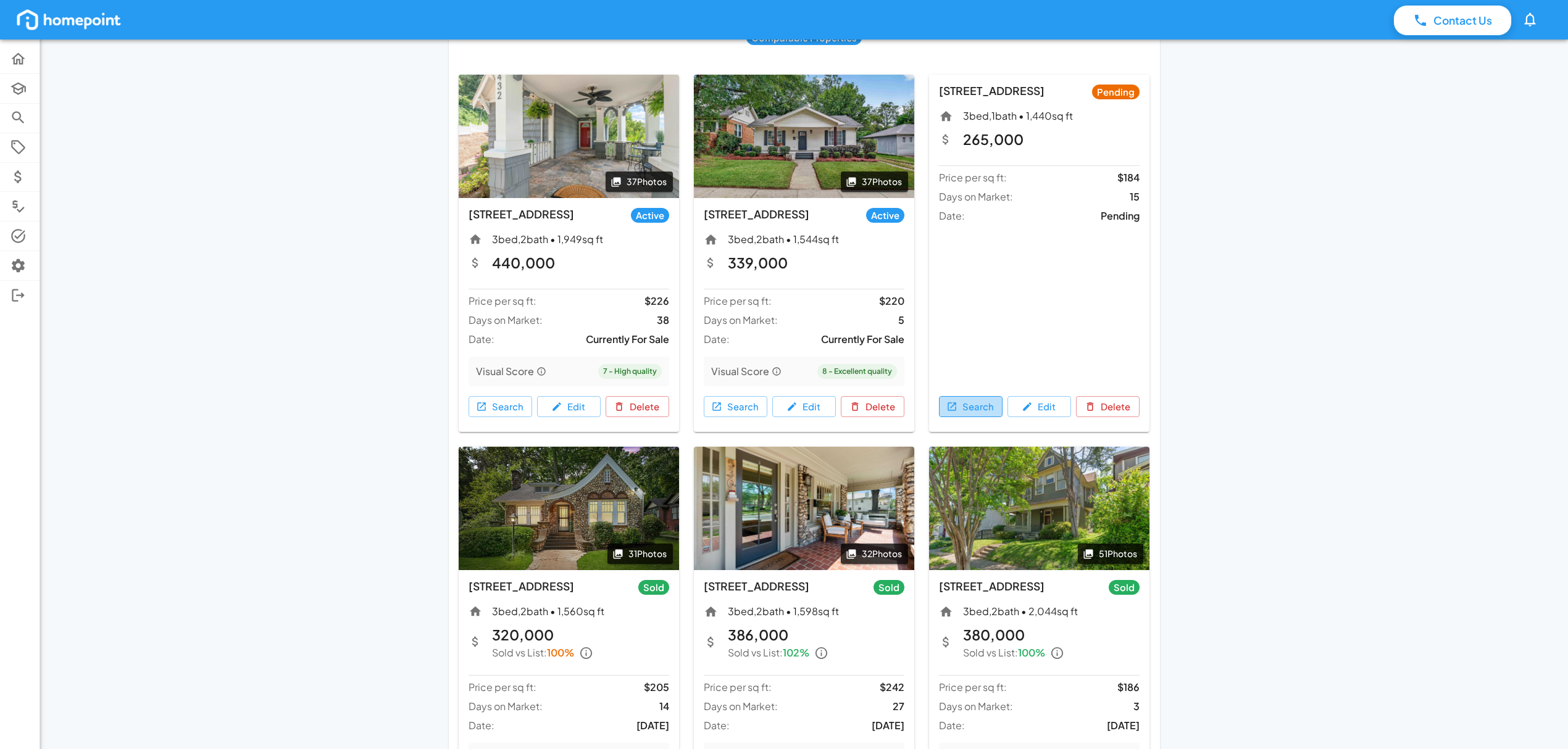
click at [972, 402] on button "Search" at bounding box center [970, 406] width 64 height 21
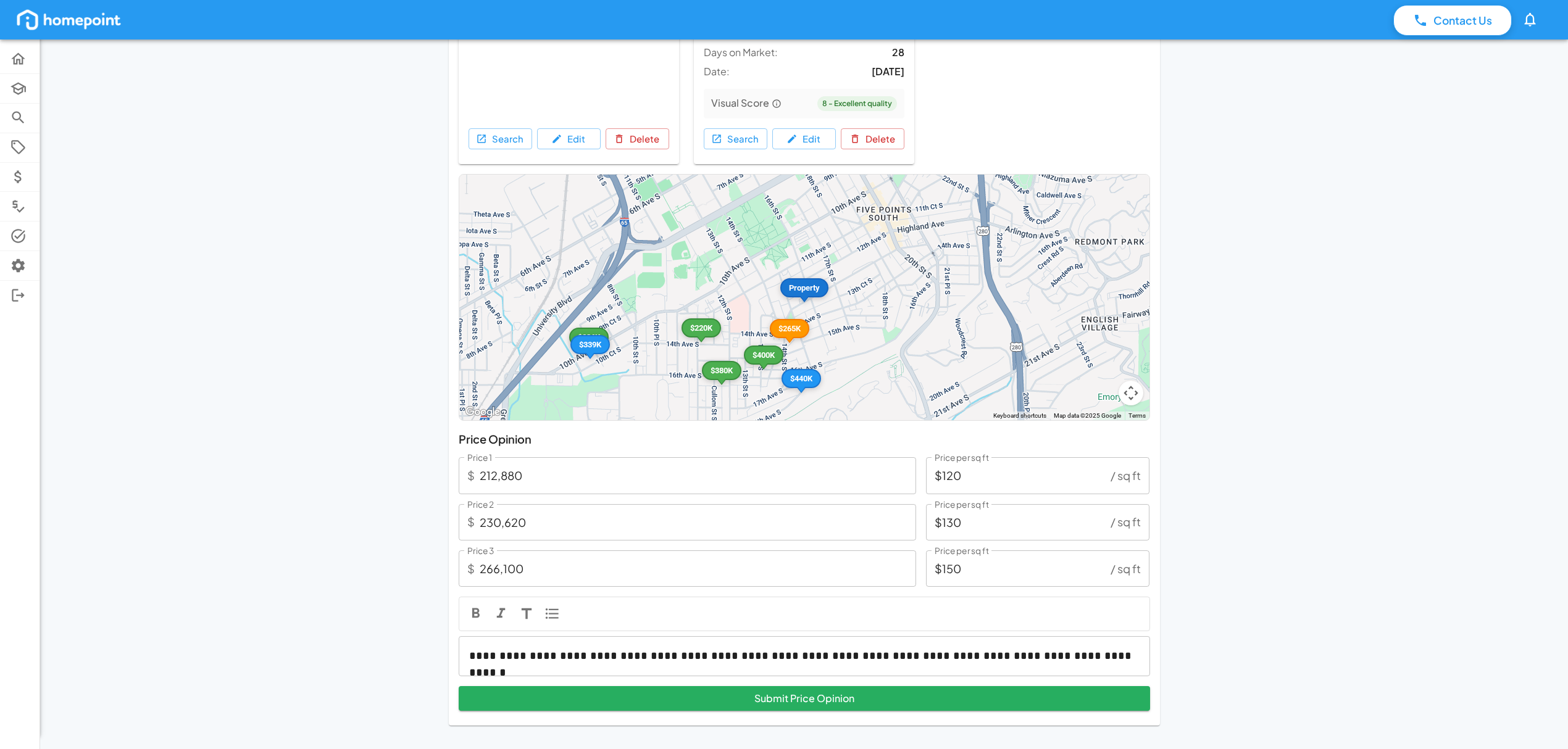
scroll to position [1460, 0]
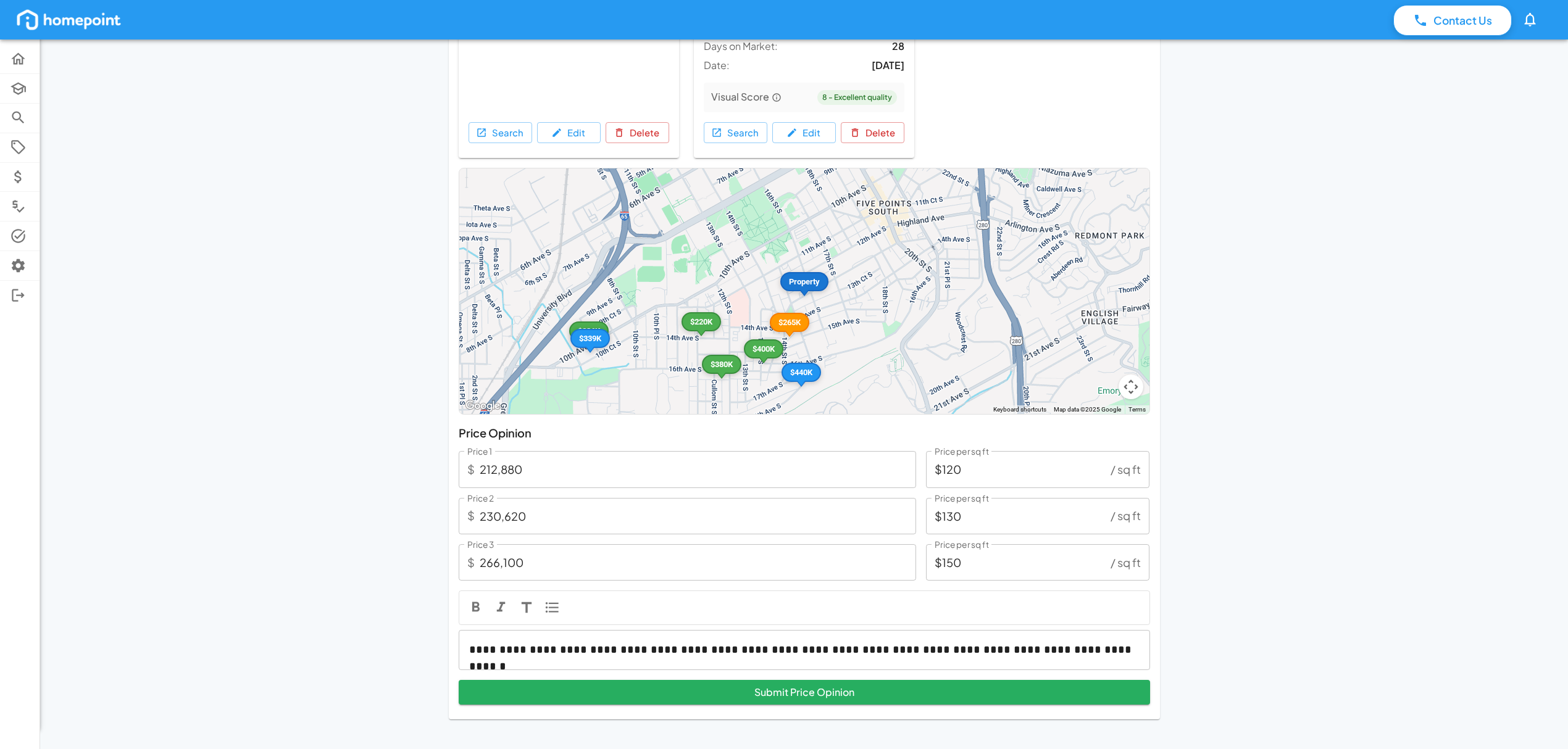
click at [985, 554] on input "$150" at bounding box center [1016, 563] width 180 height 37
click at [954, 564] on input "$150" at bounding box center [1016, 563] width 180 height 37
type input "$10"
type input "17,740"
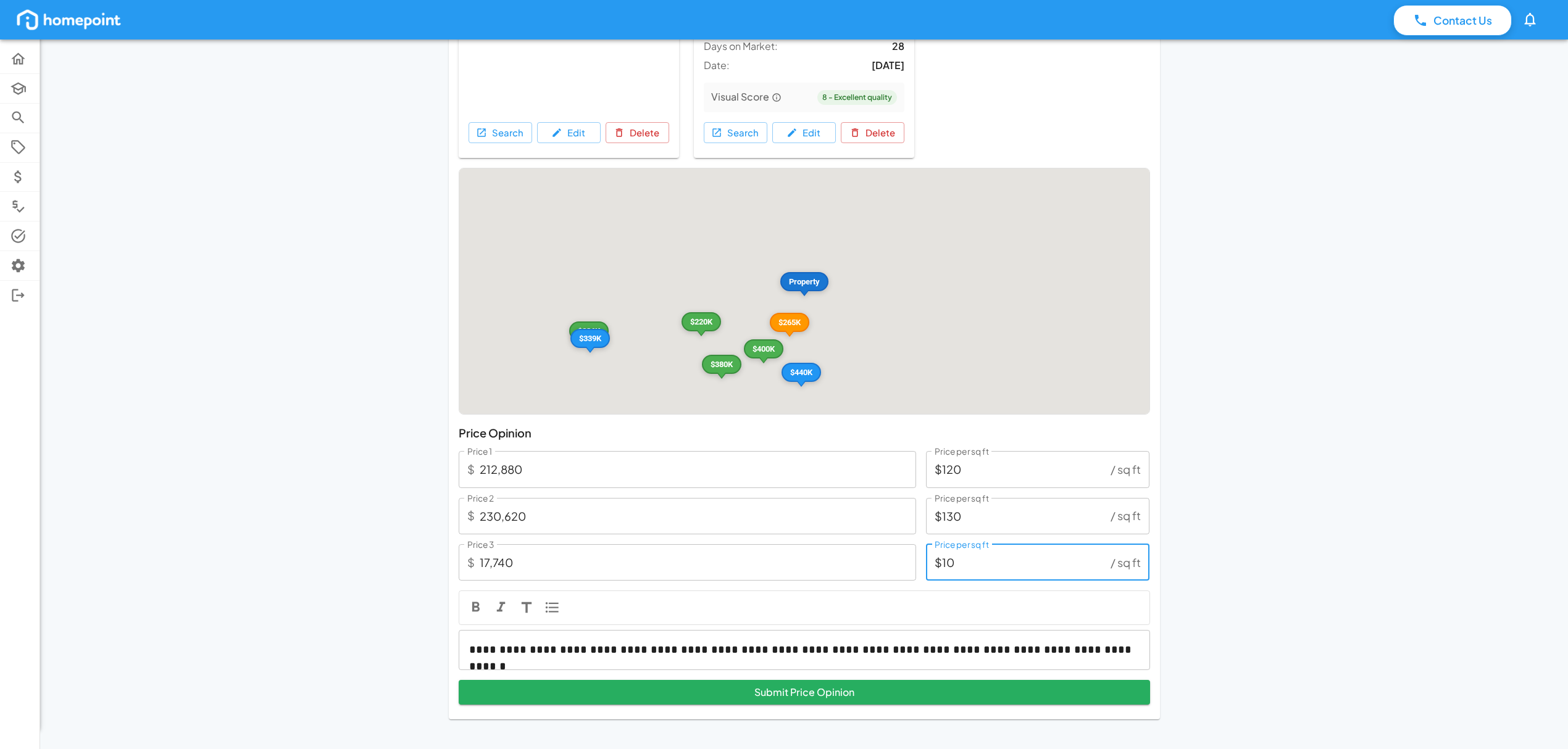
type input "$140"
type input "248,360"
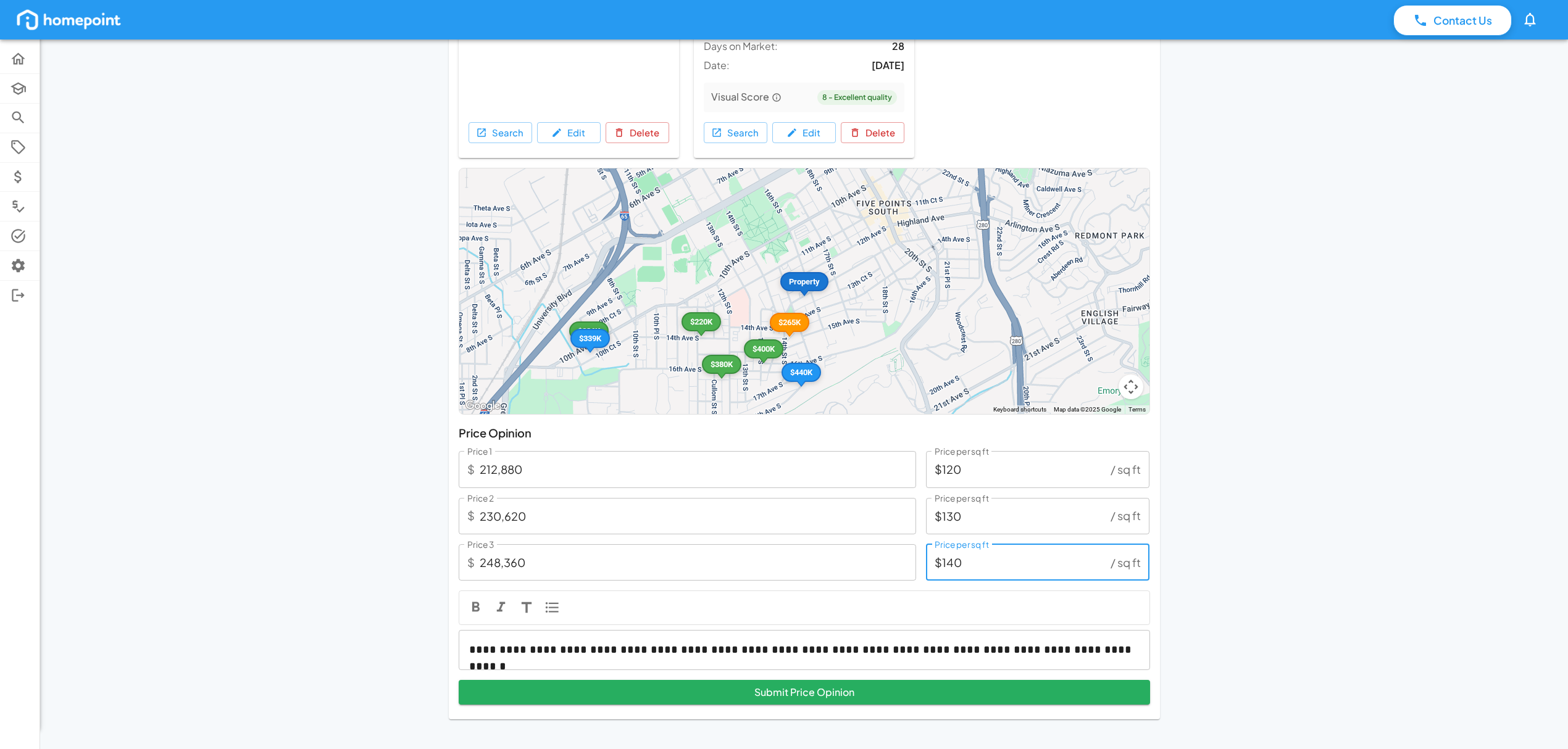
click at [963, 563] on input "$140" at bounding box center [1016, 563] width 180 height 37
type input "$14"
type input "1,774"
type input "$1"
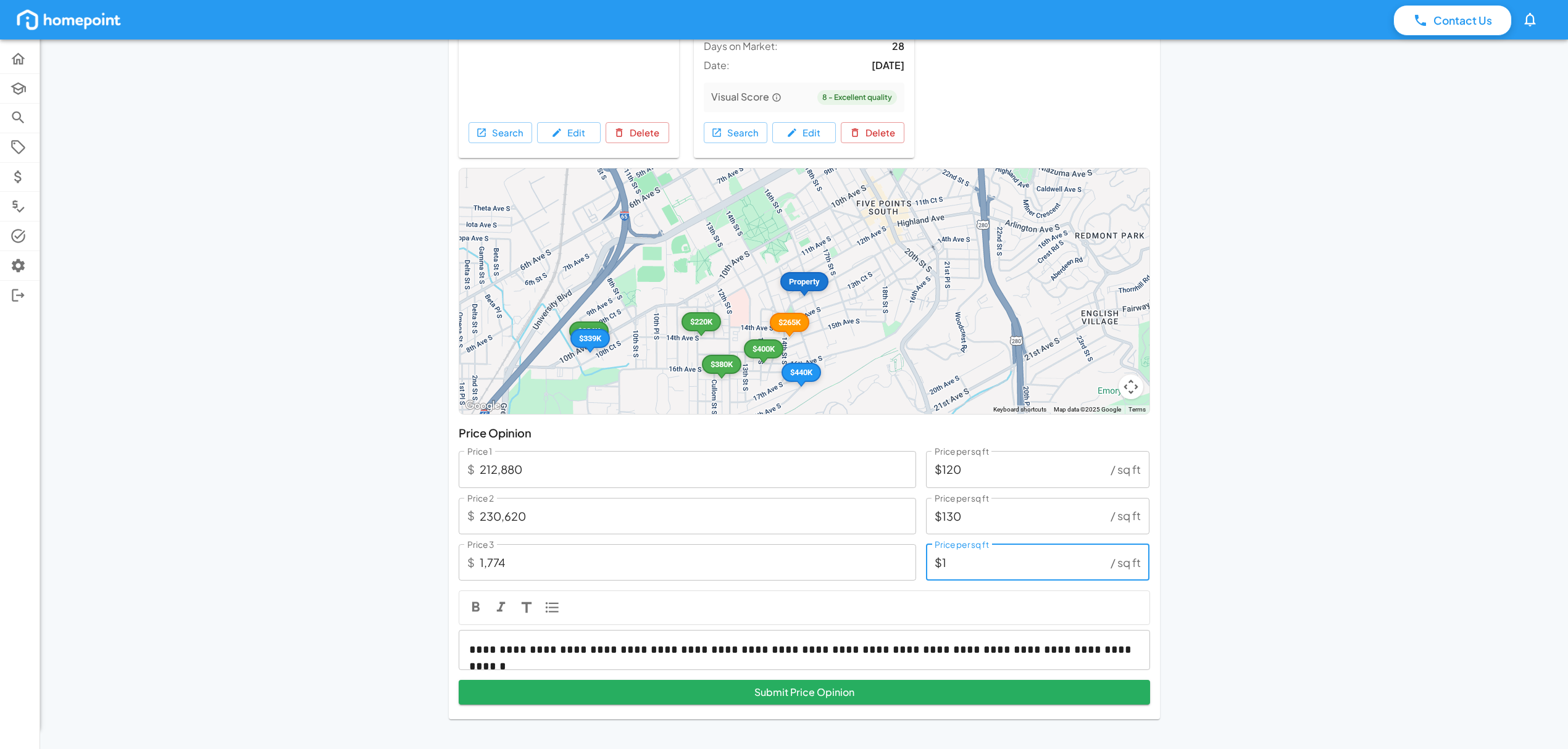
type input "23,062"
type input "$13"
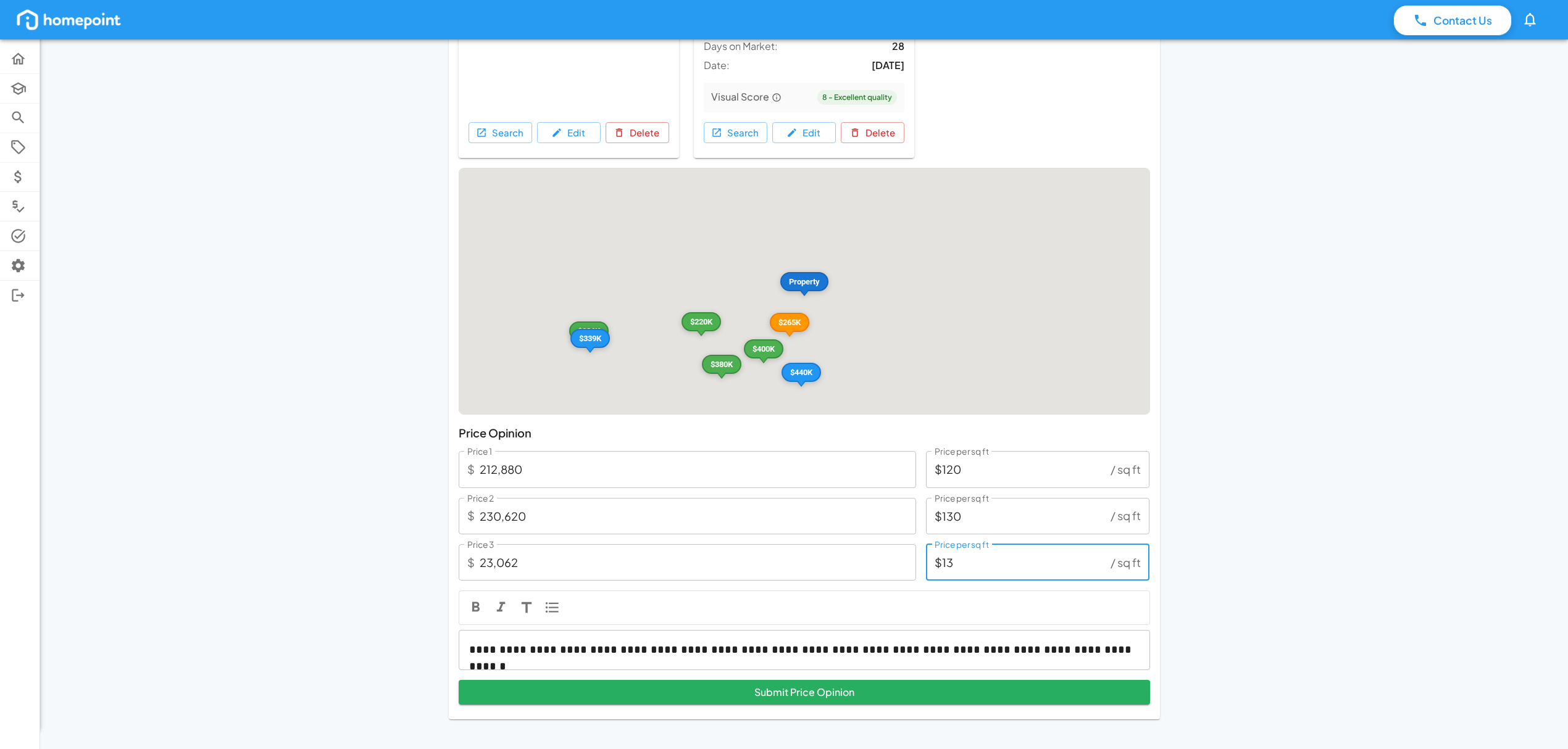
type input "239,490"
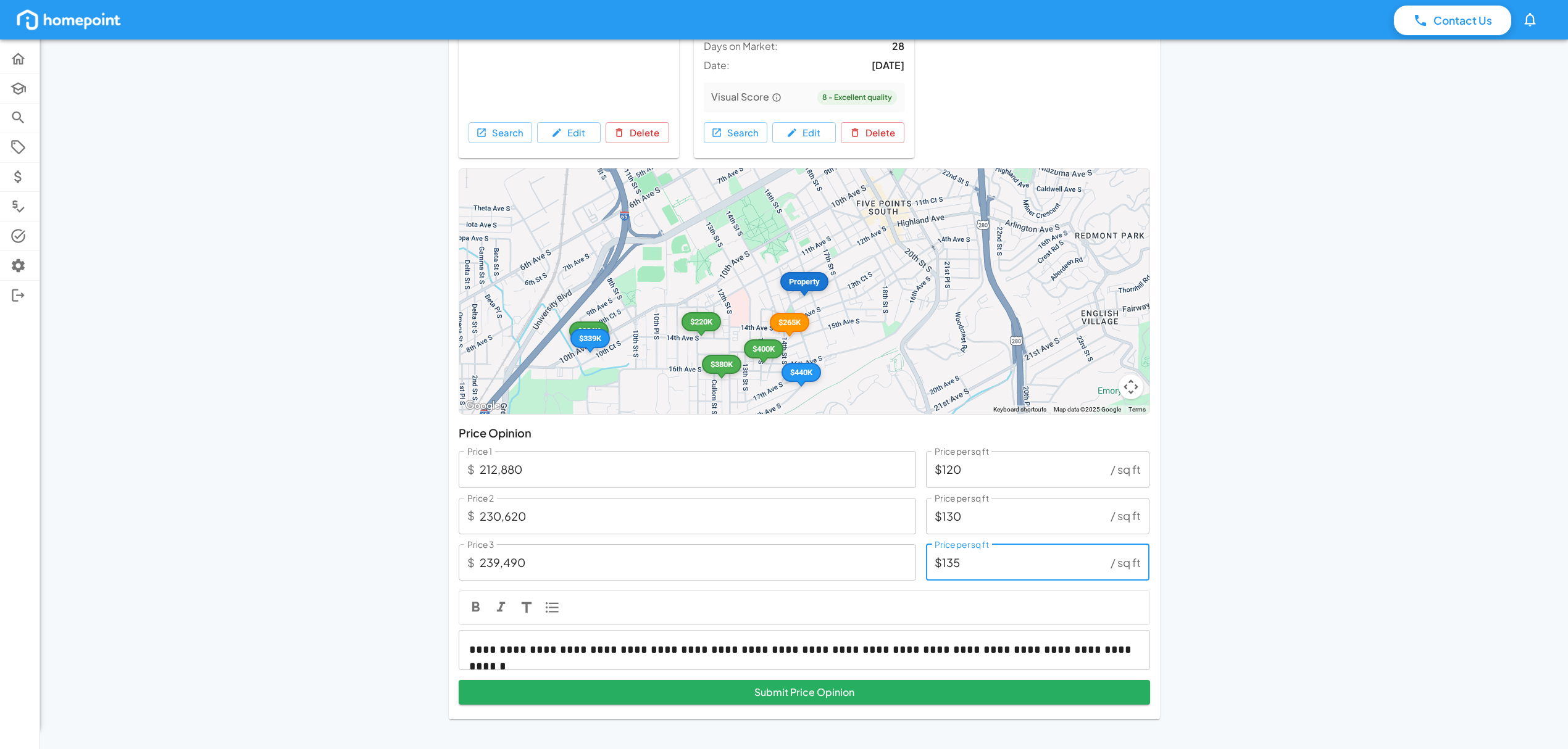
type input "$135"
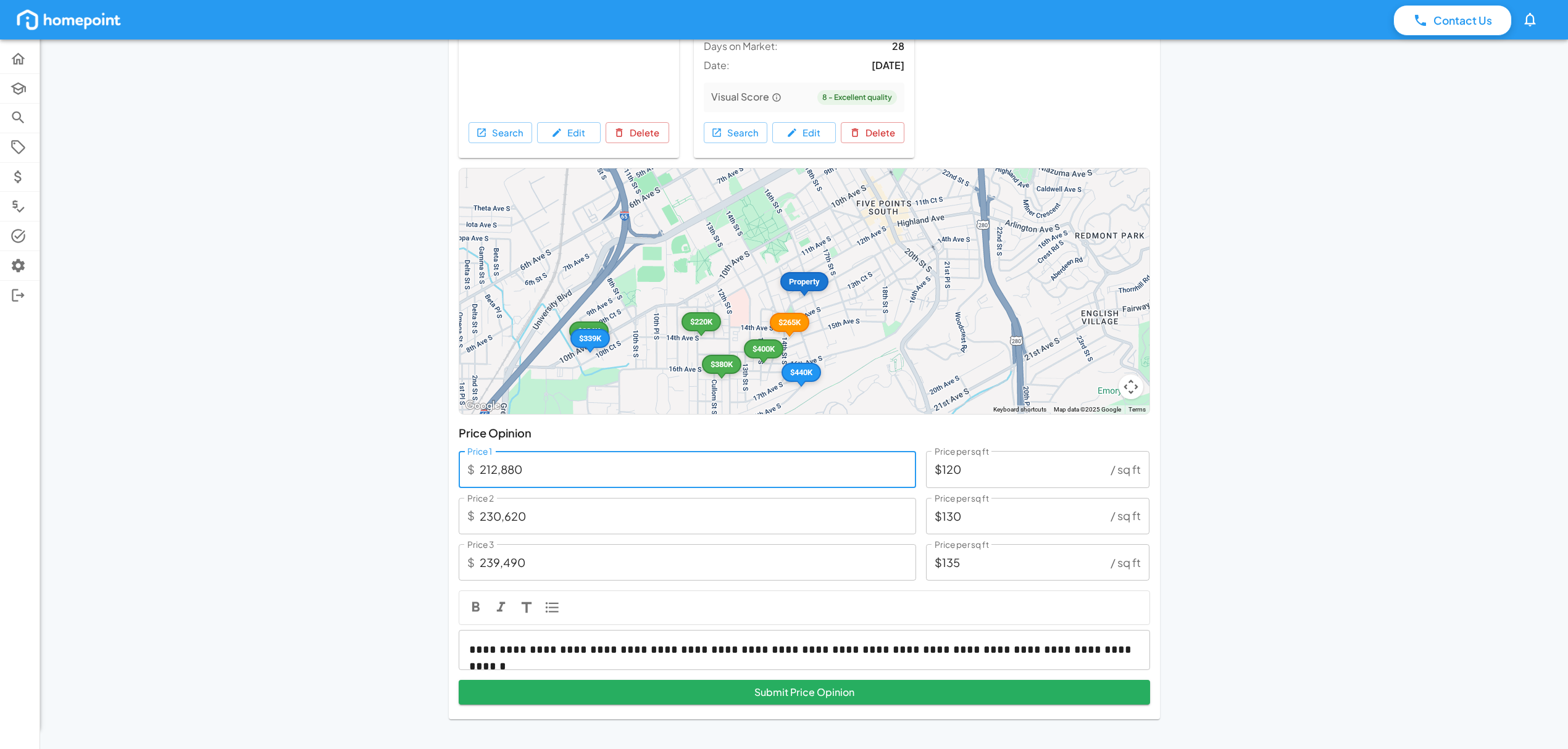
drag, startPoint x: 542, startPoint y: 472, endPoint x: 492, endPoint y: 476, distance: 50.2
click at [492, 476] on input "212,880" at bounding box center [697, 469] width 436 height 37
type input "215"
type input "$0"
type input "2,150"
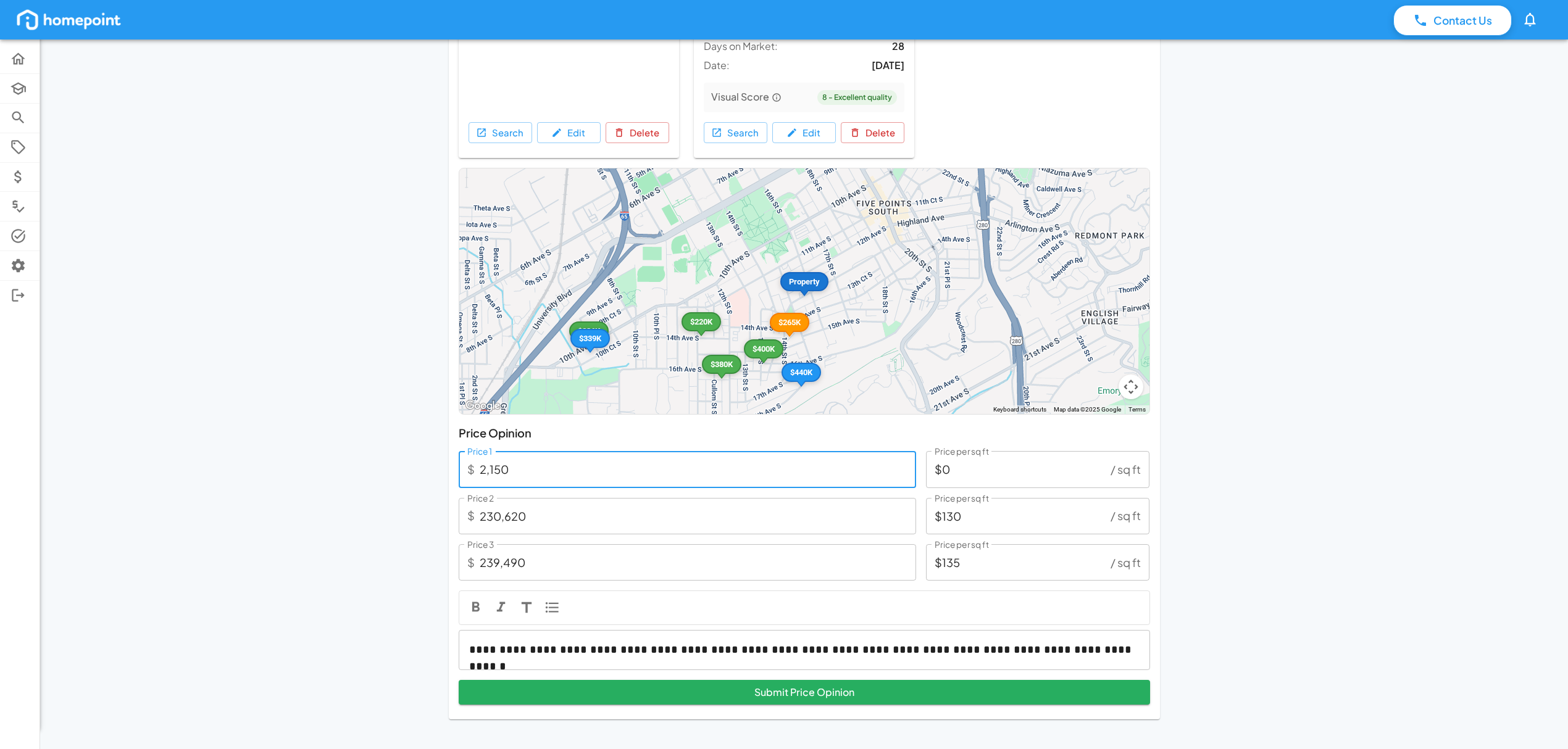
type input "$1"
type input "21,500"
type input "$12"
type input "215,000"
type input "$121"
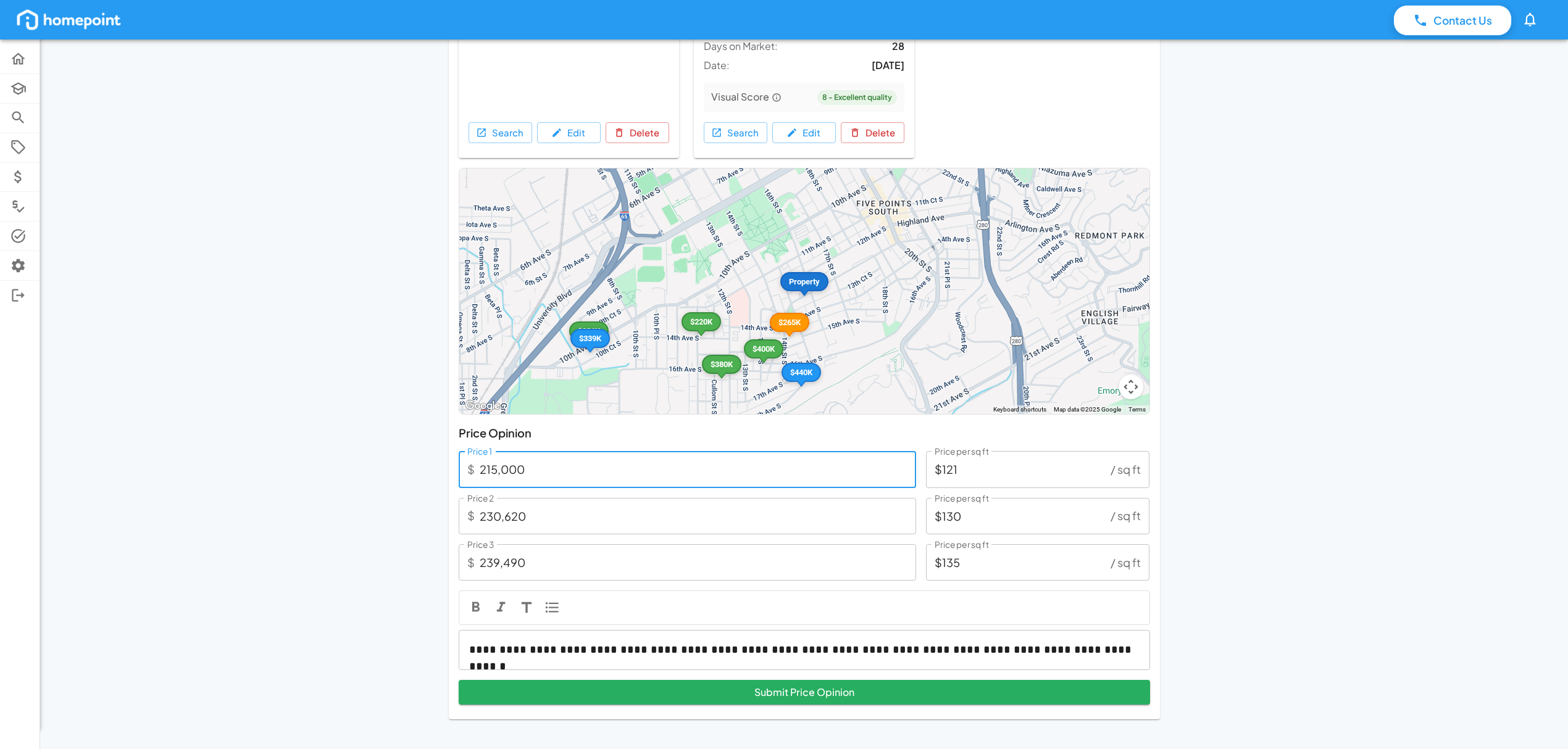
type input "215,000"
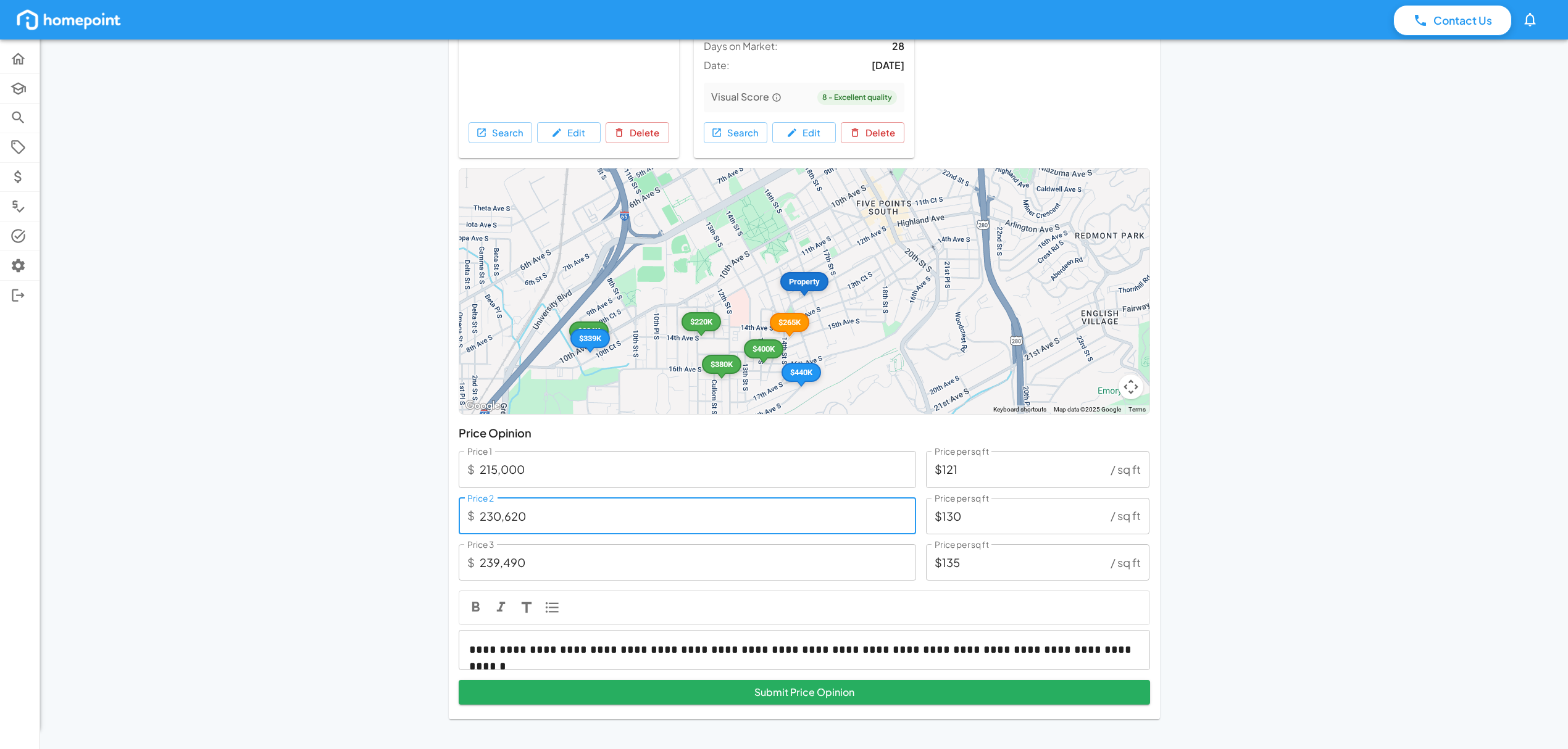
click at [541, 511] on input "230,620" at bounding box center [697, 517] width 436 height 37
type input "23,062"
type input "$13"
type input "2,306"
type input "$1"
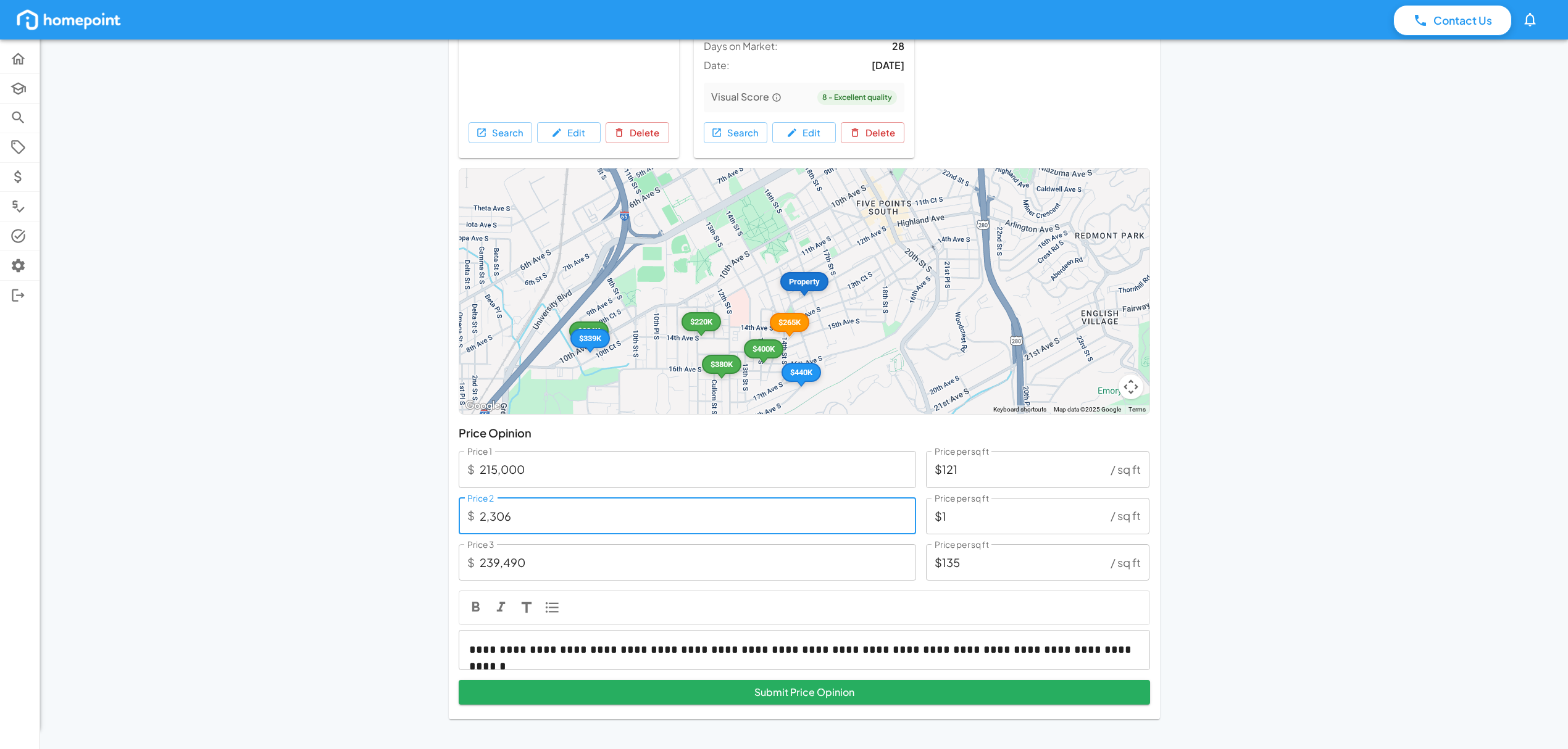
type input "230"
type input "$0"
type input "2,300"
type input "$1"
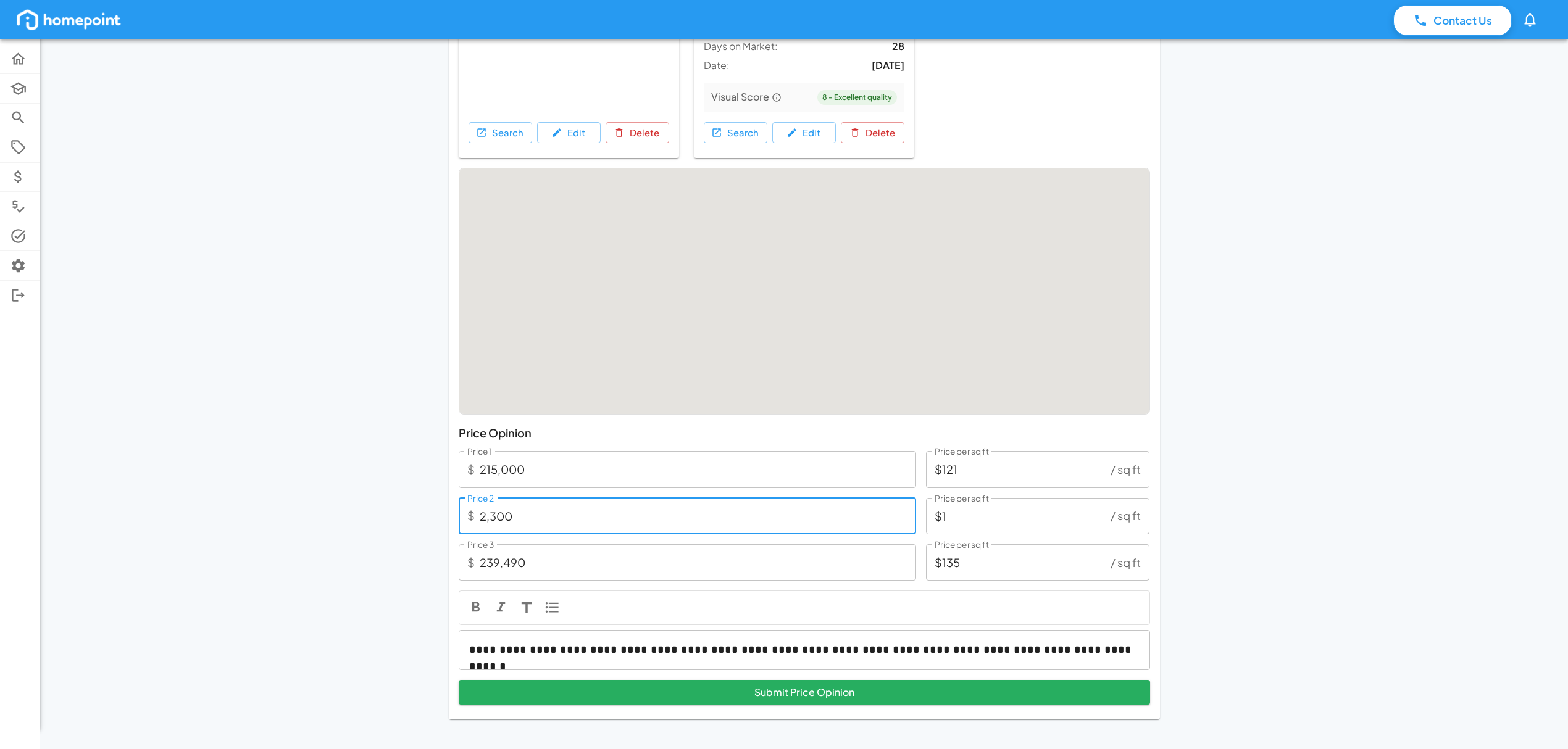
type input "23,000"
type input "$13"
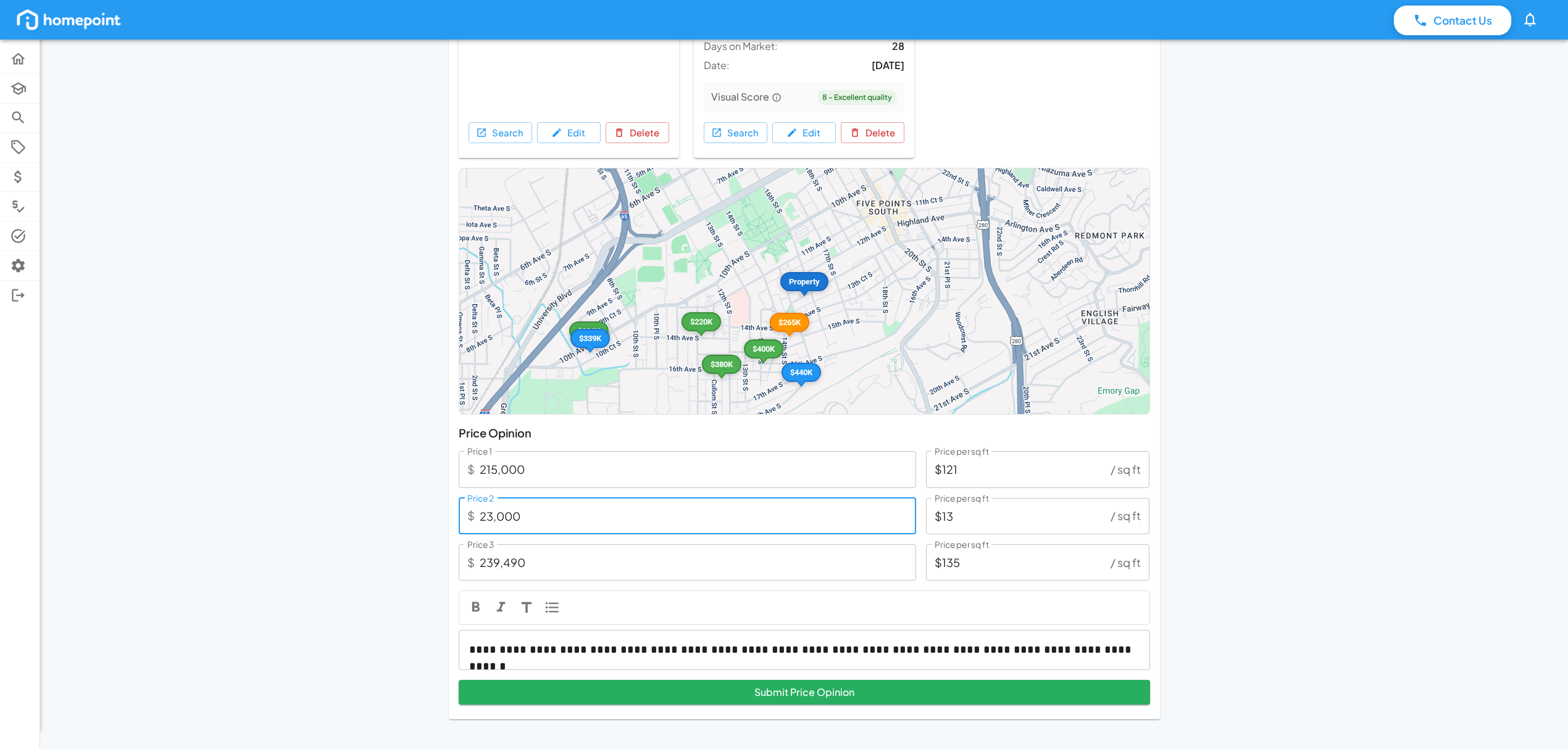
type input "230,000"
type input "$130"
type input "230,000"
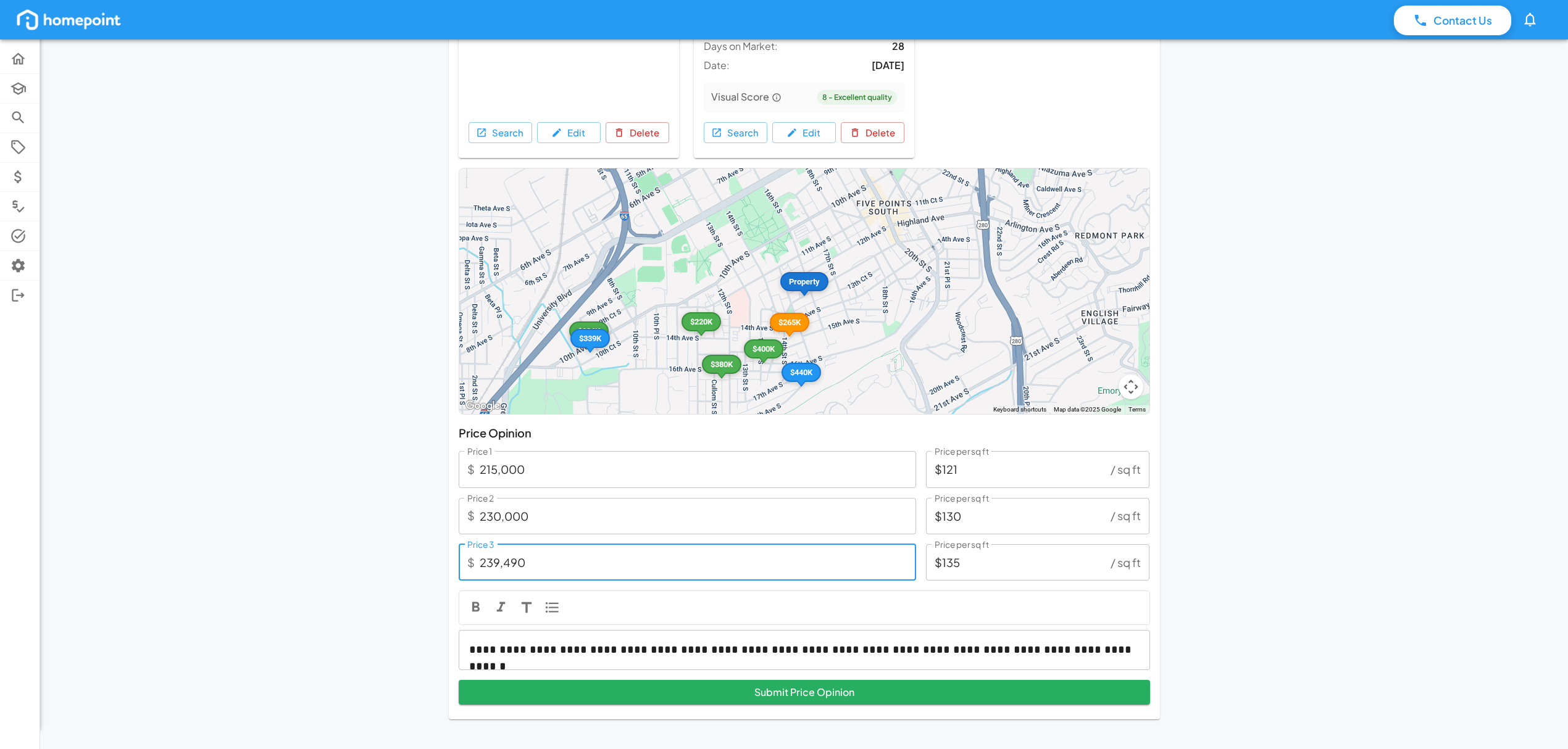
click at [542, 558] on input "239,490" at bounding box center [697, 563] width 436 height 37
type input "23,949"
type input "$14"
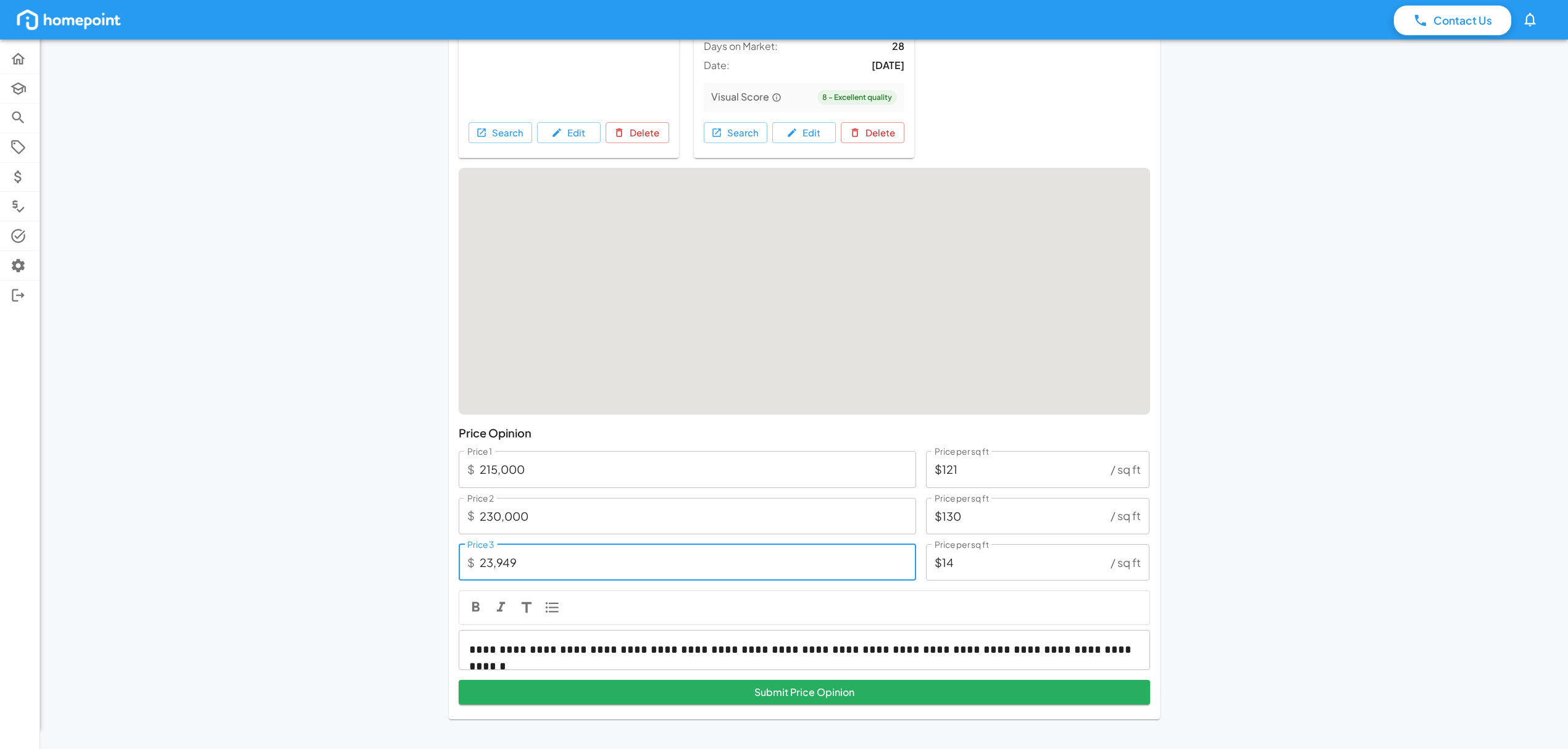
type input "2,394"
type input "$1"
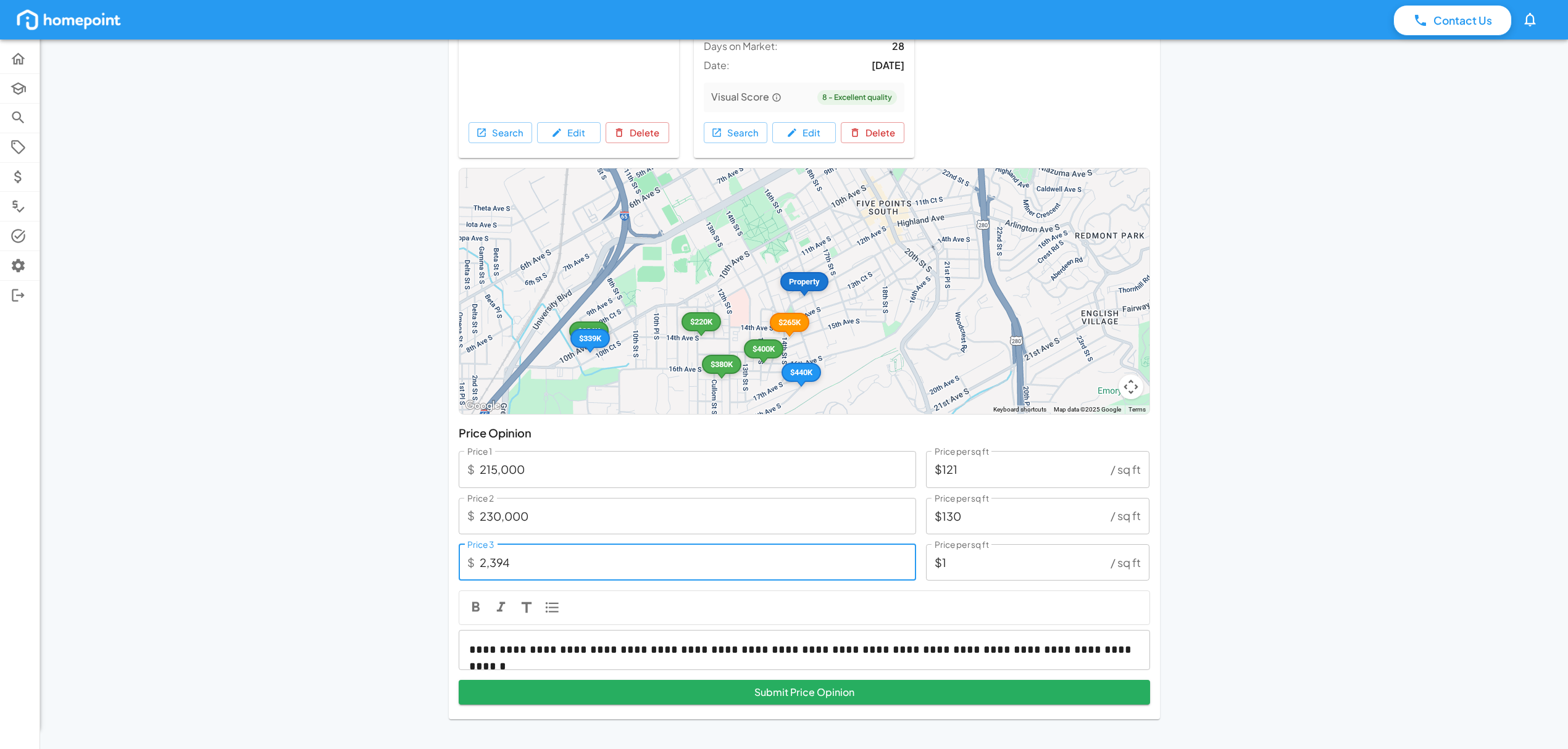
type input "239"
type input "$0"
type input "2,399"
type input "$1"
type input "23,990"
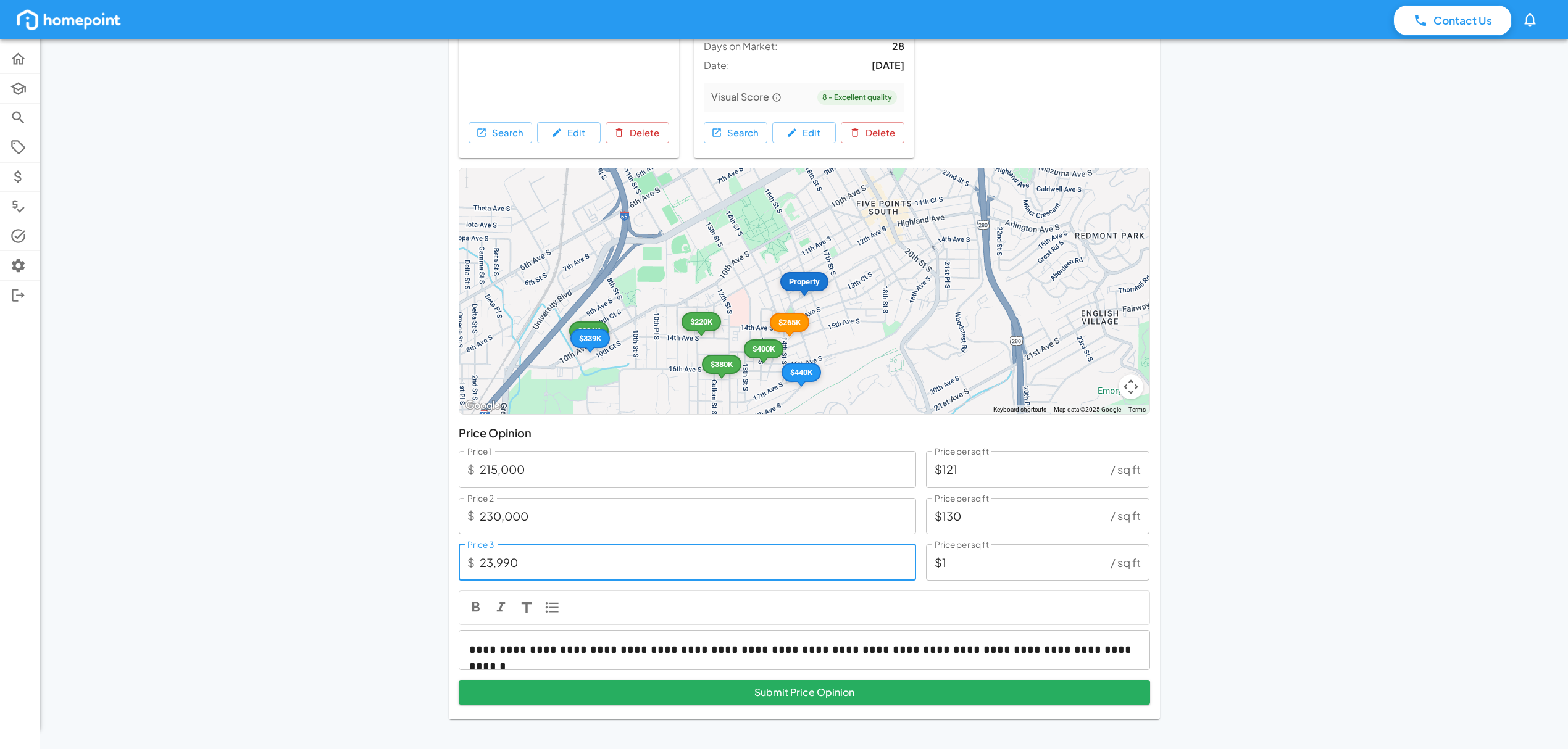
type input "$14"
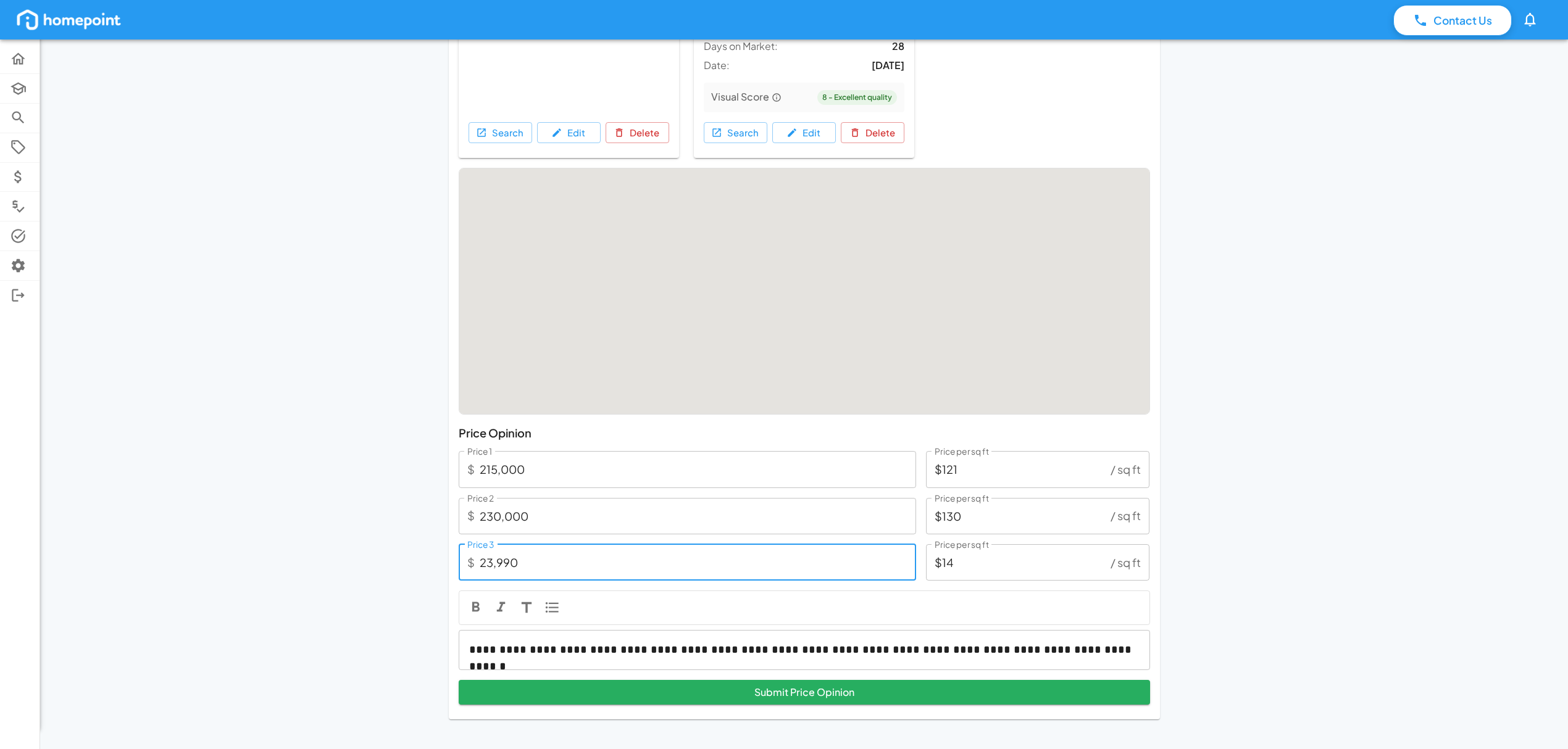
type input "239,900"
type input "$135"
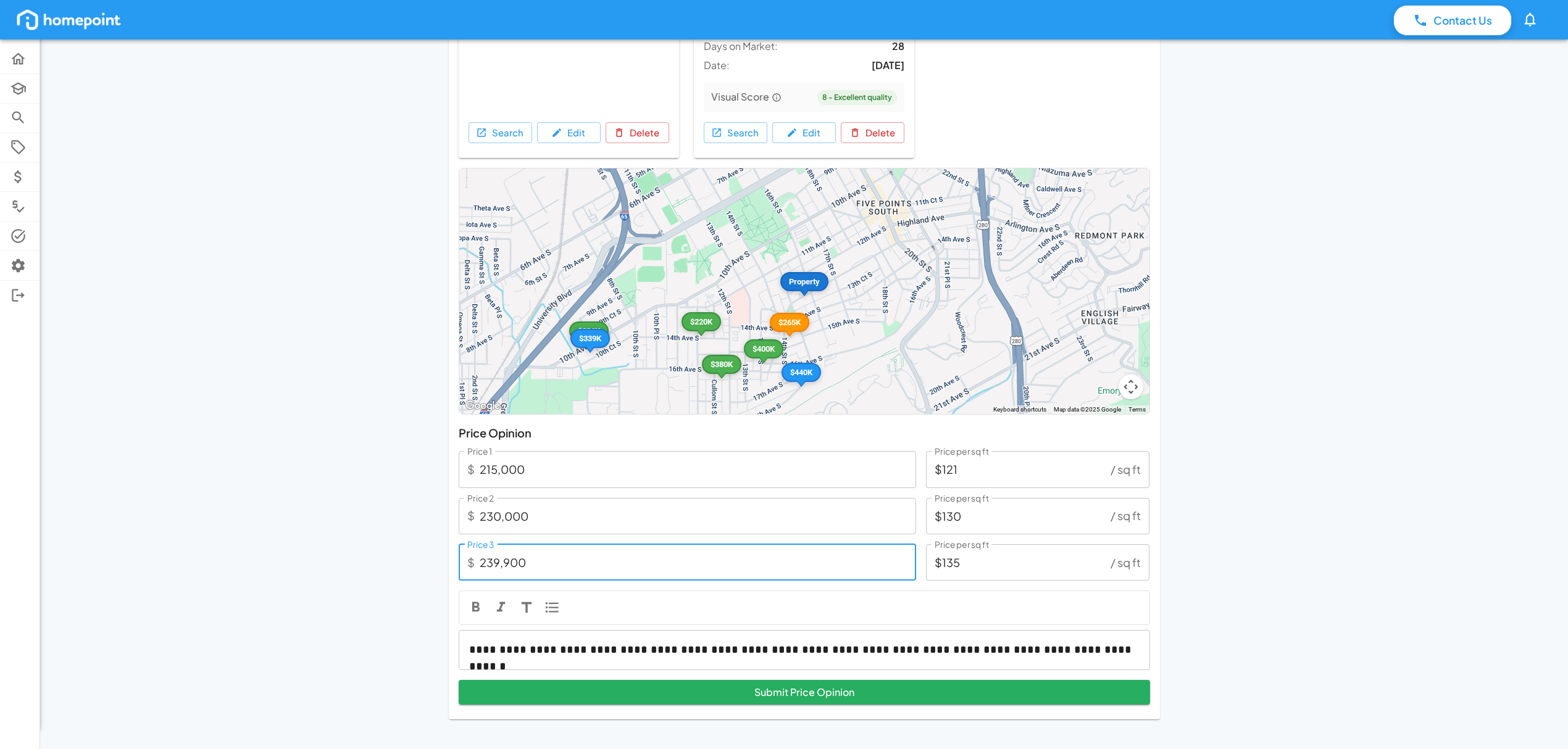
type input "239,900"
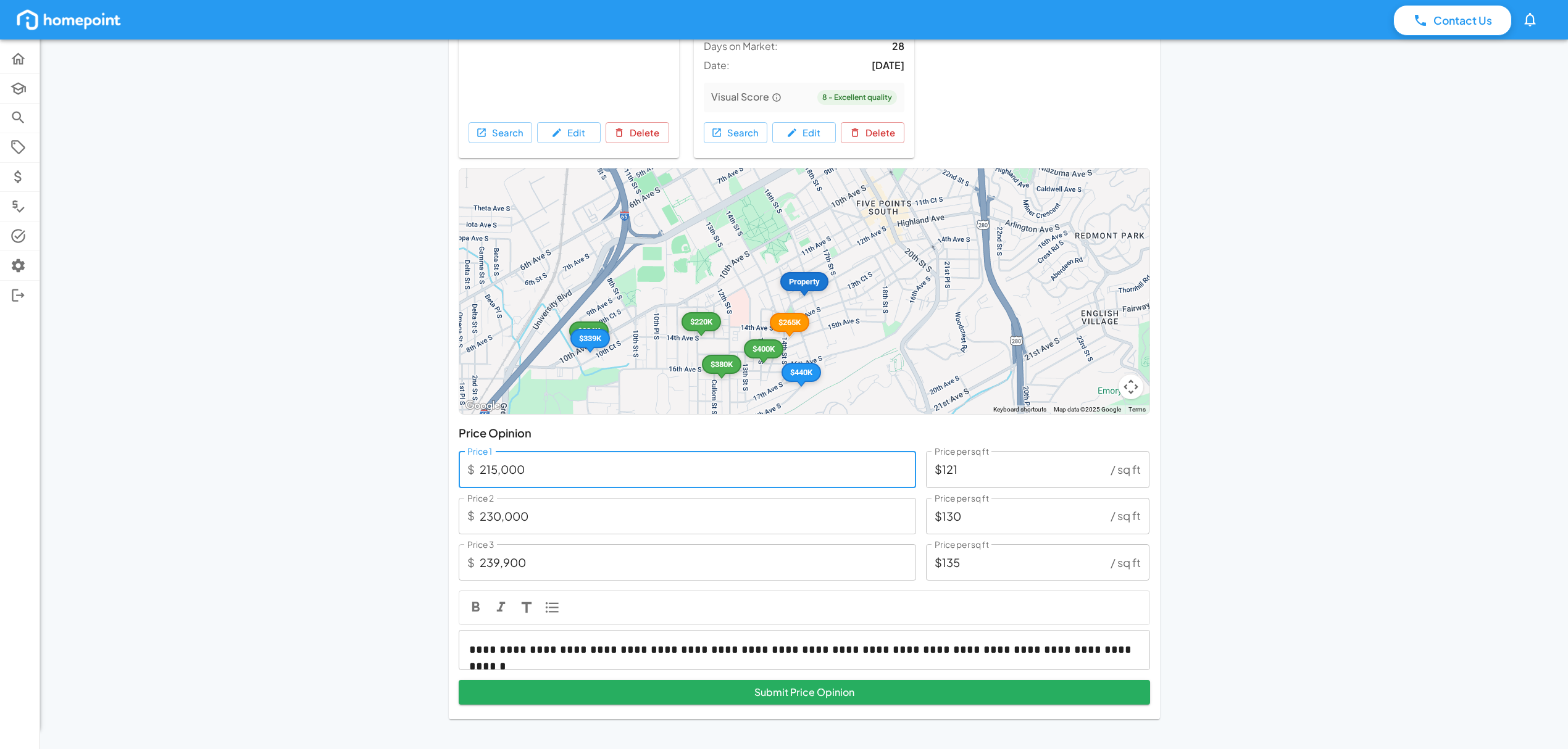
click at [495, 472] on input "215,000" at bounding box center [697, 469] width 436 height 37
type input "21,000"
type input "$12"
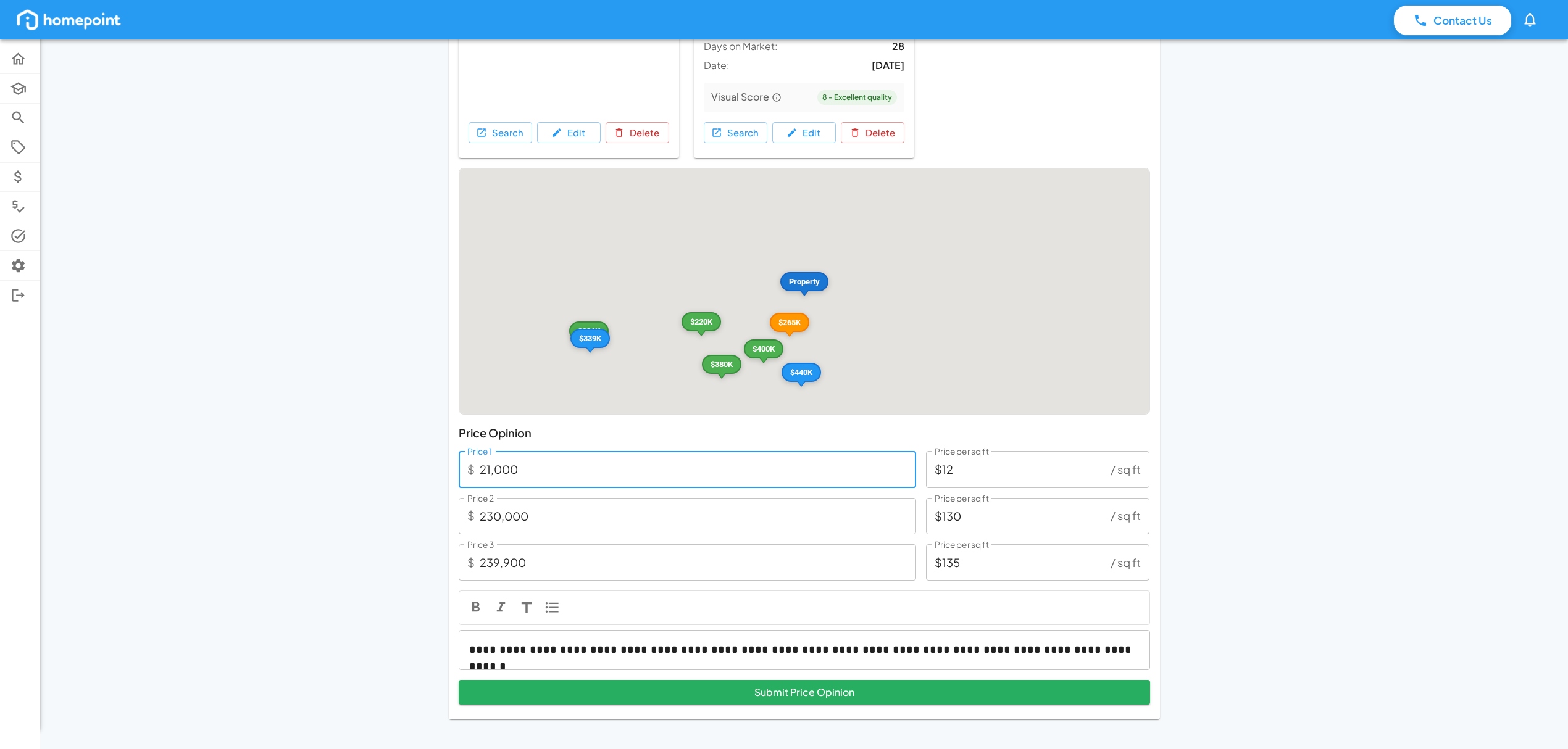
type input "2,000"
type input "$1"
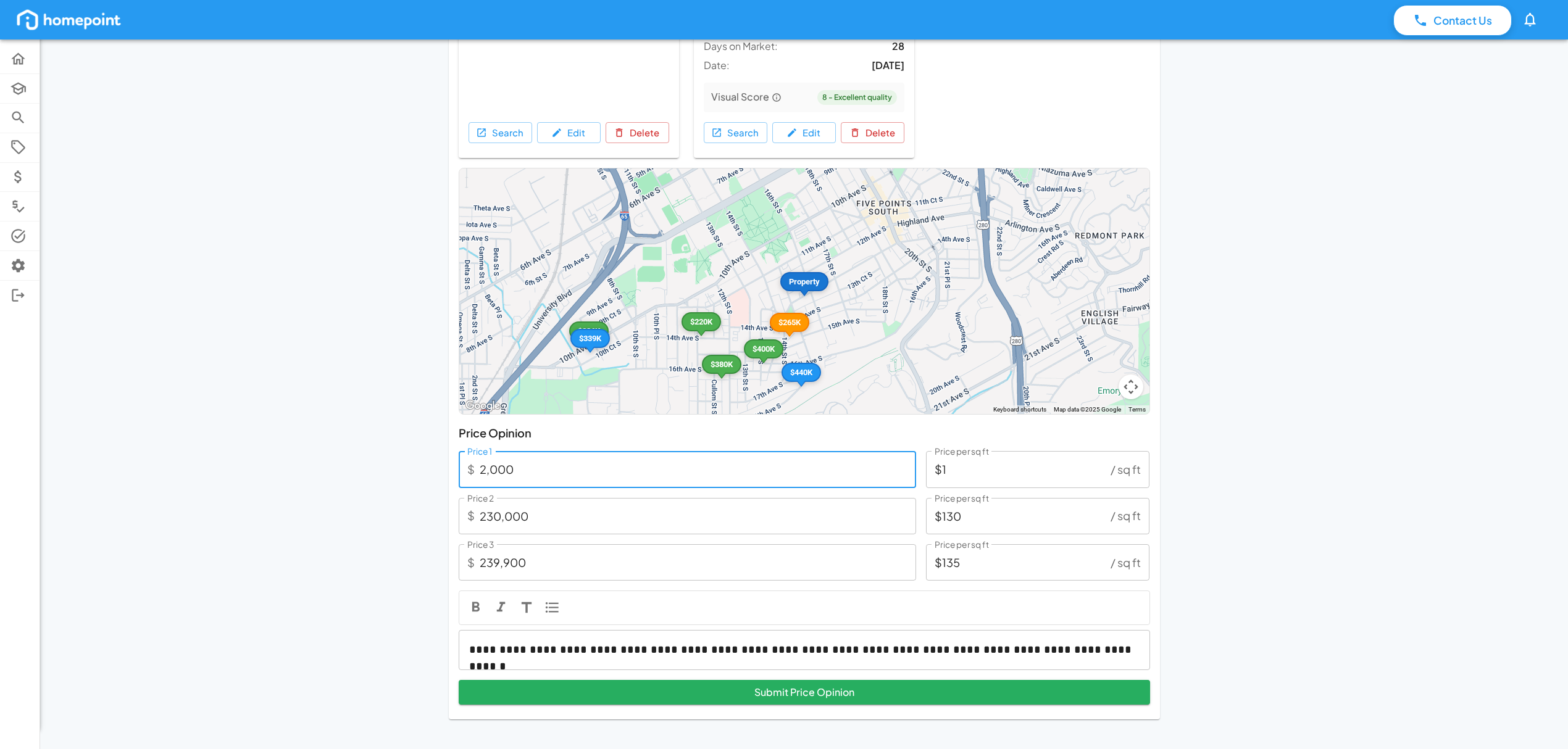
type input "22,000"
type input "$12"
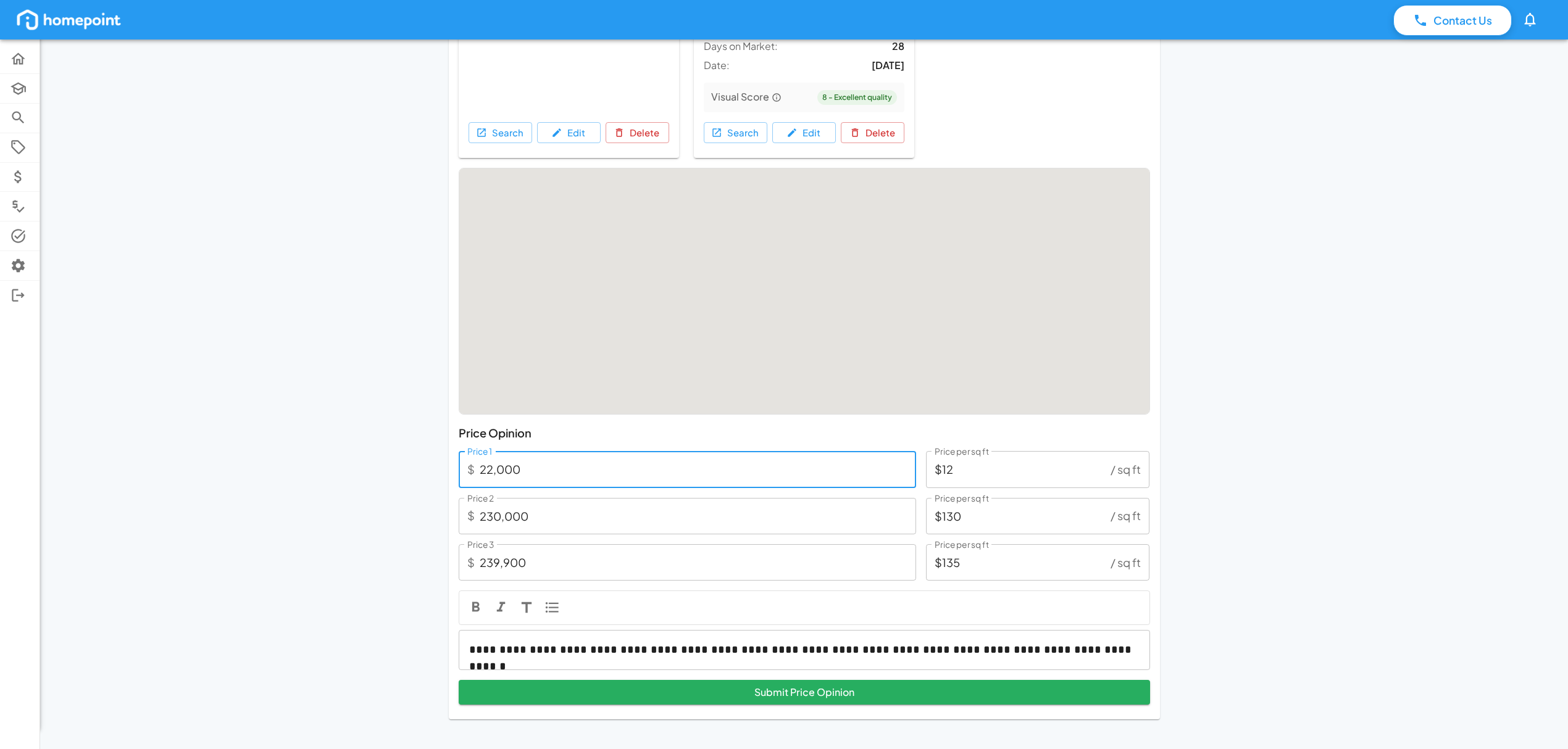
type input "221,000"
type input "$125"
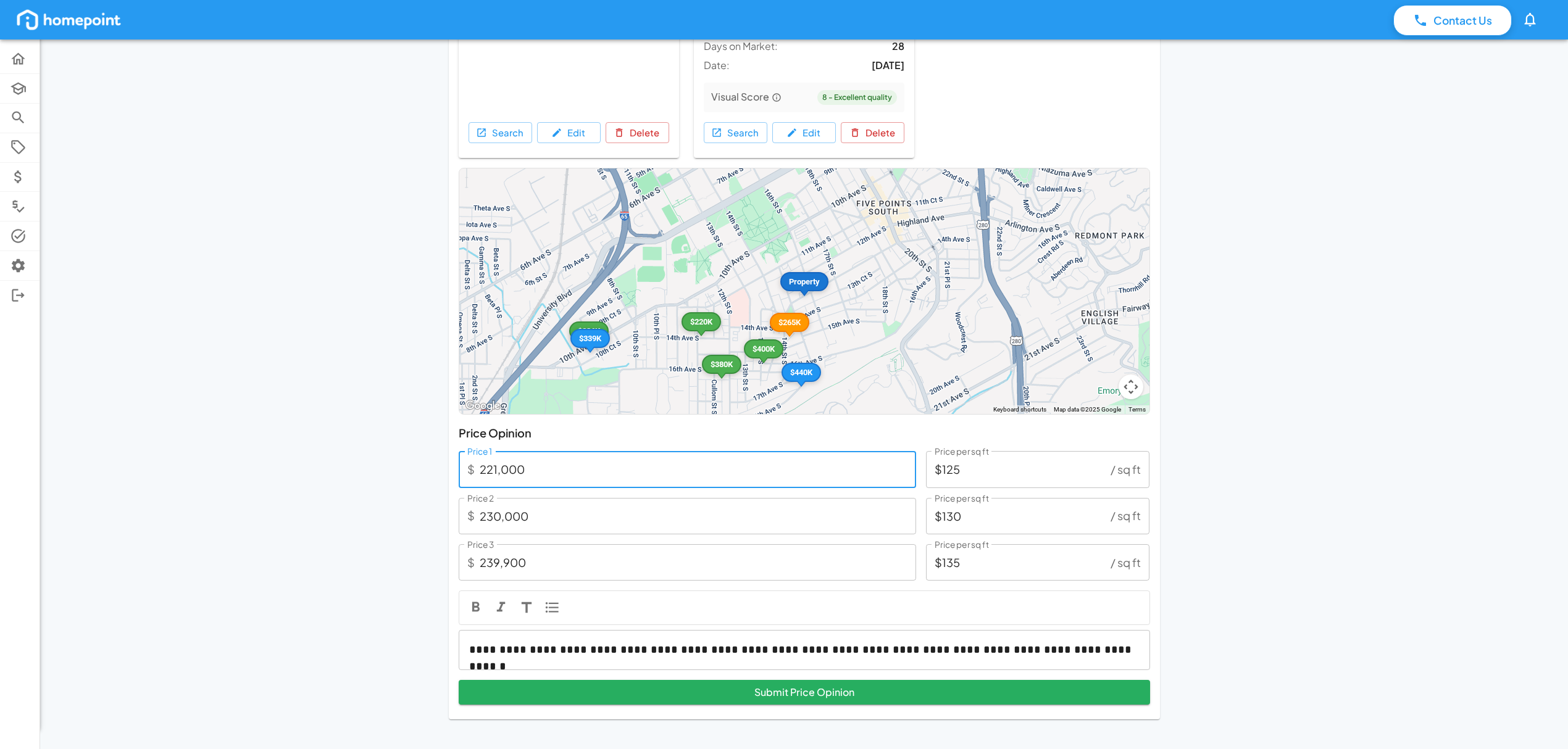
type input "221,000"
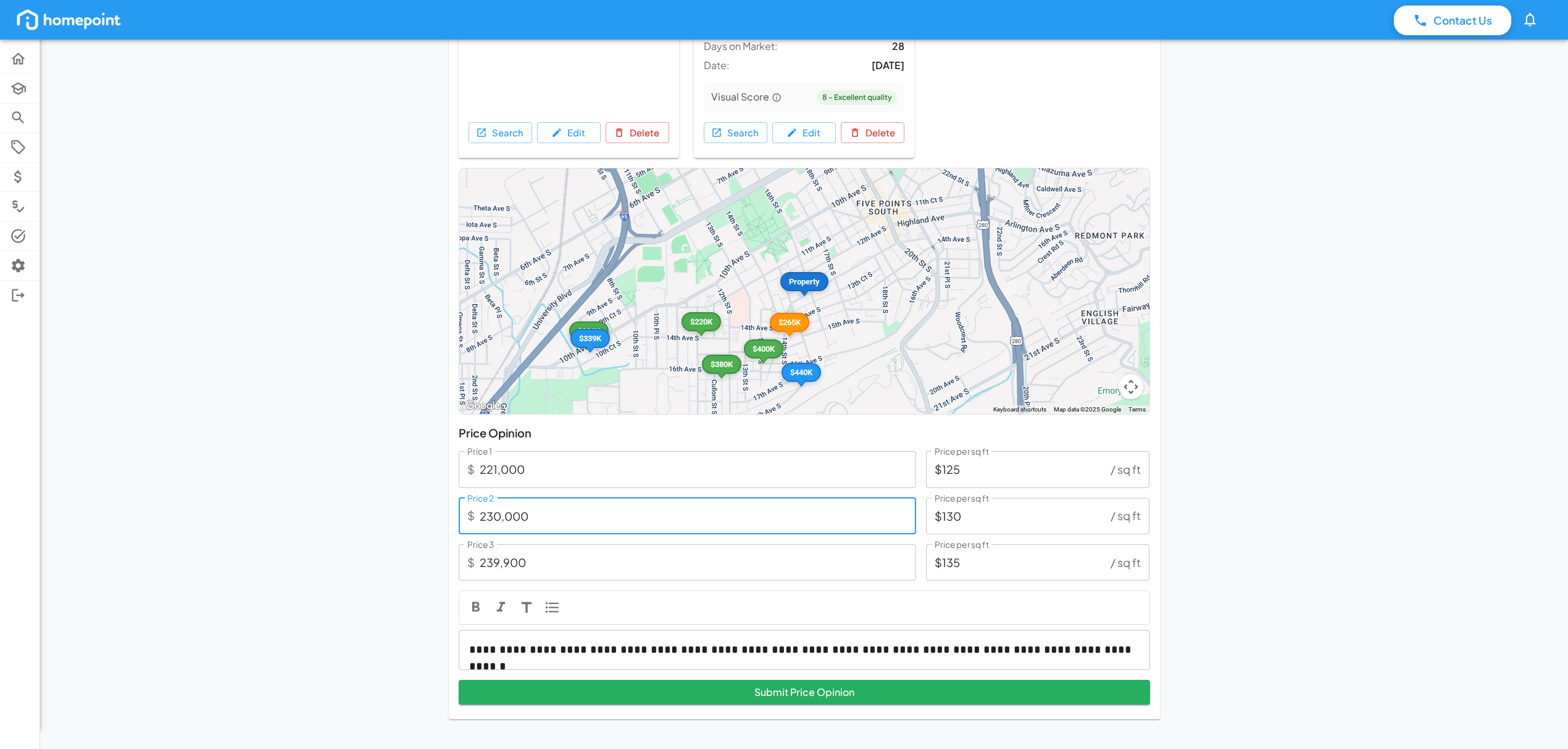
click at [622, 509] on input "230,000" at bounding box center [697, 517] width 436 height 37
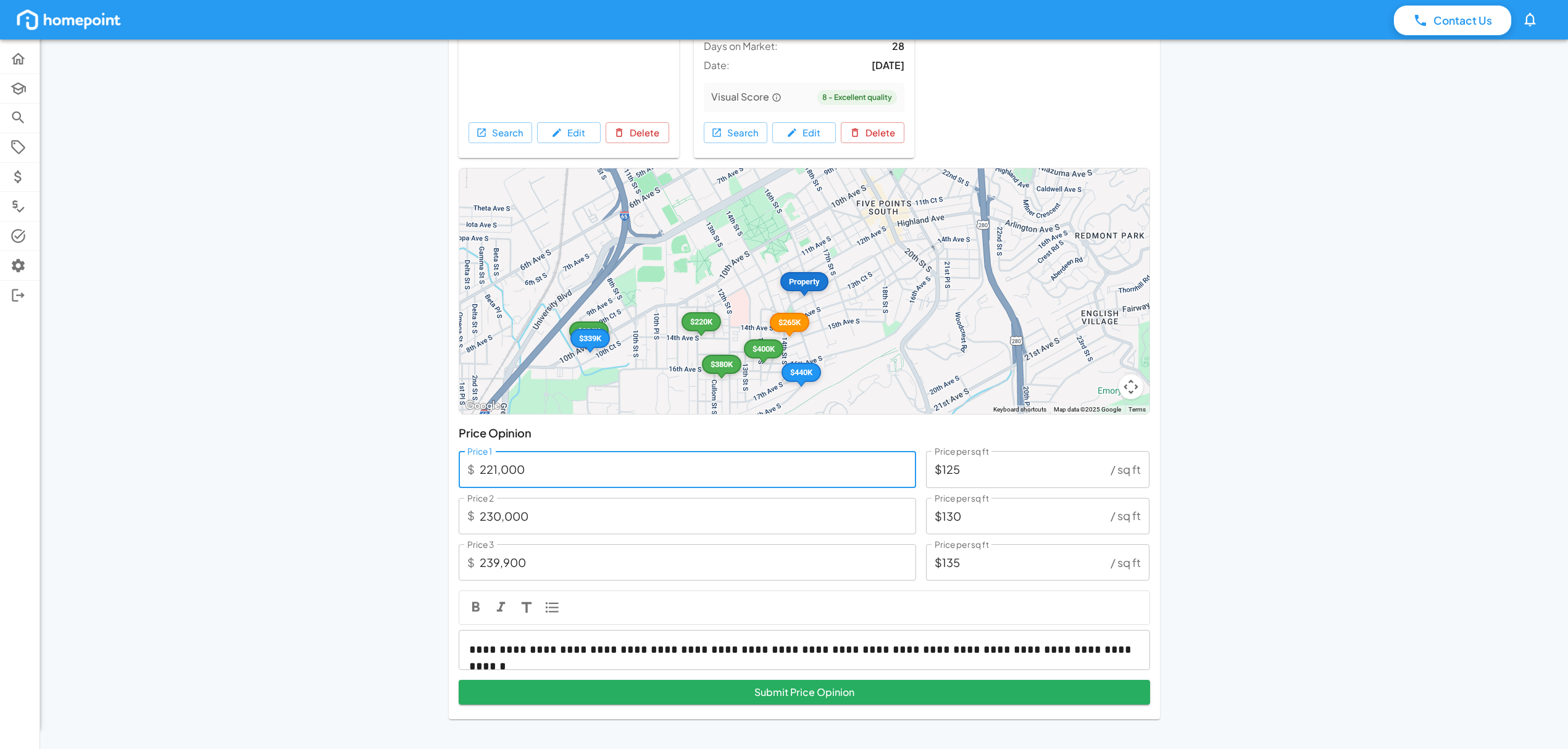
click at [580, 462] on input "221,000" at bounding box center [697, 469] width 436 height 37
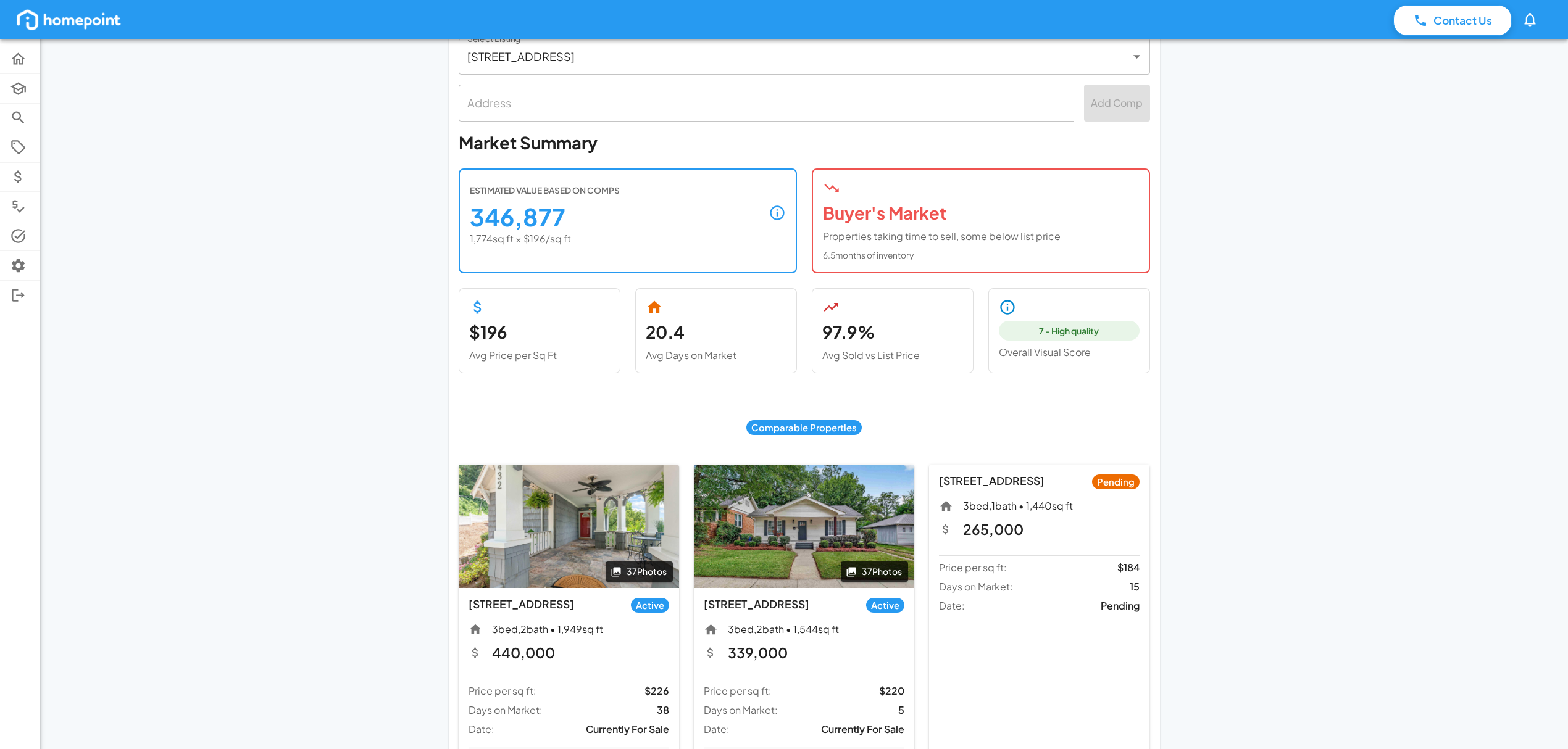
scroll to position [0, 0]
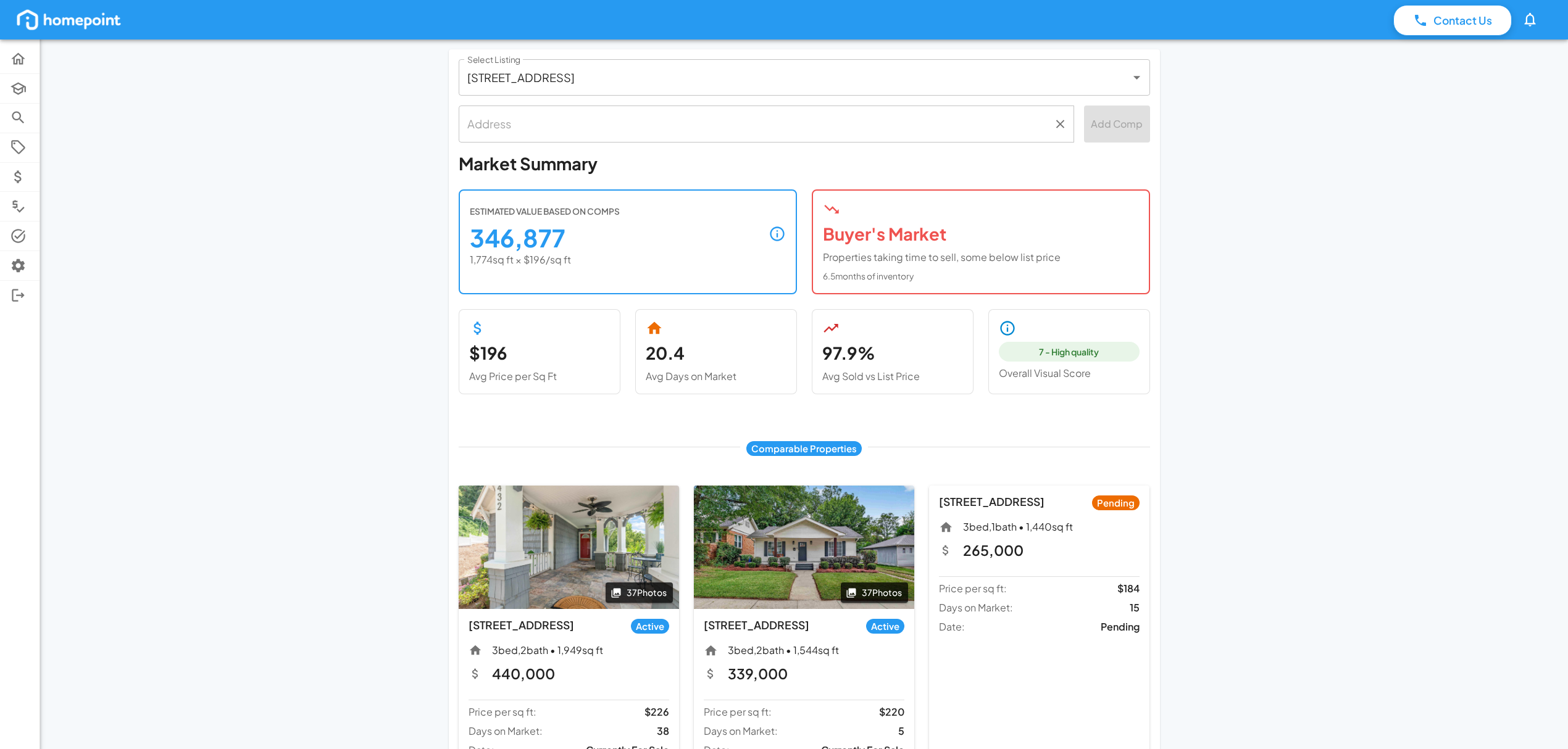
click at [641, 129] on input "text" at bounding box center [757, 123] width 586 height 25
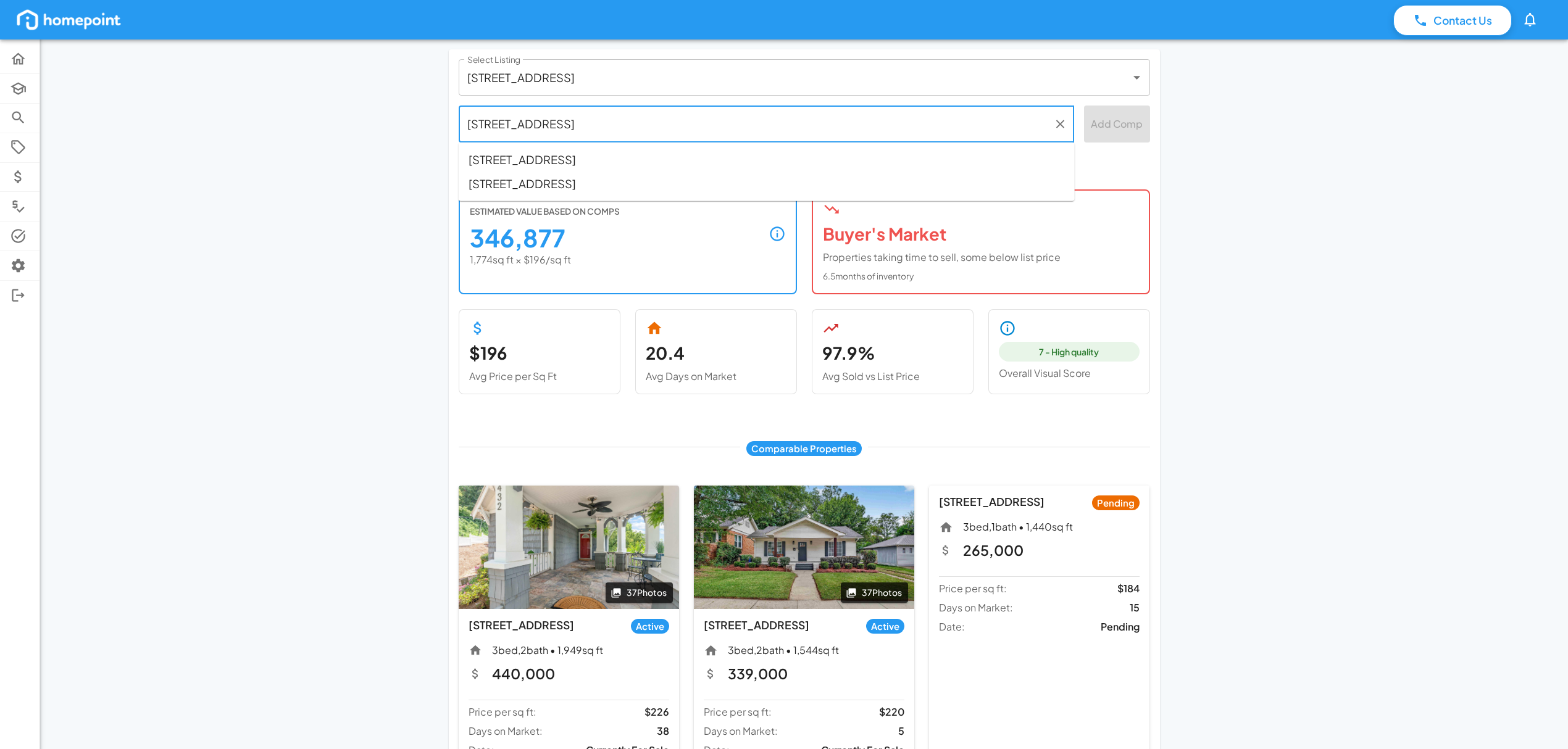
click at [576, 161] on span "[STREET_ADDRESS]" at bounding box center [522, 159] width 108 height 17
type input "[STREET_ADDRESS]"
click at [1116, 122] on button "Add Comp" at bounding box center [1117, 124] width 66 height 37
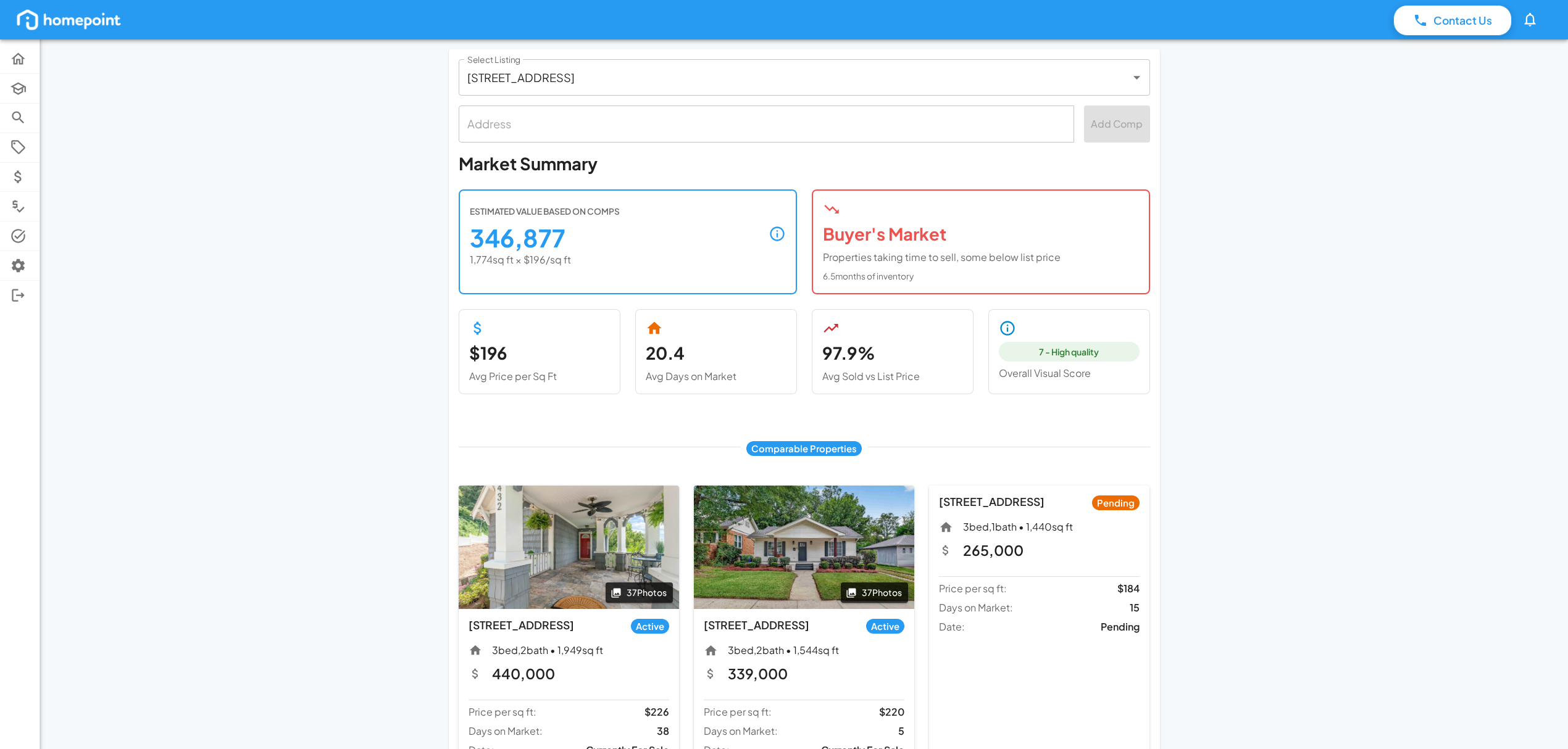
scroll to position [329, 0]
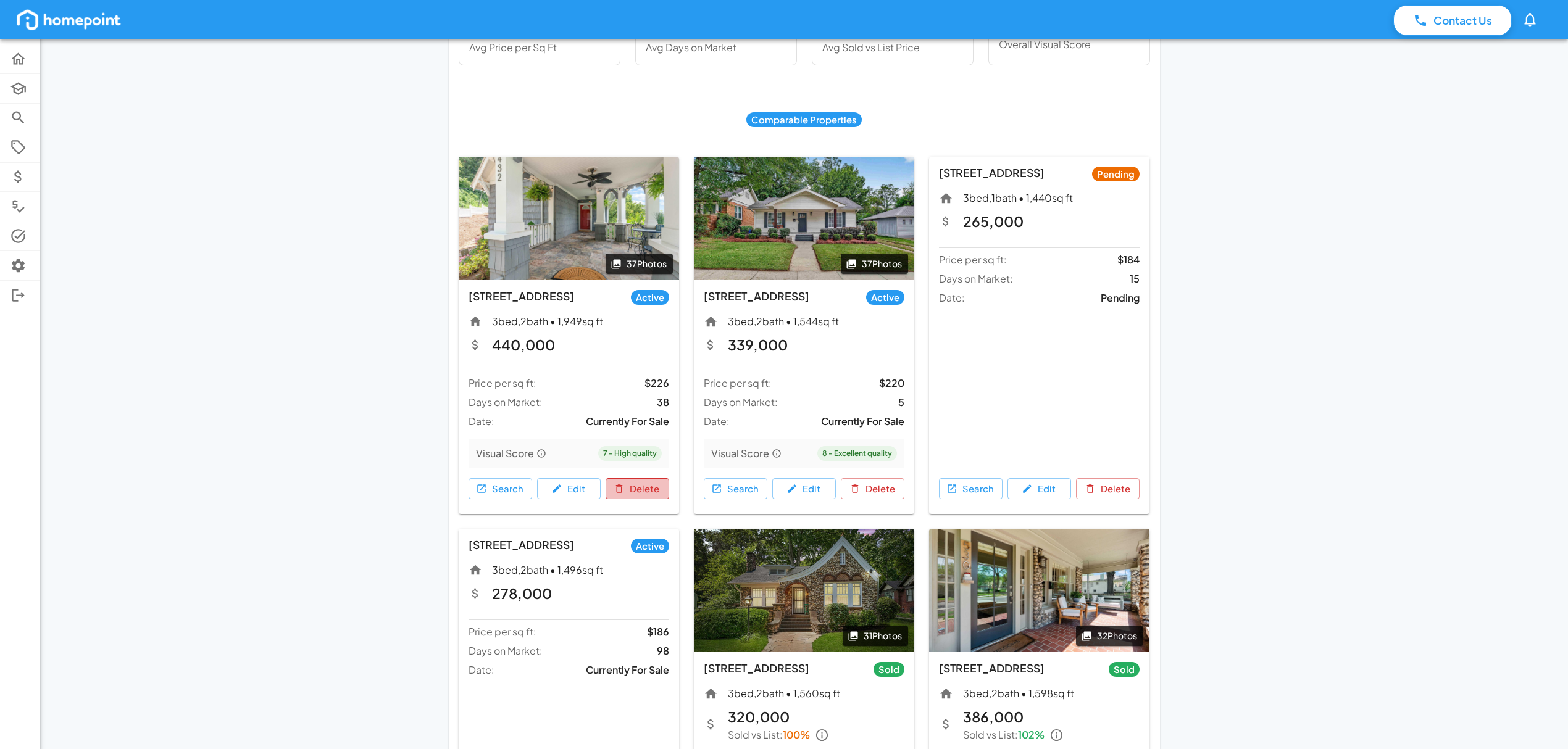
click at [643, 484] on button "Delete" at bounding box center [637, 489] width 64 height 21
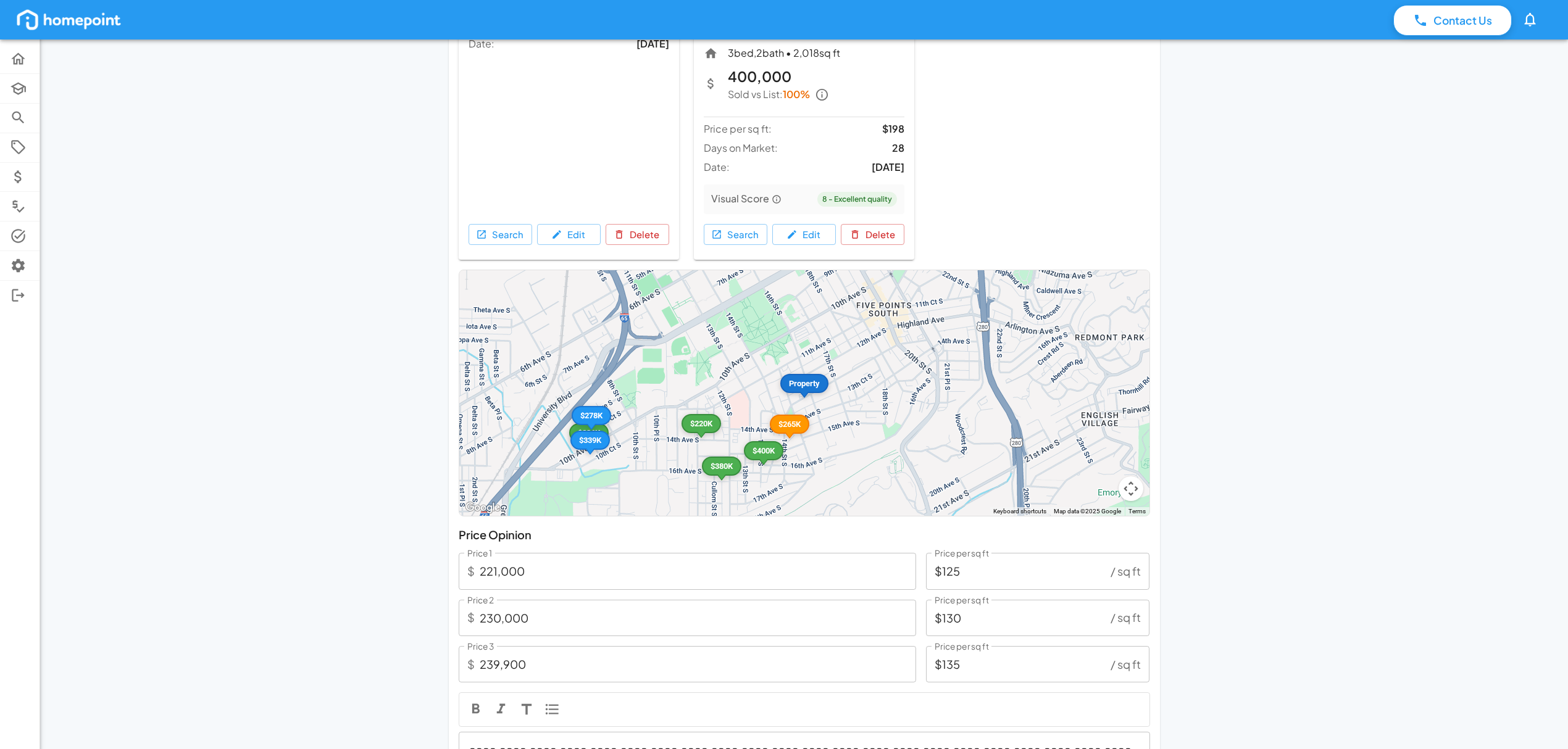
scroll to position [1460, 0]
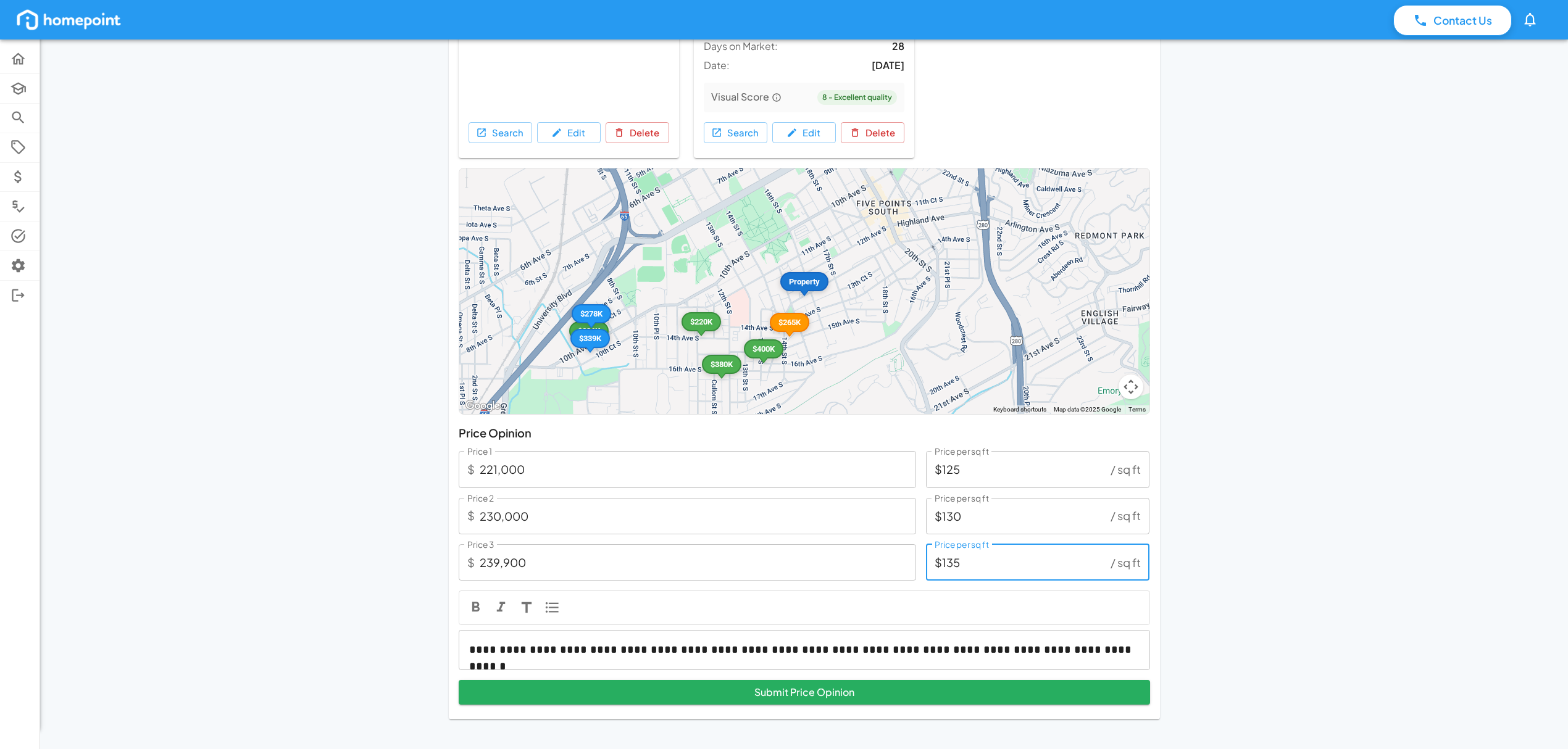
click at [966, 564] on input "$135" at bounding box center [1016, 563] width 180 height 37
type input "$1"
type input "1,774"
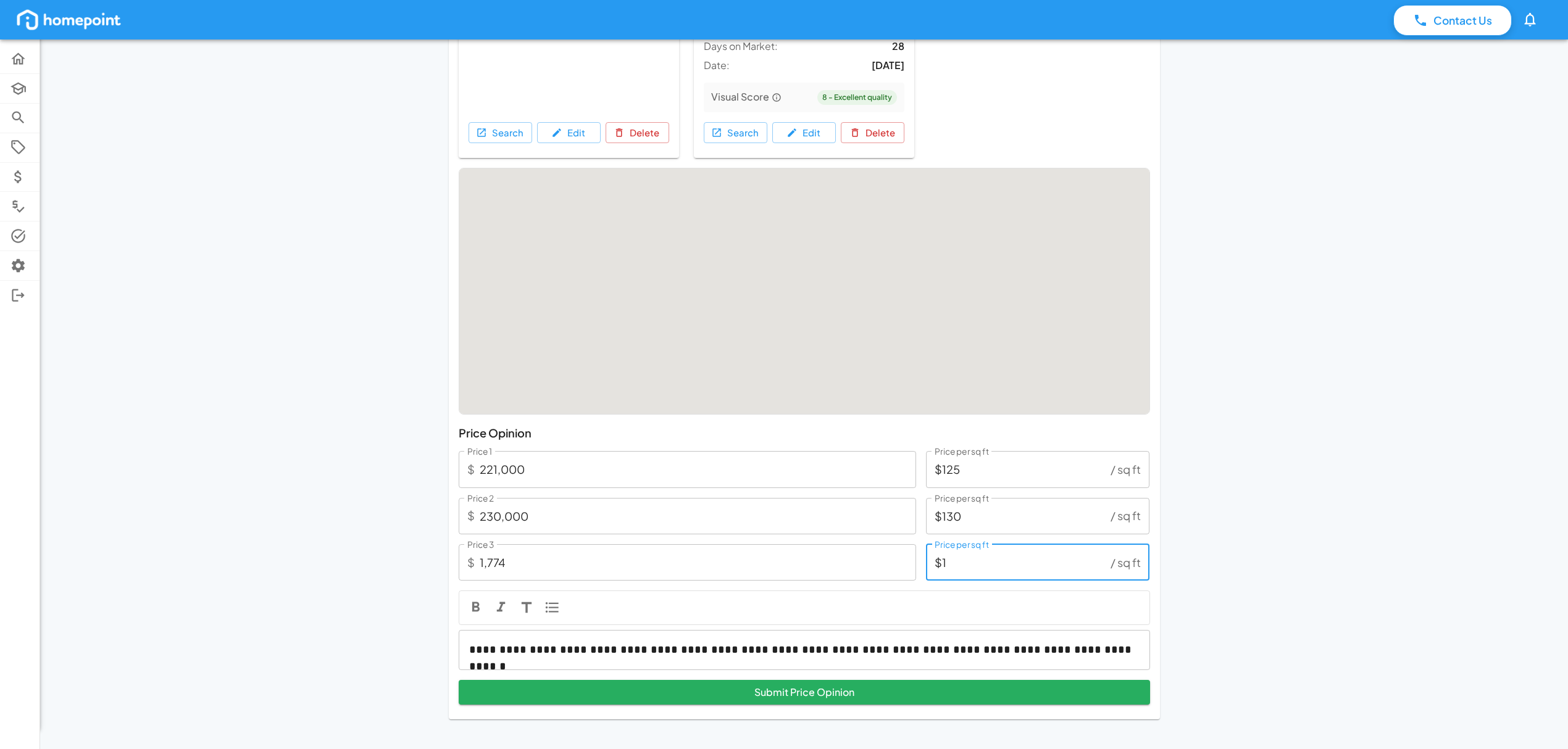
type input "$14"
type input "248,360"
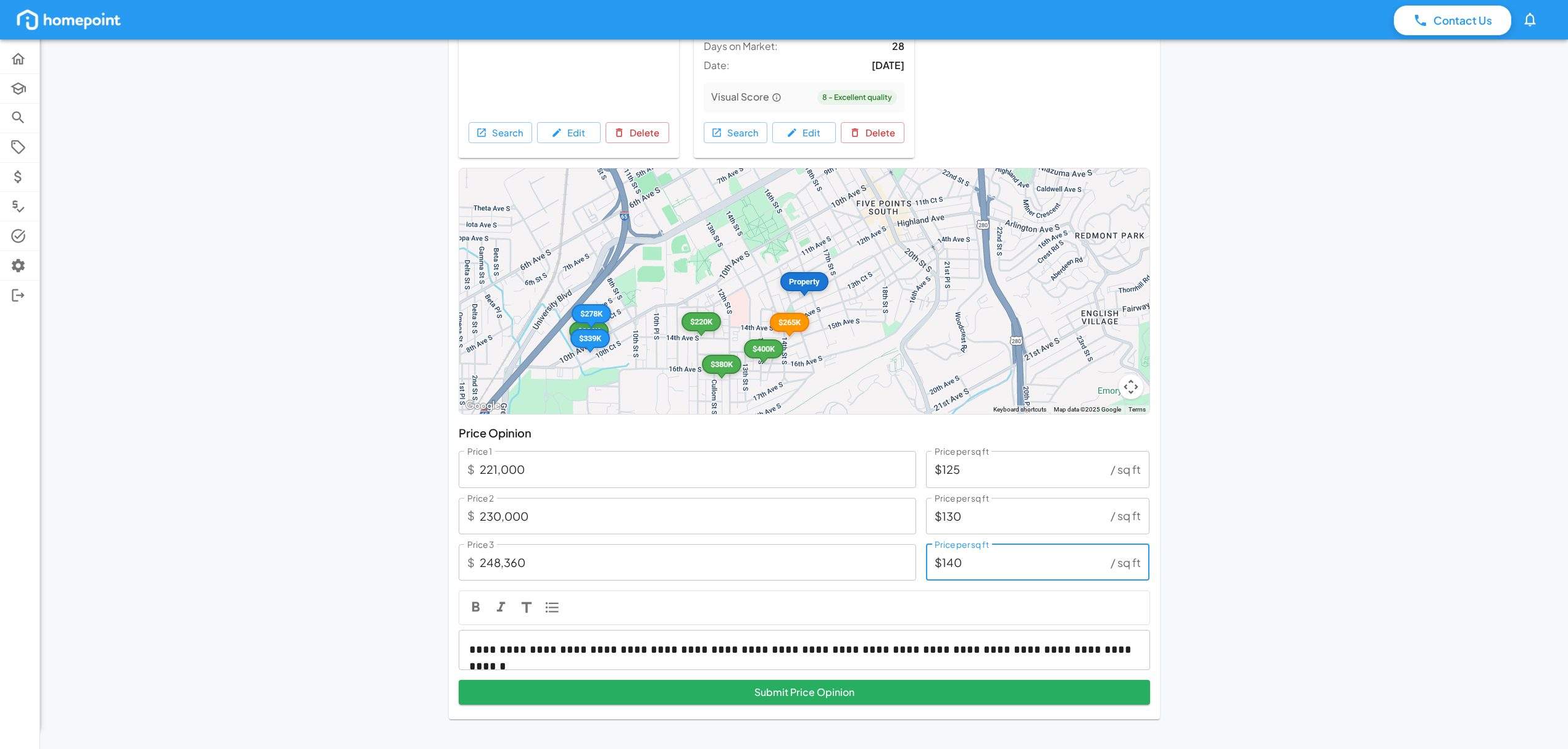
type input "$140"
click at [527, 564] on input "248,360" at bounding box center [697, 563] width 436 height 37
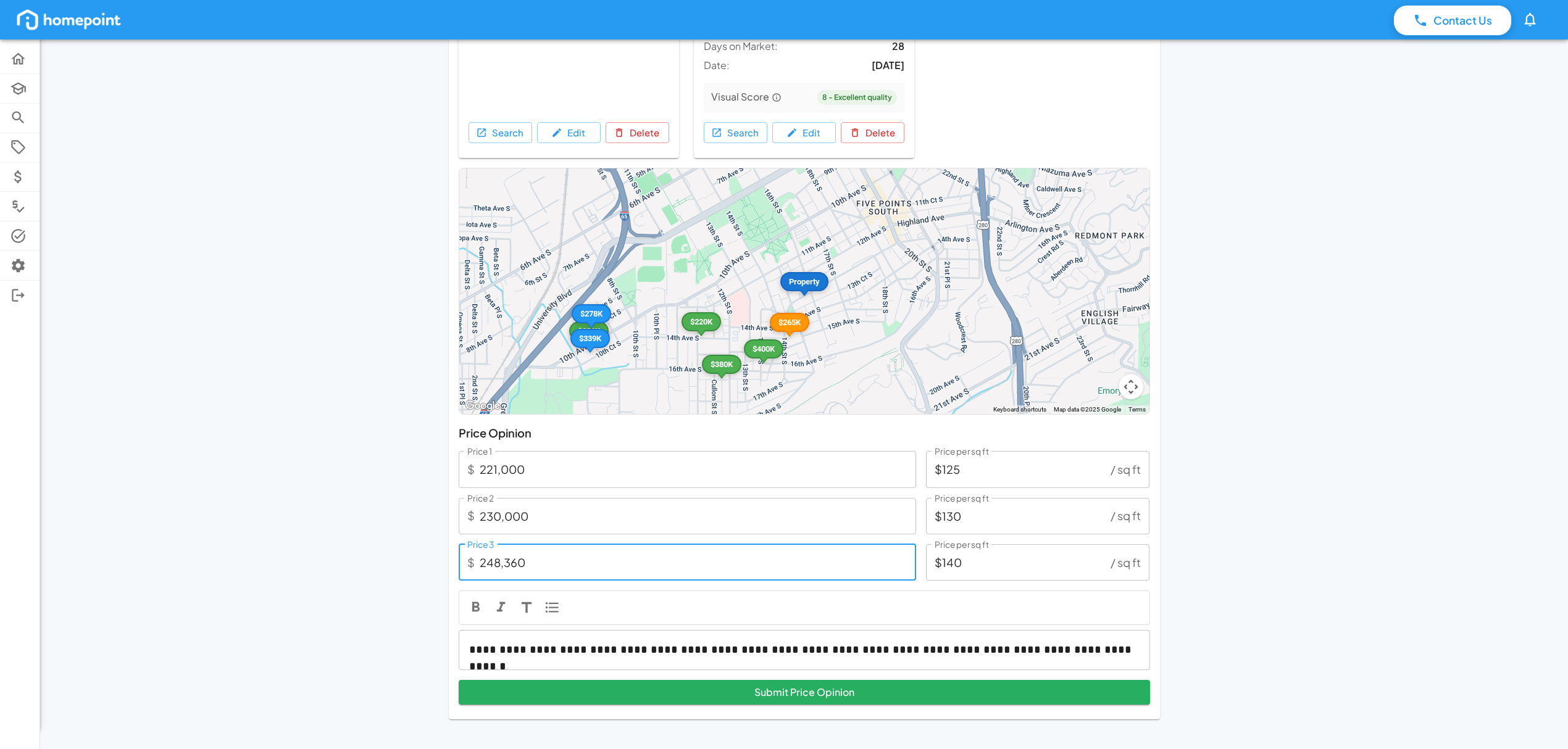
click at [499, 566] on input "248,360" at bounding box center [697, 563] width 436 height 37
type input "24,360"
type input "$14"
type input "245,360"
type input "$138"
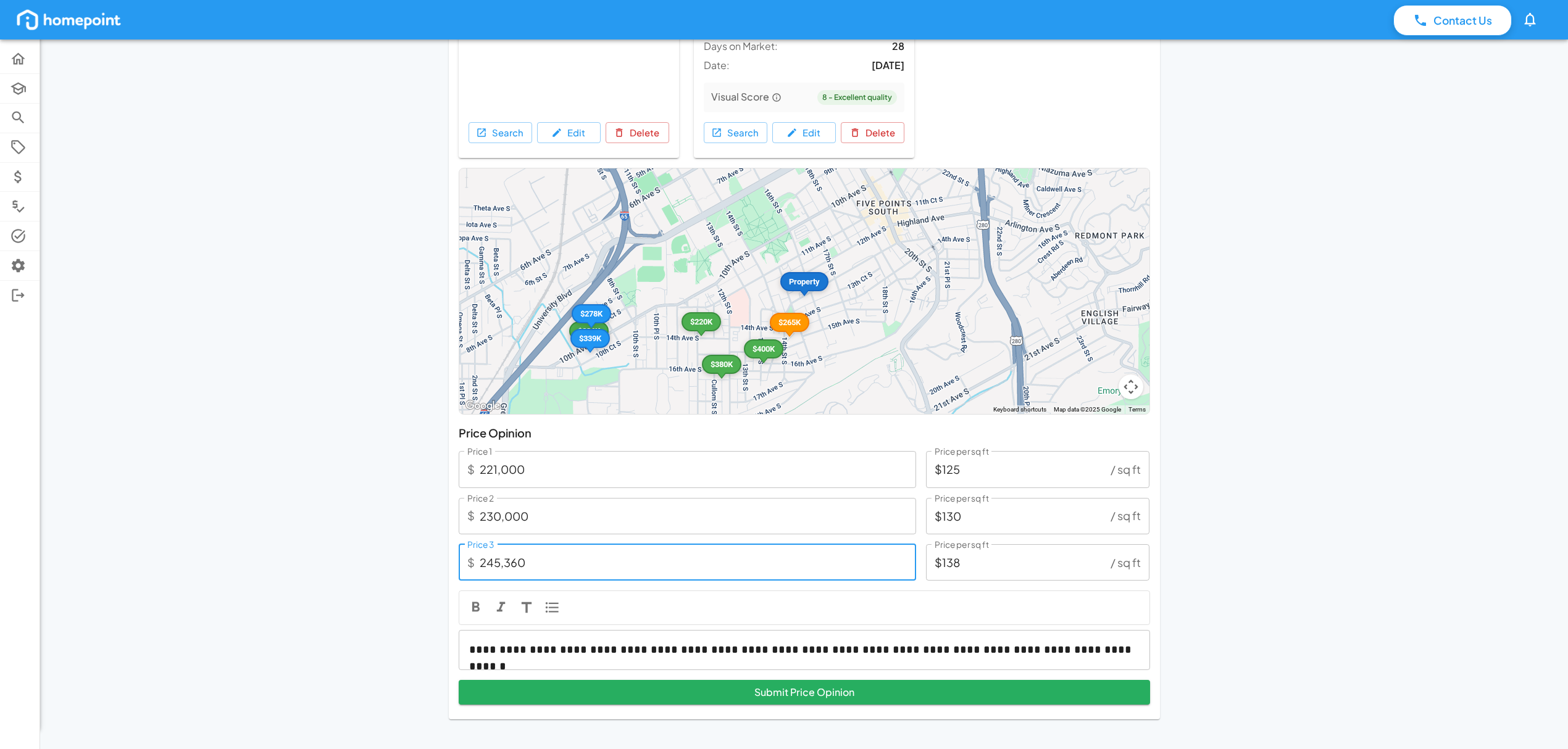
click at [599, 559] on input "245,360" at bounding box center [697, 563] width 436 height 37
type input "24,536"
type input "$14"
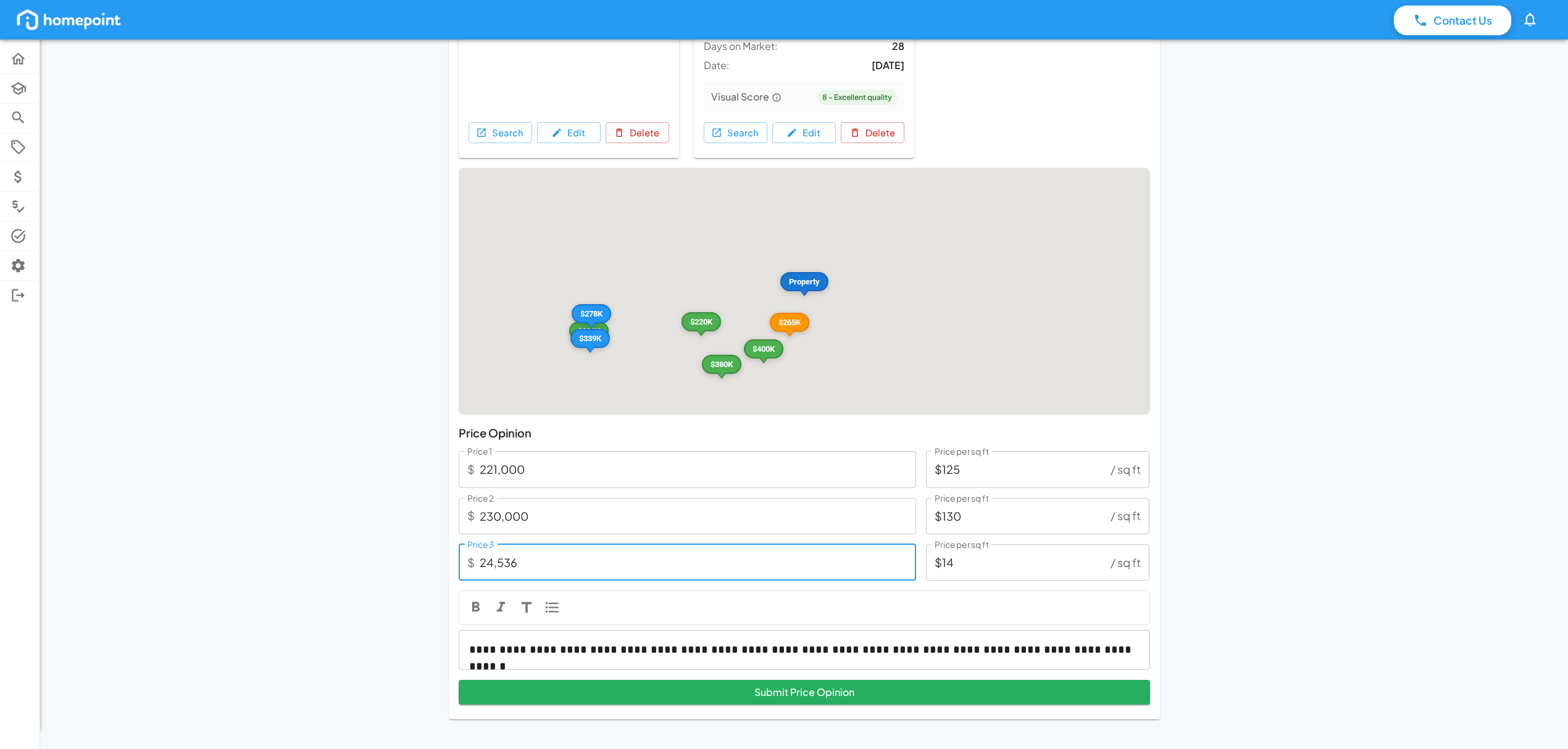
type input "2,453"
type input "$1"
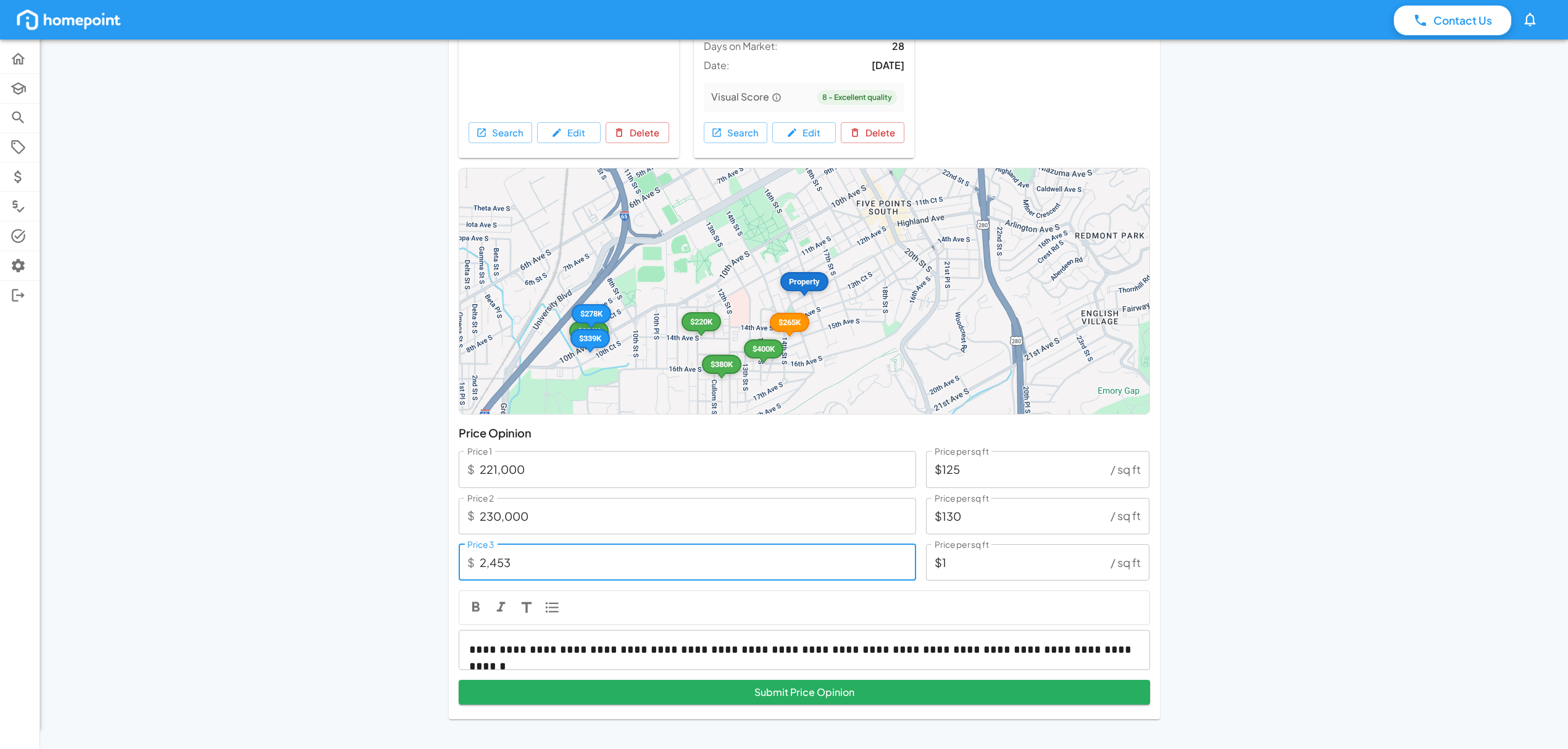
type input "245"
type input "$0"
type input "2,450"
type input "$1"
type input "24,500"
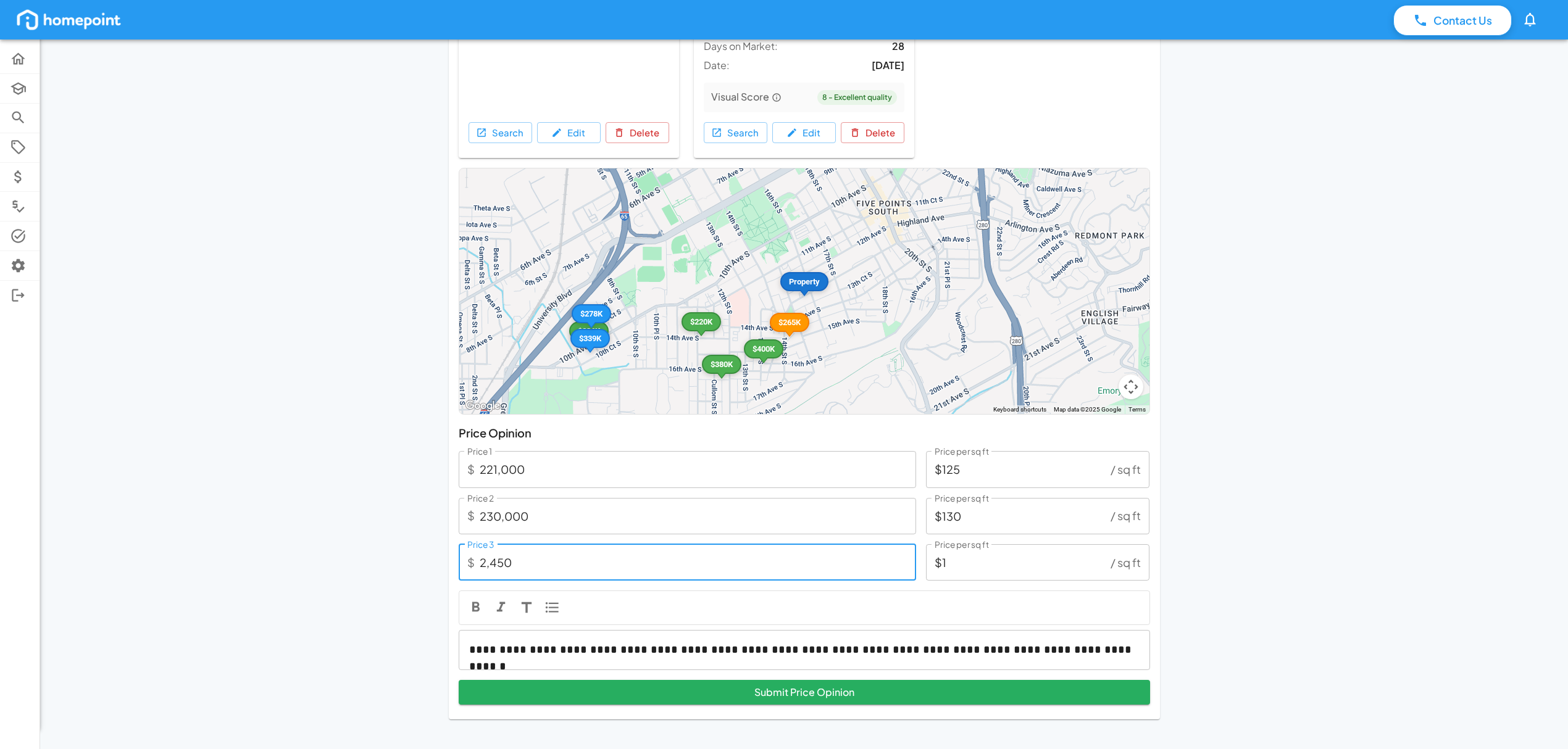
type input "$14"
type input "245,000"
type input "$138"
type input "245,000"
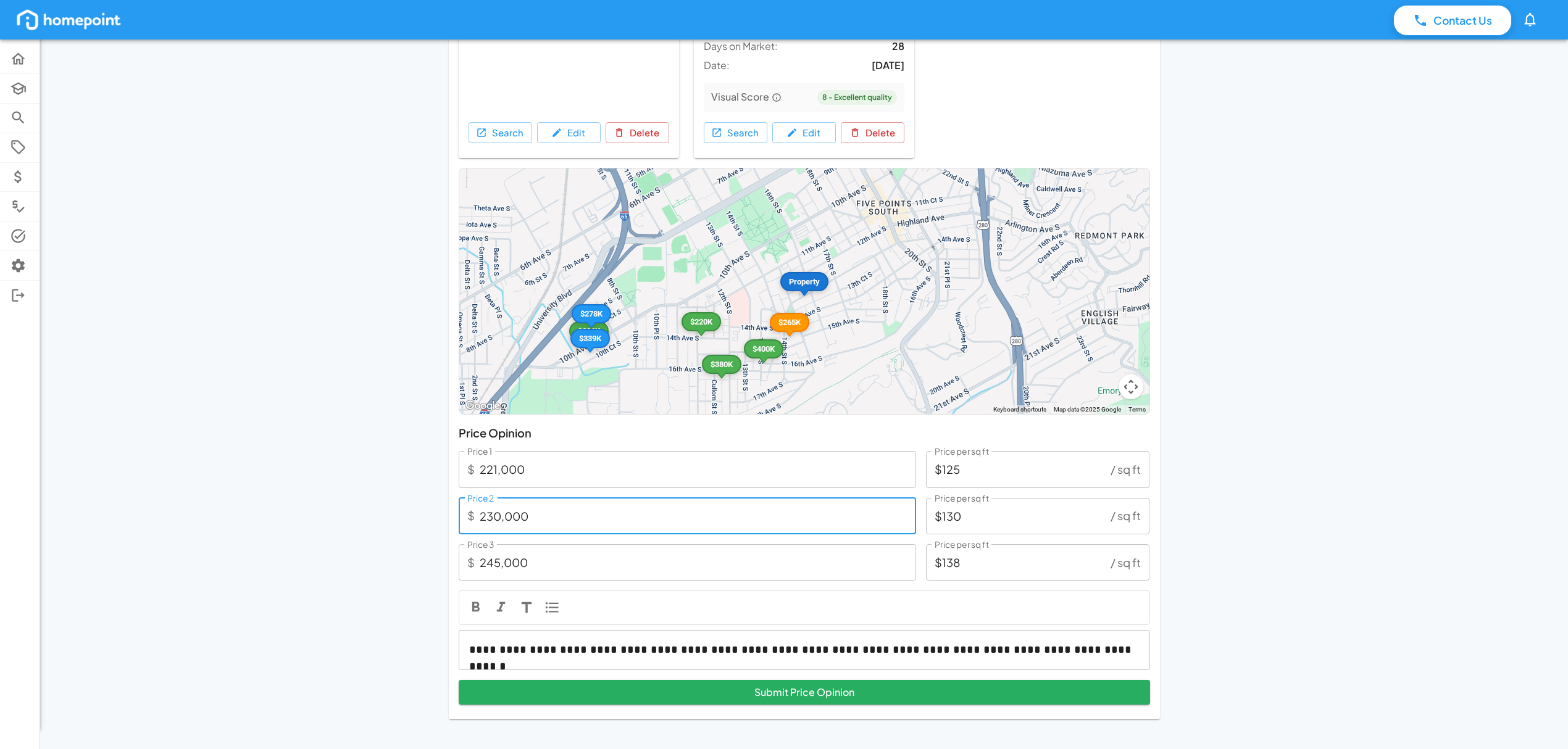
click at [615, 509] on input "230,000" at bounding box center [697, 517] width 436 height 37
type input "2"
type input "$0"
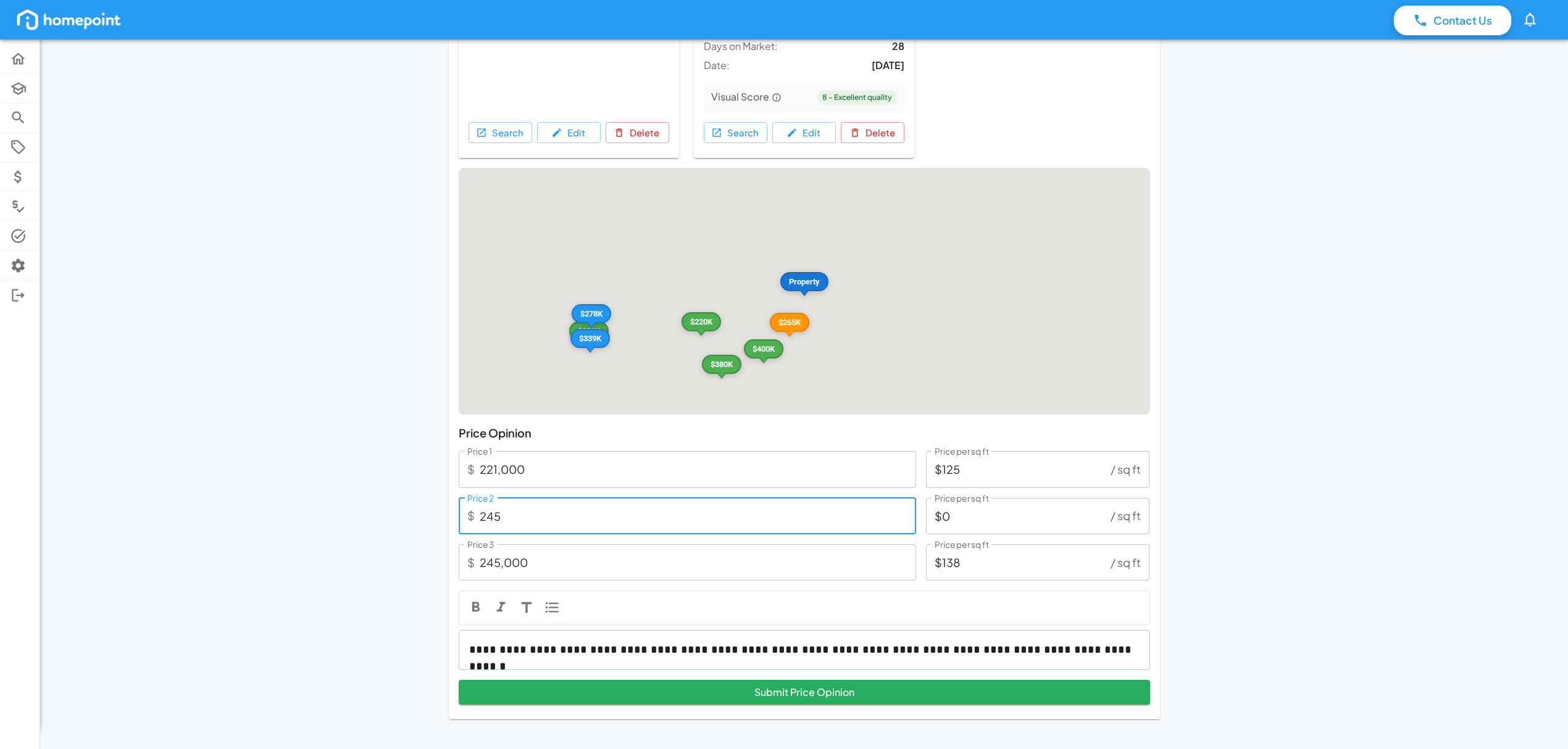
type input "2,450"
type input "$1"
type input "24,500"
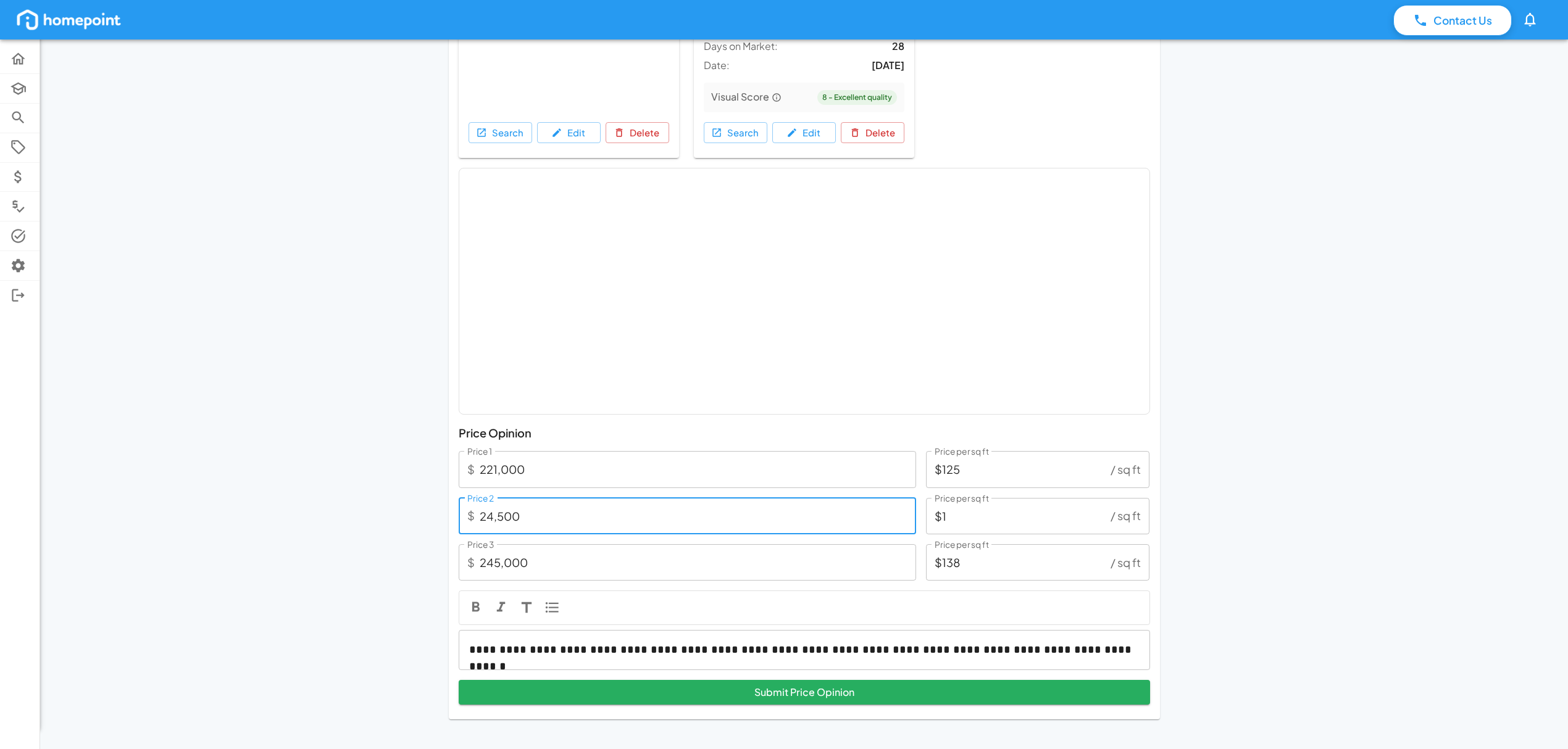
type input "$14"
type input "245,000"
type input "$138"
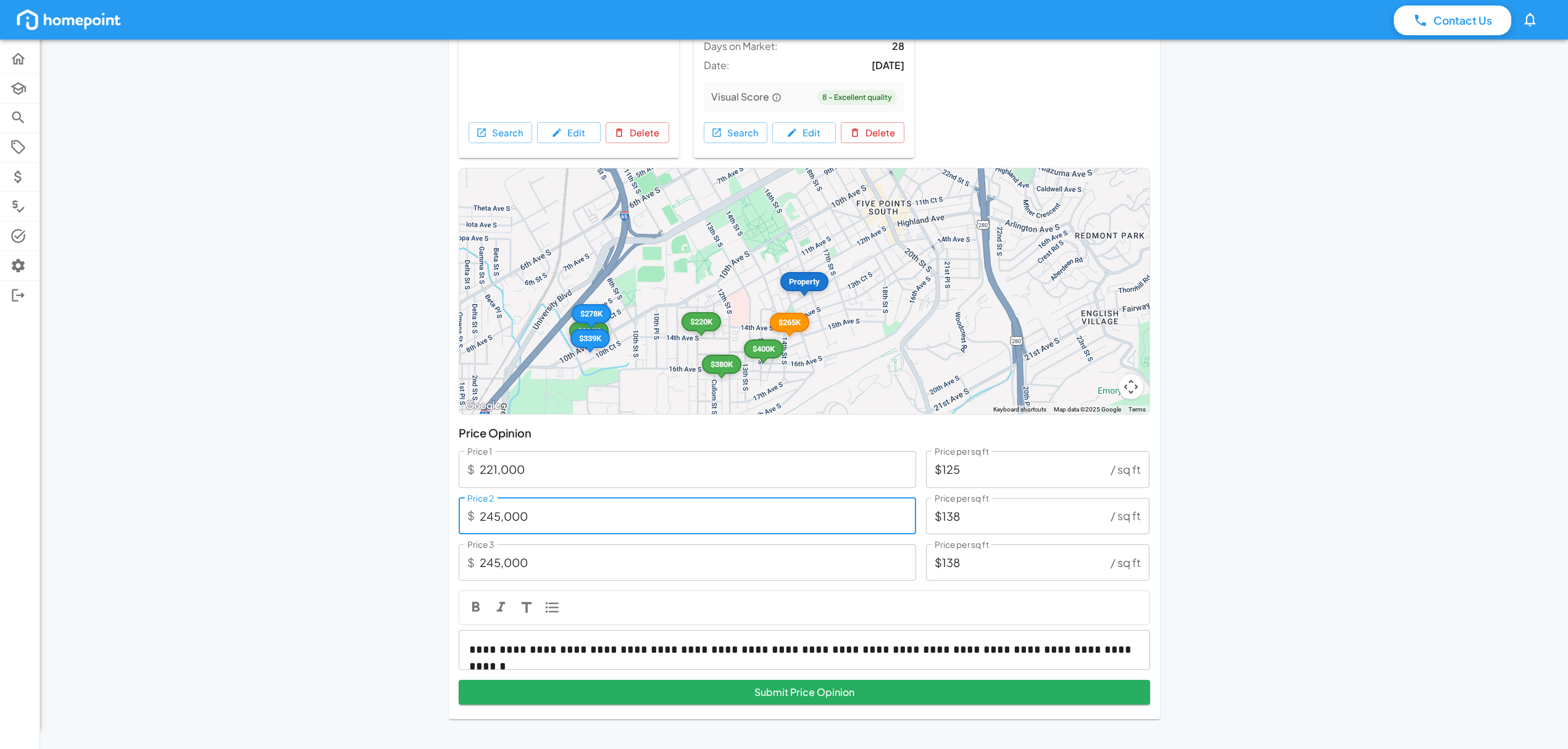
type input "245,000"
click at [979, 510] on input "$138" at bounding box center [1016, 517] width 180 height 37
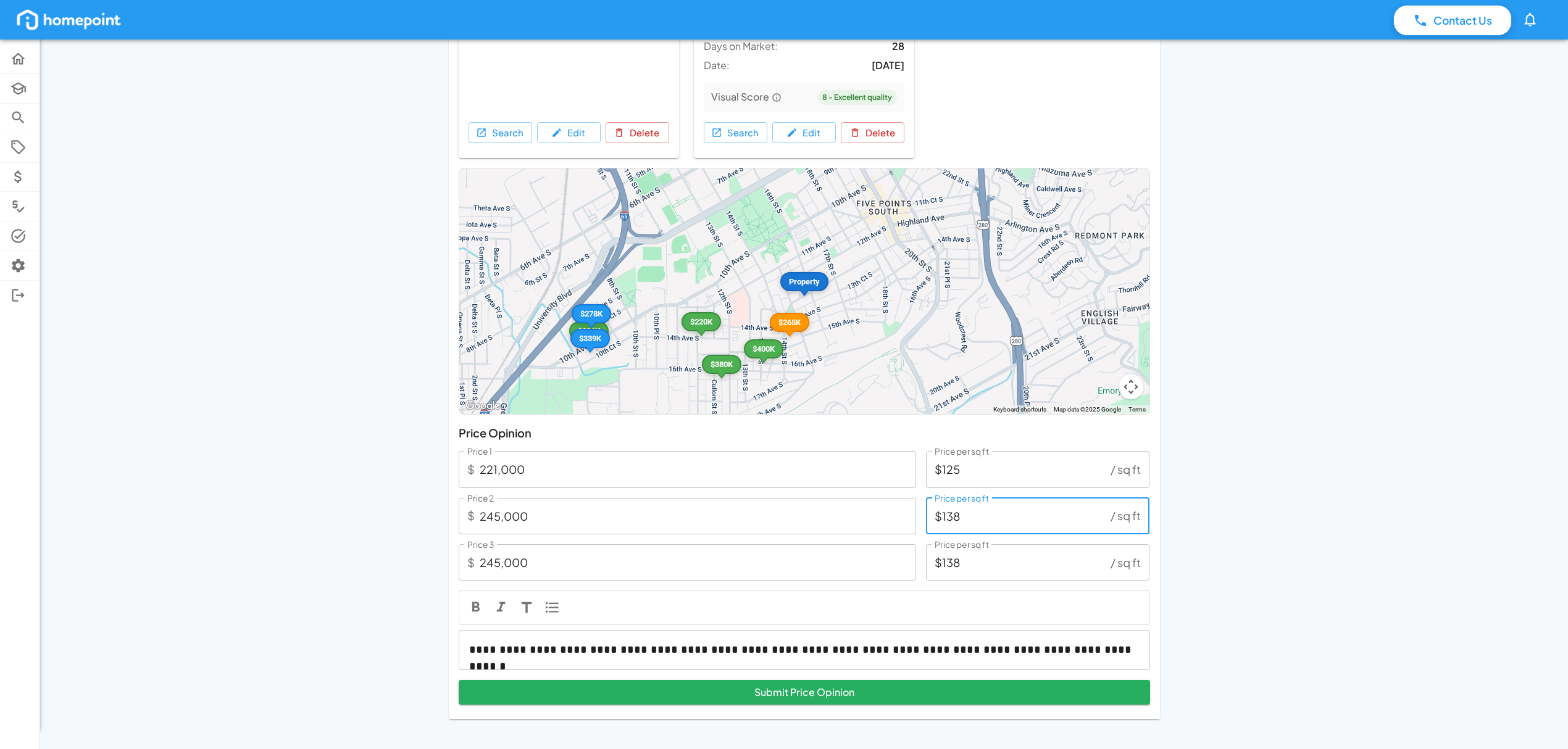
type input "$13"
type input "23,062"
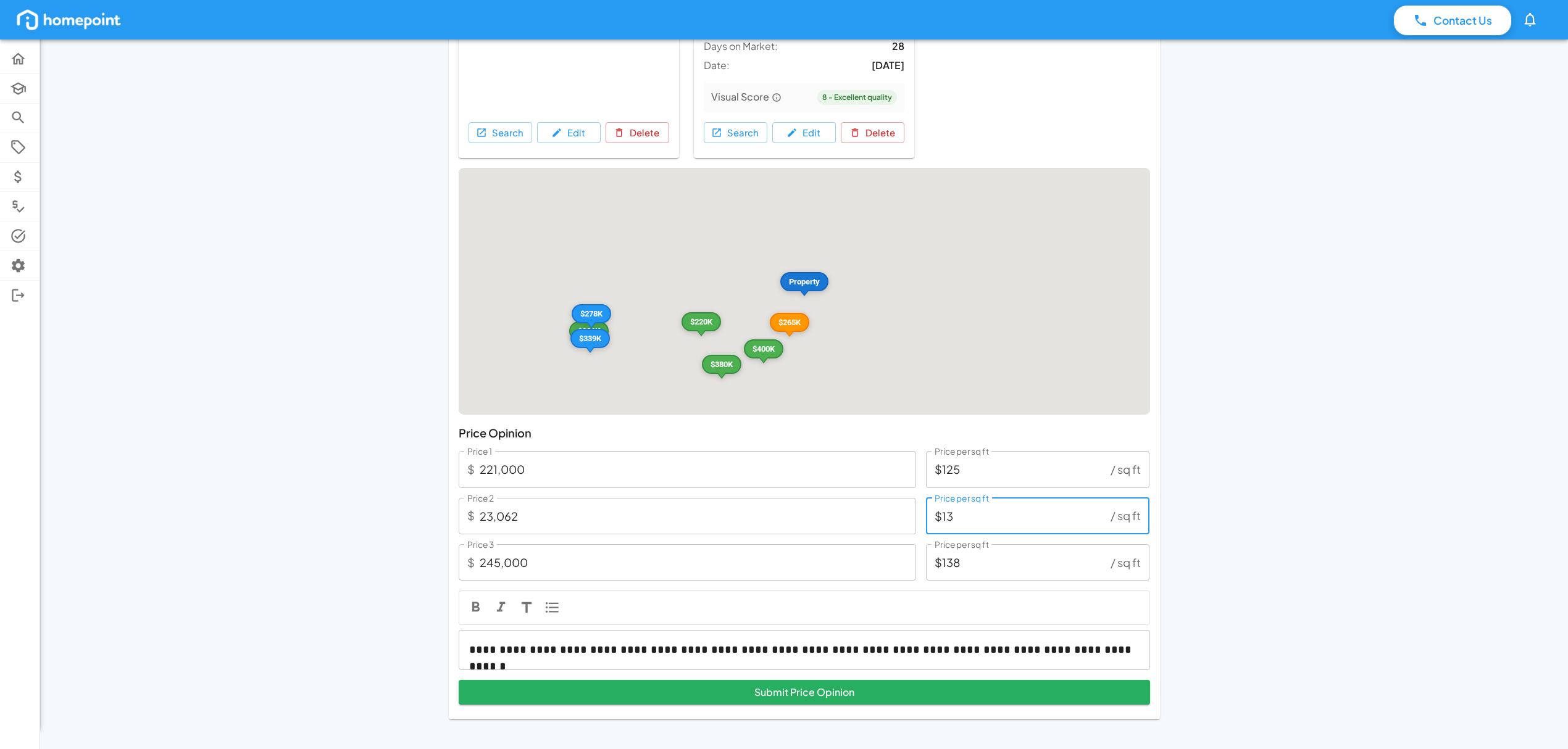
type input "$130"
type input "230,620"
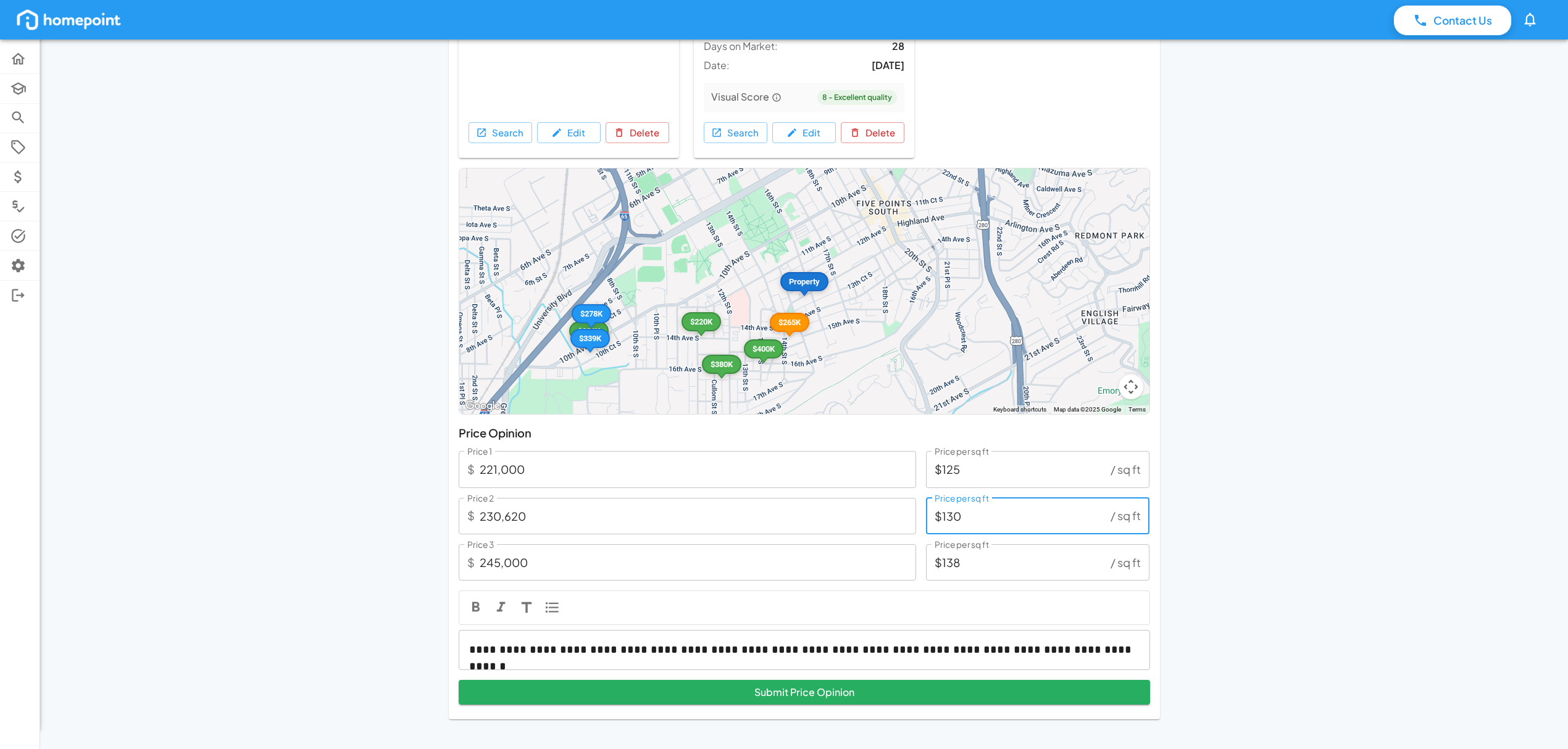
type input "$130"
drag, startPoint x: 1349, startPoint y: 526, endPoint x: 1366, endPoint y: 533, distance: 18.4
drag, startPoint x: 775, startPoint y: 510, endPoint x: 970, endPoint y: 524, distance: 195.5
click at [779, 510] on input "230,620" at bounding box center [697, 517] width 436 height 37
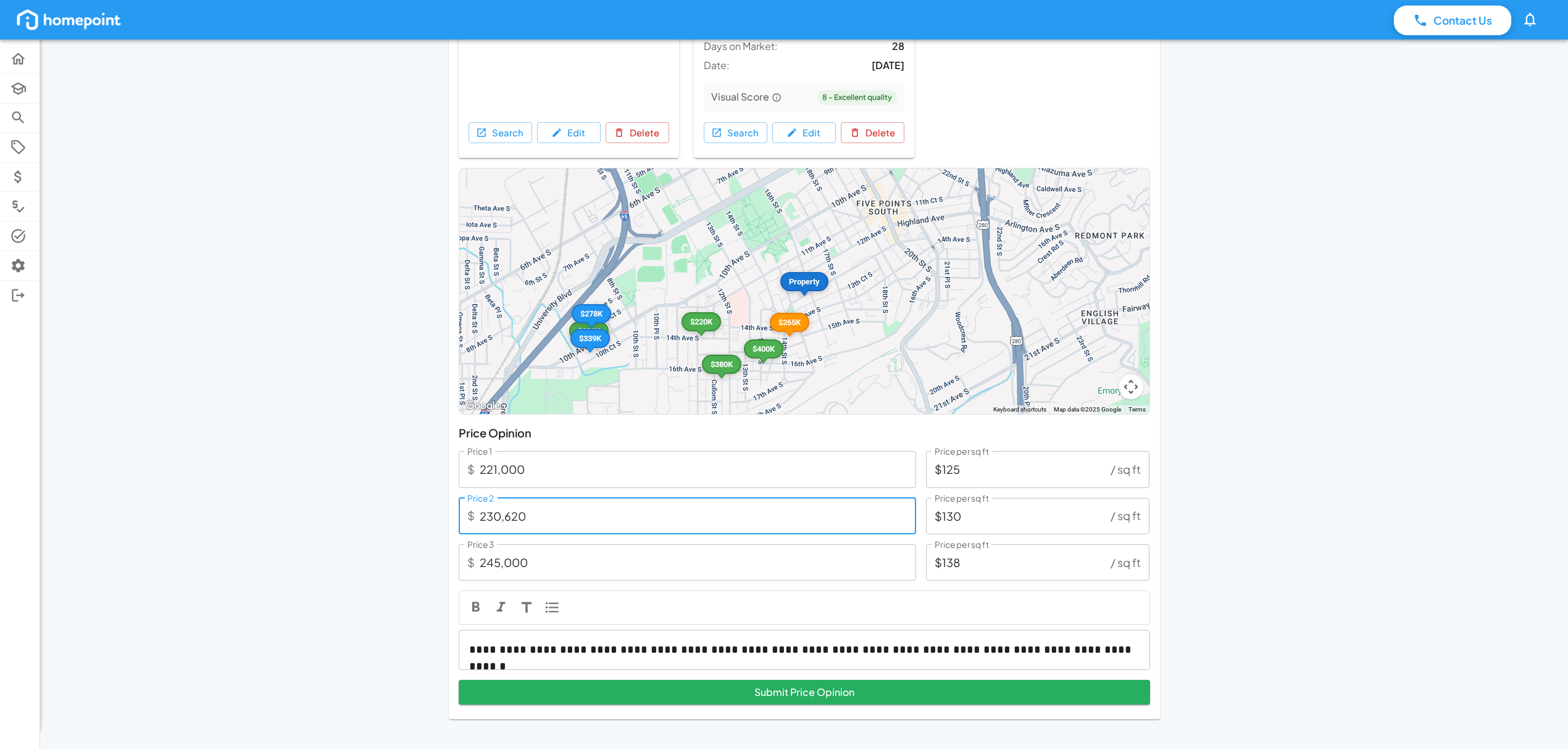
click at [497, 518] on input "230,620" at bounding box center [697, 517] width 436 height 37
type input "23,620"
type input "$13"
type input "232,620"
type input "$131"
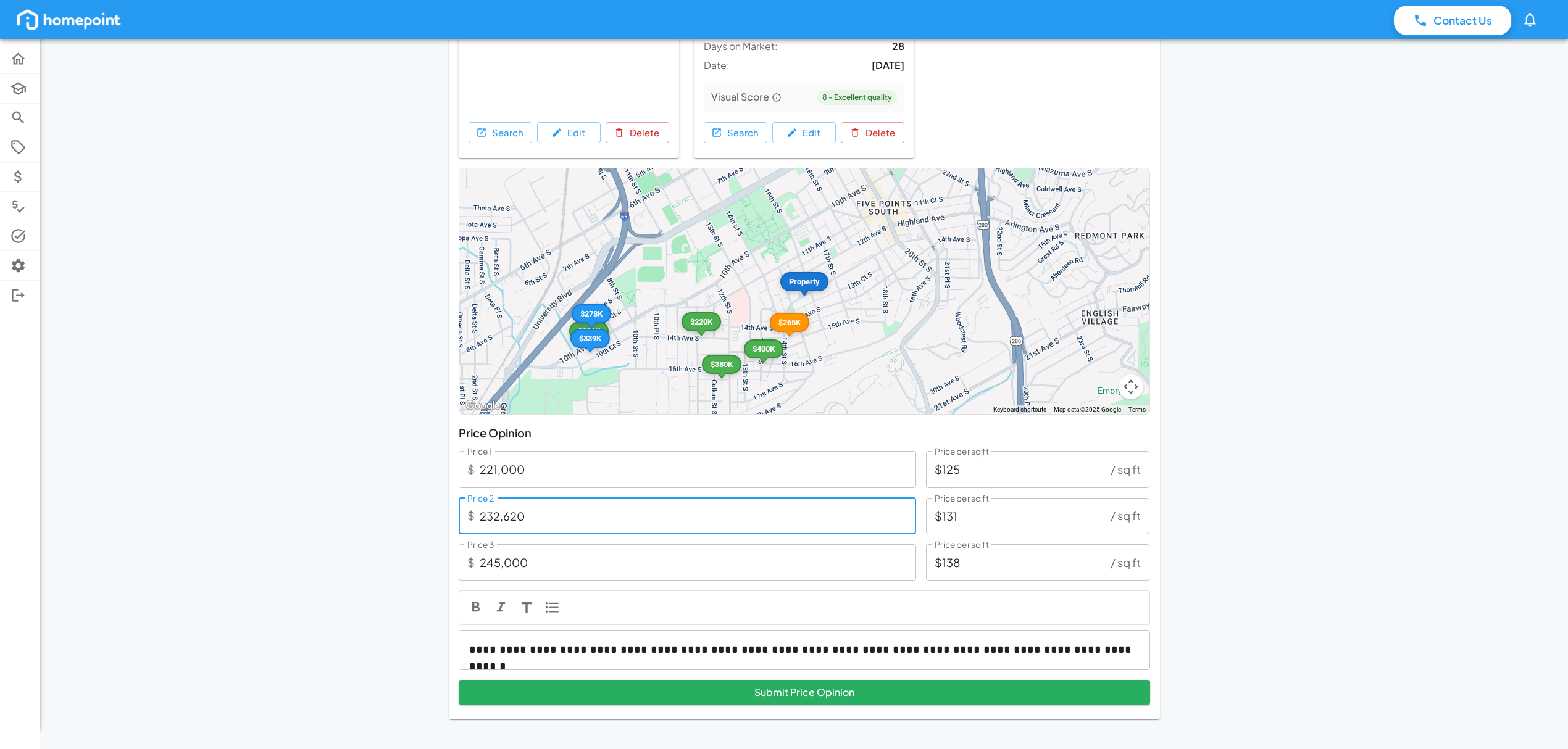
click at [531, 517] on input "232,620" at bounding box center [697, 517] width 436 height 37
click at [539, 524] on input "232,620" at bounding box center [697, 517] width 436 height 37
drag, startPoint x: 539, startPoint y: 516, endPoint x: 504, endPoint y: 508, distance: 35.9
click at [504, 508] on input "232,620" at bounding box center [697, 517] width 436 height 37
type input "2,320"
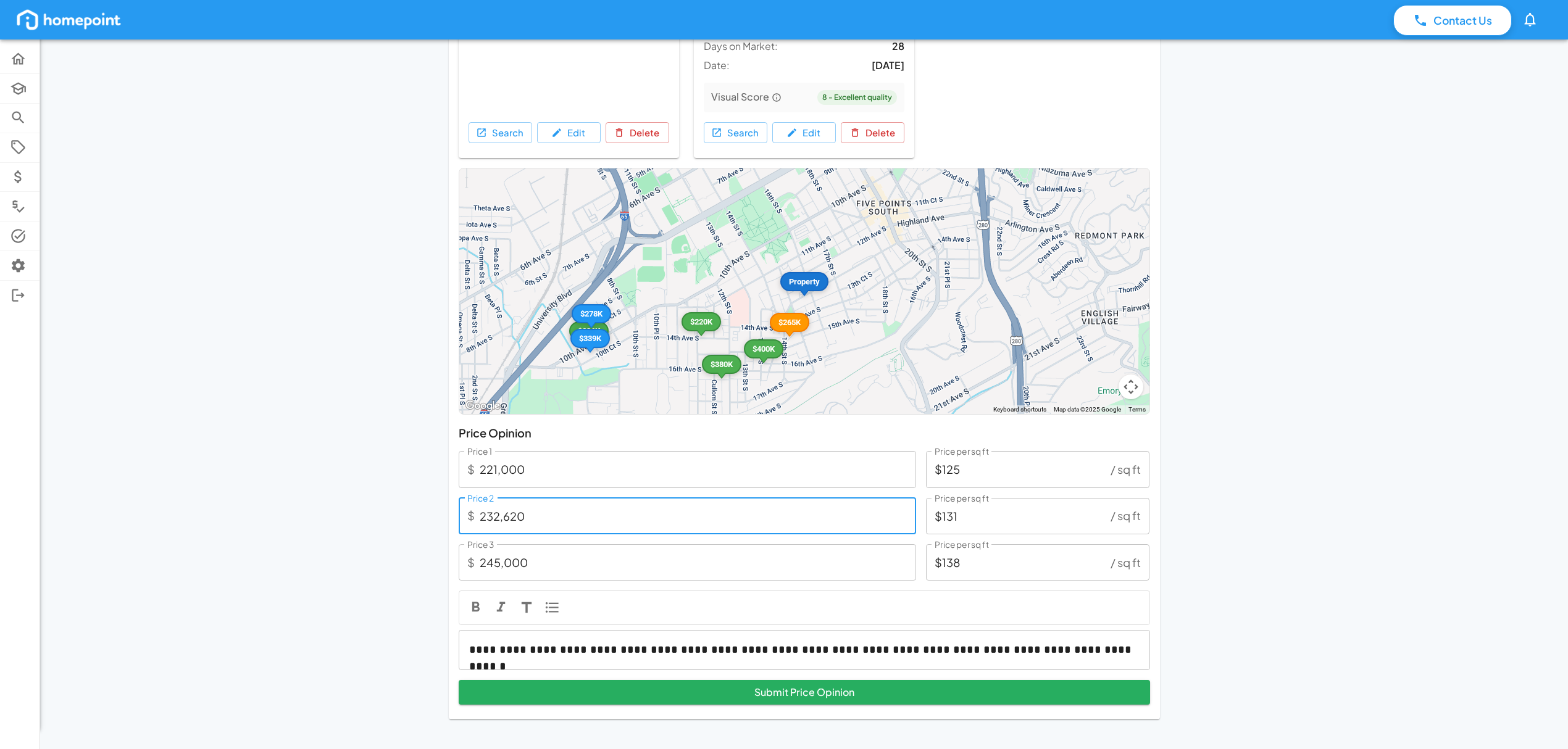
type input "$1"
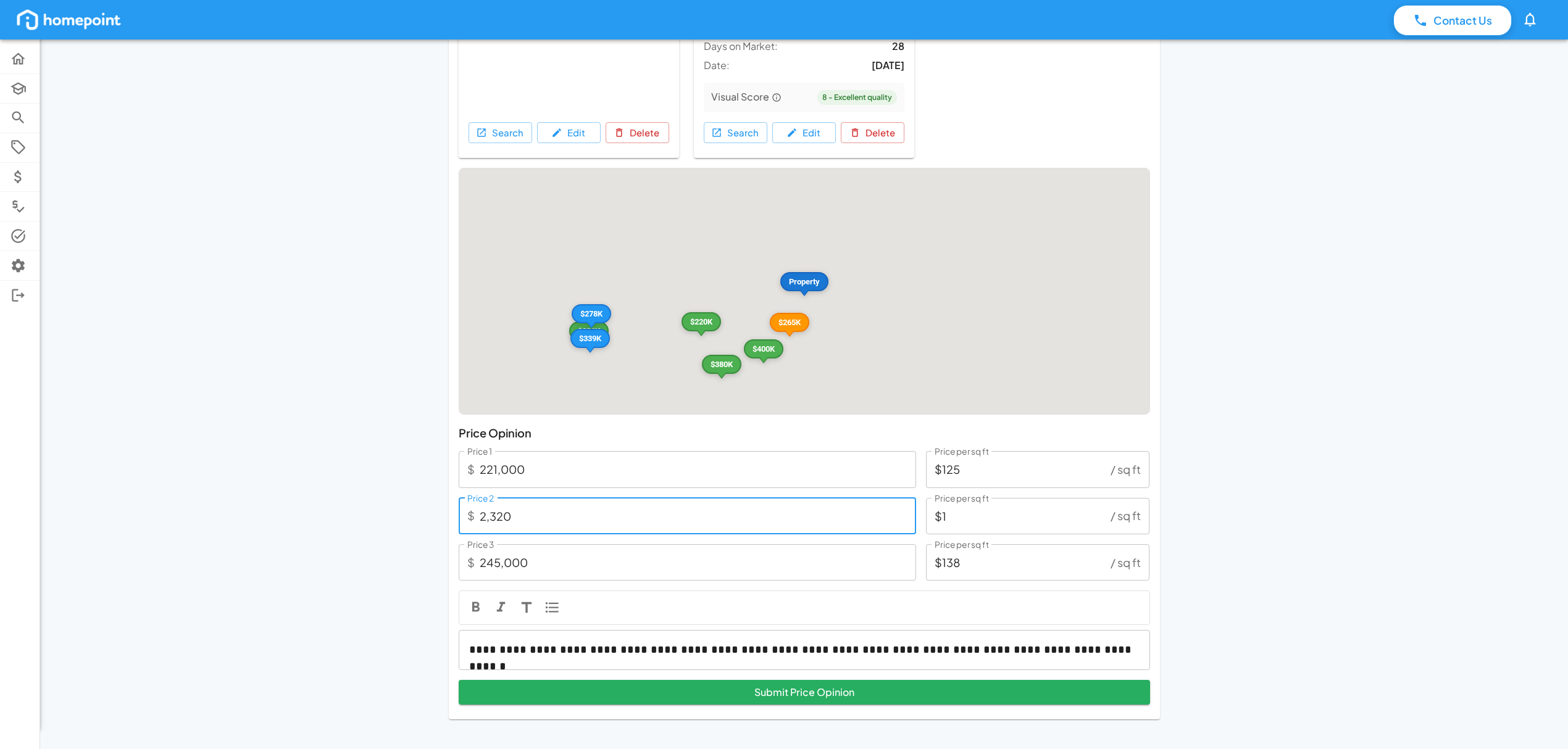
type input "23,200"
type input "$13"
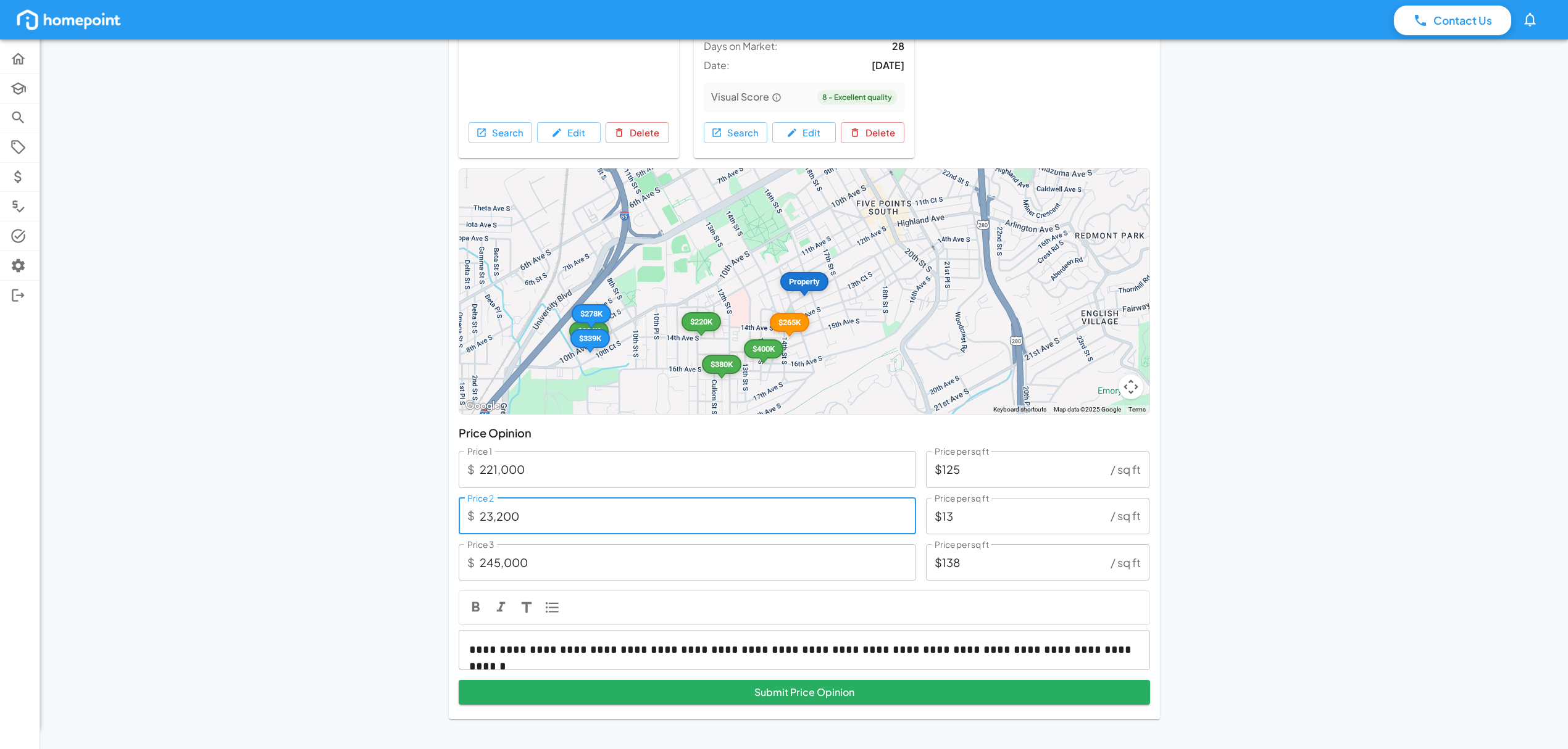
type input "232,000"
type input "$131"
type input "232,000"
click at [542, 465] on input "221,000" at bounding box center [697, 469] width 436 height 37
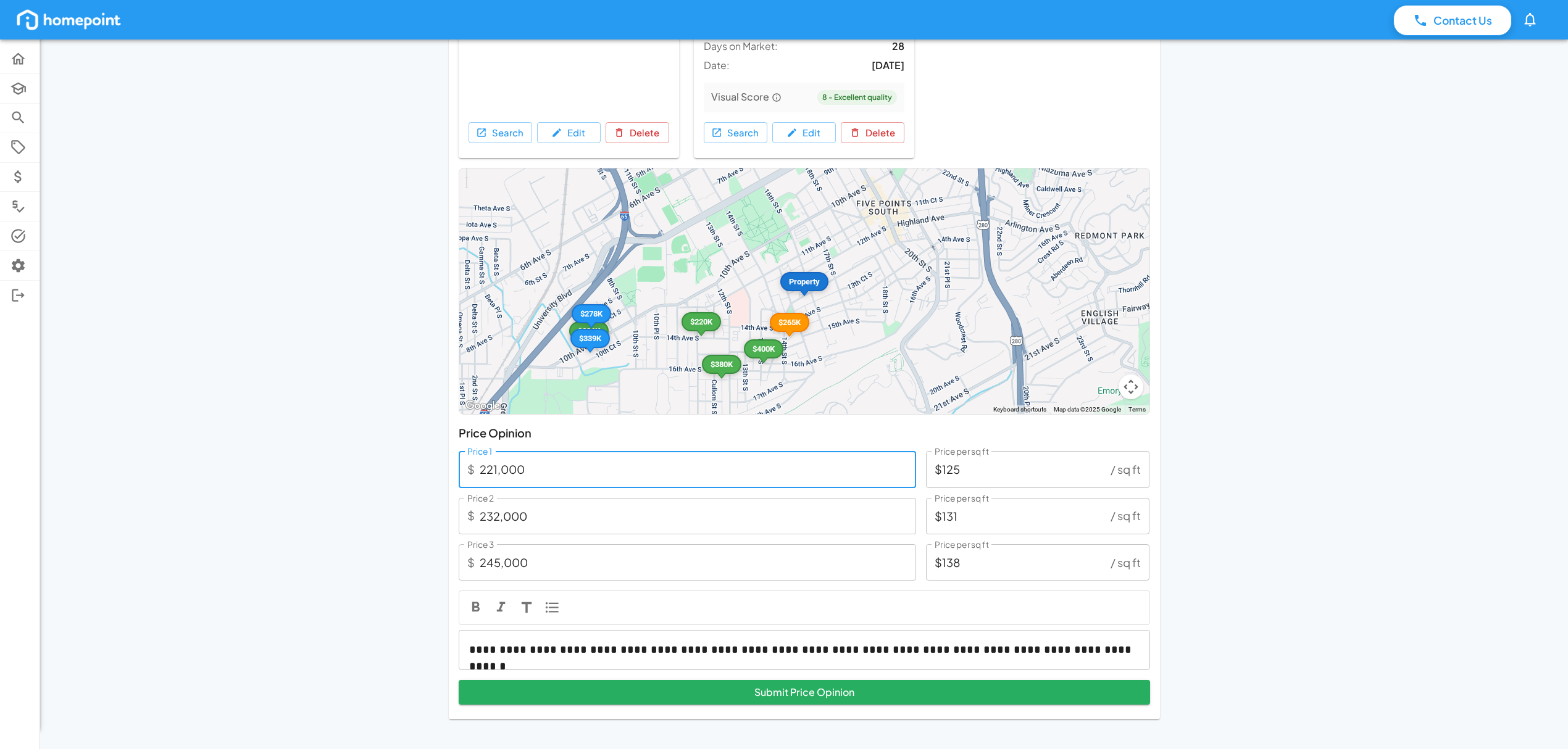
click at [542, 465] on input "221,000" at bounding box center [697, 469] width 436 height 37
click at [543, 470] on input "221,000" at bounding box center [697, 469] width 436 height 37
drag, startPoint x: 544, startPoint y: 470, endPoint x: 490, endPoint y: 470, distance: 54.0
click at [490, 470] on input "221,000" at bounding box center [697, 469] width 436 height 37
type input "227"
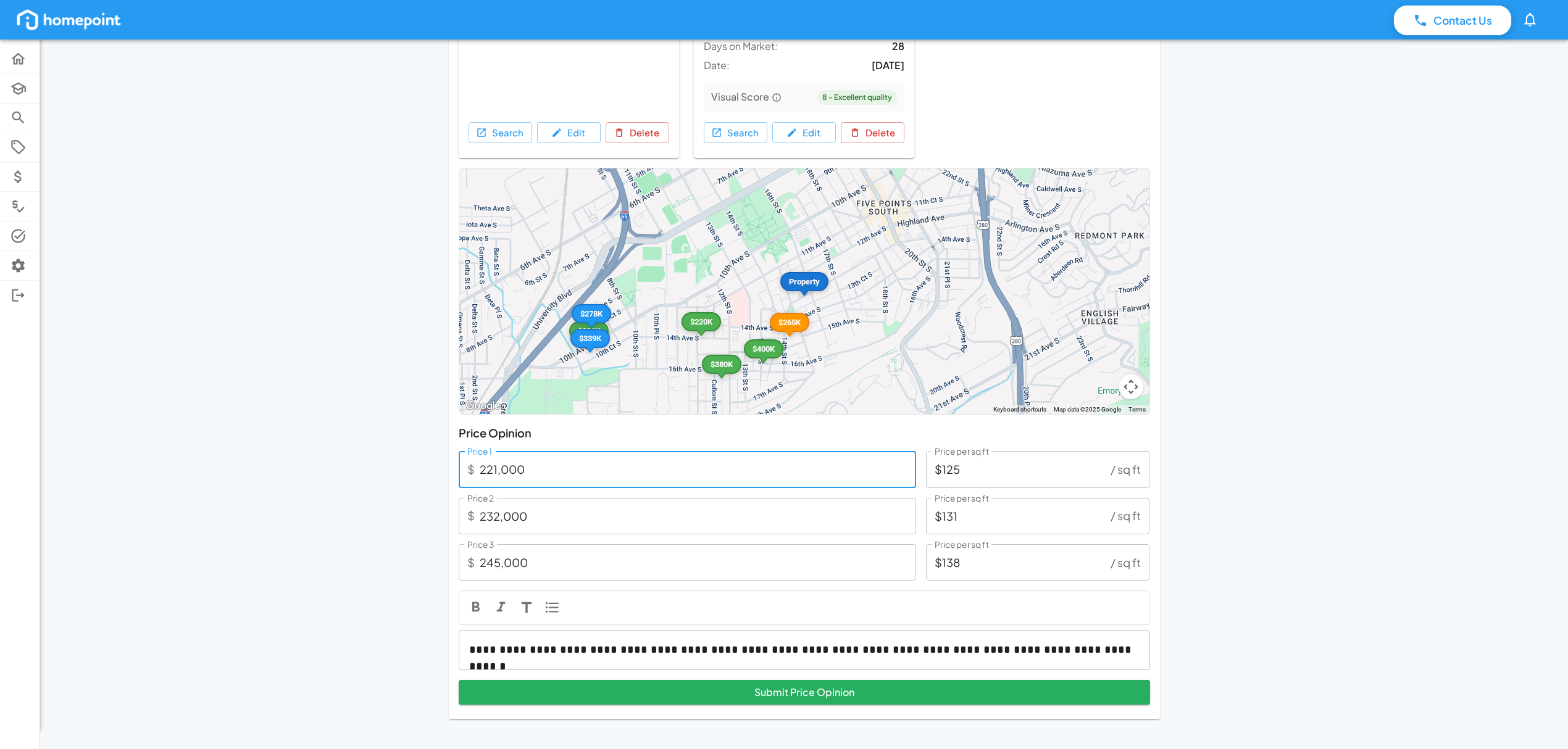
type input "$0"
type input "2,270"
type input "$1"
type input "22,700"
type input "$13"
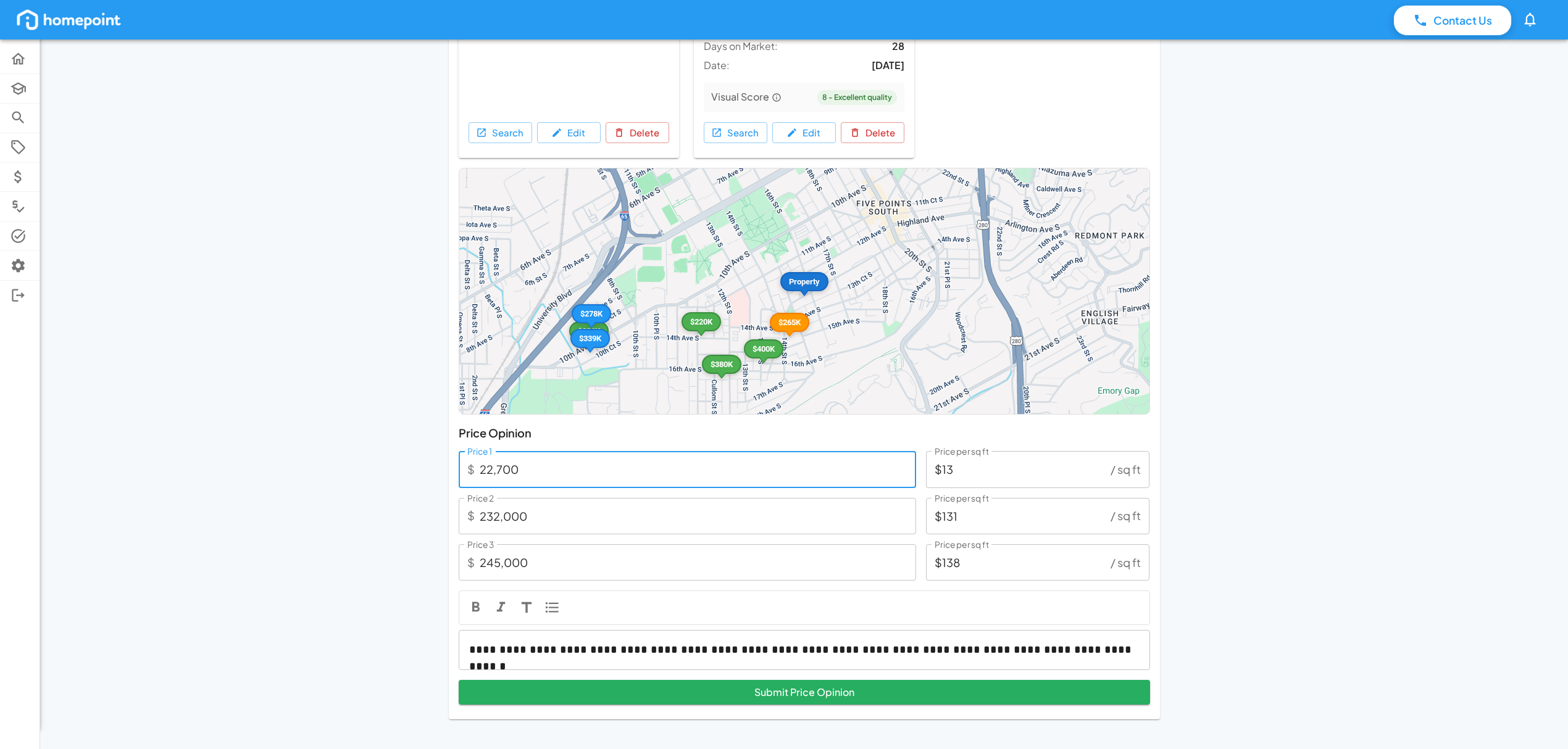
type input "227,000"
type input "$128"
type input "227,000"
click at [545, 530] on input "232,000" at bounding box center [697, 517] width 436 height 37
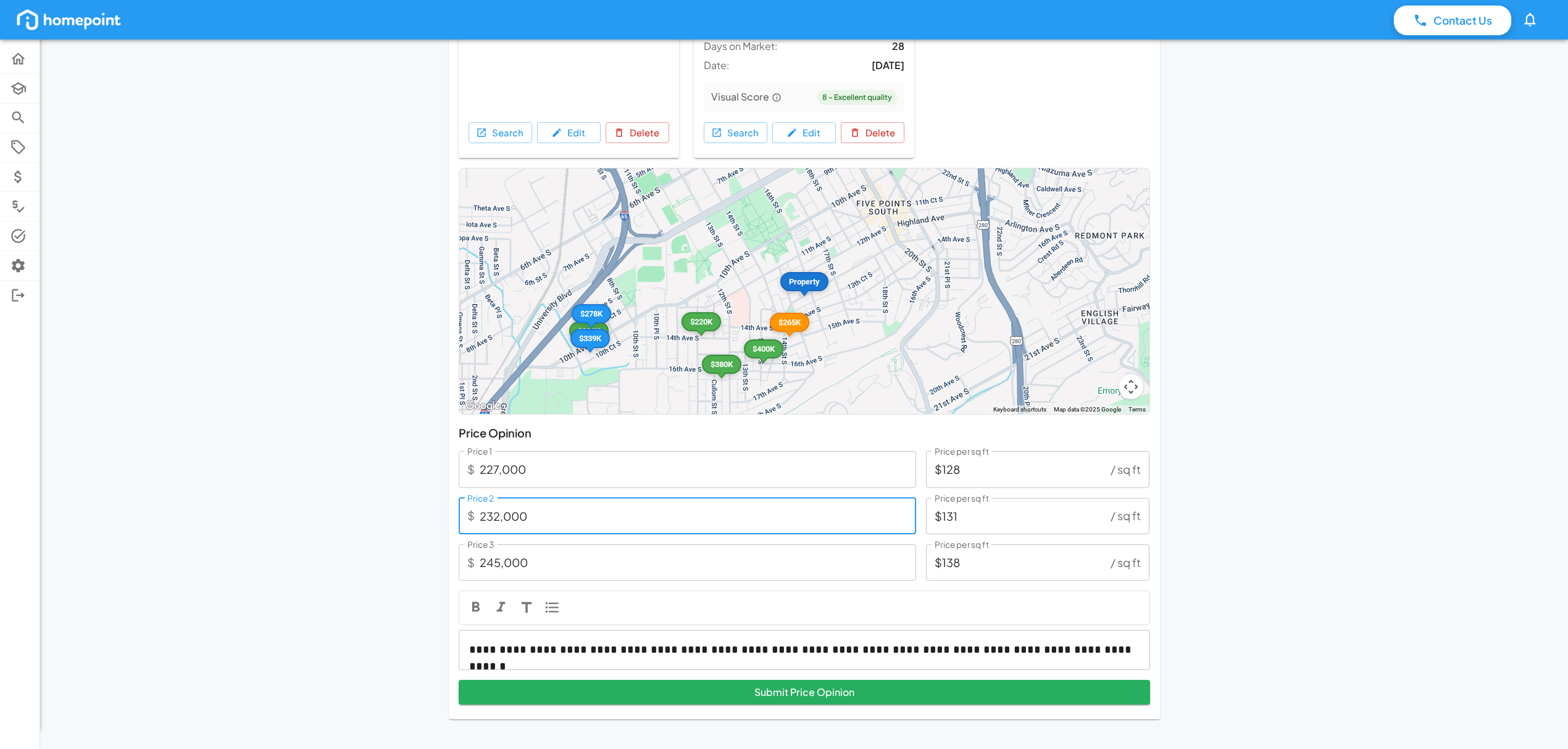
click at [546, 517] on input "232,000" at bounding box center [697, 517] width 436 height 37
type input "2"
type input "$0"
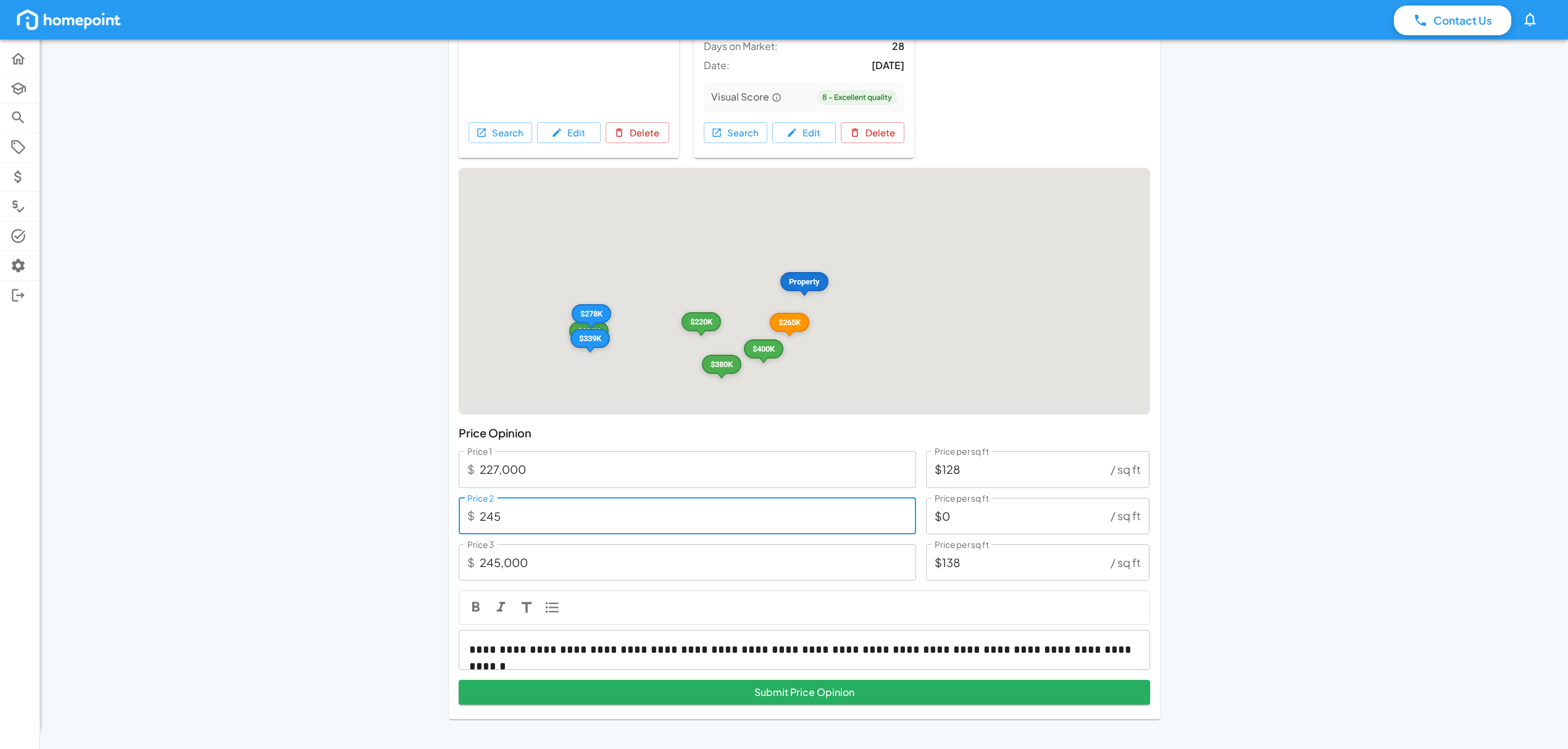
type input "2,450"
type input "$1"
type input "24,500"
type input "$14"
type input "245,000"
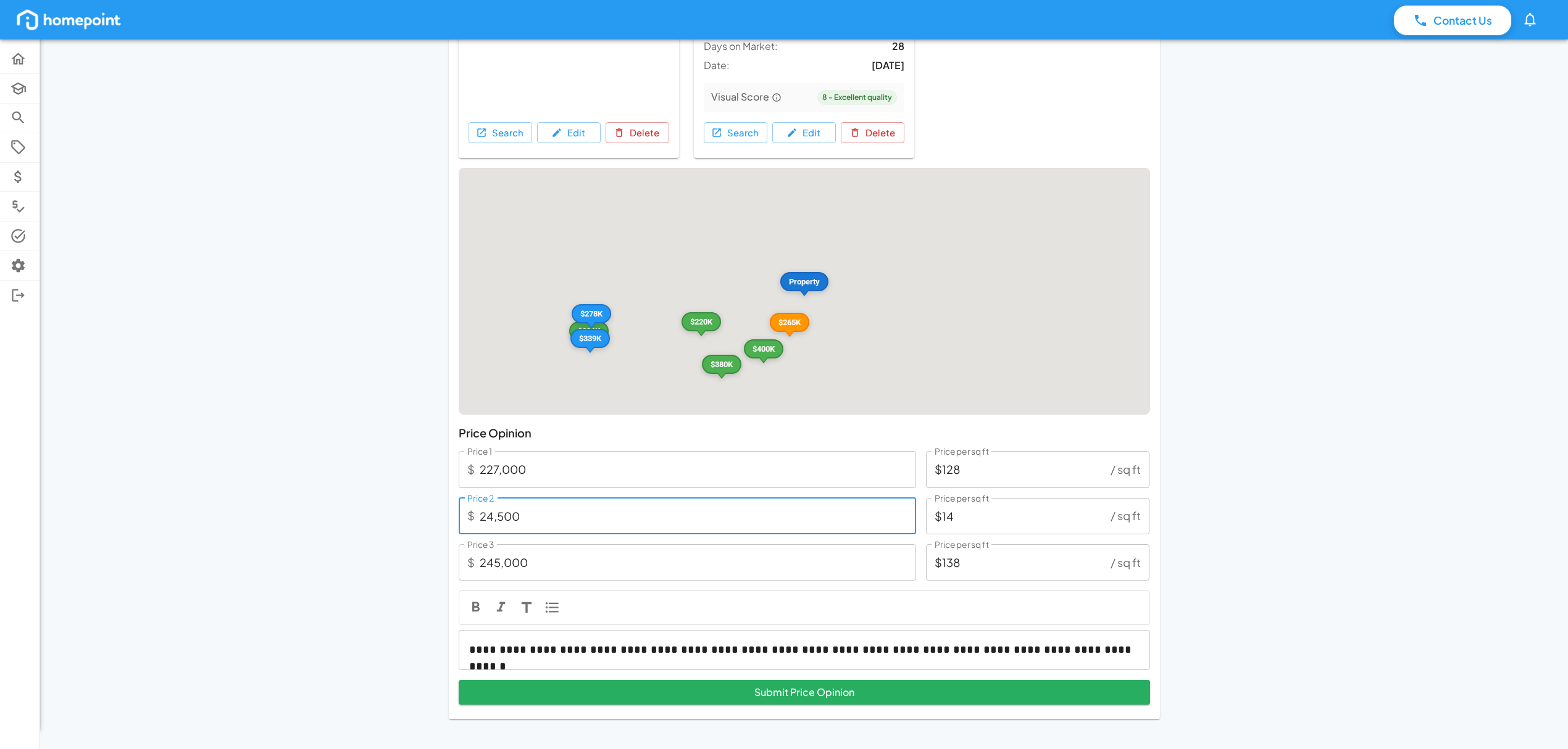
type input "$138"
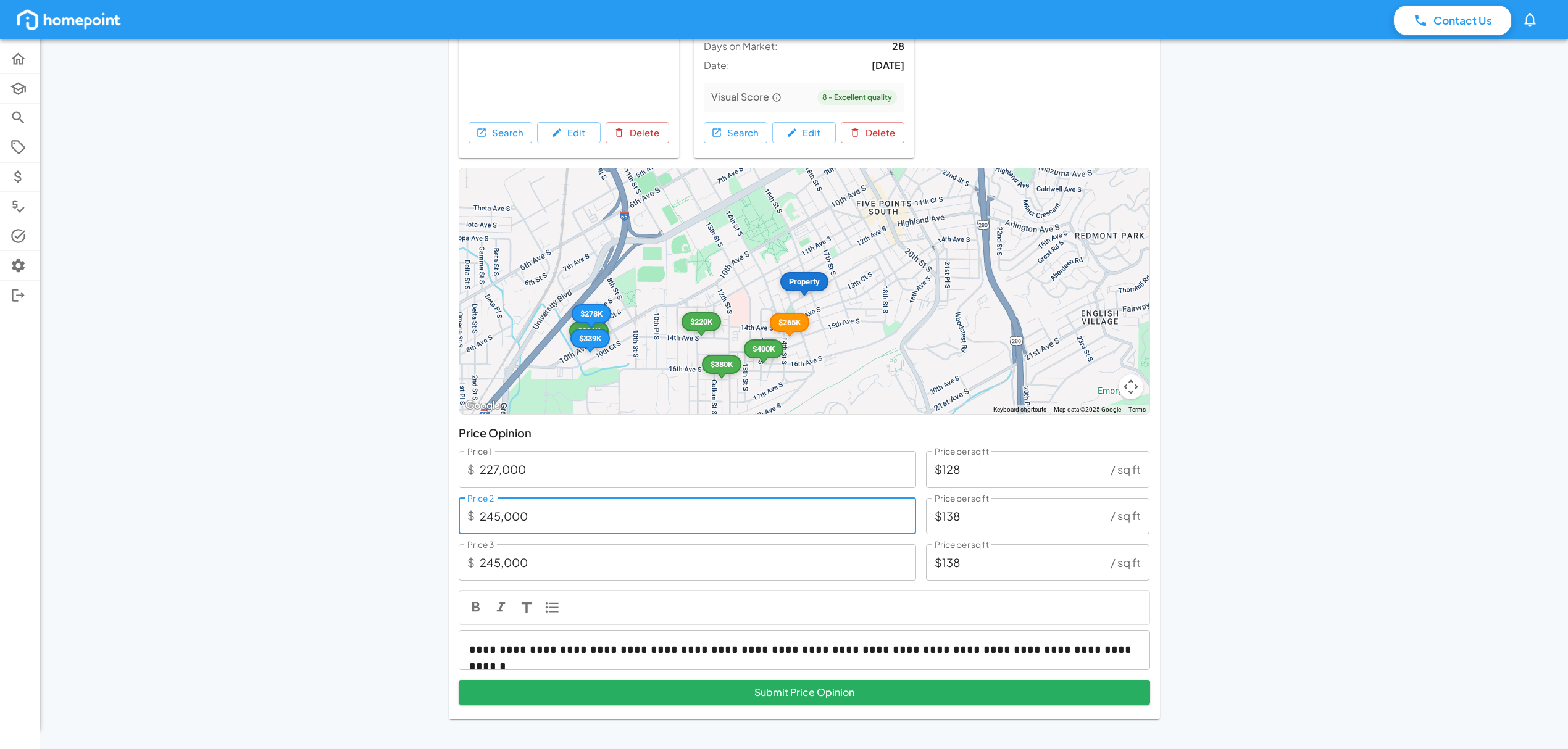
type input "245,000"
drag, startPoint x: 1327, startPoint y: 469, endPoint x: 1530, endPoint y: 460, distance: 203.2
click at [618, 558] on input "245,000" at bounding box center [697, 563] width 436 height 37
click at [615, 558] on input "245,000" at bounding box center [697, 563] width 436 height 37
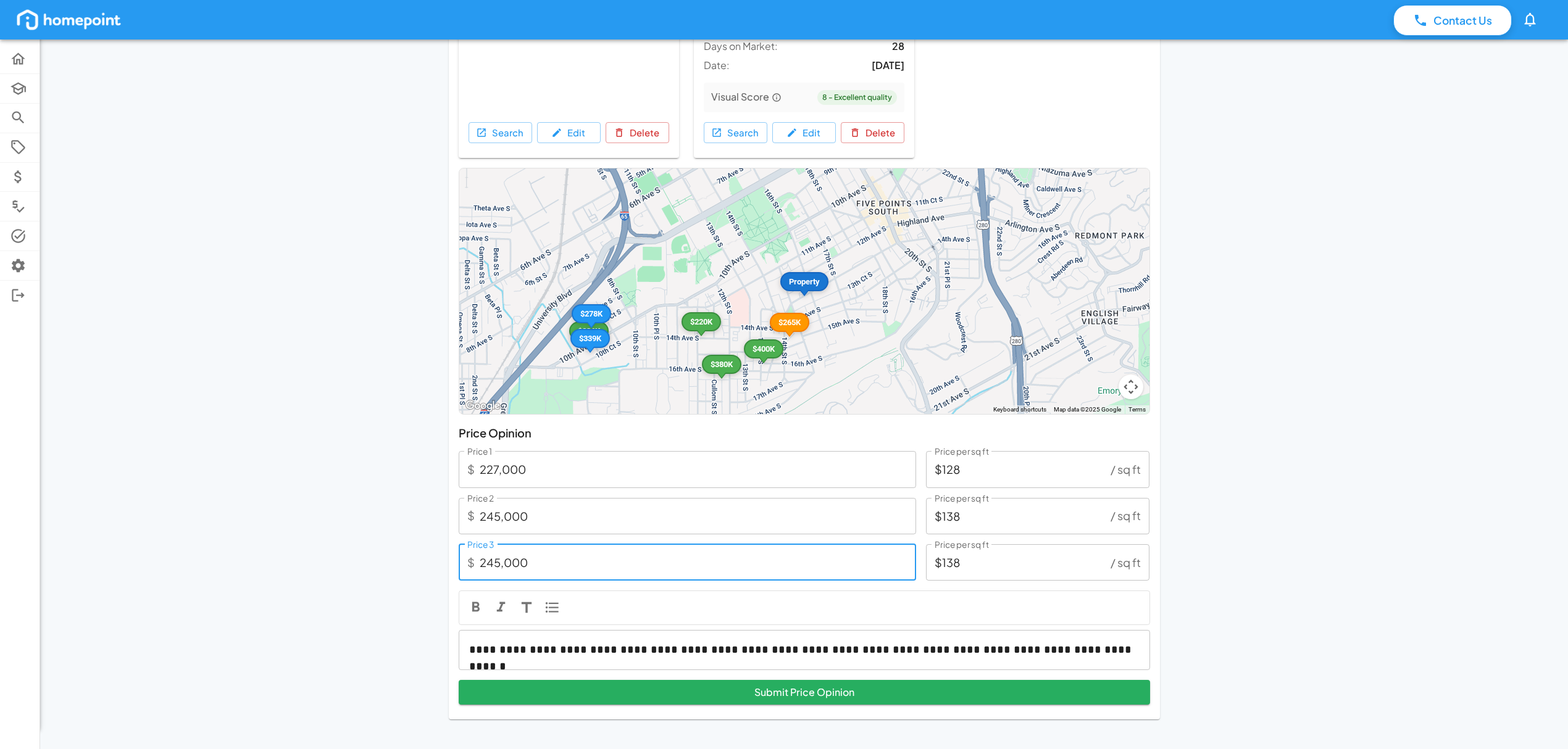
click at [615, 558] on input "245,000" at bounding box center [697, 563] width 436 height 37
click at [613, 556] on input "245,000" at bounding box center [697, 563] width 436 height 37
type input "2"
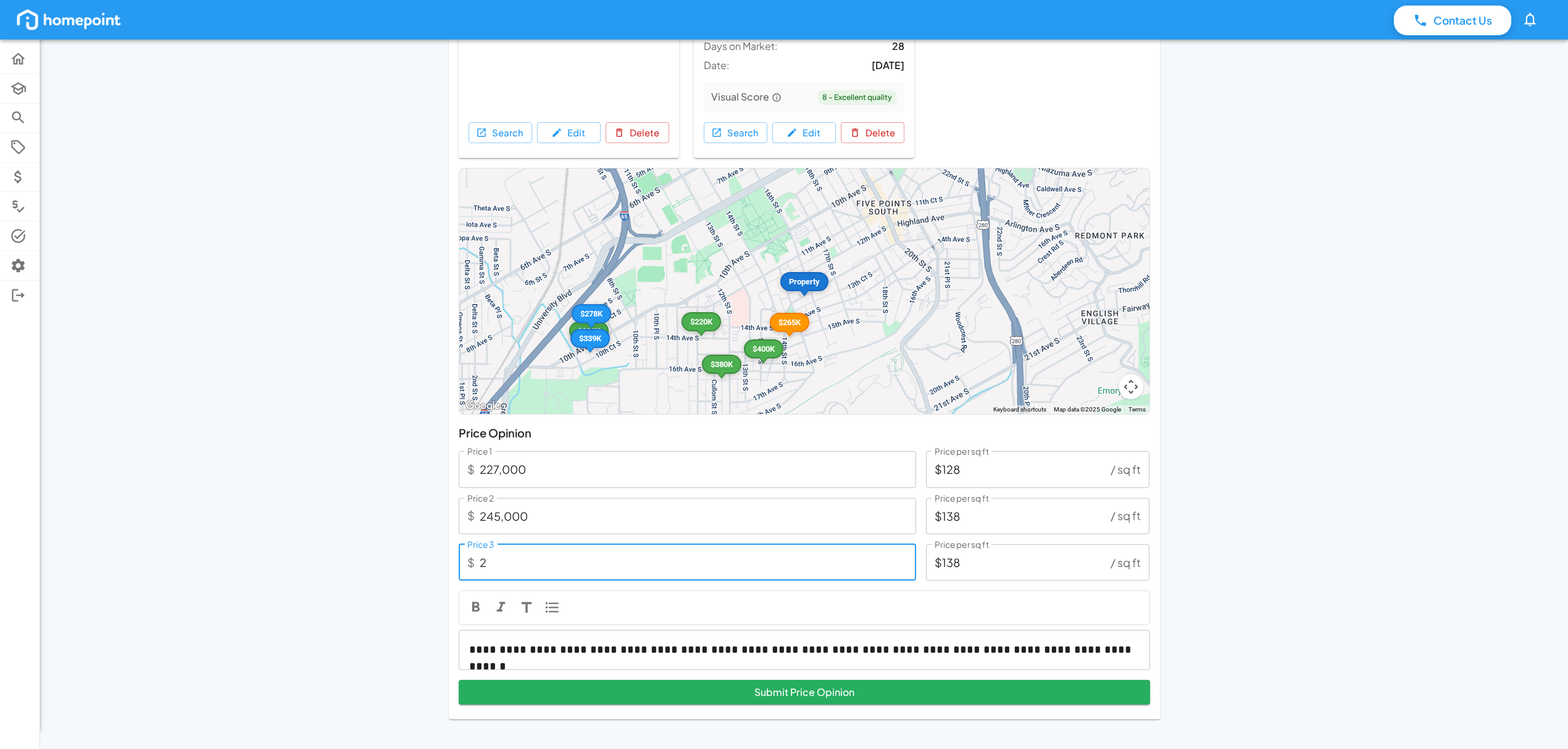
type input "$0"
type input "2,550"
type input "$1"
type input "25,500"
type input "$14"
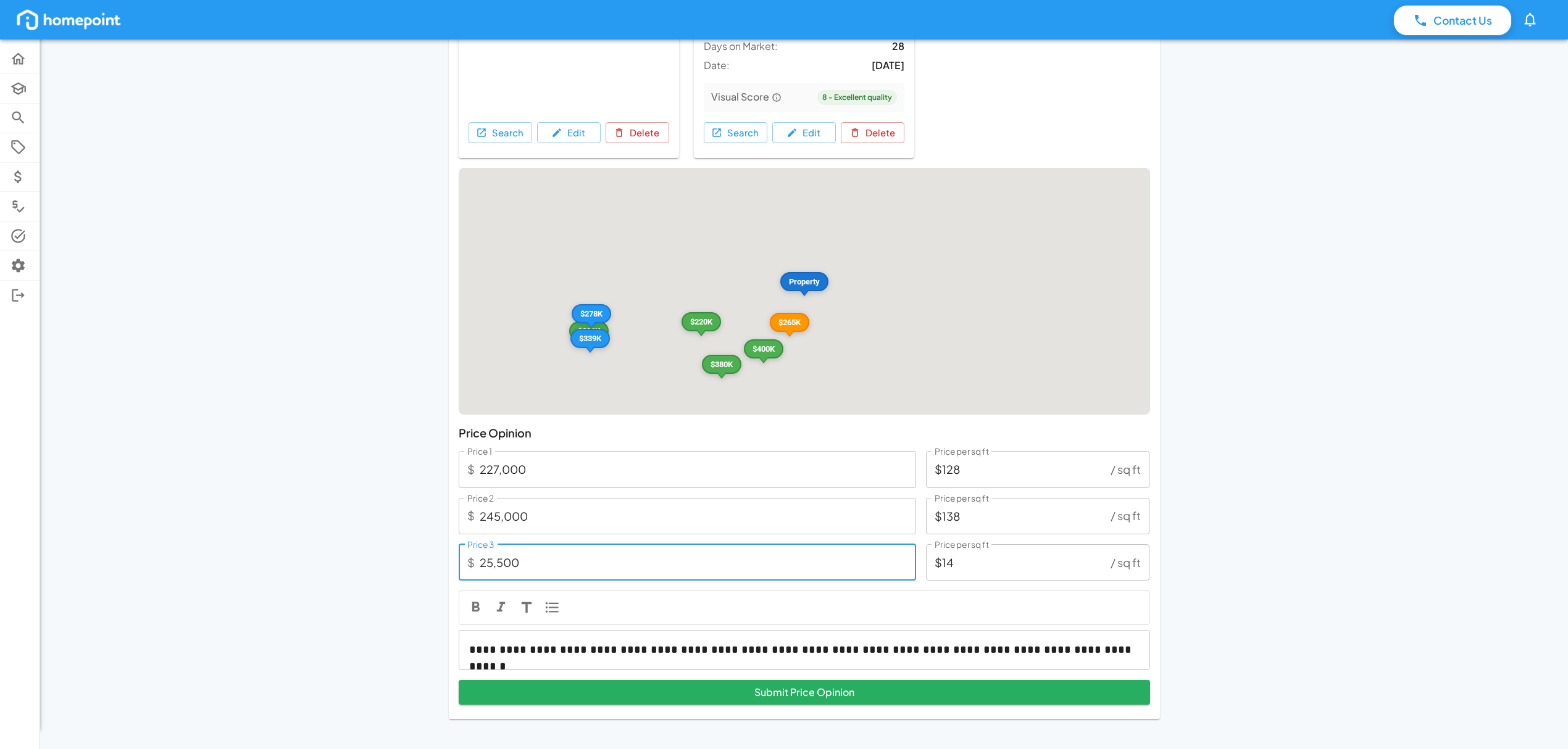
type input "255,000"
type input "$144"
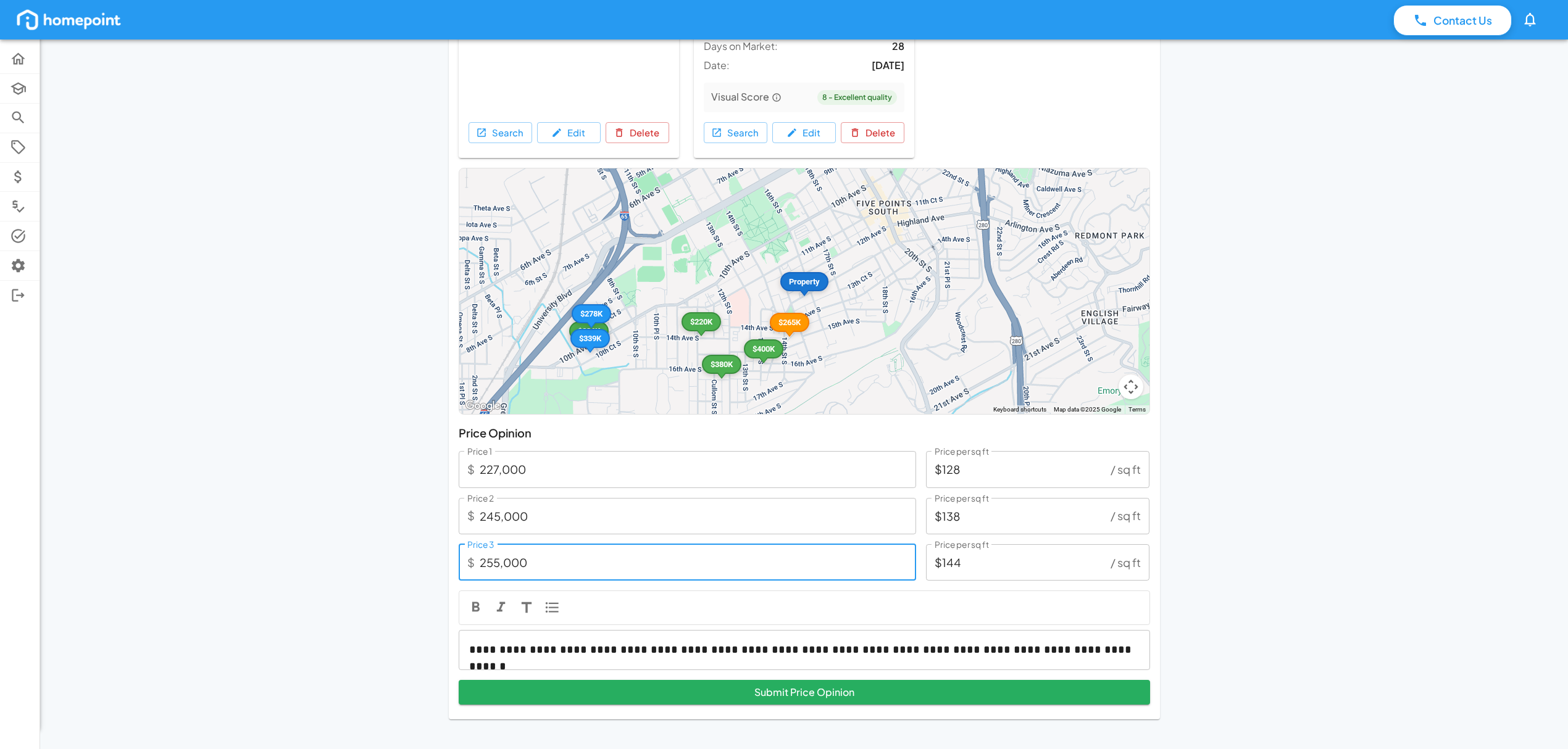
drag, startPoint x: 499, startPoint y: 562, endPoint x: 524, endPoint y: 556, distance: 25.7
click at [499, 562] on input "255,000" at bounding box center [697, 563] width 436 height 37
type input "25,000"
type input "$14"
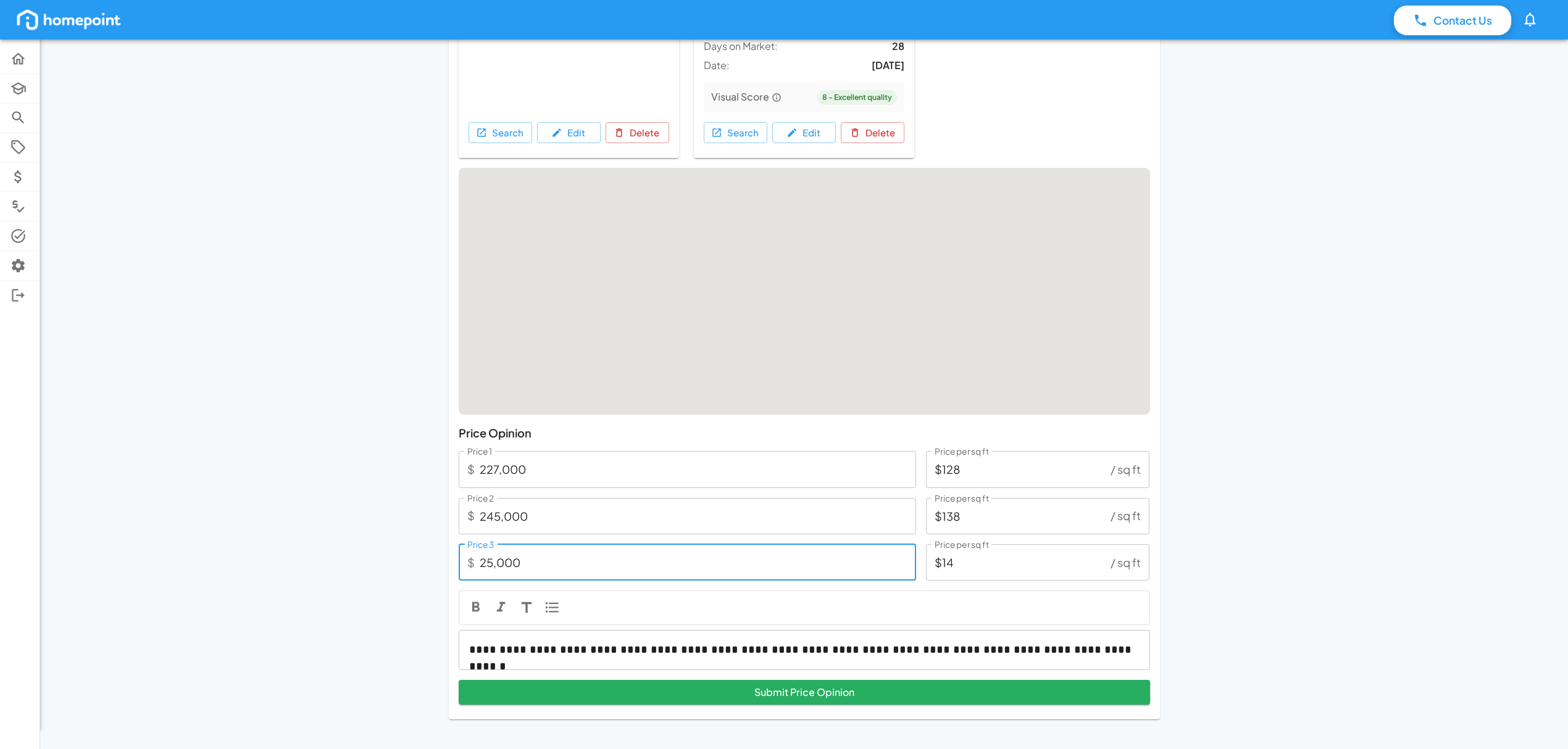
type input "2,000"
type input "$1"
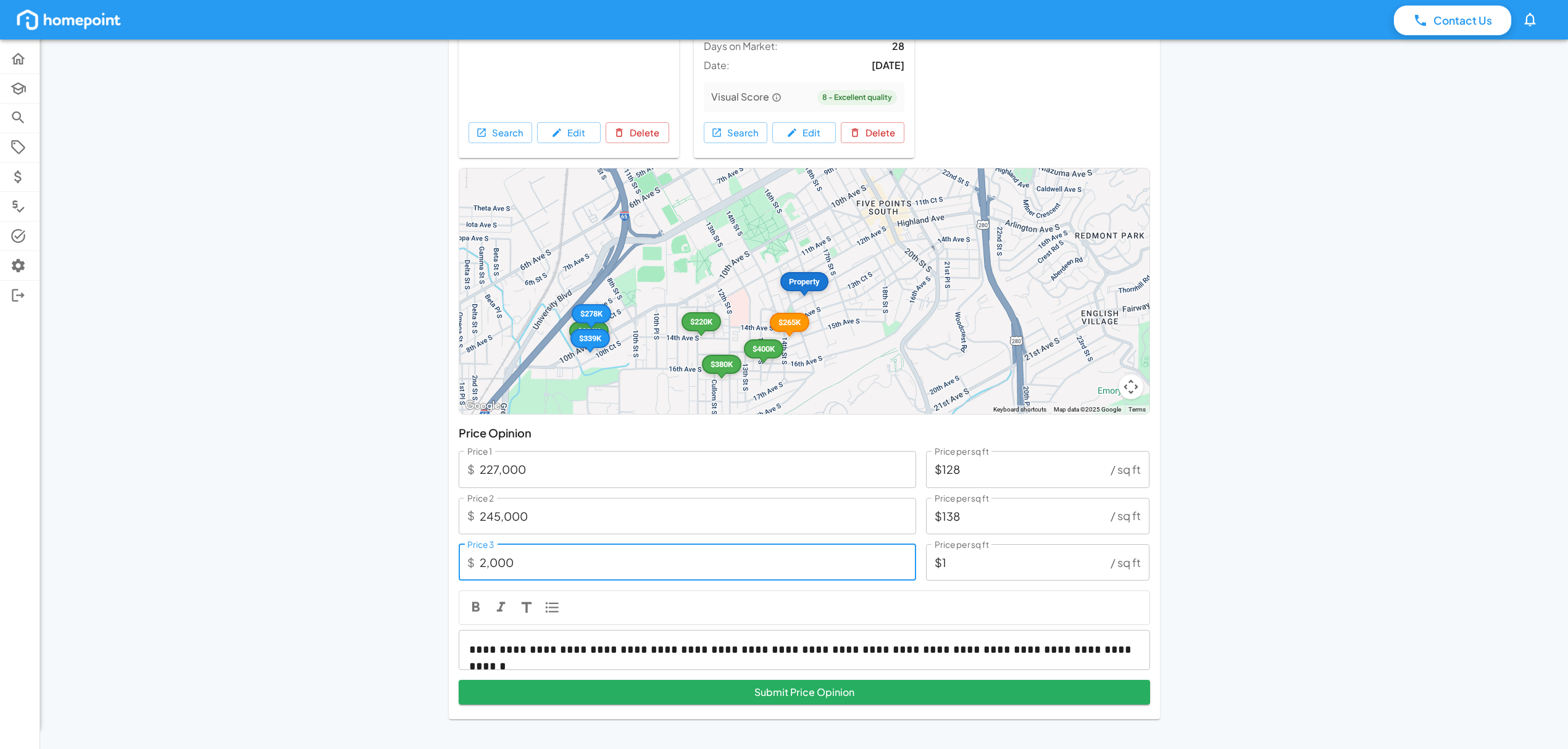
type input "26,000"
type input "$15"
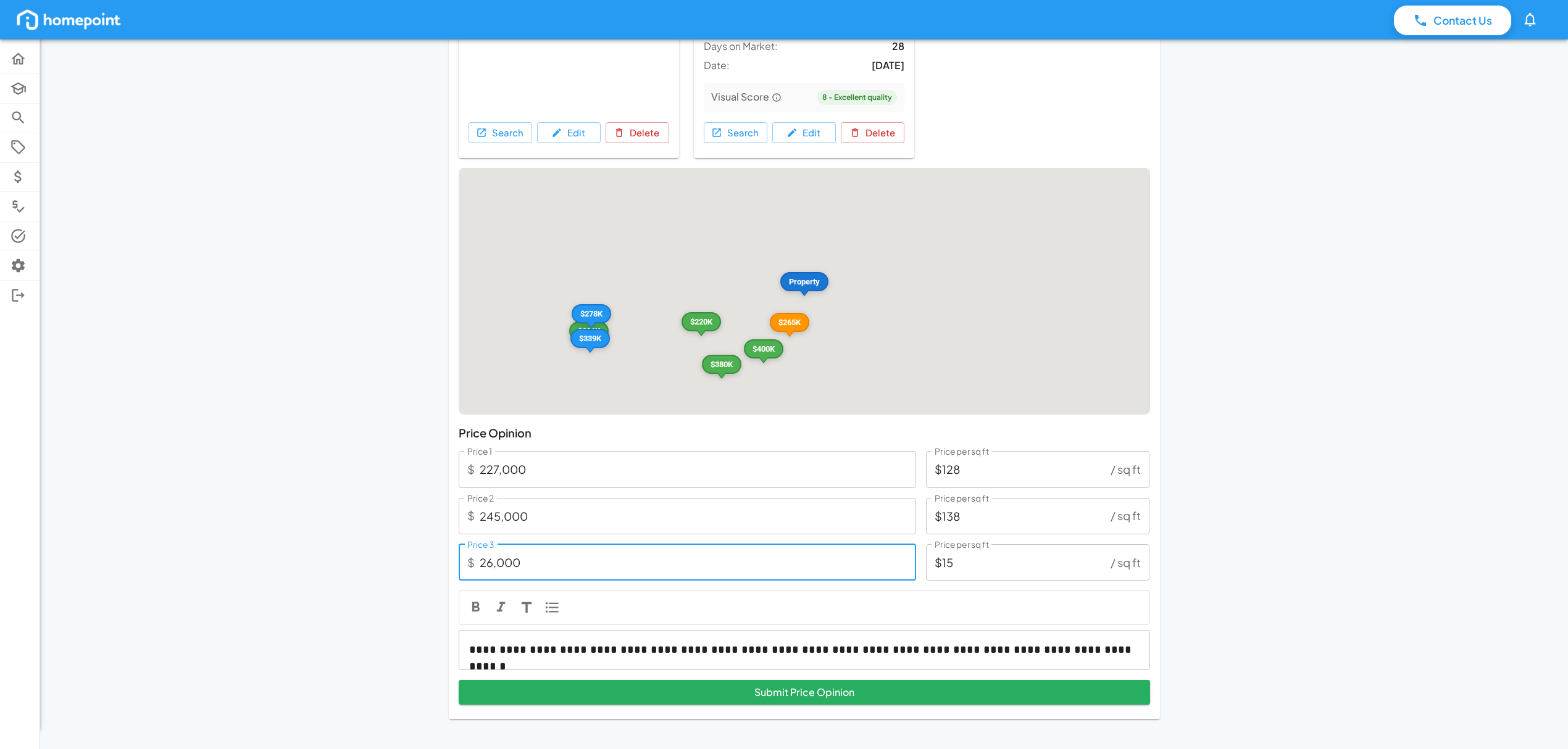
type input "260,000"
type input "$147"
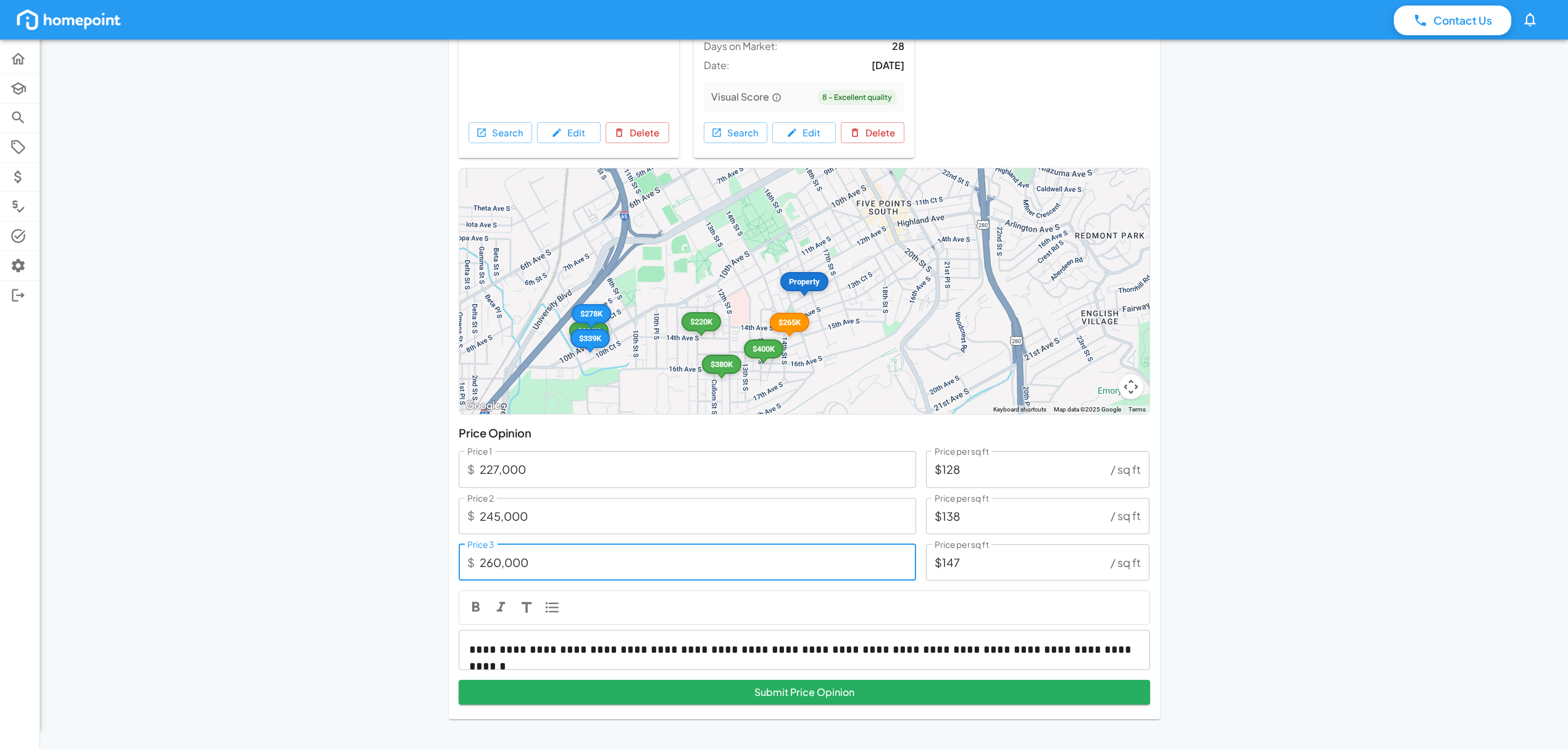
click at [499, 566] on input "260,000" at bounding box center [697, 563] width 436 height 37
type input "26,000"
type input "$15"
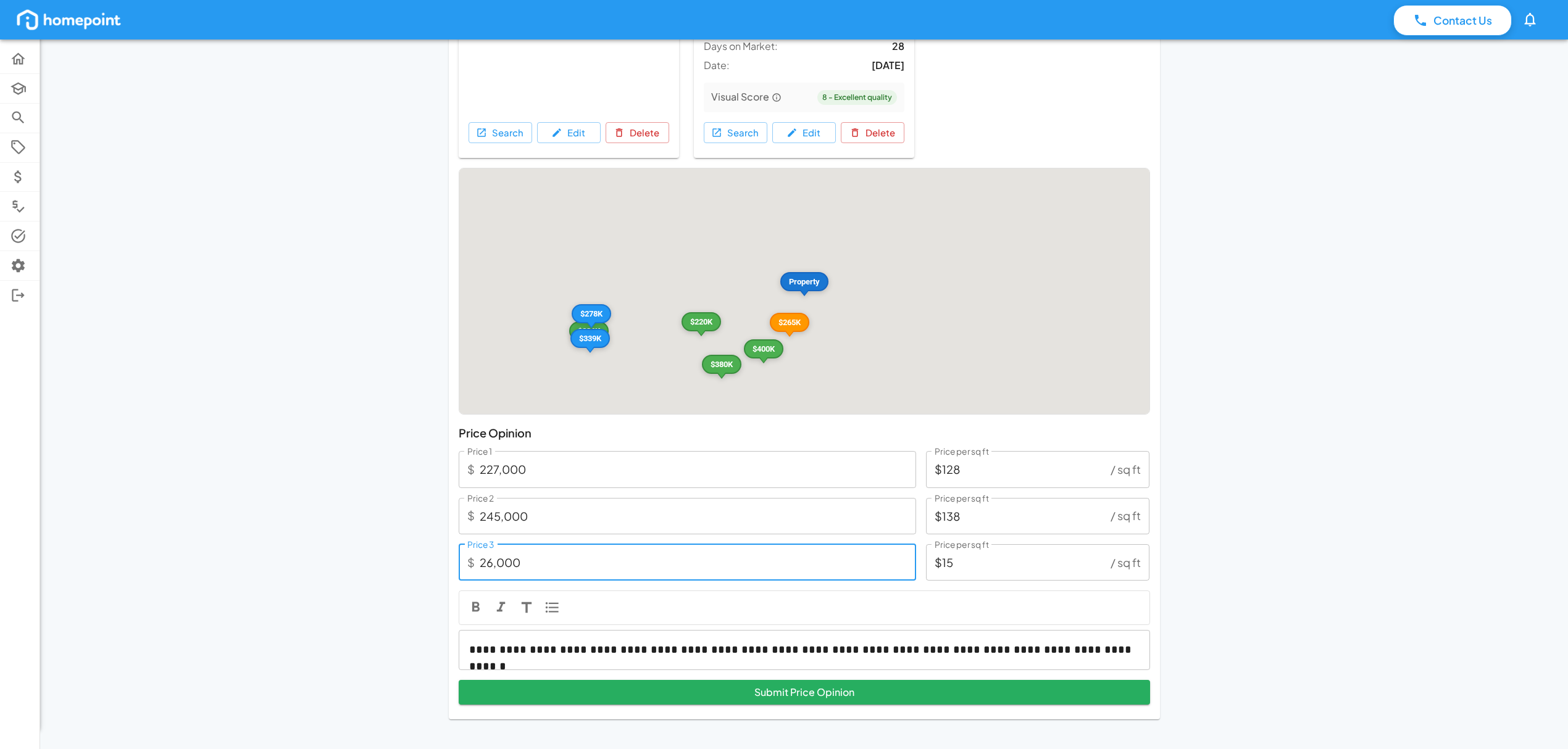
type input "2,000"
type input "$1"
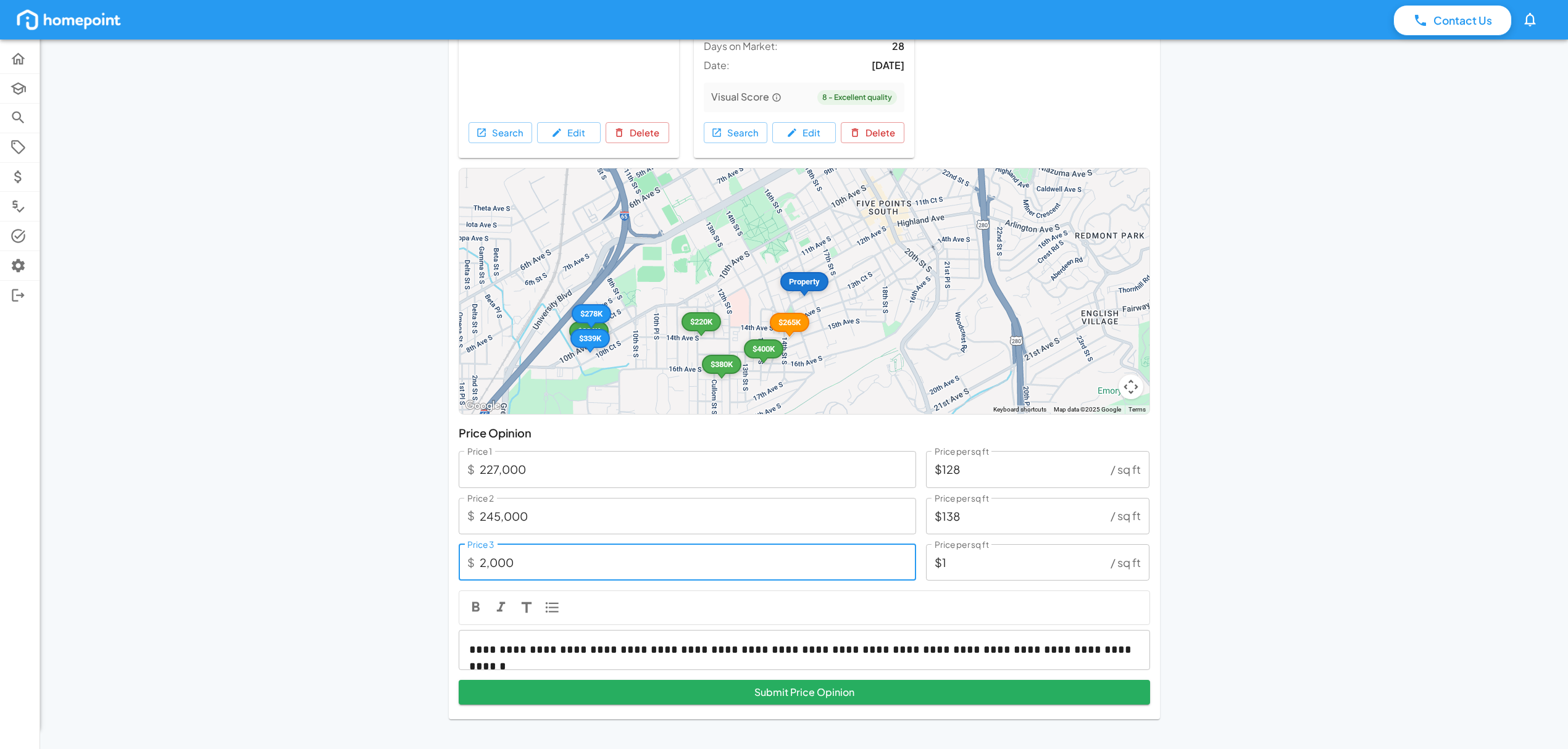
type input "25,000"
type input "$14"
type input "255,000"
type input "$144"
type input "255,000"
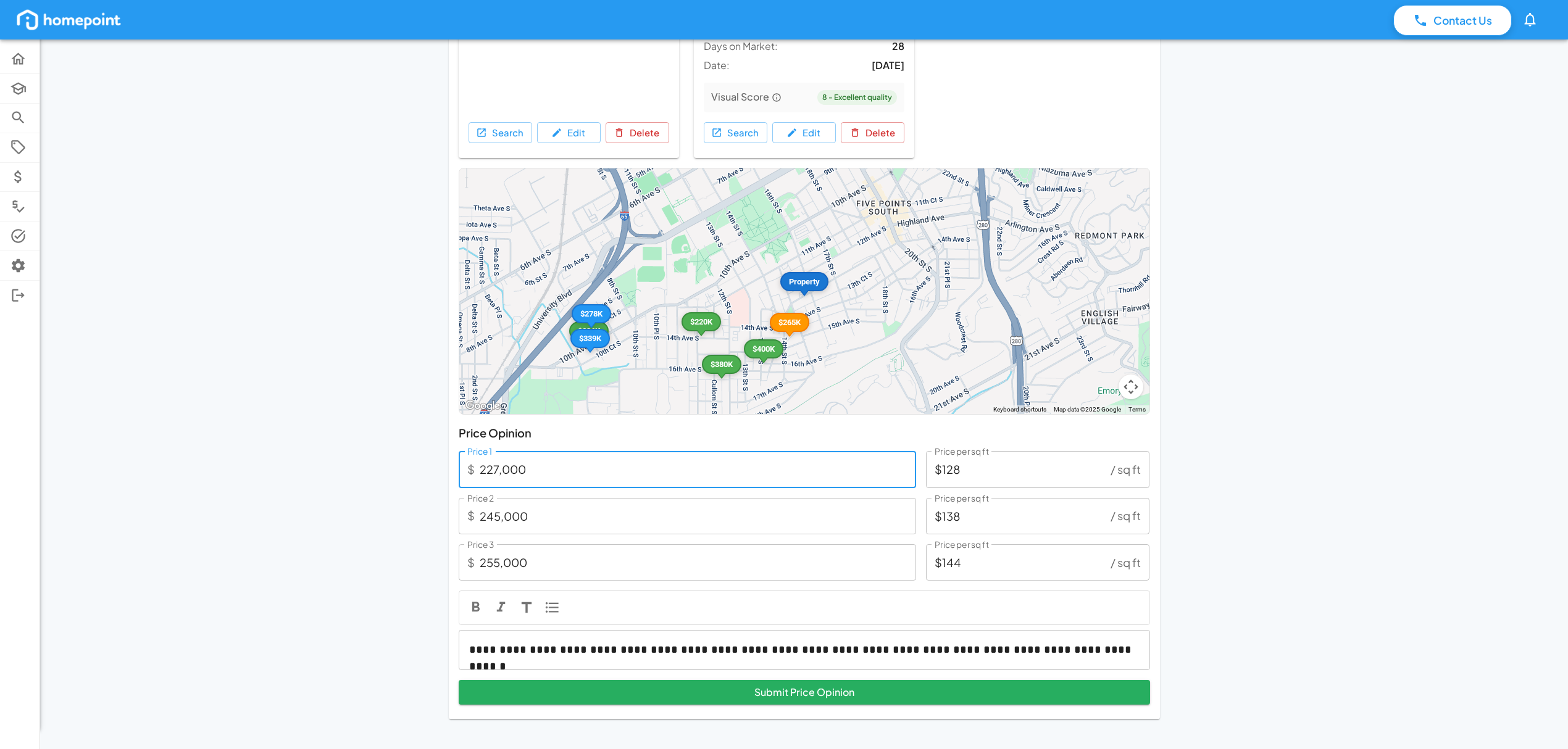
click at [559, 469] on input "227,000" at bounding box center [697, 469] width 436 height 37
drag, startPoint x: 572, startPoint y: 468, endPoint x: 485, endPoint y: 464, distance: 87.1
click at [485, 464] on input "227,000" at bounding box center [697, 469] width 436 height 37
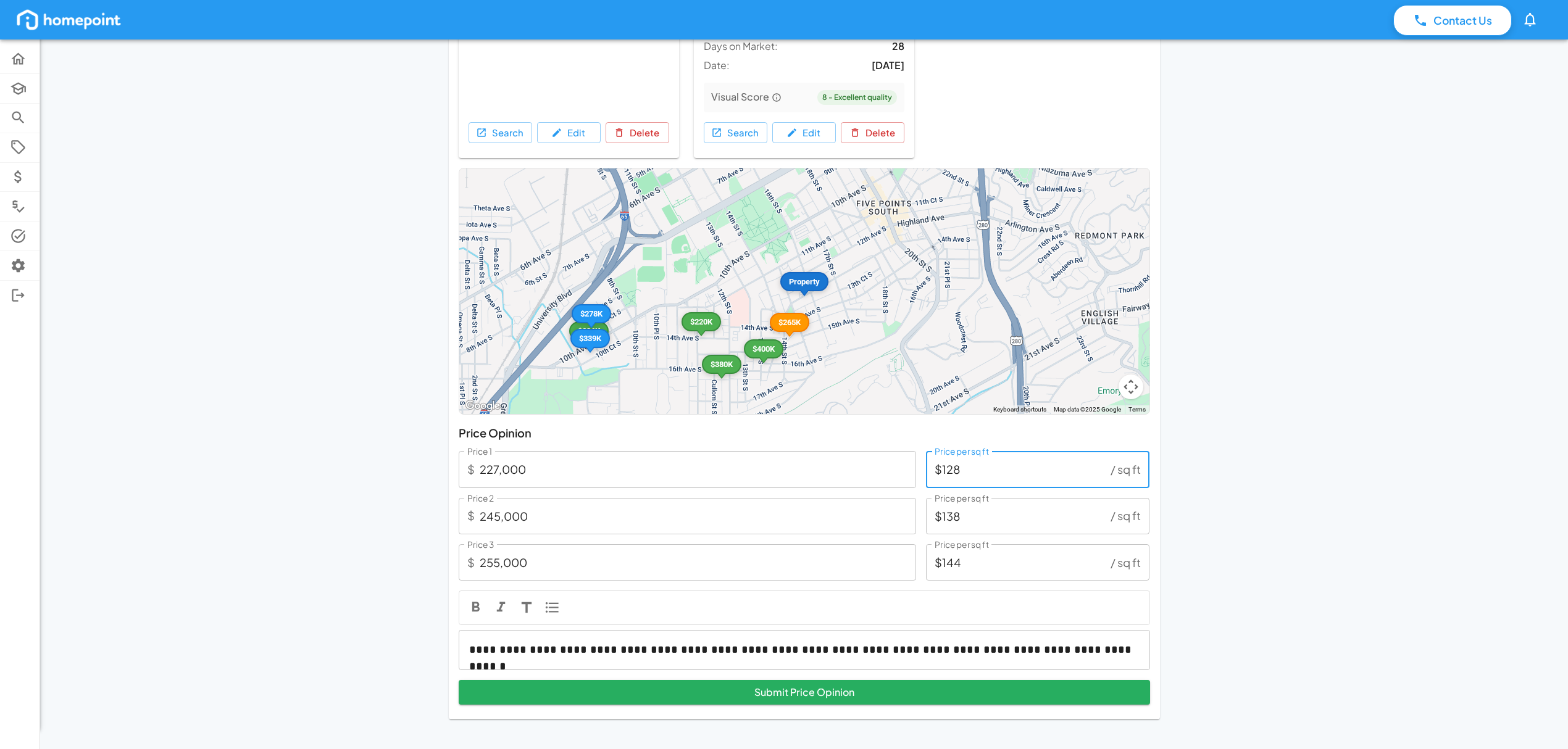
click at [993, 468] on input "$128" at bounding box center [1016, 469] width 180 height 37
type input "$1"
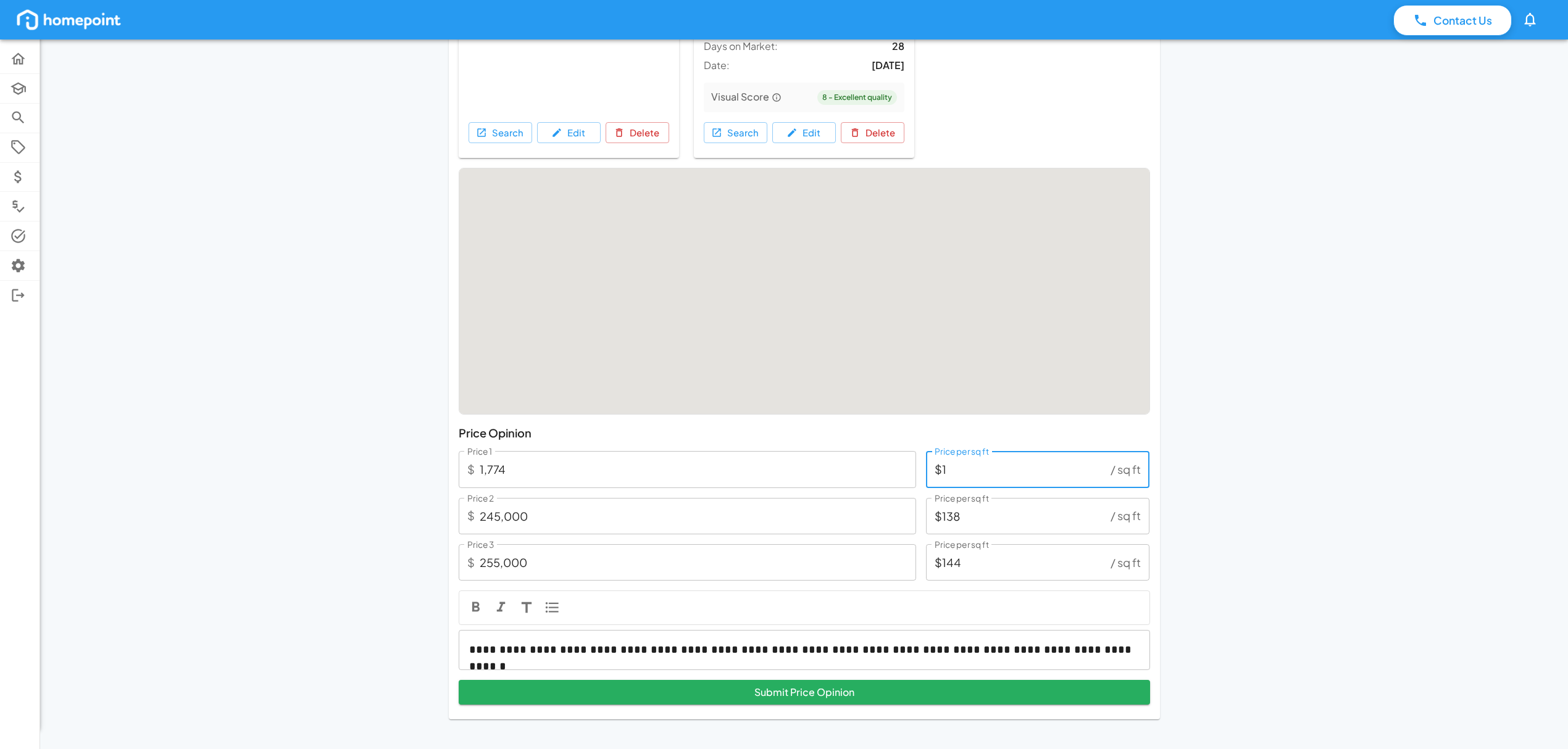
type input "23,062"
type input "$130"
type input "230,620"
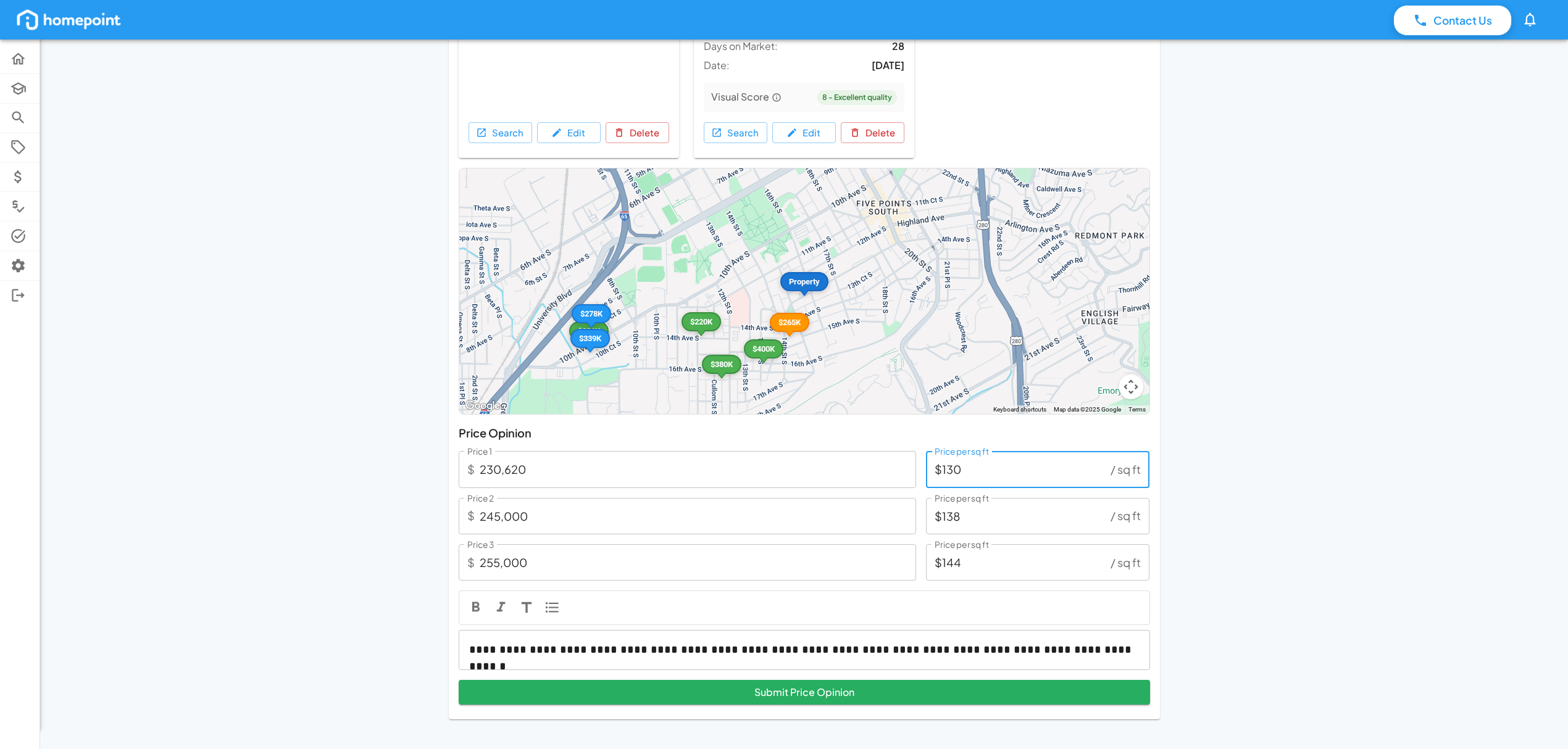
click at [1025, 472] on input "$130" at bounding box center [1016, 469] width 180 height 37
type input "$13"
type input "23,062"
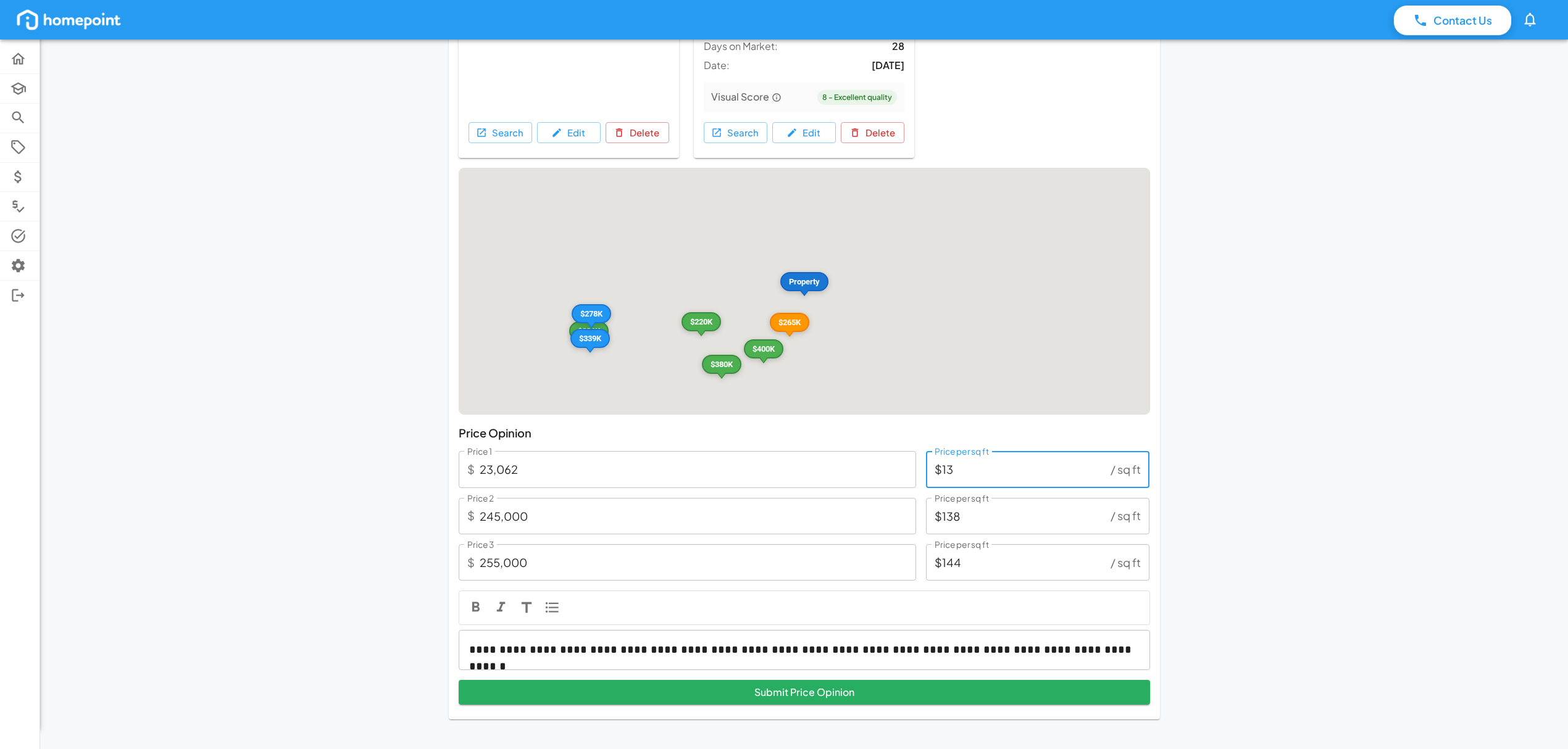
type input "$135"
type input "239,490"
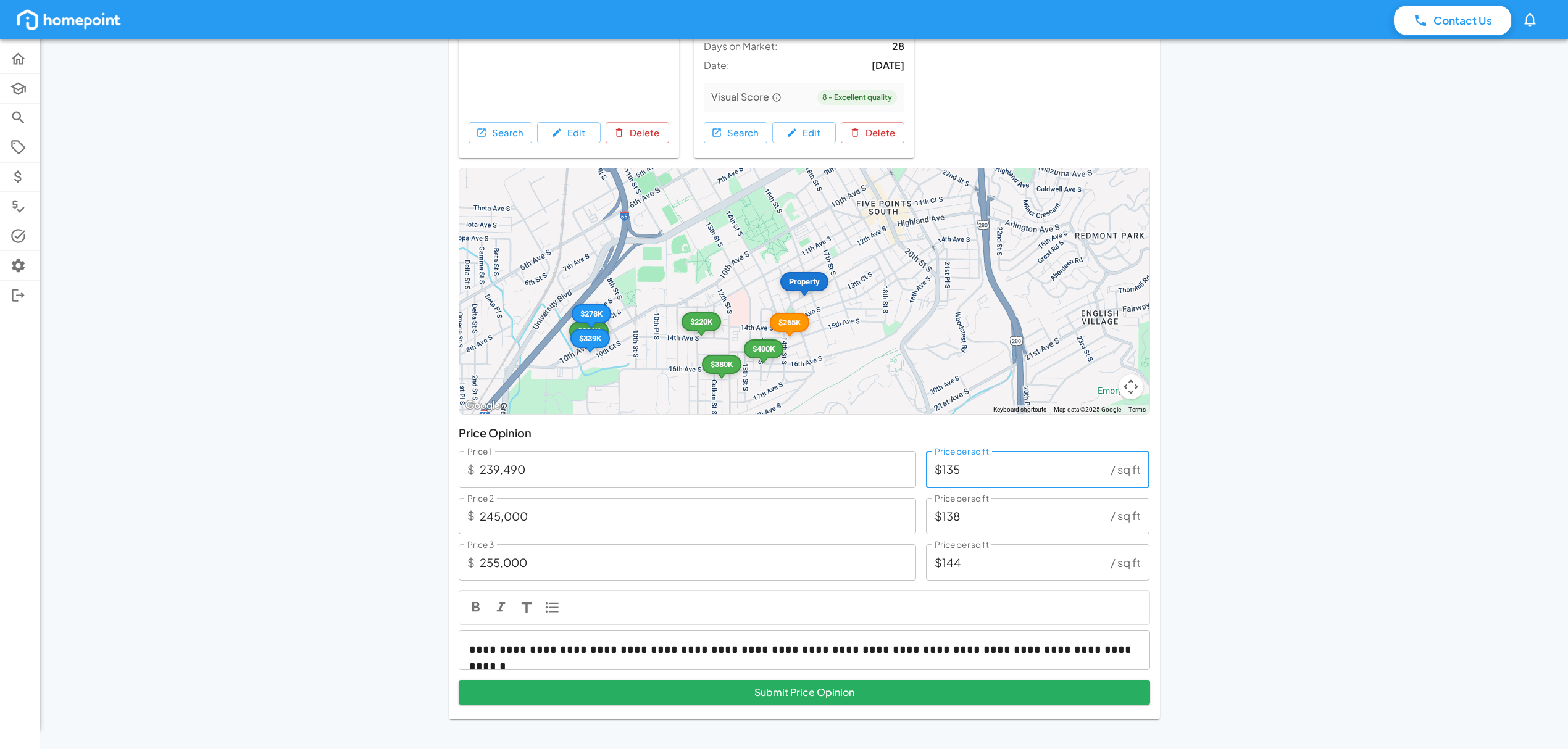
click at [978, 469] on input "$135" at bounding box center [1016, 469] width 180 height 37
click at [531, 464] on input "230,620" at bounding box center [697, 469] width 436 height 37
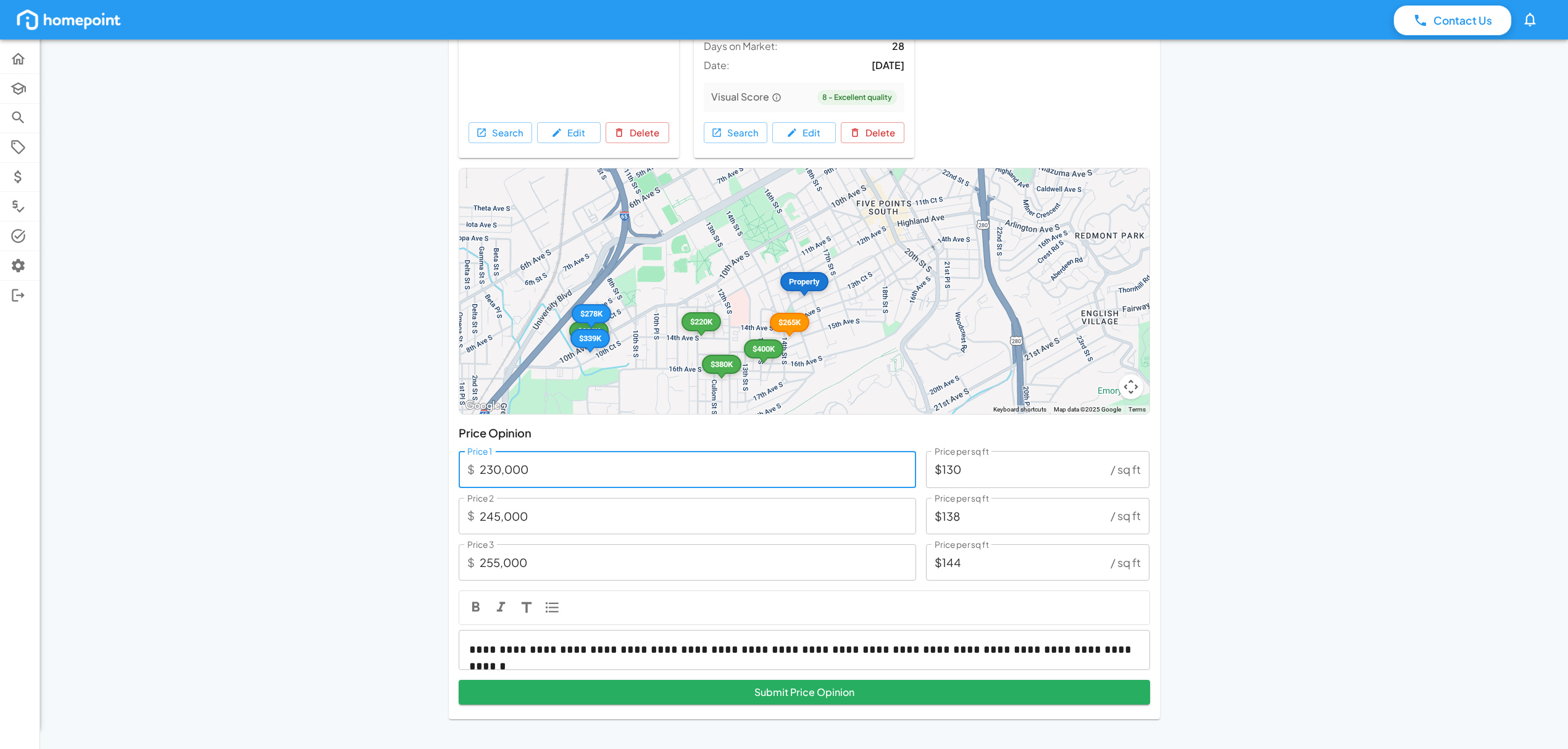
click at [499, 469] on input "230,000" at bounding box center [697, 469] width 436 height 37
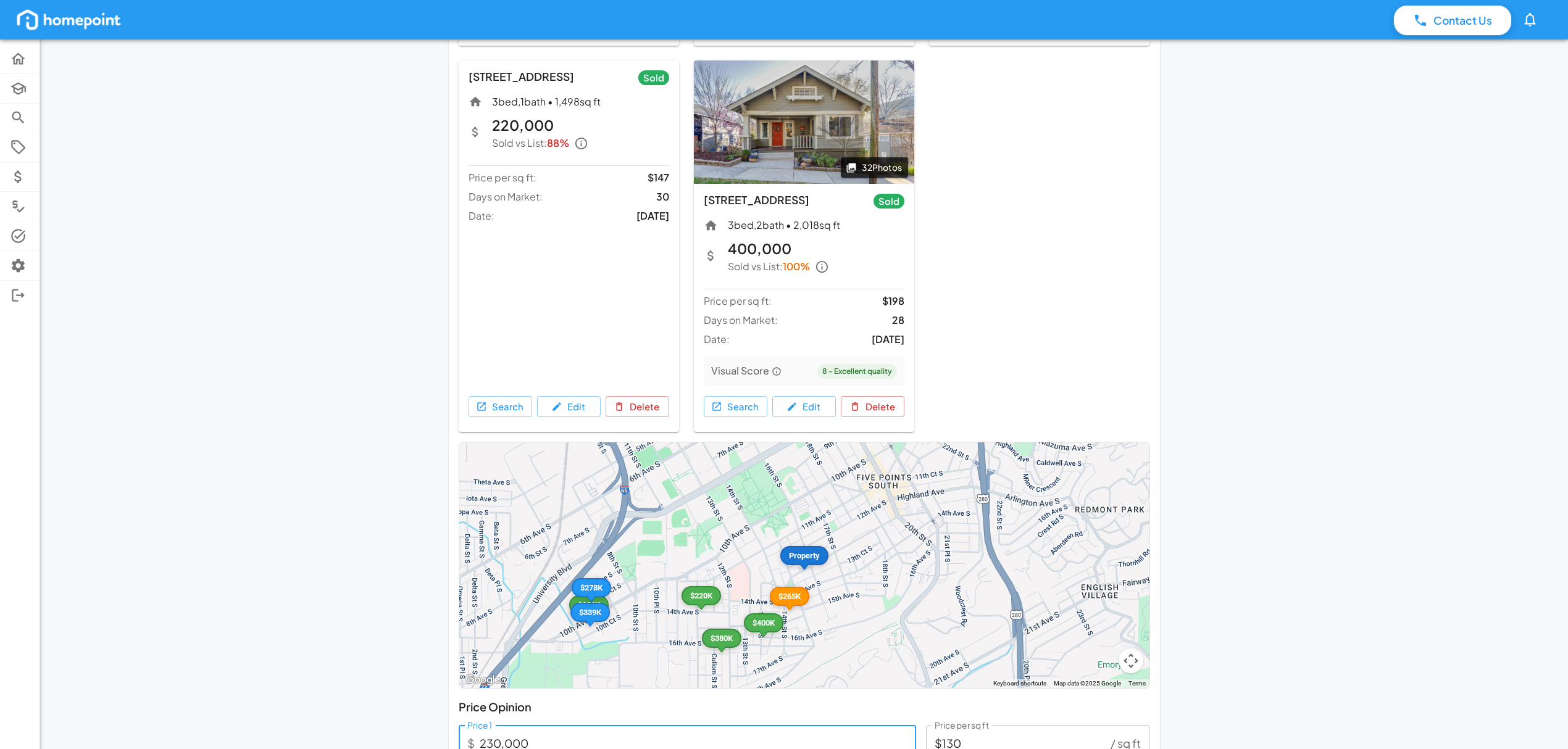
scroll to position [1377, 0]
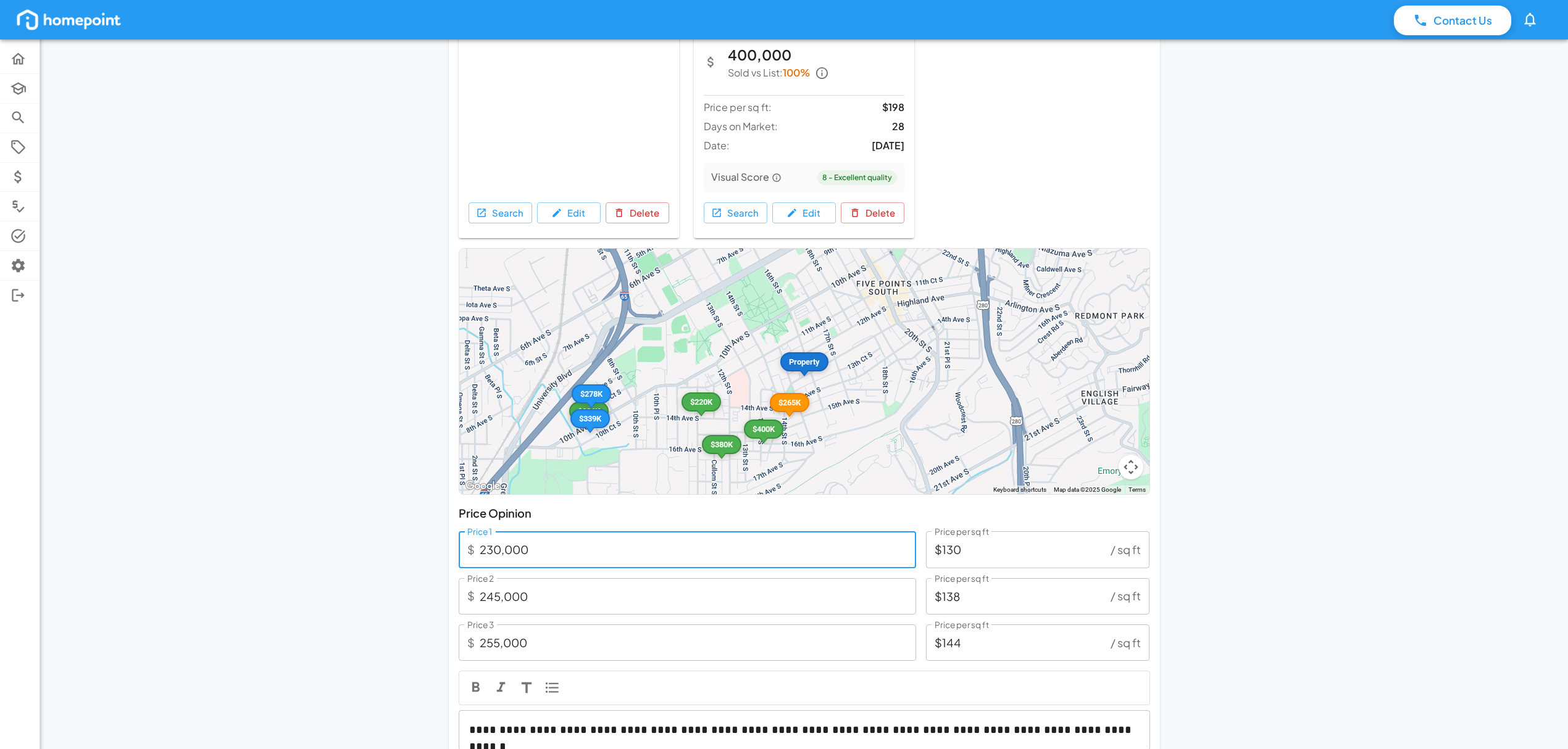
click at [978, 556] on input "$130" at bounding box center [1016, 550] width 180 height 37
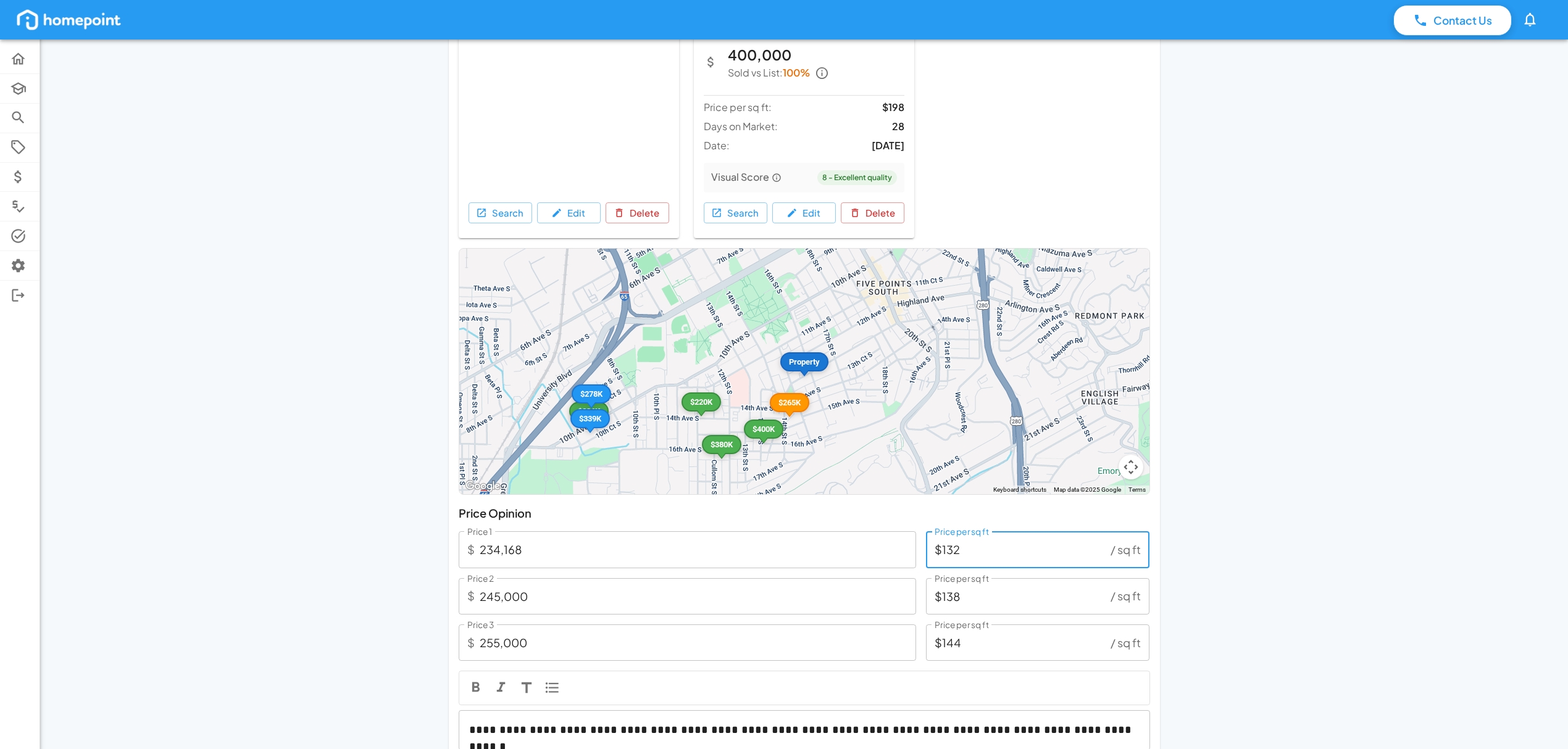
click at [587, 548] on input "234,168" at bounding box center [697, 550] width 436 height 37
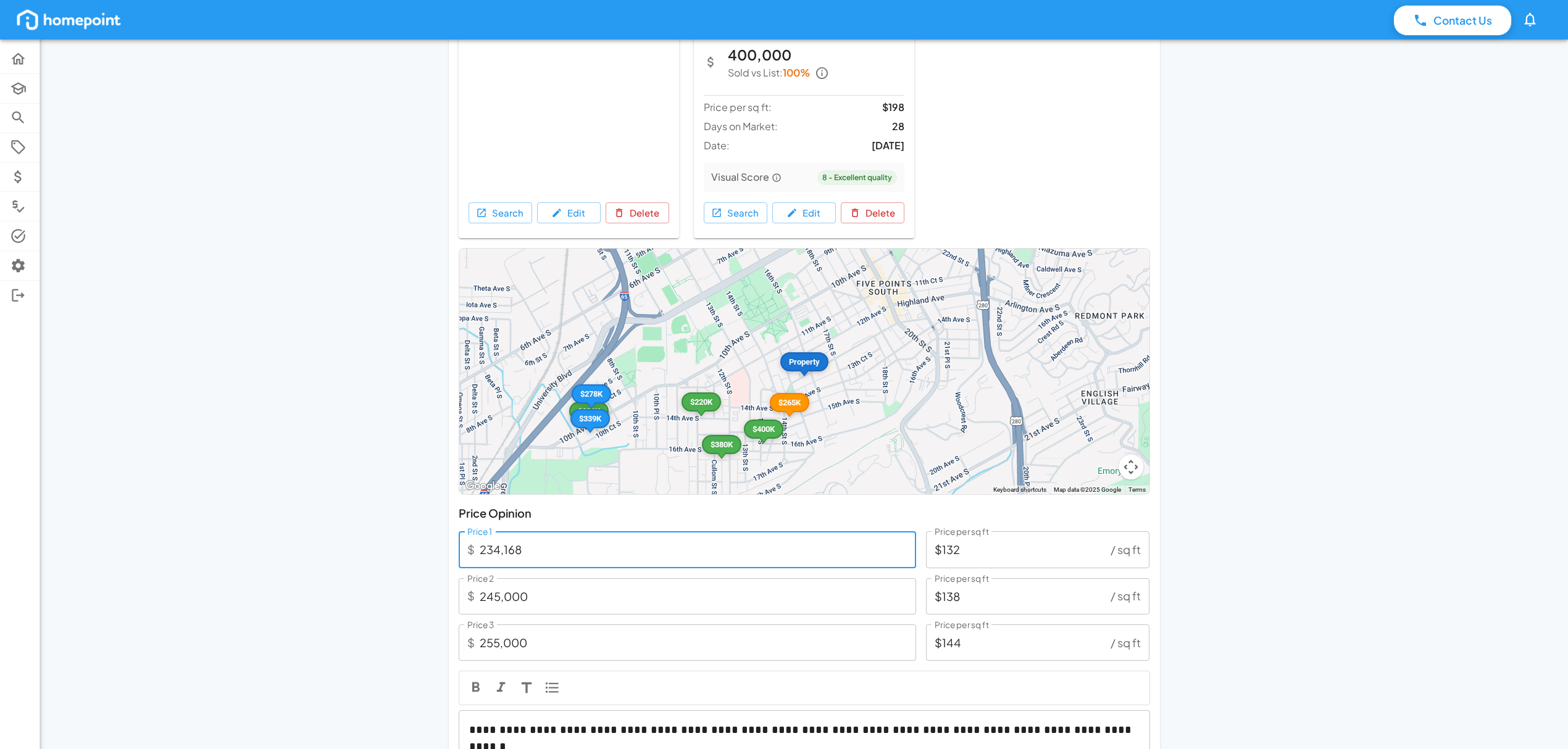
click at [552, 545] on input "234,168" at bounding box center [697, 550] width 436 height 37
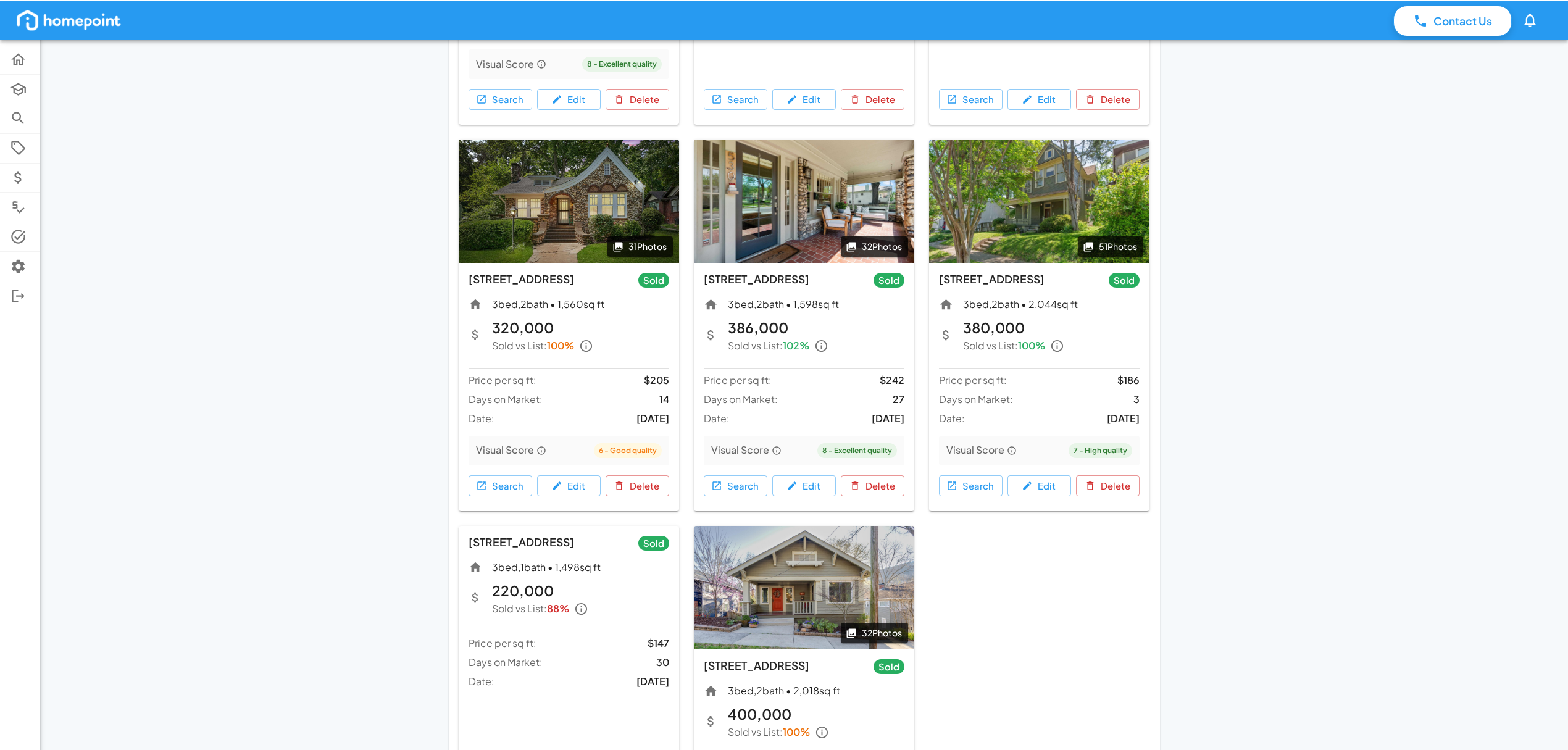
scroll to position [0, 0]
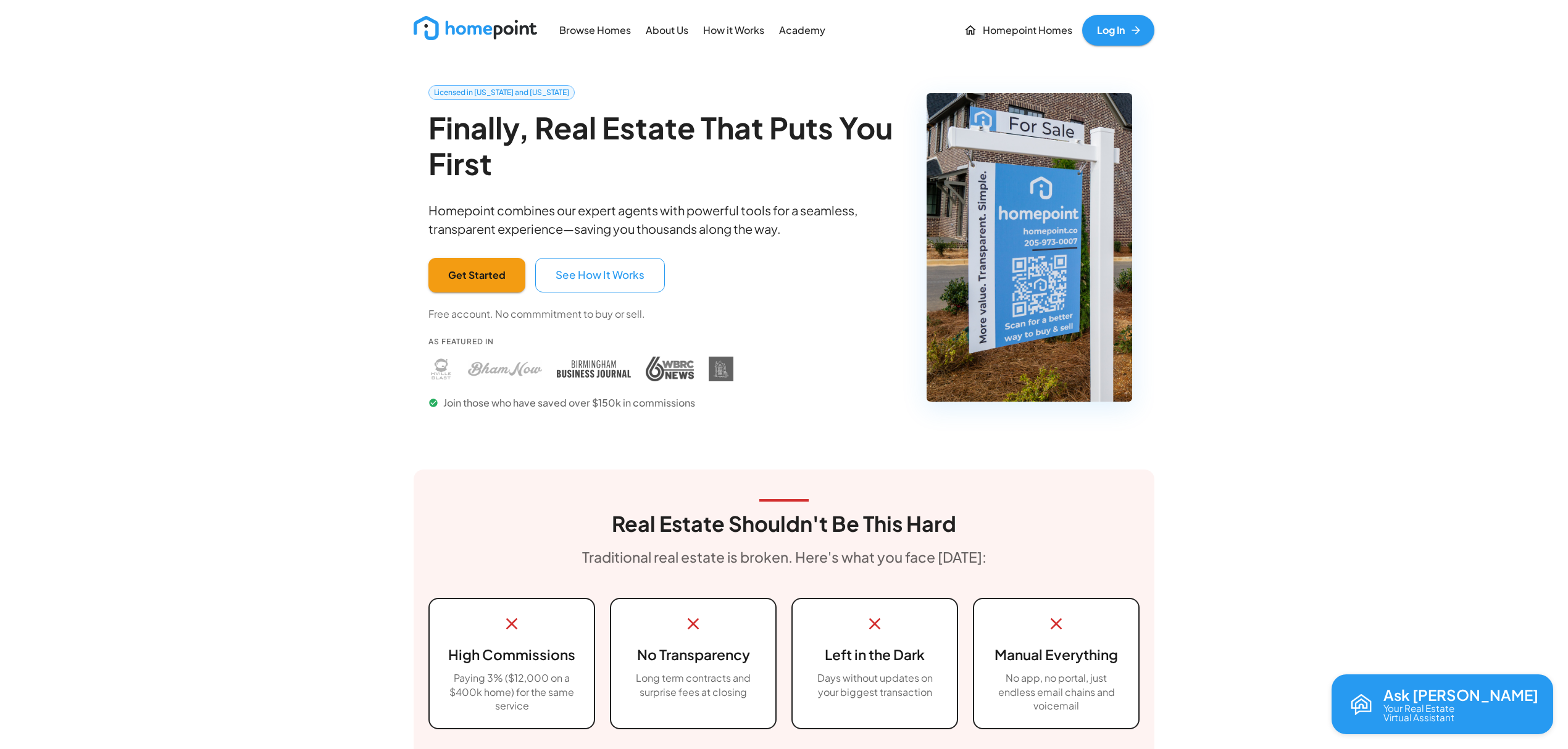
click at [1109, 38] on link "Log In" at bounding box center [1118, 30] width 73 height 31
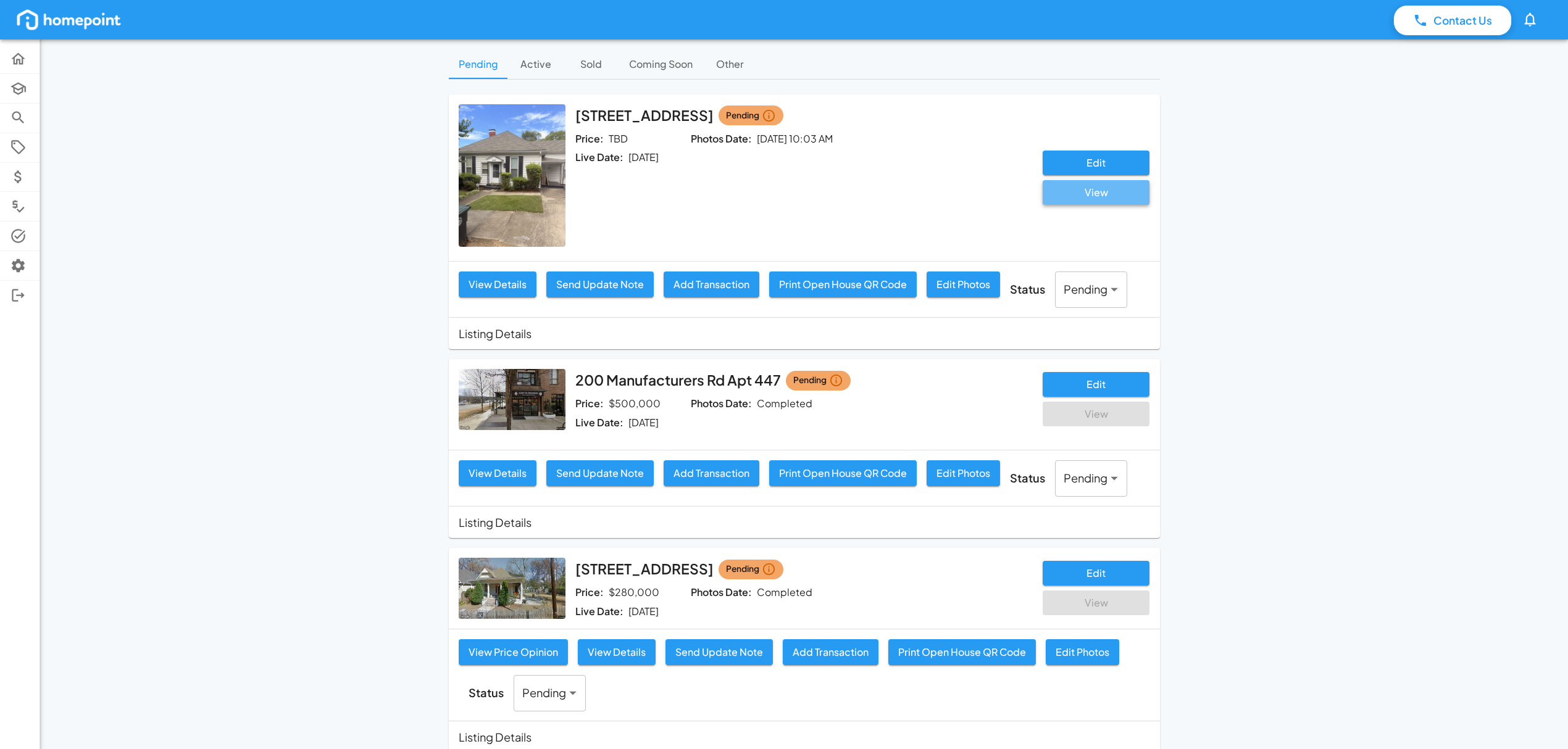
click at [1089, 192] on button "View" at bounding box center [1096, 192] width 107 height 24
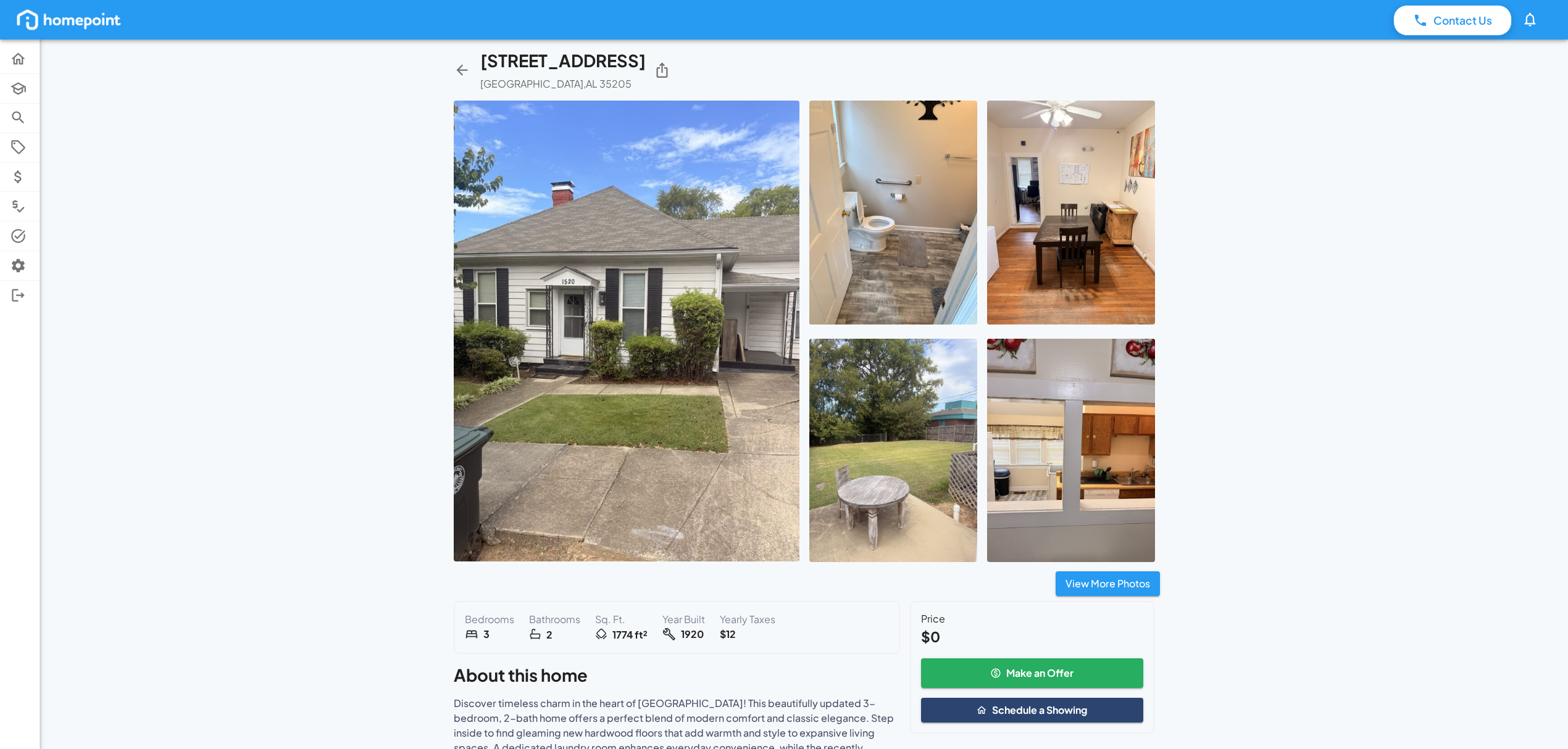
click at [586, 393] on img at bounding box center [626, 331] width 345 height 461
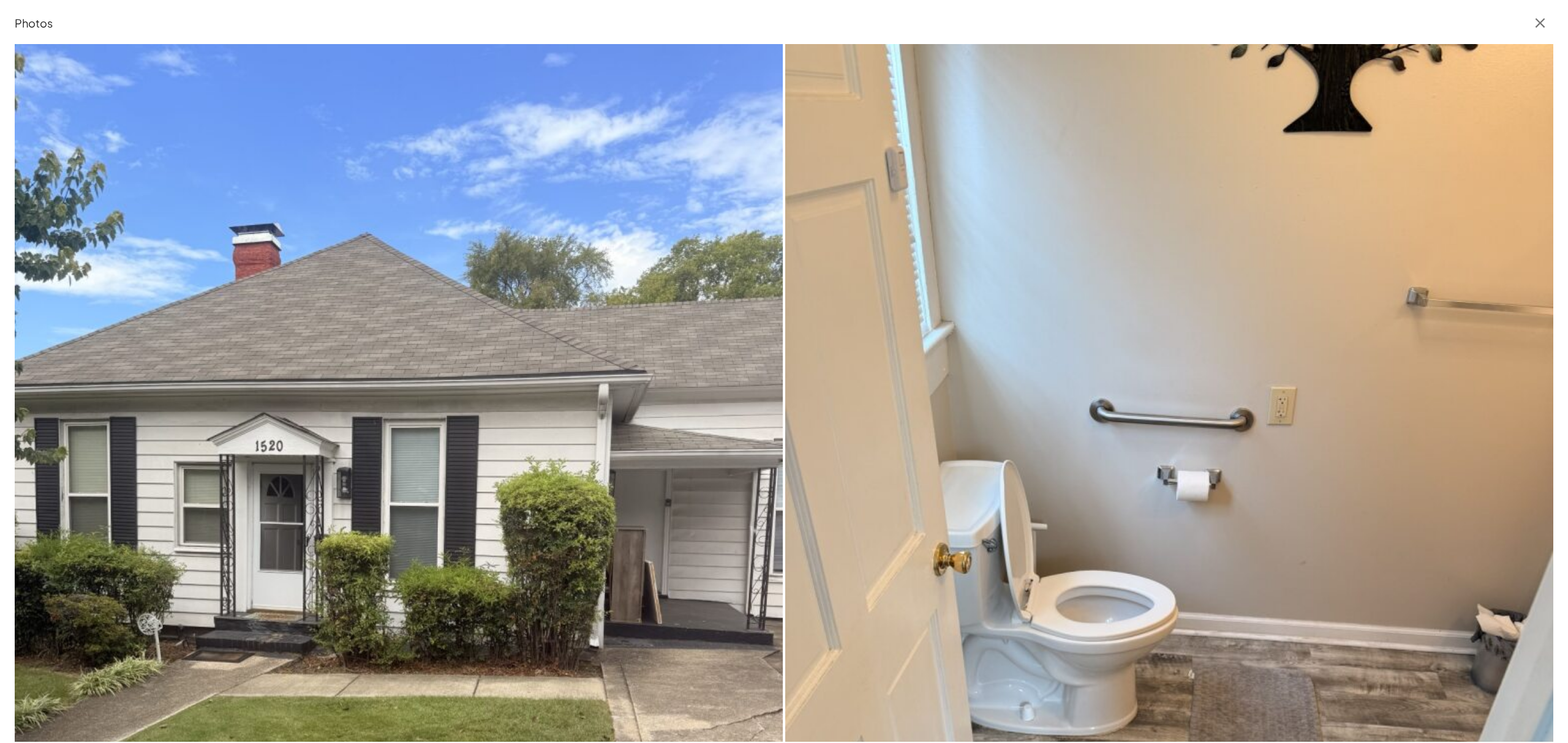
click at [562, 326] on img at bounding box center [399, 556] width 768 height 1024
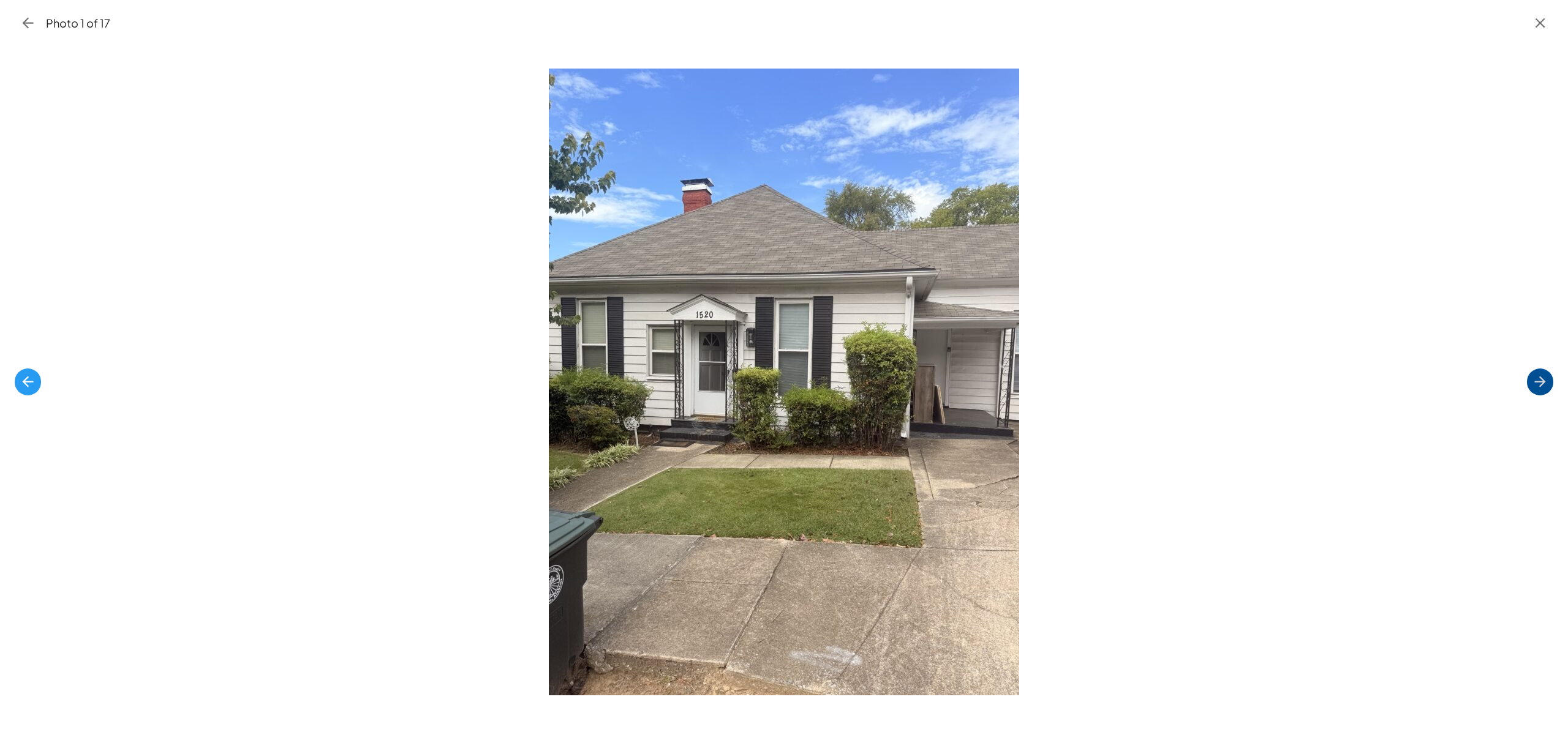
click at [1537, 375] on icon "button" at bounding box center [1539, 381] width 16 height 16
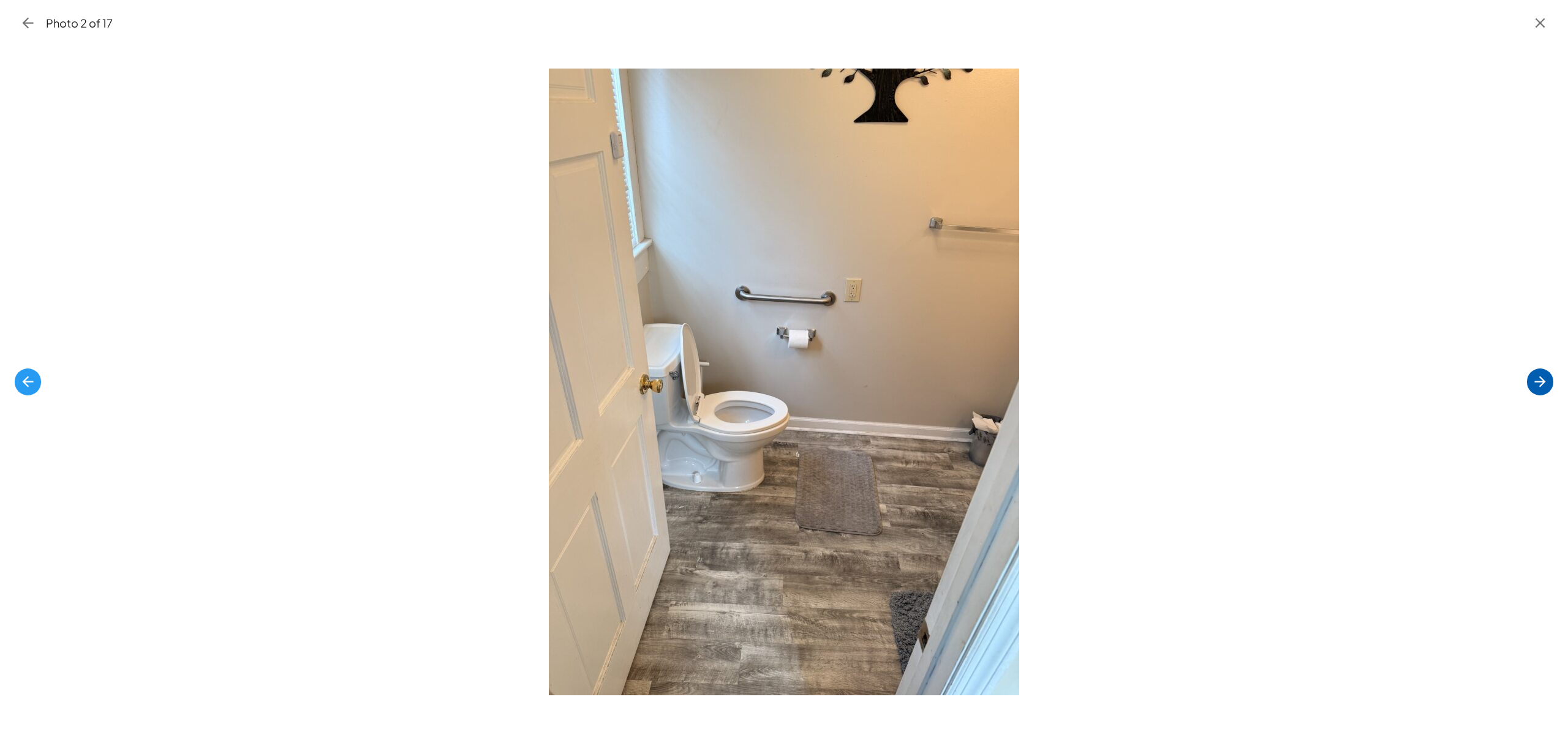
click at [1538, 375] on icon "button" at bounding box center [1539, 381] width 16 height 16
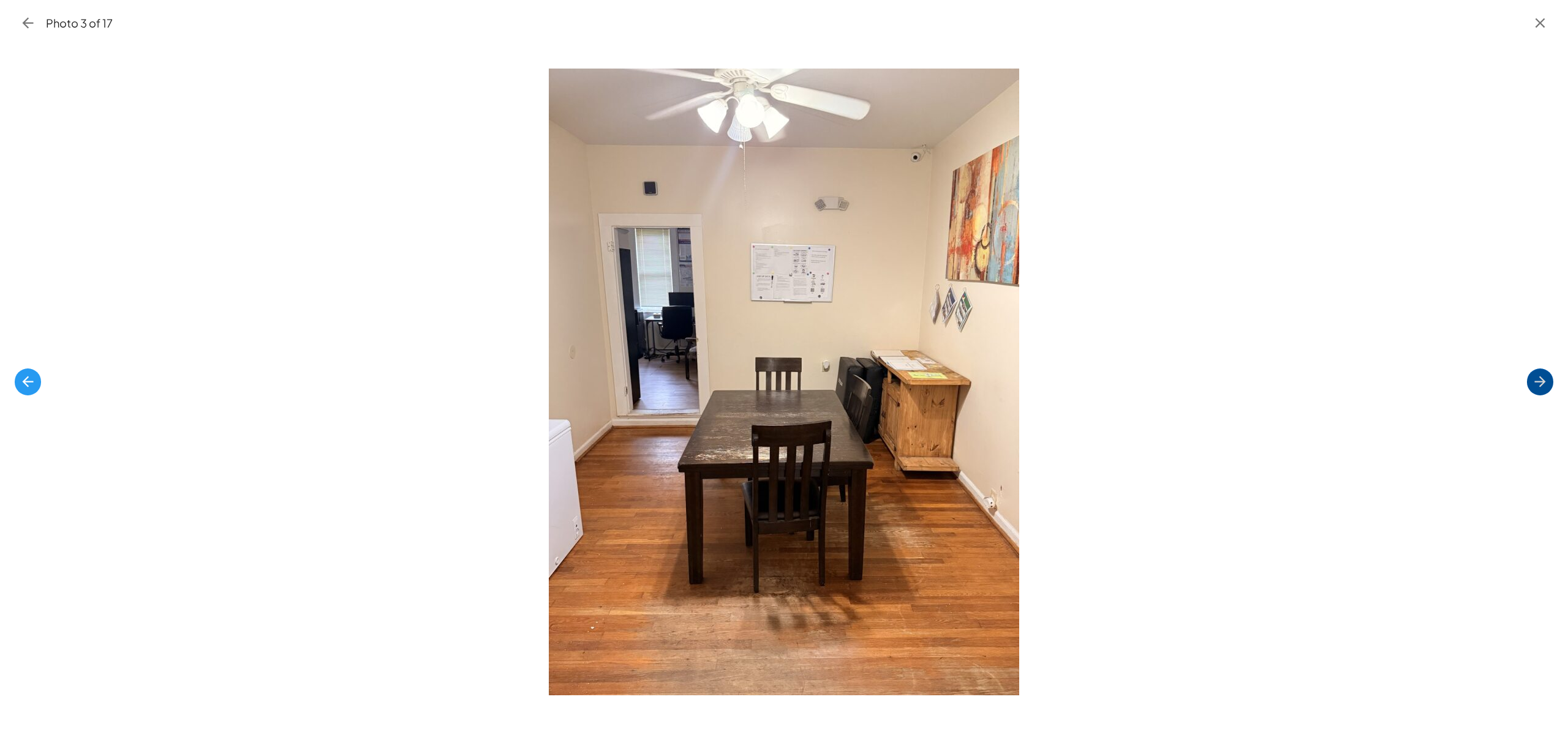
click at [1538, 375] on icon "button" at bounding box center [1539, 381] width 16 height 16
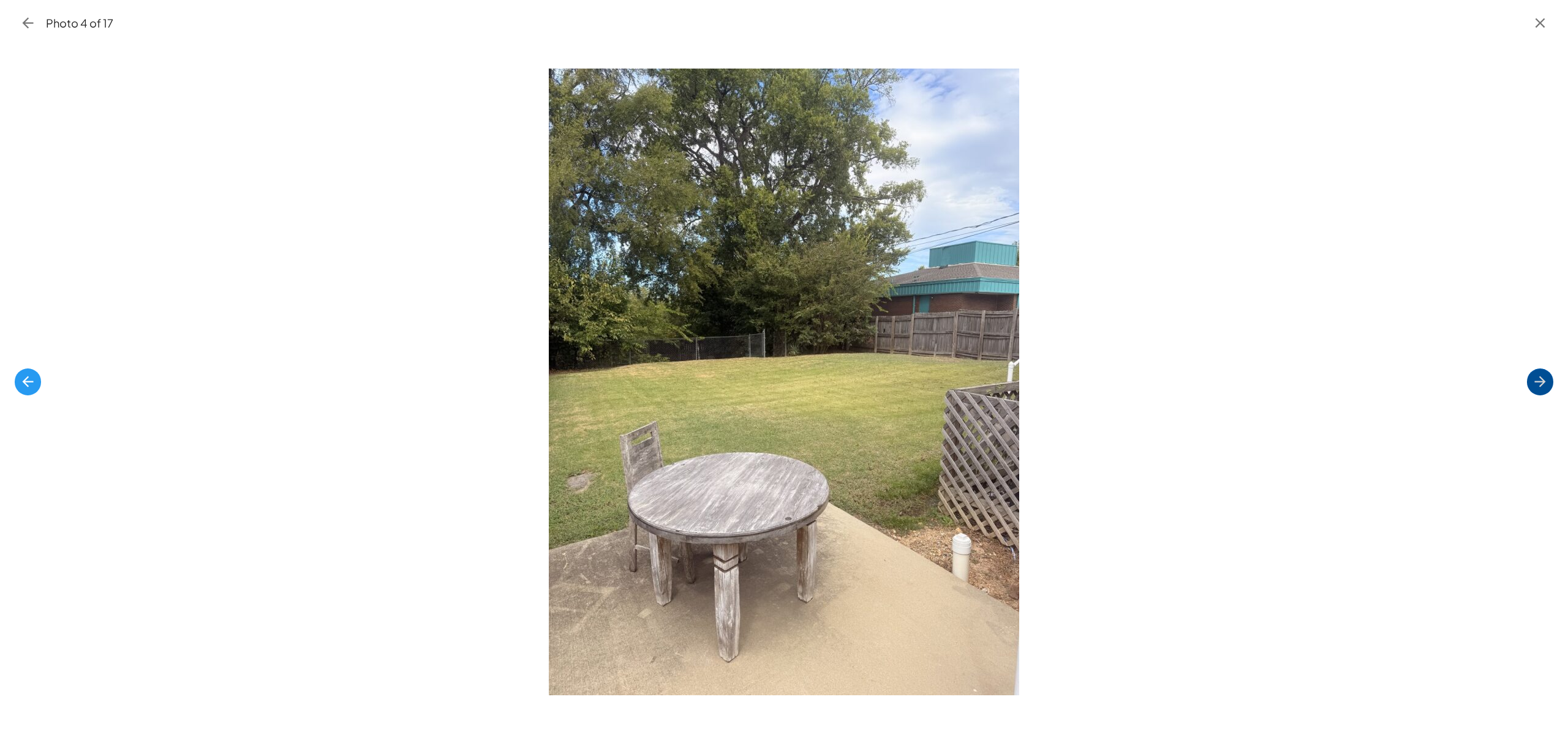
click at [1538, 375] on icon "button" at bounding box center [1539, 381] width 16 height 16
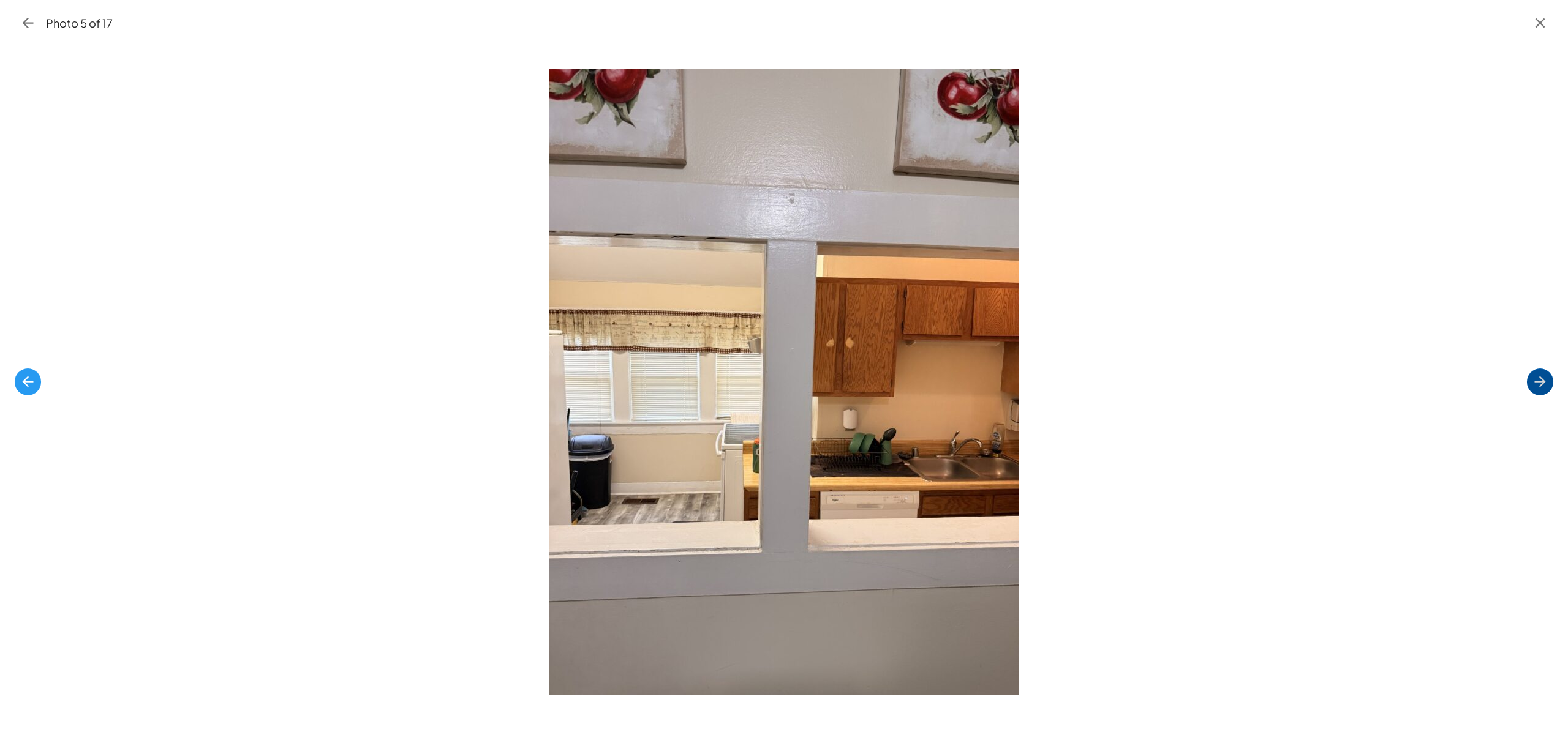
click at [1538, 375] on icon "button" at bounding box center [1539, 381] width 16 height 16
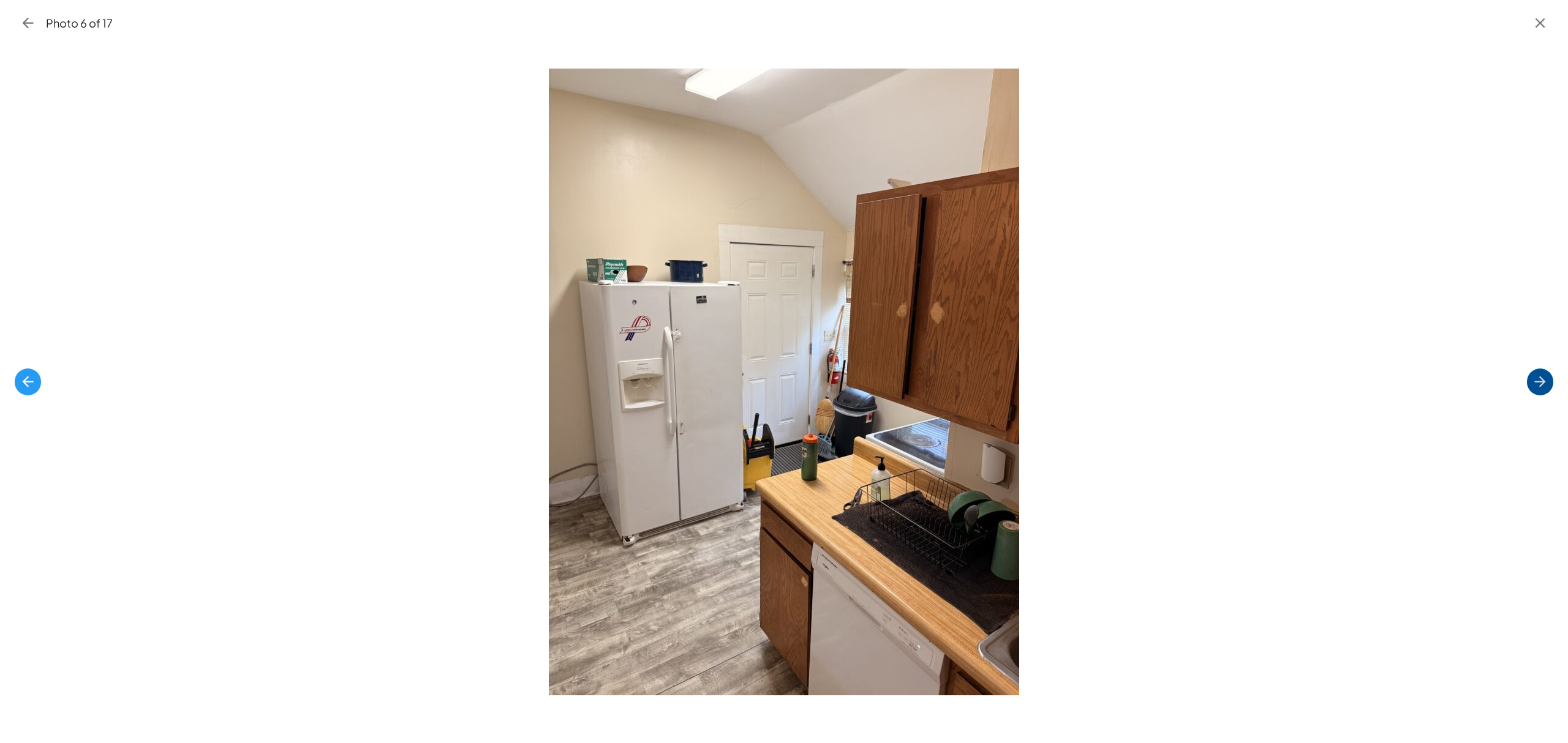
click at [1538, 375] on icon "button" at bounding box center [1539, 381] width 16 height 16
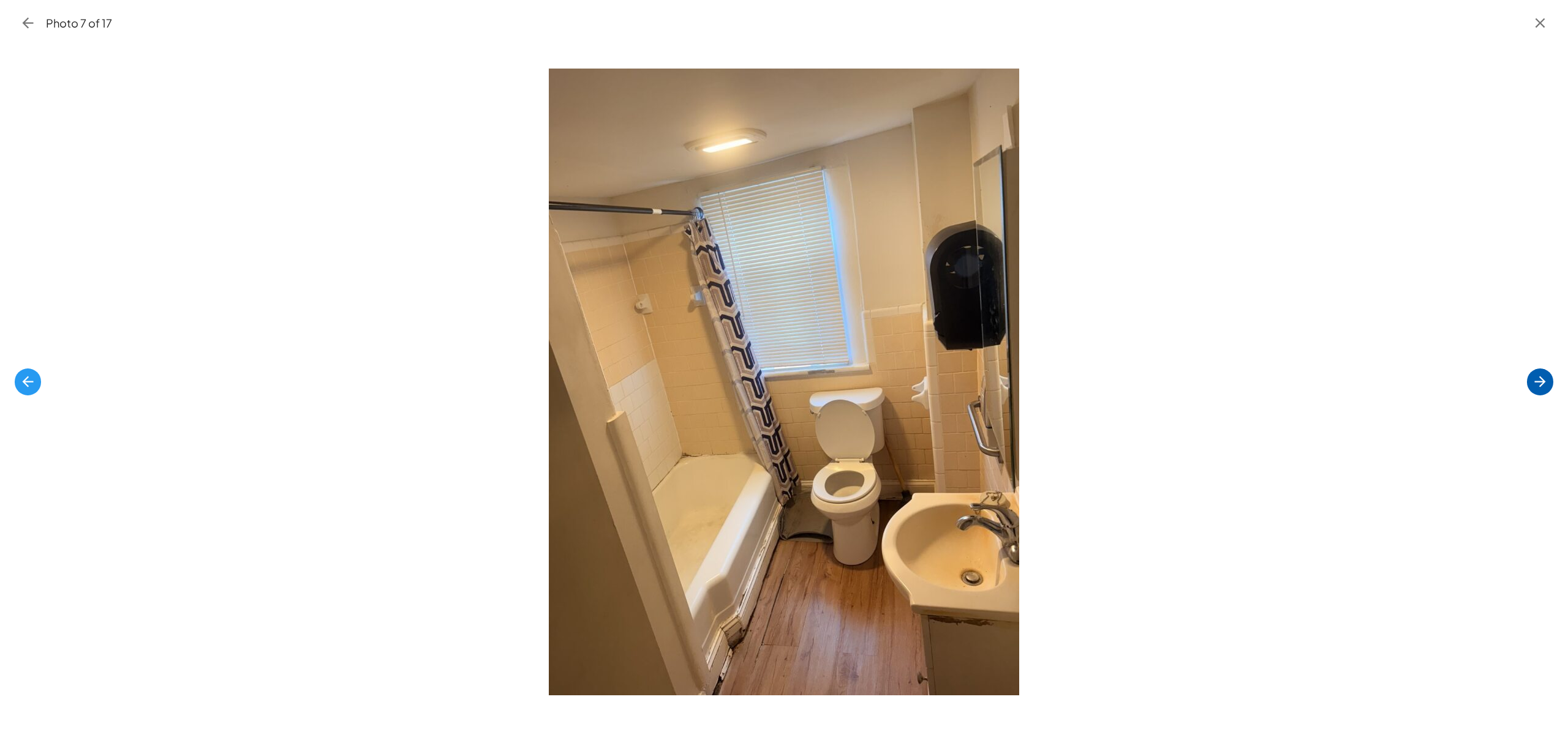
click at [1538, 375] on icon "button" at bounding box center [1539, 381] width 16 height 16
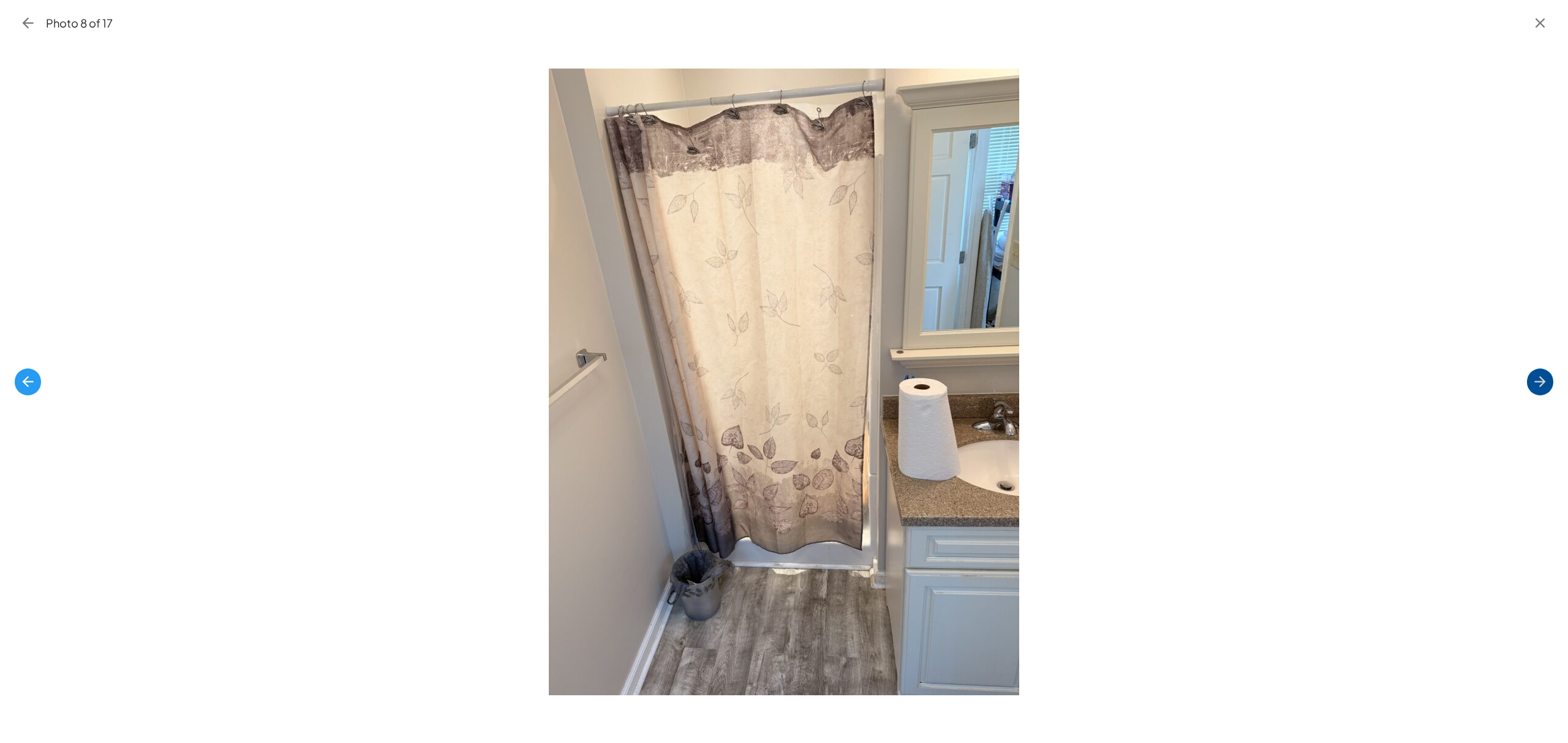
click at [1538, 375] on icon "button" at bounding box center [1539, 381] width 16 height 16
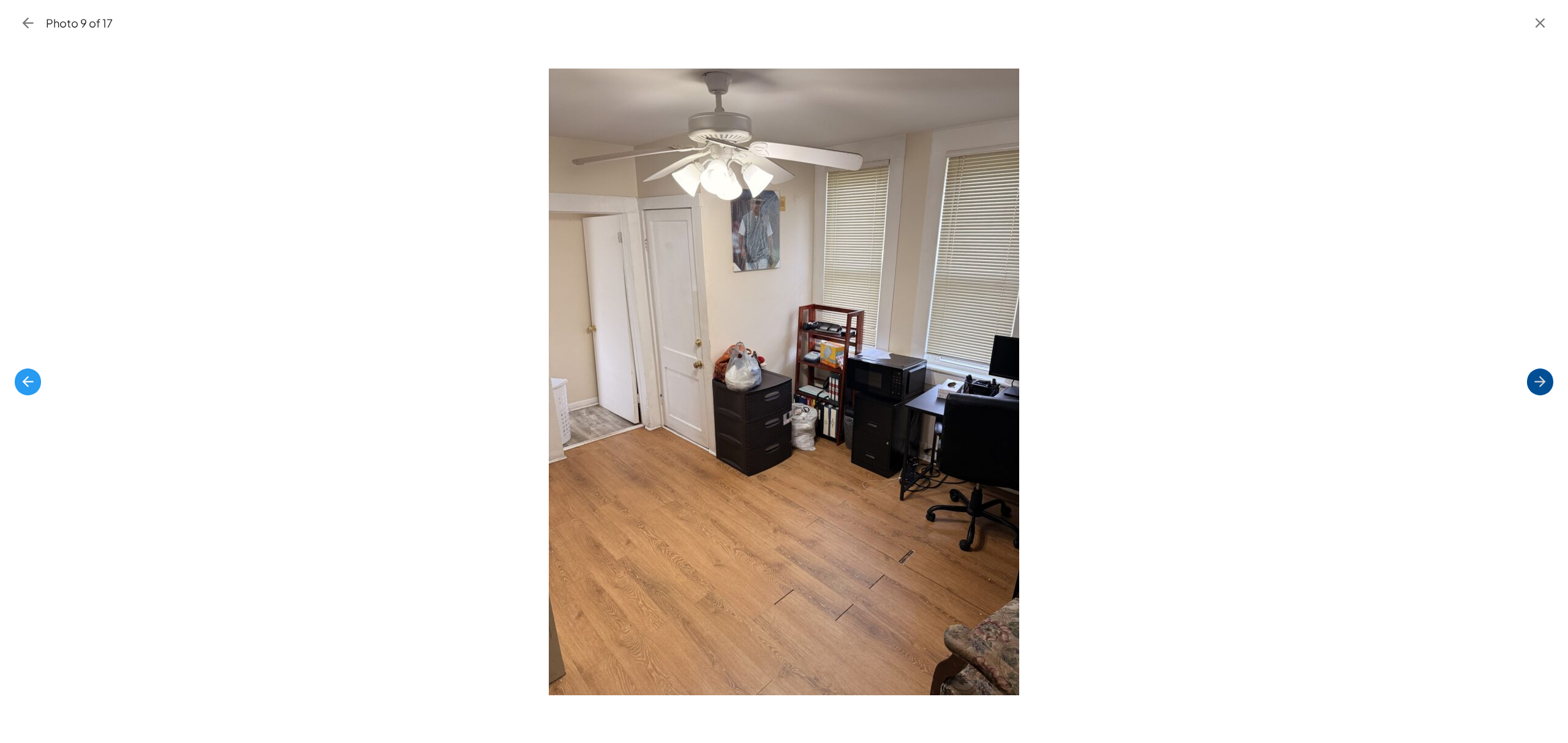
click at [1538, 375] on icon "button" at bounding box center [1539, 381] width 16 height 16
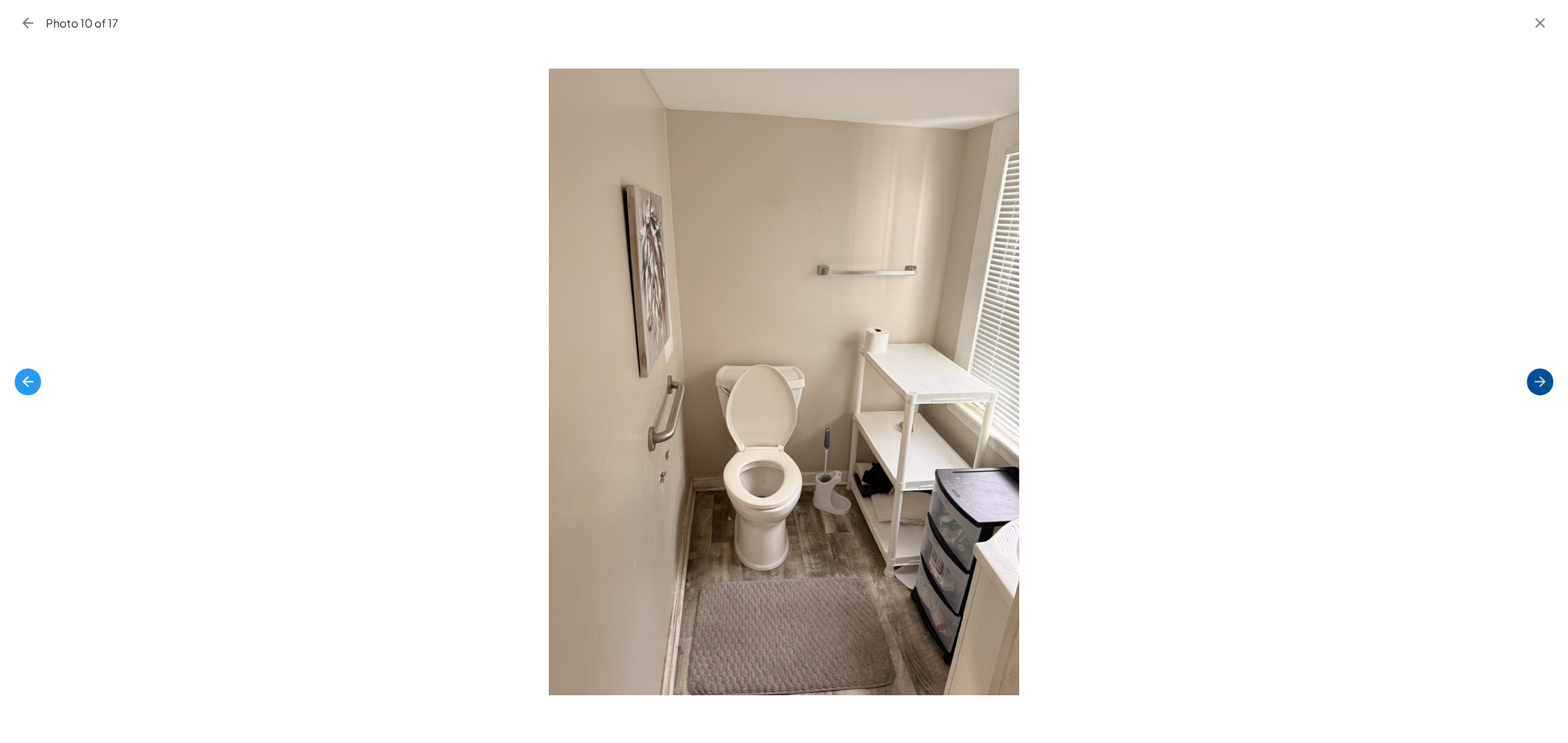
click at [1538, 375] on icon "button" at bounding box center [1539, 381] width 16 height 16
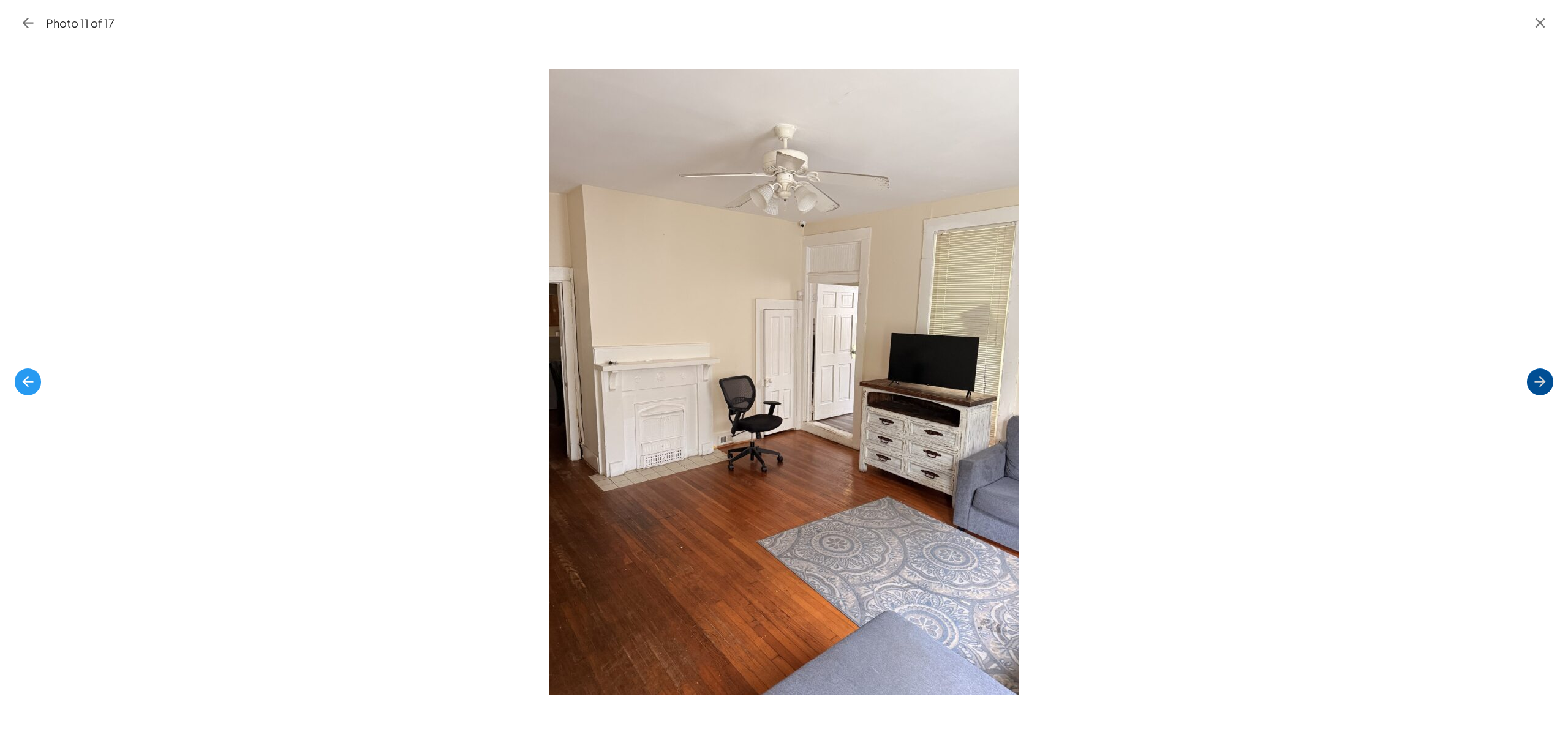
click at [1538, 375] on icon "button" at bounding box center [1539, 381] width 16 height 16
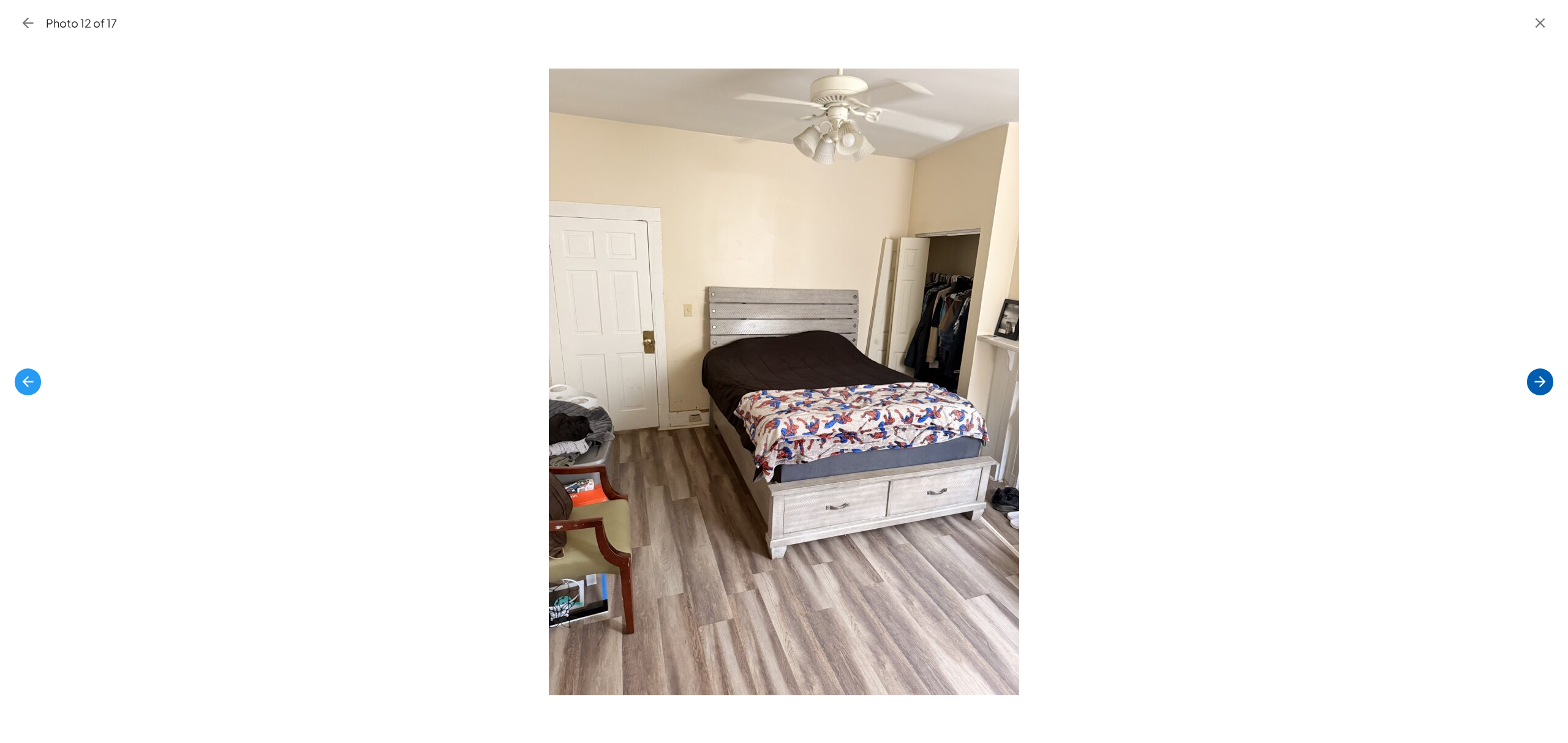
click at [1538, 375] on icon "button" at bounding box center [1539, 381] width 16 height 16
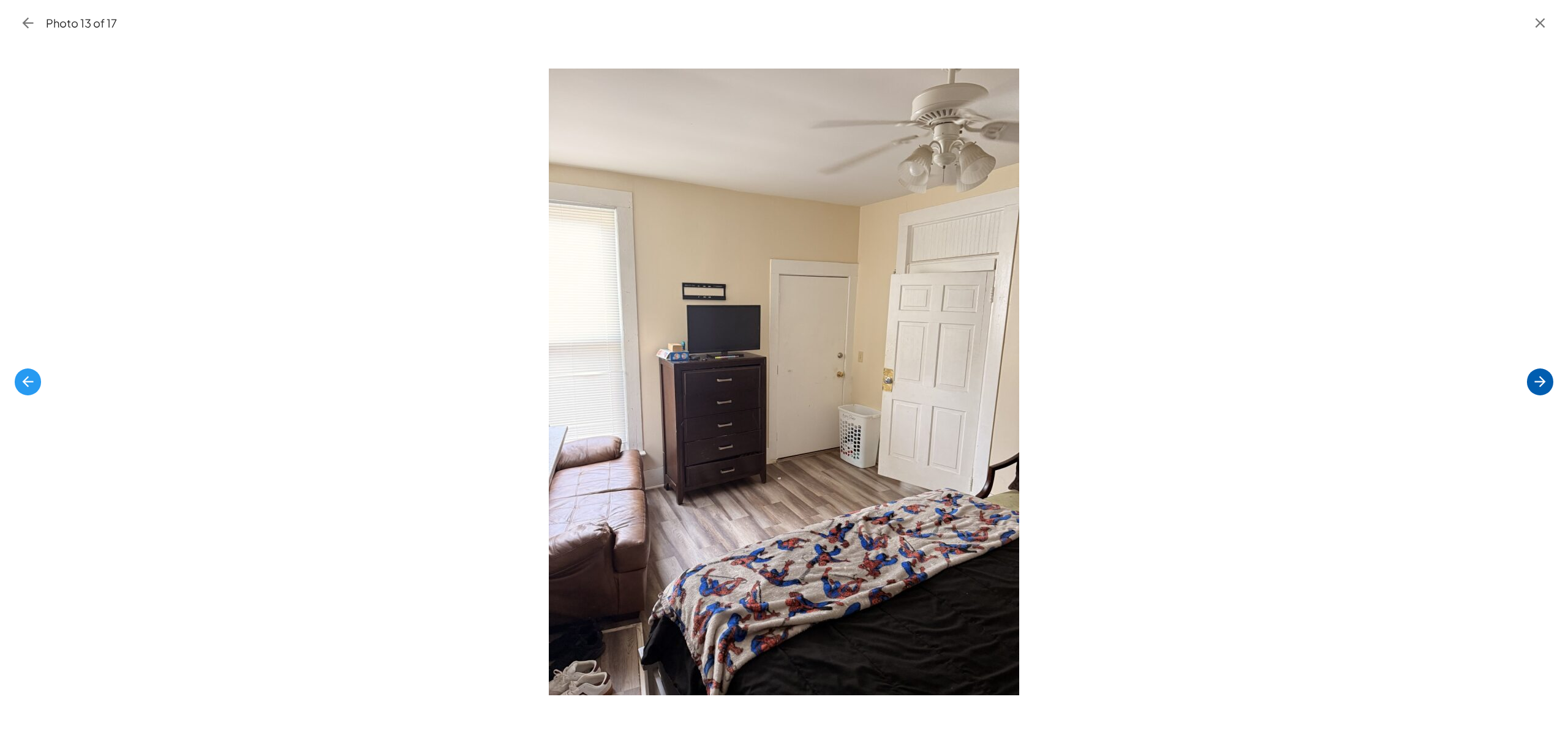
click at [1538, 375] on icon "button" at bounding box center [1539, 381] width 16 height 16
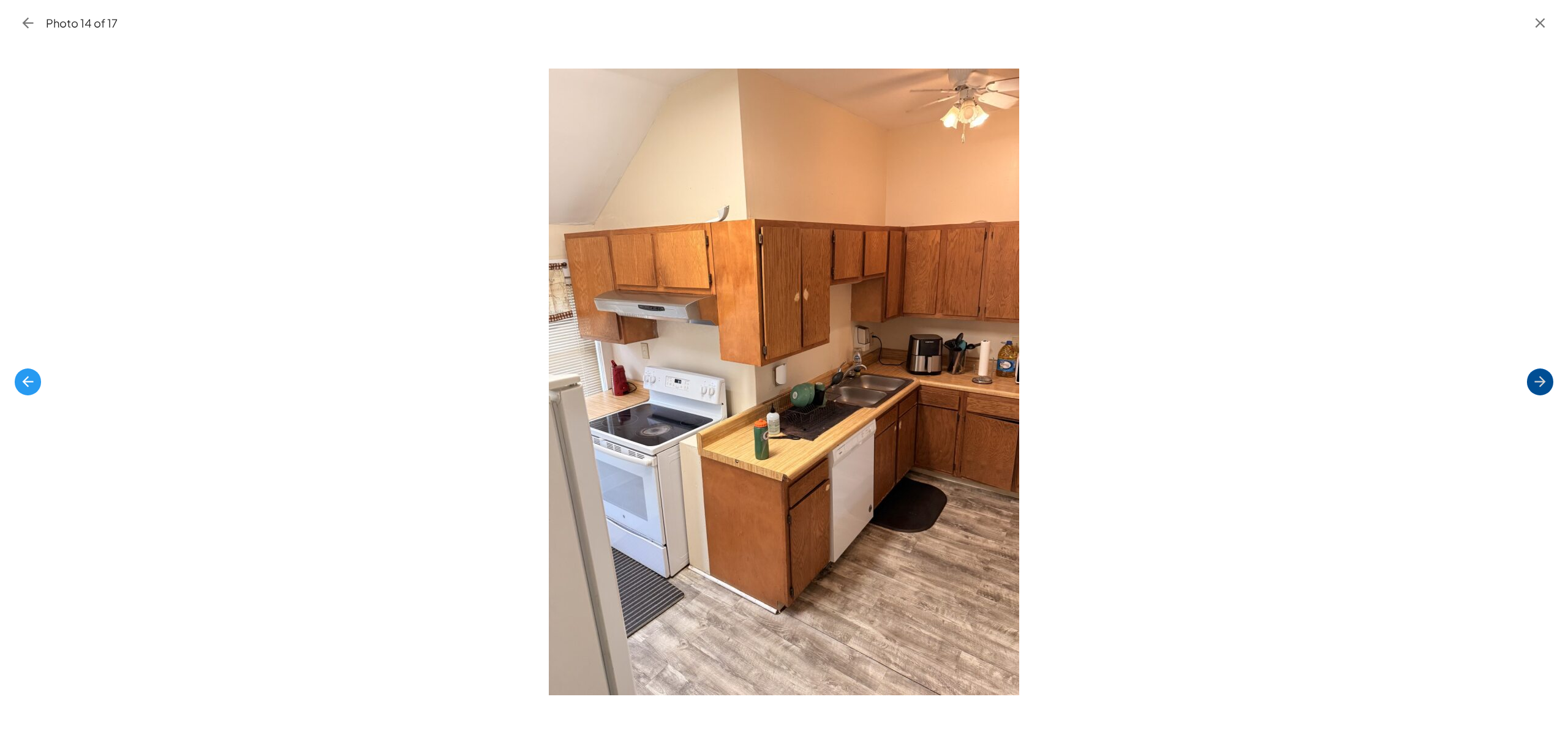
click at [1538, 375] on icon "button" at bounding box center [1539, 381] width 16 height 16
